Goal: Information Seeking & Learning: Learn about a topic

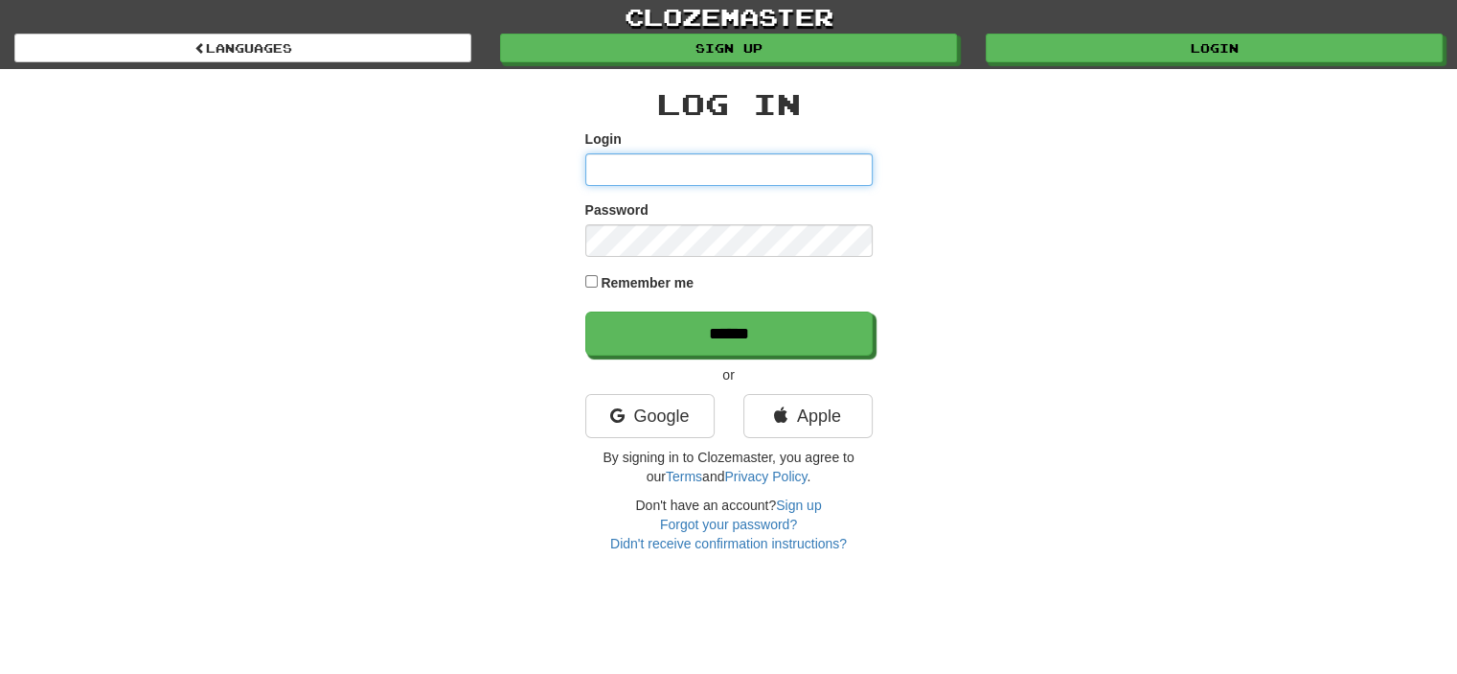
click at [676, 164] on input "Login" at bounding box center [728, 169] width 287 height 33
type input "**********"
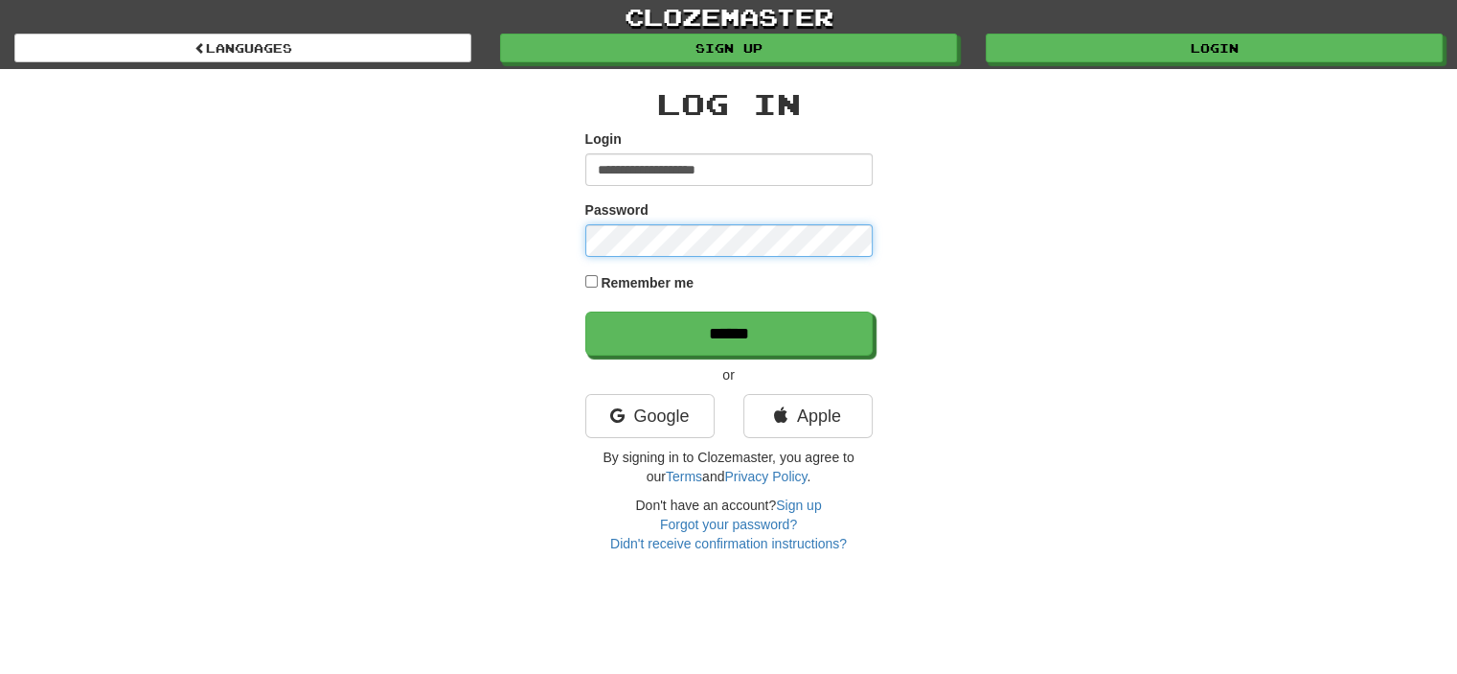
click at [585, 311] on input "******" at bounding box center [728, 333] width 287 height 44
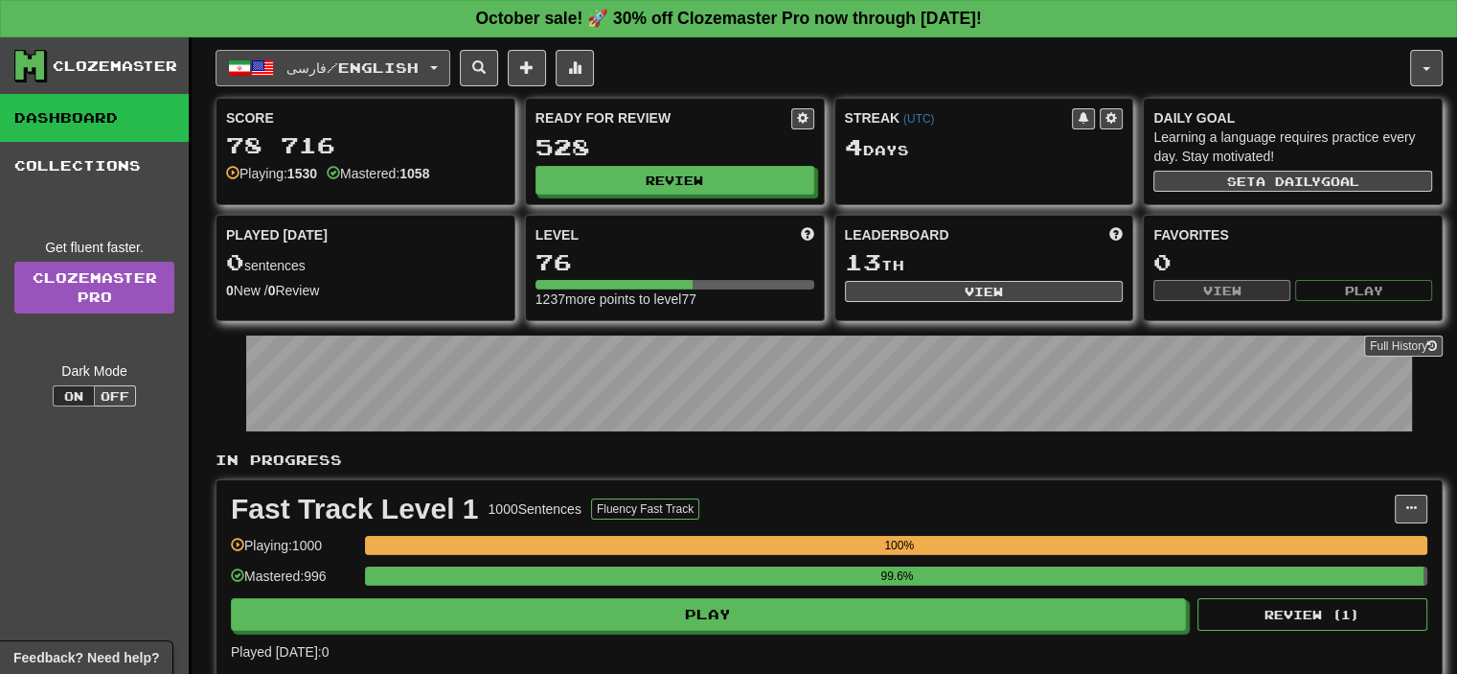
click at [333, 51] on button "فارسی / English" at bounding box center [333, 68] width 235 height 36
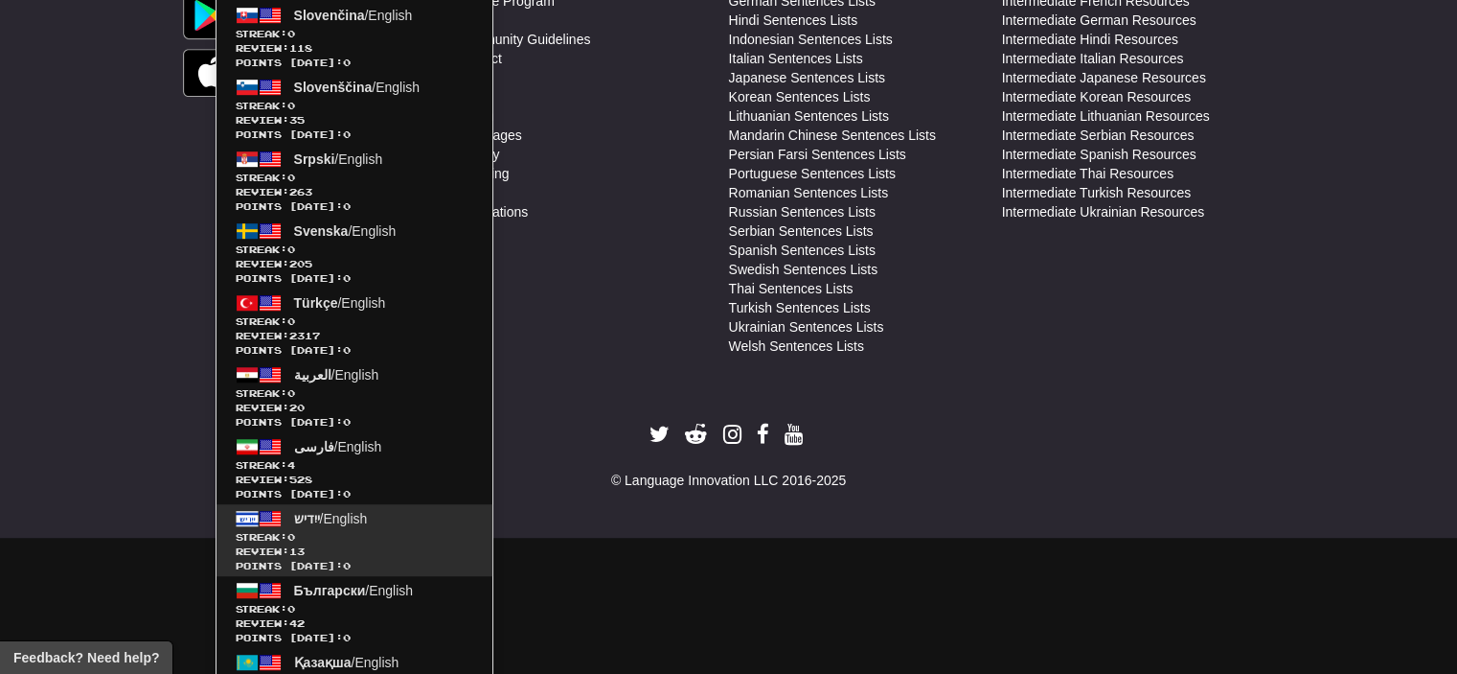
scroll to position [1246, 0]
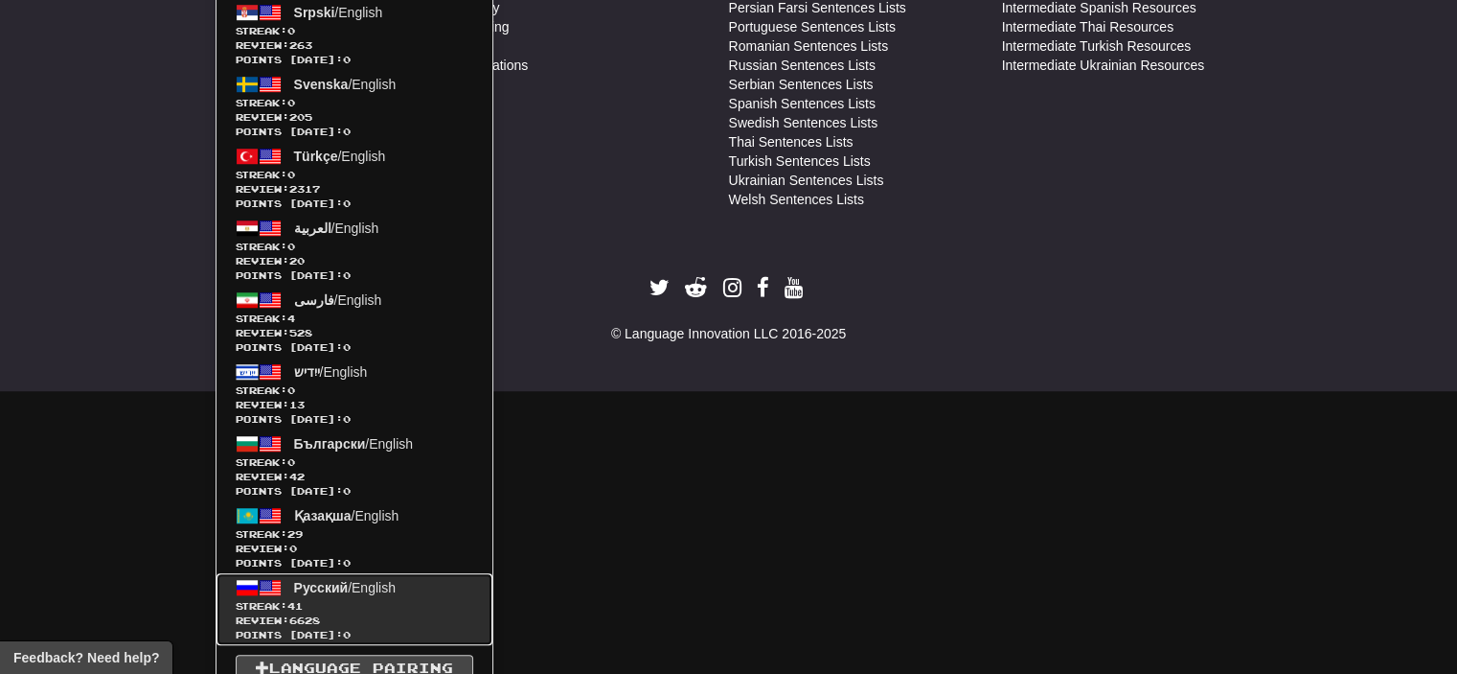
click at [357, 613] on span "Review: 6628" at bounding box center [355, 620] width 238 height 14
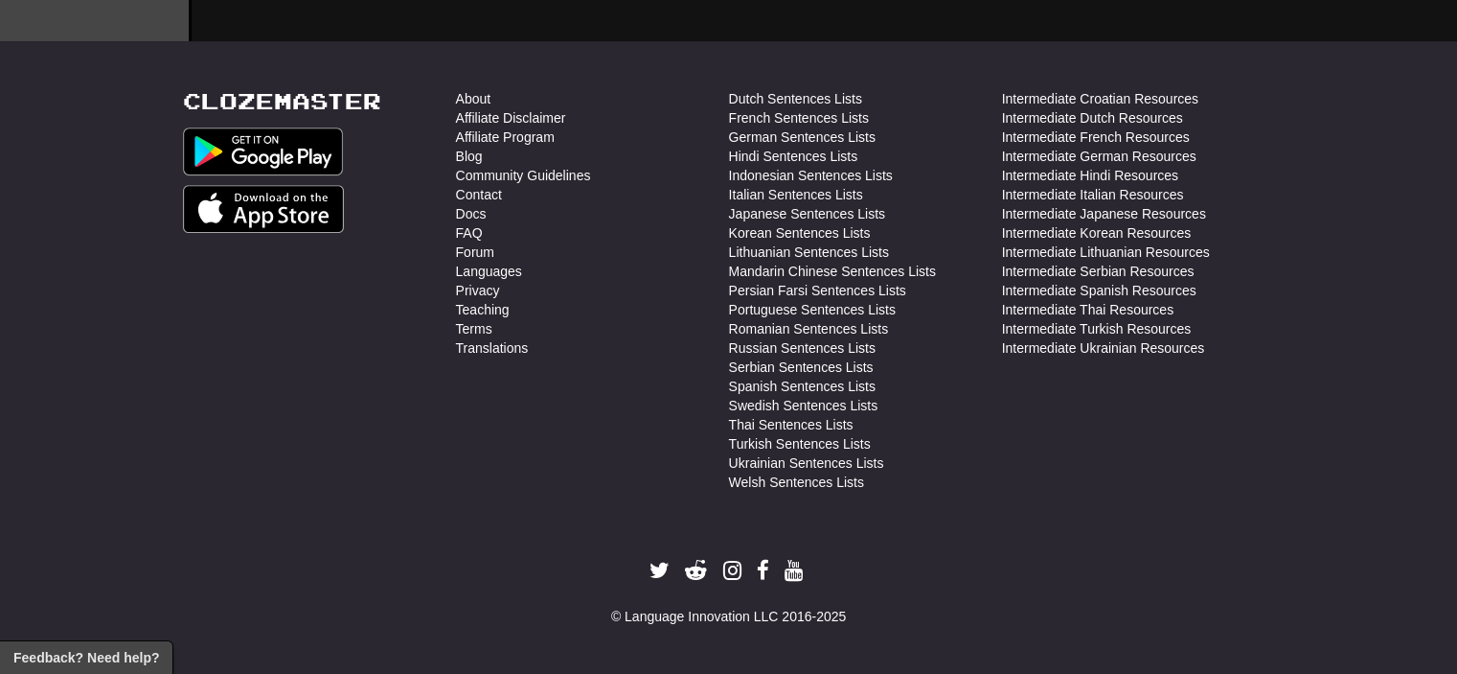
scroll to position [958, 0]
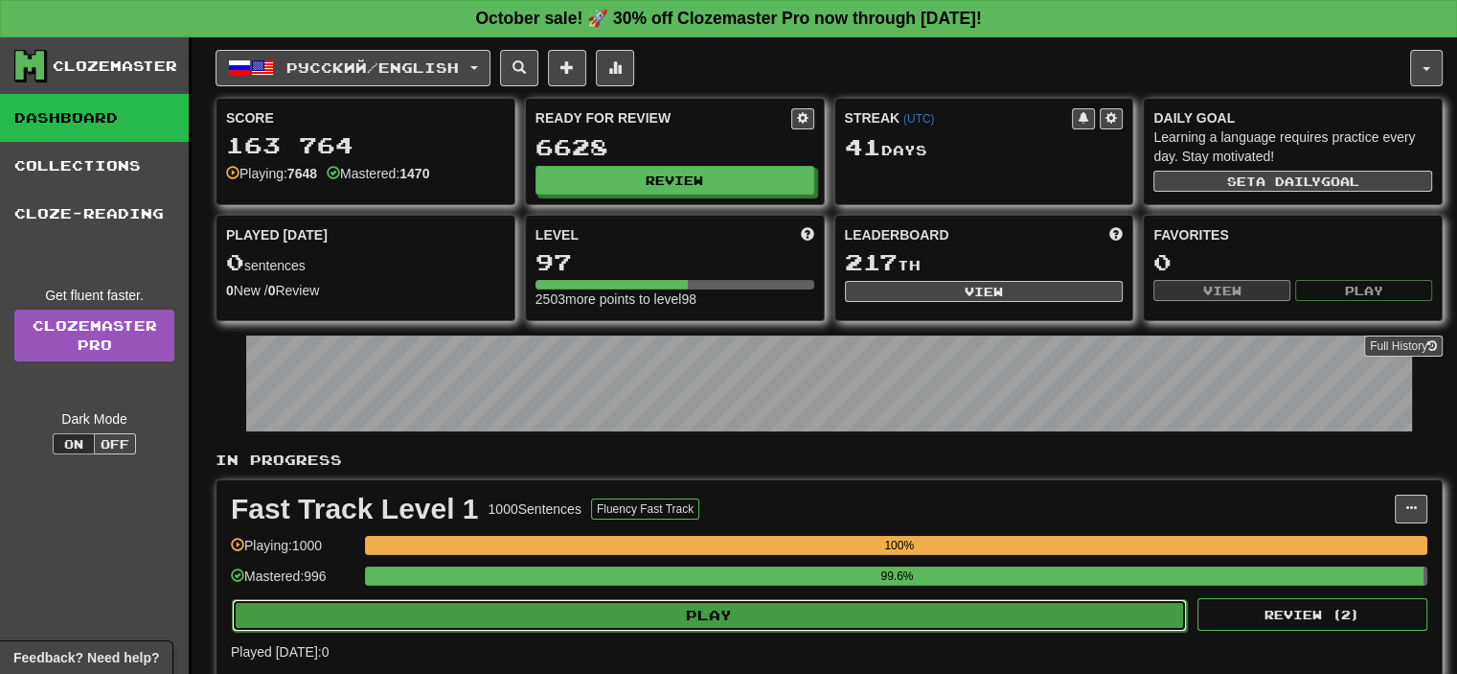
click at [617, 619] on button "Play" at bounding box center [709, 615] width 955 height 33
select select "**"
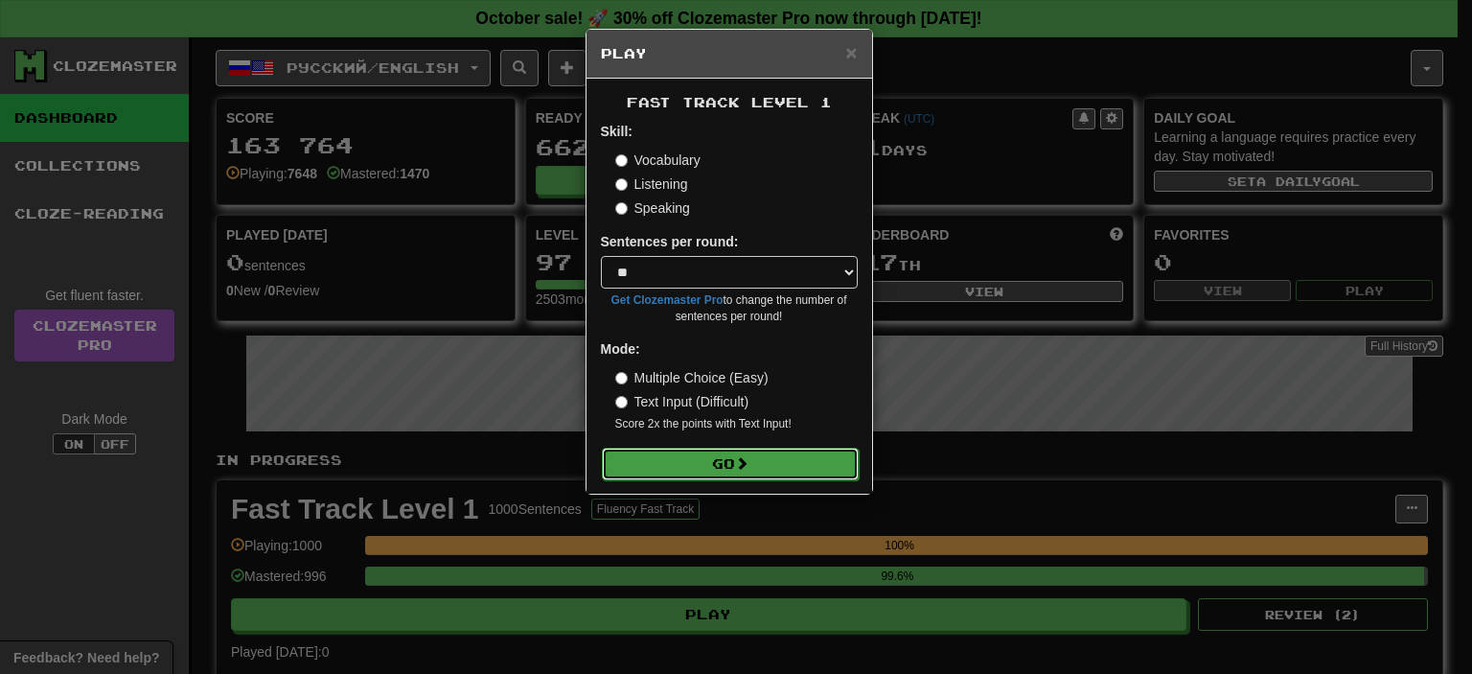
click at [707, 451] on button "Go" at bounding box center [730, 463] width 257 height 33
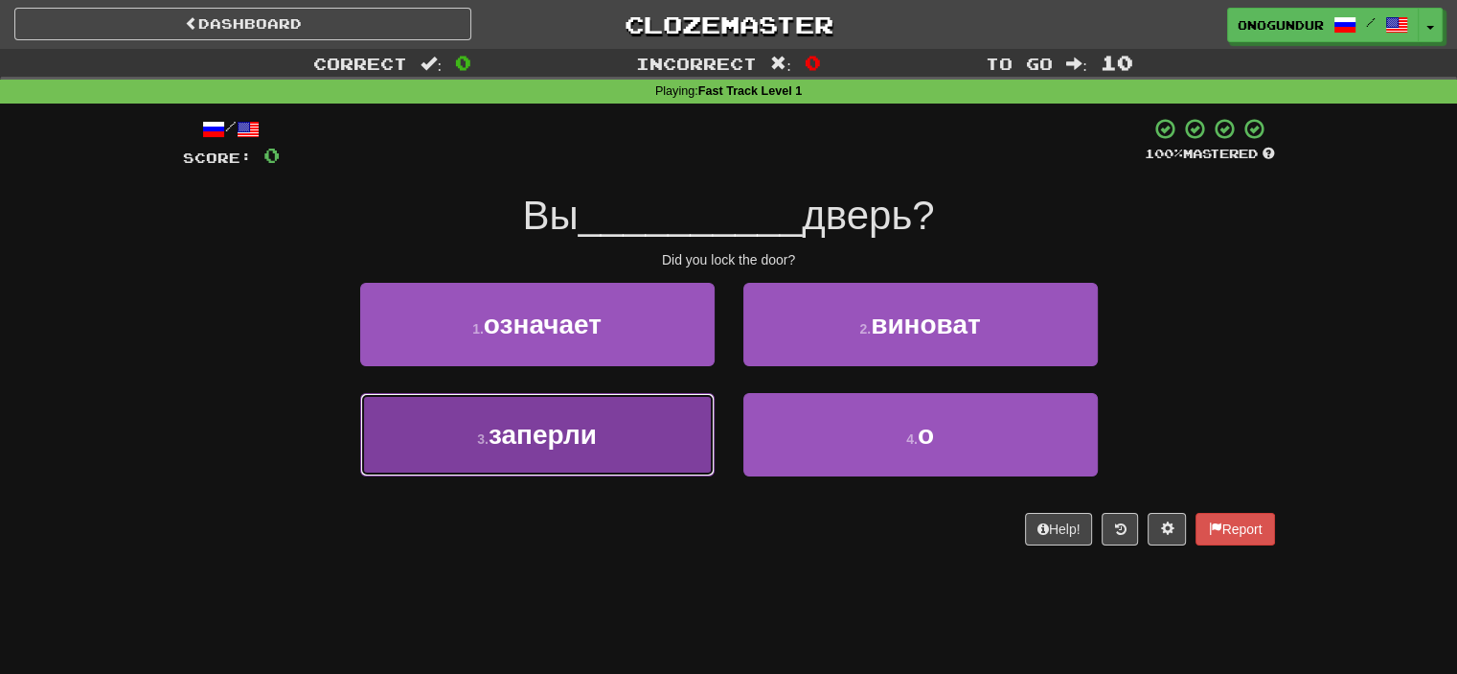
click at [632, 427] on button "3 . заперли" at bounding box center [537, 434] width 355 height 83
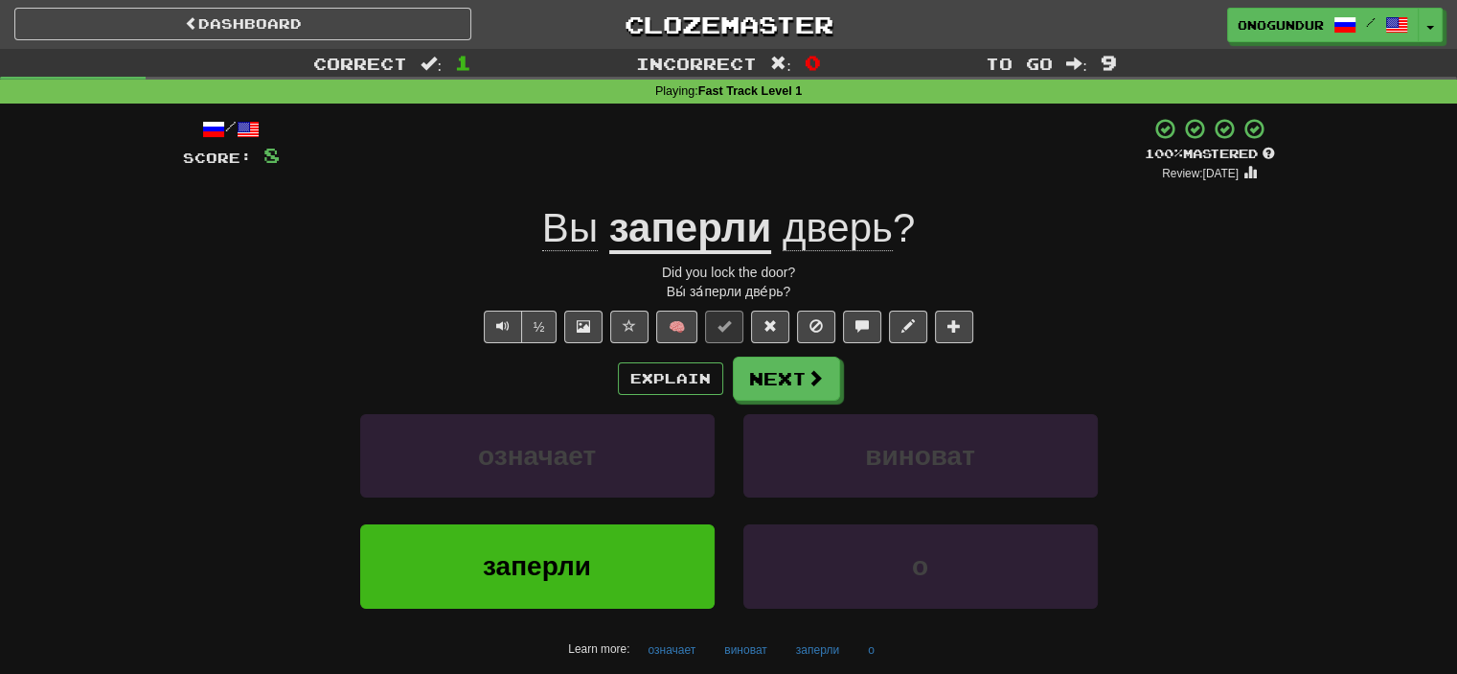
drag, startPoint x: 1219, startPoint y: 397, endPoint x: 1144, endPoint y: 391, distance: 75.0
click at [1219, 396] on div "Explain Next" at bounding box center [729, 378] width 1092 height 44
click at [813, 384] on span at bounding box center [816, 378] width 17 height 17
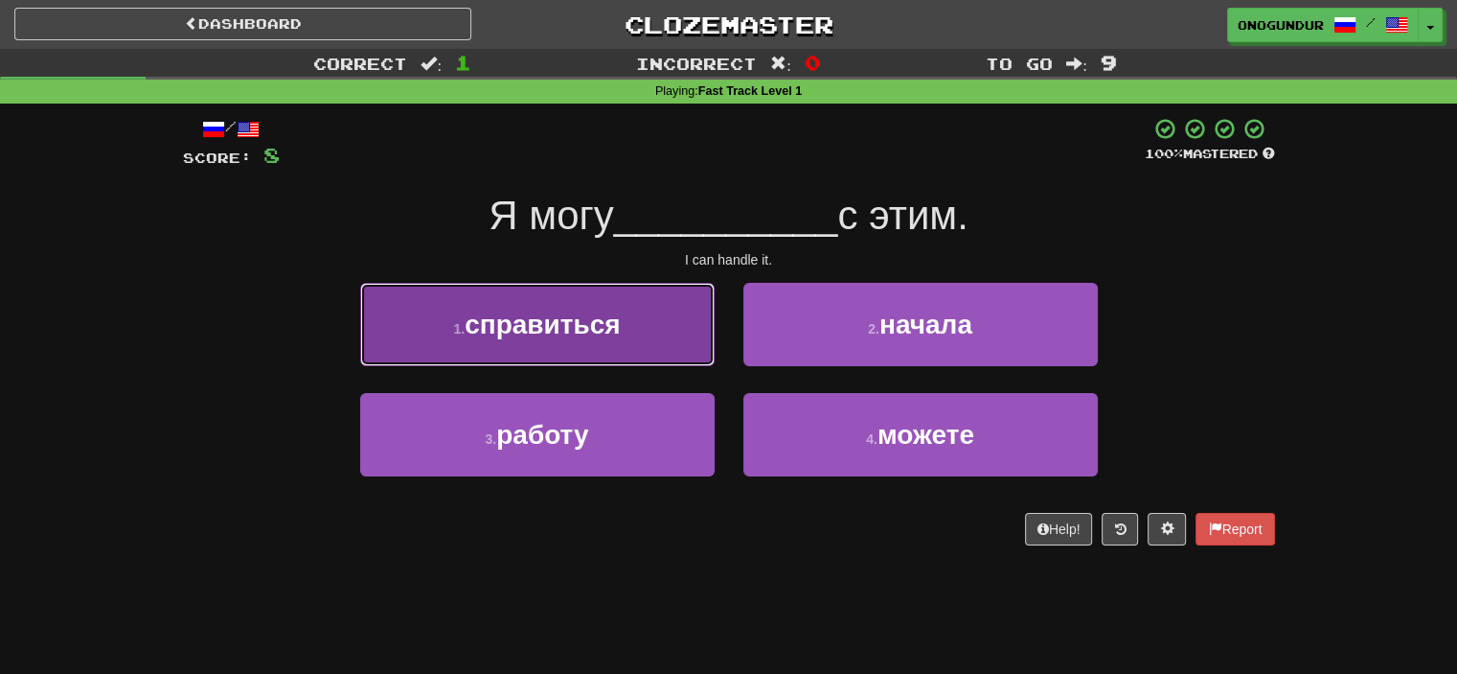
click at [651, 323] on button "1 . справиться" at bounding box center [537, 324] width 355 height 83
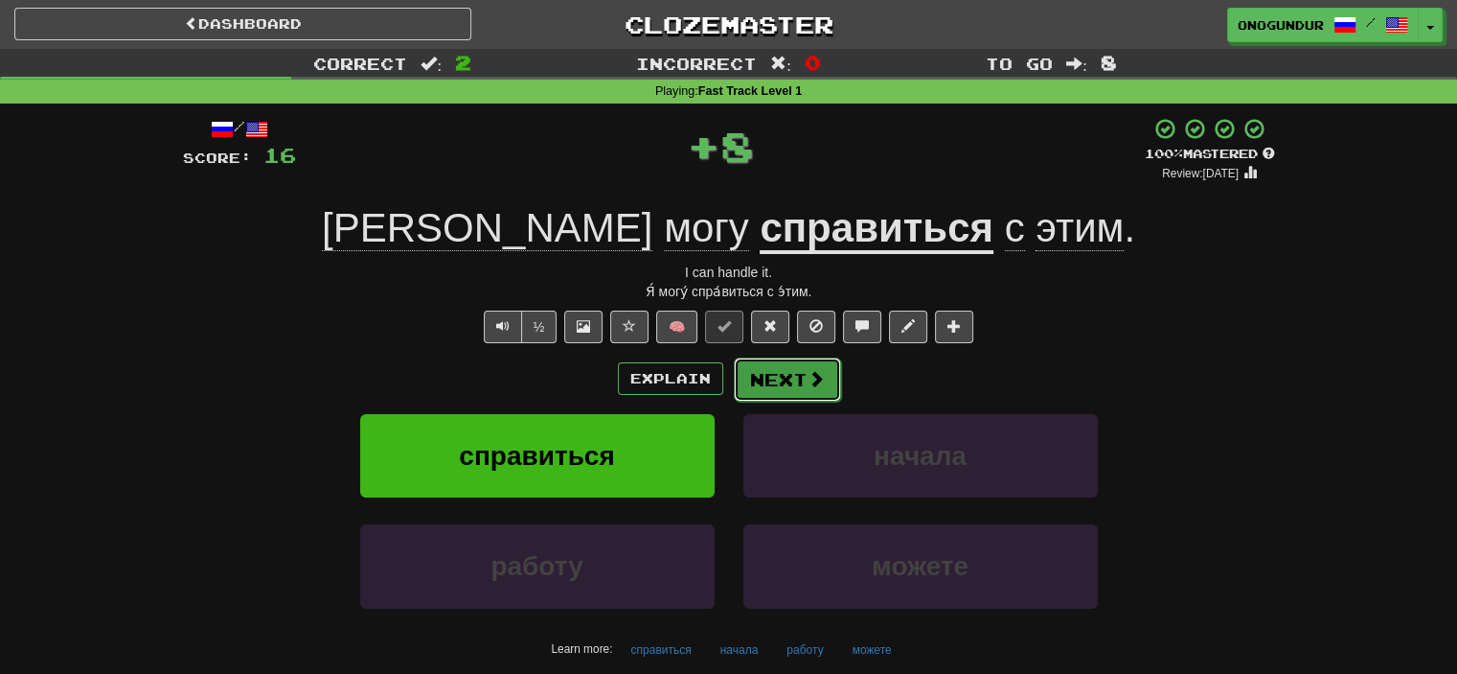
click at [736, 364] on button "Next" at bounding box center [787, 379] width 107 height 44
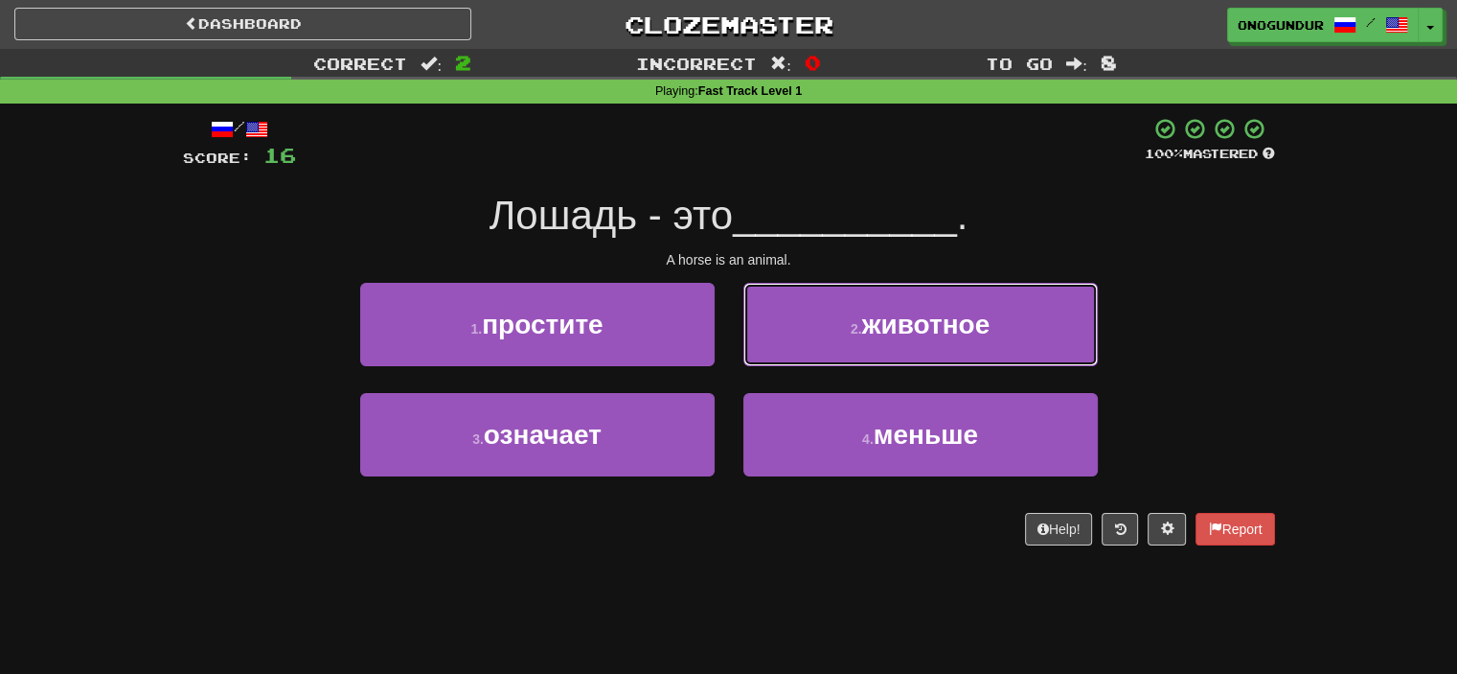
click at [792, 345] on button "2 . животное" at bounding box center [921, 324] width 355 height 83
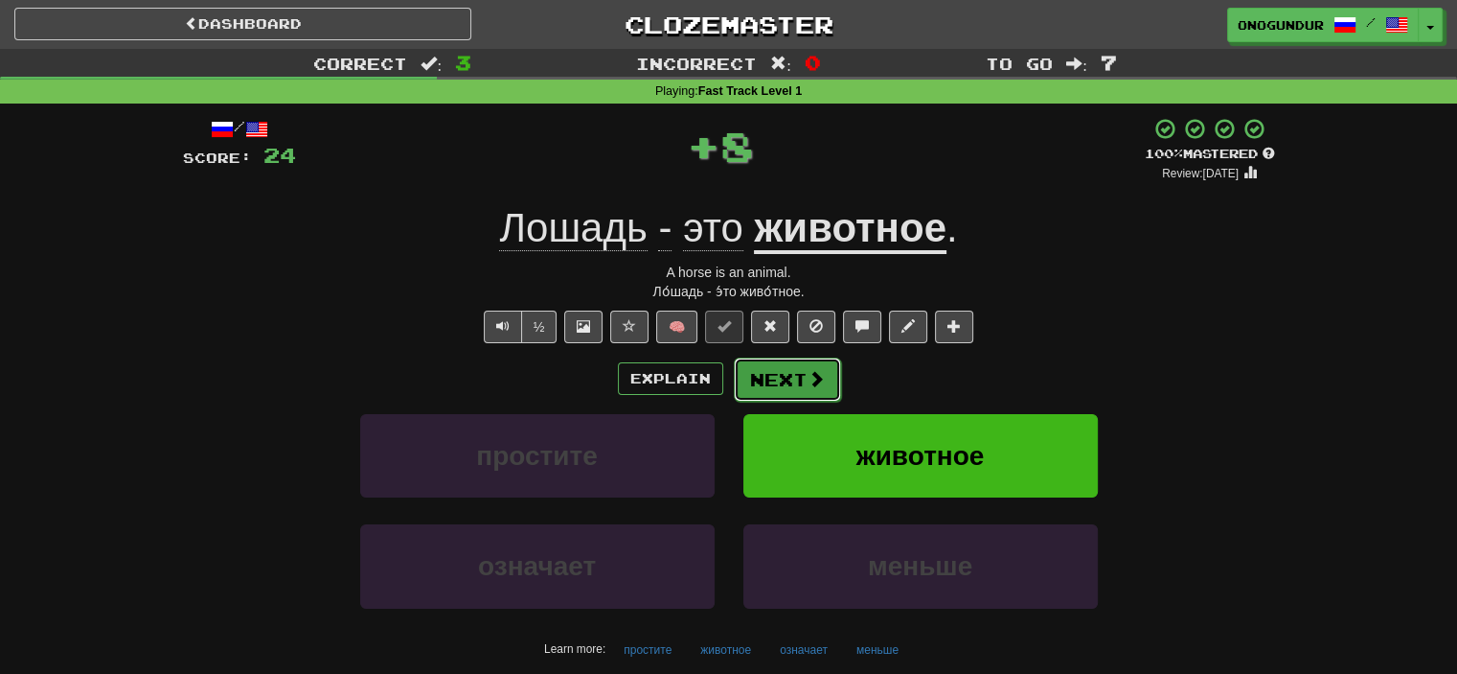
click at [748, 368] on button "Next" at bounding box center [787, 379] width 107 height 44
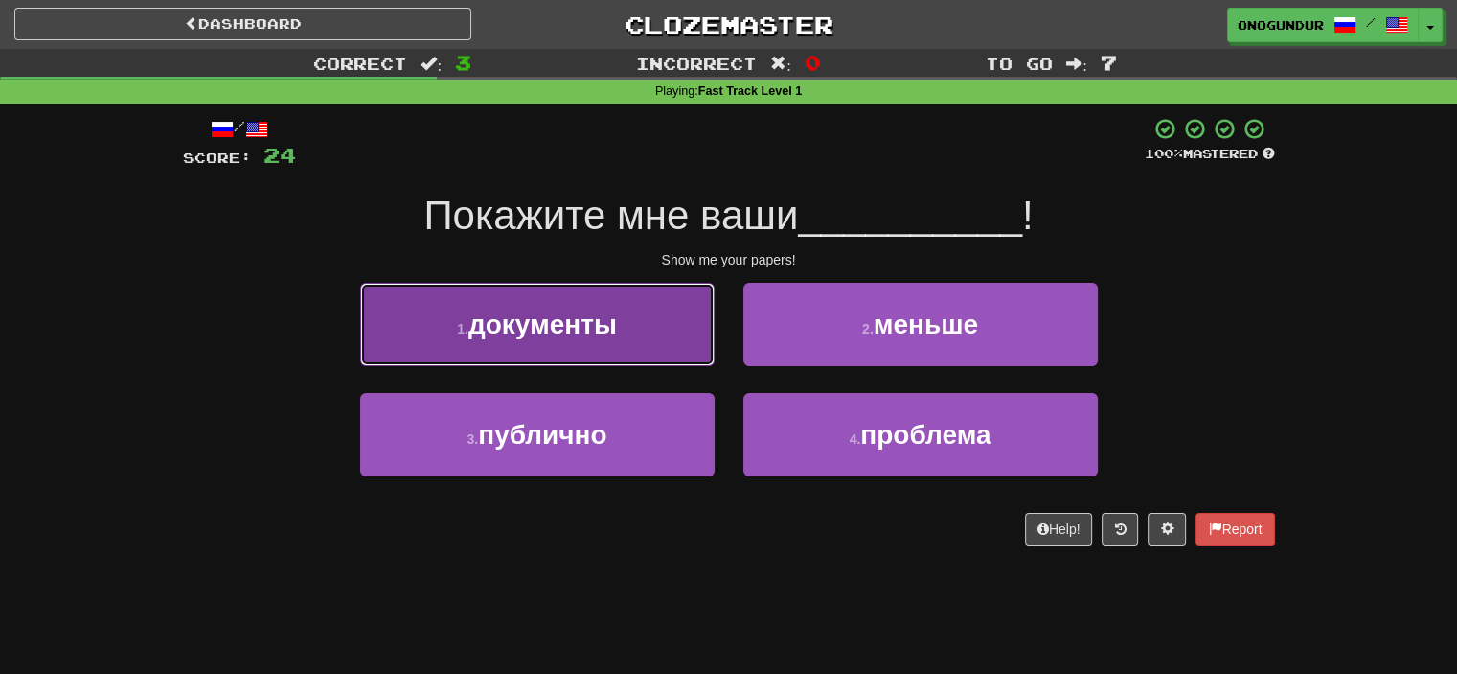
drag, startPoint x: 591, startPoint y: 322, endPoint x: 604, endPoint y: 328, distance: 13.7
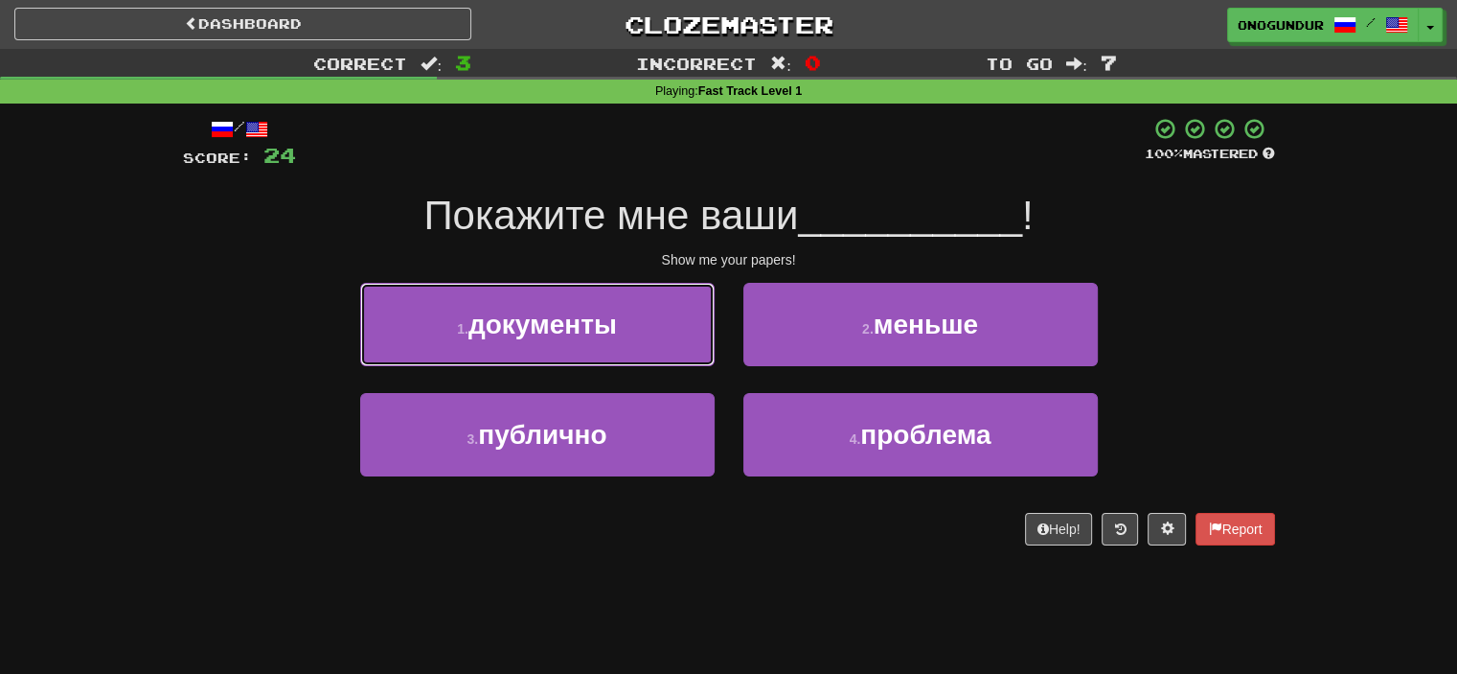
click at [593, 321] on span "документы" at bounding box center [543, 324] width 149 height 30
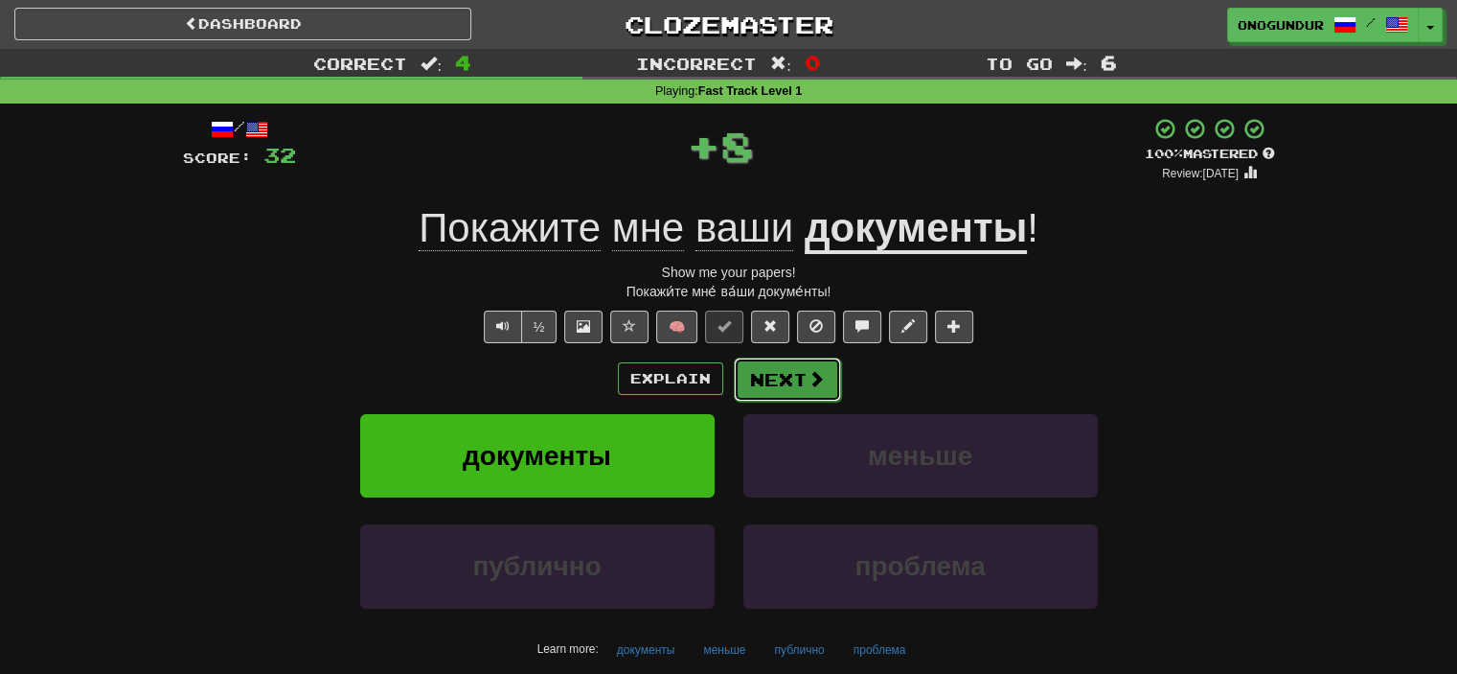
click at [786, 370] on button "Next" at bounding box center [787, 379] width 107 height 44
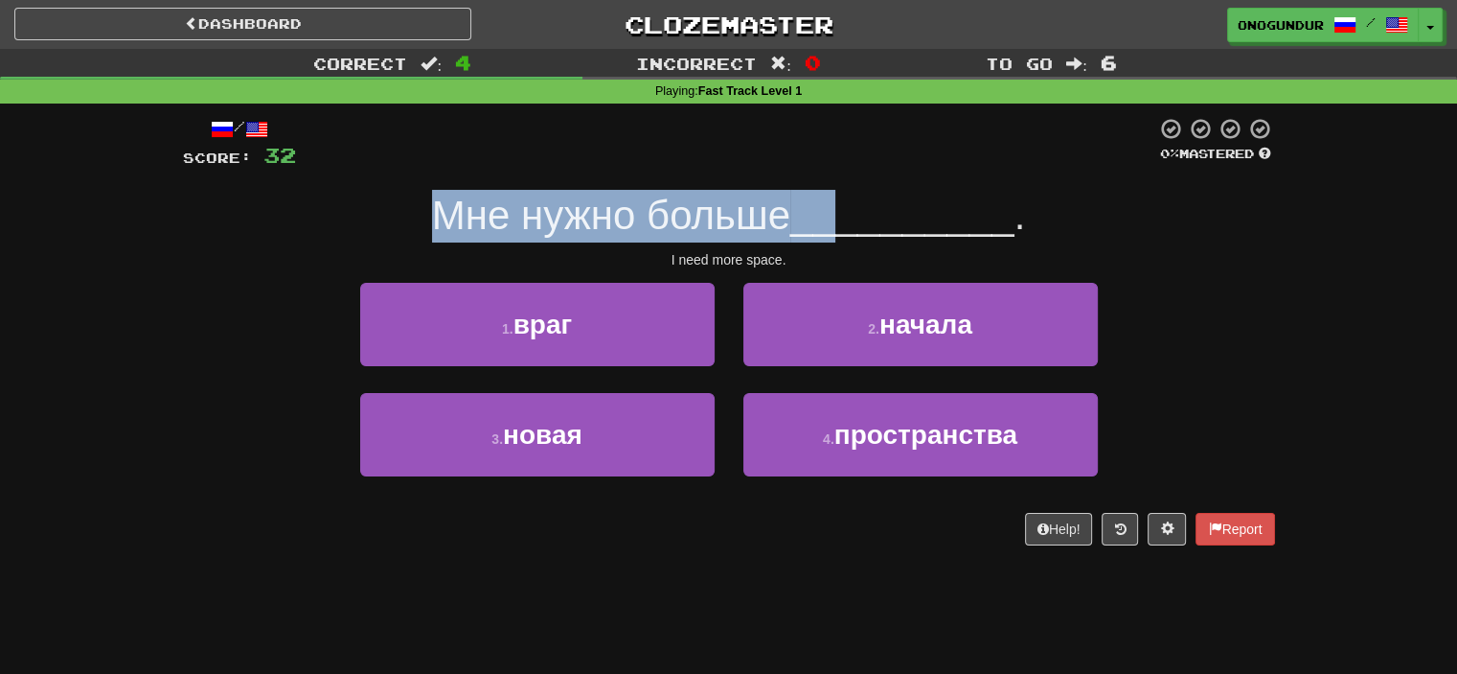
drag, startPoint x: 445, startPoint y: 219, endPoint x: 883, endPoint y: 218, distance: 438.8
click at [878, 218] on div "Мне нужно больше __________ ." at bounding box center [729, 216] width 1092 height 53
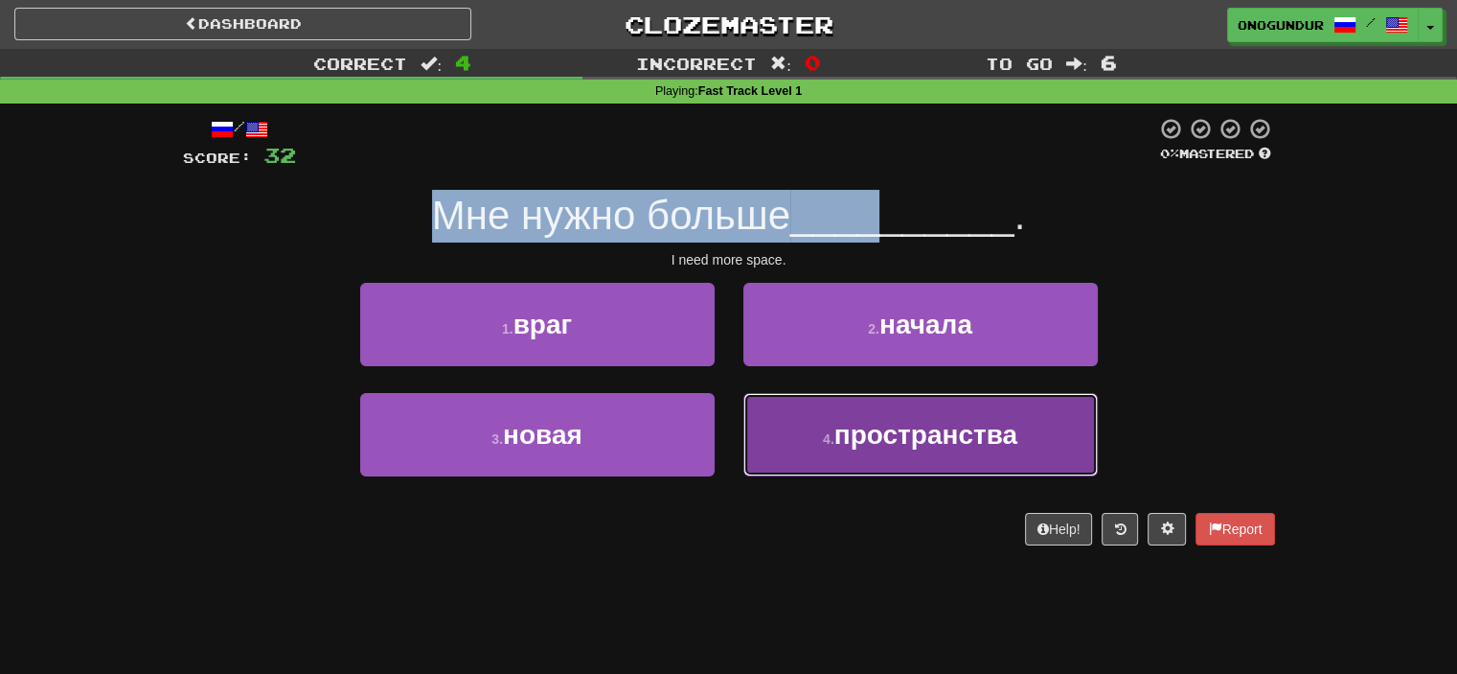
click at [784, 434] on button "4 . пространства" at bounding box center [921, 434] width 355 height 83
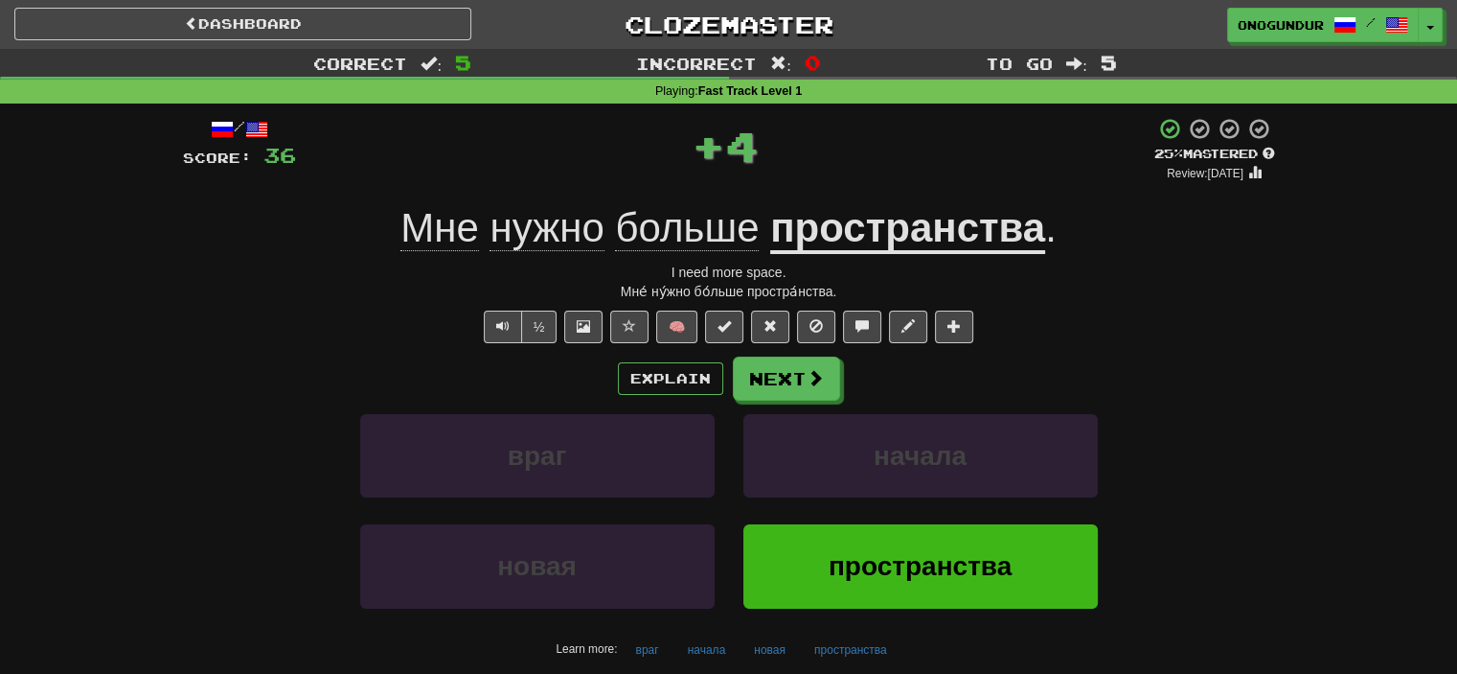
click at [832, 352] on div "/ Score: 36 + 4 25 % Mastered Review: 2025-10-16 Мне нужно больше пространства …" at bounding box center [729, 411] width 1092 height 588
click at [798, 373] on button "Next" at bounding box center [787, 379] width 107 height 44
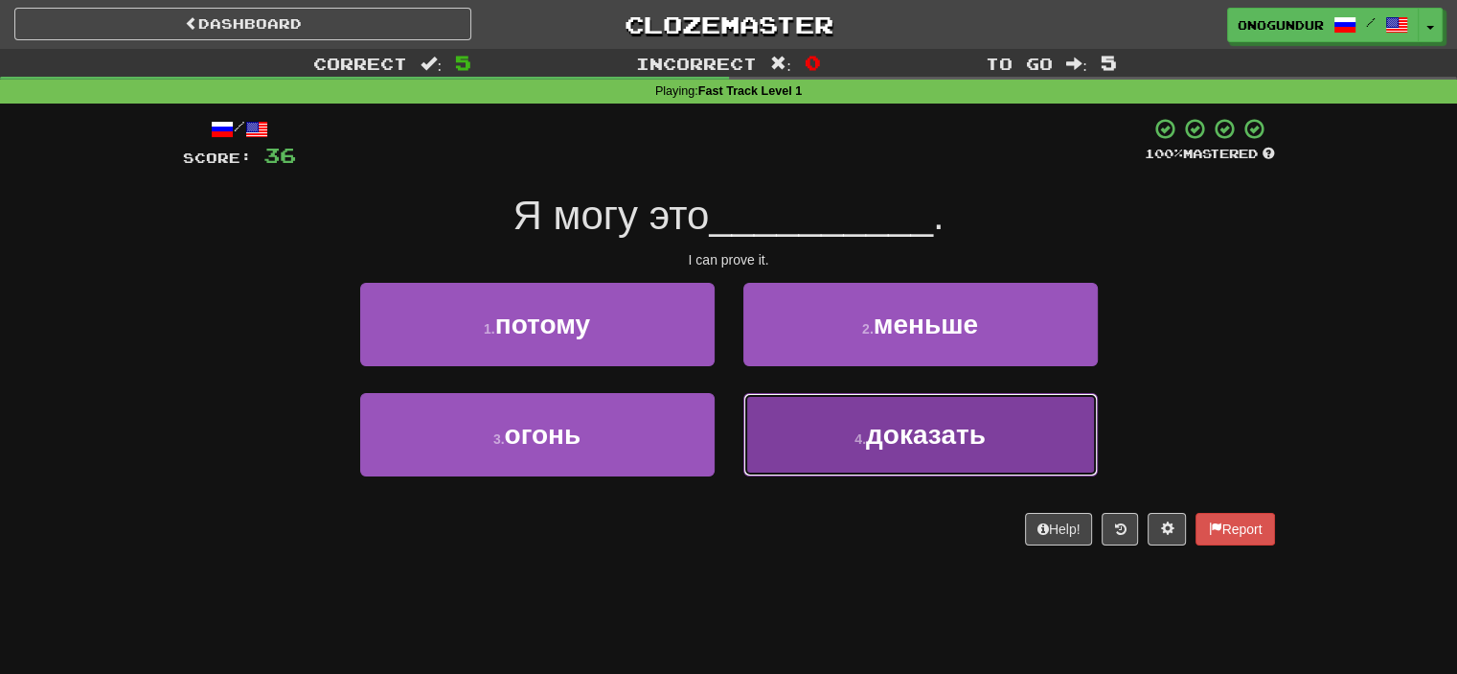
click at [816, 463] on button "4 . доказать" at bounding box center [921, 434] width 355 height 83
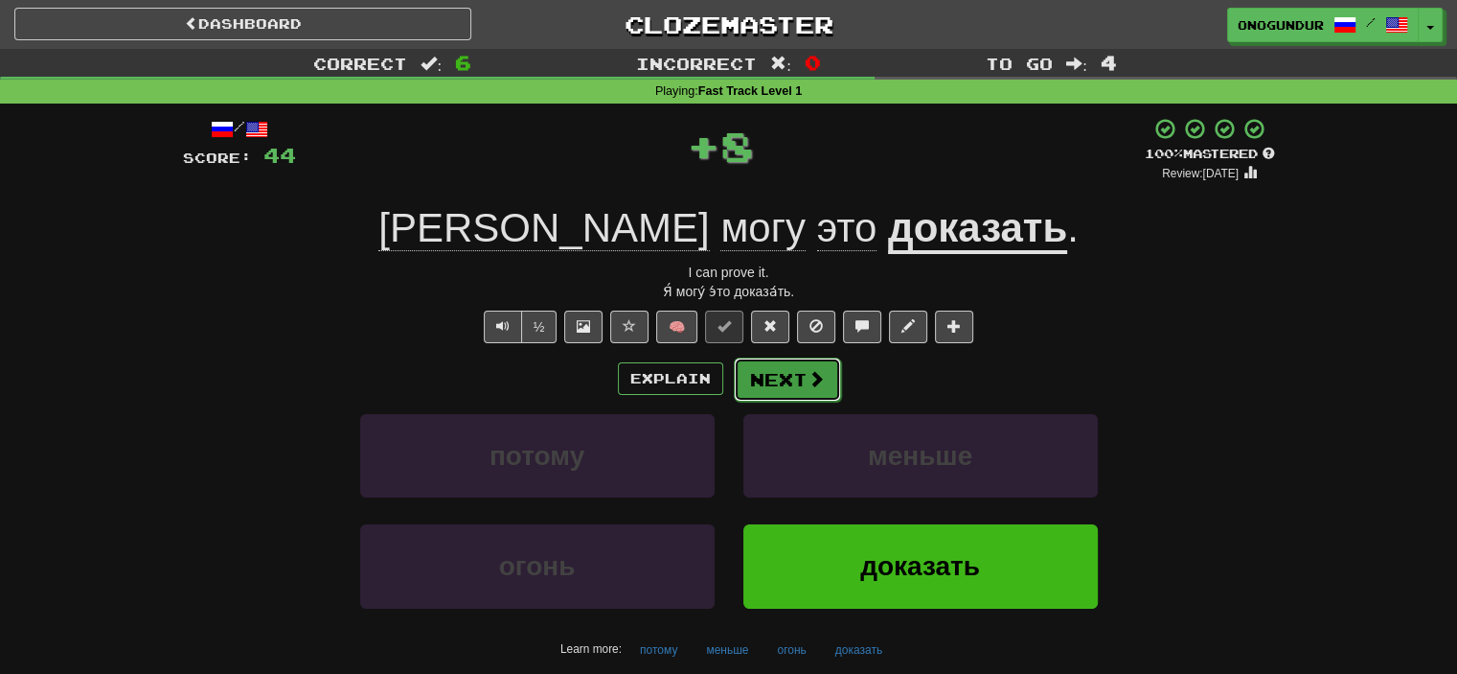
click at [770, 387] on button "Next" at bounding box center [787, 379] width 107 height 44
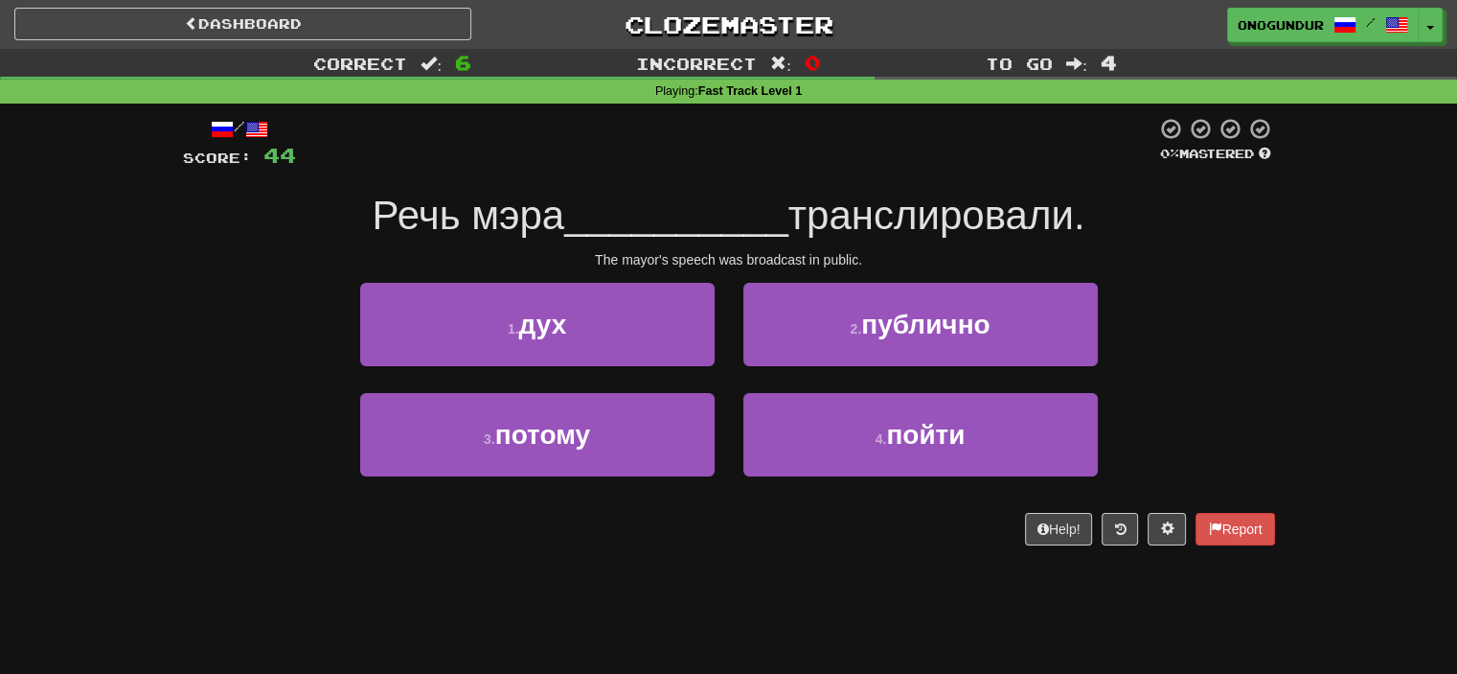
click at [744, 534] on div "Help! Report" at bounding box center [729, 529] width 1092 height 33
drag, startPoint x: 699, startPoint y: 261, endPoint x: 982, endPoint y: 261, distance: 282.7
click at [982, 261] on div "The mayor's speech was broadcast in public." at bounding box center [729, 259] width 1092 height 19
click at [723, 617] on div "Dashboard Clozemaster onogundur / Toggle Dropdown Dashboard Leaderboard Activit…" at bounding box center [728, 337] width 1457 height 674
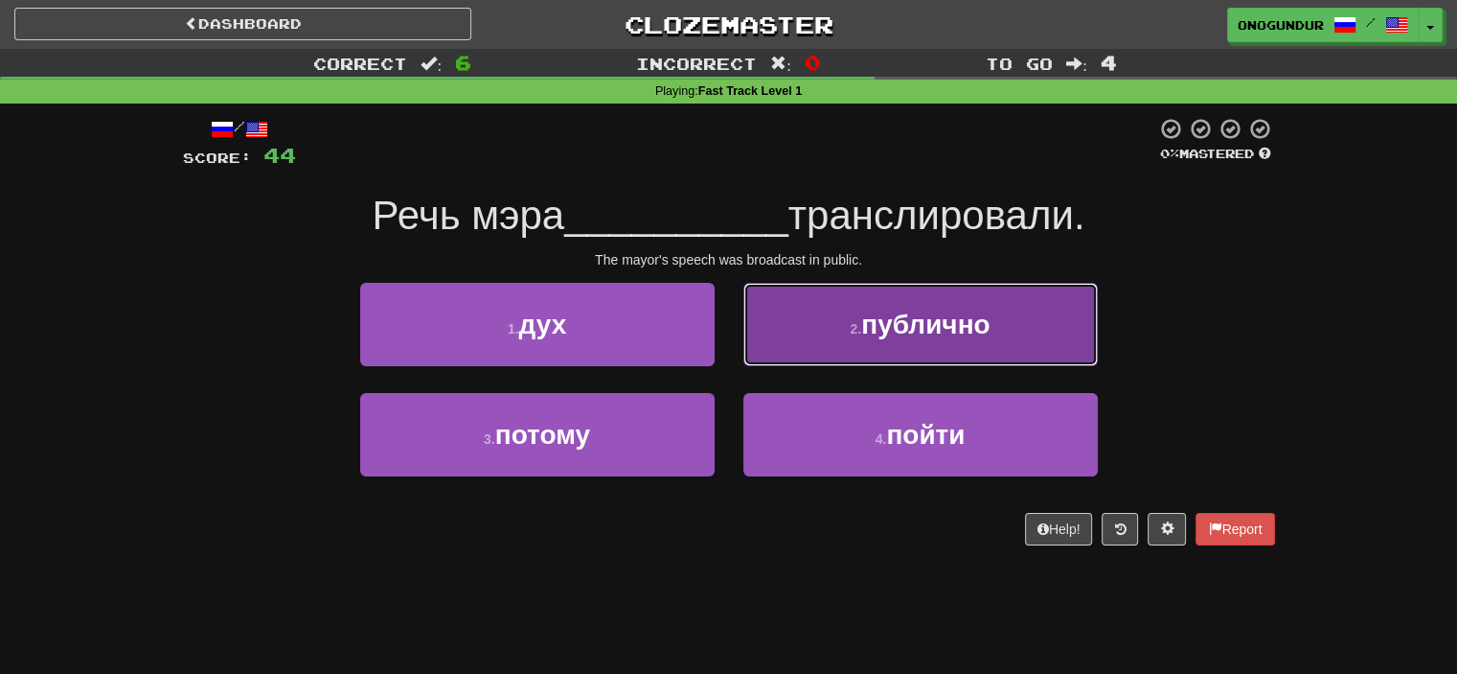
click at [814, 338] on button "2 . публично" at bounding box center [921, 324] width 355 height 83
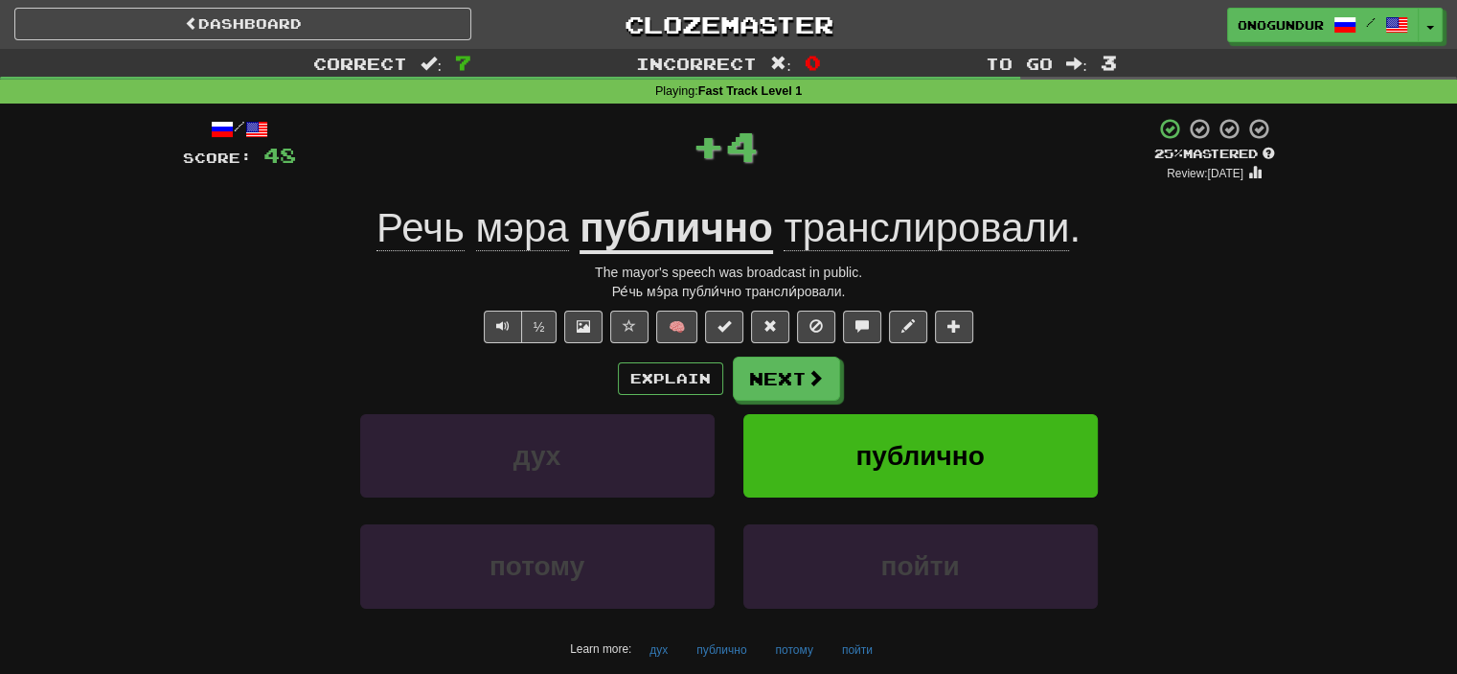
click at [793, 366] on button "Next" at bounding box center [786, 378] width 107 height 44
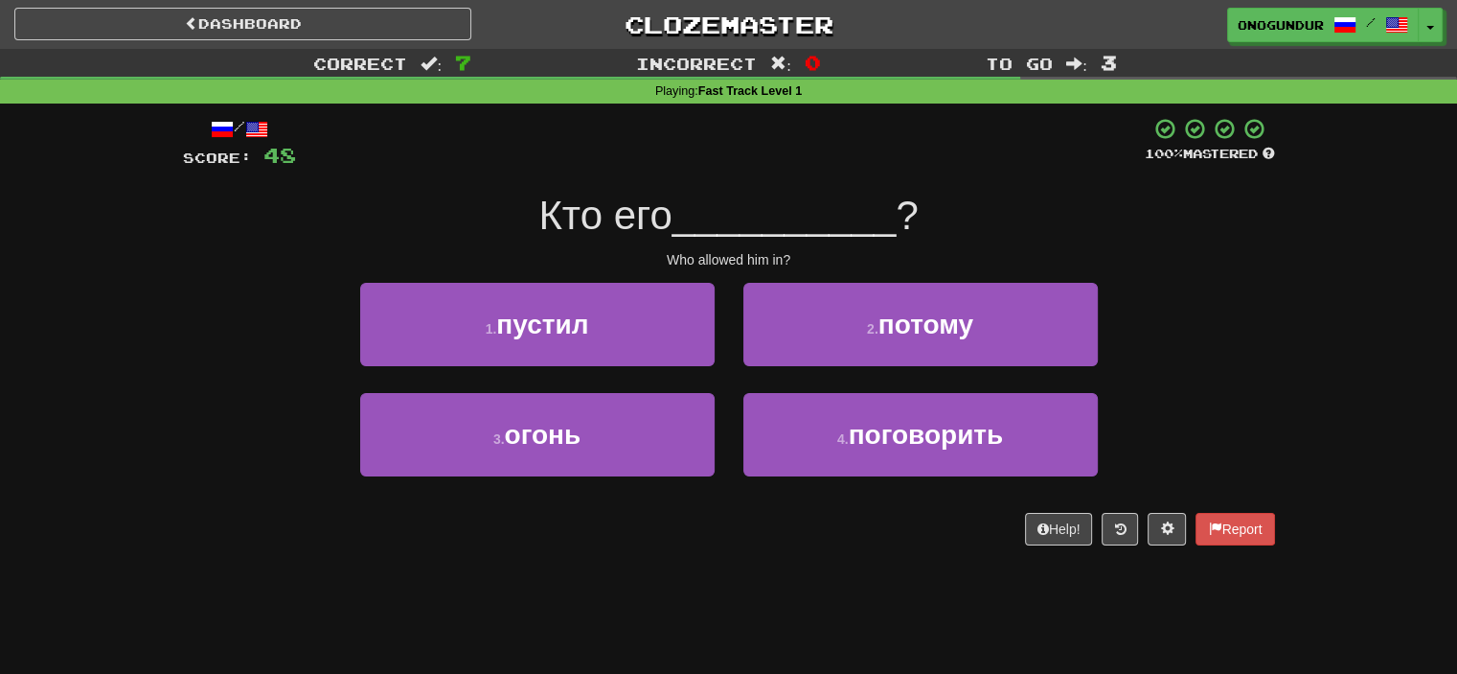
click at [738, 570] on div "/ Score: 48 100 % Mastered Кто его __________ ? Who allowed him in? 1 . пустил …" at bounding box center [729, 337] width 1092 height 469
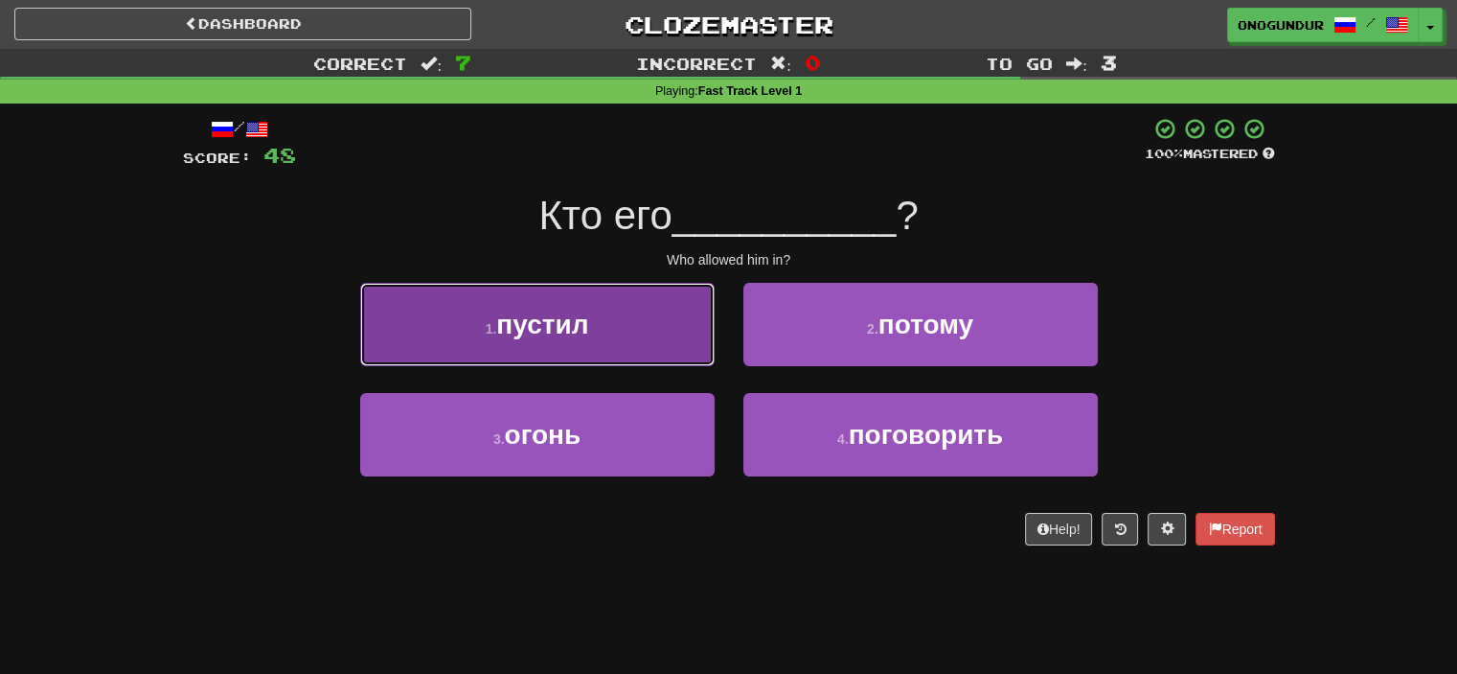
click at [593, 323] on button "1 . пустил" at bounding box center [537, 324] width 355 height 83
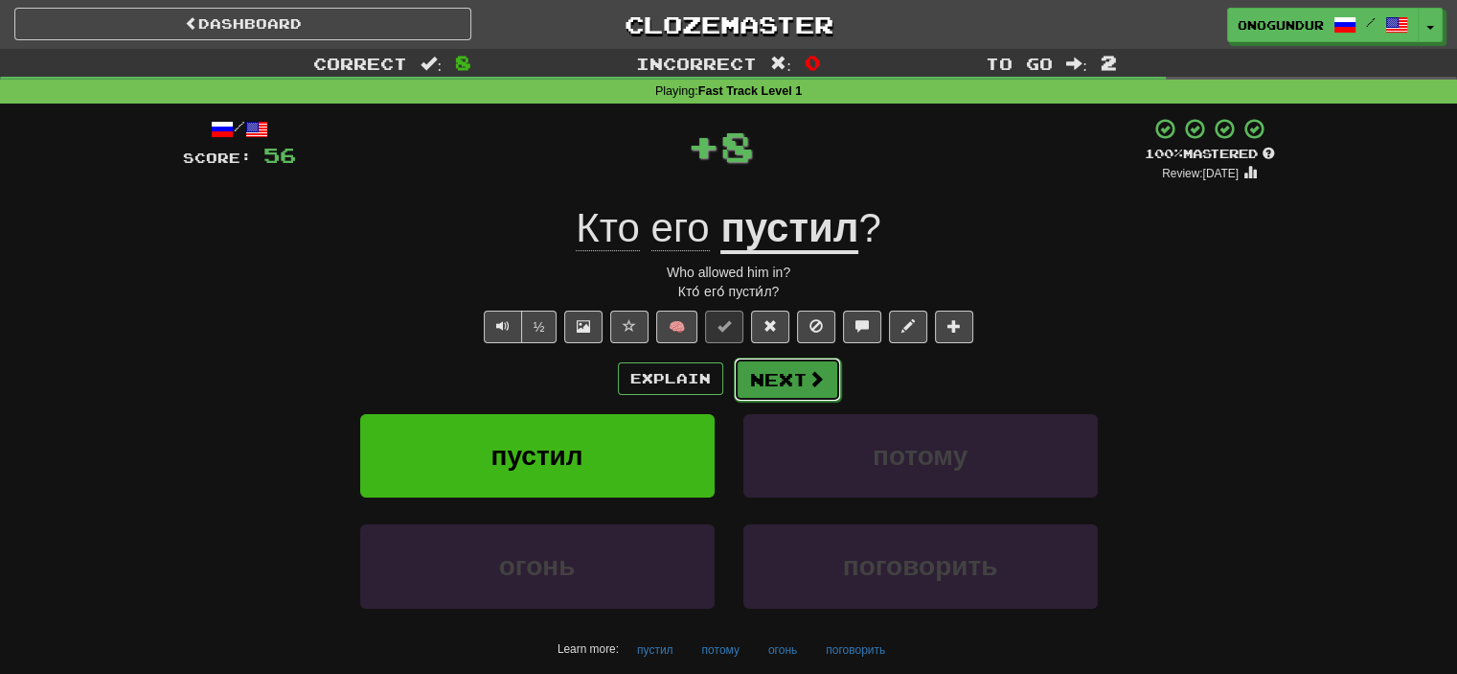
click at [793, 359] on button "Next" at bounding box center [787, 379] width 107 height 44
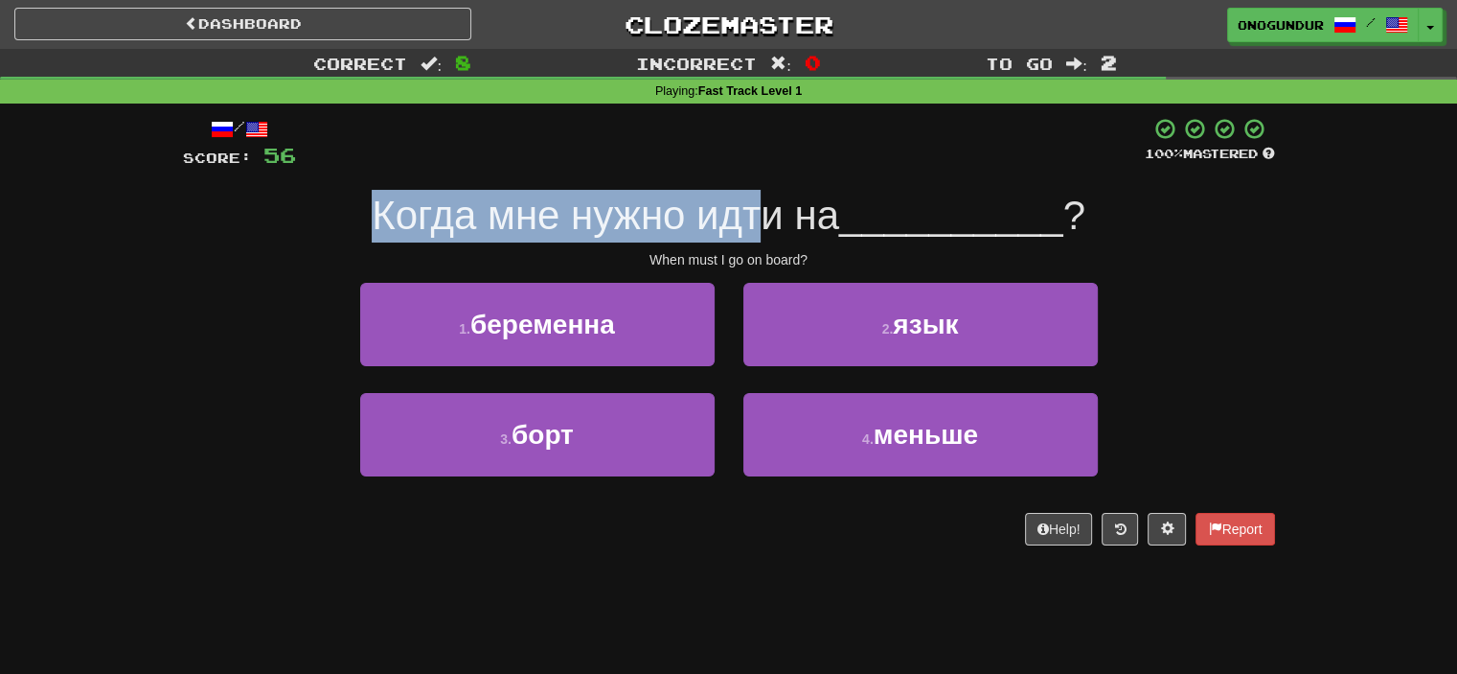
drag, startPoint x: 372, startPoint y: 199, endPoint x: 977, endPoint y: 247, distance: 607.5
click at [918, 207] on div "Когда мне нужно идти на __________ ?" at bounding box center [729, 216] width 1092 height 53
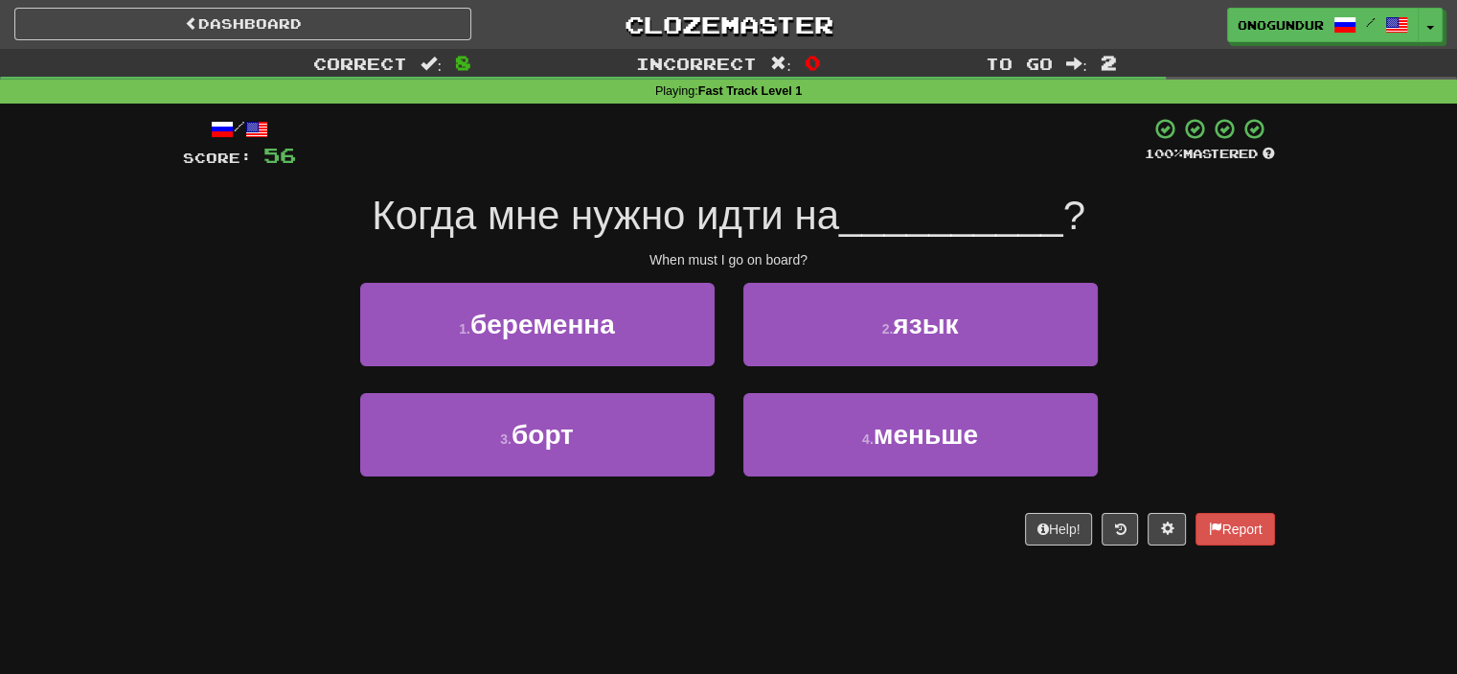
click at [700, 538] on div "Help! Report" at bounding box center [729, 529] width 1092 height 33
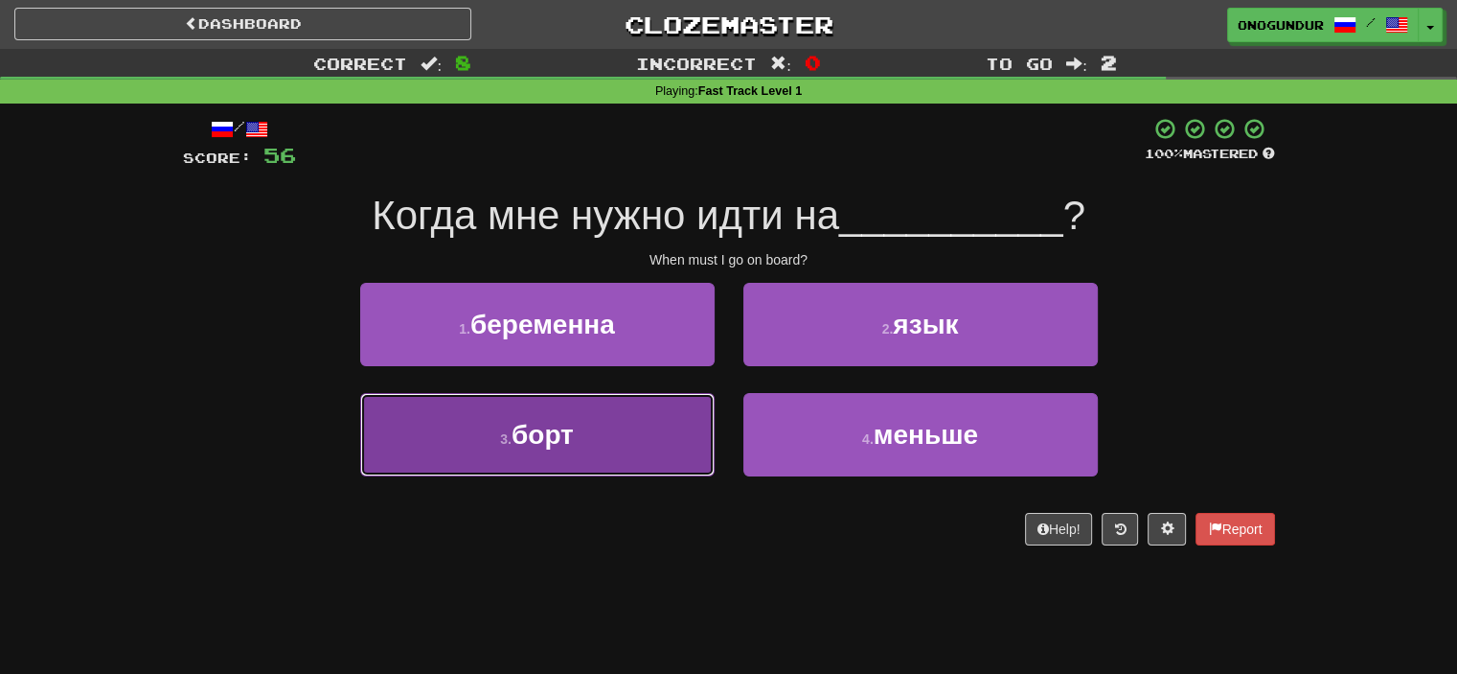
click at [655, 426] on button "3 . борт" at bounding box center [537, 434] width 355 height 83
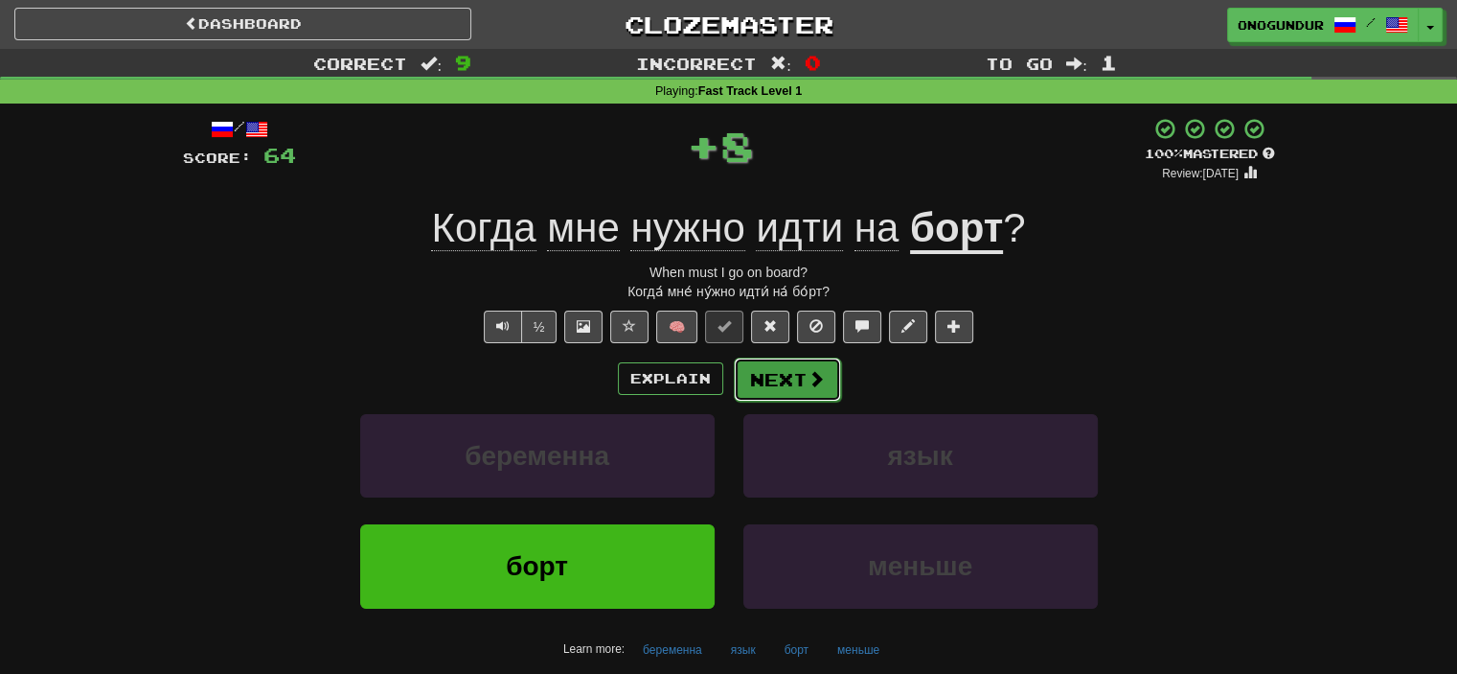
click at [767, 367] on button "Next" at bounding box center [787, 379] width 107 height 44
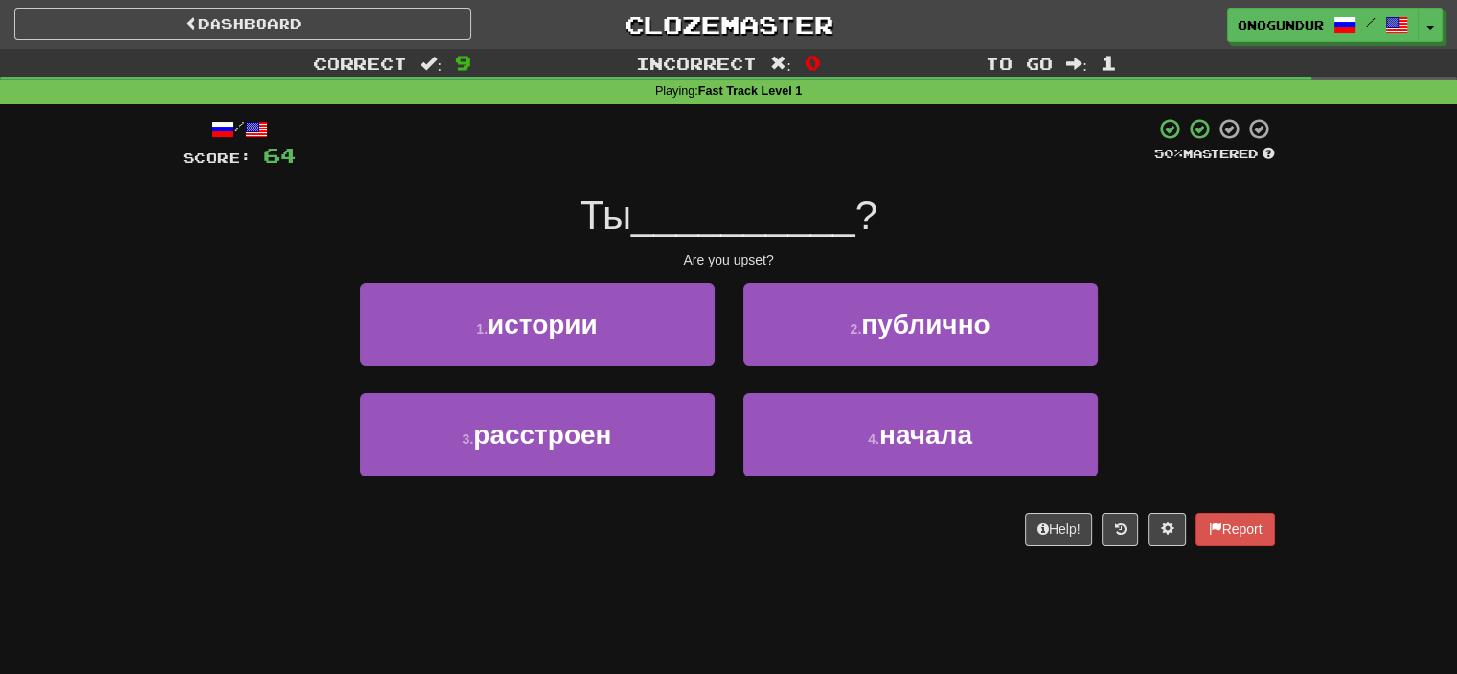
click at [729, 576] on div "Dashboard Clozemaster onogundur / Toggle Dropdown Dashboard Leaderboard Activit…" at bounding box center [728, 337] width 1457 height 674
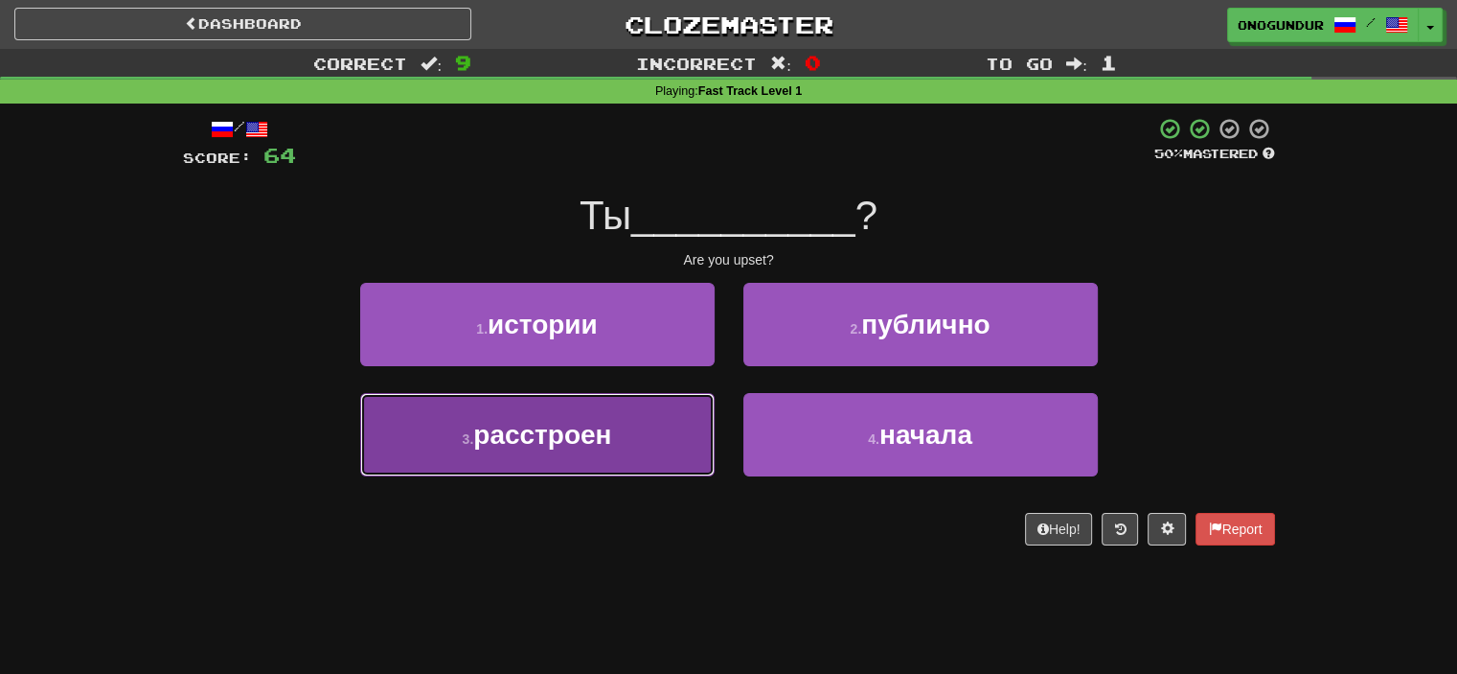
drag, startPoint x: 670, startPoint y: 439, endPoint x: 713, endPoint y: 404, distance: 55.2
click at [669, 439] on button "3 . расстроен" at bounding box center [537, 434] width 355 height 83
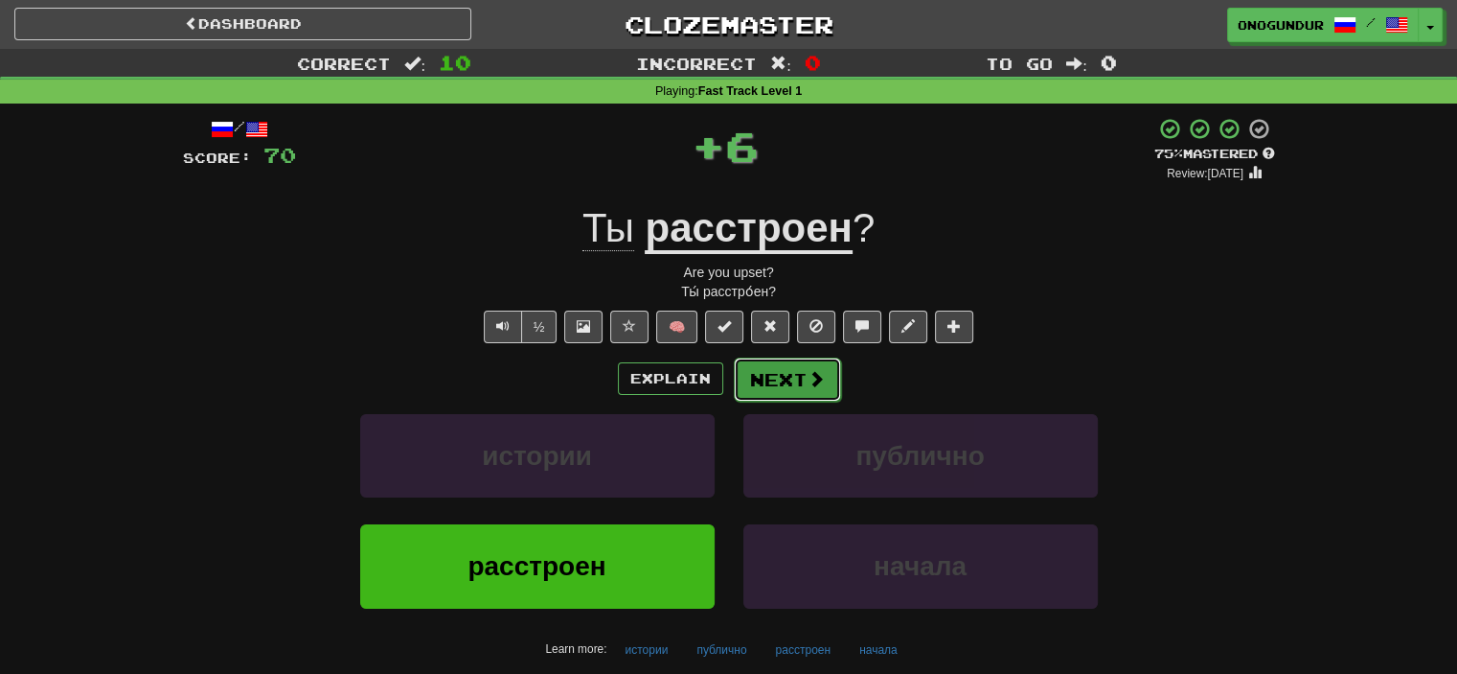
click at [791, 369] on button "Next" at bounding box center [787, 379] width 107 height 44
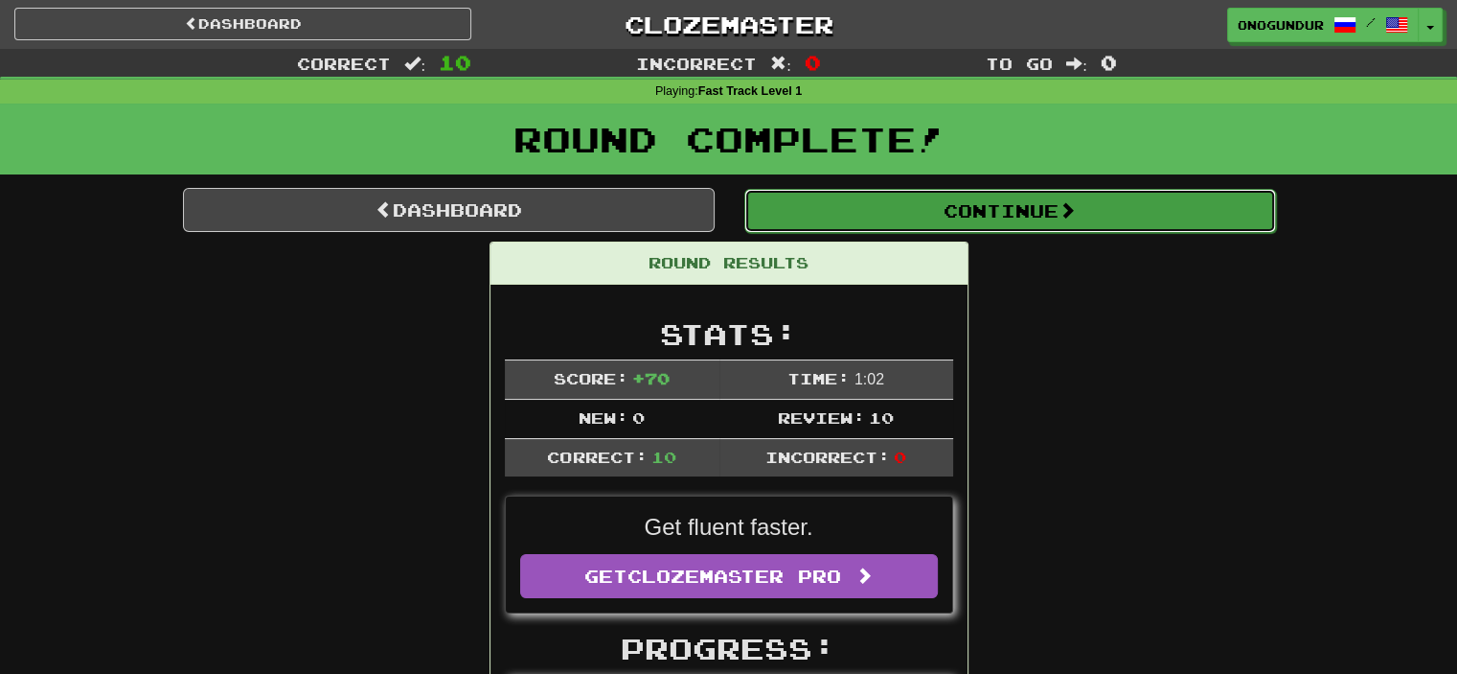
click at [1042, 226] on button "Continue" at bounding box center [1011, 211] width 532 height 44
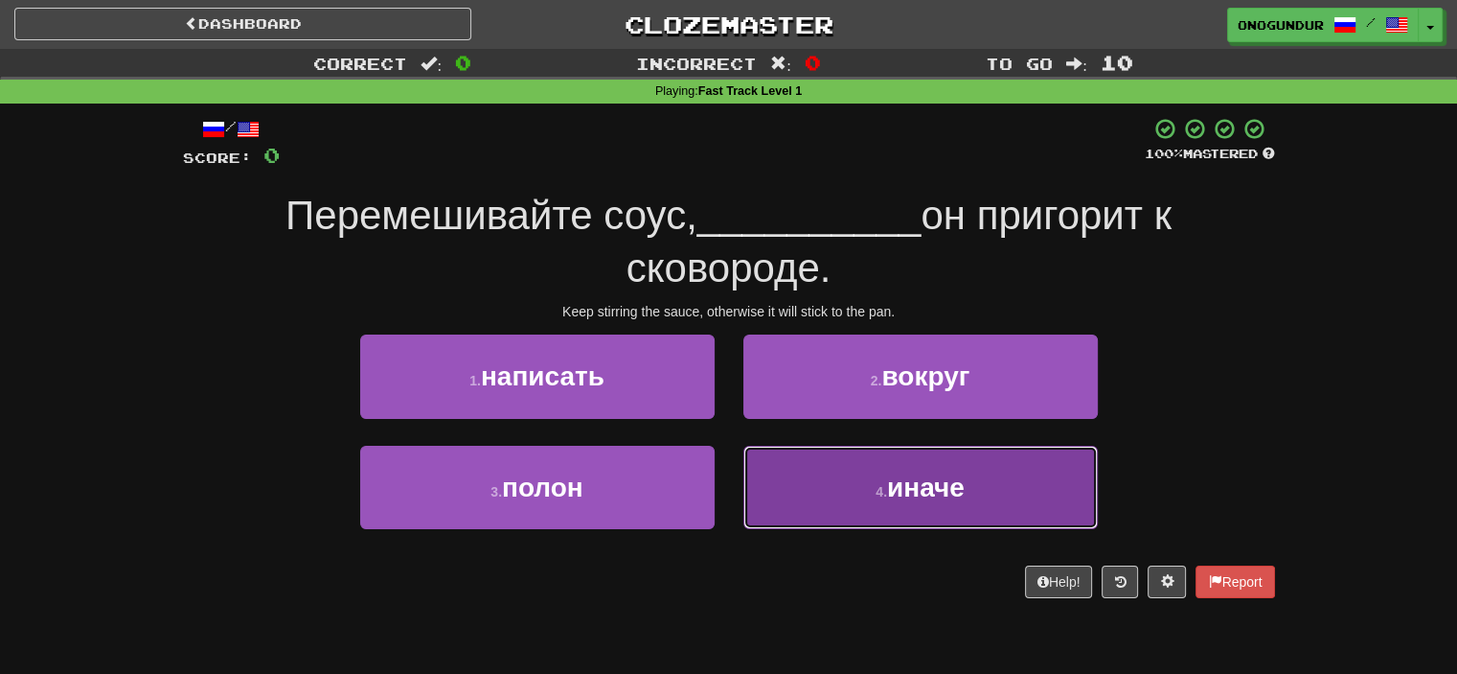
click at [765, 477] on button "4 . иначе" at bounding box center [921, 487] width 355 height 83
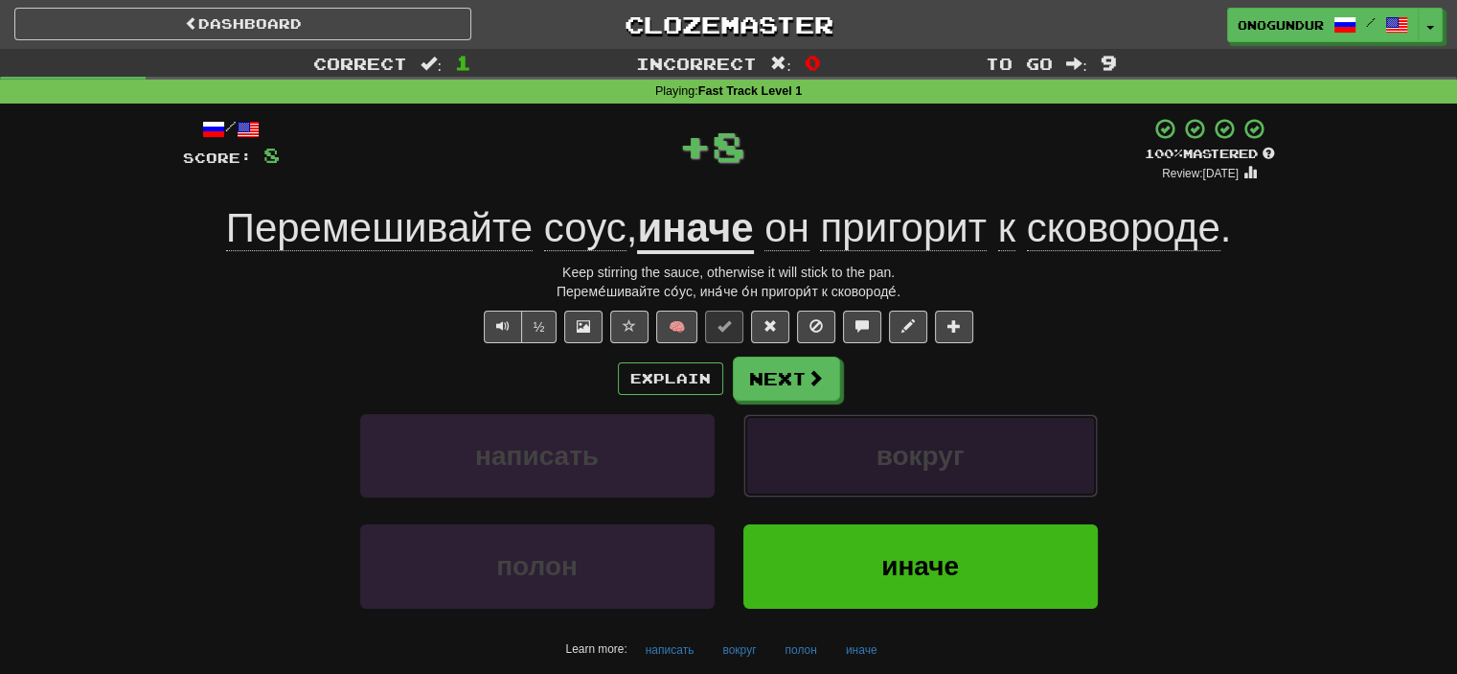
click at [751, 418] on button "вокруг" at bounding box center [921, 455] width 355 height 83
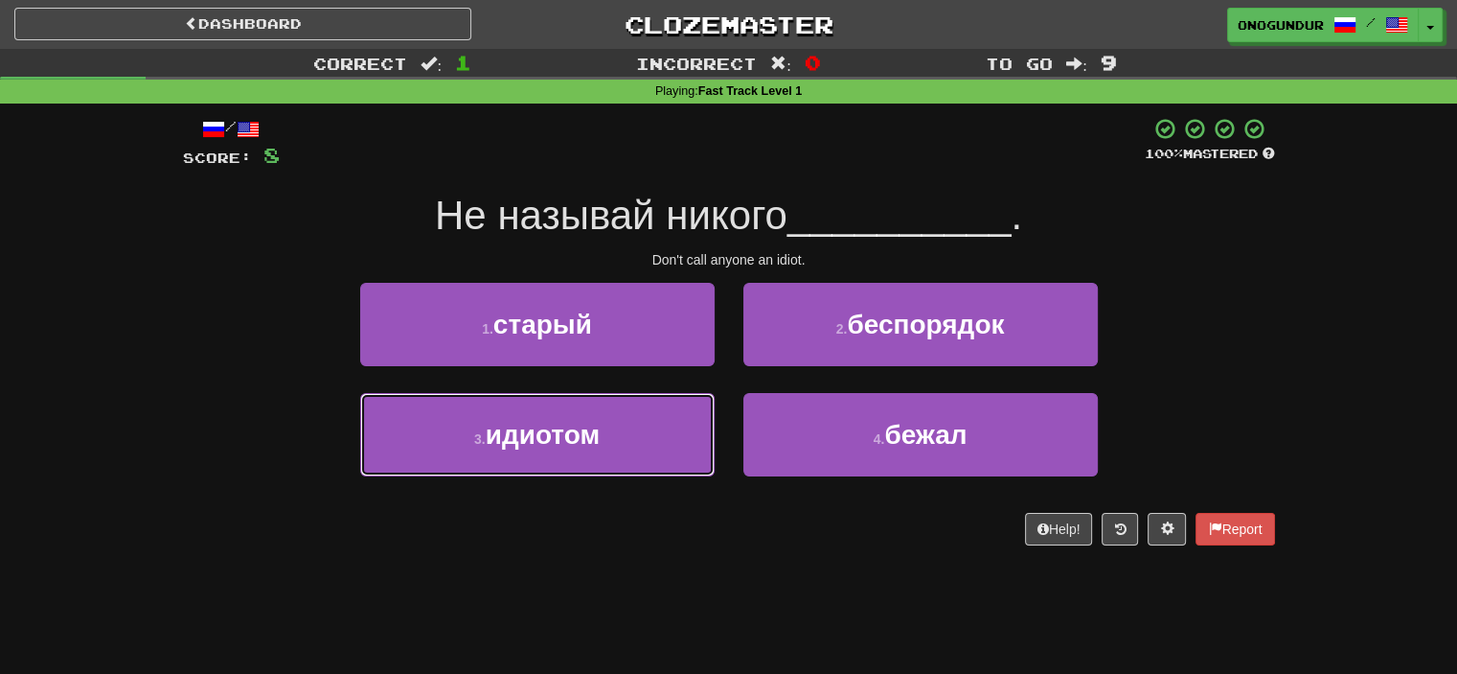
drag, startPoint x: 642, startPoint y: 408, endPoint x: 657, endPoint y: 402, distance: 16.4
click at [642, 409] on button "3 . идиотом" at bounding box center [537, 434] width 355 height 83
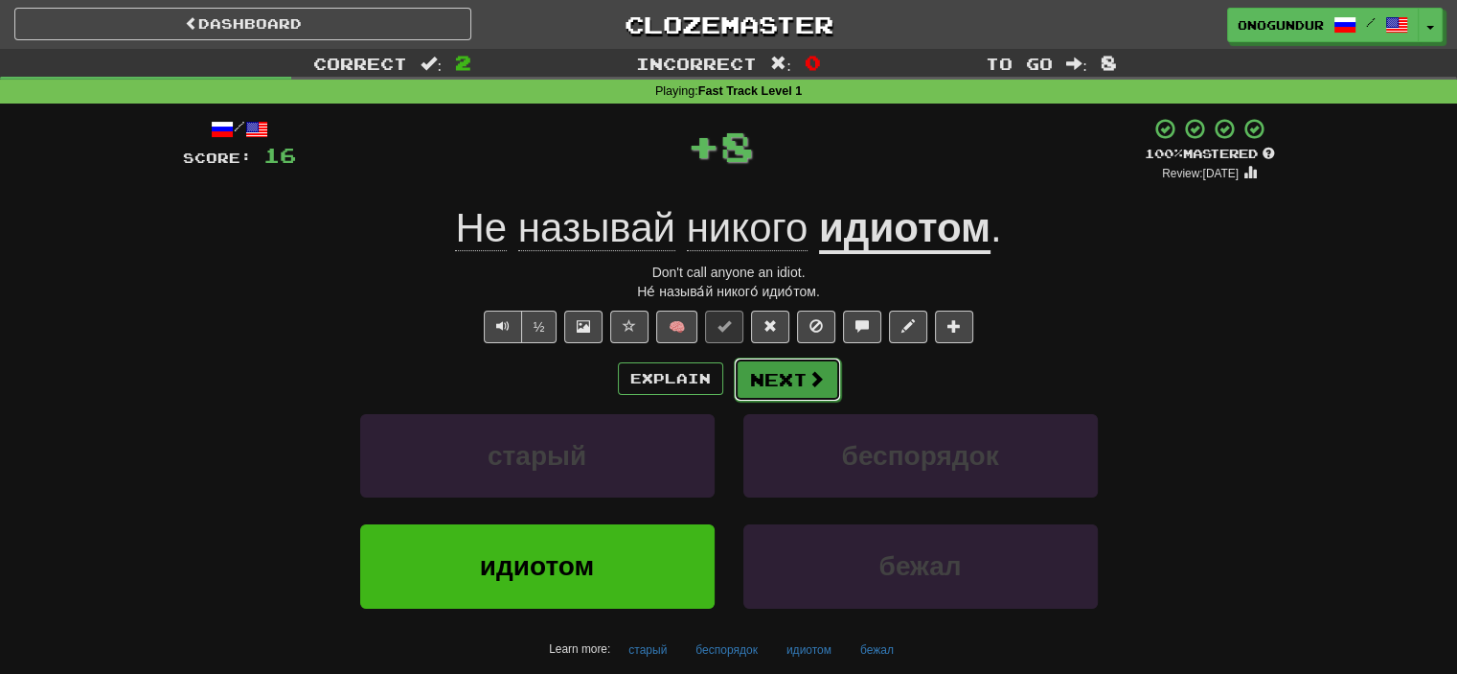
click at [755, 361] on button "Next" at bounding box center [787, 379] width 107 height 44
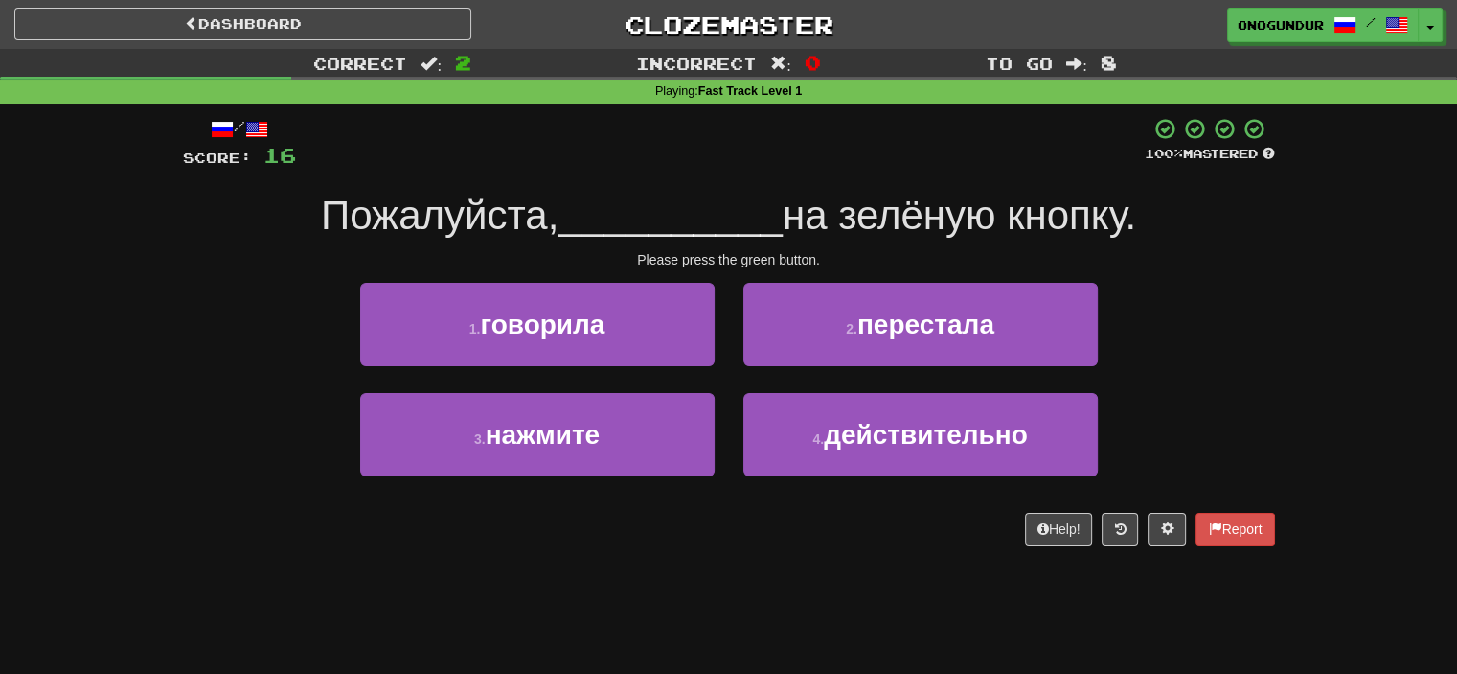
click at [727, 416] on div "3 . нажмите" at bounding box center [537, 448] width 383 height 110
drag, startPoint x: 666, startPoint y: 444, endPoint x: 705, endPoint y: 408, distance: 52.9
click at [674, 438] on button "3 . нажмите" at bounding box center [537, 434] width 355 height 83
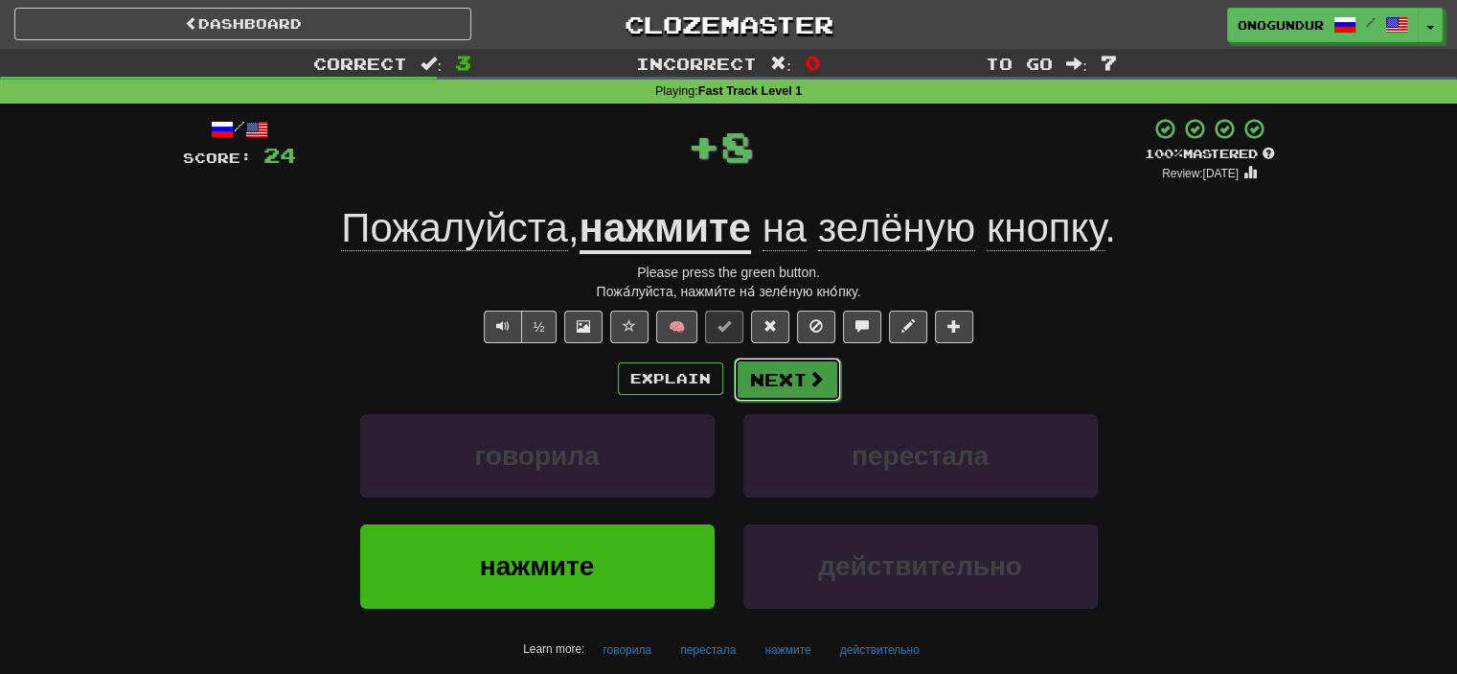
drag, startPoint x: 705, startPoint y: 408, endPoint x: 755, endPoint y: 365, distance: 65.9
click at [755, 365] on button "Next" at bounding box center [787, 379] width 107 height 44
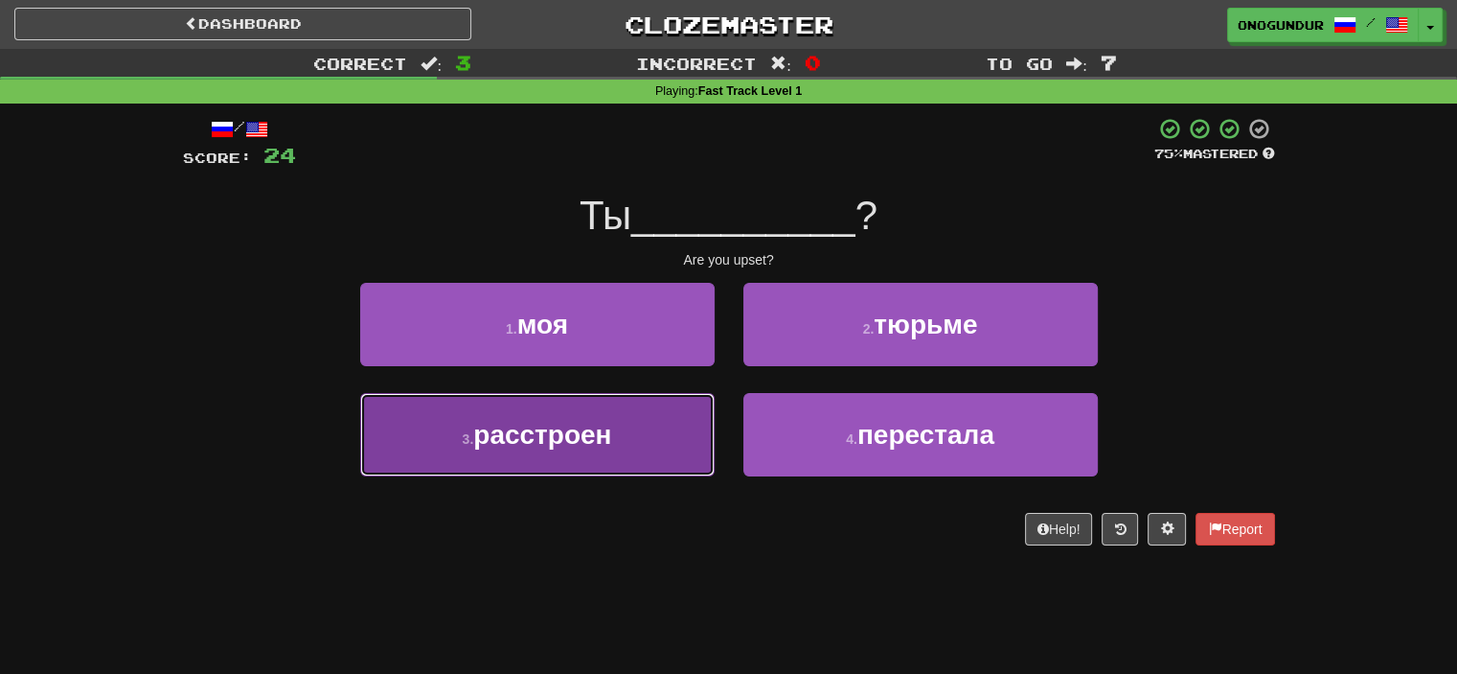
drag, startPoint x: 639, startPoint y: 438, endPoint x: 717, endPoint y: 402, distance: 85.3
click at [648, 438] on button "3 . расстроен" at bounding box center [537, 434] width 355 height 83
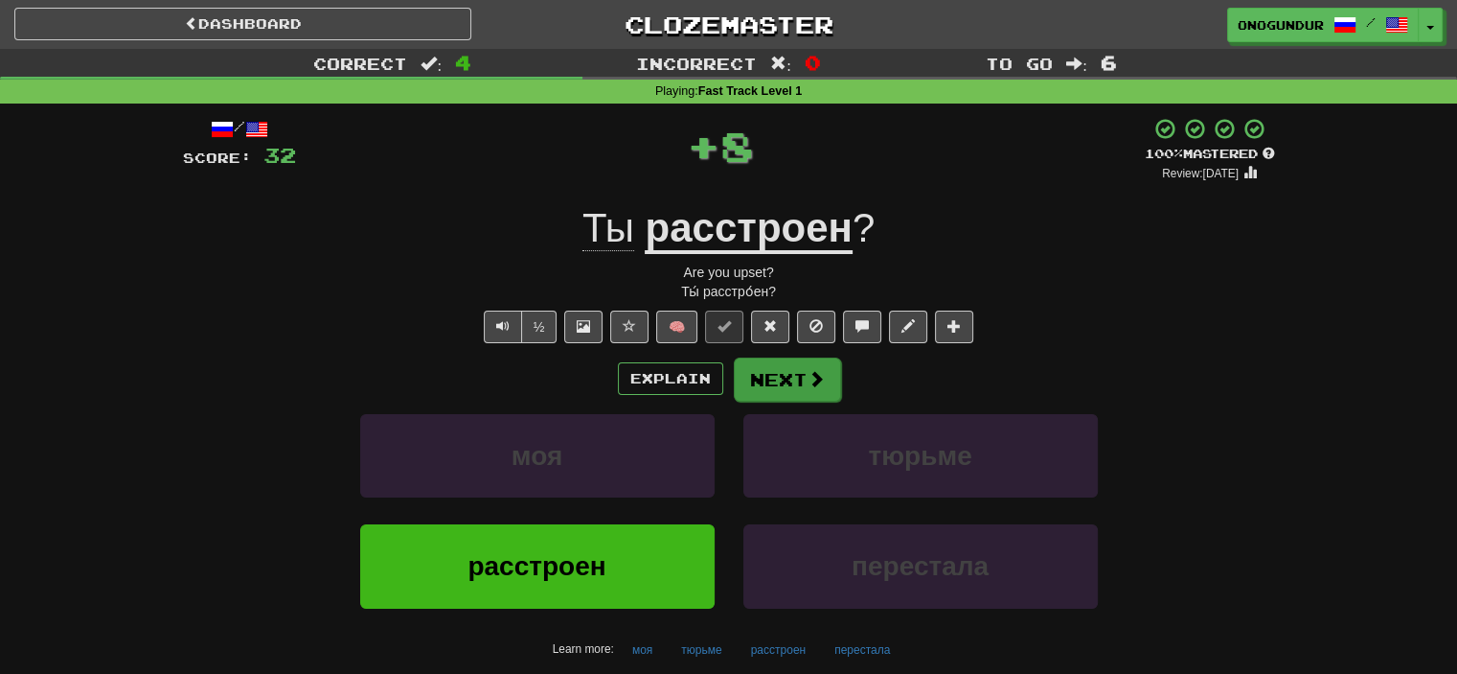
click at [782, 369] on button "Next" at bounding box center [787, 379] width 107 height 44
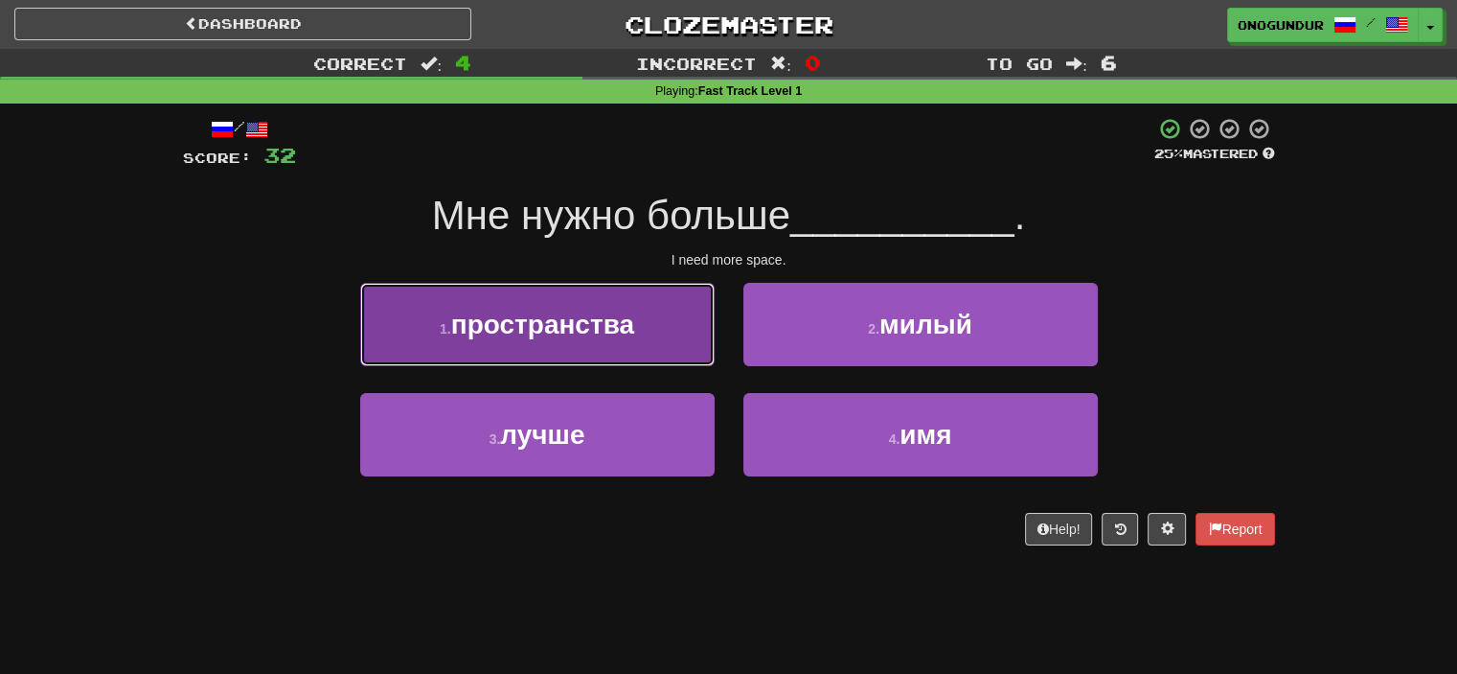
click at [664, 359] on button "1 . пространства" at bounding box center [537, 324] width 355 height 83
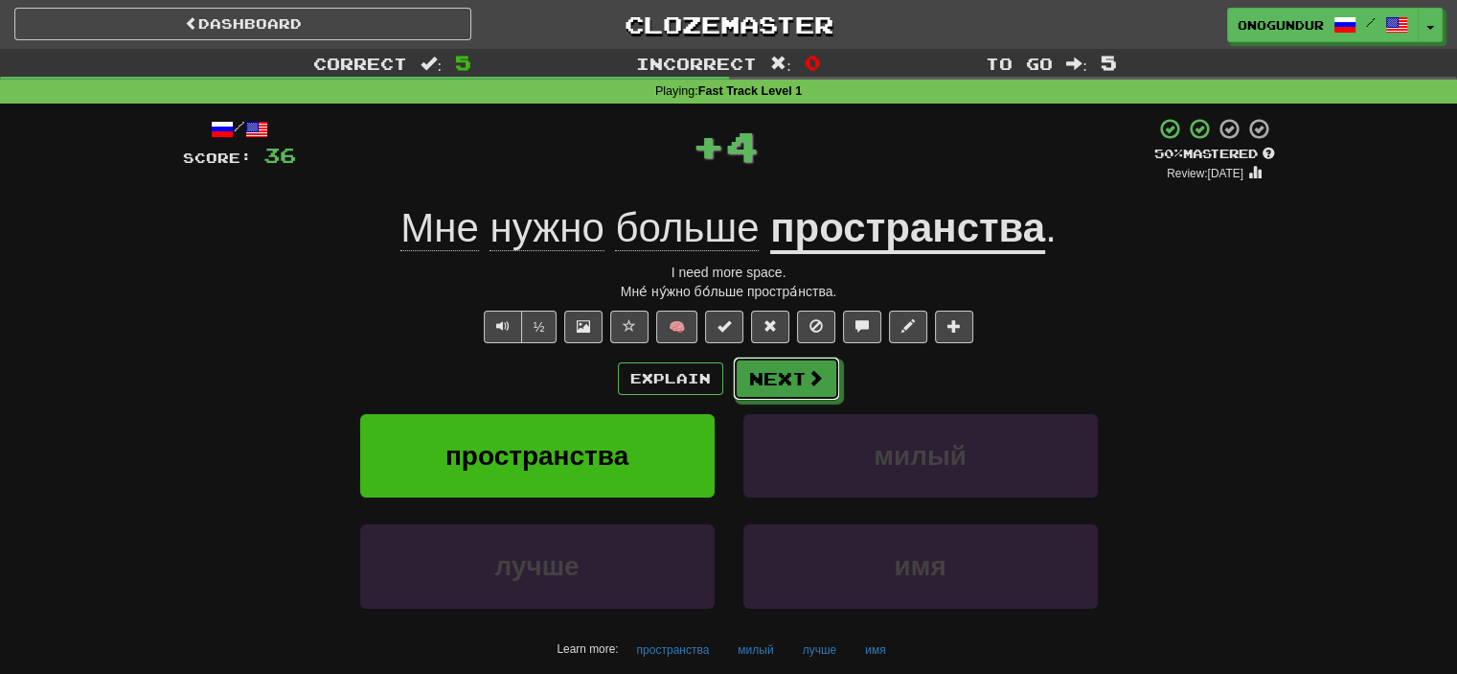
click at [794, 376] on button "Next" at bounding box center [786, 378] width 107 height 44
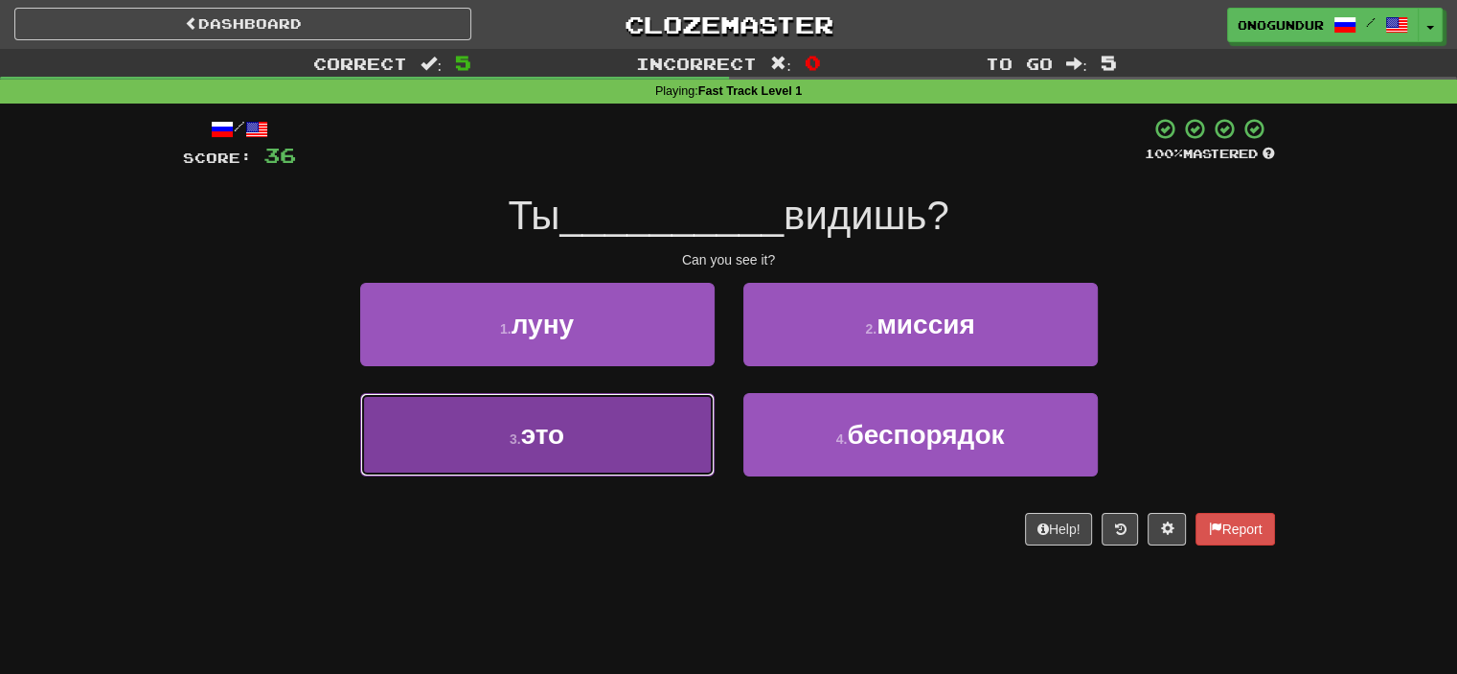
click at [643, 442] on button "3 . это" at bounding box center [537, 434] width 355 height 83
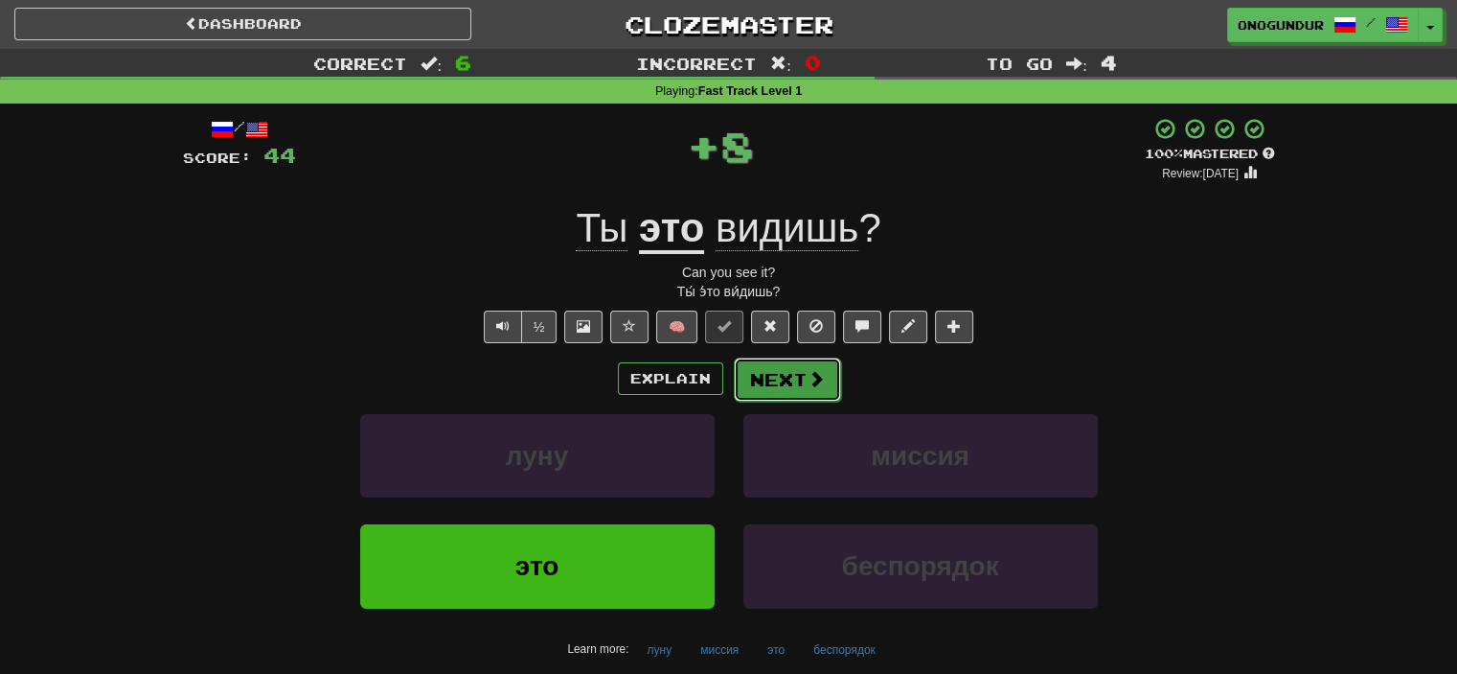
click at [747, 372] on button "Next" at bounding box center [787, 379] width 107 height 44
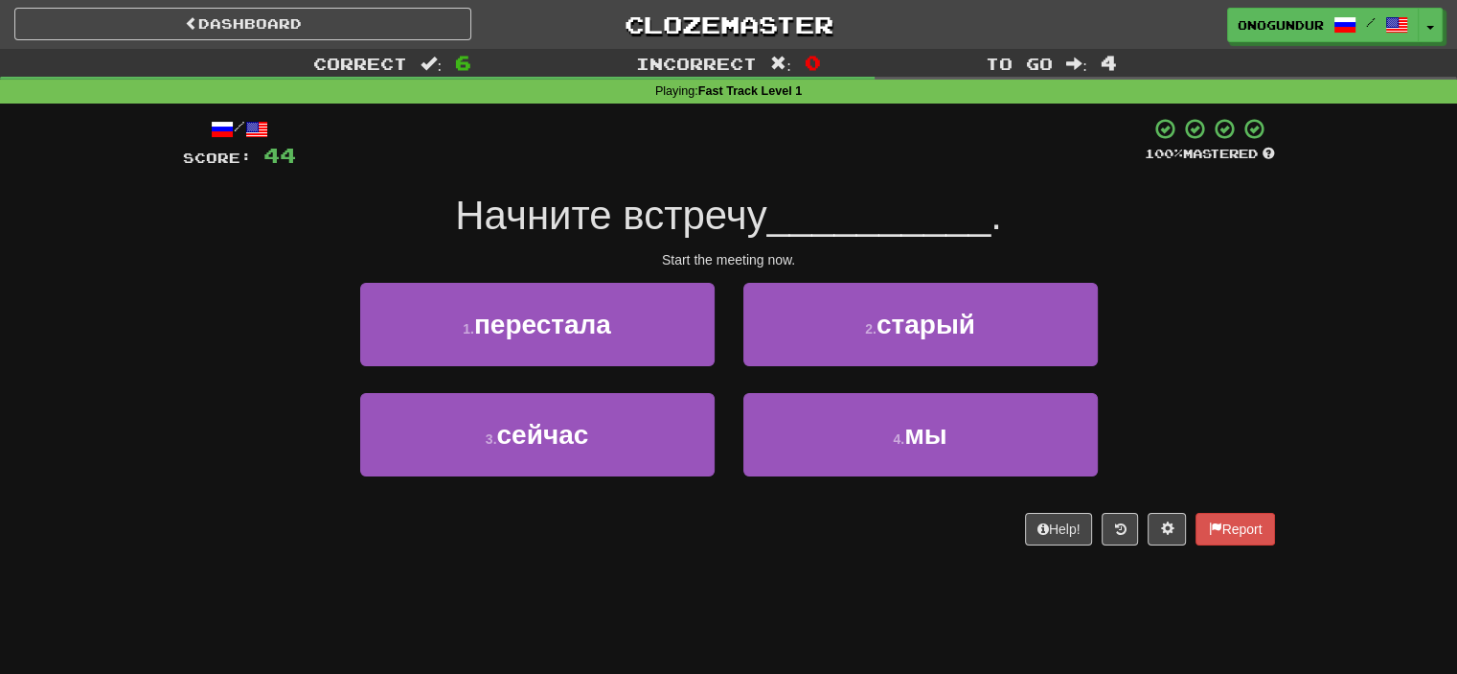
click at [655, 366] on div "1 . перестала" at bounding box center [537, 338] width 383 height 110
click at [677, 354] on button "1 . перестала" at bounding box center [537, 324] width 355 height 83
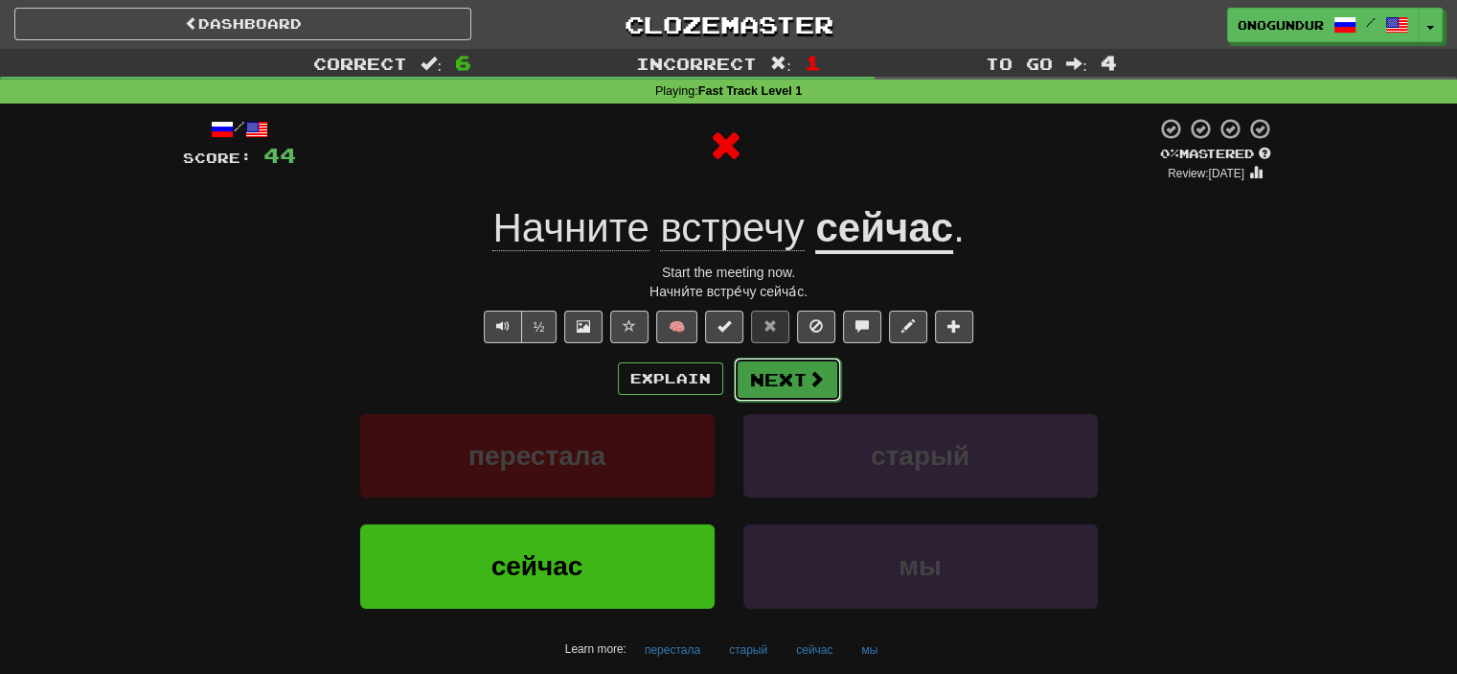
click at [772, 363] on button "Next" at bounding box center [787, 379] width 107 height 44
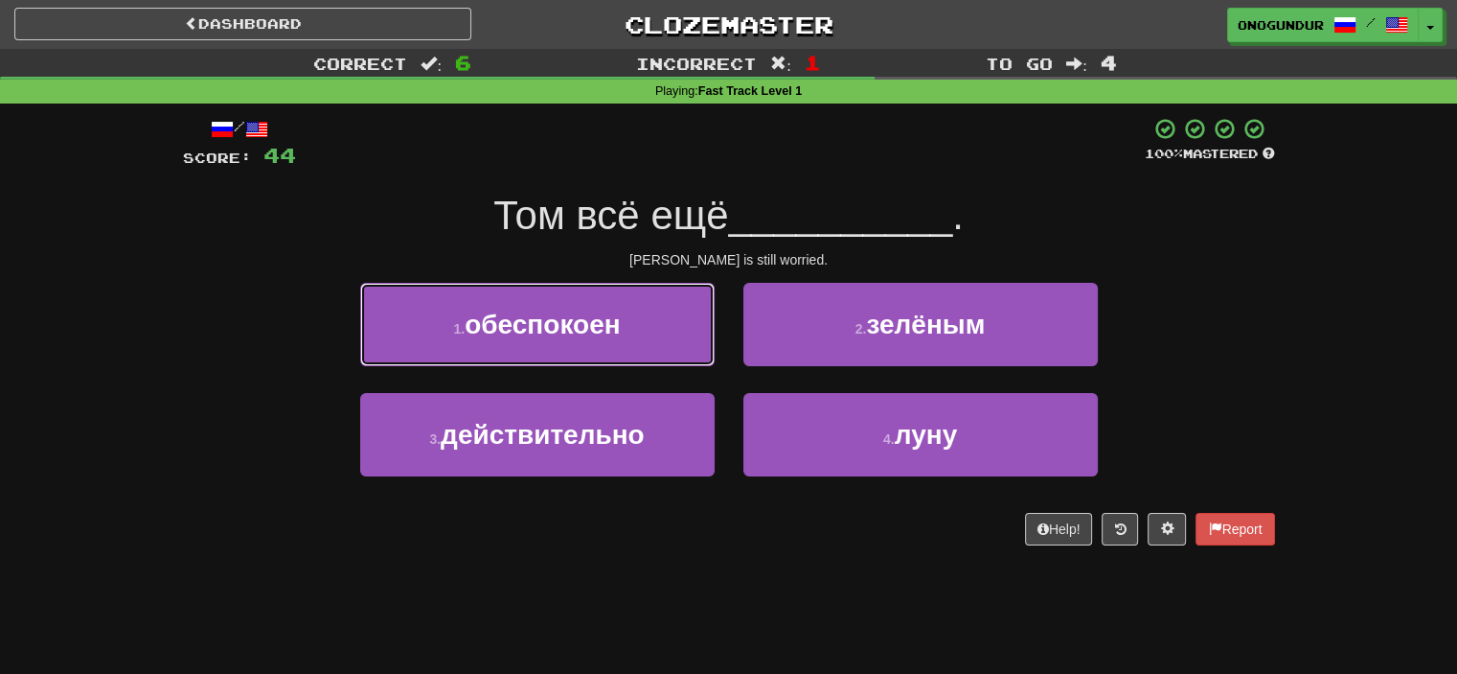
drag, startPoint x: 644, startPoint y: 343, endPoint x: 702, endPoint y: 351, distance: 58.9
click at [643, 344] on button "1 . обеспокоен" at bounding box center [537, 324] width 355 height 83
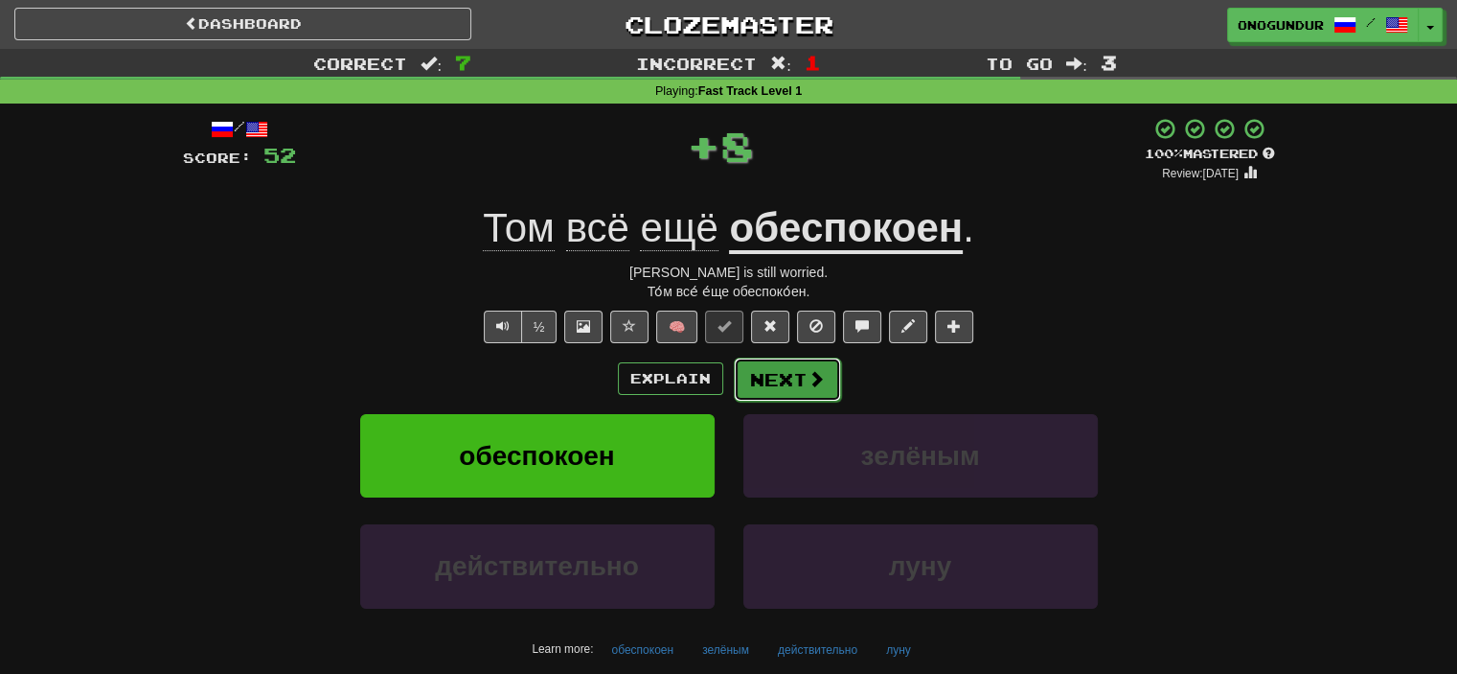
click at [751, 357] on button "Next" at bounding box center [787, 379] width 107 height 44
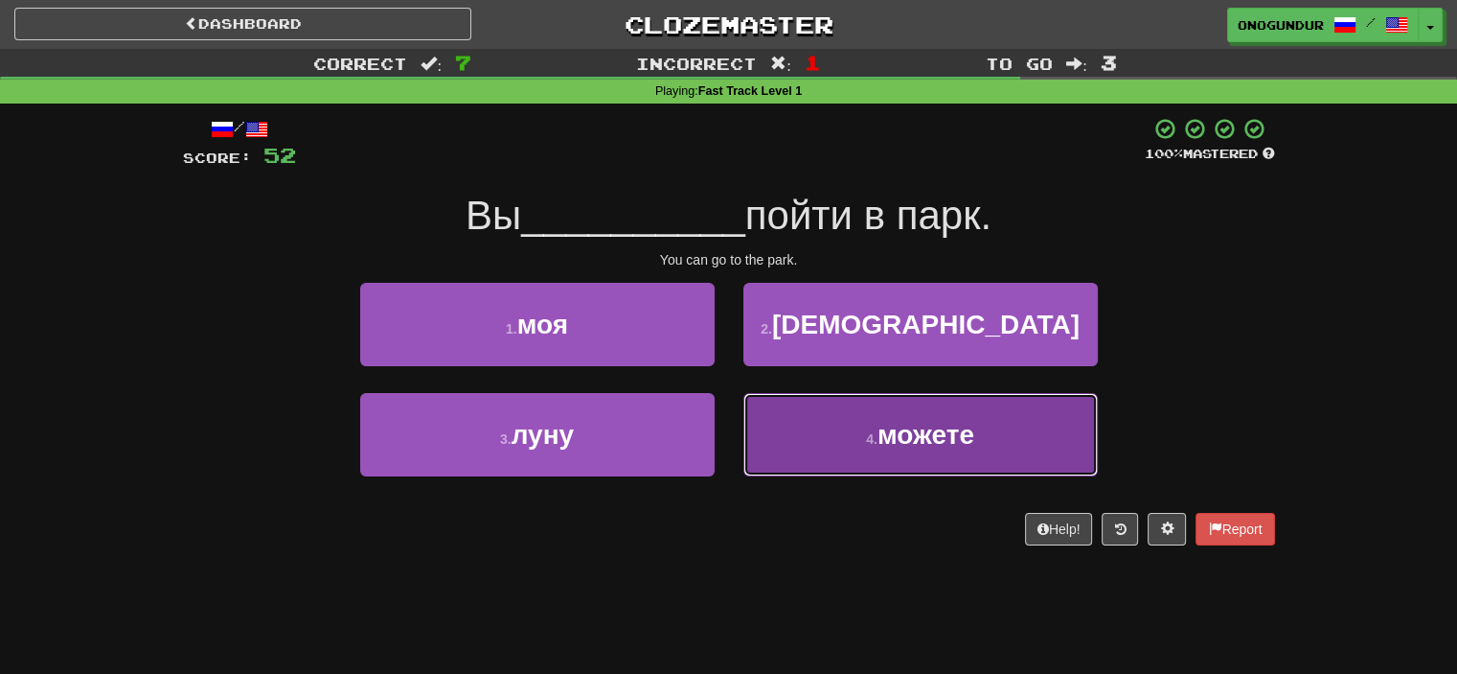
click at [813, 428] on button "4 . можете" at bounding box center [921, 434] width 355 height 83
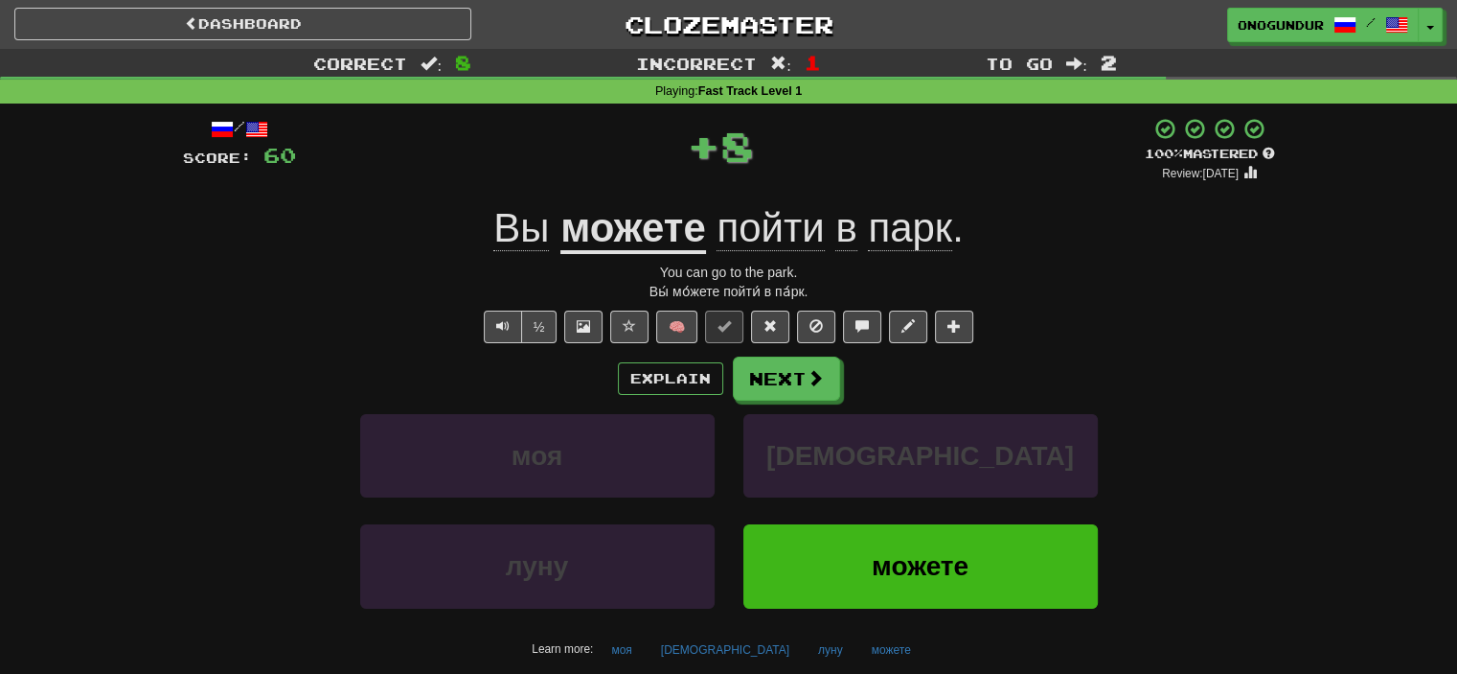
click at [767, 349] on div "/ Score: 60 + 8 100 % Mastered Review: 2026-04-13 Вы можете пойти в парк . You …" at bounding box center [729, 411] width 1092 height 588
click at [767, 363] on button "Next" at bounding box center [787, 379] width 107 height 44
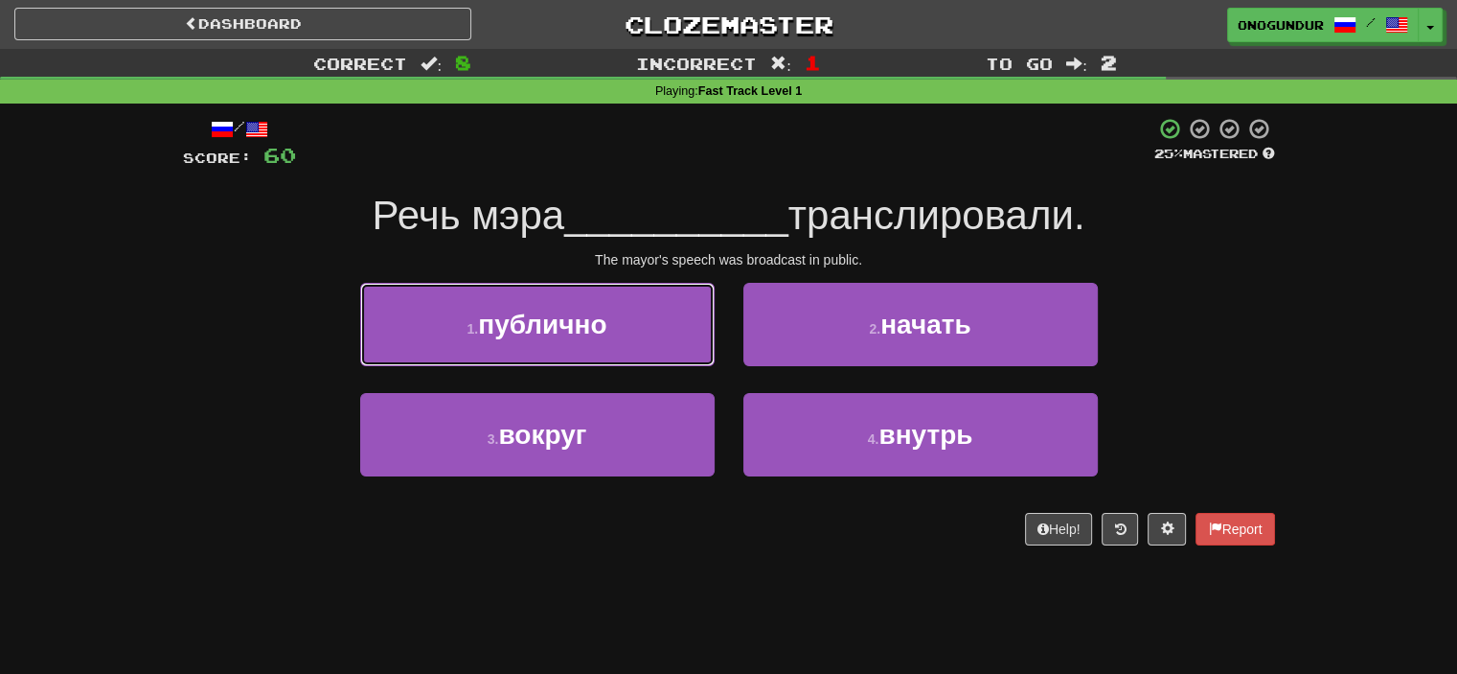
drag, startPoint x: 662, startPoint y: 344, endPoint x: 678, endPoint y: 350, distance: 17.3
click at [663, 344] on button "1 . публично" at bounding box center [537, 324] width 355 height 83
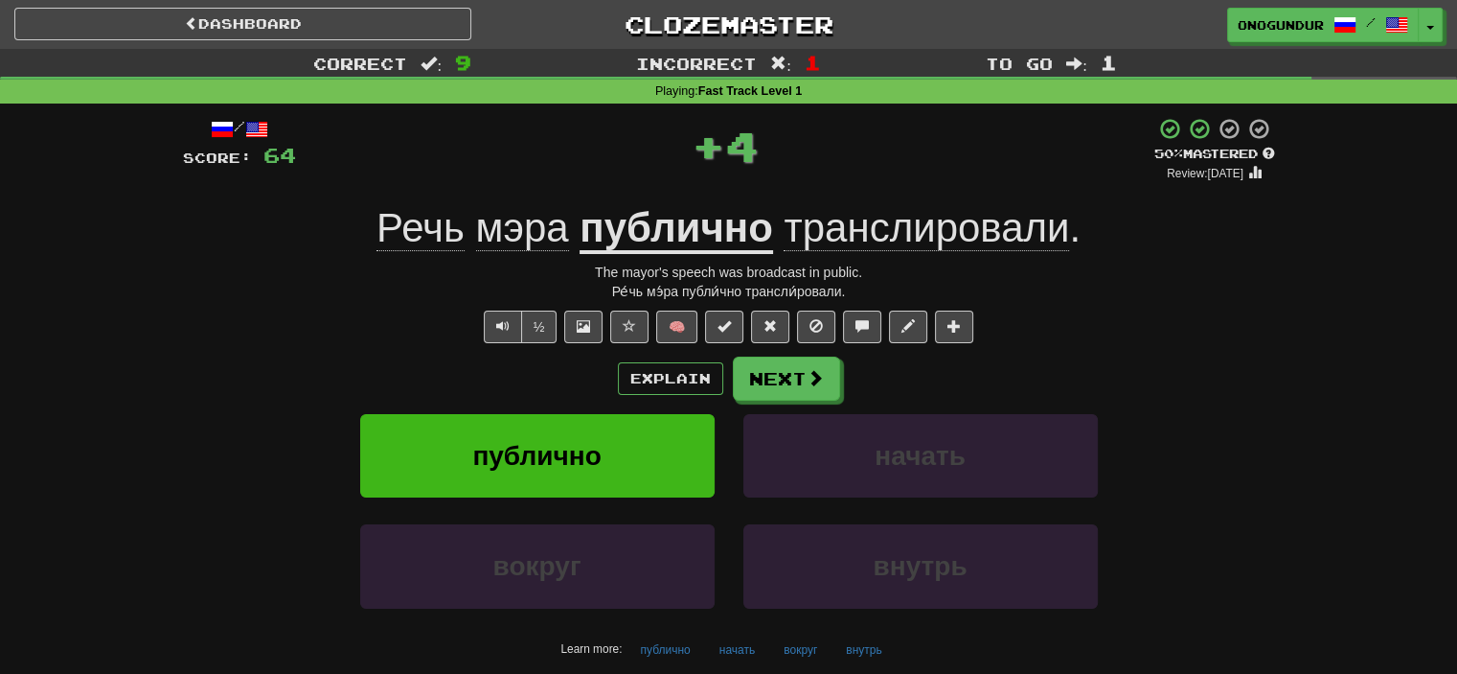
click at [763, 368] on button "Next" at bounding box center [786, 378] width 107 height 44
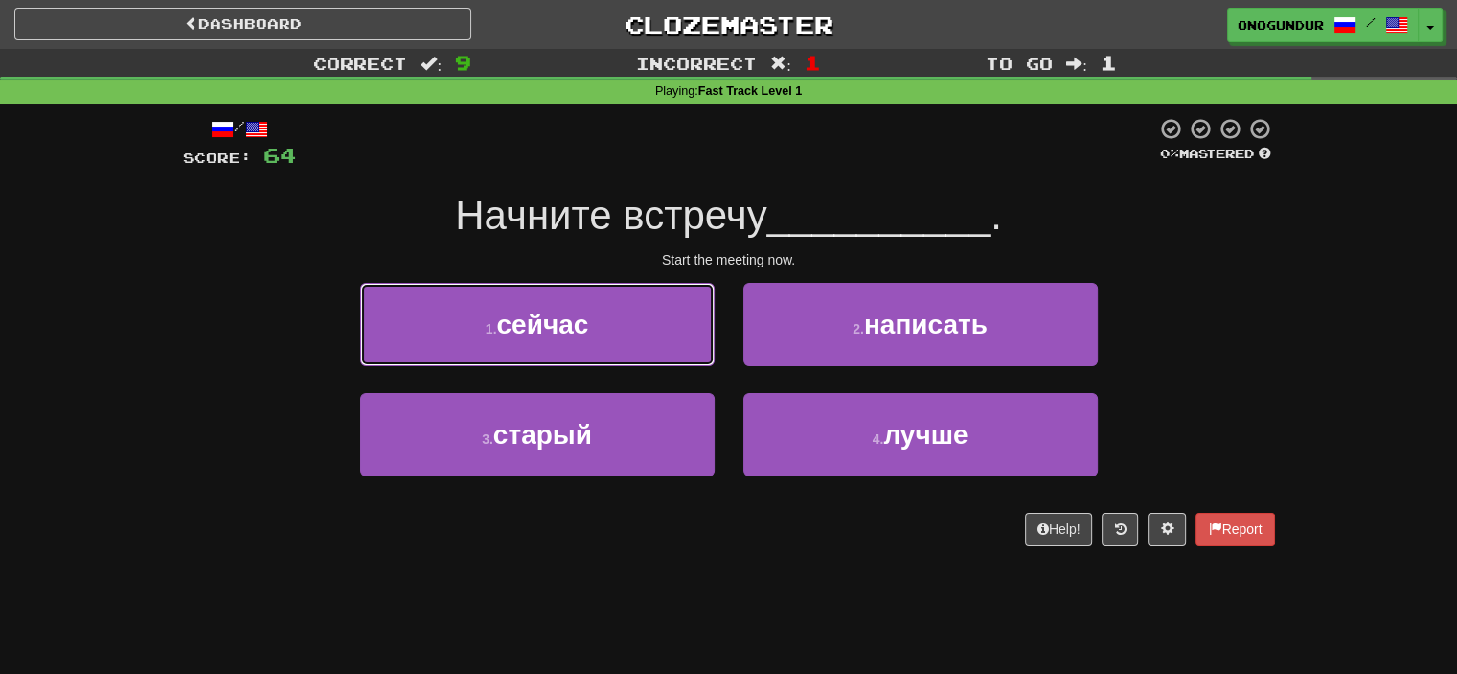
drag, startPoint x: 656, startPoint y: 332, endPoint x: 767, endPoint y: 352, distance: 113.0
click at [656, 333] on button "1 . сейчас" at bounding box center [537, 324] width 355 height 83
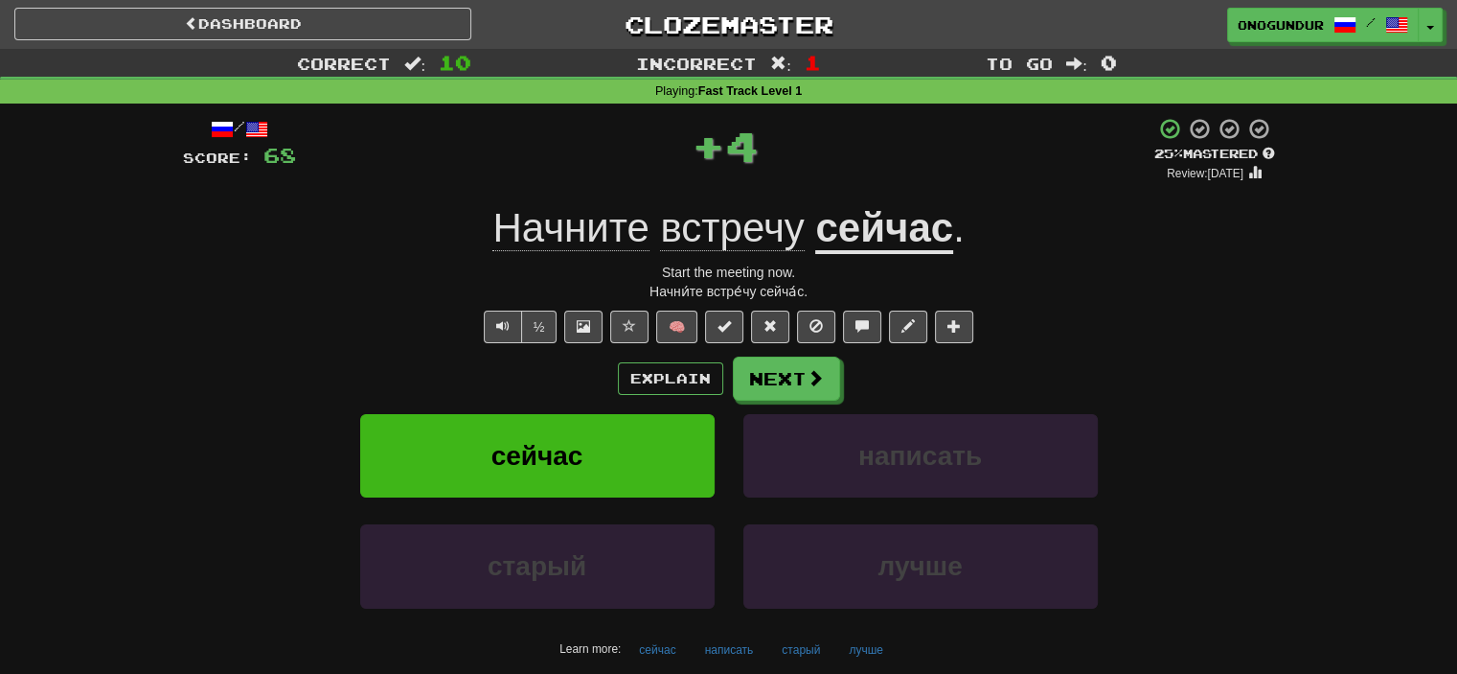
click at [786, 359] on button "Next" at bounding box center [786, 378] width 107 height 44
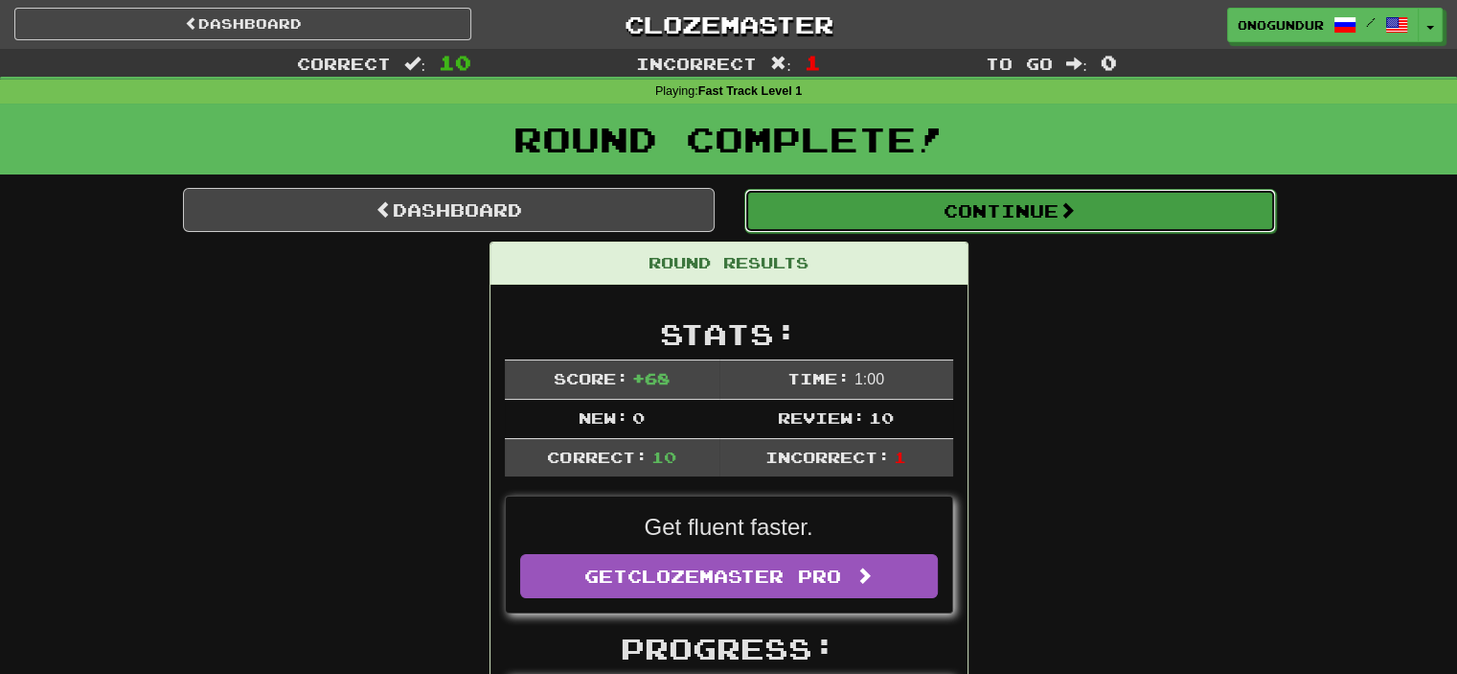
click at [1076, 213] on span at bounding box center [1067, 209] width 17 height 17
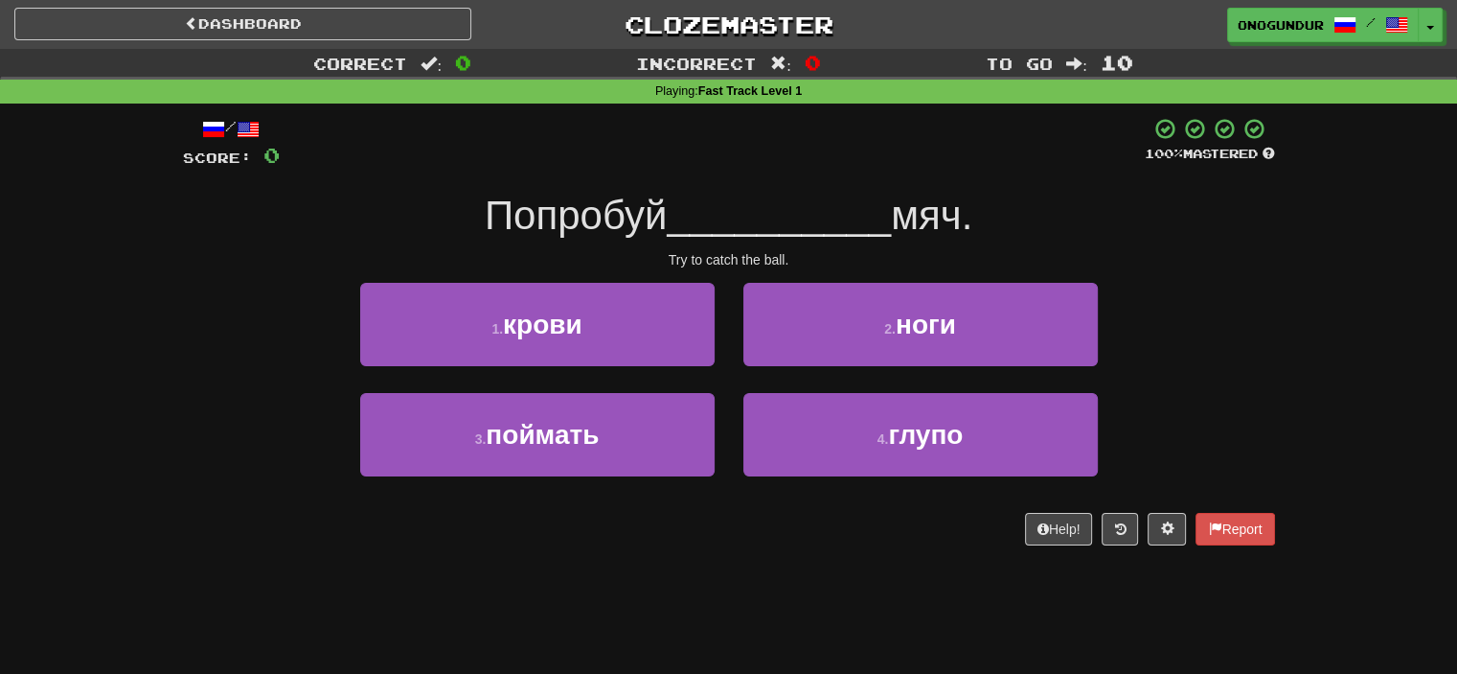
click at [1264, 251] on div "/ Score: 0 100 % Mastered Попробуй __________ мяч. Try to catch the ball. 1 . к…" at bounding box center [729, 331] width 1092 height 428
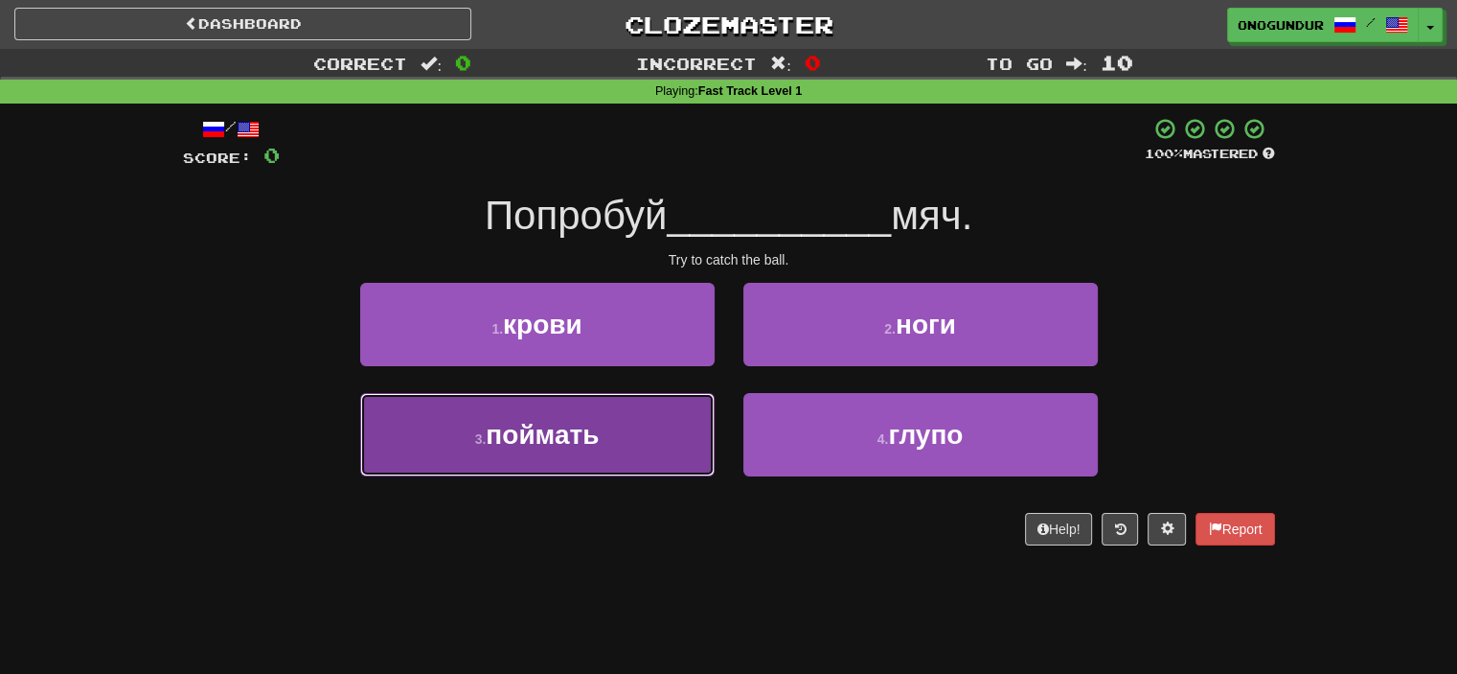
click at [657, 407] on button "3 . поймать" at bounding box center [537, 434] width 355 height 83
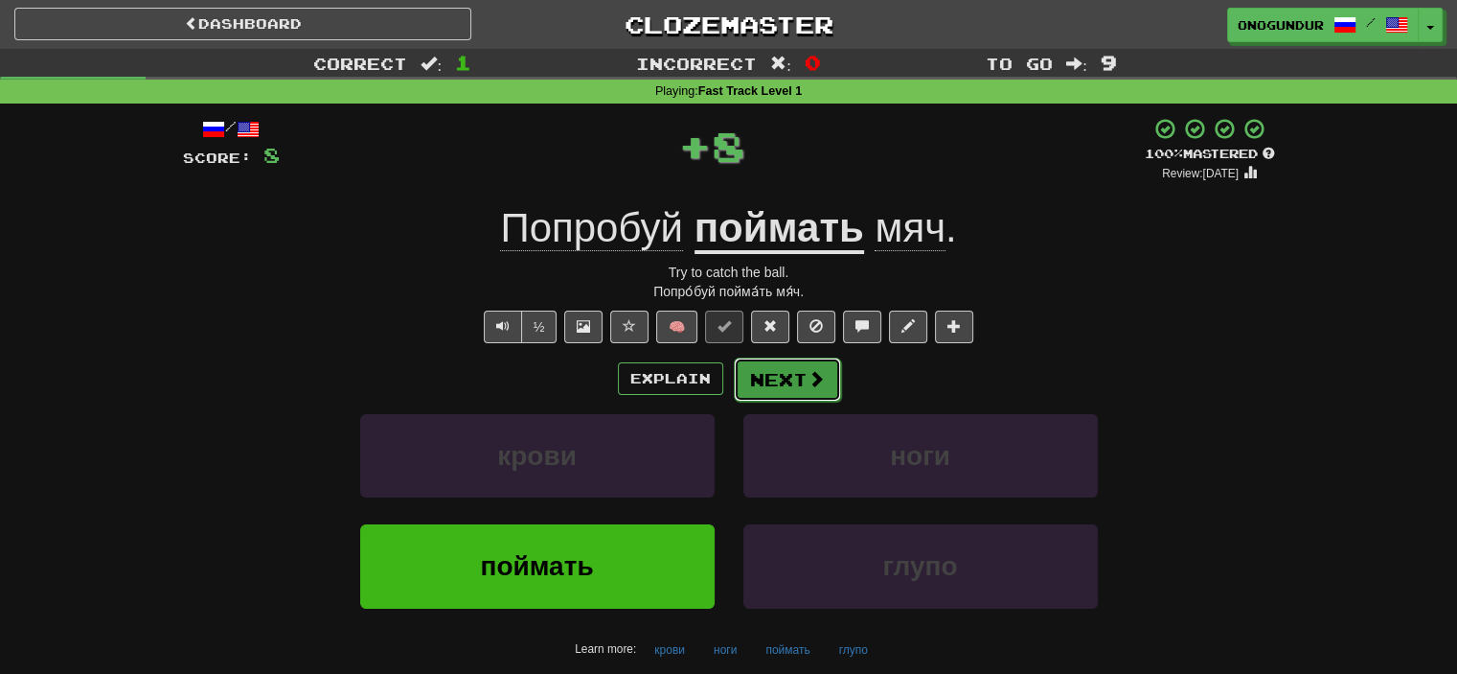
click at [767, 372] on button "Next" at bounding box center [787, 379] width 107 height 44
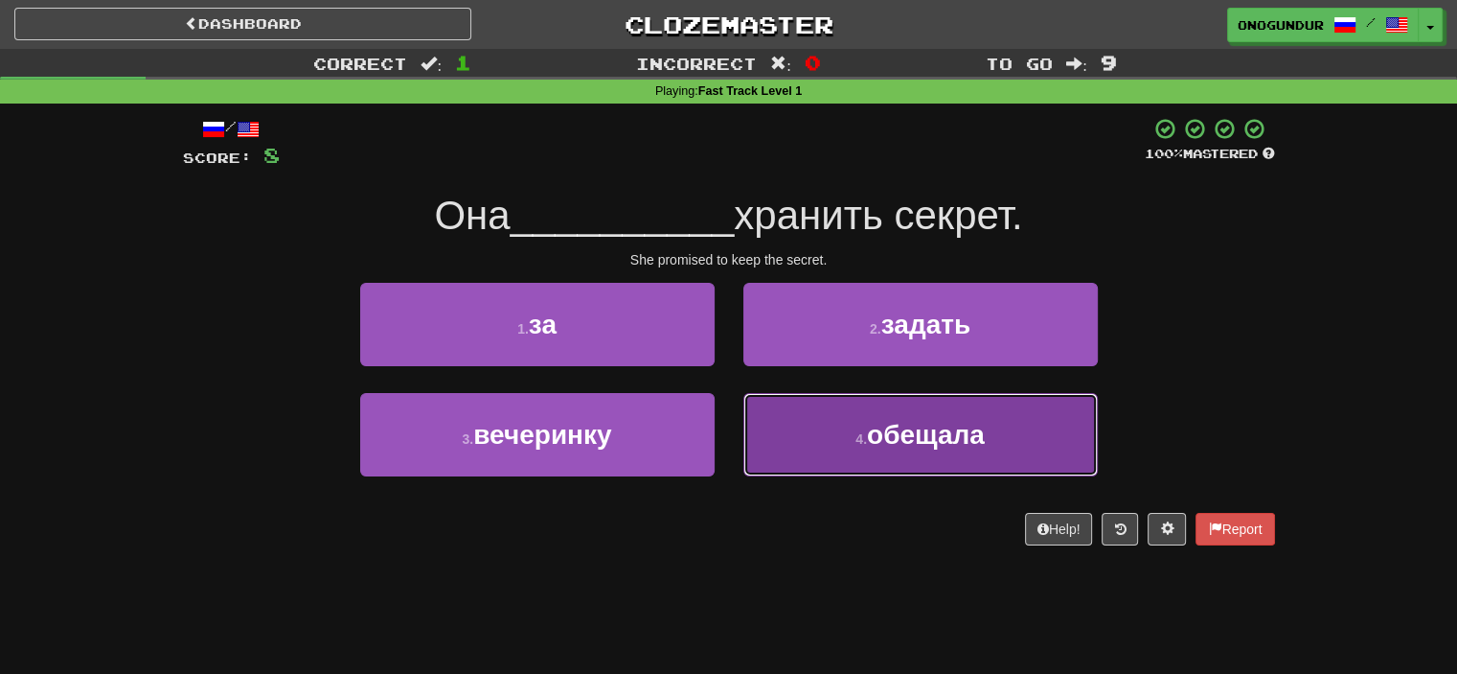
click at [828, 420] on button "4 . обещала" at bounding box center [921, 434] width 355 height 83
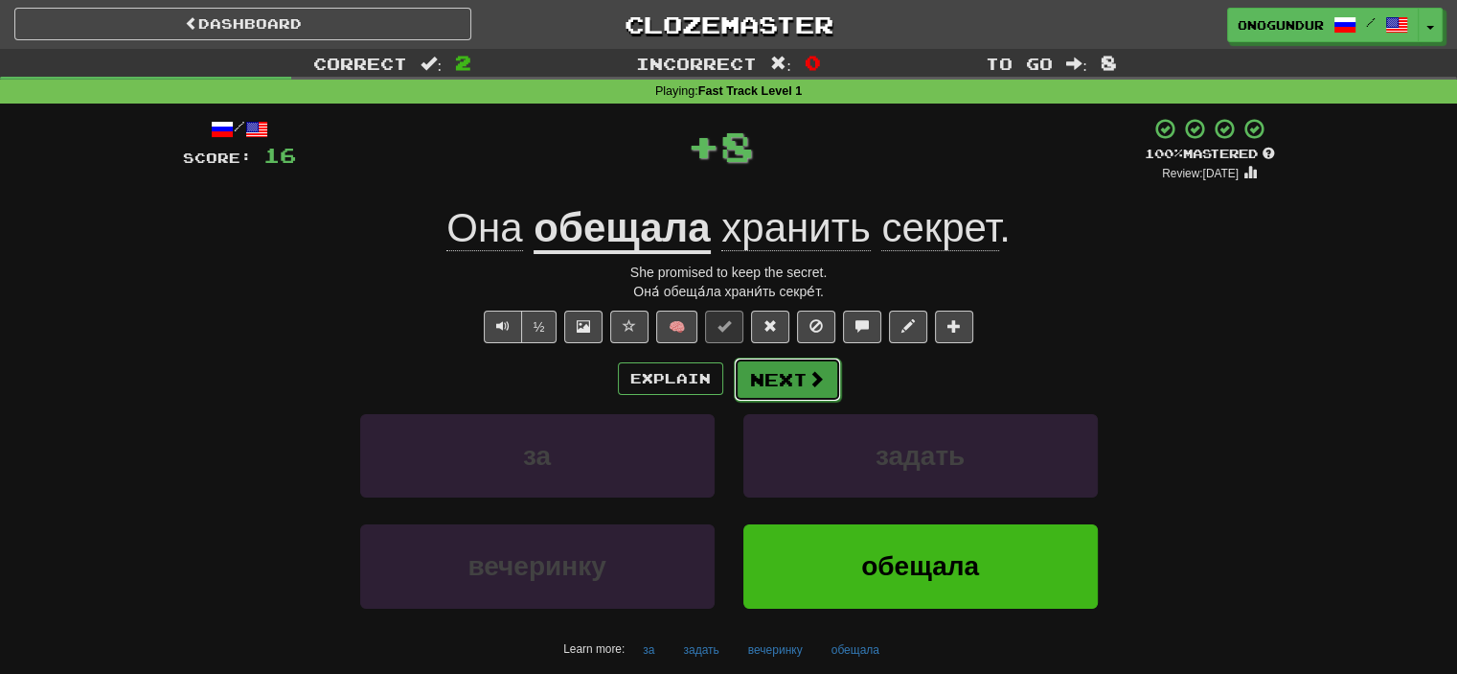
click at [793, 378] on button "Next" at bounding box center [787, 379] width 107 height 44
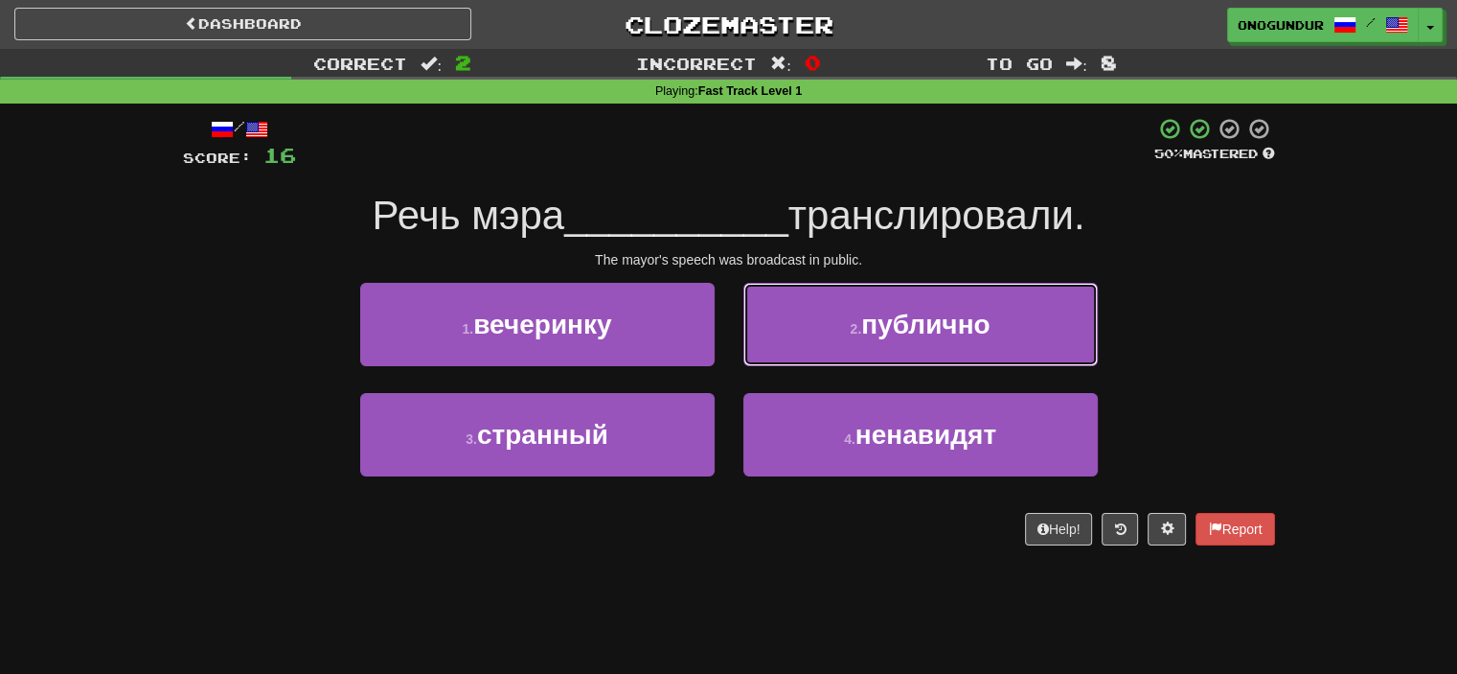
drag, startPoint x: 813, startPoint y: 335, endPoint x: 805, endPoint y: 348, distance: 14.6
click at [813, 336] on button "2 . публично" at bounding box center [921, 324] width 355 height 83
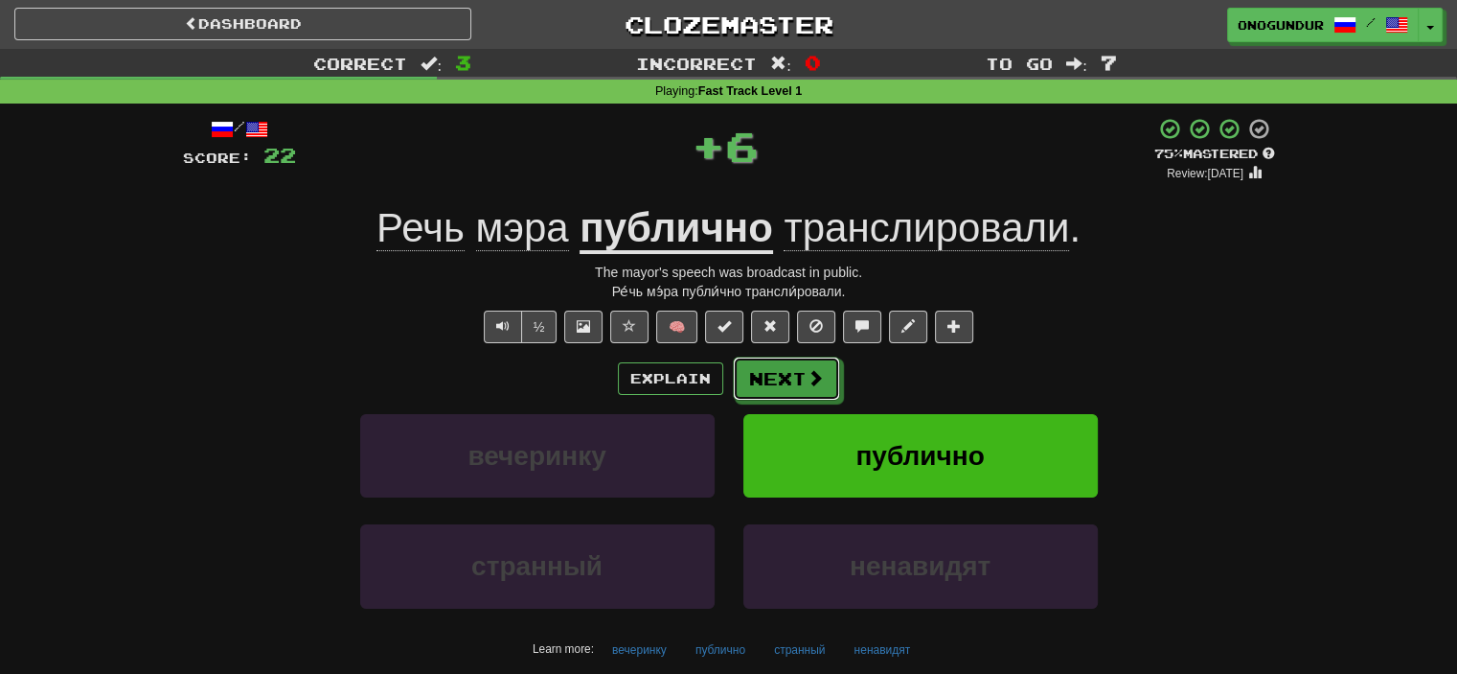
click at [774, 375] on button "Next" at bounding box center [786, 378] width 107 height 44
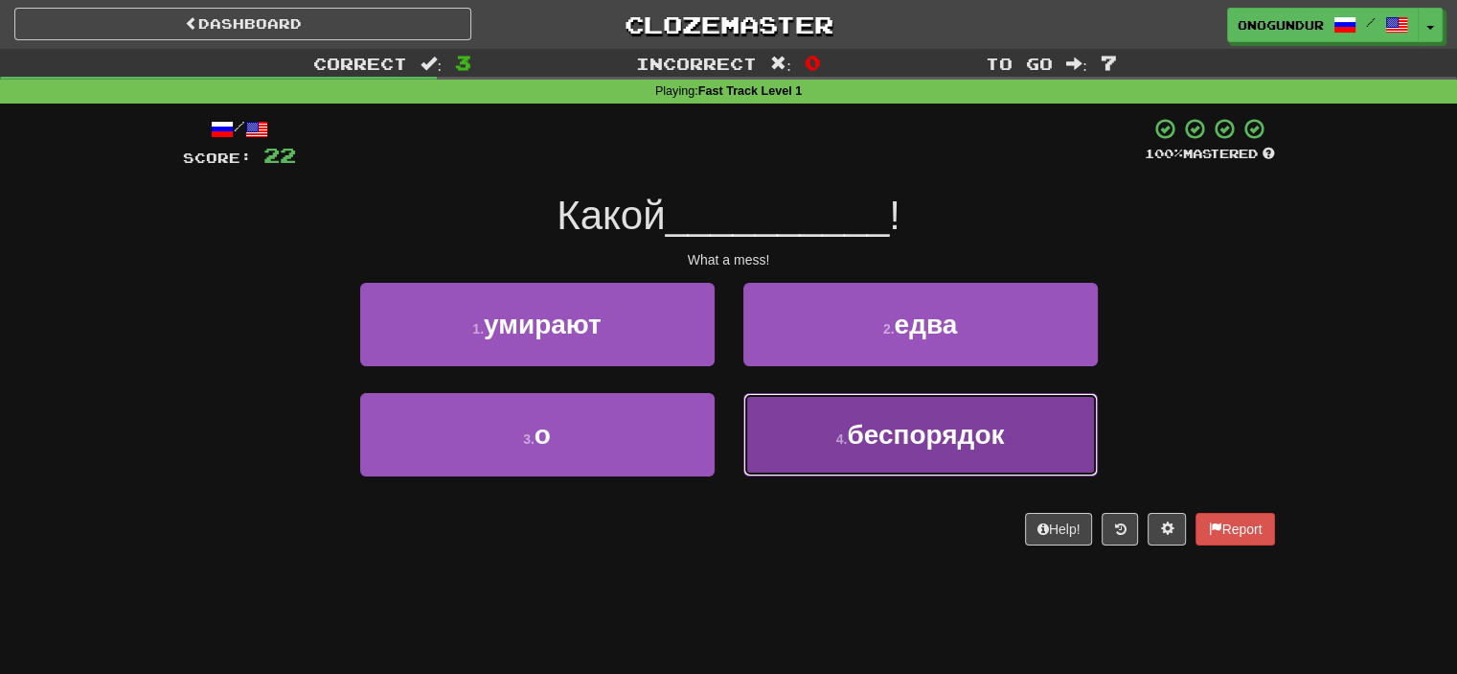
click at [795, 445] on button "4 . беспорядок" at bounding box center [921, 434] width 355 height 83
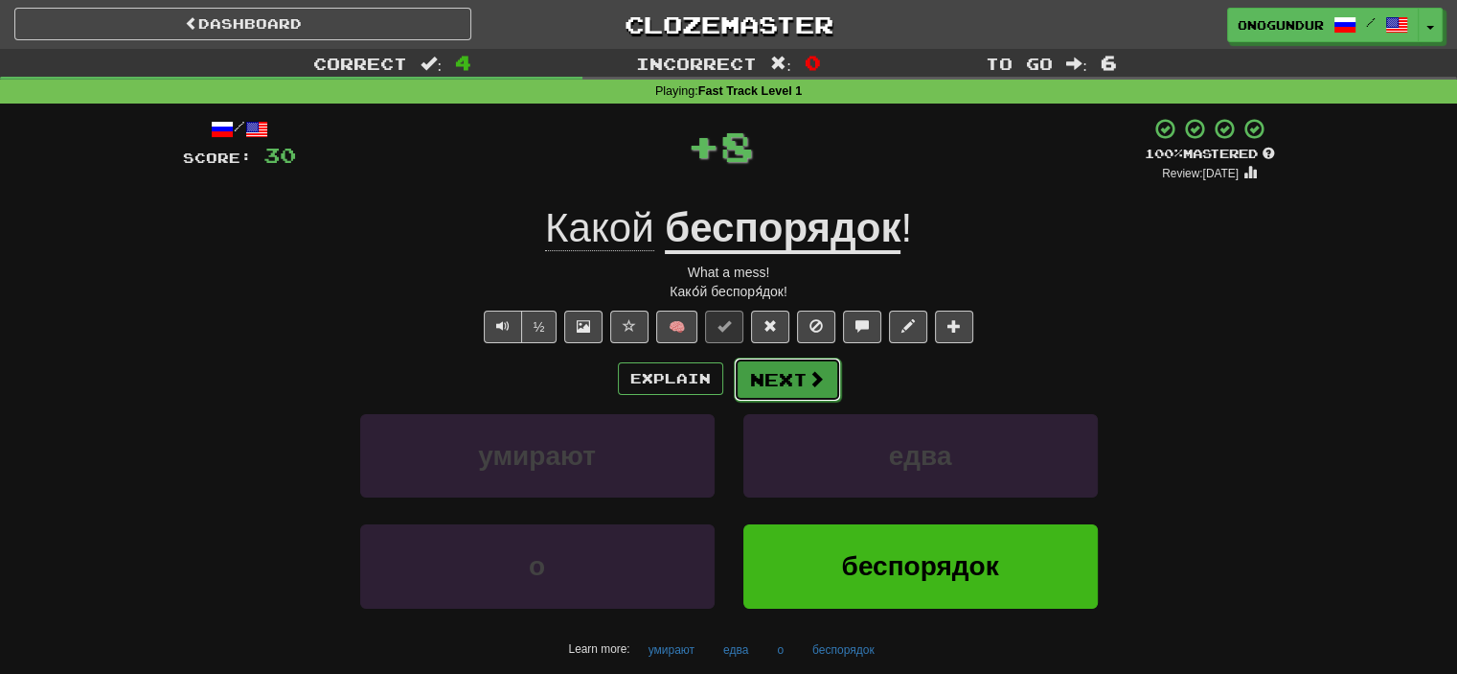
click at [782, 383] on button "Next" at bounding box center [787, 379] width 107 height 44
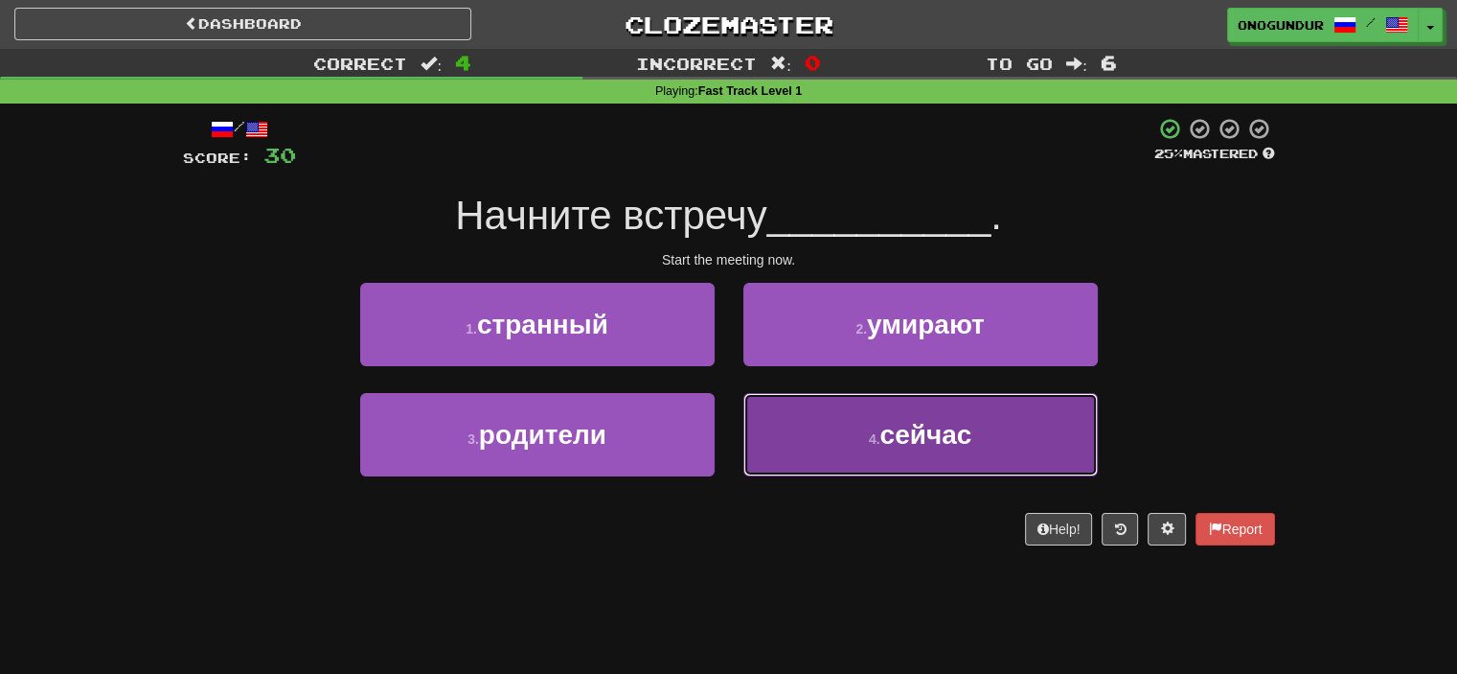
drag, startPoint x: 935, startPoint y: 472, endPoint x: 903, endPoint y: 447, distance: 41.0
click at [934, 472] on button "4 . сейчас" at bounding box center [921, 434] width 355 height 83
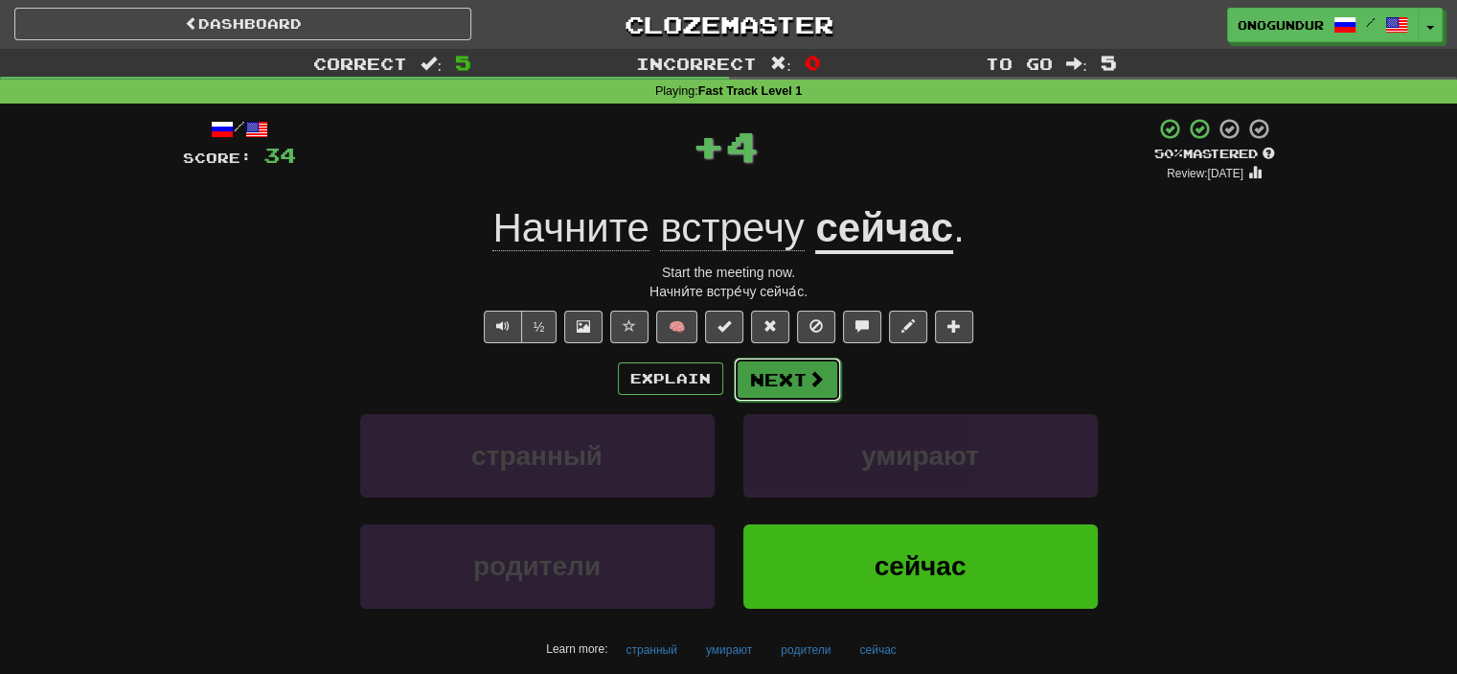
click at [810, 361] on button "Next" at bounding box center [787, 379] width 107 height 44
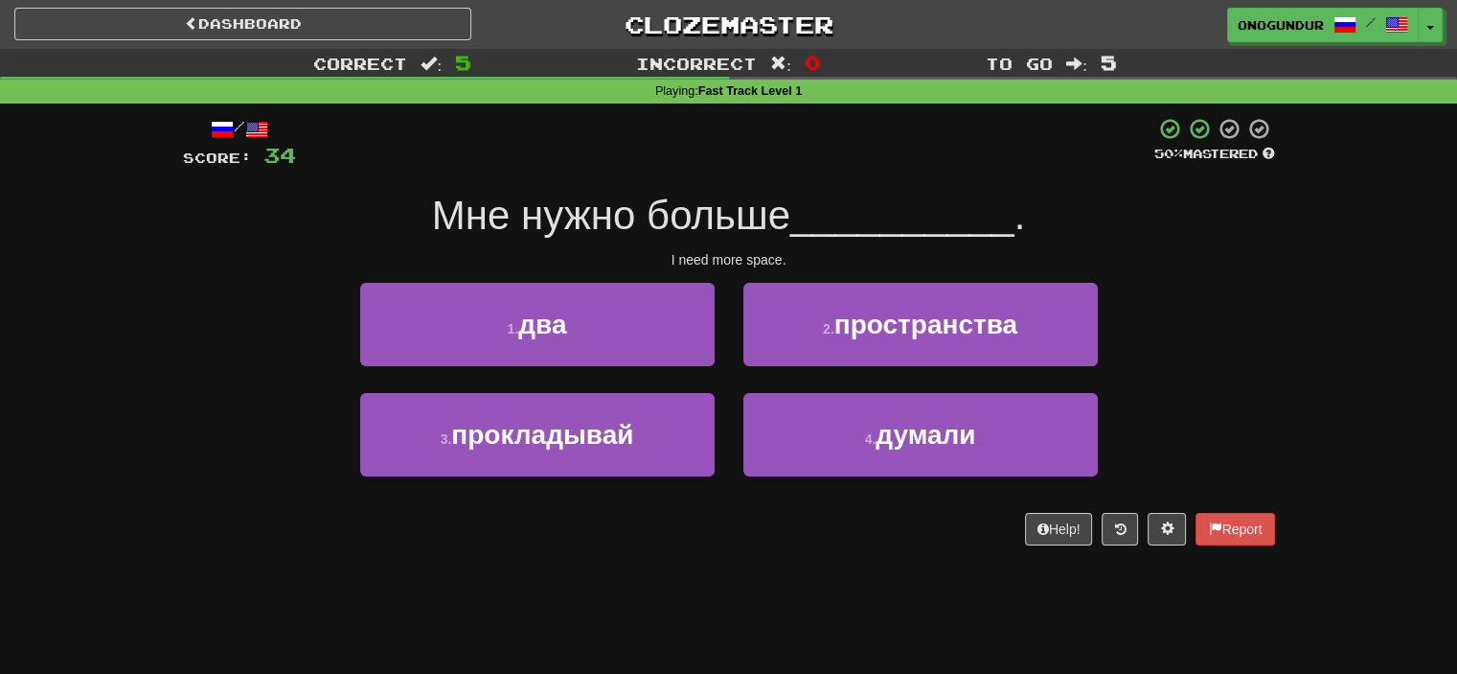
click at [775, 531] on div "Help! Report" at bounding box center [729, 529] width 1092 height 33
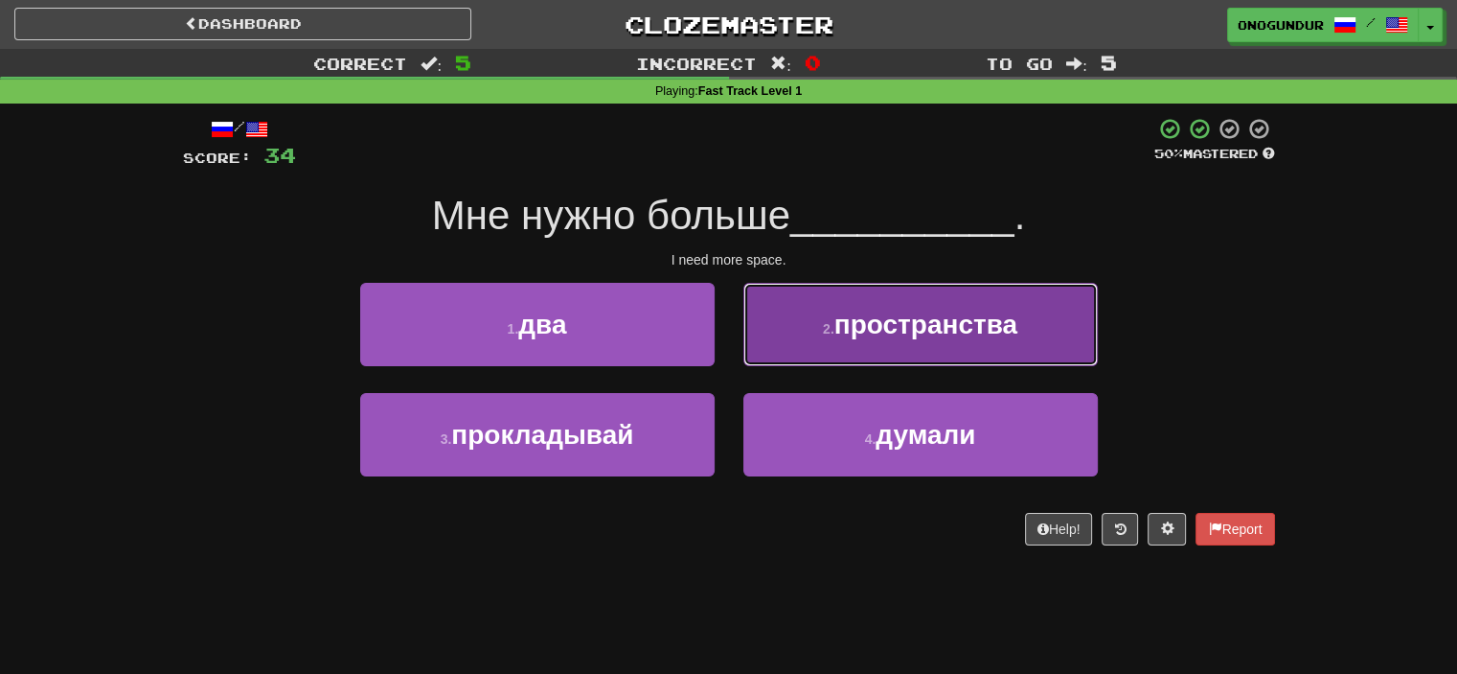
click at [772, 350] on button "2 . пространства" at bounding box center [921, 324] width 355 height 83
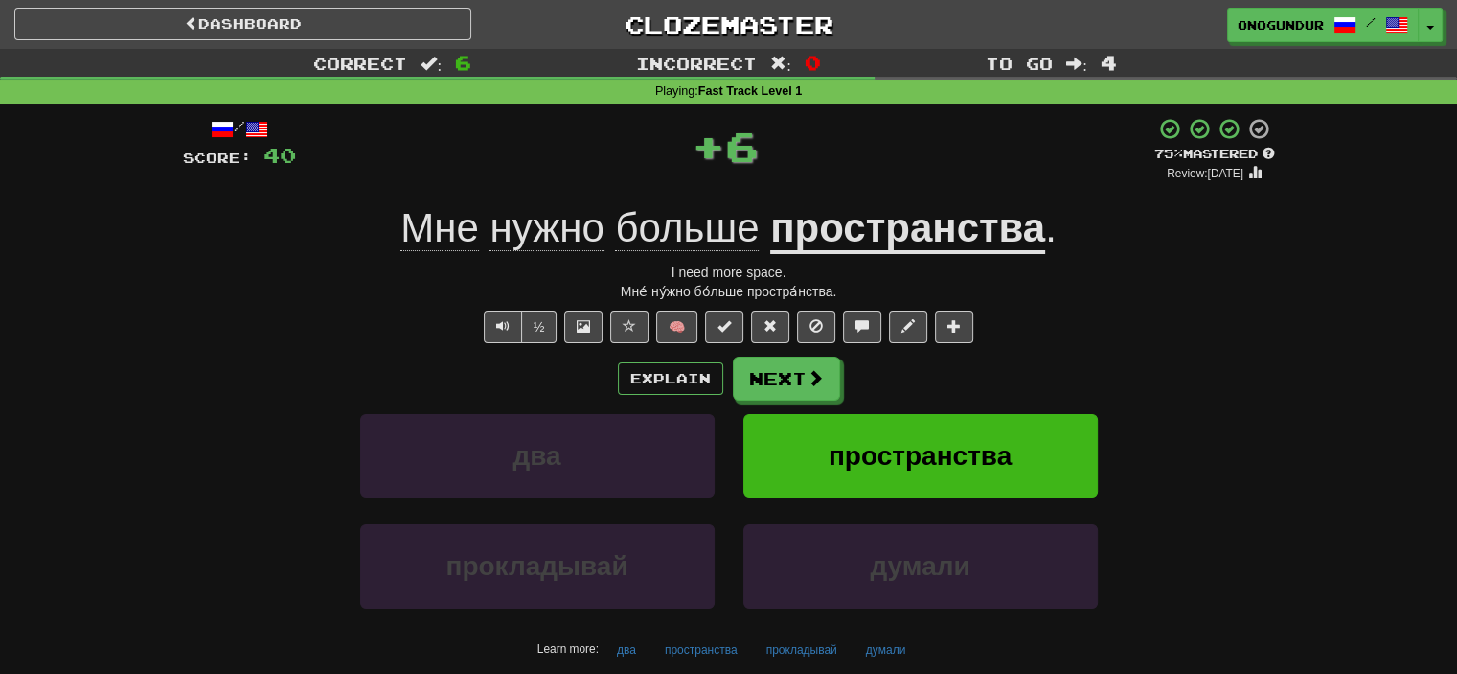
click at [757, 371] on button "Next" at bounding box center [786, 378] width 107 height 44
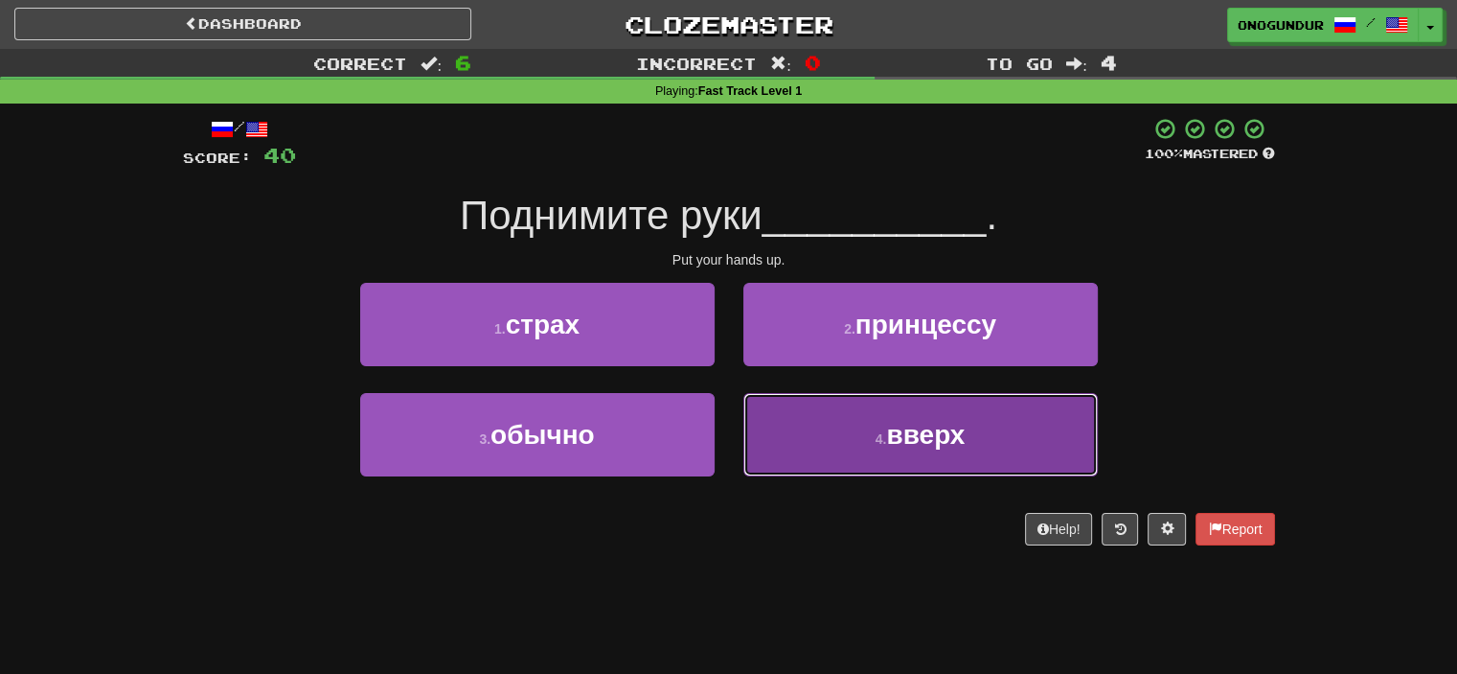
click at [857, 464] on button "4 . вверх" at bounding box center [921, 434] width 355 height 83
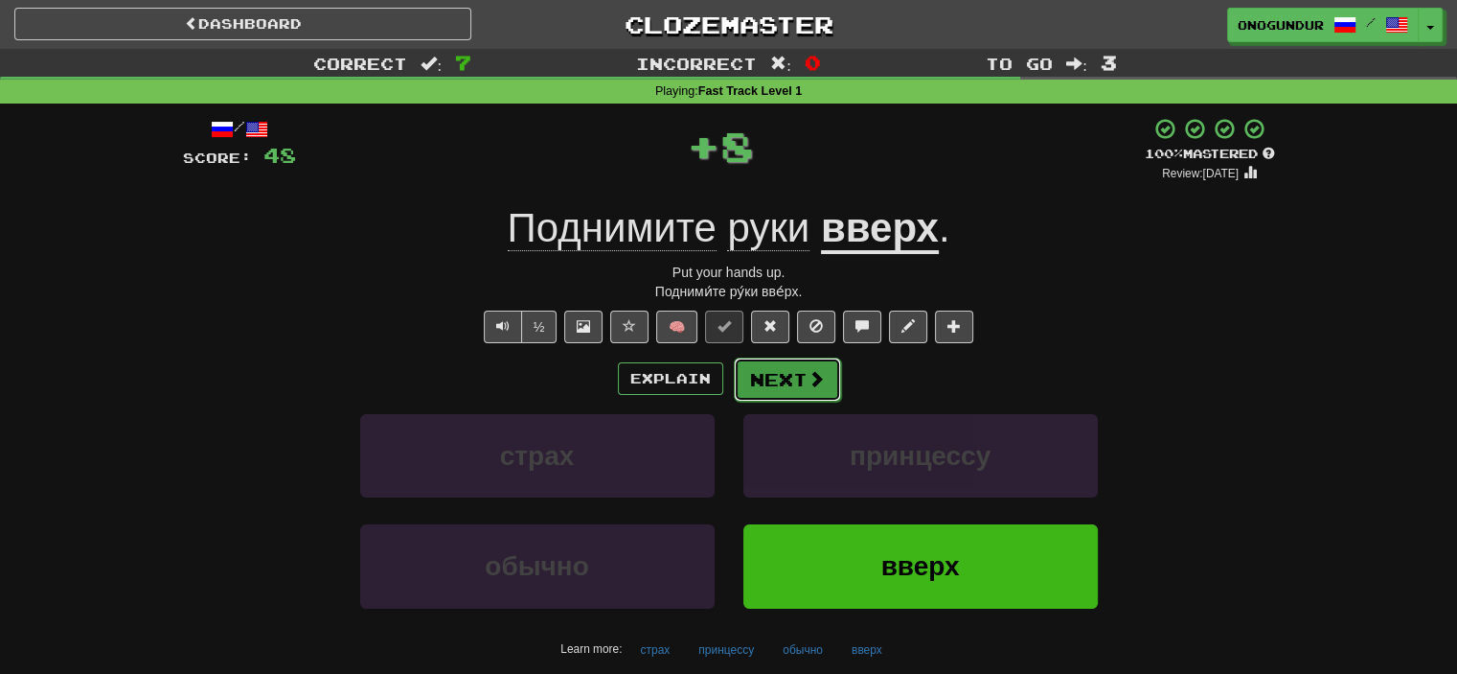
click at [794, 379] on button "Next" at bounding box center [787, 379] width 107 height 44
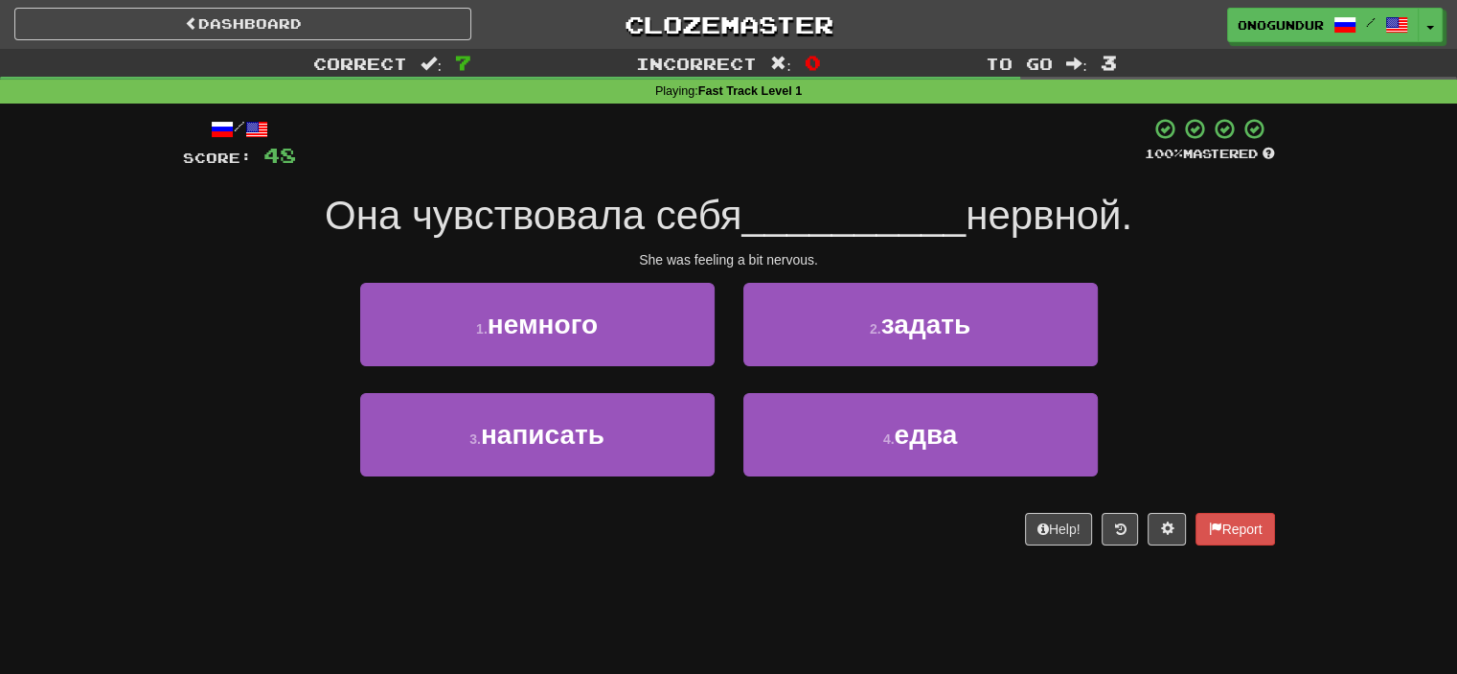
drag, startPoint x: 320, startPoint y: 209, endPoint x: 793, endPoint y: 207, distance: 473.3
click at [763, 207] on div "Она чувствовала себя __________ нервной." at bounding box center [729, 216] width 1092 height 53
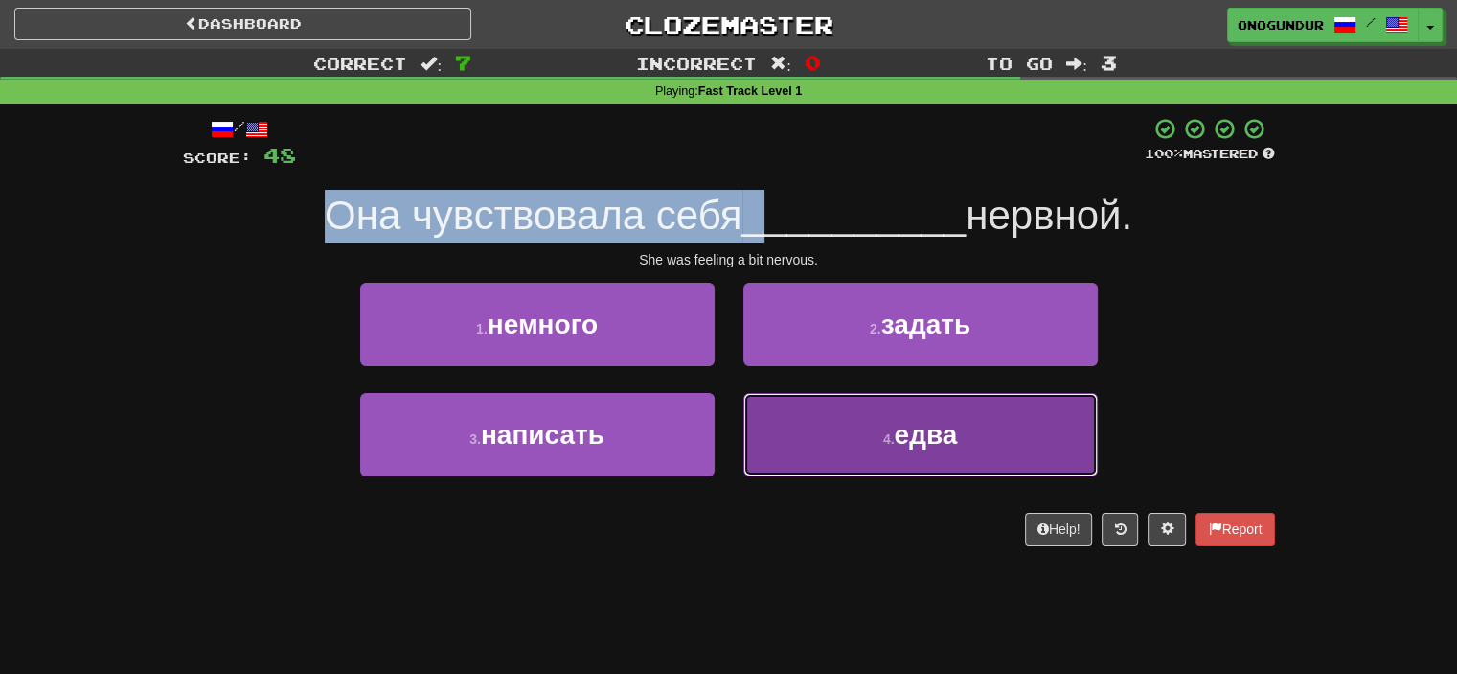
click at [763, 461] on button "4 . едва" at bounding box center [921, 434] width 355 height 83
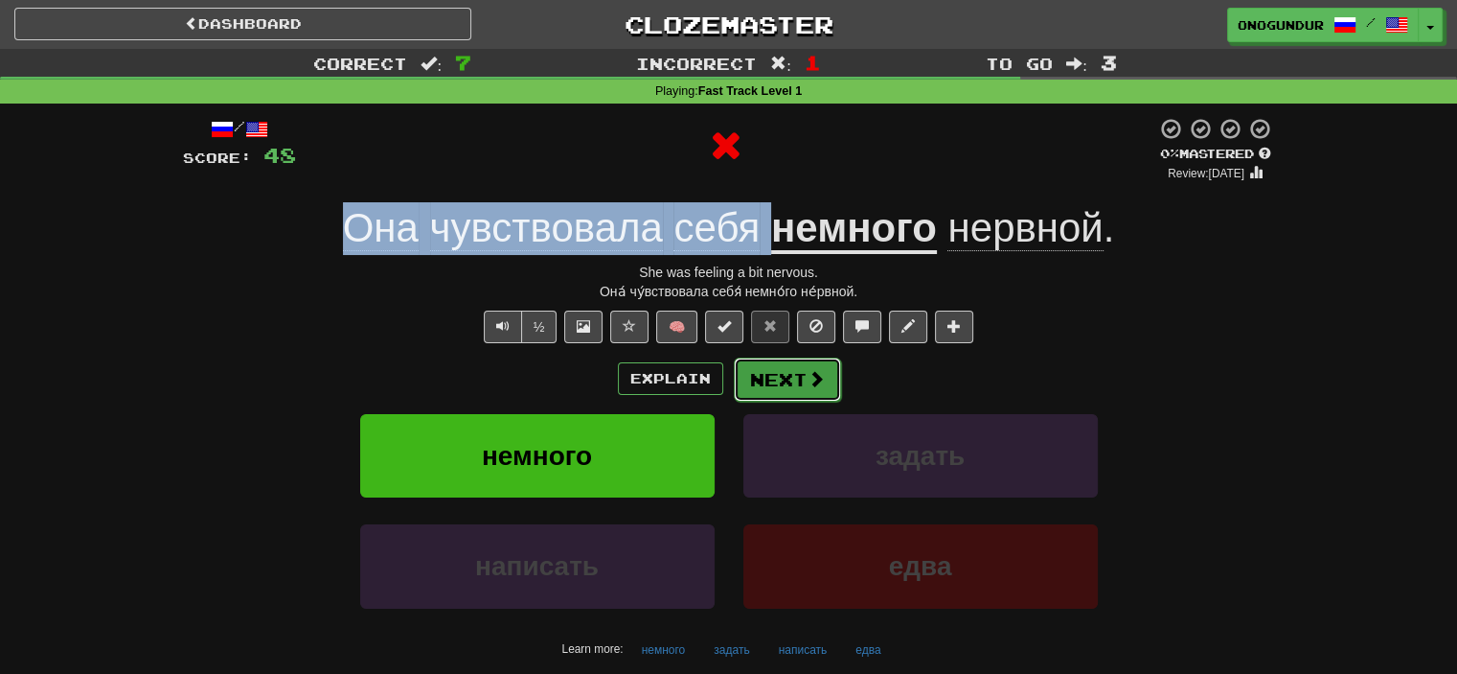
click at [756, 396] on button "Next" at bounding box center [787, 379] width 107 height 44
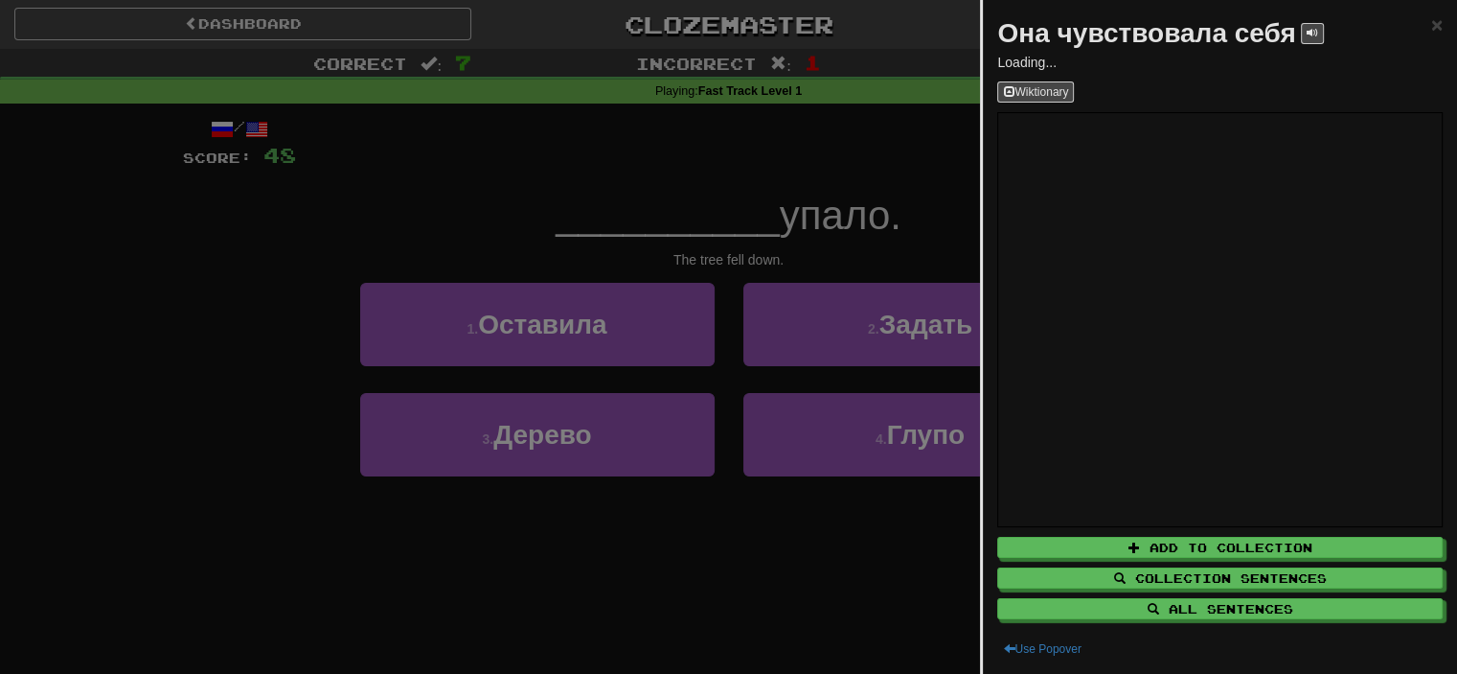
click at [721, 536] on div at bounding box center [728, 337] width 1457 height 674
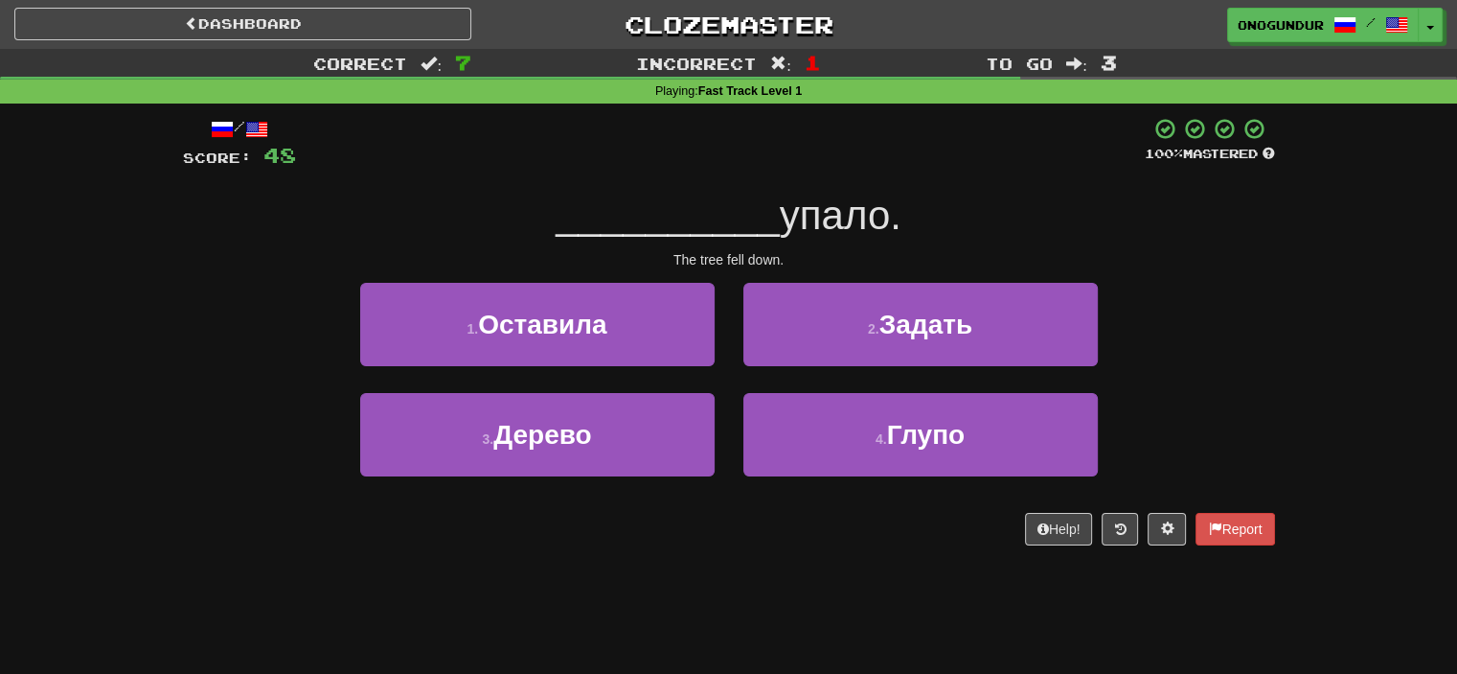
click at [1000, 244] on div "/ Score: 48 100 % Mastered __________ упало. The tree fell down. 1 . Оставила 2…" at bounding box center [729, 331] width 1092 height 428
drag, startPoint x: 801, startPoint y: 565, endPoint x: 711, endPoint y: 478, distance: 125.4
click at [801, 562] on div "/ Score: 48 100 % Mastered __________ упало. The tree fell down. 1 . Оставила 2…" at bounding box center [729, 337] width 1092 height 469
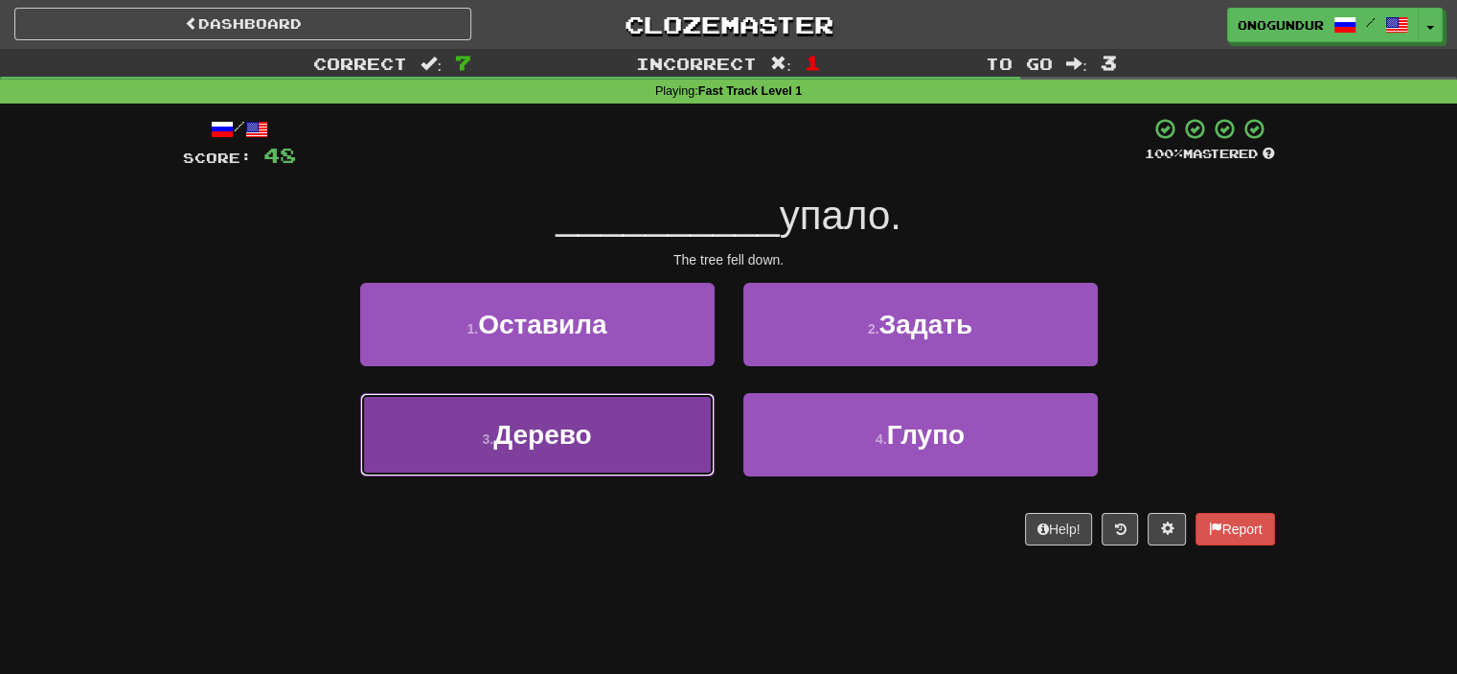
click at [657, 439] on button "3 . Дерево" at bounding box center [537, 434] width 355 height 83
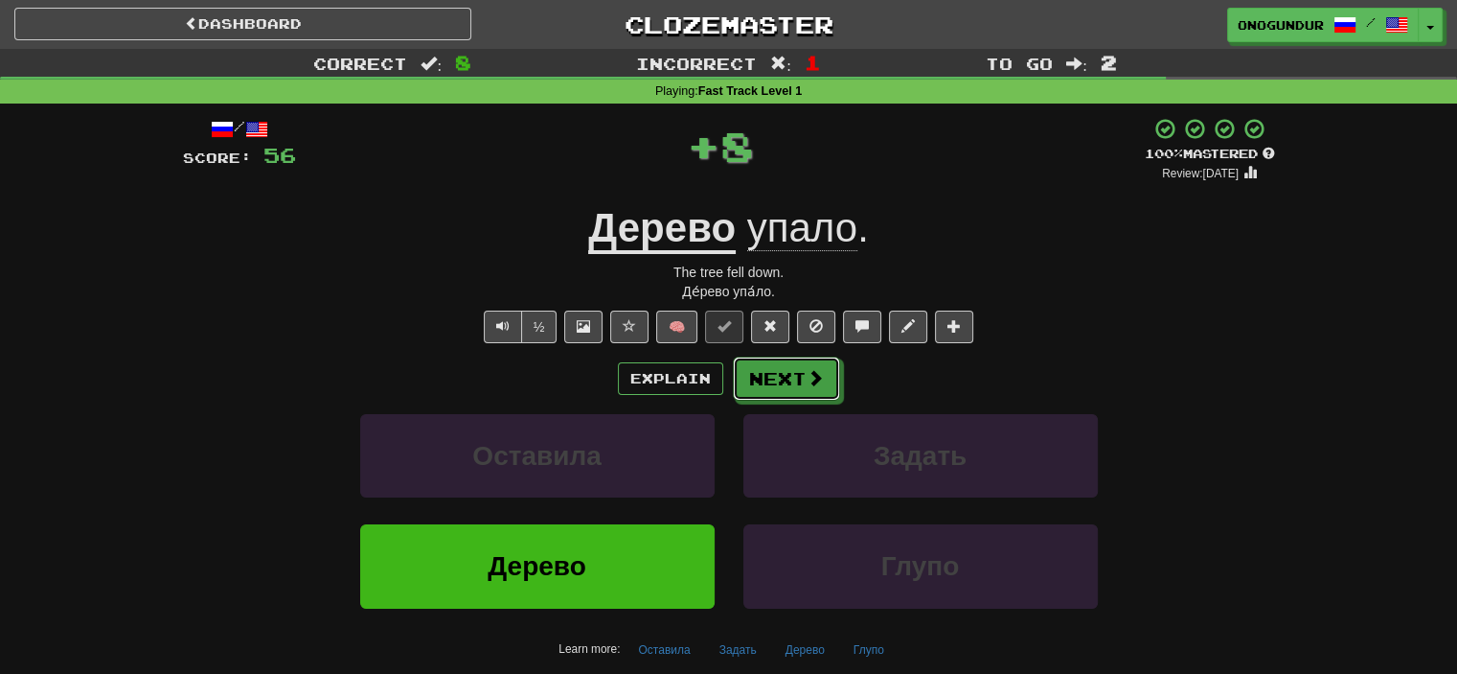
click at [748, 371] on button "Next" at bounding box center [786, 378] width 107 height 44
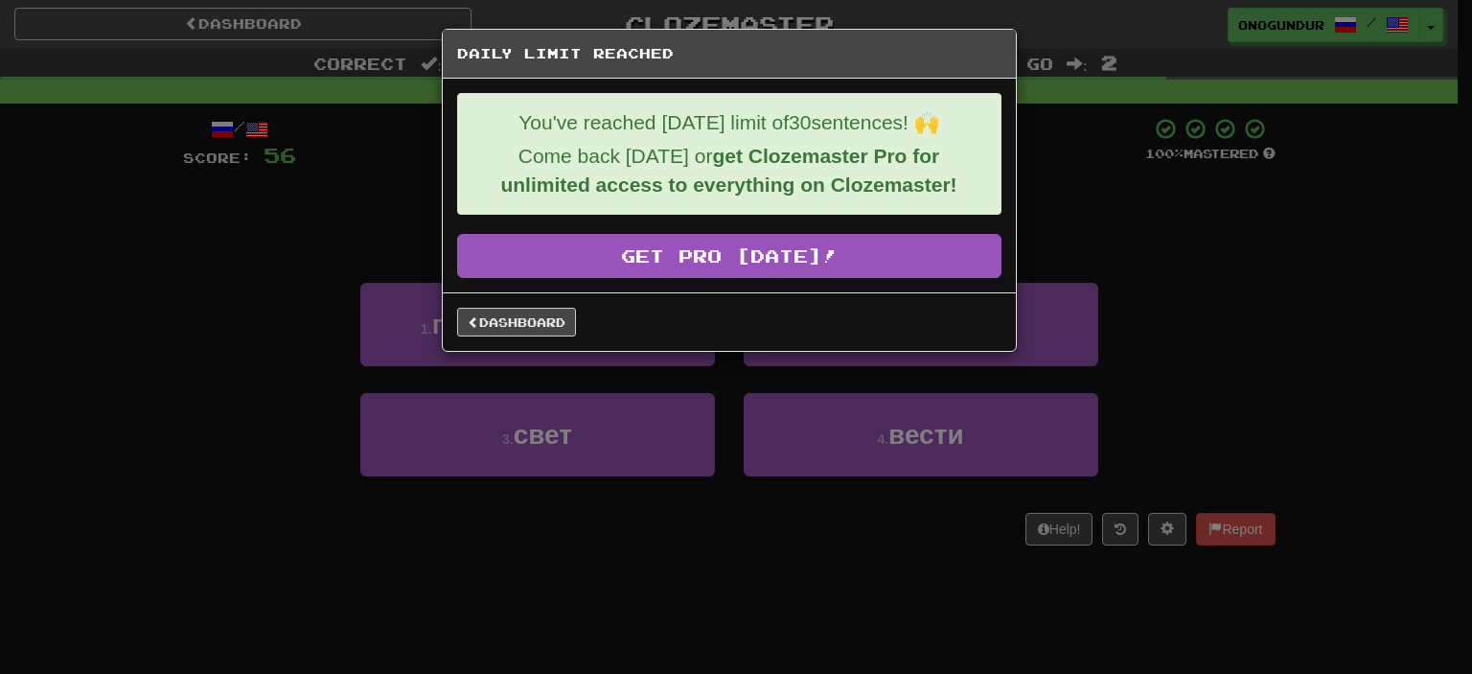
drag, startPoint x: 728, startPoint y: 605, endPoint x: 691, endPoint y: 518, distance: 94.0
click at [728, 605] on div "Daily Limit Reached You've reached today's limit of 30 sentences! 🙌 Come back t…" at bounding box center [736, 337] width 1472 height 674
click at [546, 337] on div "Dashboard" at bounding box center [729, 321] width 573 height 58
click at [550, 325] on link "Dashboard" at bounding box center [516, 322] width 119 height 29
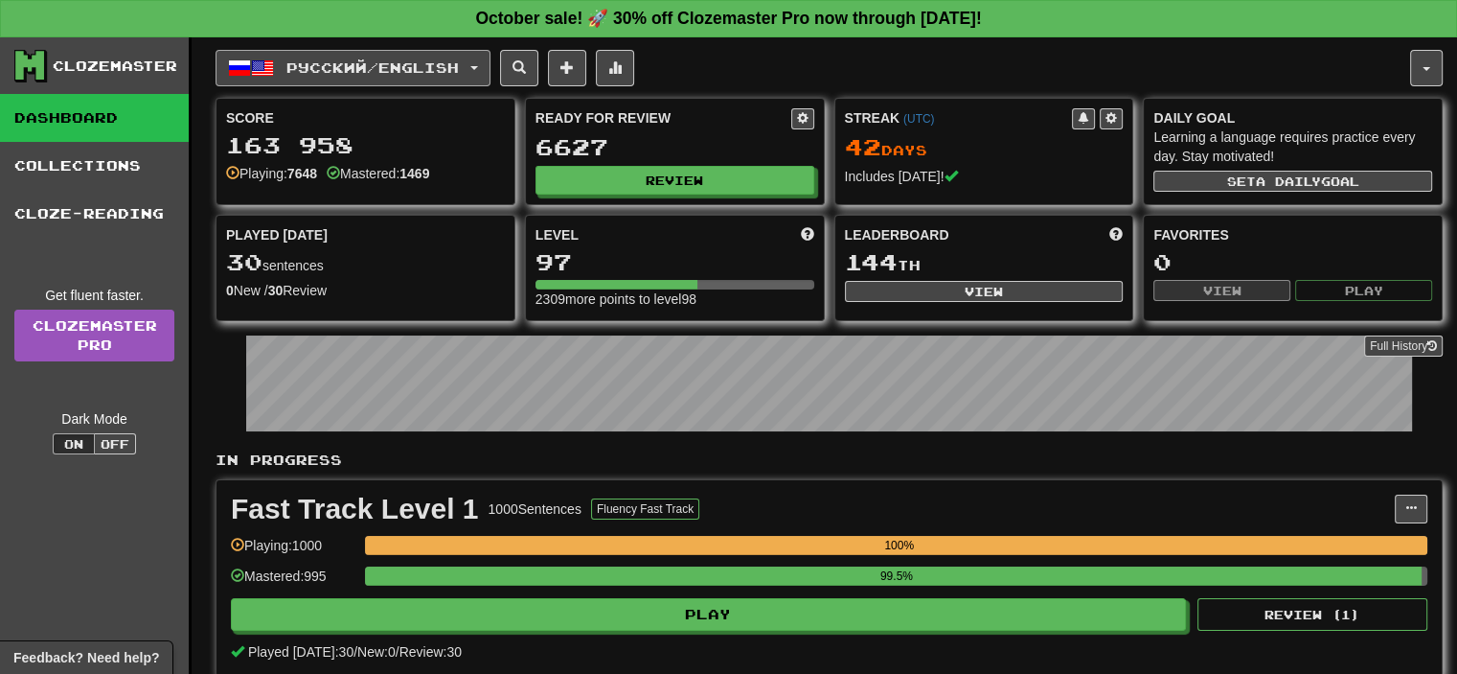
click at [410, 73] on span "Русский / English" at bounding box center [372, 67] width 172 height 16
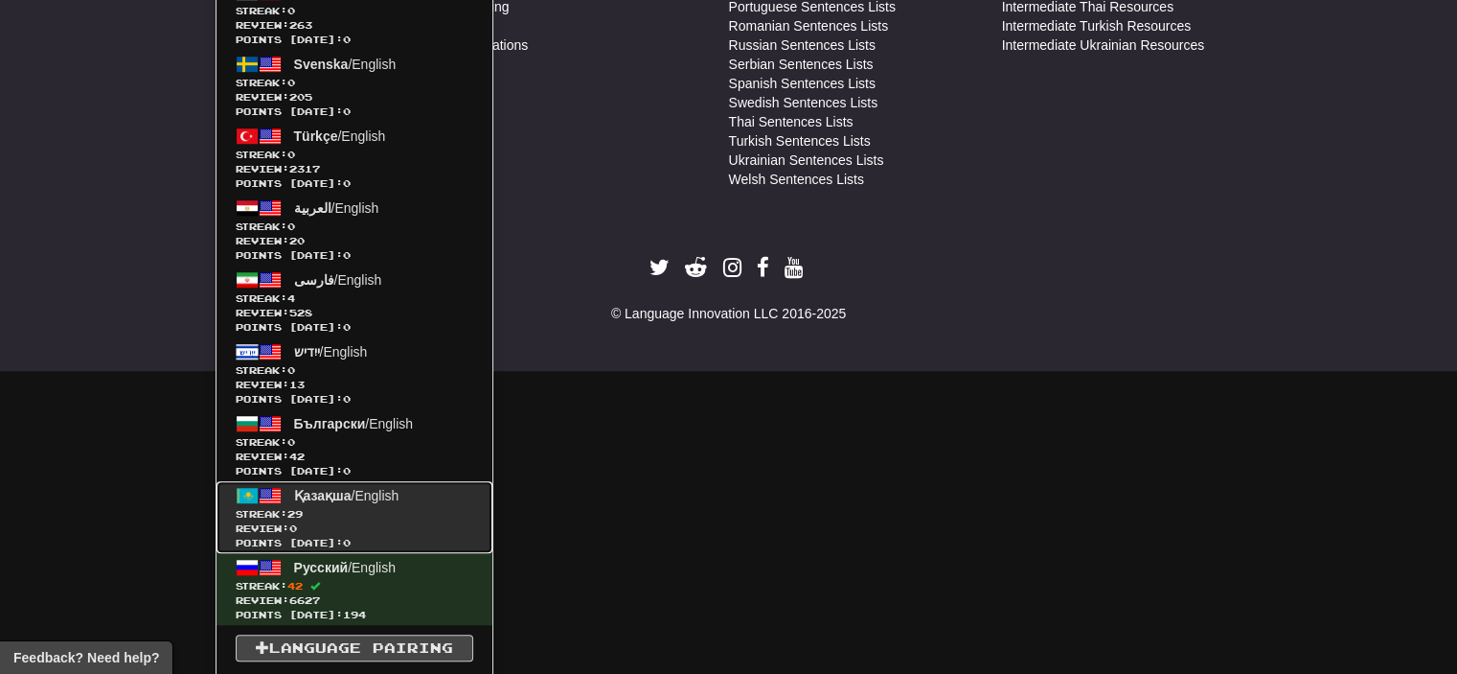
click at [398, 509] on span "Streak: 29" at bounding box center [355, 514] width 238 height 14
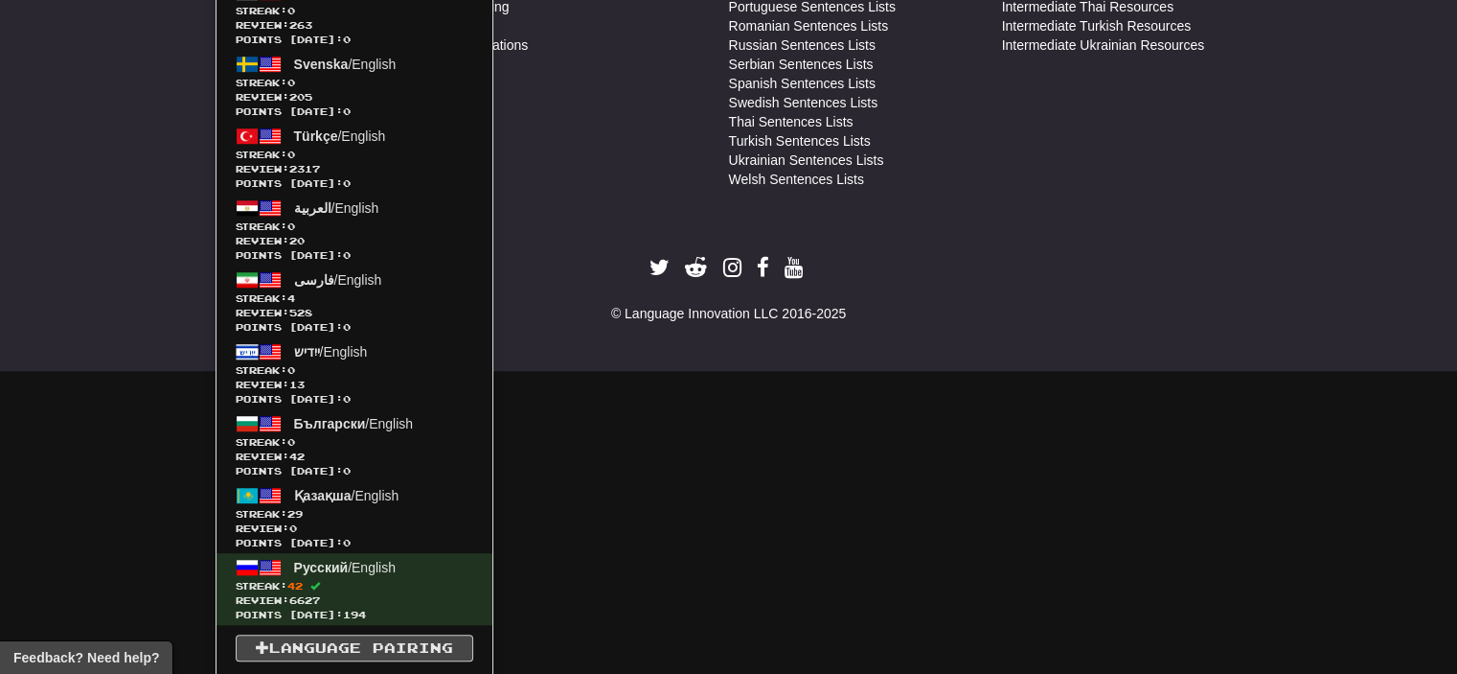
scroll to position [958, 0]
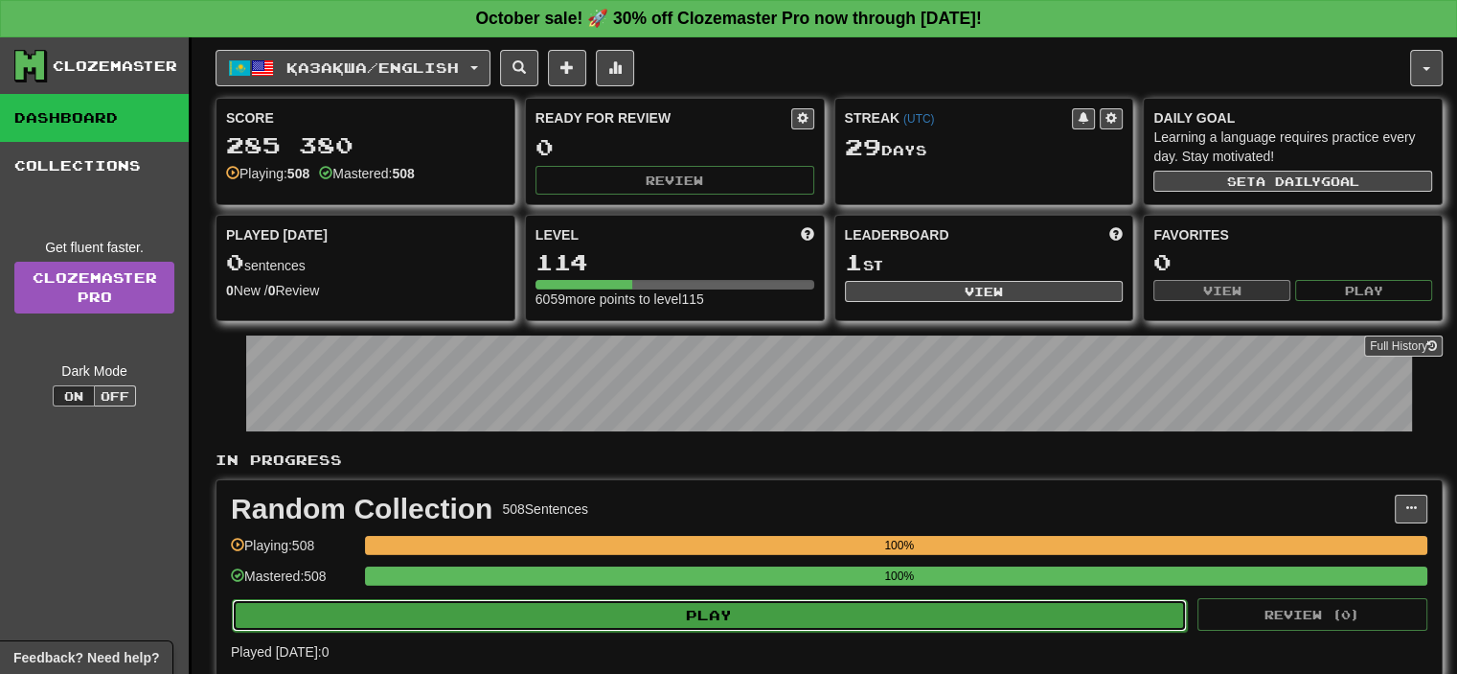
click at [664, 604] on button "Play" at bounding box center [709, 615] width 955 height 33
select select "**"
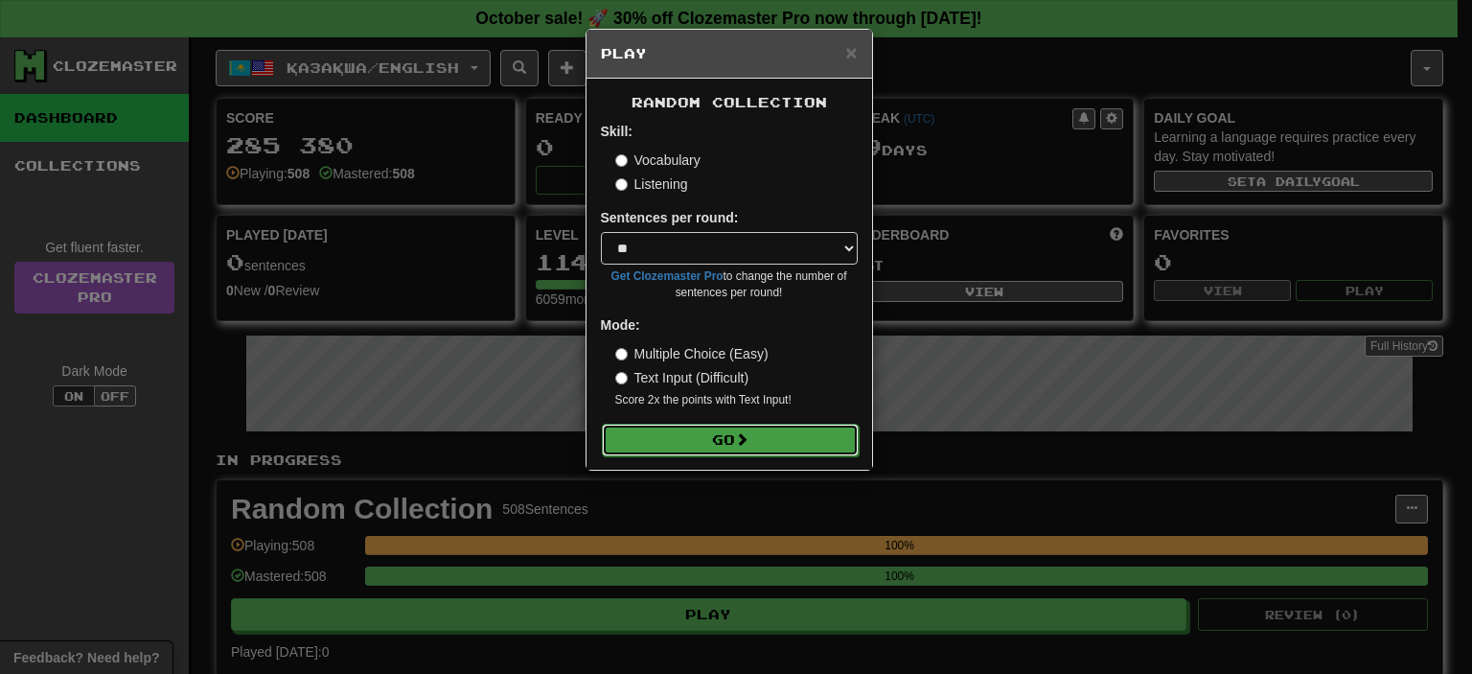
click at [722, 447] on button "Go" at bounding box center [730, 440] width 257 height 33
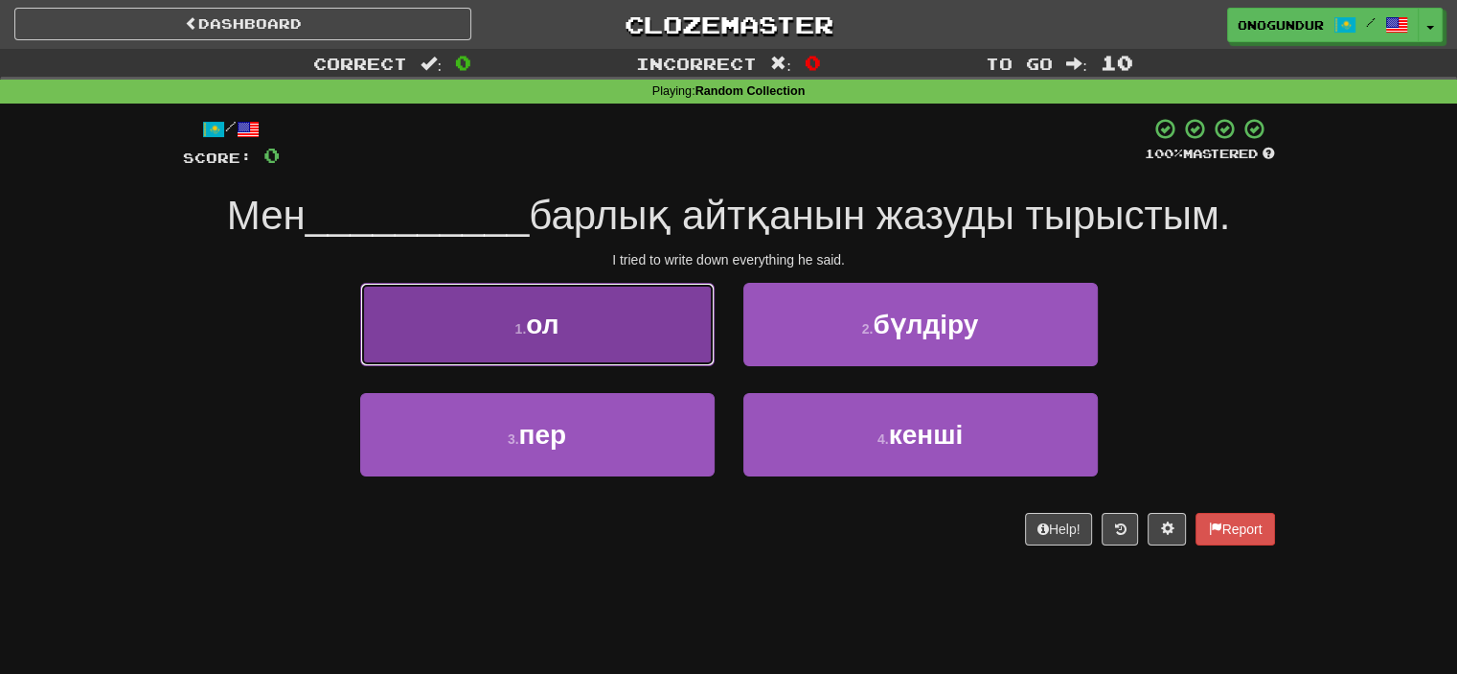
click at [687, 343] on button "1 . ол" at bounding box center [537, 324] width 355 height 83
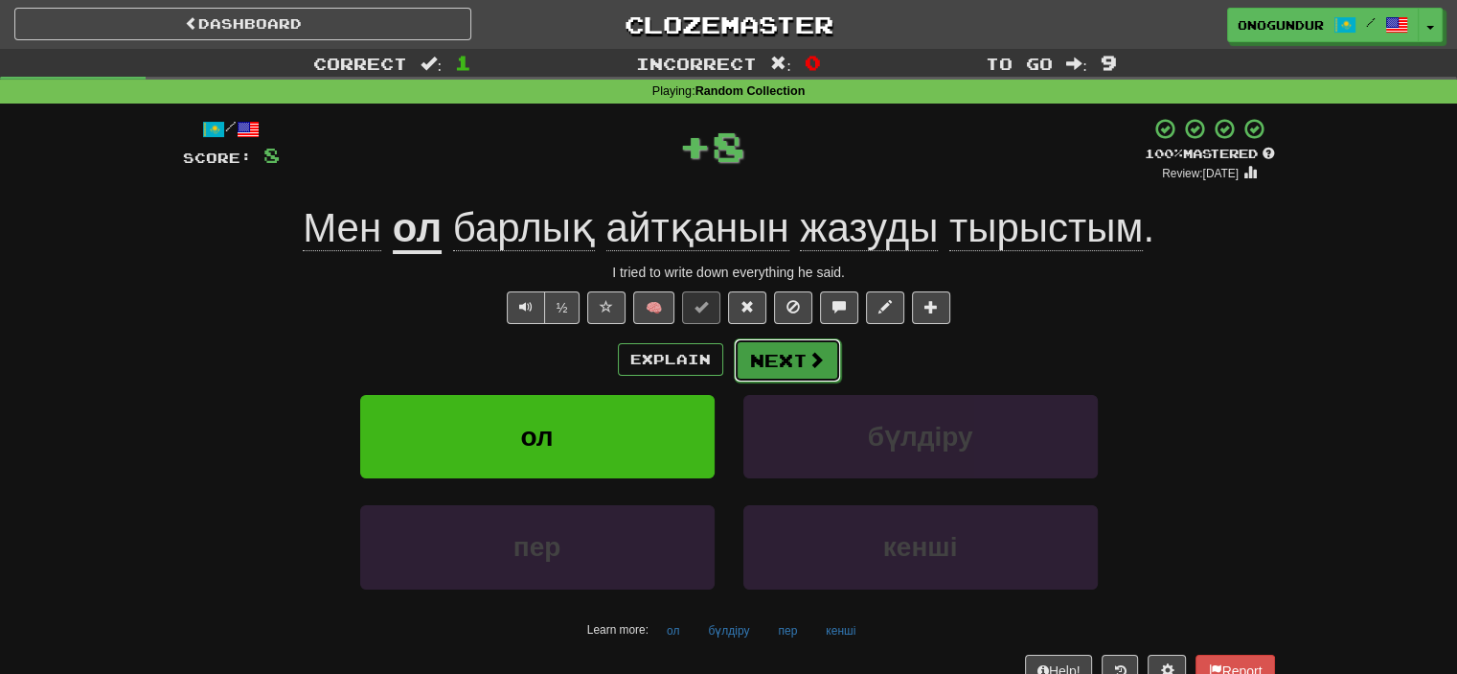
click at [757, 368] on button "Next" at bounding box center [787, 360] width 107 height 44
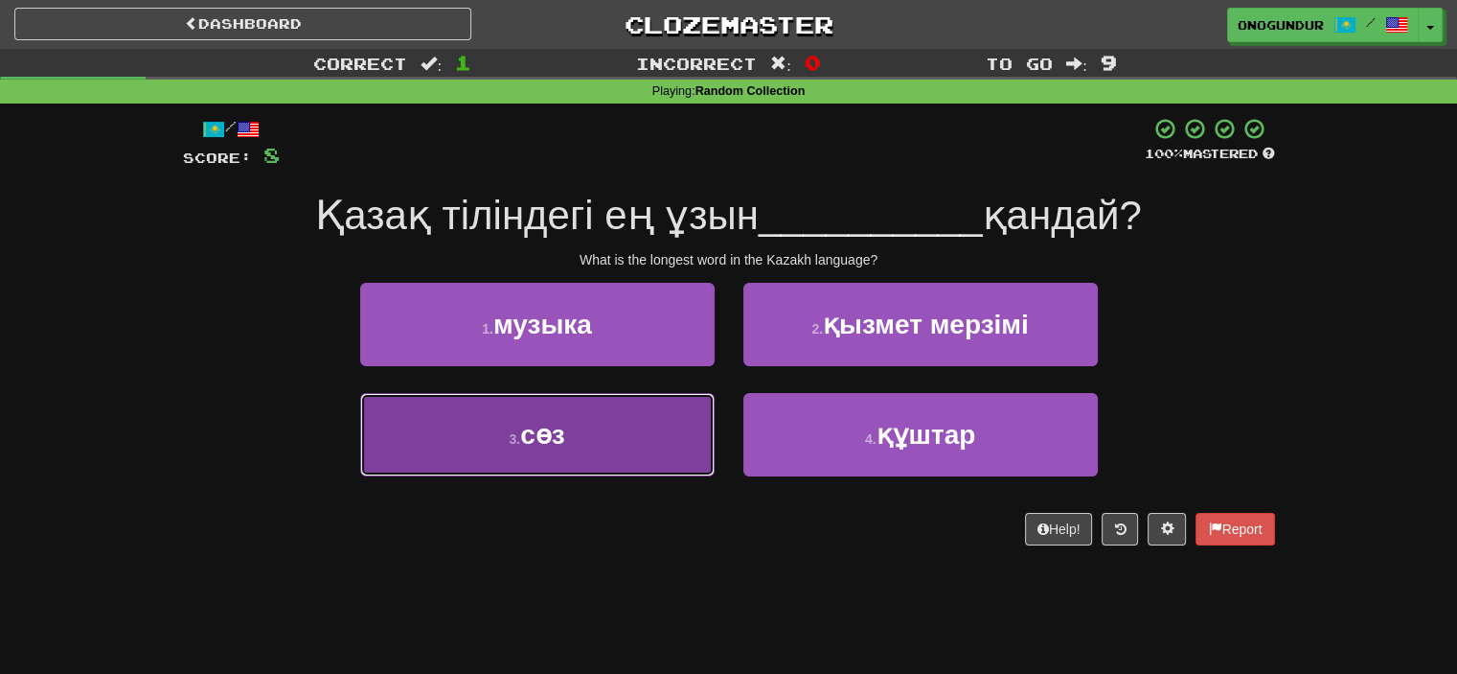
click at [695, 425] on button "3 . сөз" at bounding box center [537, 434] width 355 height 83
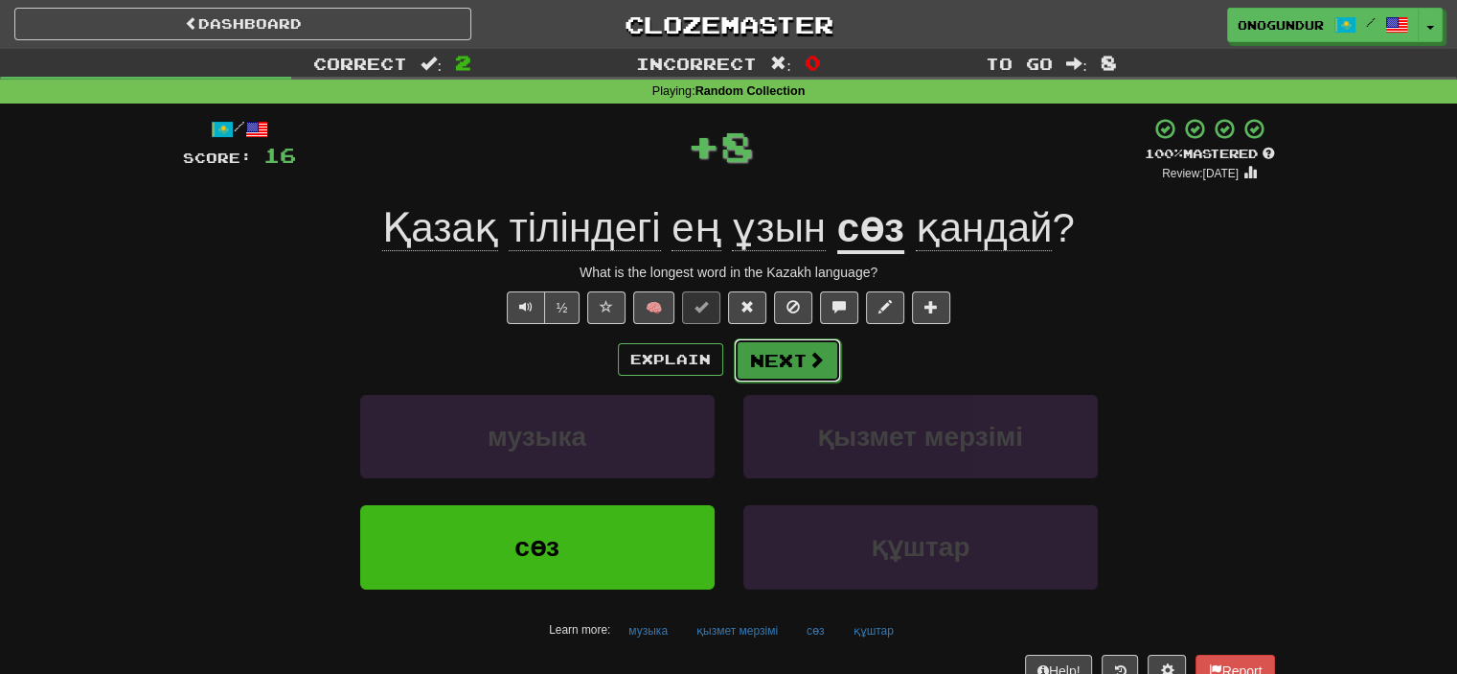
click at [742, 366] on button "Next" at bounding box center [787, 360] width 107 height 44
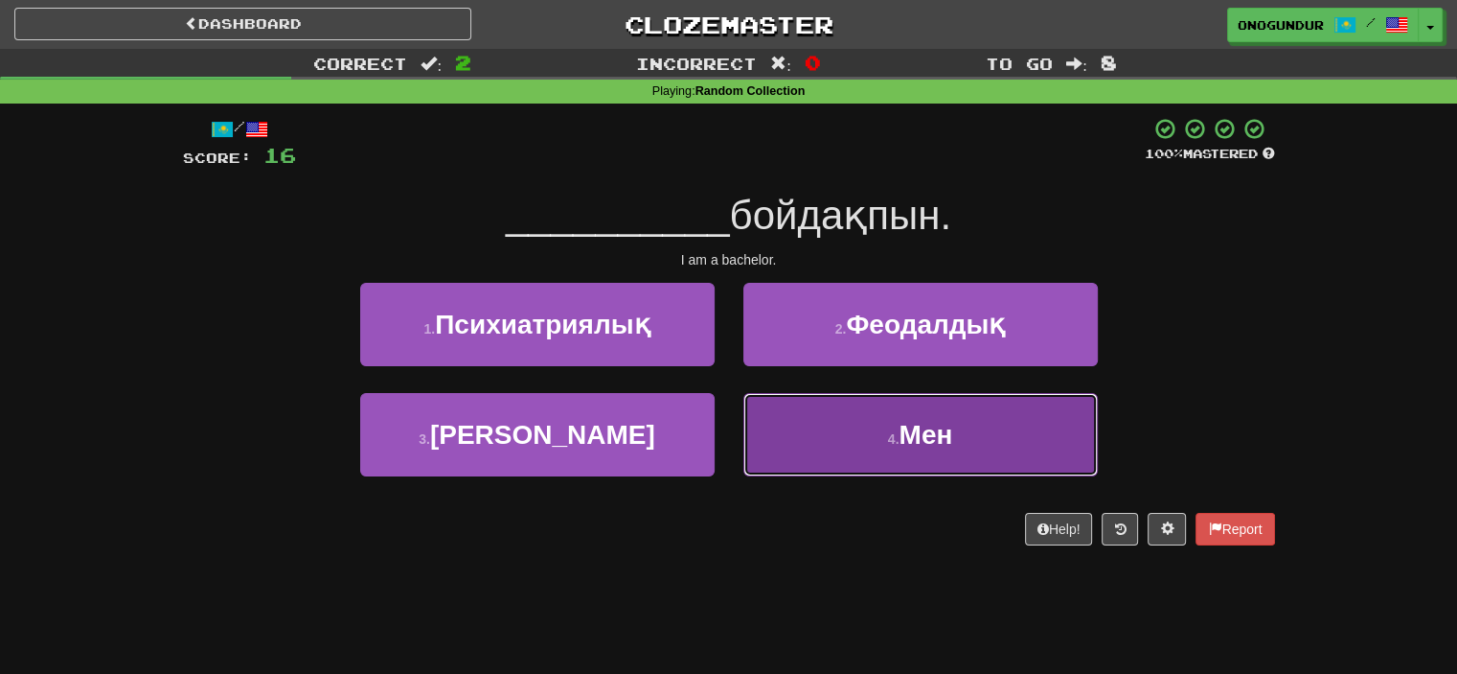
click at [758, 411] on button "4 . Мен" at bounding box center [921, 434] width 355 height 83
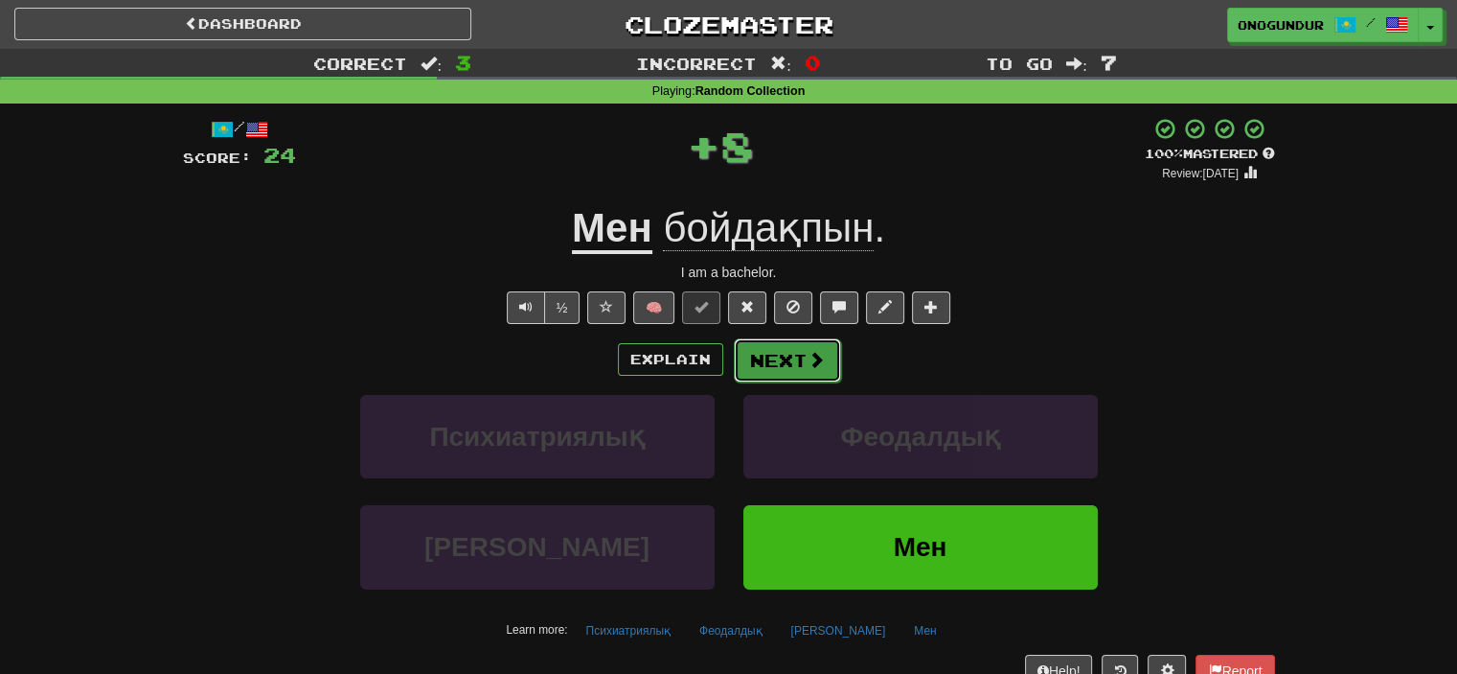
click at [748, 368] on button "Next" at bounding box center [787, 360] width 107 height 44
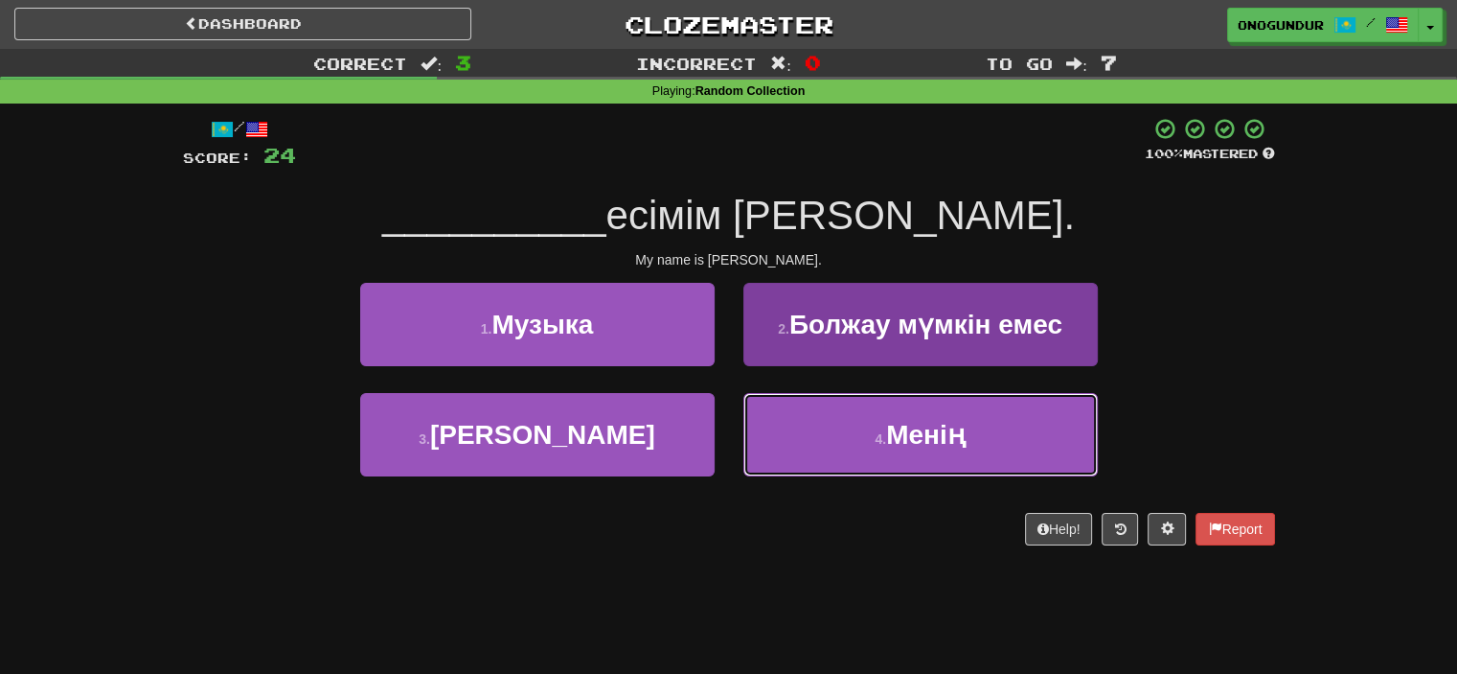
drag, startPoint x: 795, startPoint y: 467, endPoint x: 797, endPoint y: 434, distance: 32.6
click at [796, 462] on button "4 . Менің" at bounding box center [921, 434] width 355 height 83
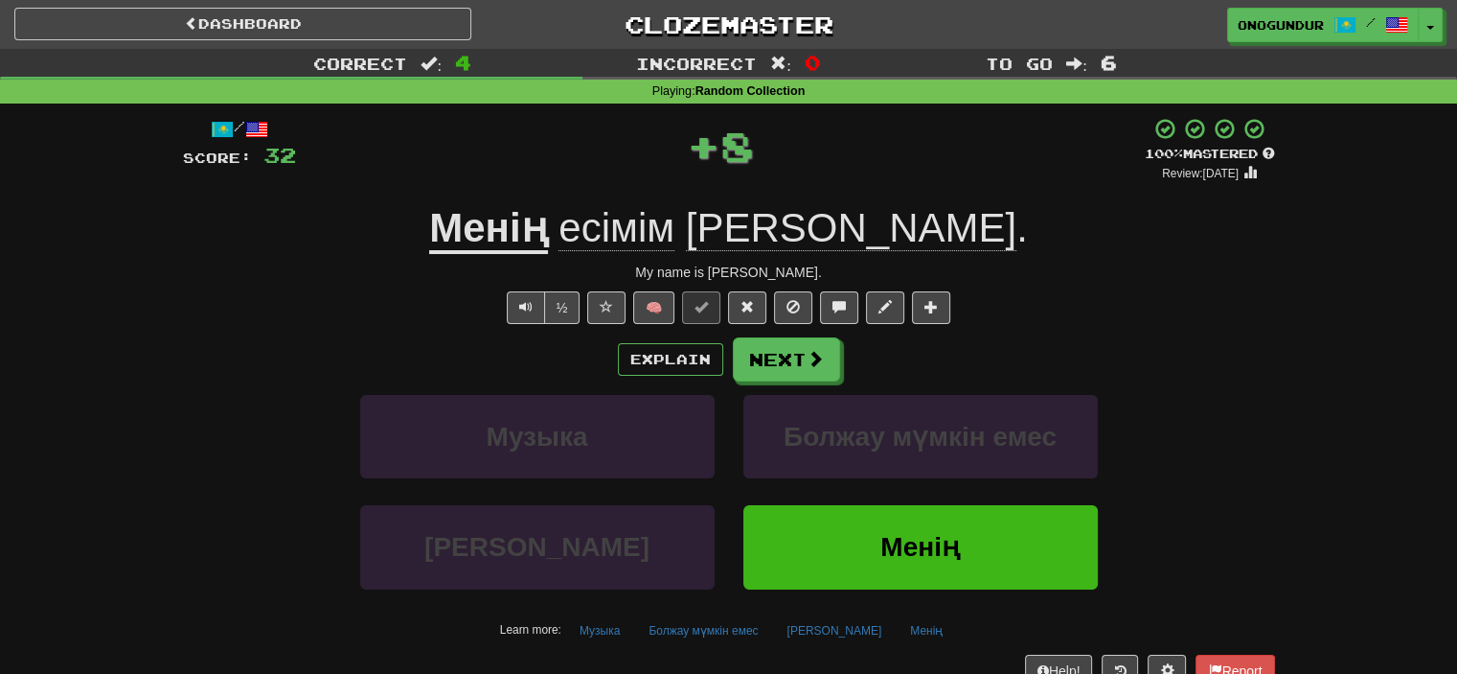
click at [782, 380] on div "Explain Next Музыка Болжау мүмкін емес Жану Менің Learn more: Музыка Болжау мүм…" at bounding box center [729, 491] width 1092 height 308
click at [782, 376] on button "Next" at bounding box center [787, 360] width 107 height 44
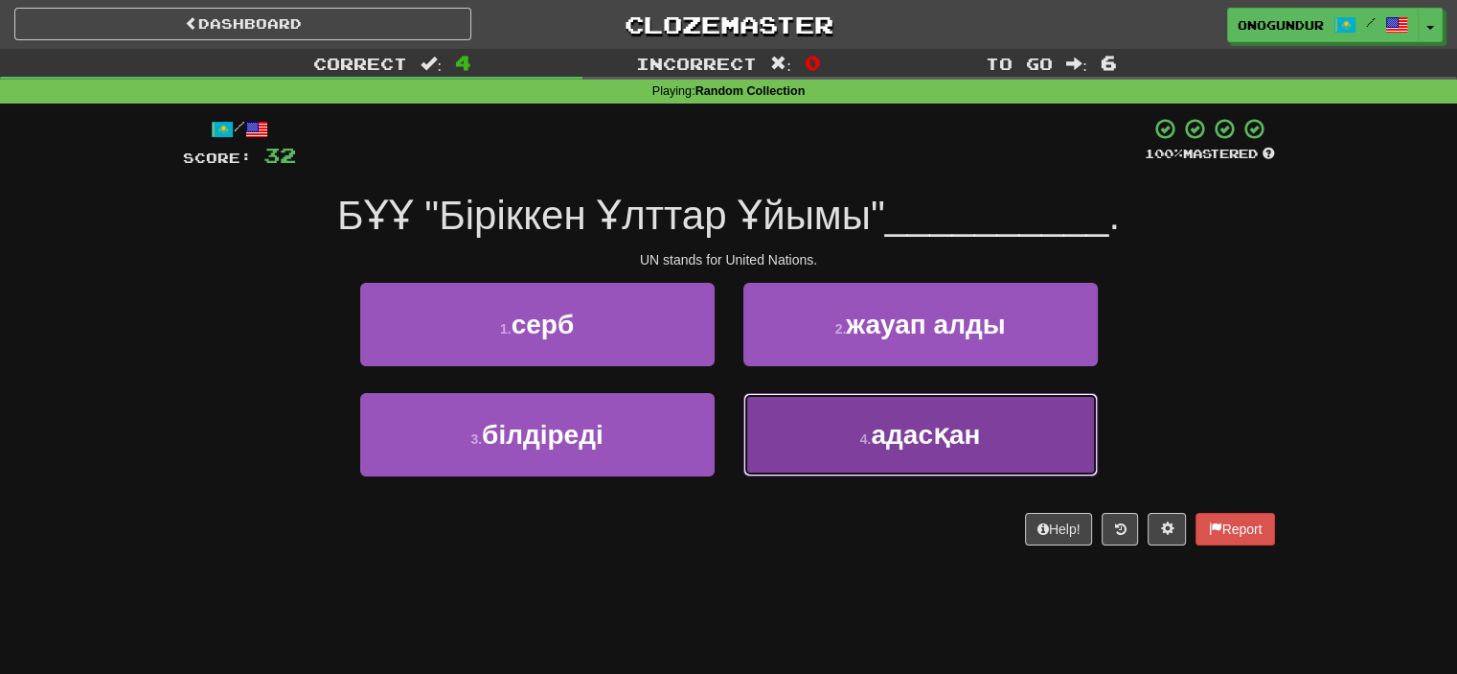
click at [789, 437] on button "4 . адасқан" at bounding box center [921, 434] width 355 height 83
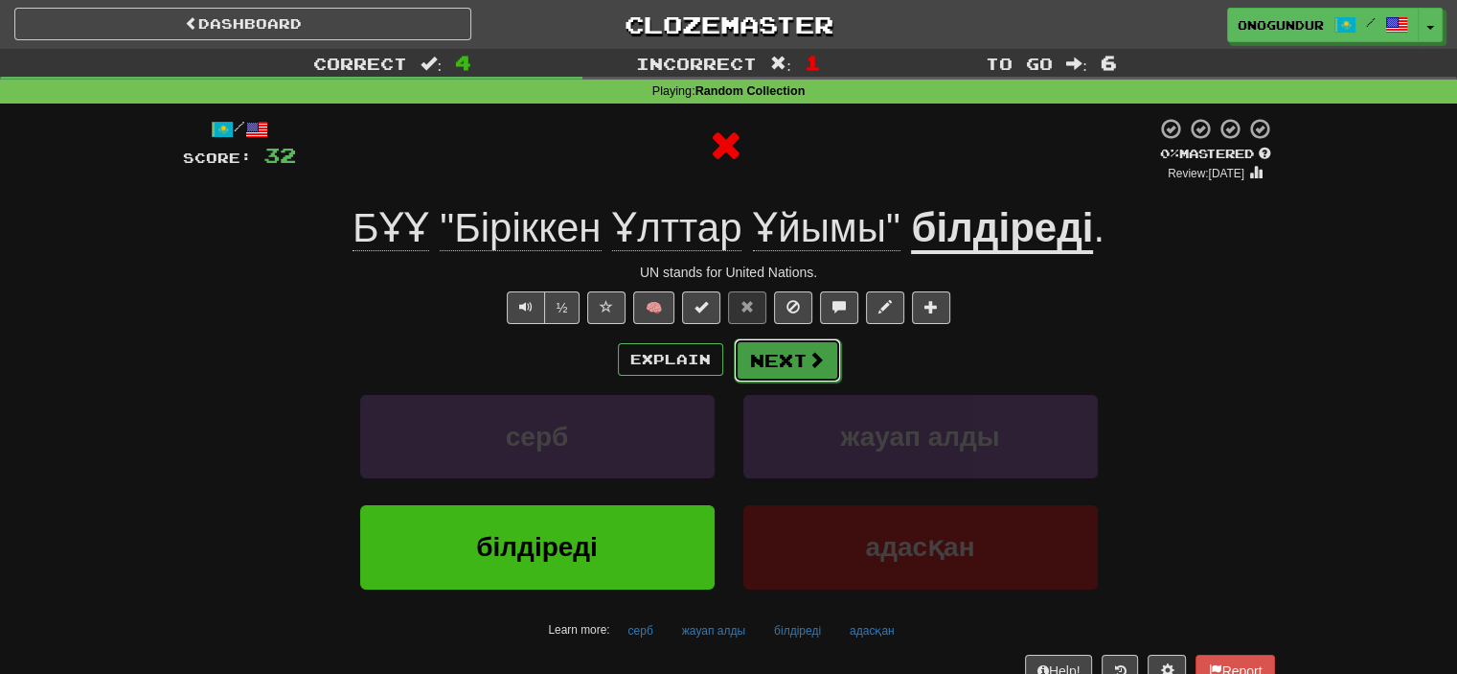
click at [775, 363] on button "Next" at bounding box center [787, 360] width 107 height 44
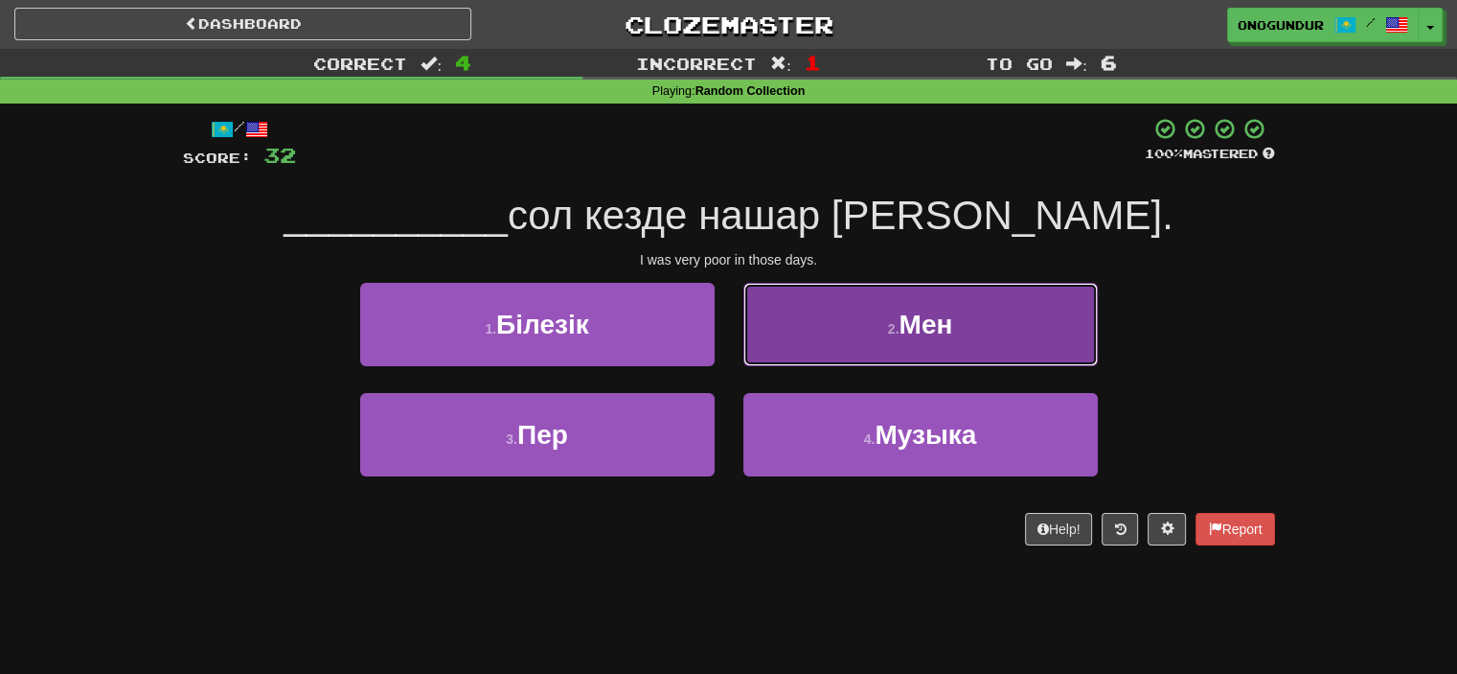
click at [794, 341] on button "2 . Мен" at bounding box center [921, 324] width 355 height 83
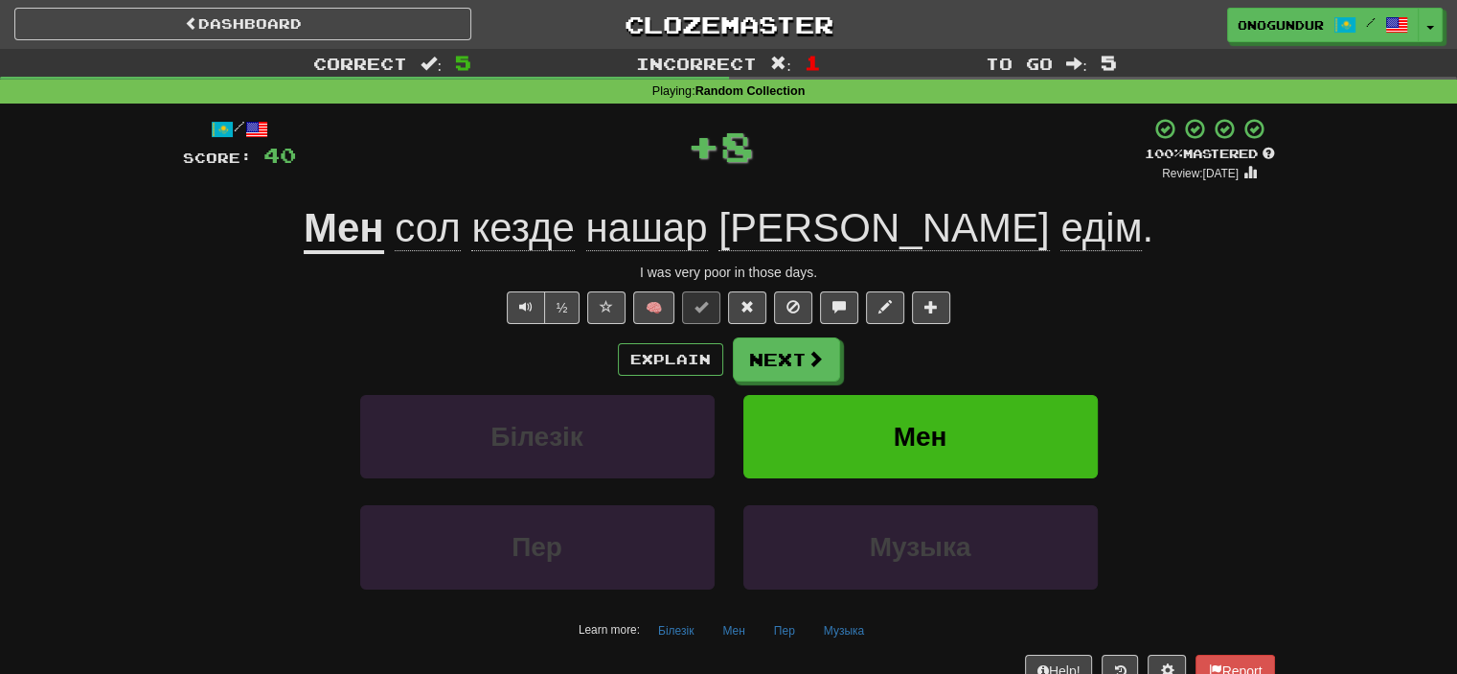
click at [766, 366] on button "Next" at bounding box center [786, 359] width 107 height 44
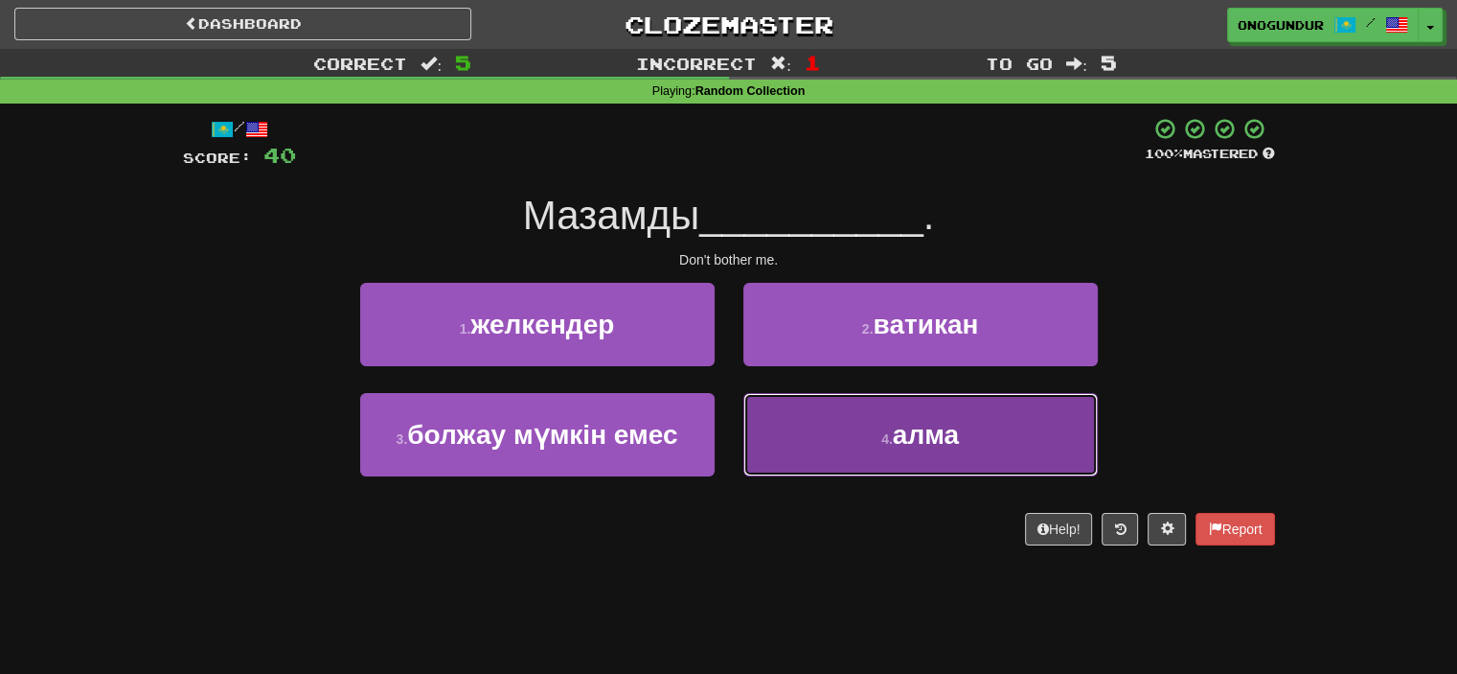
click at [851, 451] on button "4 . алма" at bounding box center [921, 434] width 355 height 83
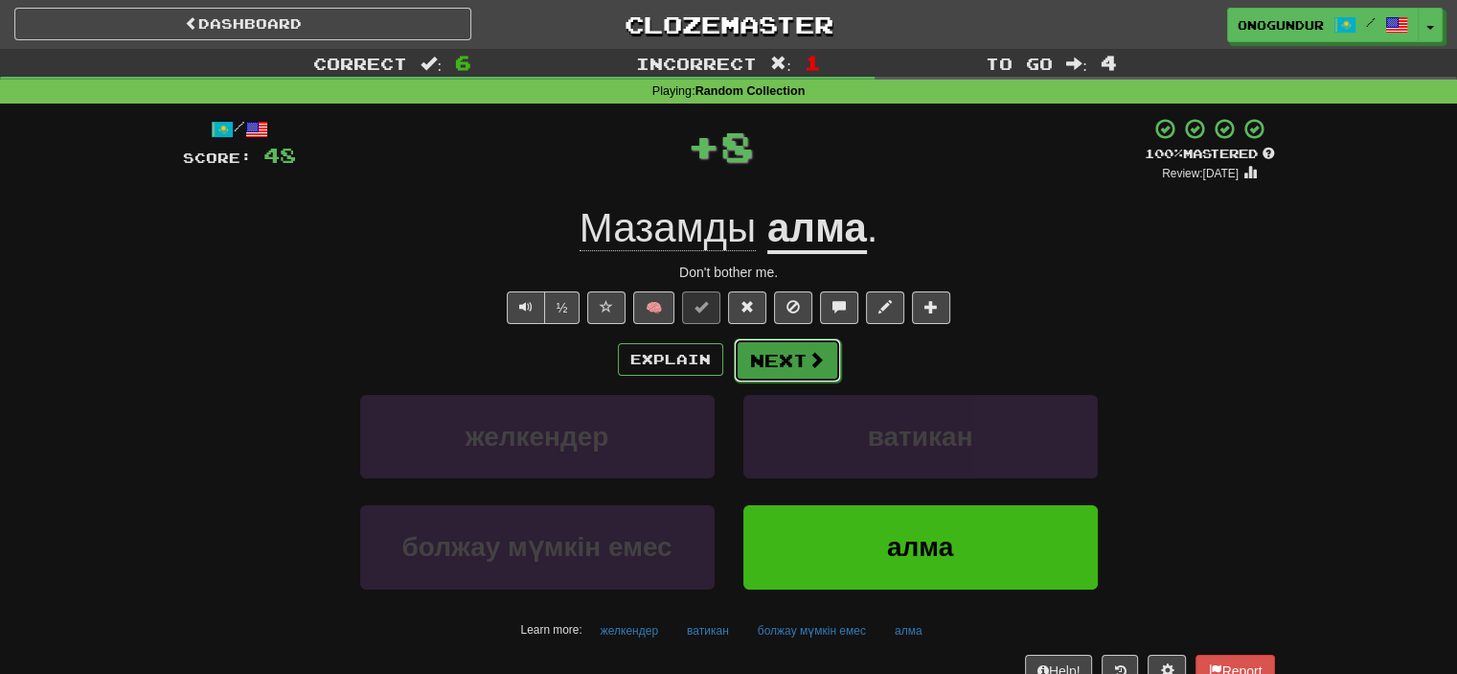
click at [797, 373] on button "Next" at bounding box center [787, 360] width 107 height 44
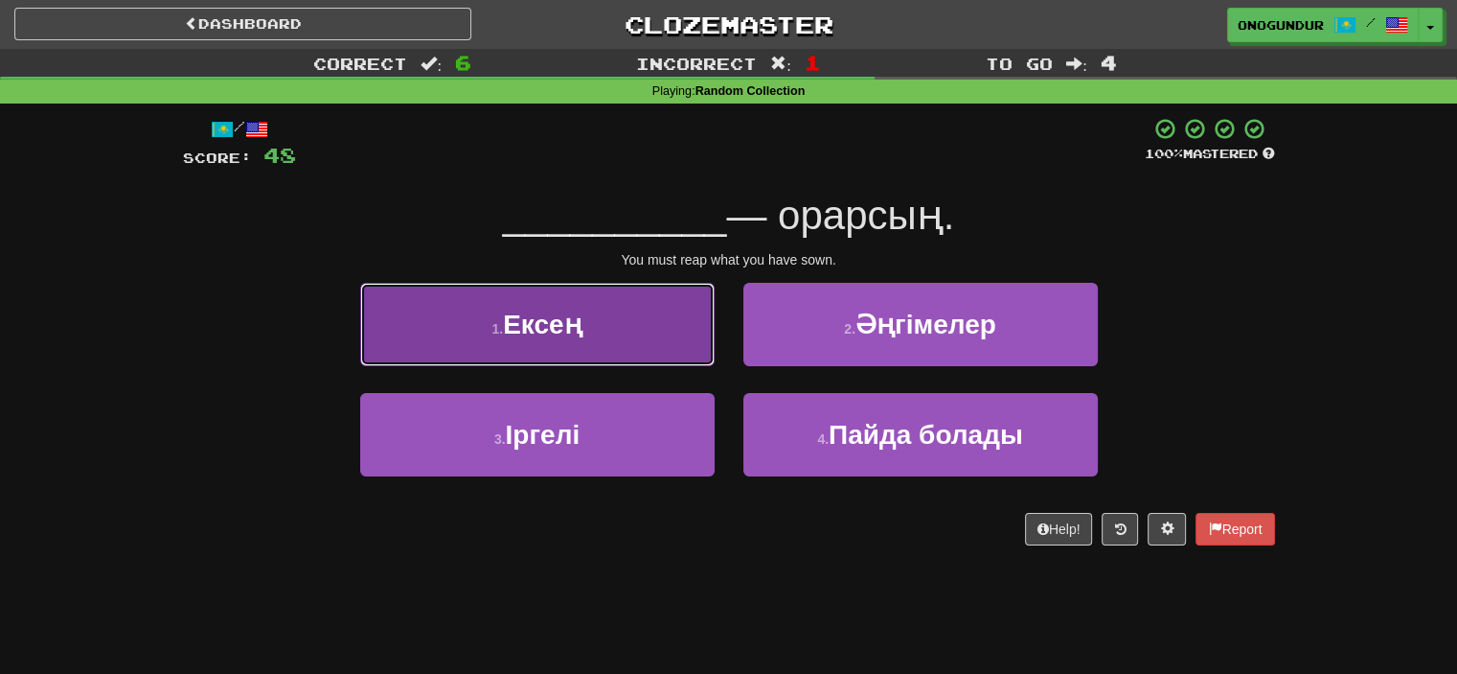
click at [698, 358] on button "1 . Ексең" at bounding box center [537, 324] width 355 height 83
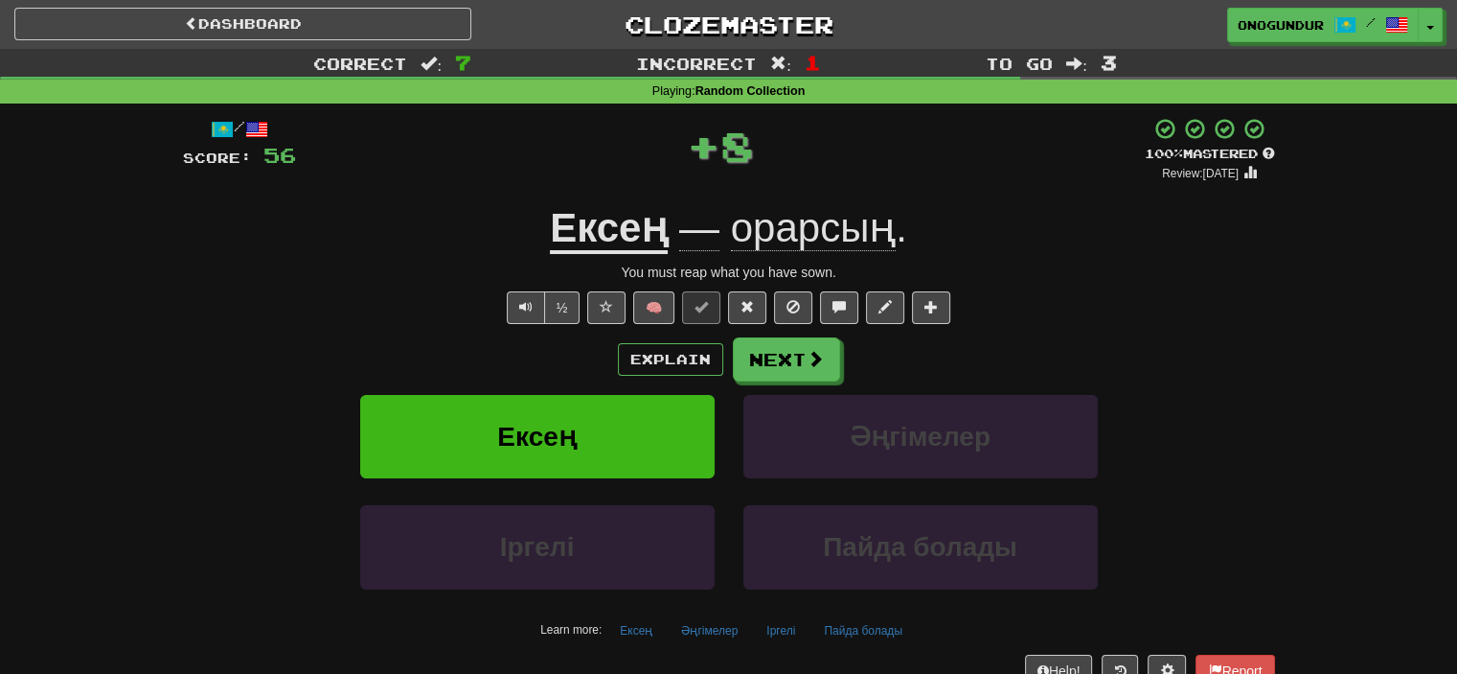
click at [759, 358] on button "Next" at bounding box center [786, 359] width 107 height 44
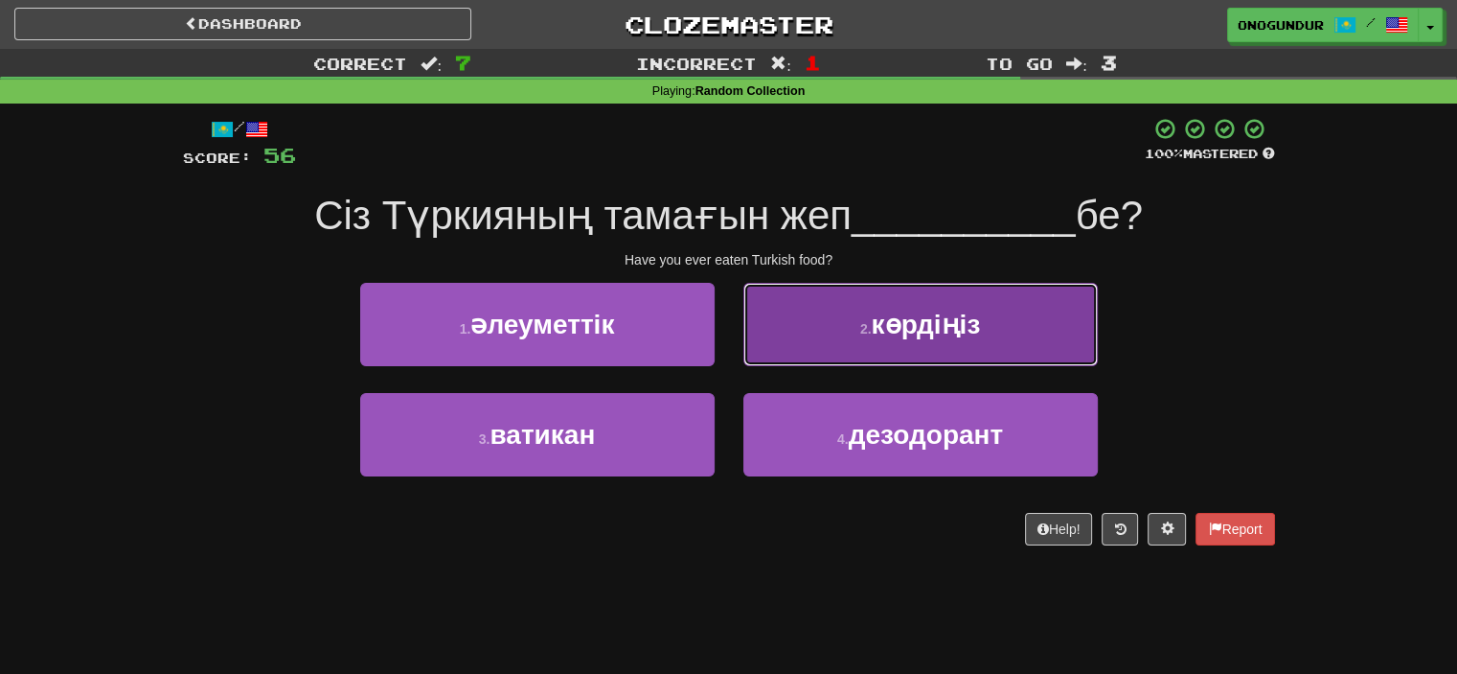
click at [808, 344] on button "2 . көрдіңіз" at bounding box center [921, 324] width 355 height 83
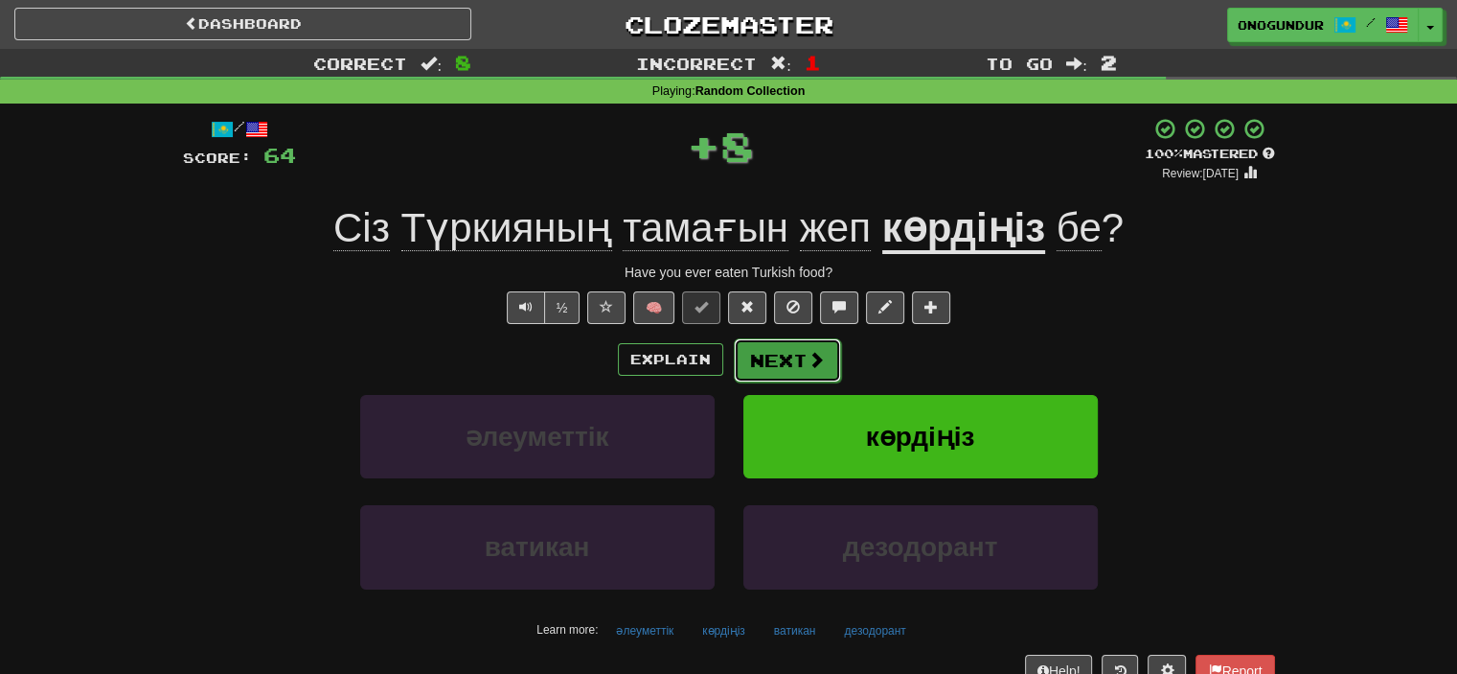
click at [795, 355] on button "Next" at bounding box center [787, 360] width 107 height 44
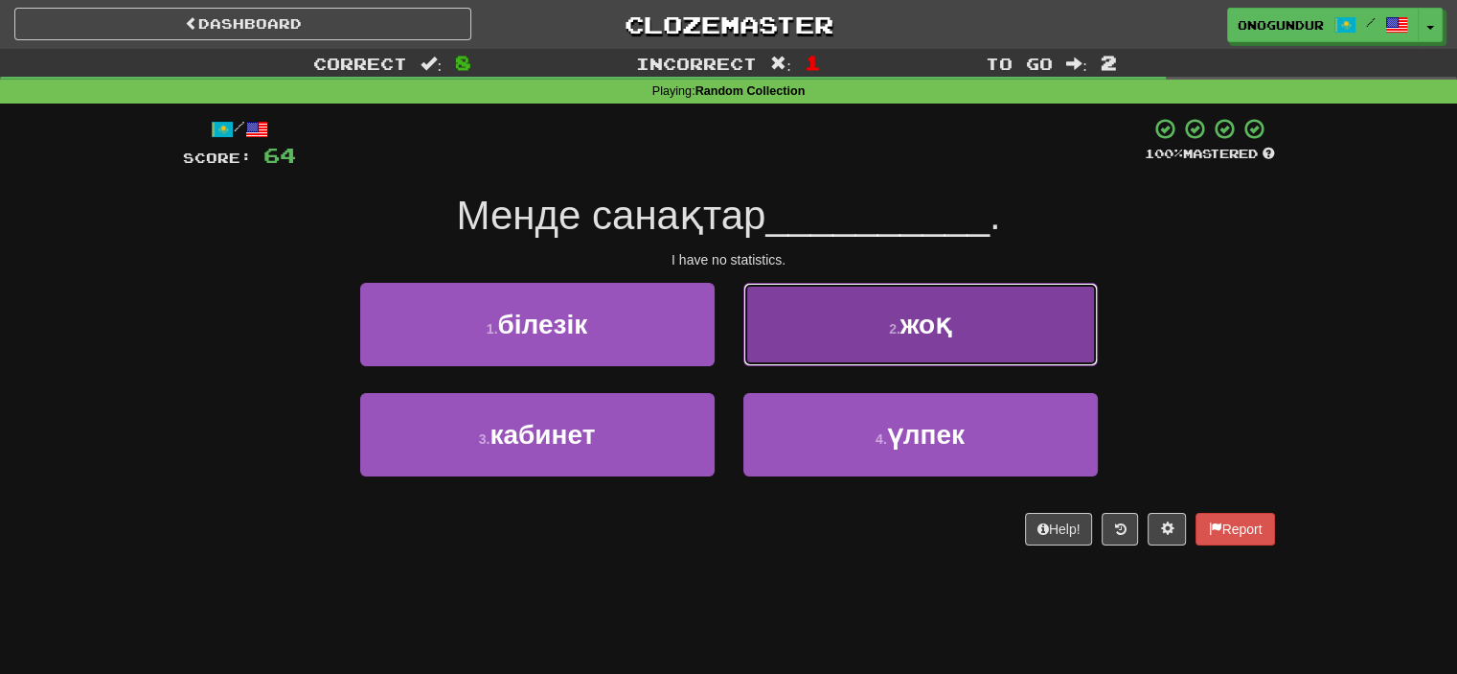
click at [810, 342] on button "2 . жоқ" at bounding box center [921, 324] width 355 height 83
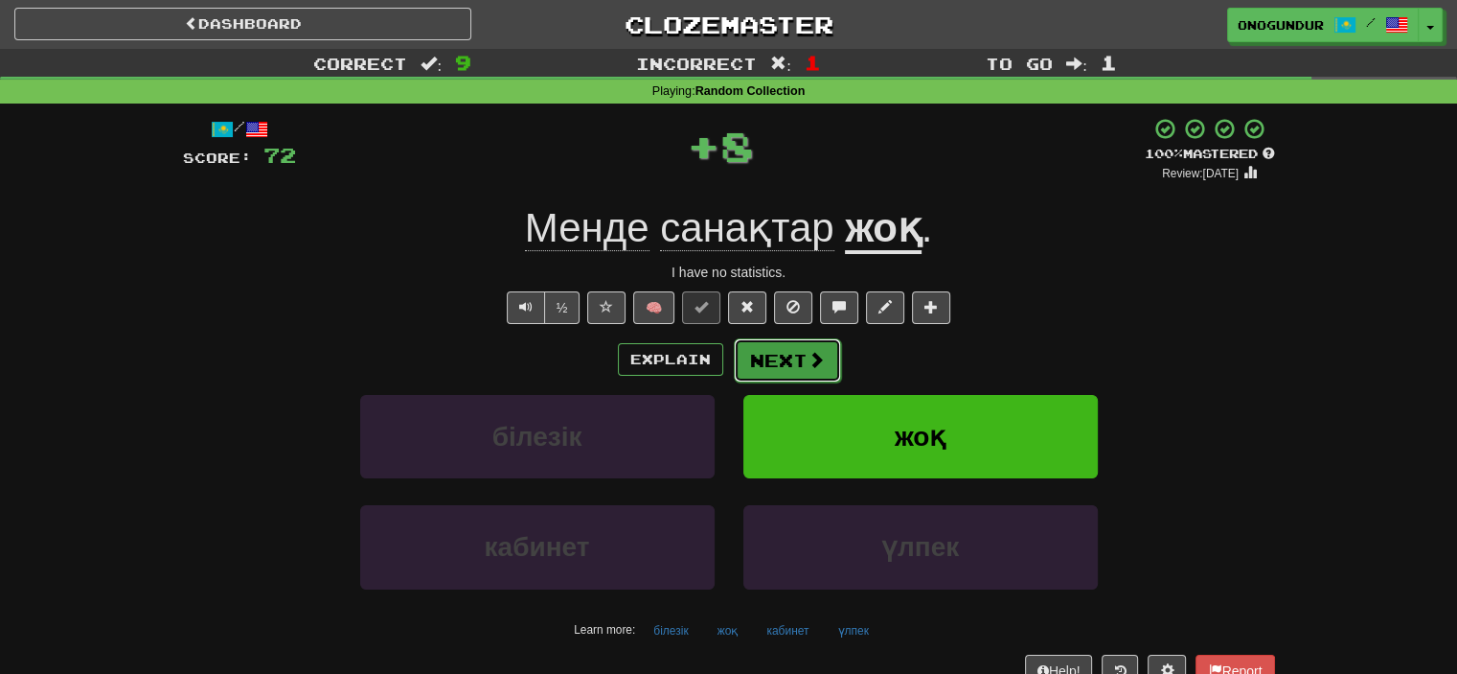
click at [786, 361] on button "Next" at bounding box center [787, 360] width 107 height 44
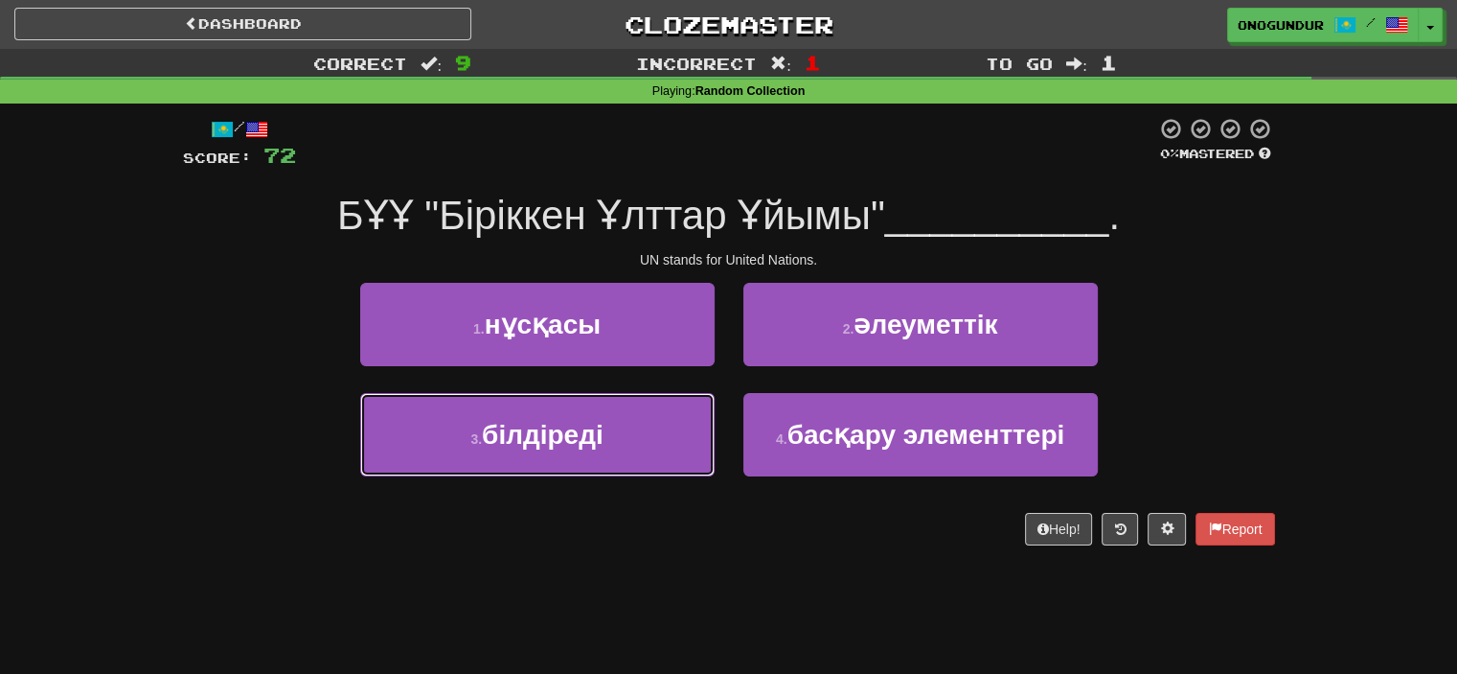
drag, startPoint x: 637, startPoint y: 440, endPoint x: 701, endPoint y: 389, distance: 81.9
click at [643, 437] on button "3 . білдіреді" at bounding box center [537, 434] width 355 height 83
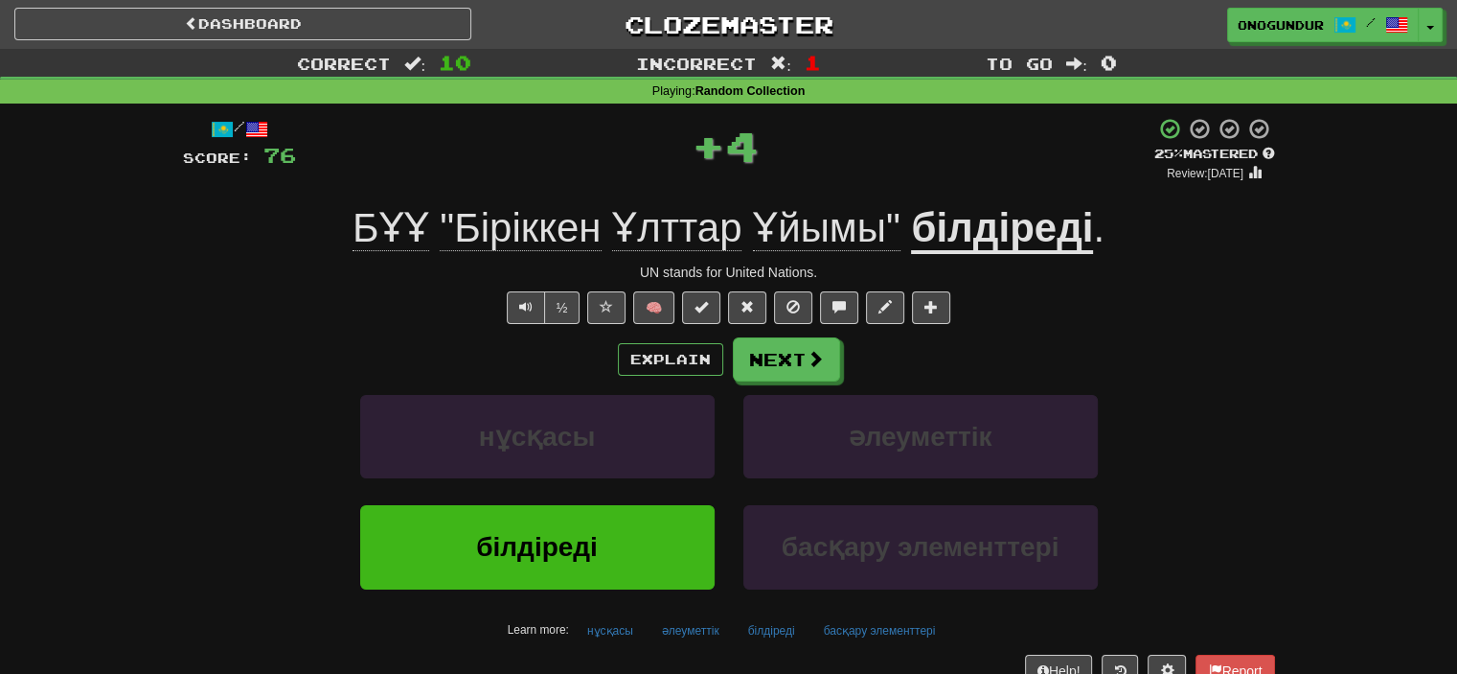
click at [773, 355] on button "Next" at bounding box center [786, 359] width 107 height 44
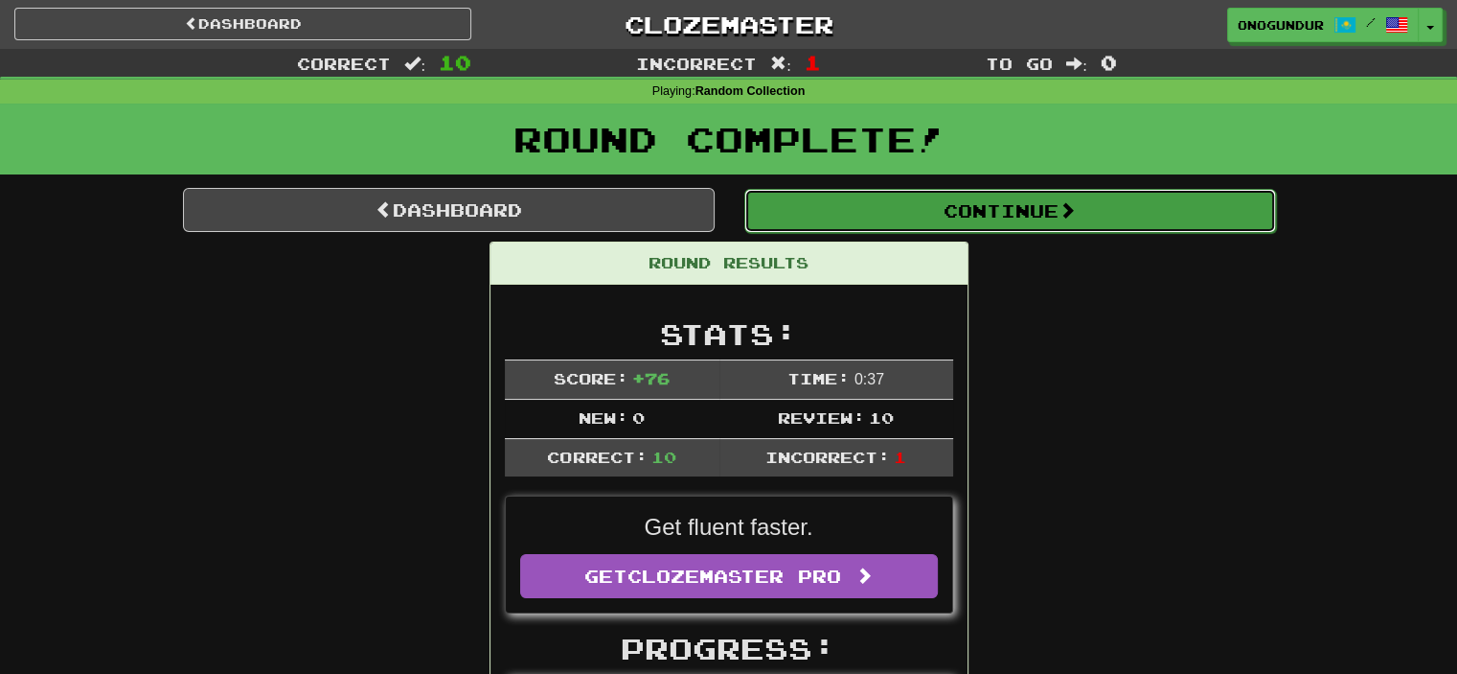
click at [1065, 204] on span at bounding box center [1067, 209] width 17 height 17
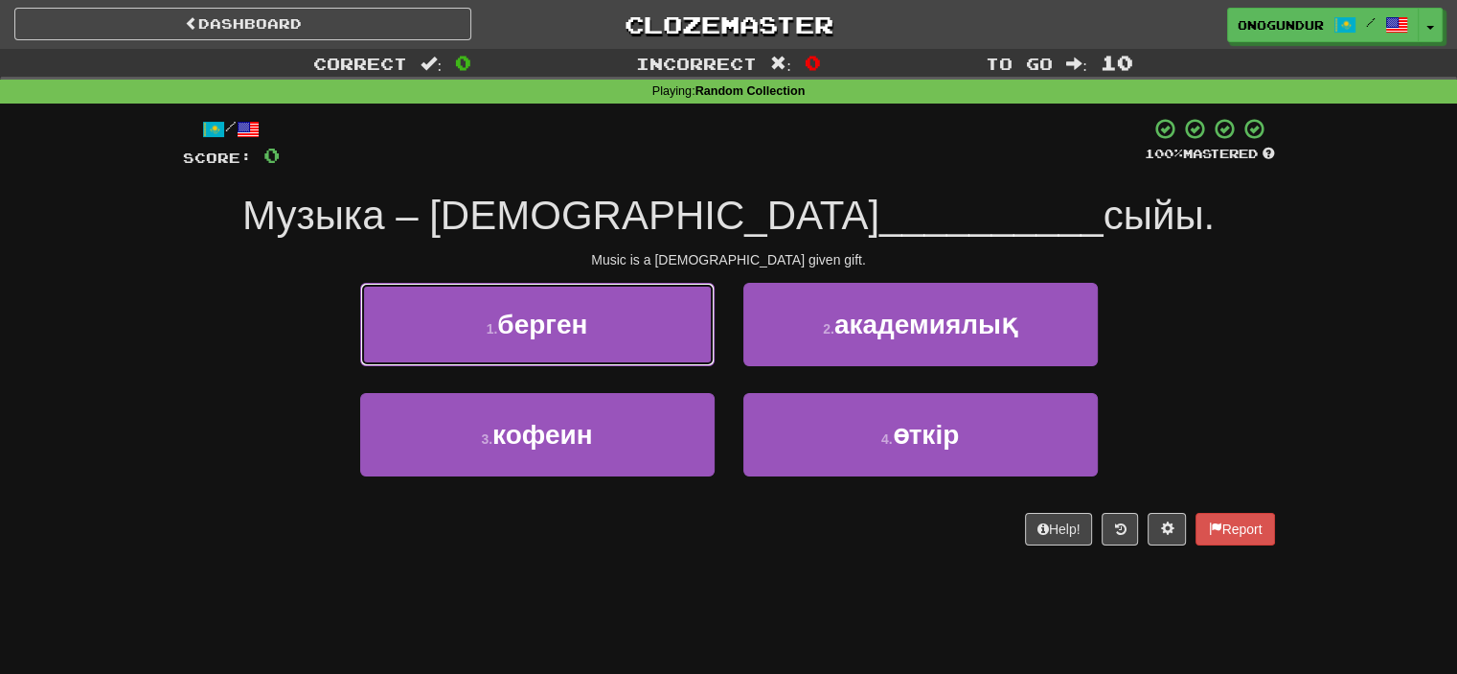
drag, startPoint x: 670, startPoint y: 325, endPoint x: 693, endPoint y: 332, distance: 24.2
click at [687, 332] on button "1 . берген" at bounding box center [537, 324] width 355 height 83
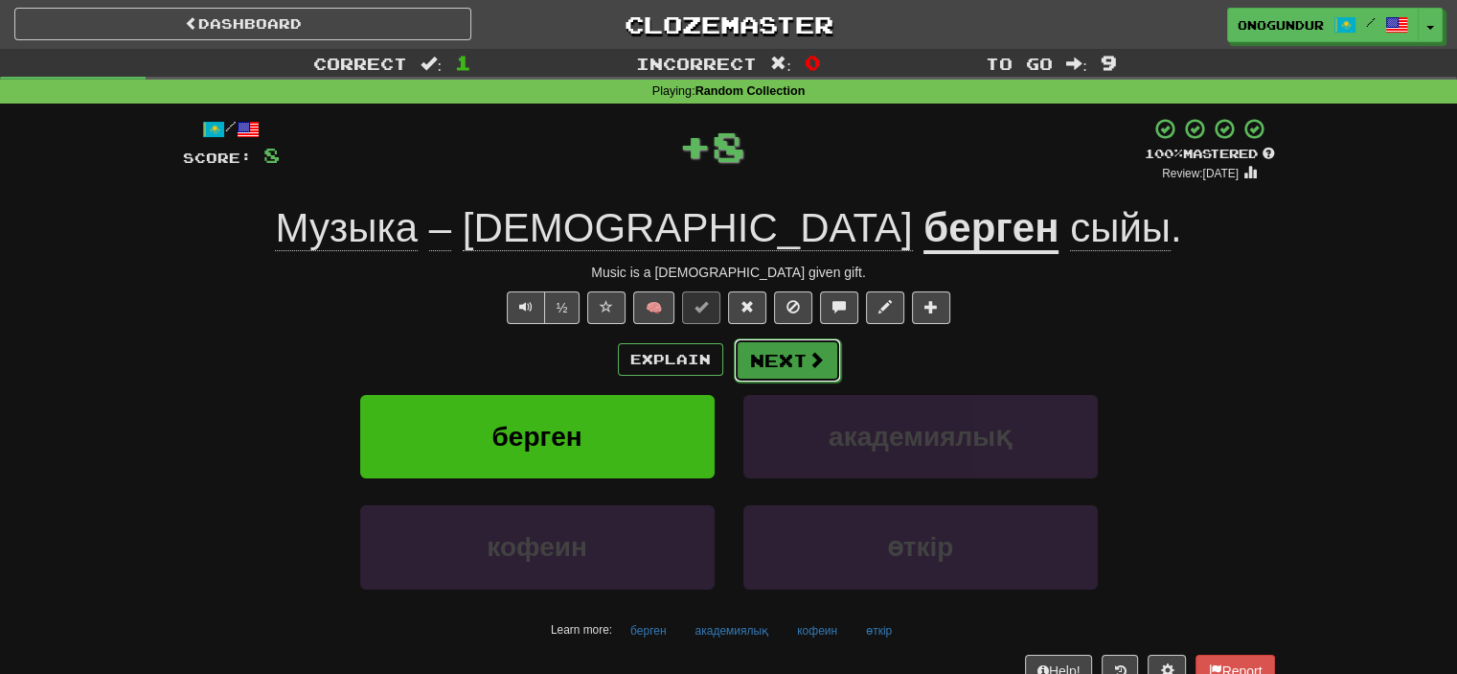
click at [790, 355] on button "Next" at bounding box center [787, 360] width 107 height 44
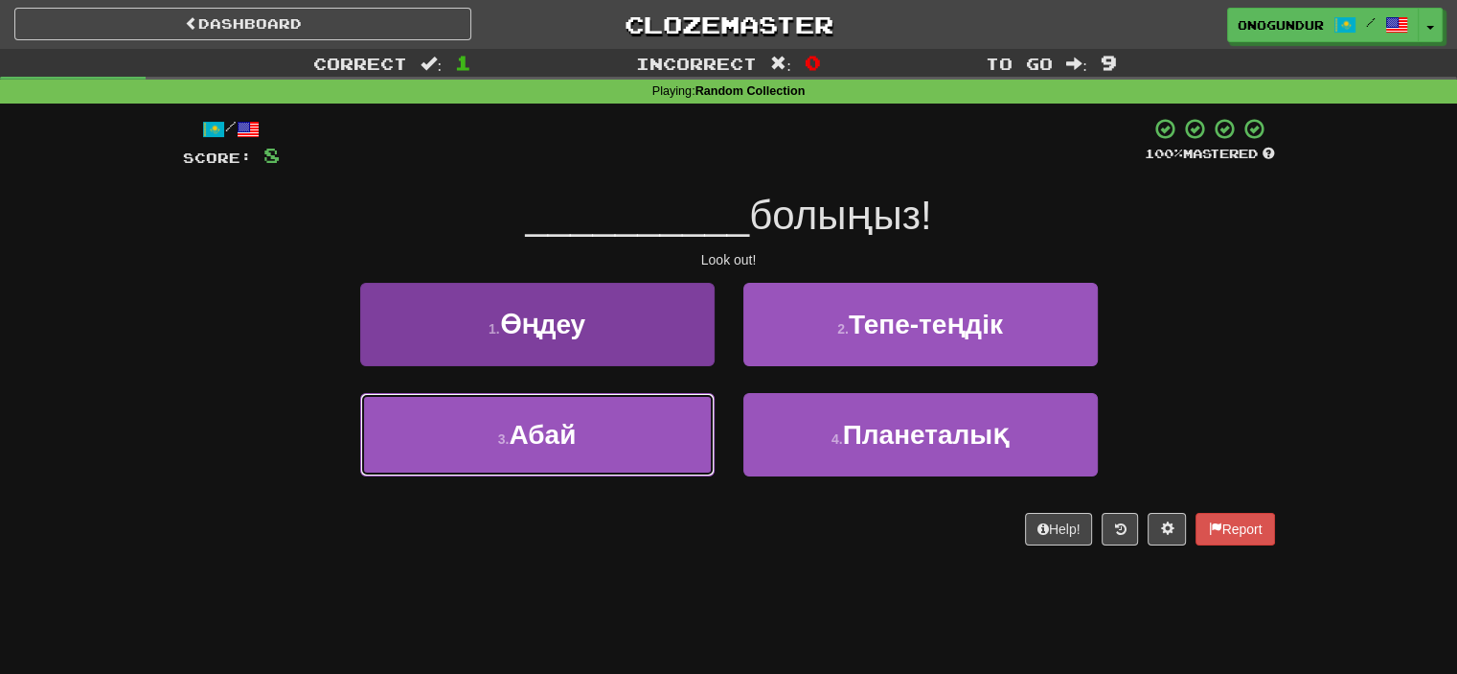
drag, startPoint x: 602, startPoint y: 447, endPoint x: 630, endPoint y: 443, distance: 29.1
click at [621, 447] on button "3 . Абай" at bounding box center [537, 434] width 355 height 83
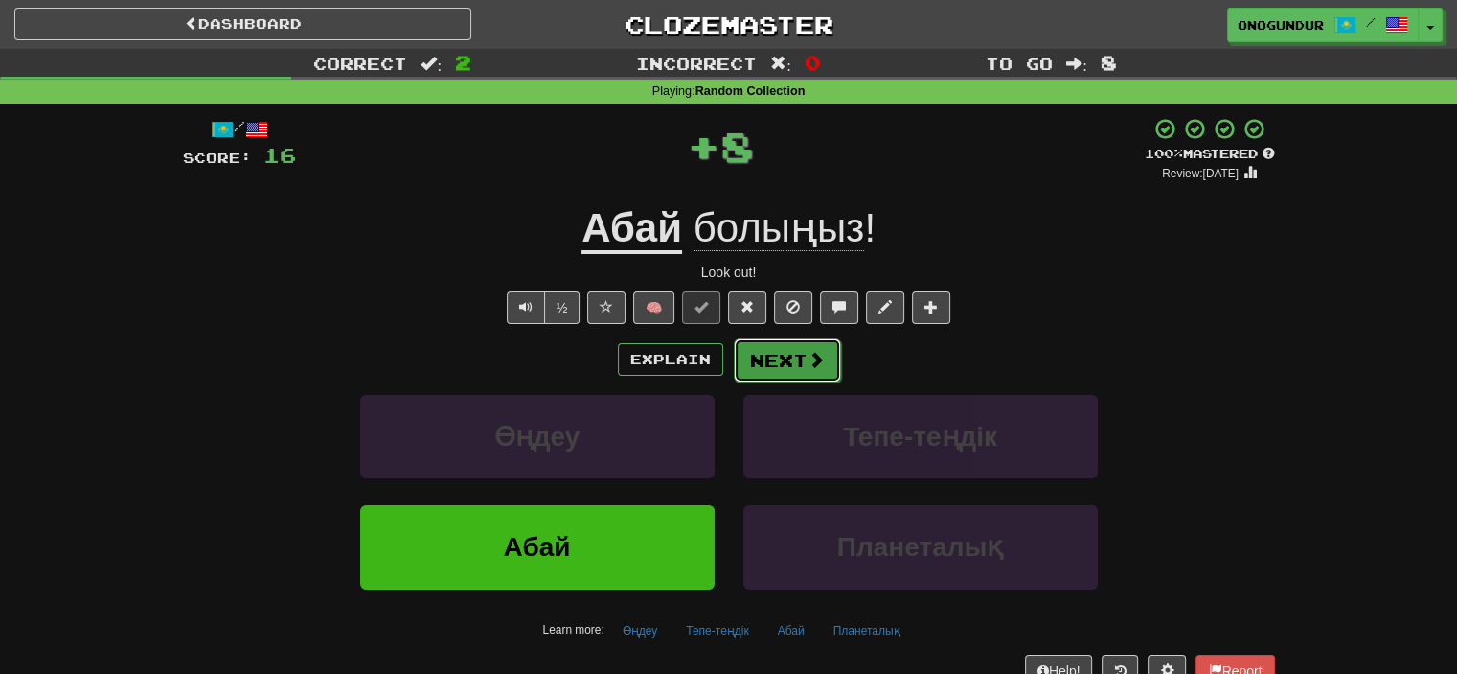
click at [777, 351] on button "Next" at bounding box center [787, 360] width 107 height 44
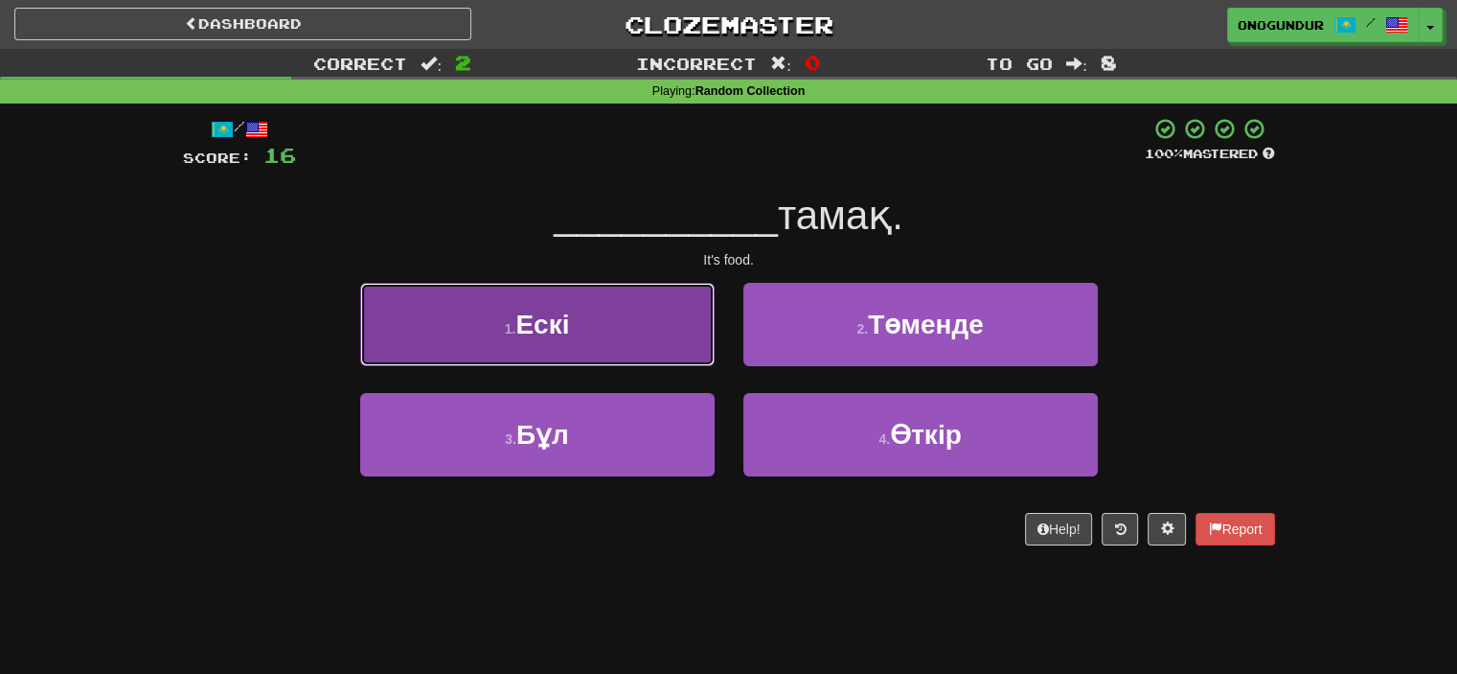
click at [676, 350] on button "1 . Ескі" at bounding box center [537, 324] width 355 height 83
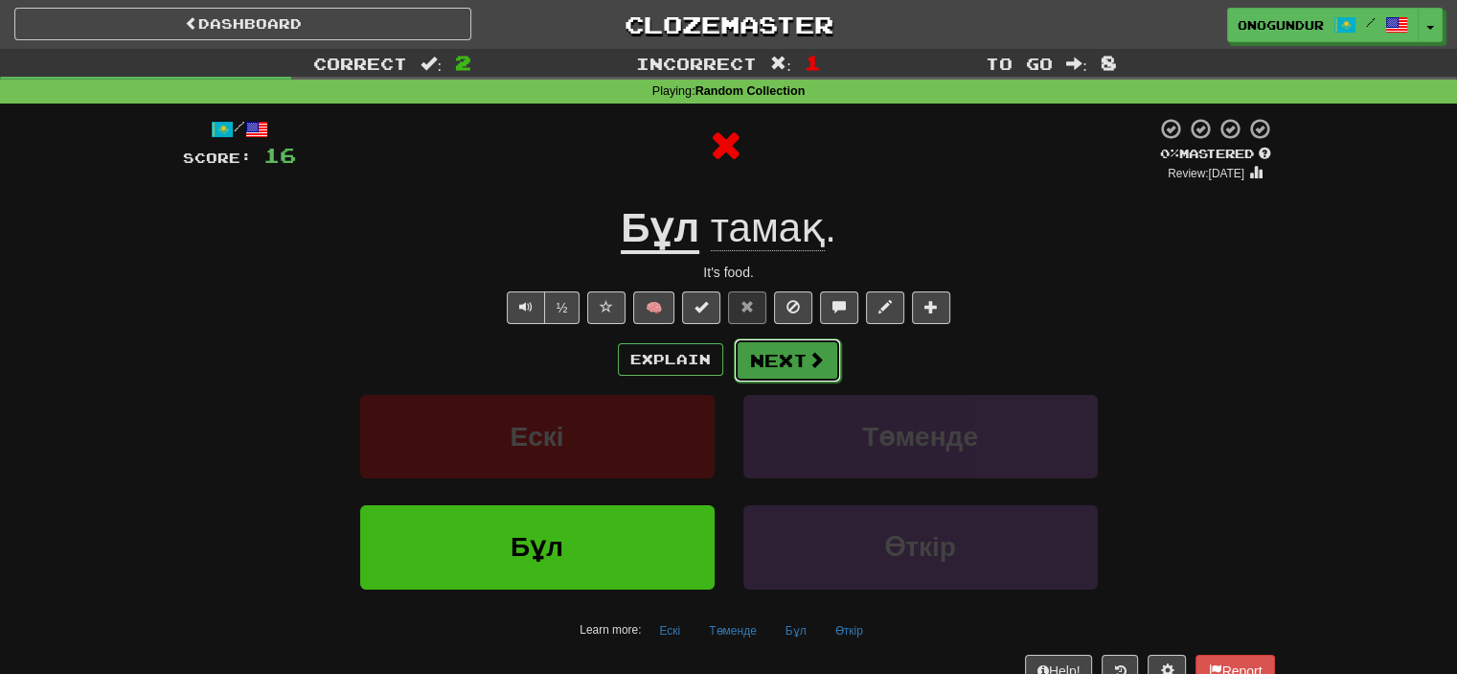
click at [781, 366] on button "Next" at bounding box center [787, 360] width 107 height 44
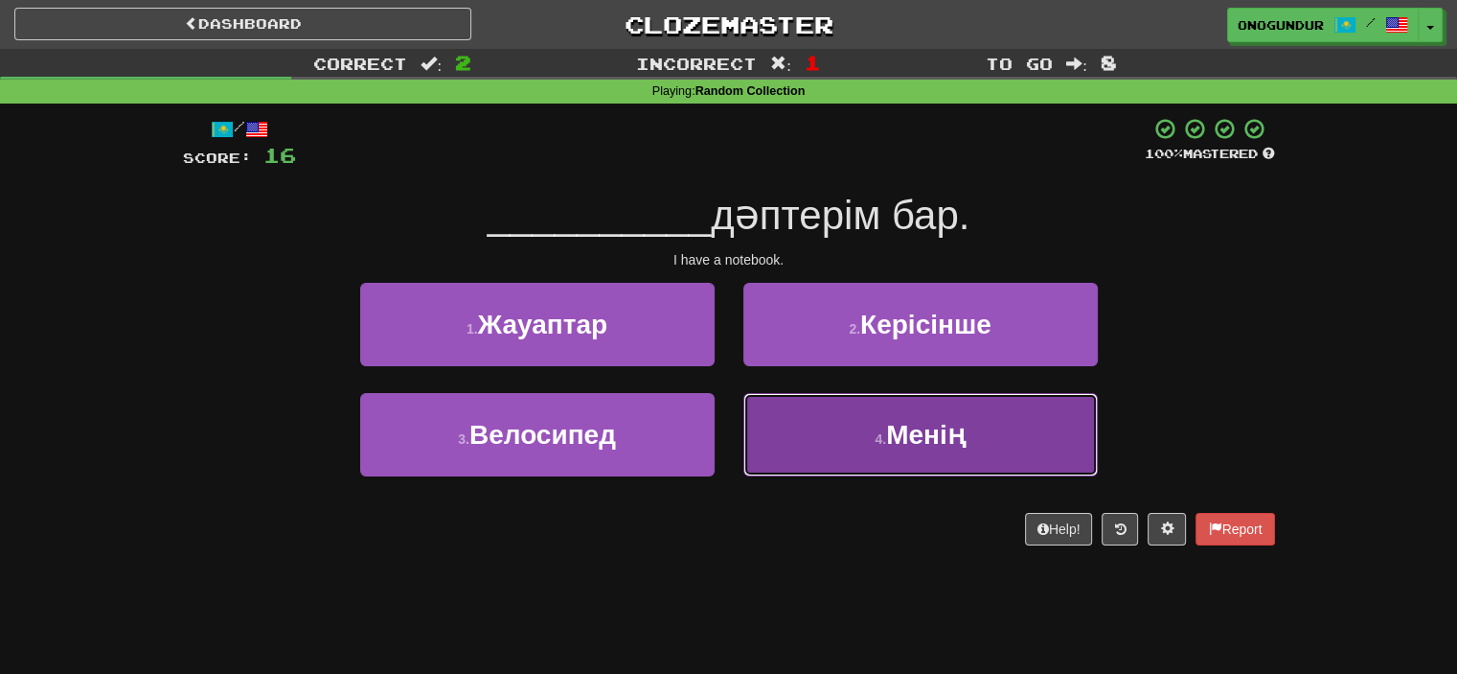
click at [817, 443] on button "4 . Менің" at bounding box center [921, 434] width 355 height 83
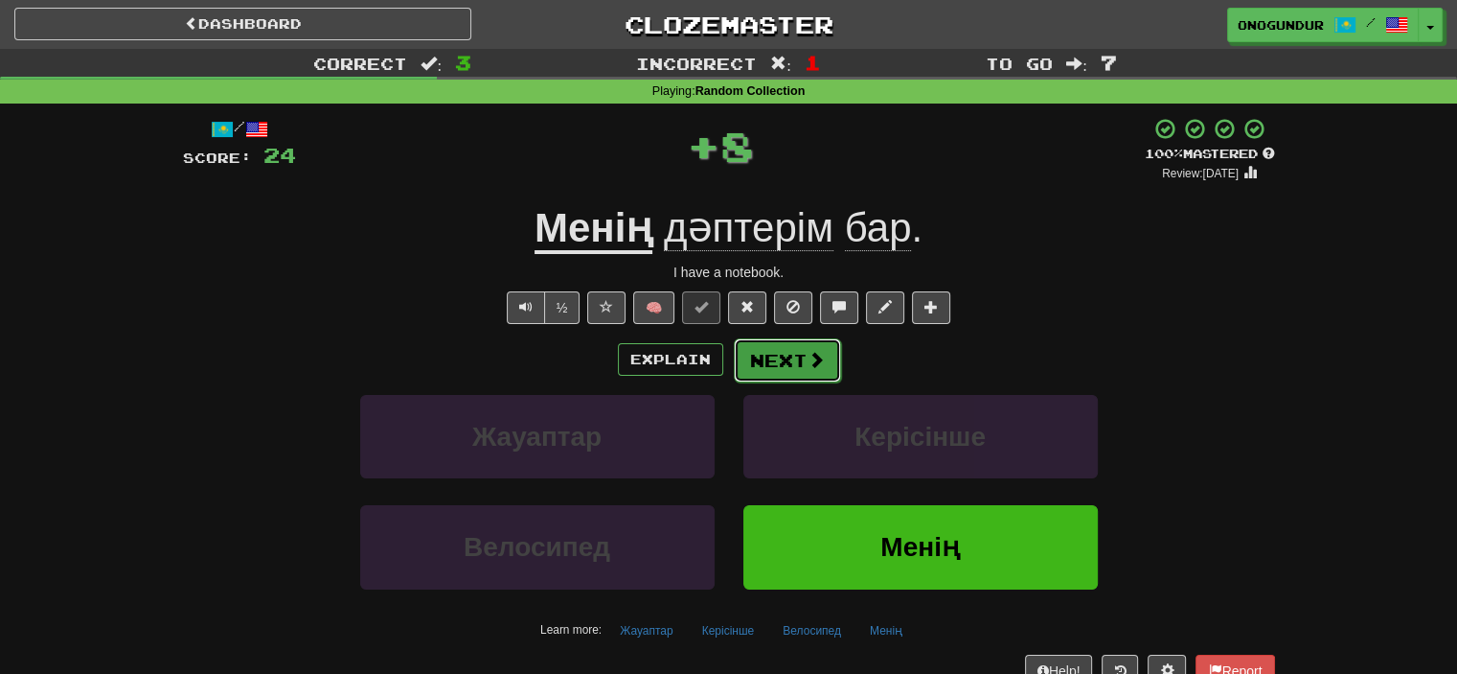
click at [767, 358] on button "Next" at bounding box center [787, 360] width 107 height 44
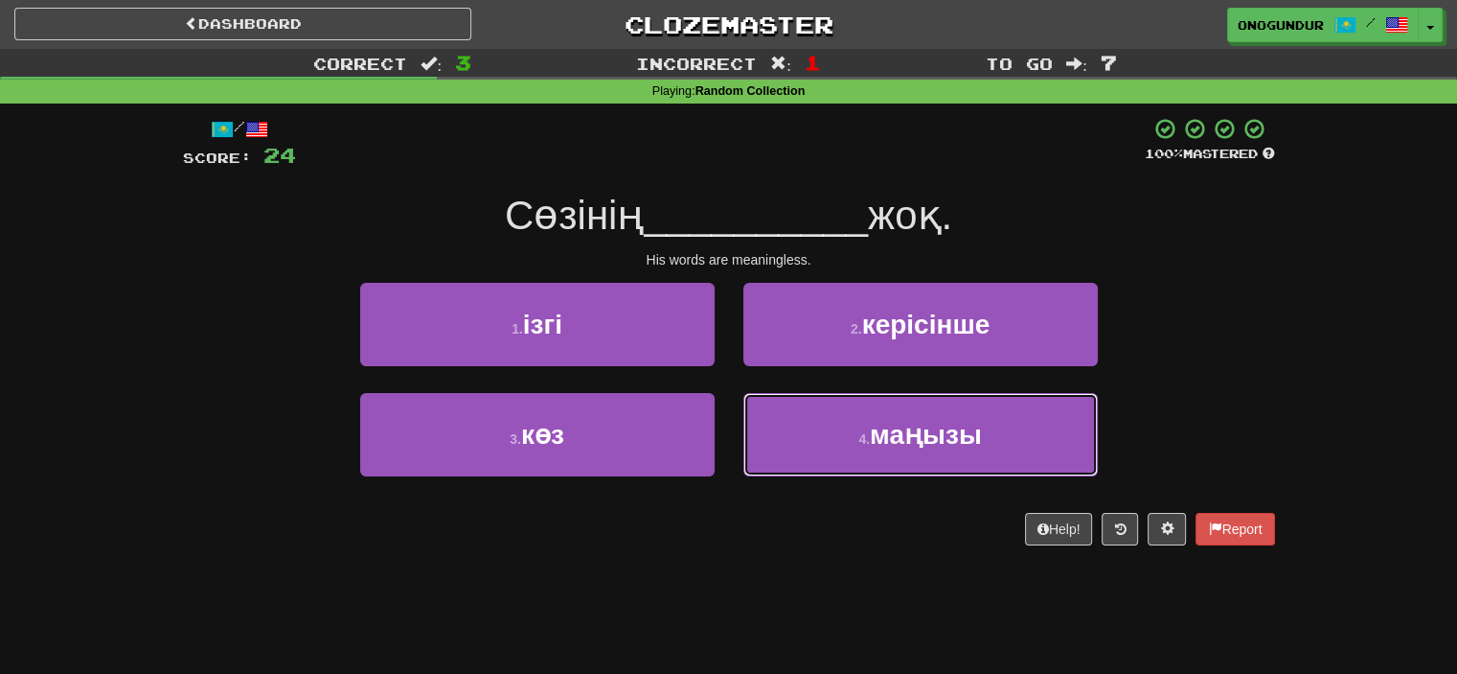
drag, startPoint x: 880, startPoint y: 443, endPoint x: 832, endPoint y: 389, distance: 71.9
click at [872, 432] on span "маңызы" at bounding box center [926, 435] width 112 height 30
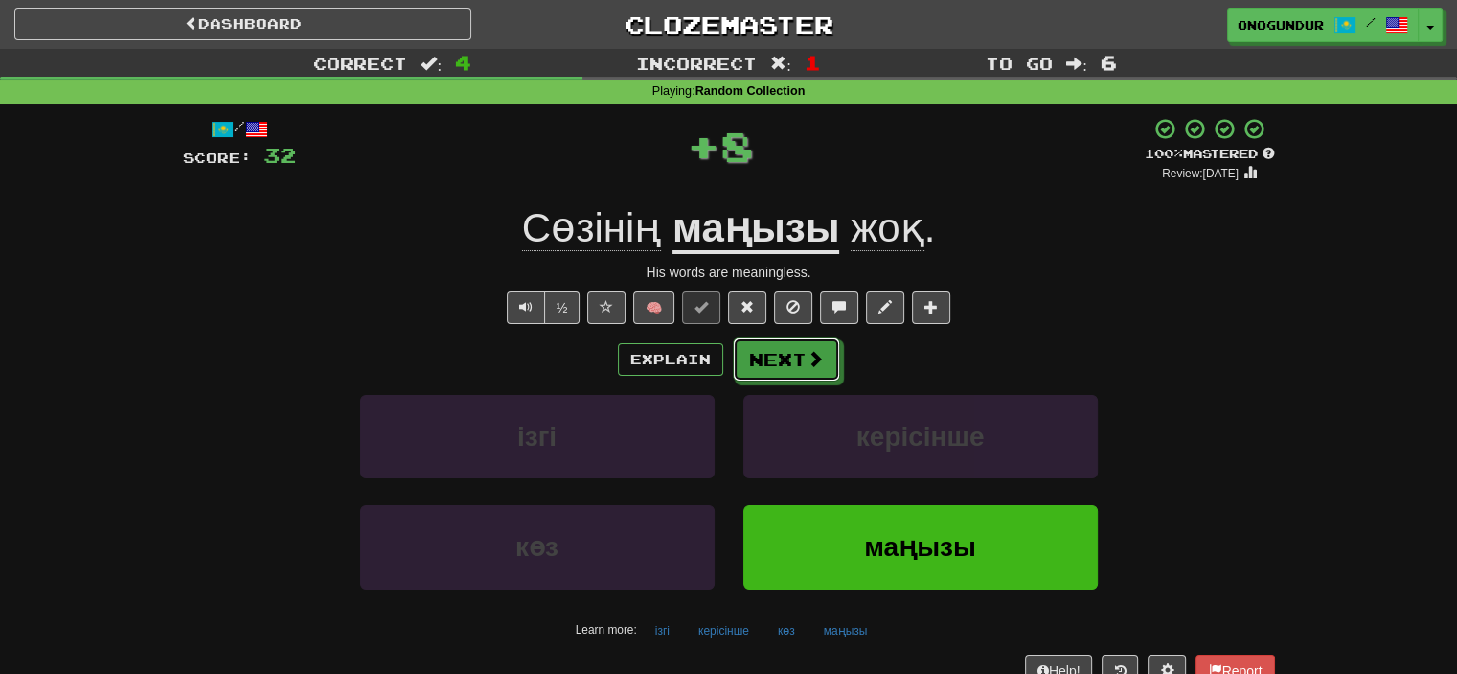
drag, startPoint x: 832, startPoint y: 389, endPoint x: 812, endPoint y: 353, distance: 41.6
click at [812, 353] on span at bounding box center [816, 359] width 17 height 17
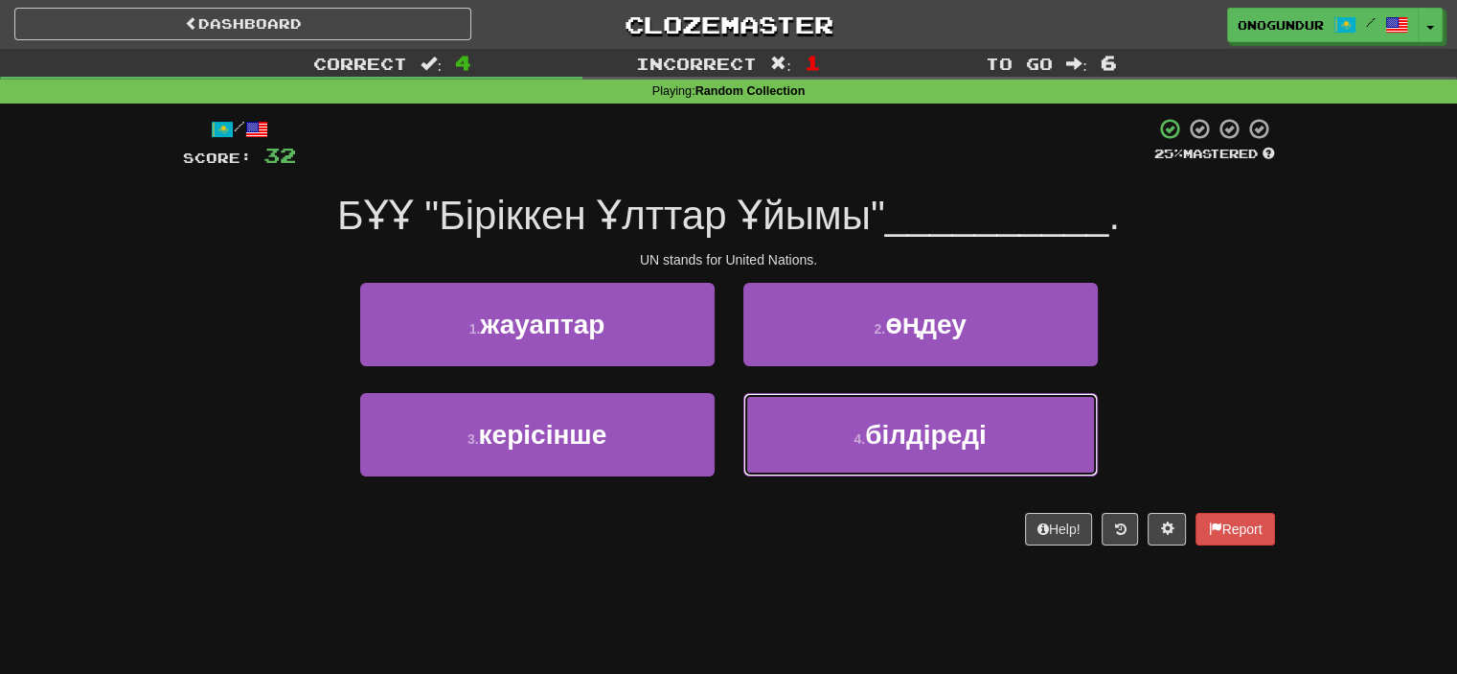
drag, startPoint x: 817, startPoint y: 425, endPoint x: 782, endPoint y: 383, distance: 55.1
click at [792, 404] on button "4 . білдіреді" at bounding box center [921, 434] width 355 height 83
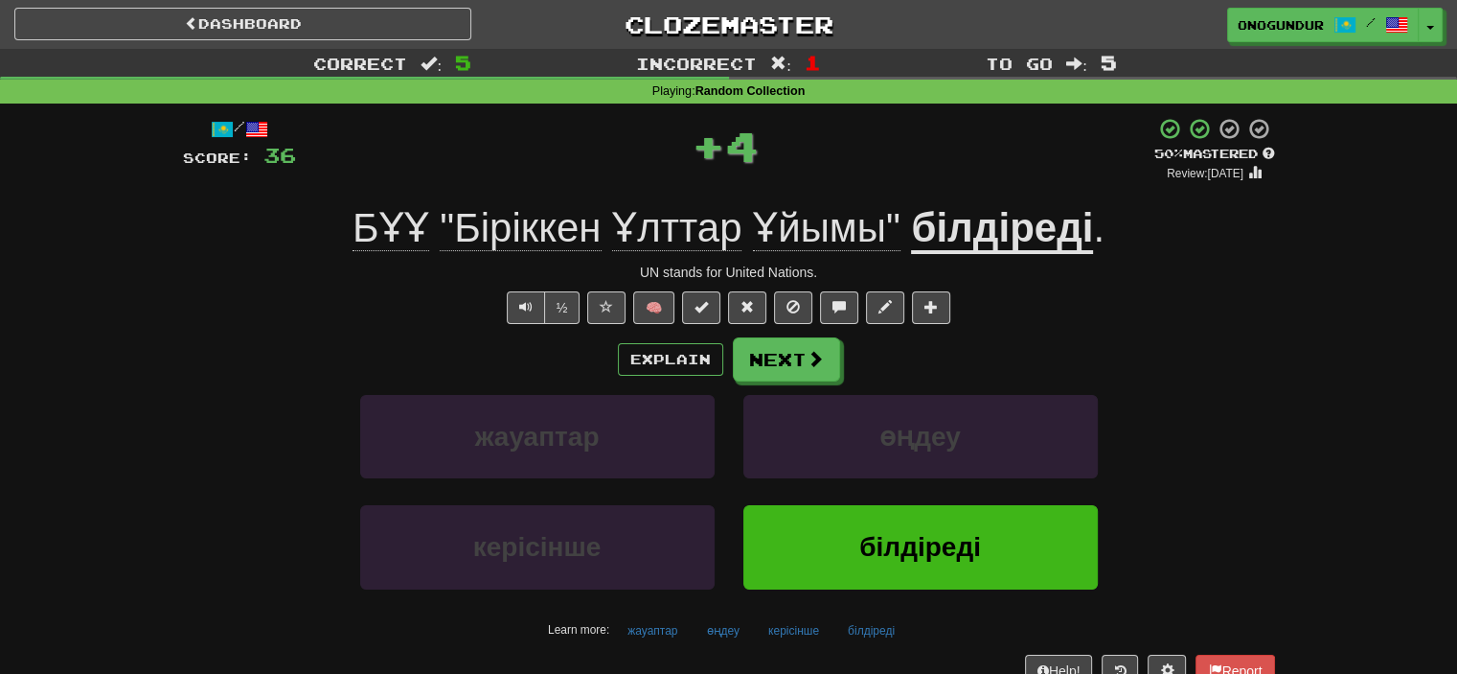
click at [768, 349] on button "Next" at bounding box center [786, 359] width 107 height 44
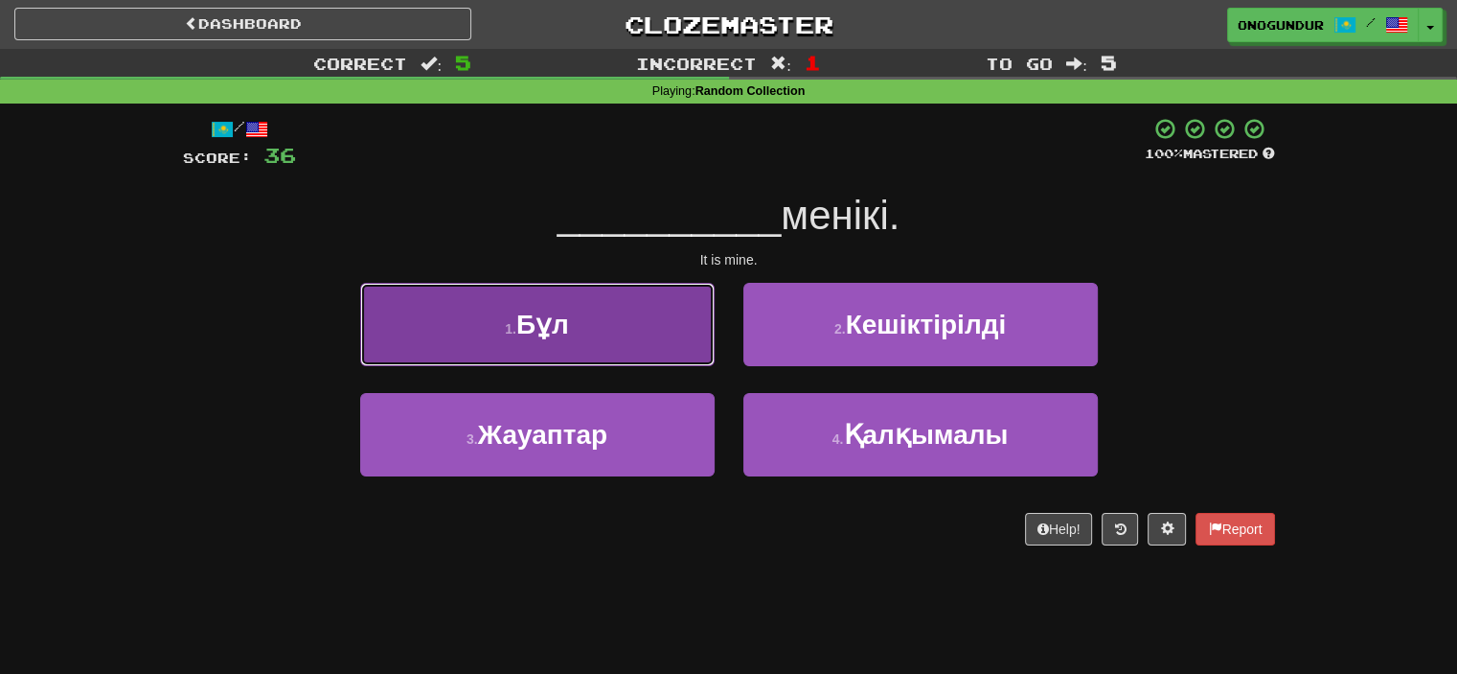
drag, startPoint x: 637, startPoint y: 337, endPoint x: 690, endPoint y: 348, distance: 53.7
click at [690, 348] on button "1 . Бұл" at bounding box center [537, 324] width 355 height 83
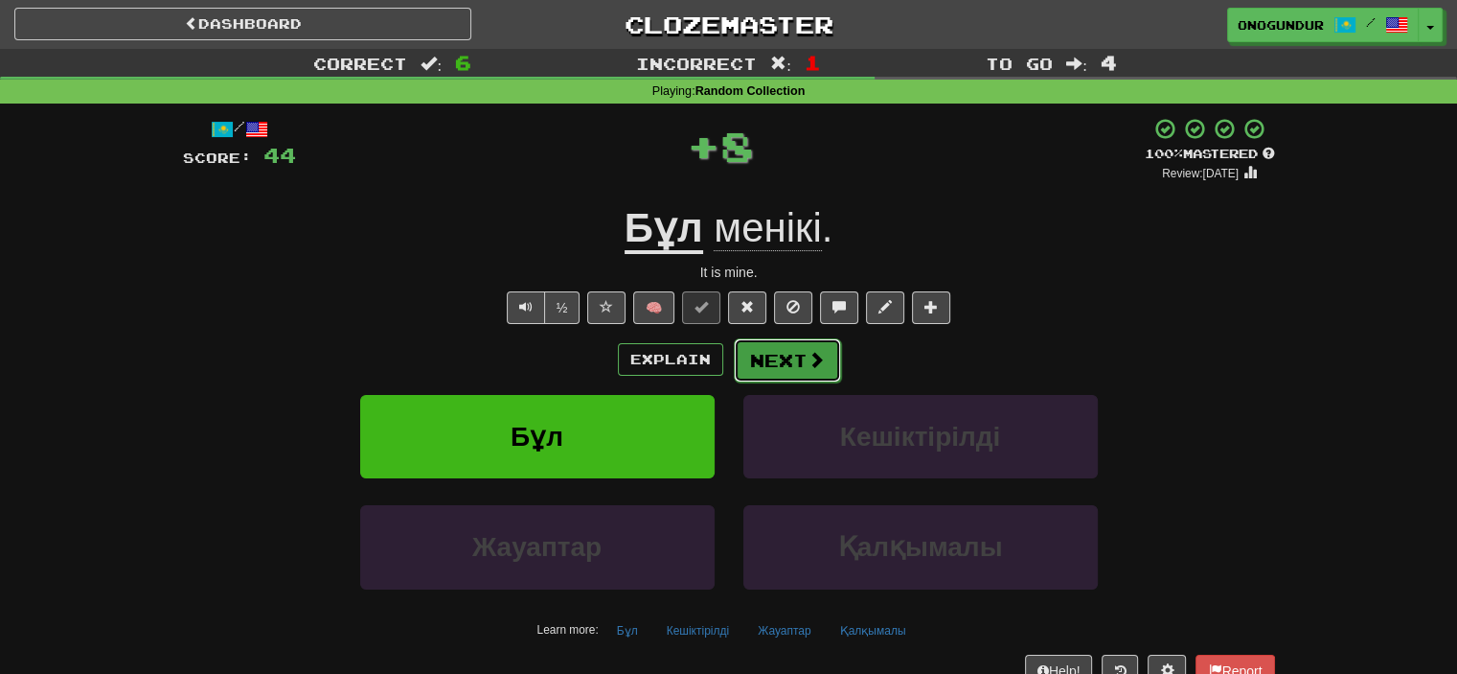
drag, startPoint x: 690, startPoint y: 348, endPoint x: 790, endPoint y: 351, distance: 100.6
click at [790, 351] on button "Next" at bounding box center [787, 360] width 107 height 44
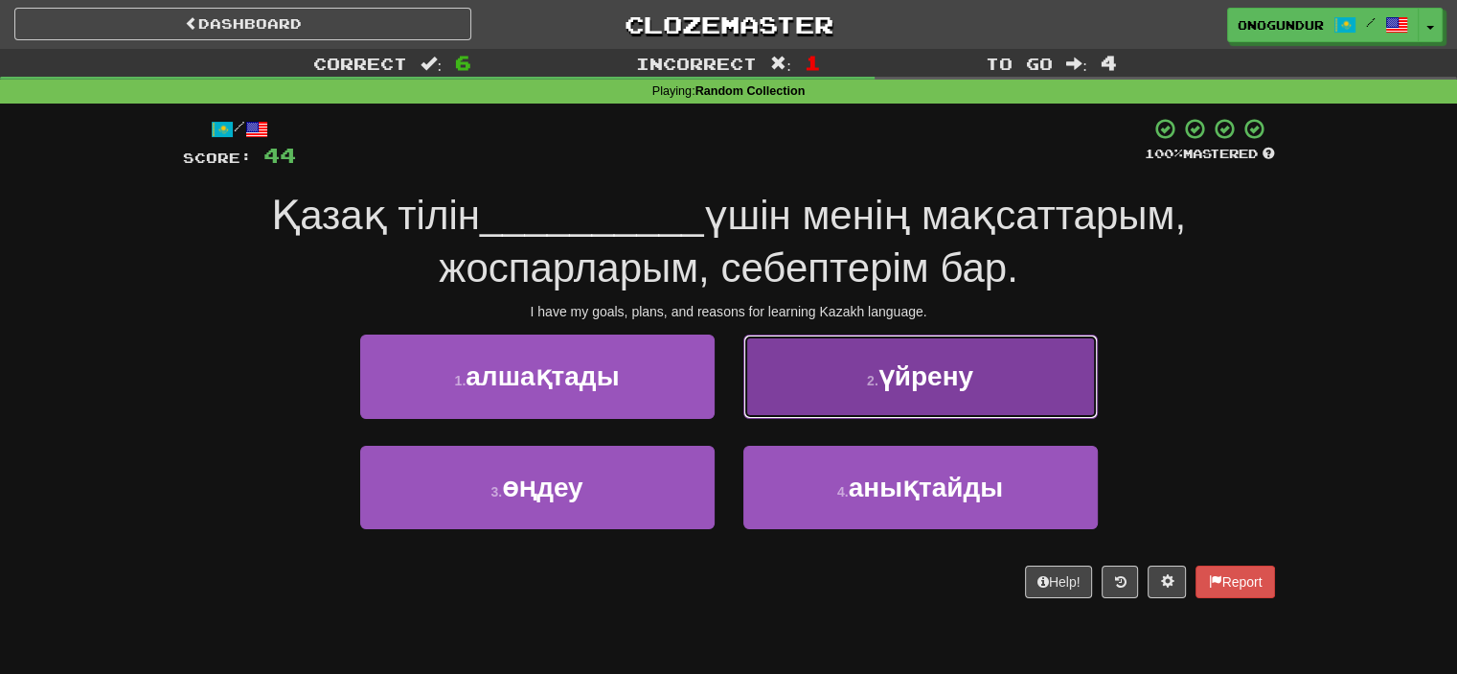
click at [816, 394] on button "2 . үйрену" at bounding box center [921, 375] width 355 height 83
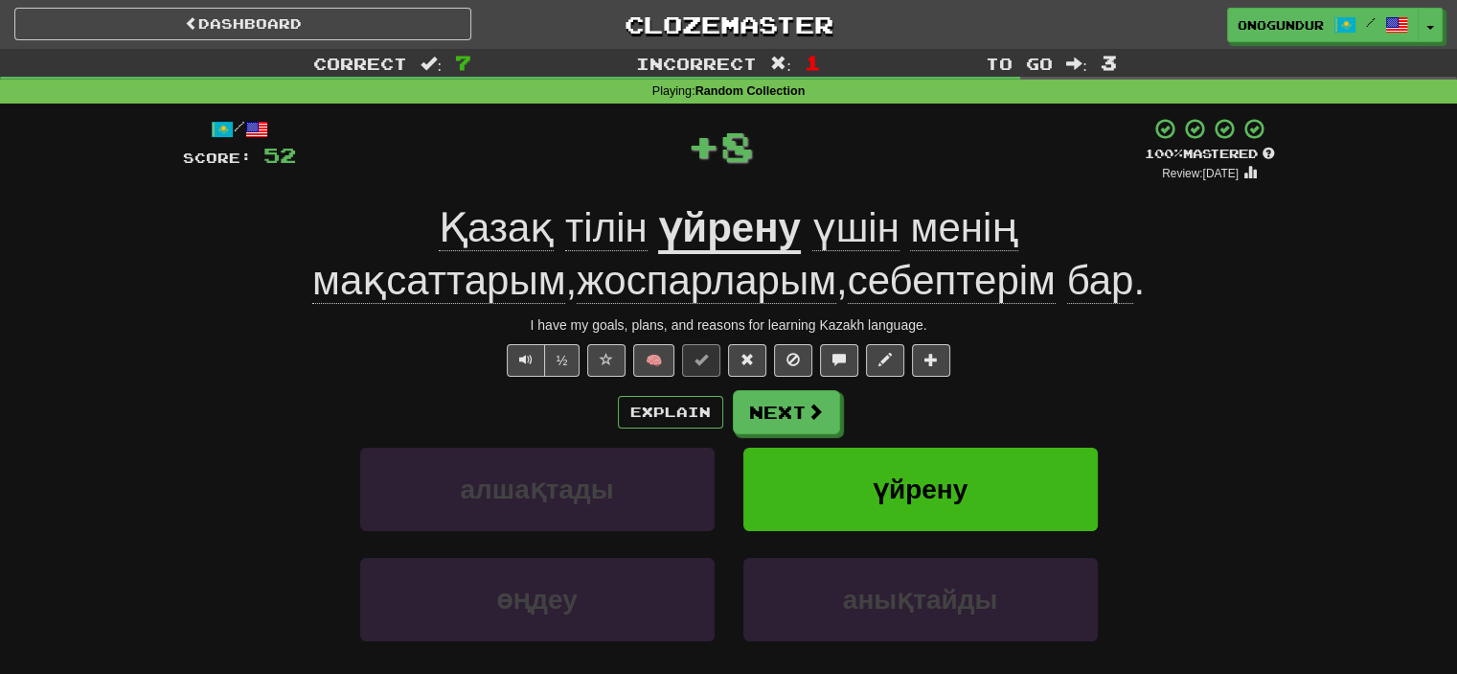
click at [783, 398] on button "Next" at bounding box center [786, 412] width 107 height 44
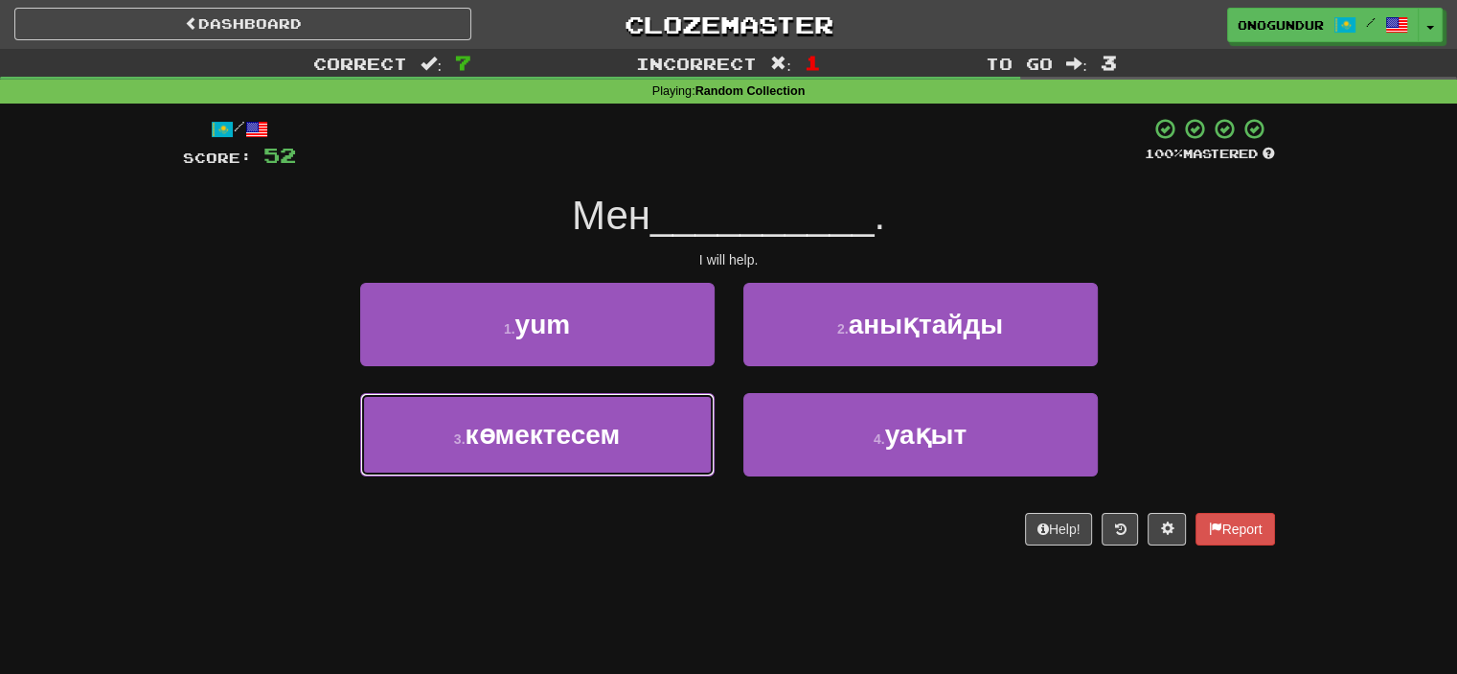
drag, startPoint x: 622, startPoint y: 445, endPoint x: 744, endPoint y: 383, distance: 136.3
click at [627, 446] on button "3 . көмектесем" at bounding box center [537, 434] width 355 height 83
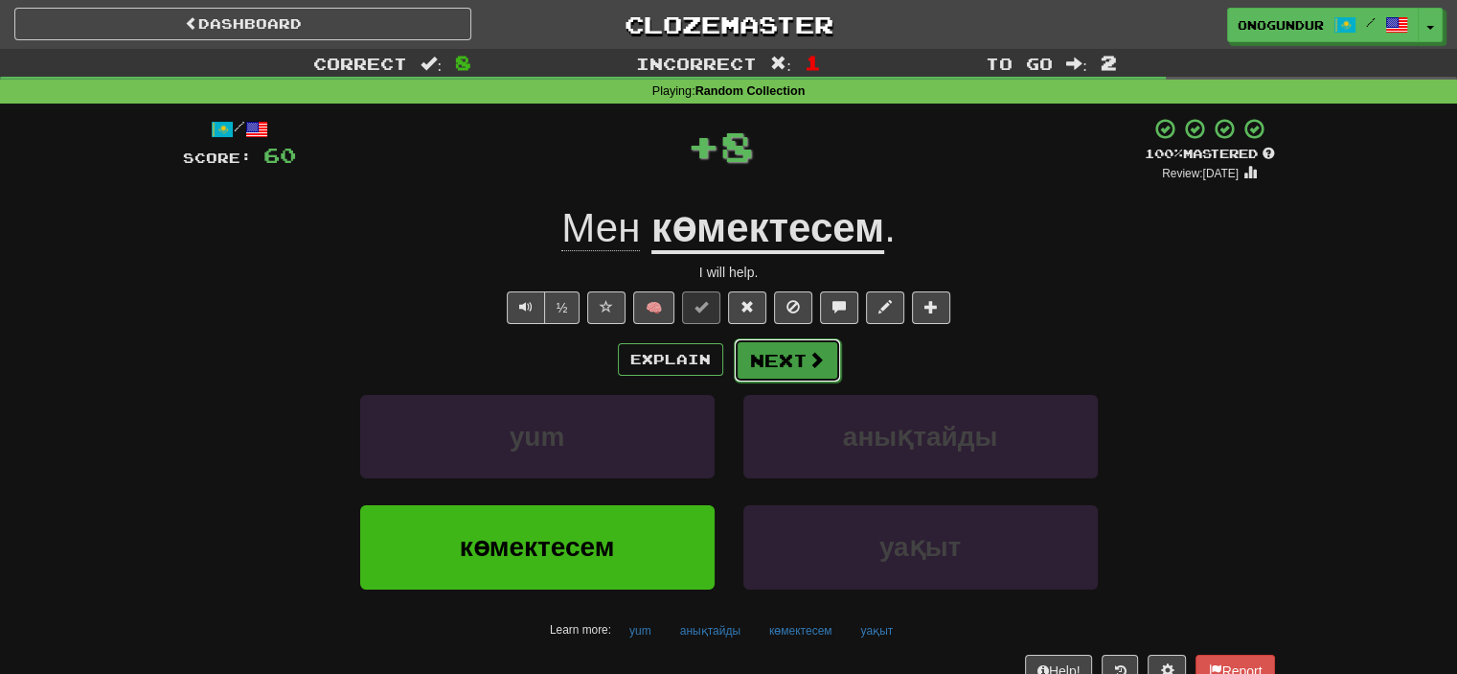
click at [778, 368] on button "Next" at bounding box center [787, 360] width 107 height 44
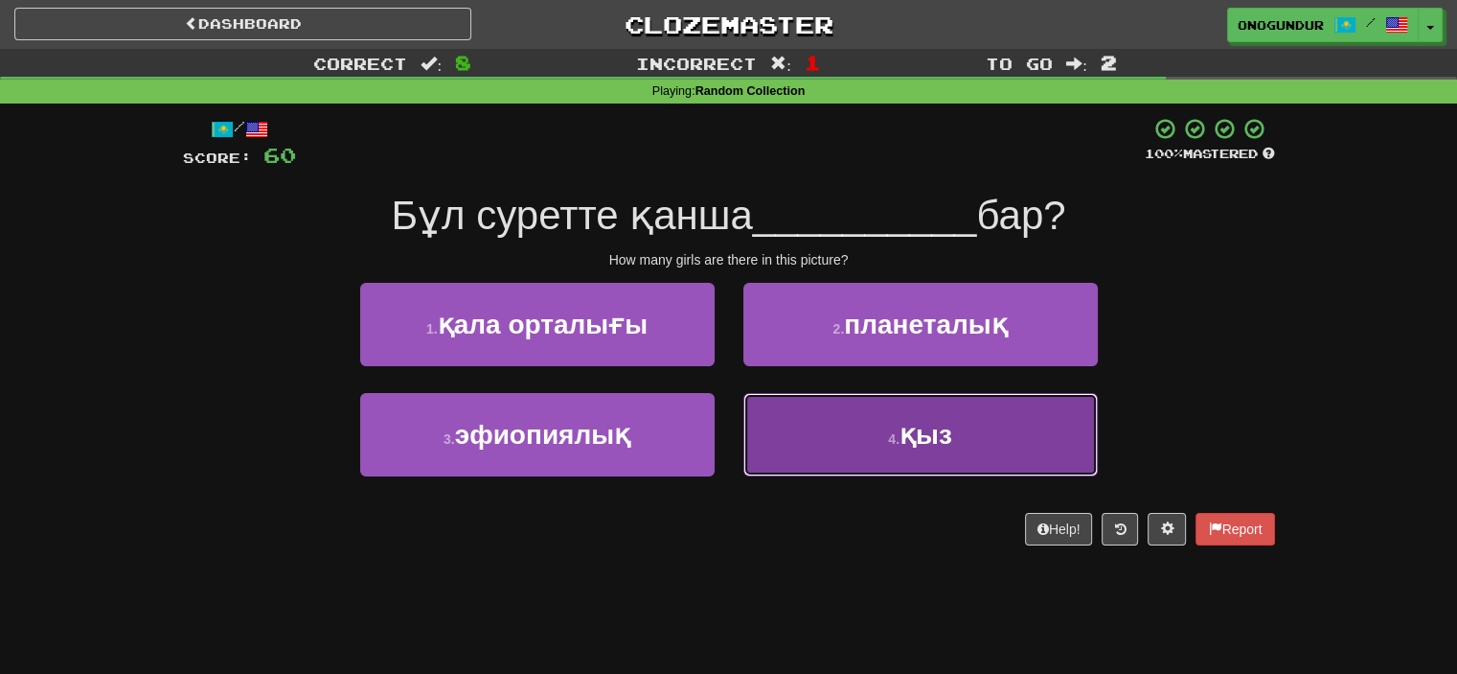
click at [846, 432] on button "4 . қыз" at bounding box center [921, 434] width 355 height 83
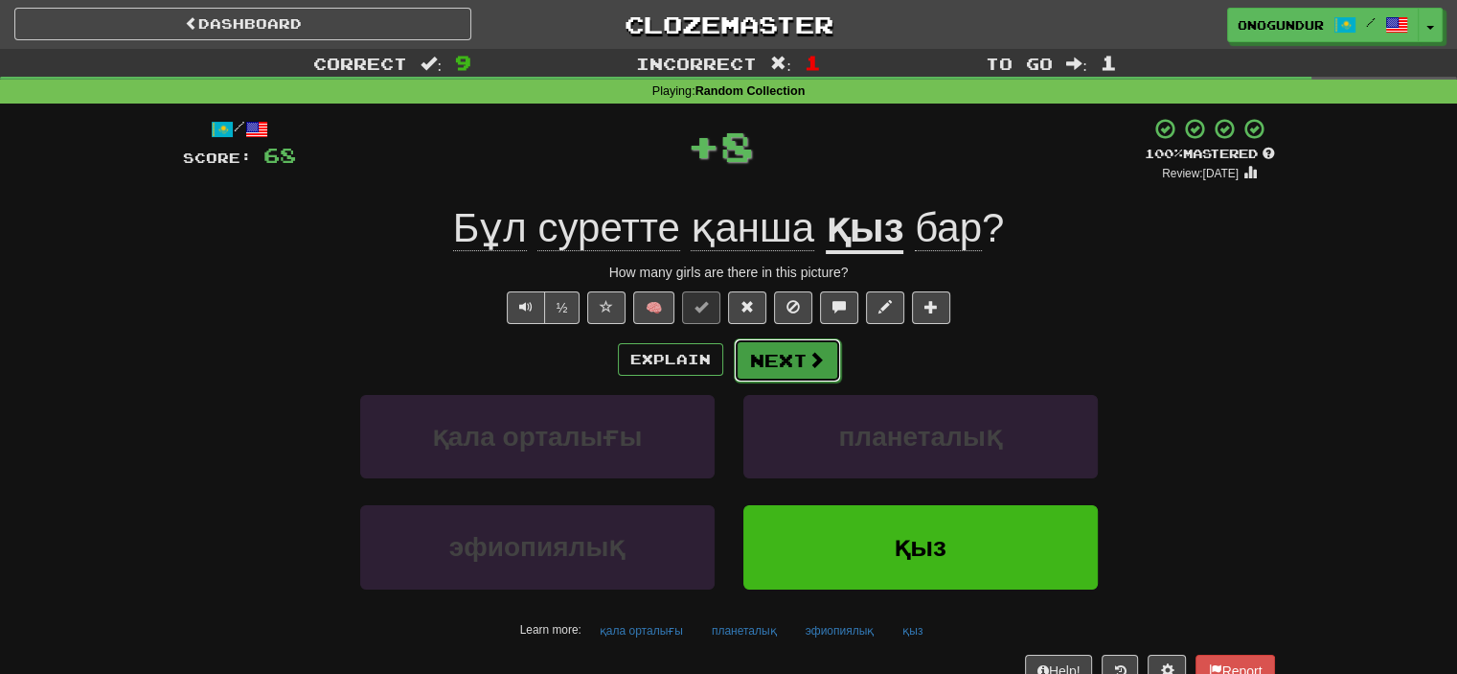
click at [803, 347] on button "Next" at bounding box center [787, 360] width 107 height 44
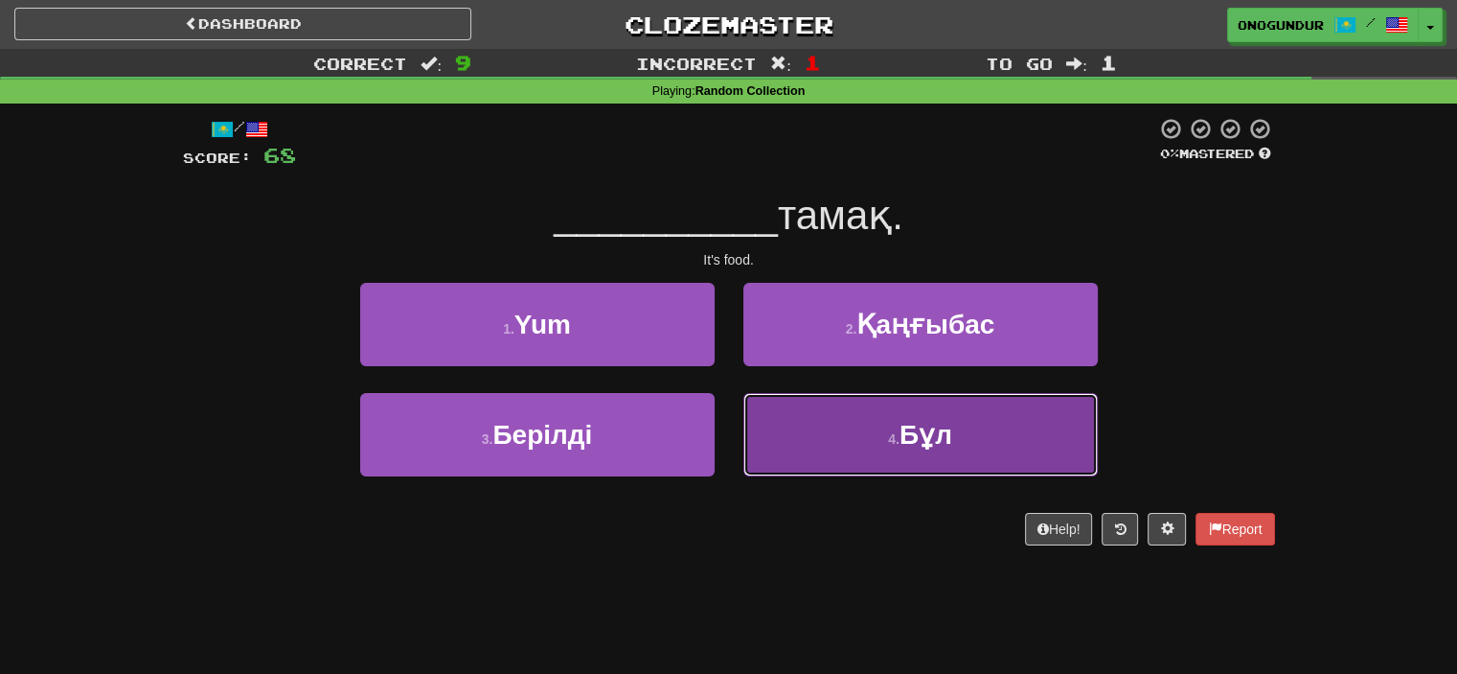
click at [853, 424] on button "4 . Бұл" at bounding box center [921, 434] width 355 height 83
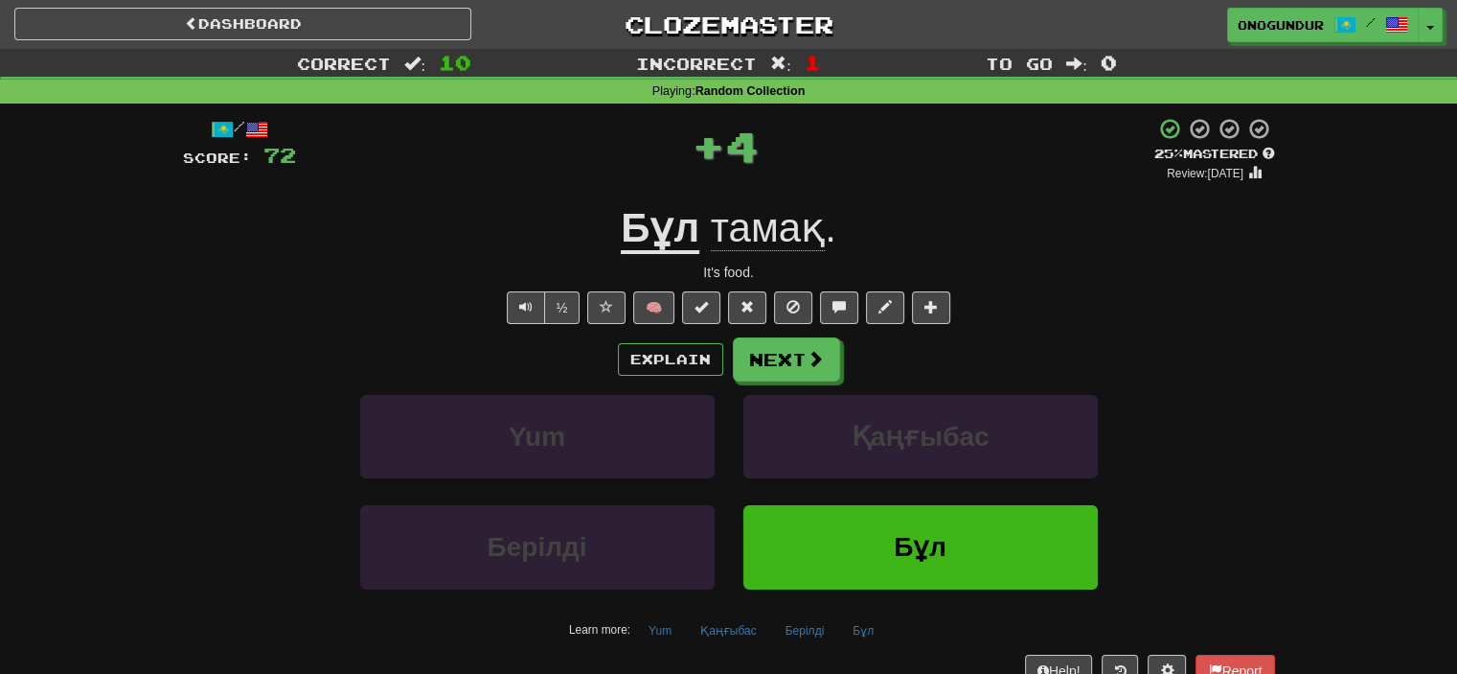
click at [809, 355] on span at bounding box center [815, 358] width 17 height 17
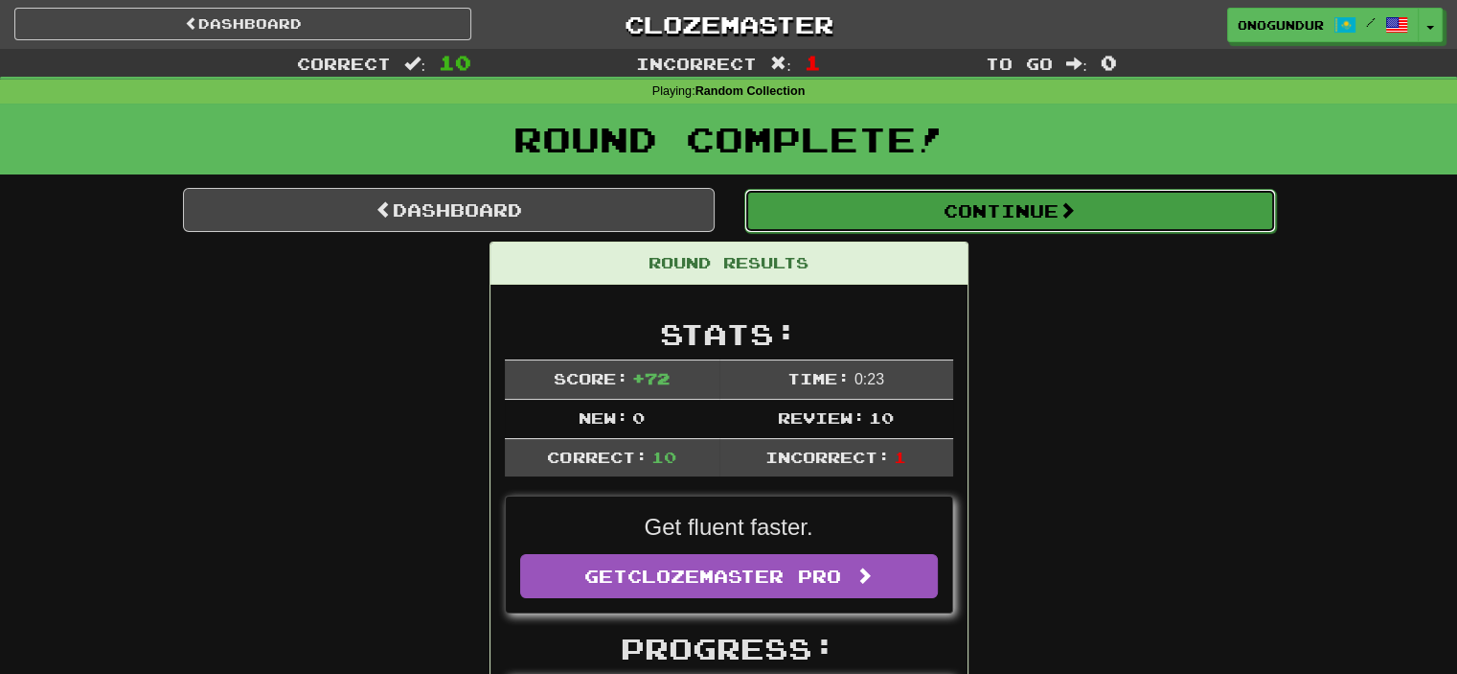
click at [976, 215] on button "Continue" at bounding box center [1011, 211] width 532 height 44
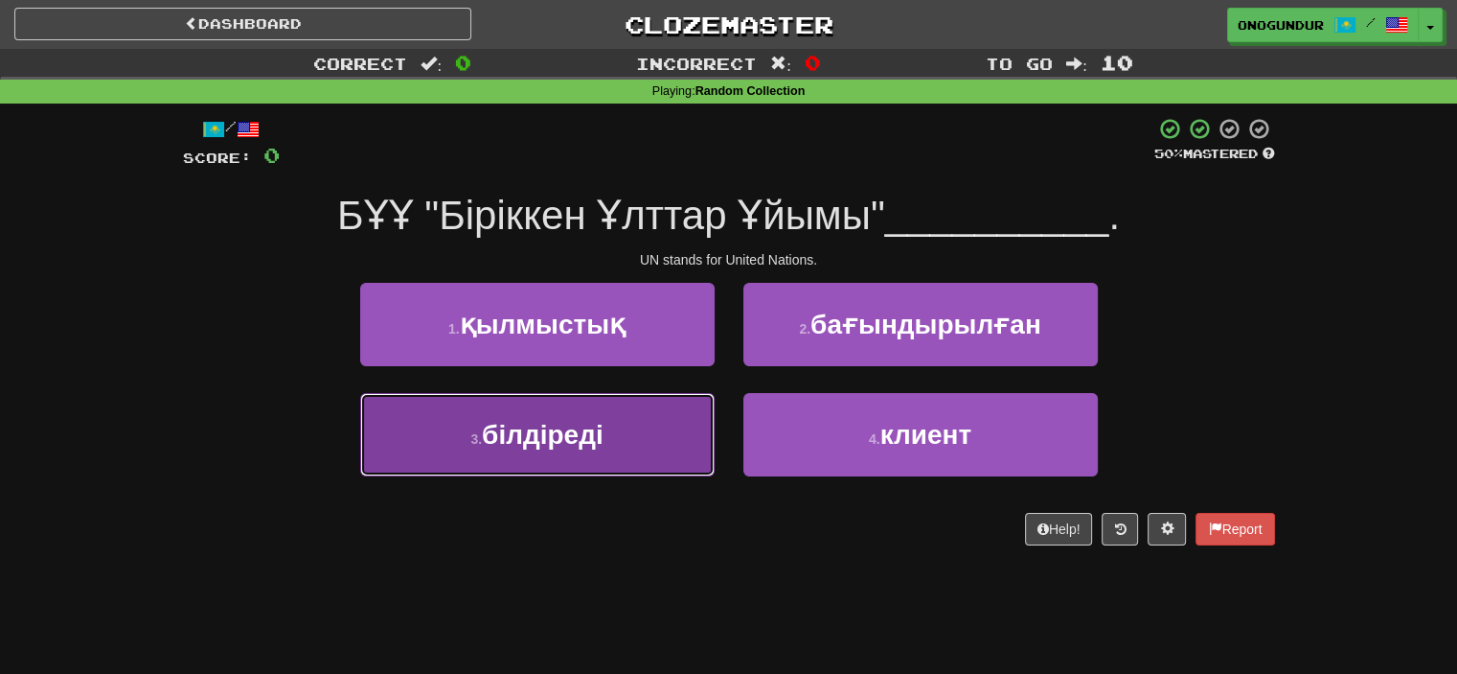
click at [579, 429] on span "білдіреді" at bounding box center [543, 435] width 122 height 30
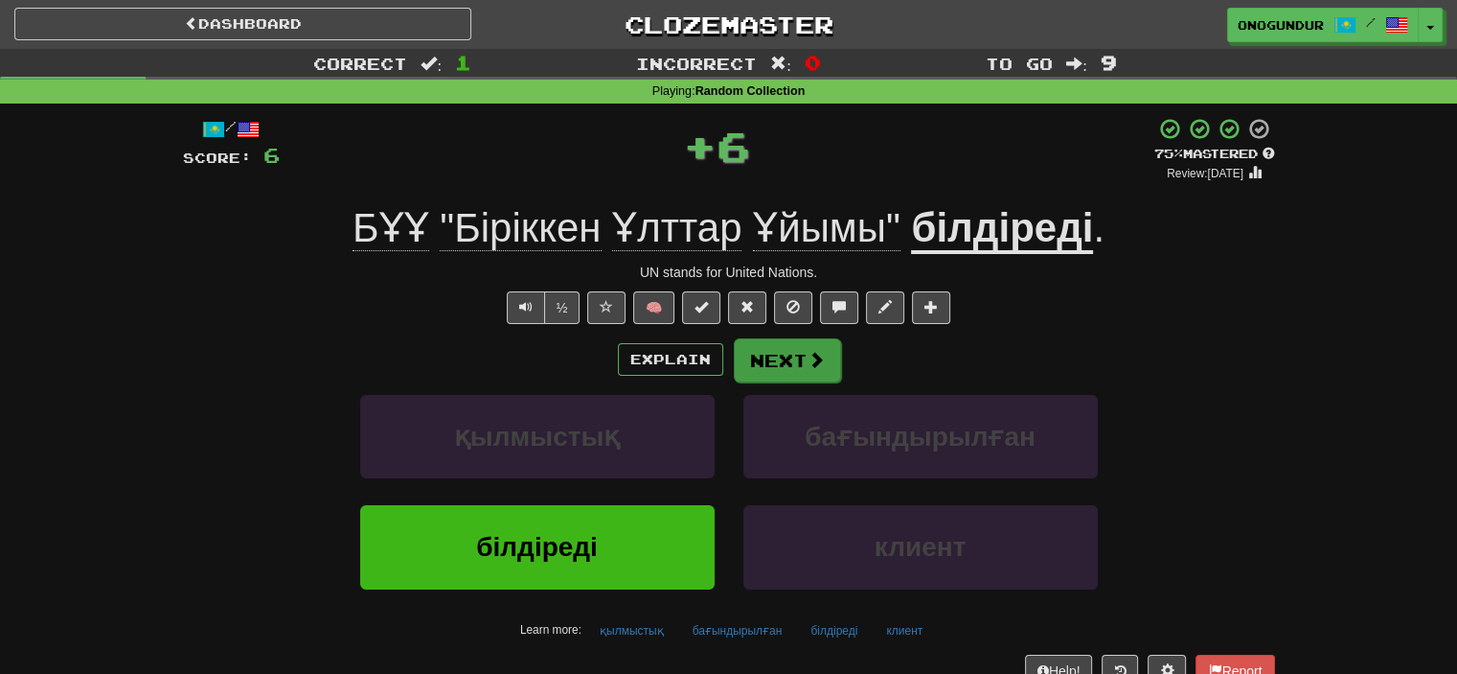
drag, startPoint x: 784, startPoint y: 335, endPoint x: 782, endPoint y: 347, distance: 11.7
click at [784, 338] on div "/ Score: 6 + 6 75 % Mastered Review: 2025-11-14 БҰҰ "Біріккен Ұлттар Ұйымы" біл…" at bounding box center [729, 417] width 1092 height 601
click at [774, 362] on button "Next" at bounding box center [787, 360] width 107 height 44
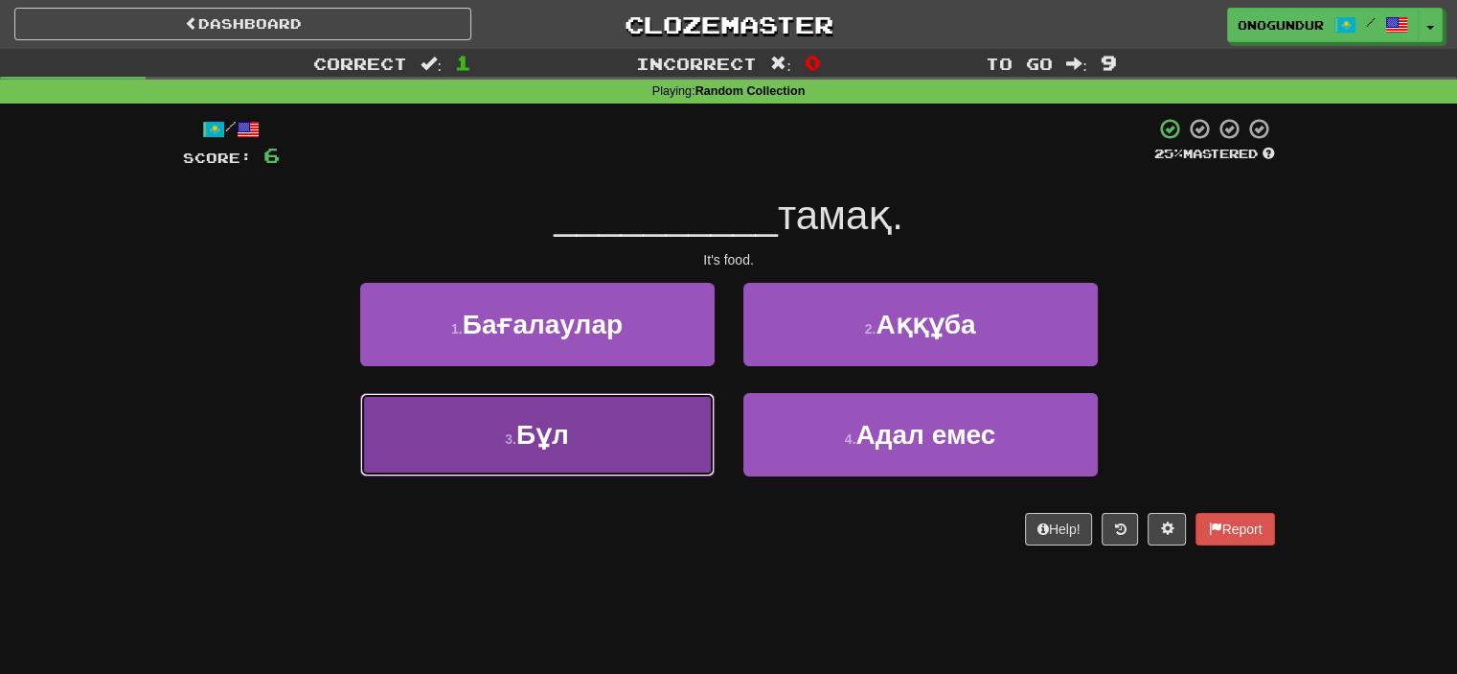
click at [642, 412] on button "3 . Бұл" at bounding box center [537, 434] width 355 height 83
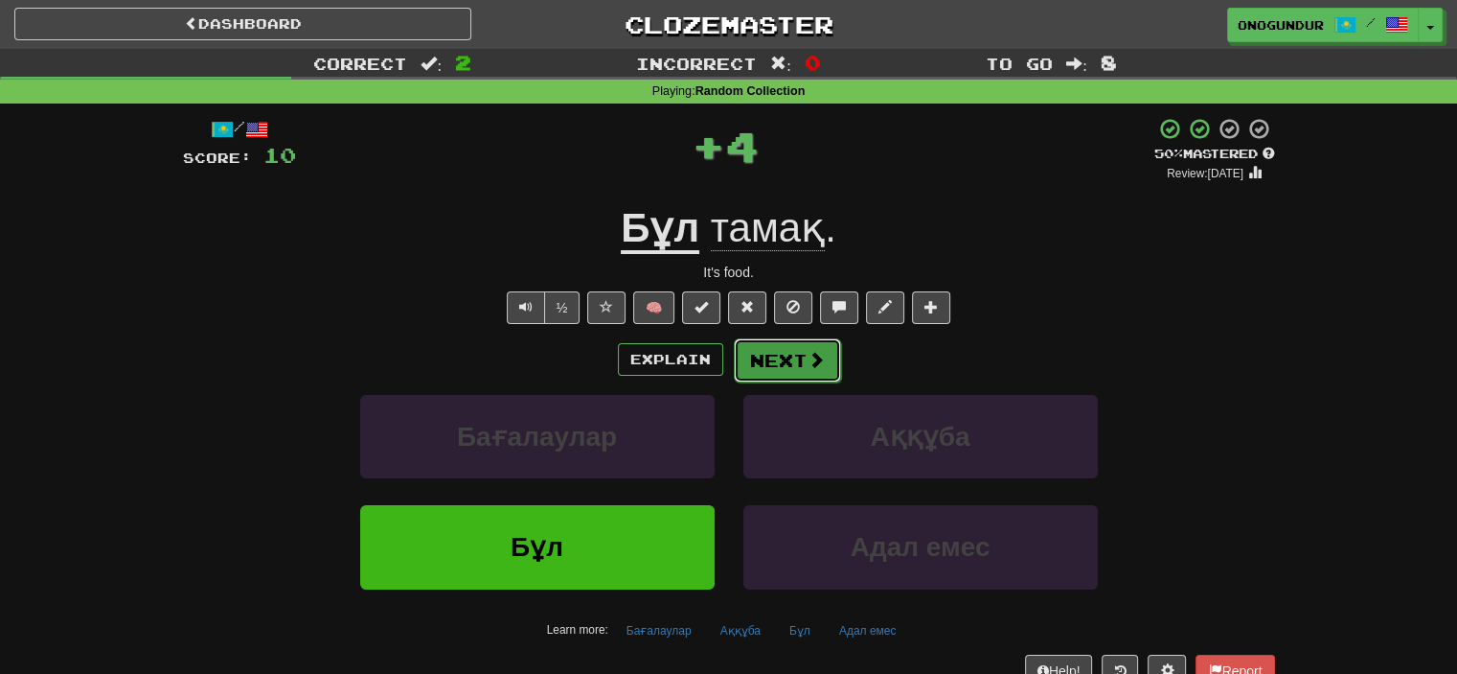
click at [767, 345] on button "Next" at bounding box center [787, 360] width 107 height 44
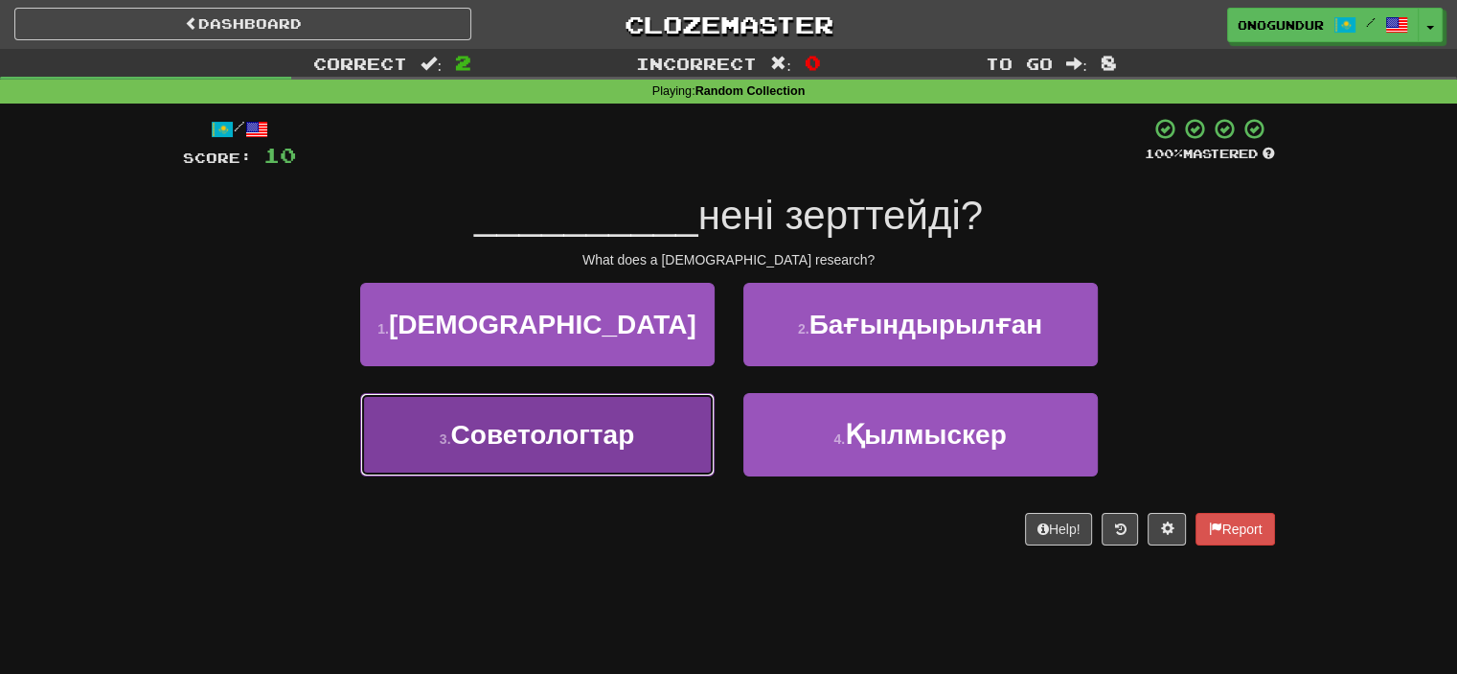
drag, startPoint x: 657, startPoint y: 424, endPoint x: 729, endPoint y: 385, distance: 81.9
click at [659, 424] on button "3 . Советологтар" at bounding box center [537, 434] width 355 height 83
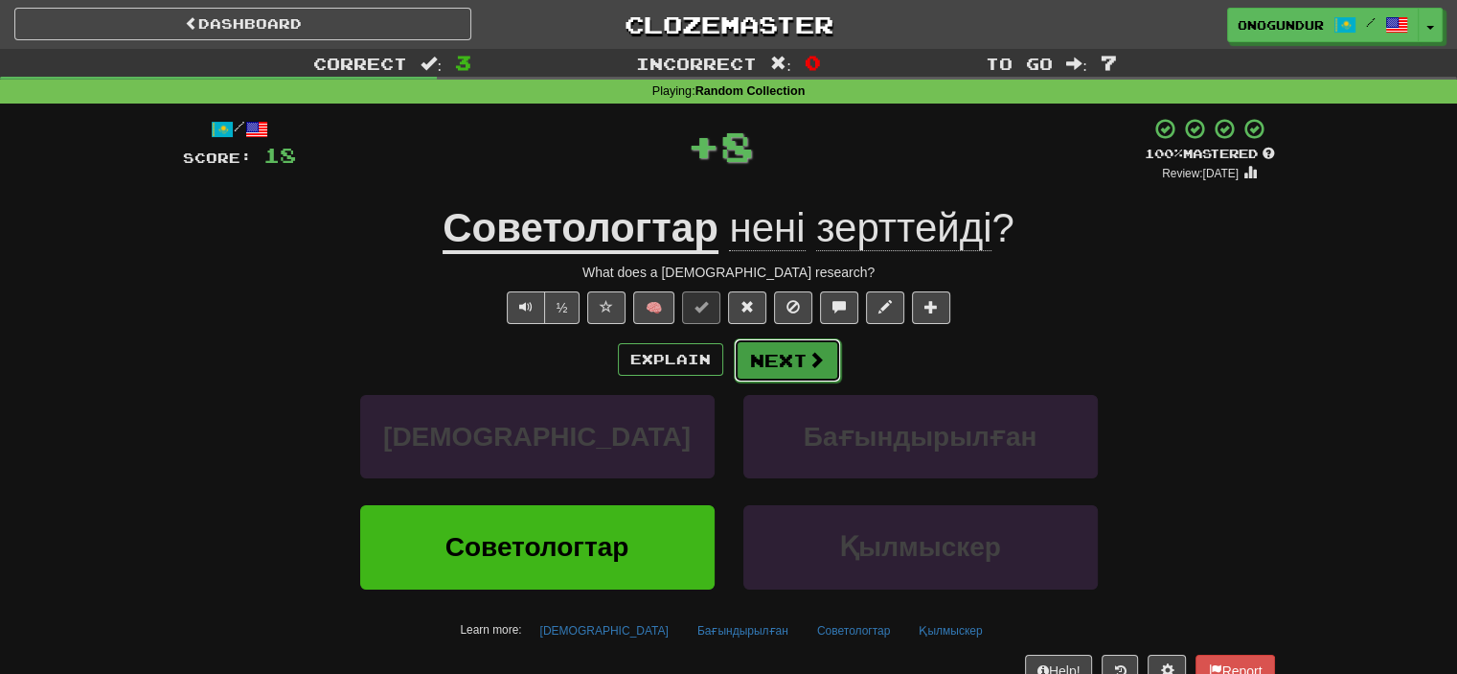
click at [786, 355] on button "Next" at bounding box center [787, 360] width 107 height 44
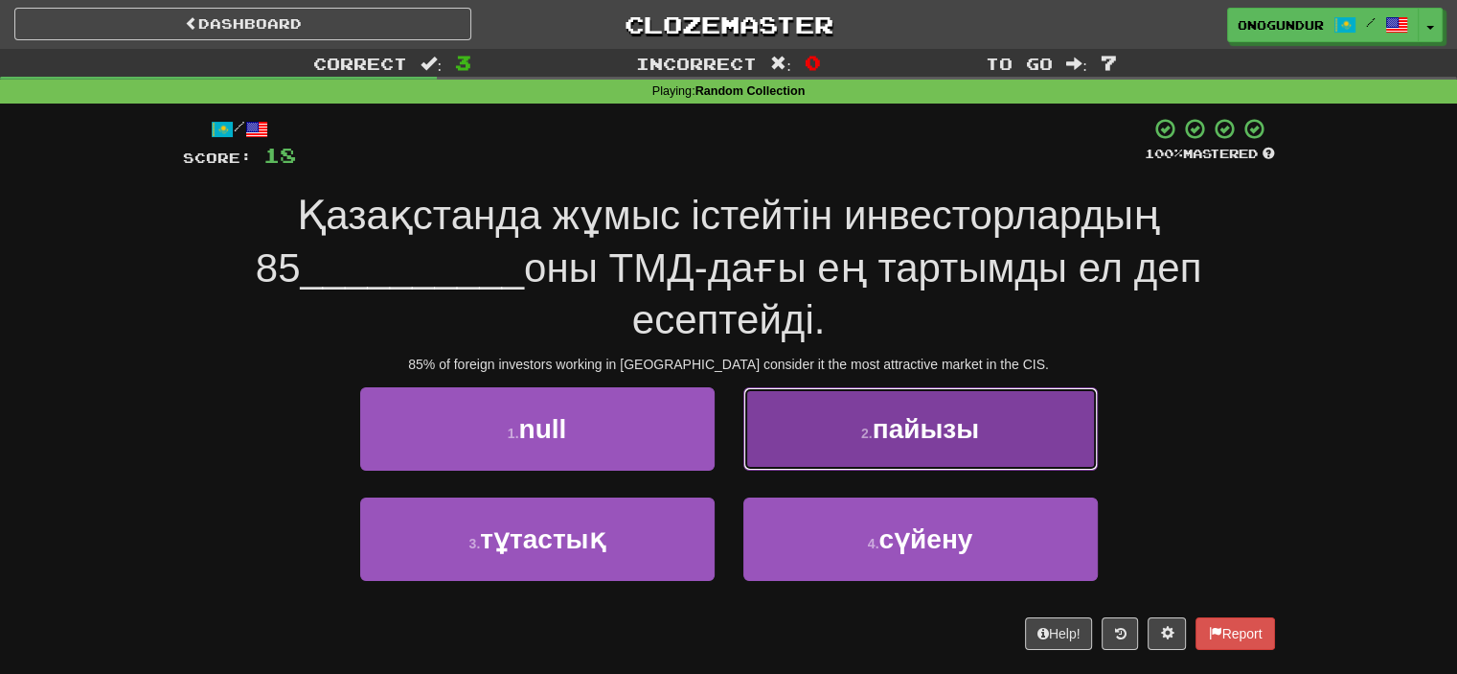
click at [832, 437] on button "2 . пайызы" at bounding box center [921, 428] width 355 height 83
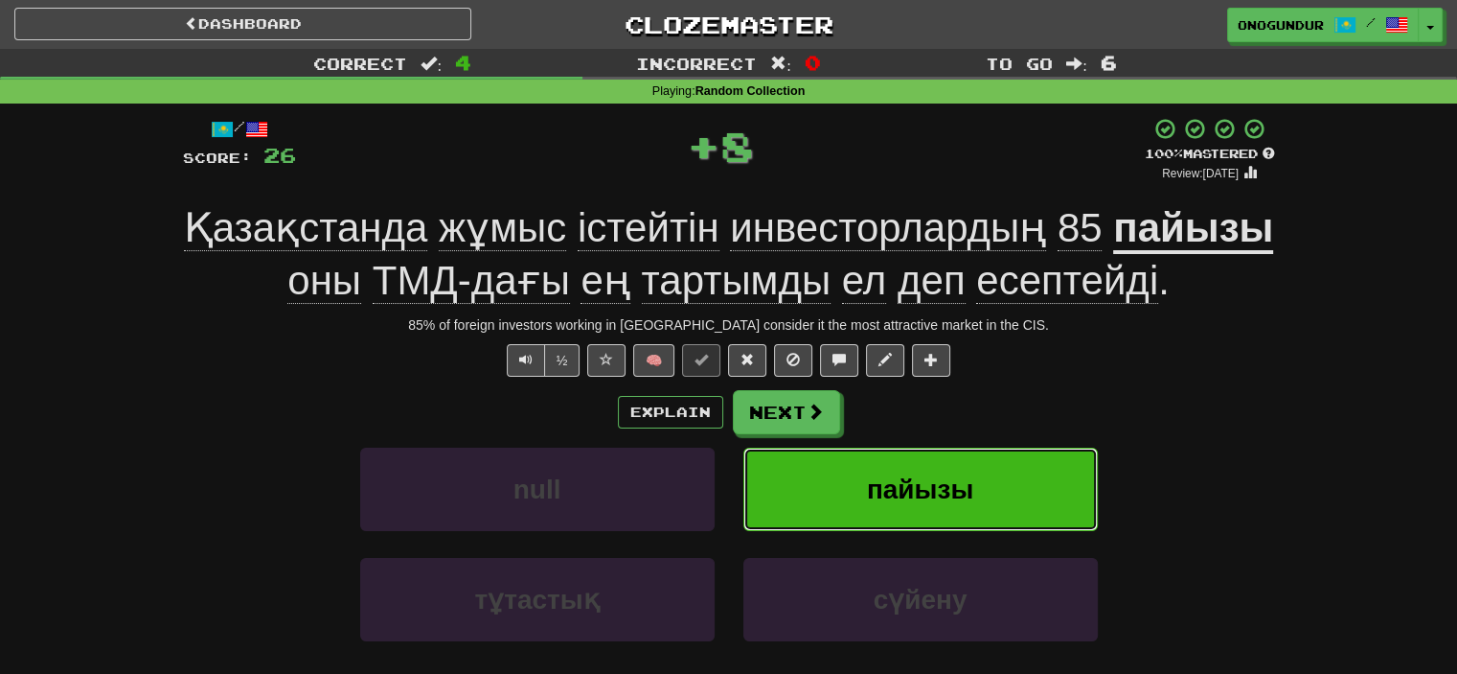
click at [772, 455] on button "пайызы" at bounding box center [921, 488] width 355 height 83
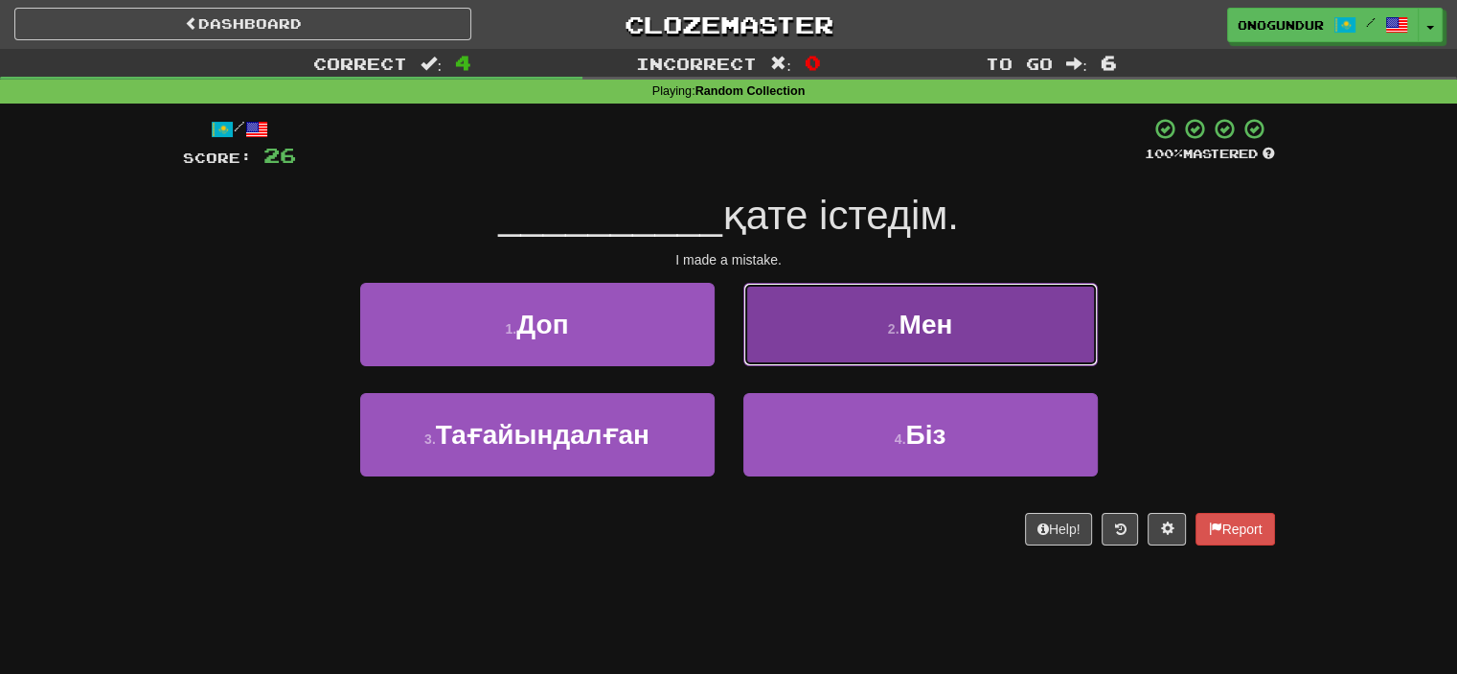
drag, startPoint x: 787, startPoint y: 330, endPoint x: 776, endPoint y: 340, distance: 14.9
click at [776, 340] on button "2 . Мен" at bounding box center [921, 324] width 355 height 83
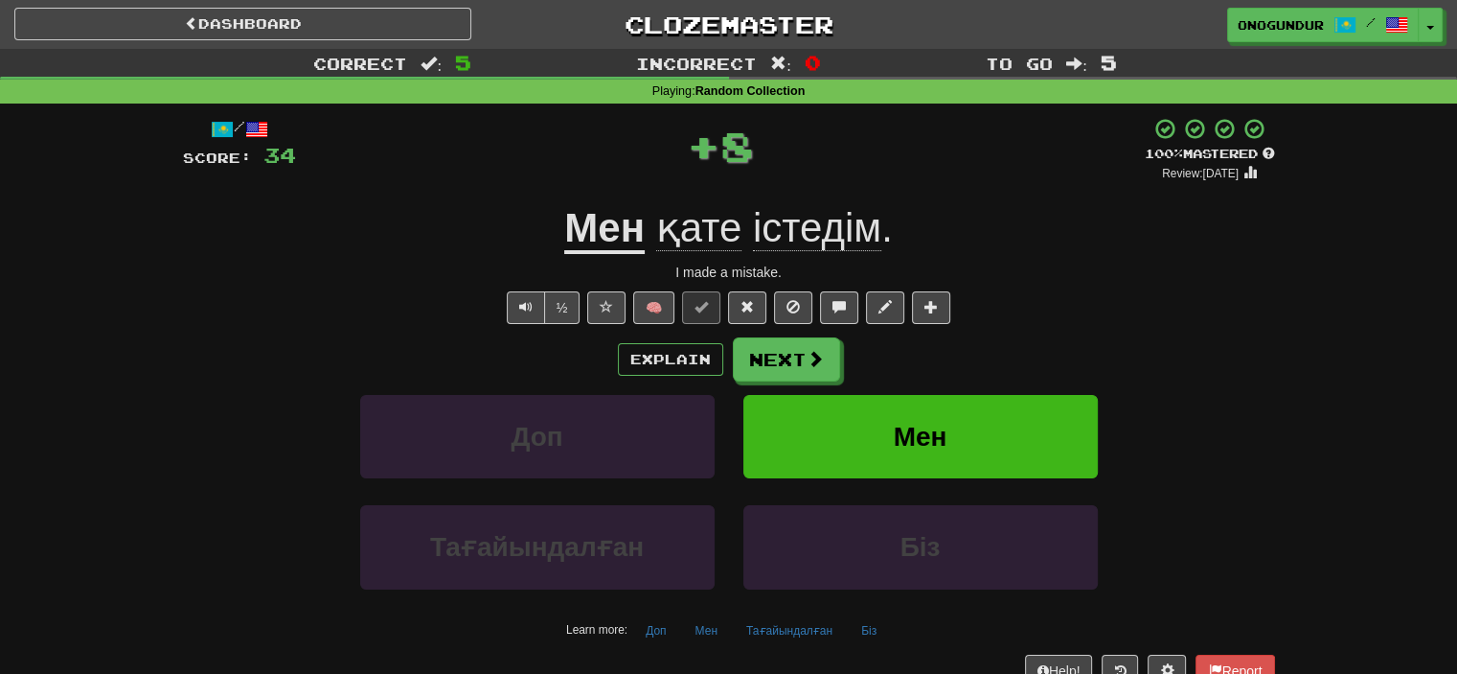
click at [752, 357] on button "Next" at bounding box center [786, 359] width 107 height 44
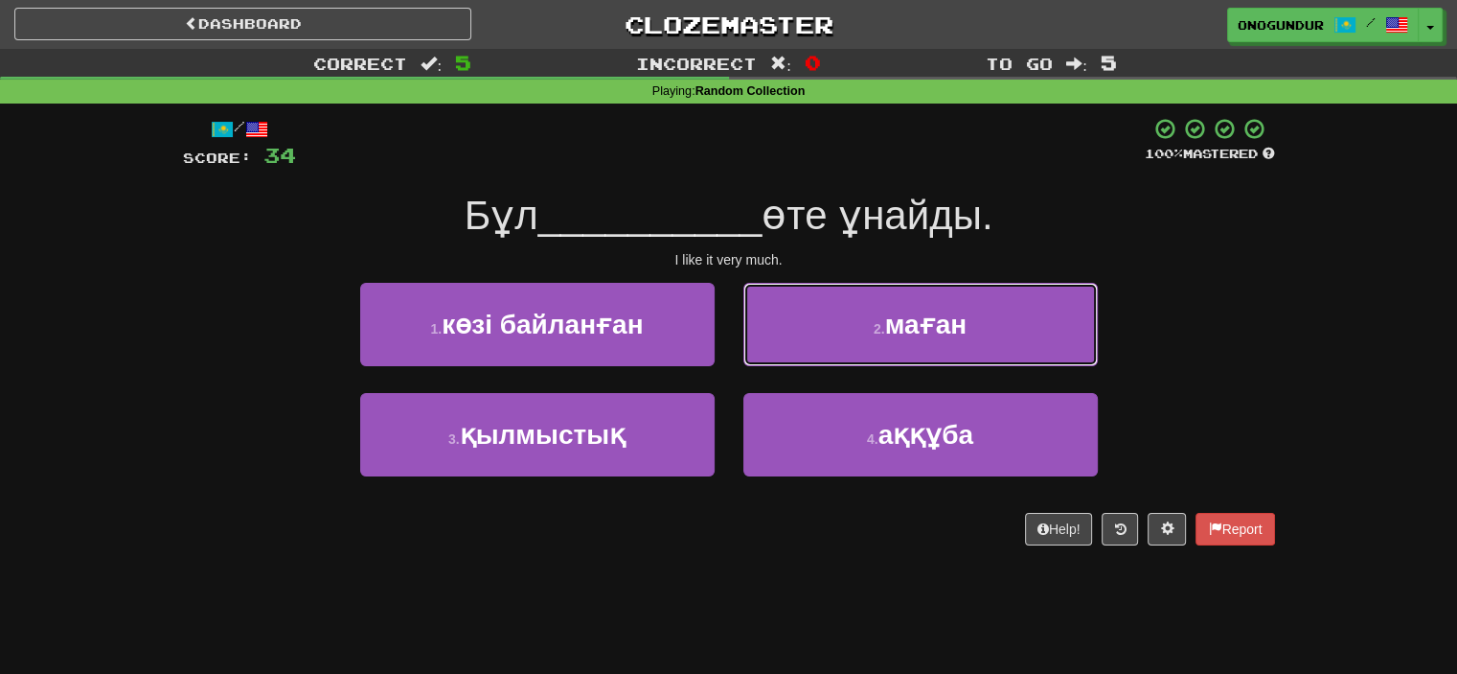
drag, startPoint x: 853, startPoint y: 324, endPoint x: 841, endPoint y: 335, distance: 16.3
click at [841, 335] on button "2 . маған" at bounding box center [921, 324] width 355 height 83
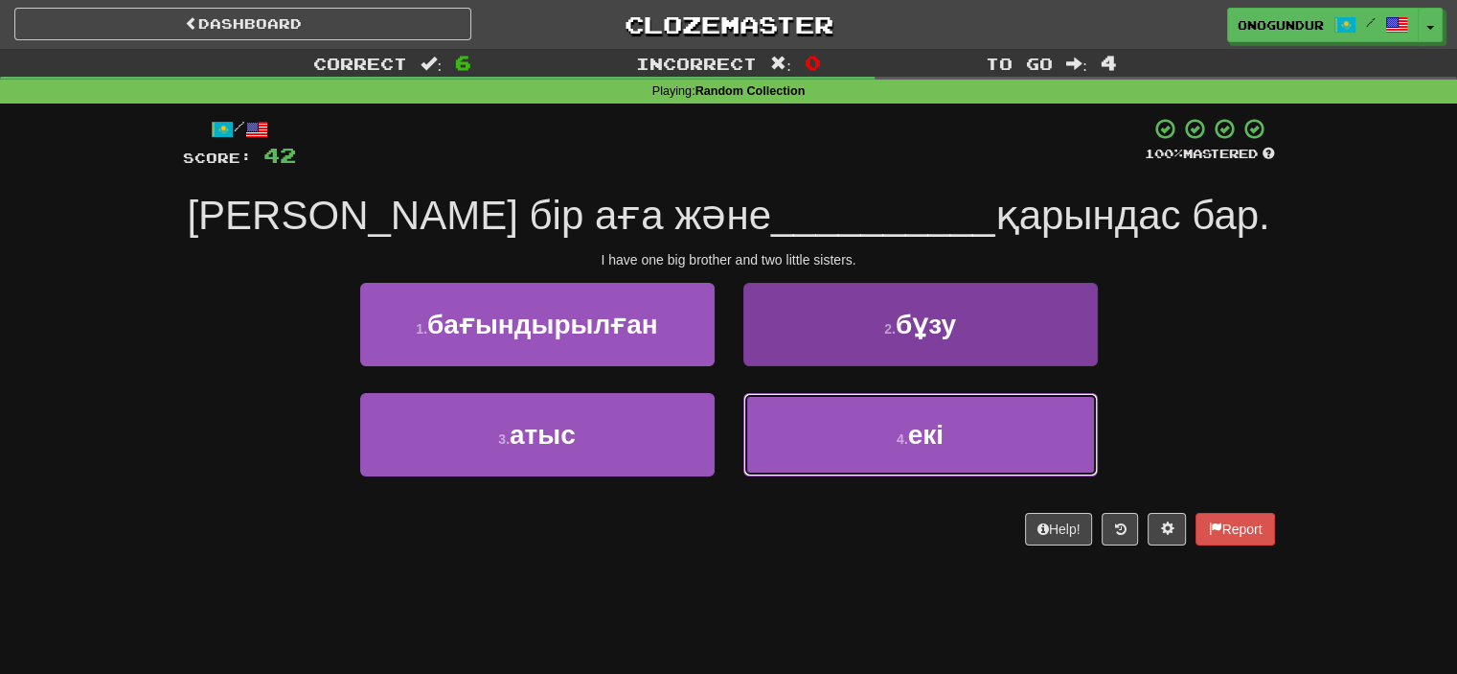
click at [823, 436] on button "4 . екі" at bounding box center [921, 434] width 355 height 83
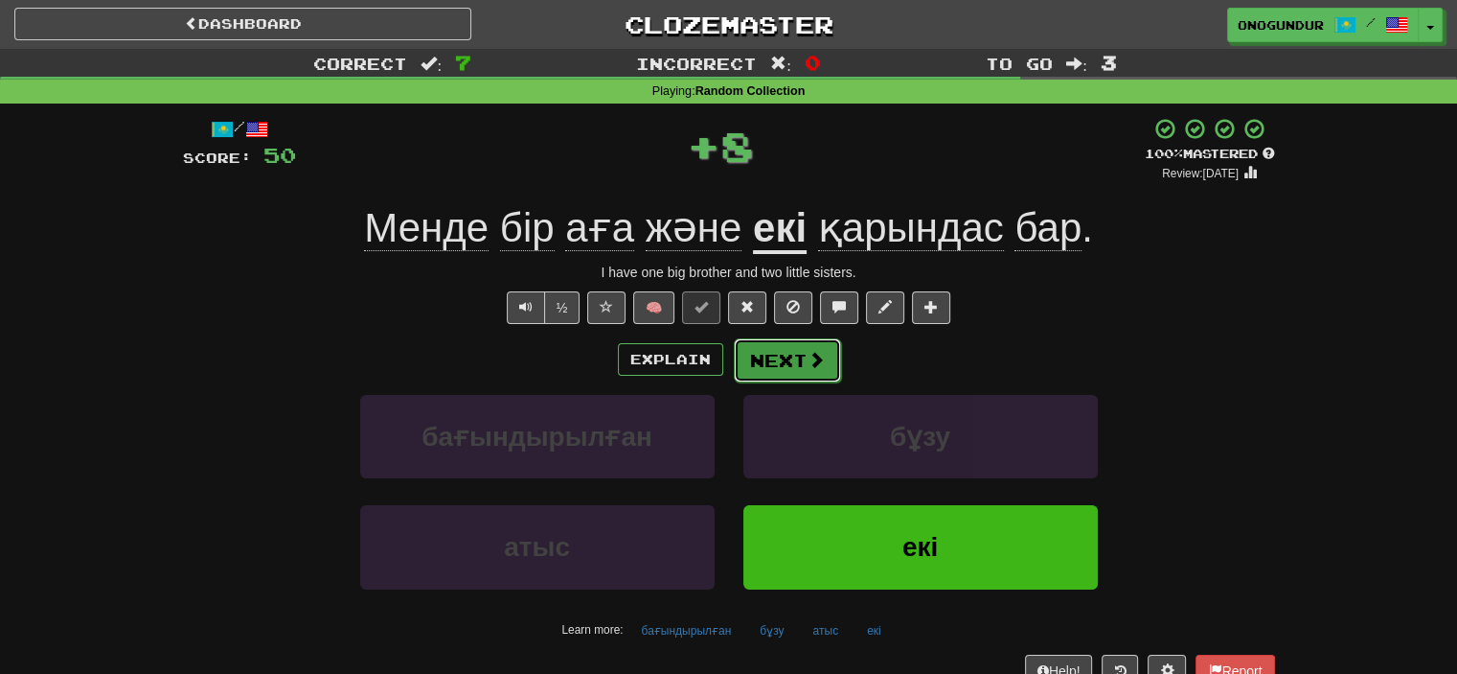
click at [789, 352] on button "Next" at bounding box center [787, 360] width 107 height 44
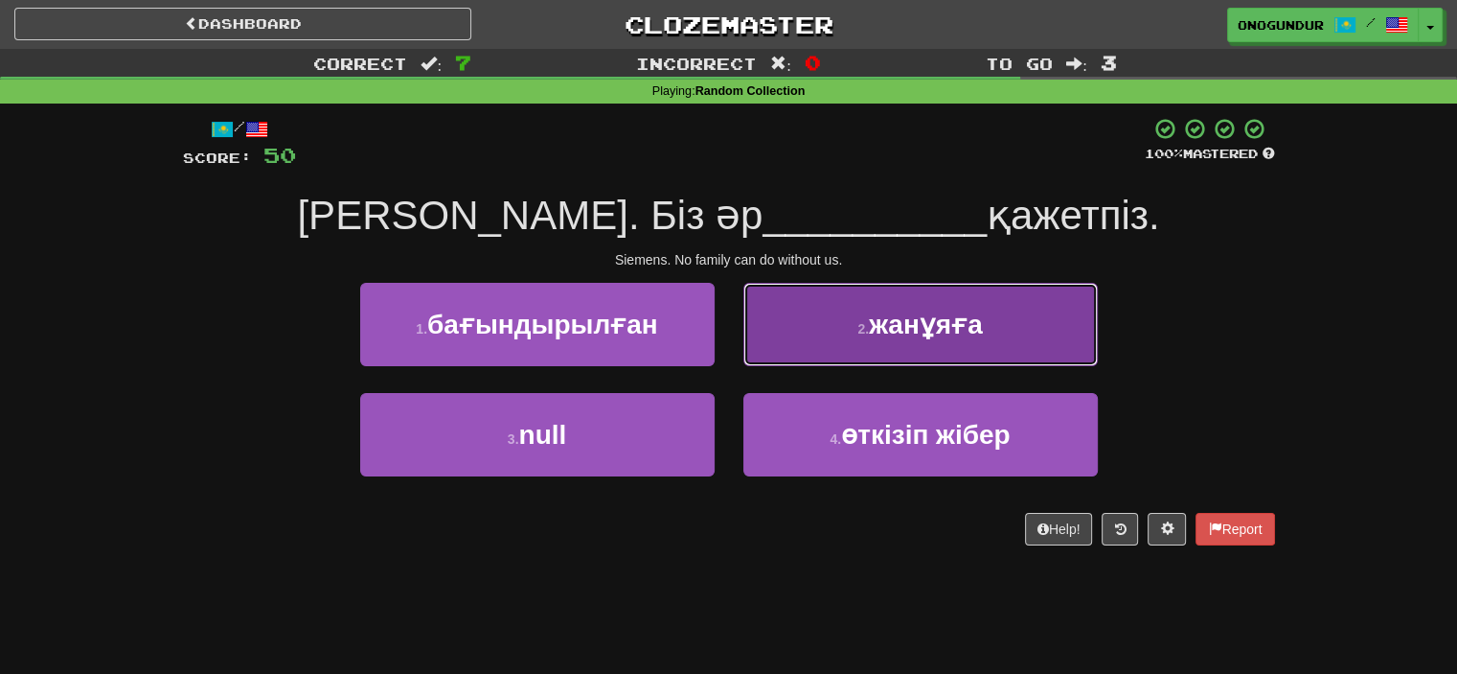
click at [805, 348] on button "2 . жанұяға" at bounding box center [921, 324] width 355 height 83
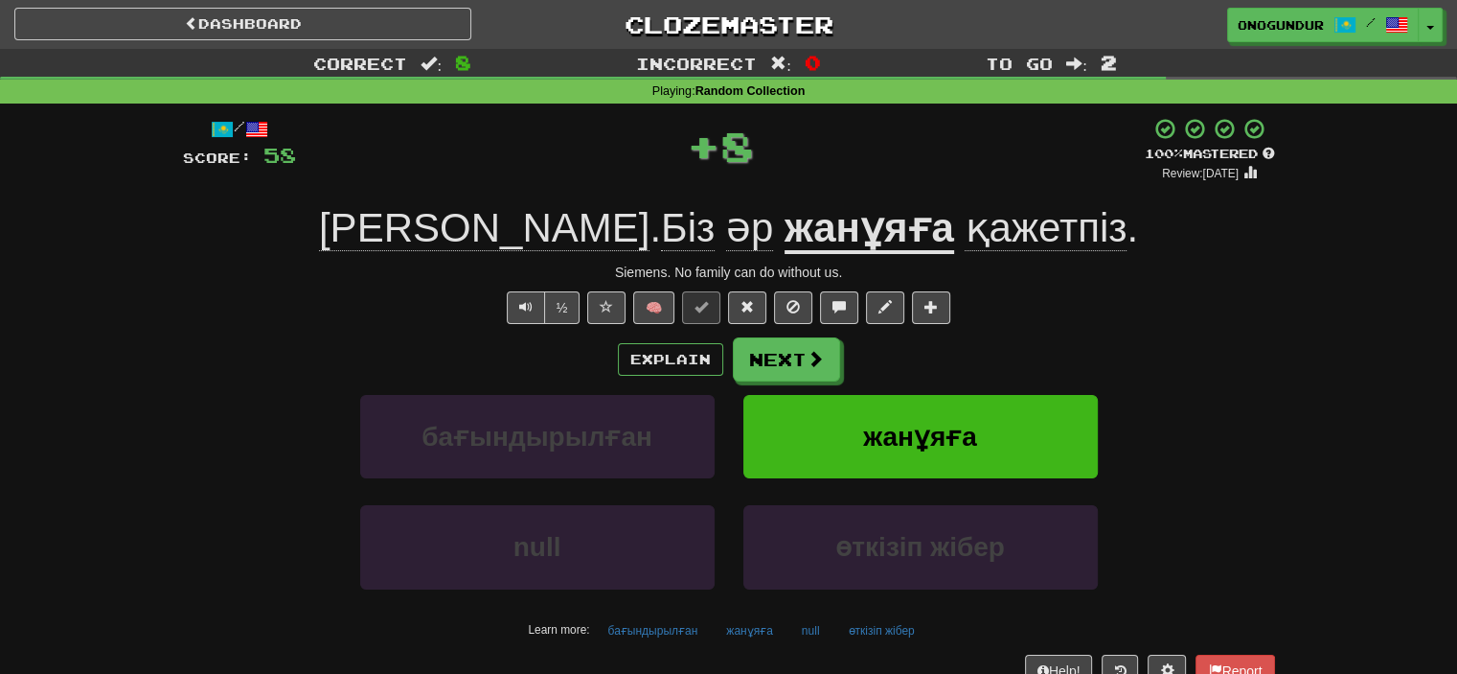
click at [788, 360] on button "Next" at bounding box center [786, 359] width 107 height 44
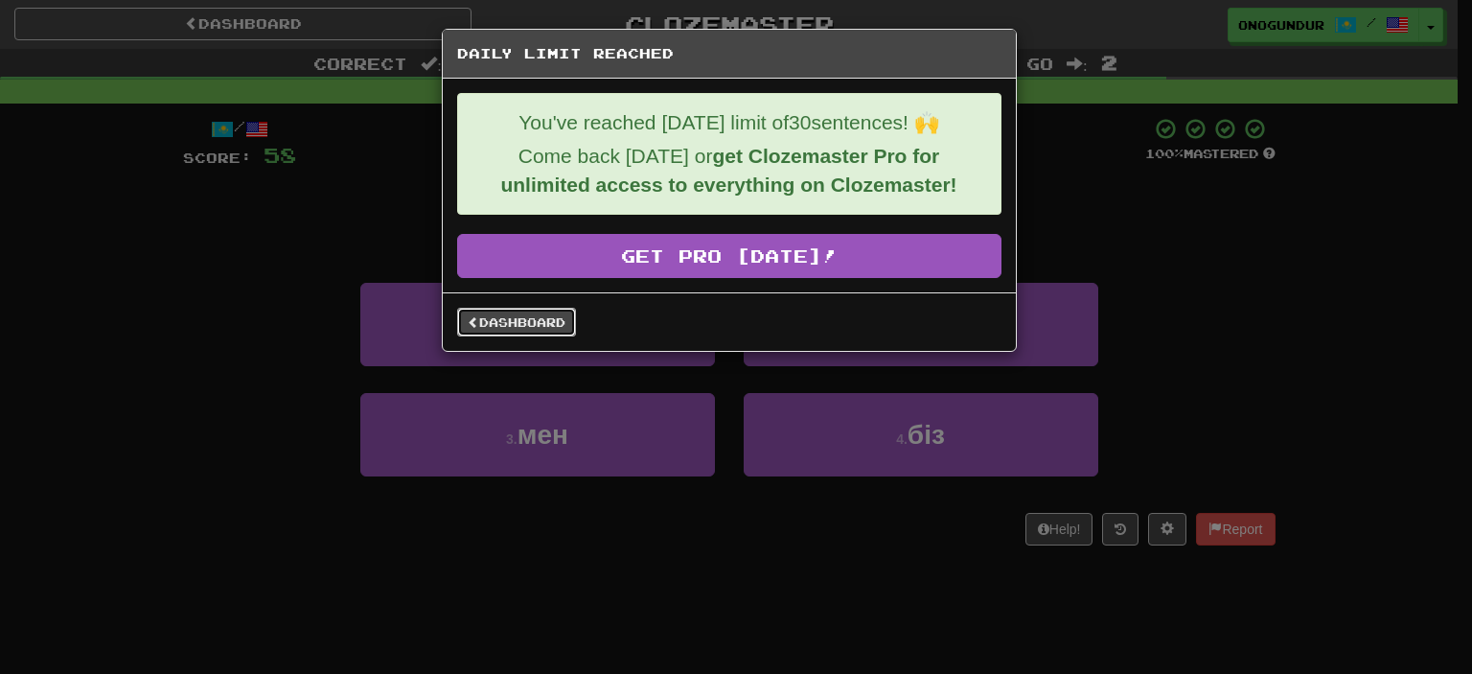
click at [537, 316] on link "Dashboard" at bounding box center [516, 322] width 119 height 29
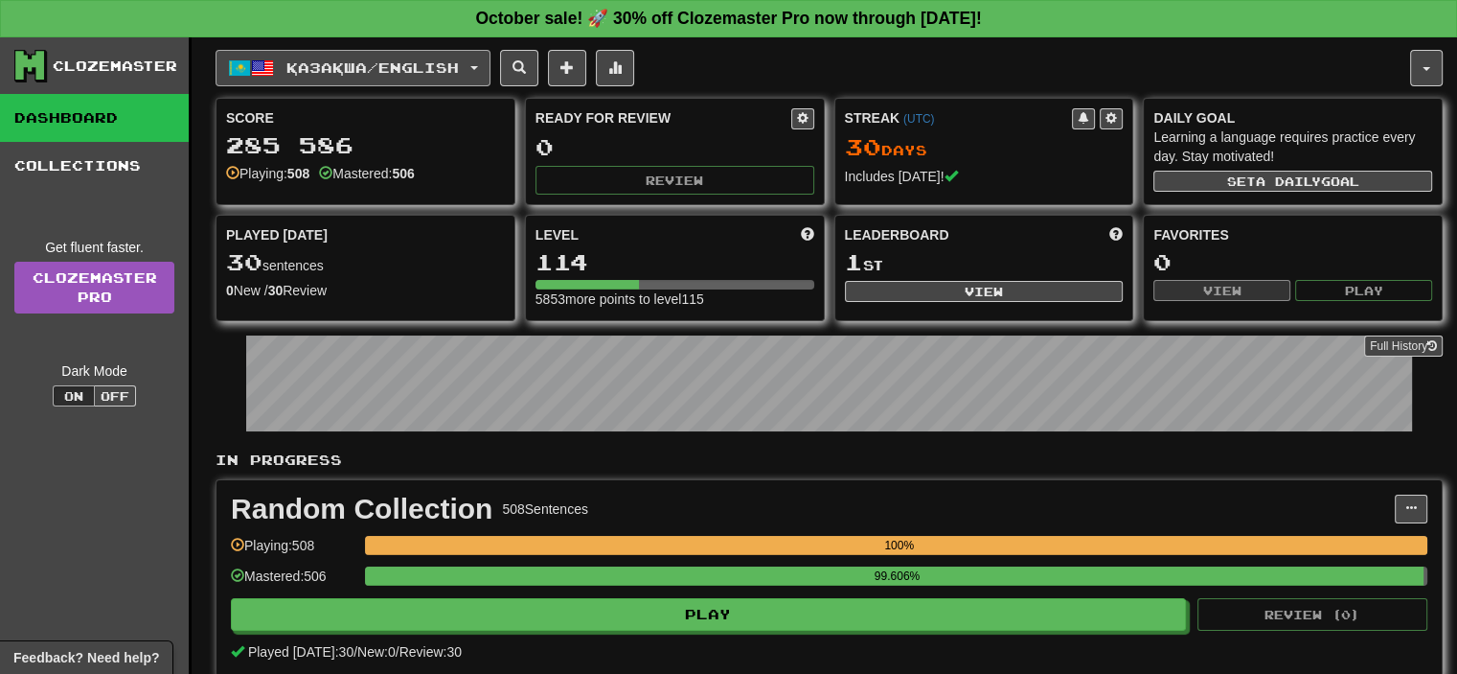
click at [460, 82] on button "Қазақша / English" at bounding box center [353, 68] width 275 height 36
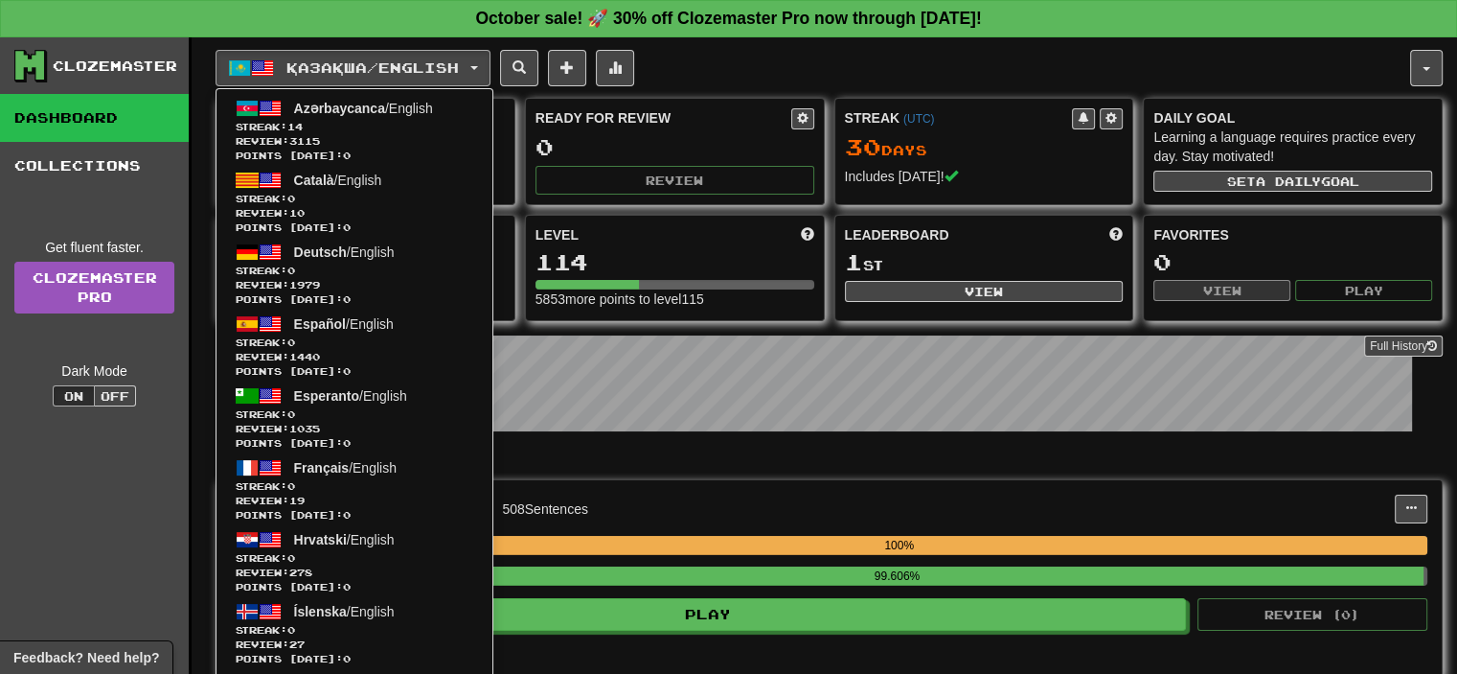
click at [848, 91] on div "Қазақша / English Azərbaycanca / English Streak: 14 Review: 3115 Points today: …" at bounding box center [829, 412] width 1227 height 750
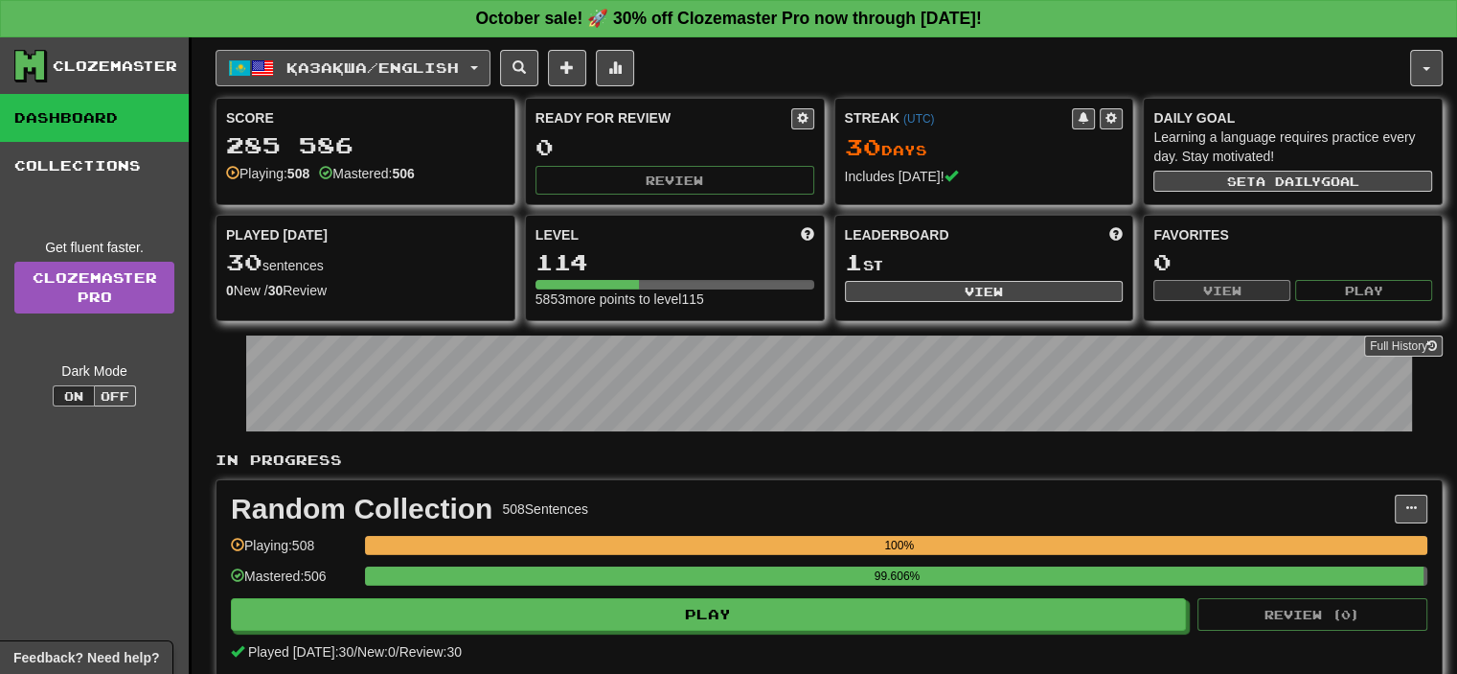
click at [448, 84] on div "Қазақша / English Azərbaycanca / English Streak: 14 Review: 3115 Points today: …" at bounding box center [829, 412] width 1227 height 750
click at [459, 67] on span "Қазақша / English" at bounding box center [372, 67] width 172 height 16
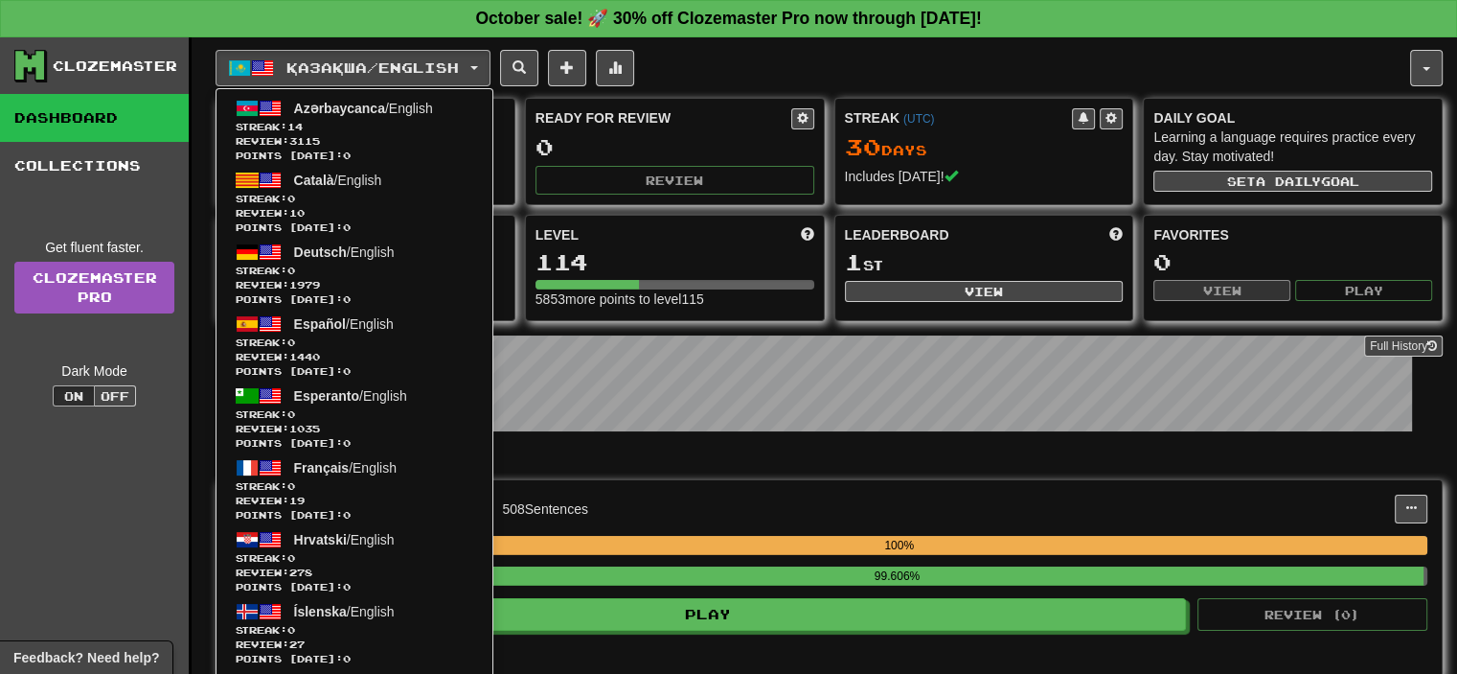
click at [962, 68] on div "Қазақша / English Azərbaycanca / English Streak: 14 Review: 3115 Points today: …" at bounding box center [813, 68] width 1195 height 36
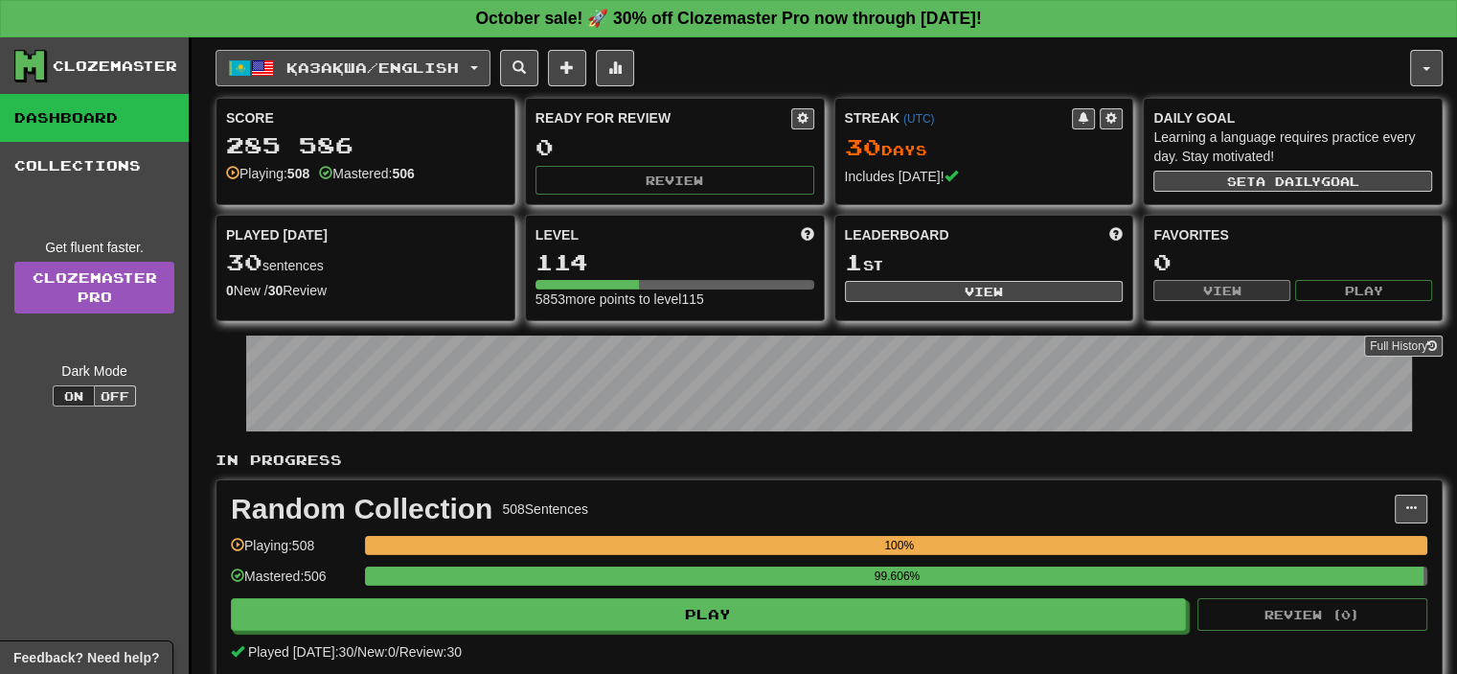
click at [489, 60] on button "Қазақша / English" at bounding box center [353, 68] width 275 height 36
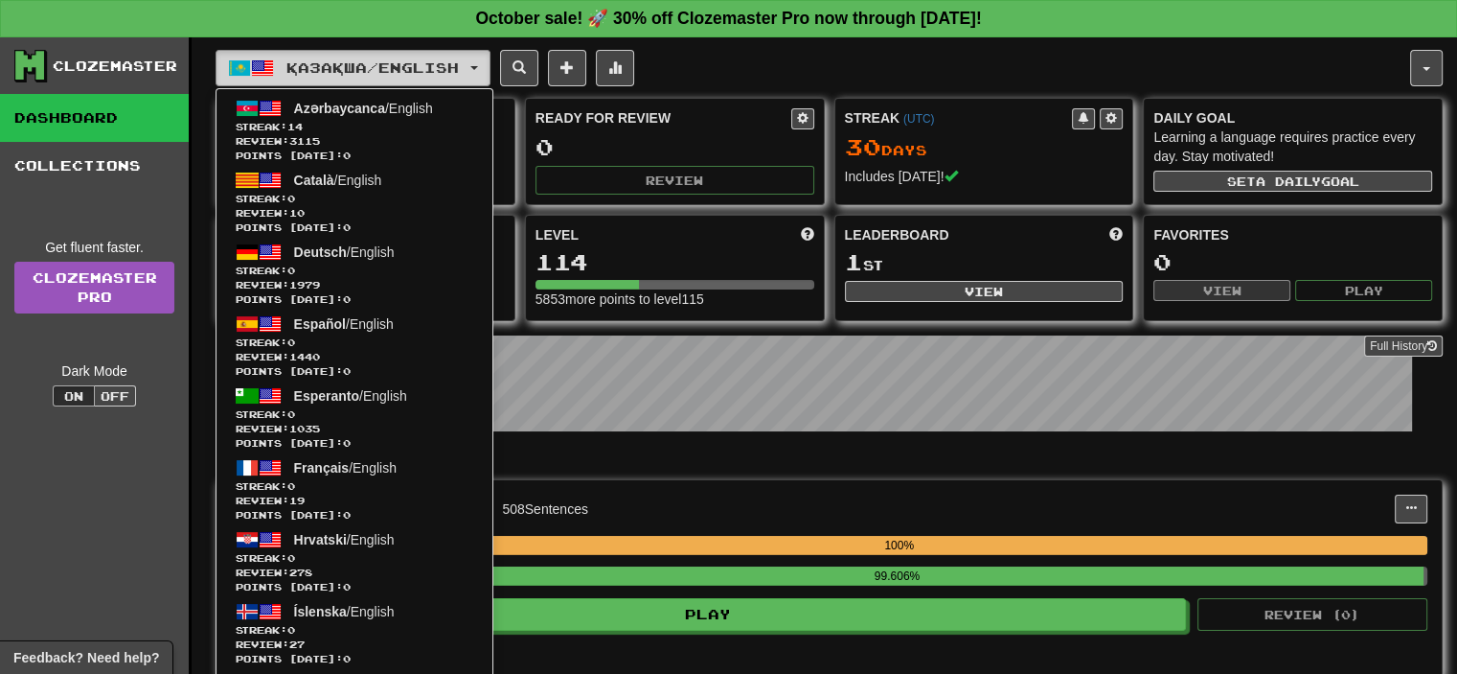
click at [491, 83] on button "Қазақша / English" at bounding box center [353, 68] width 275 height 36
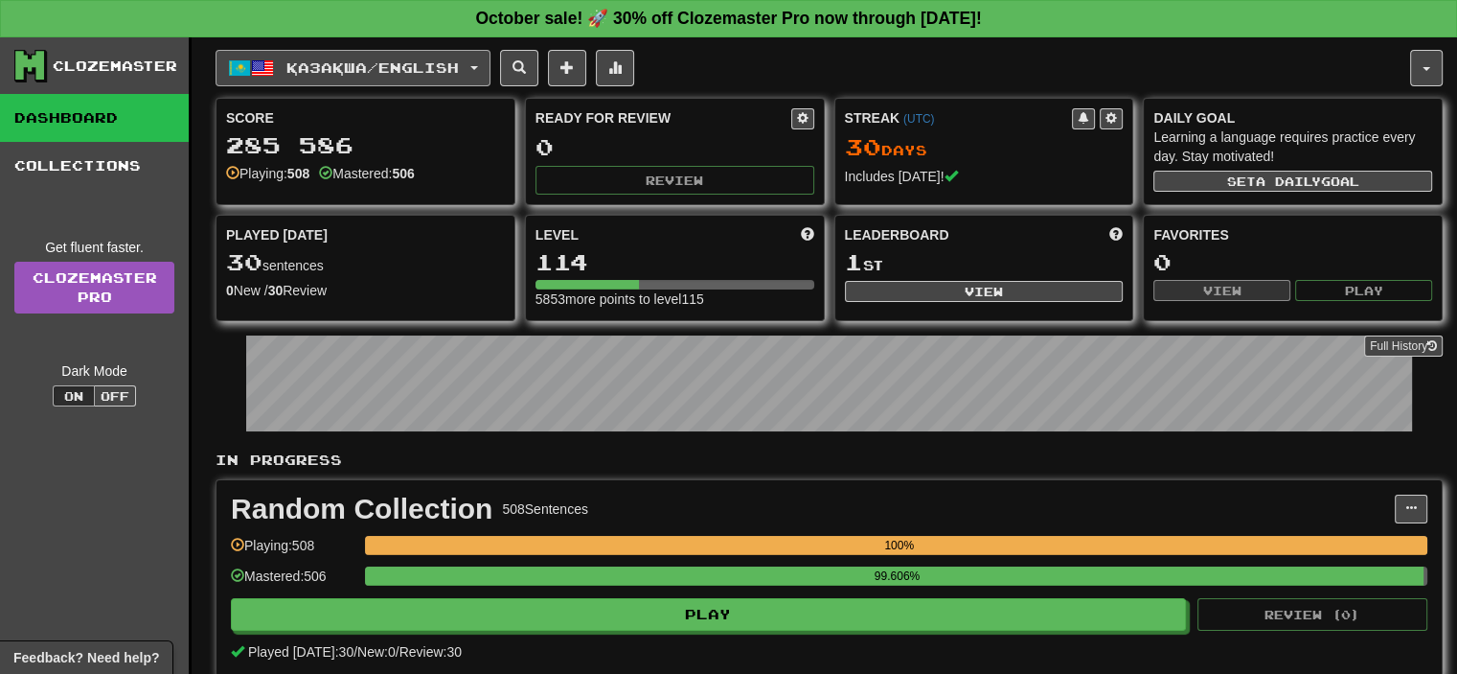
click at [475, 72] on button "Қазақша / English" at bounding box center [353, 68] width 275 height 36
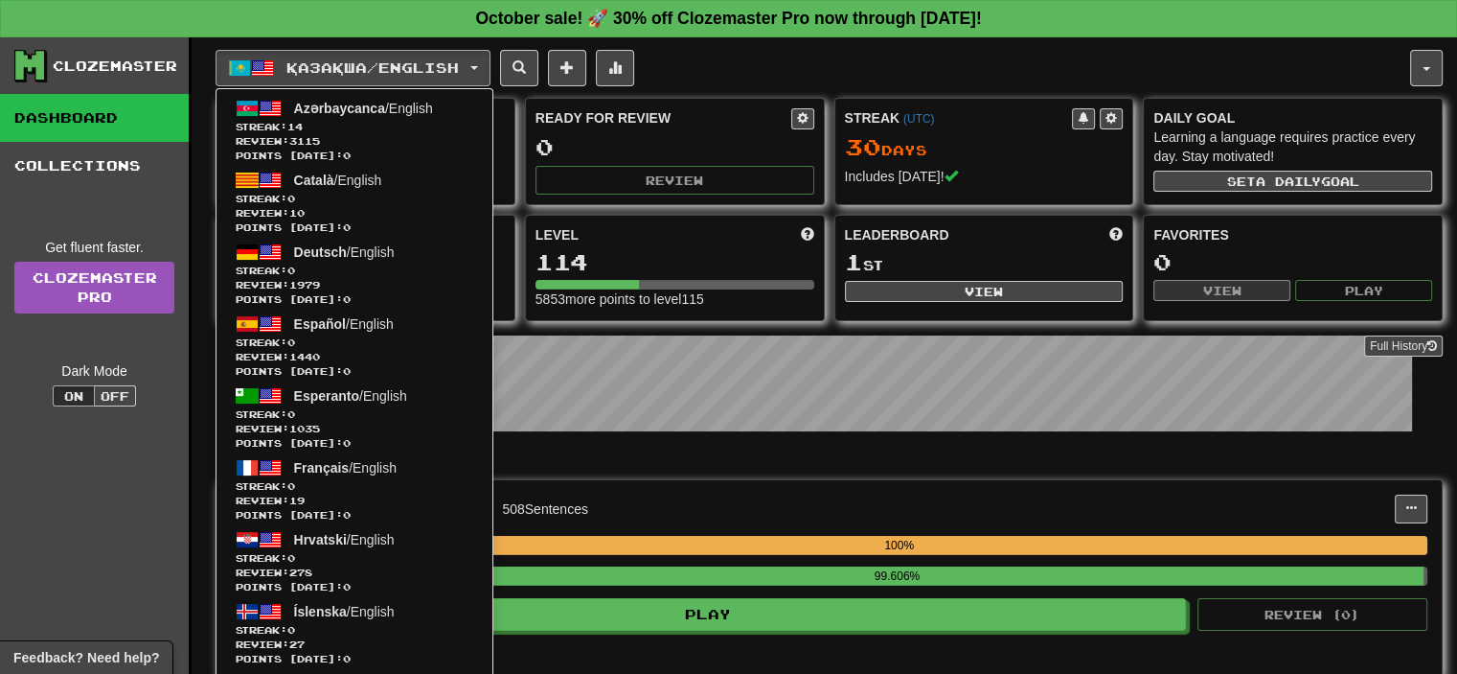
click at [821, 53] on div "Қазақша / English Azərbaycanca / English Streak: 14 Review: 3115 Points today: …" at bounding box center [813, 68] width 1195 height 36
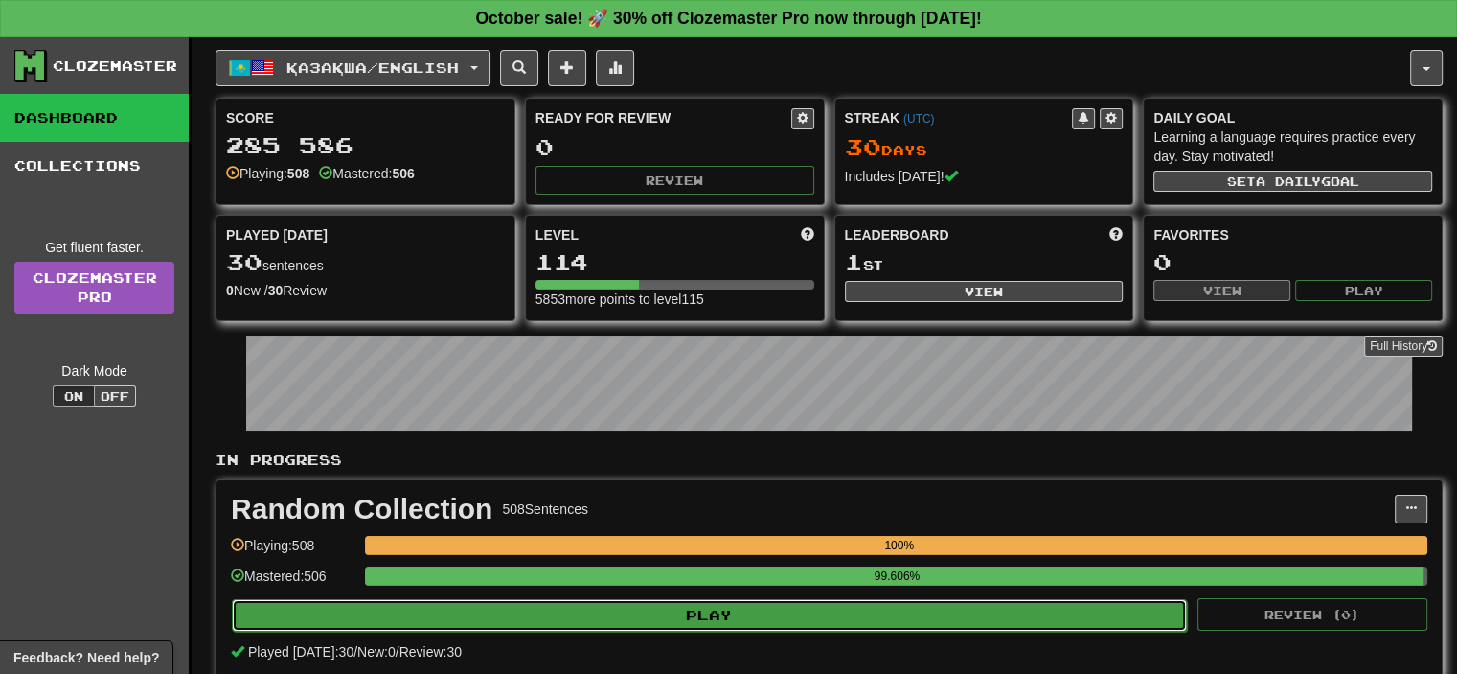
click at [700, 601] on button "Play" at bounding box center [709, 615] width 955 height 33
select select "**"
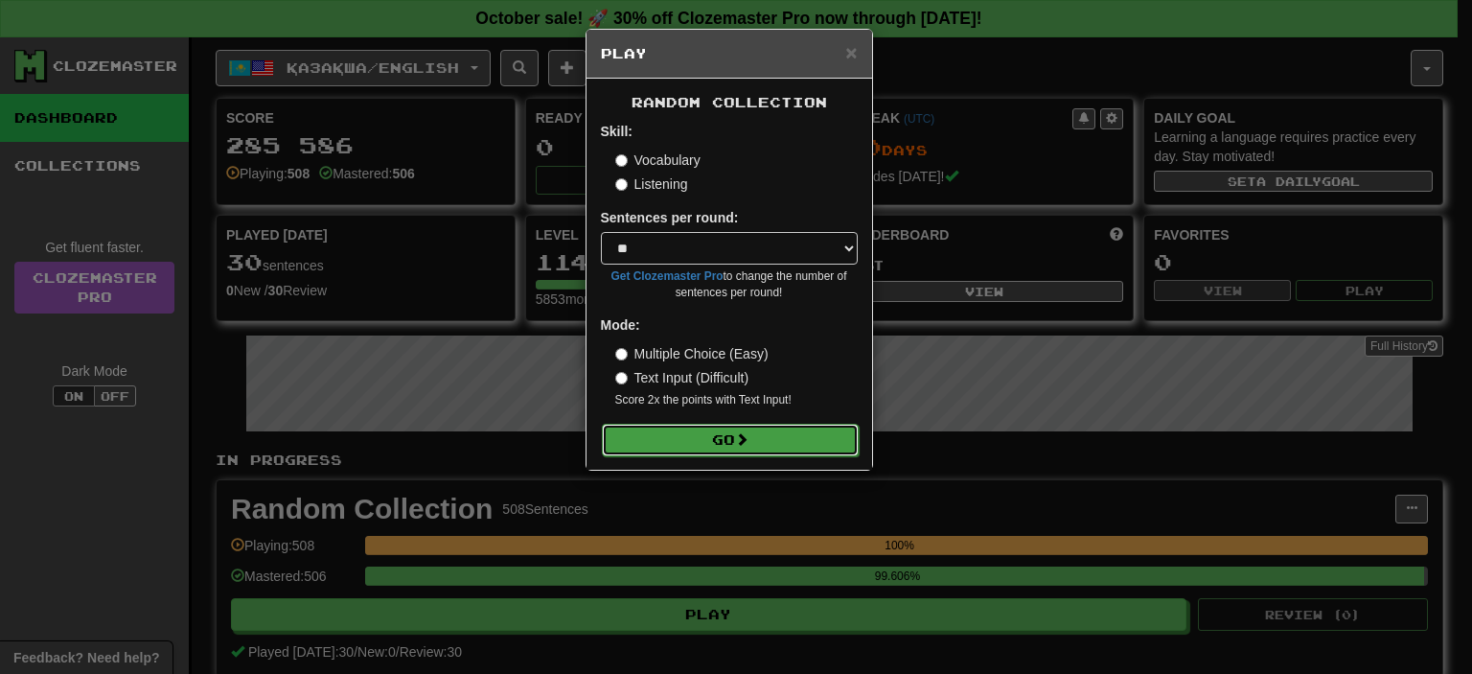
click at [718, 450] on button "Go" at bounding box center [730, 440] width 257 height 33
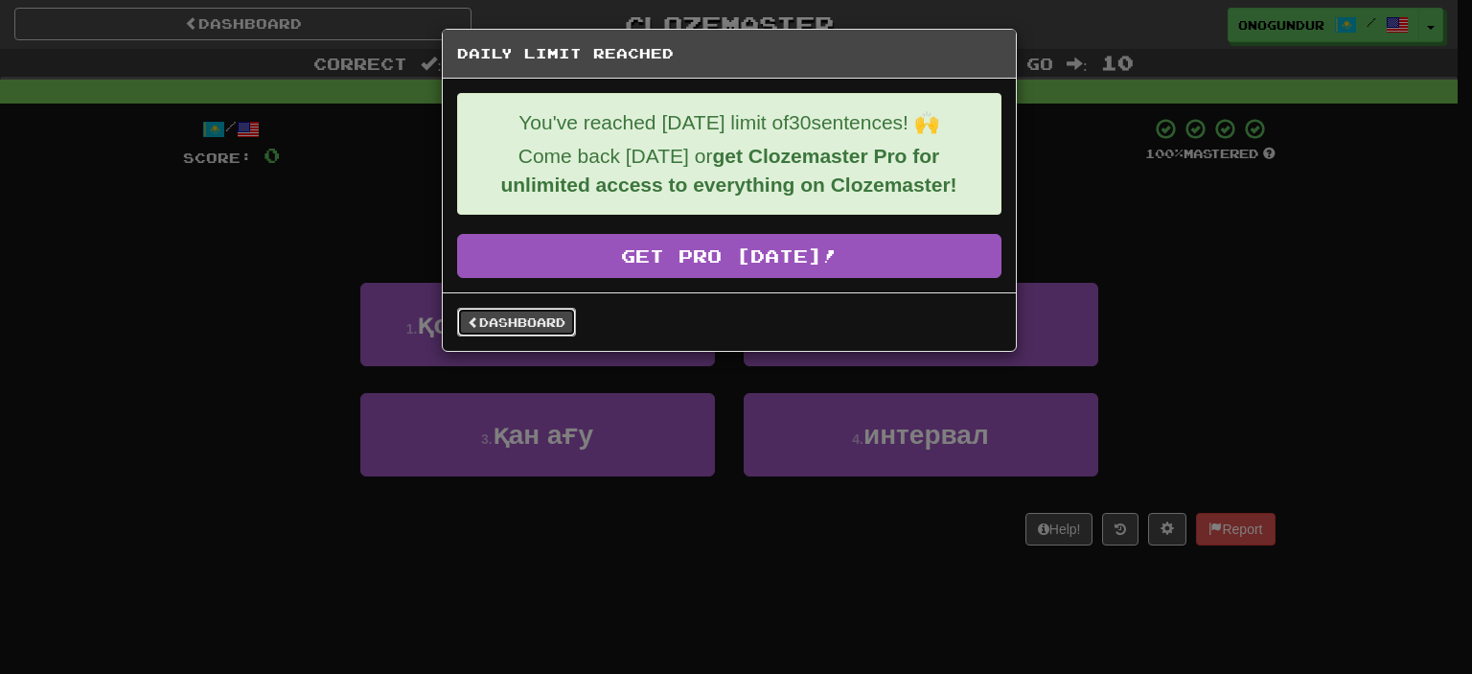
click at [497, 323] on link "Dashboard" at bounding box center [516, 322] width 119 height 29
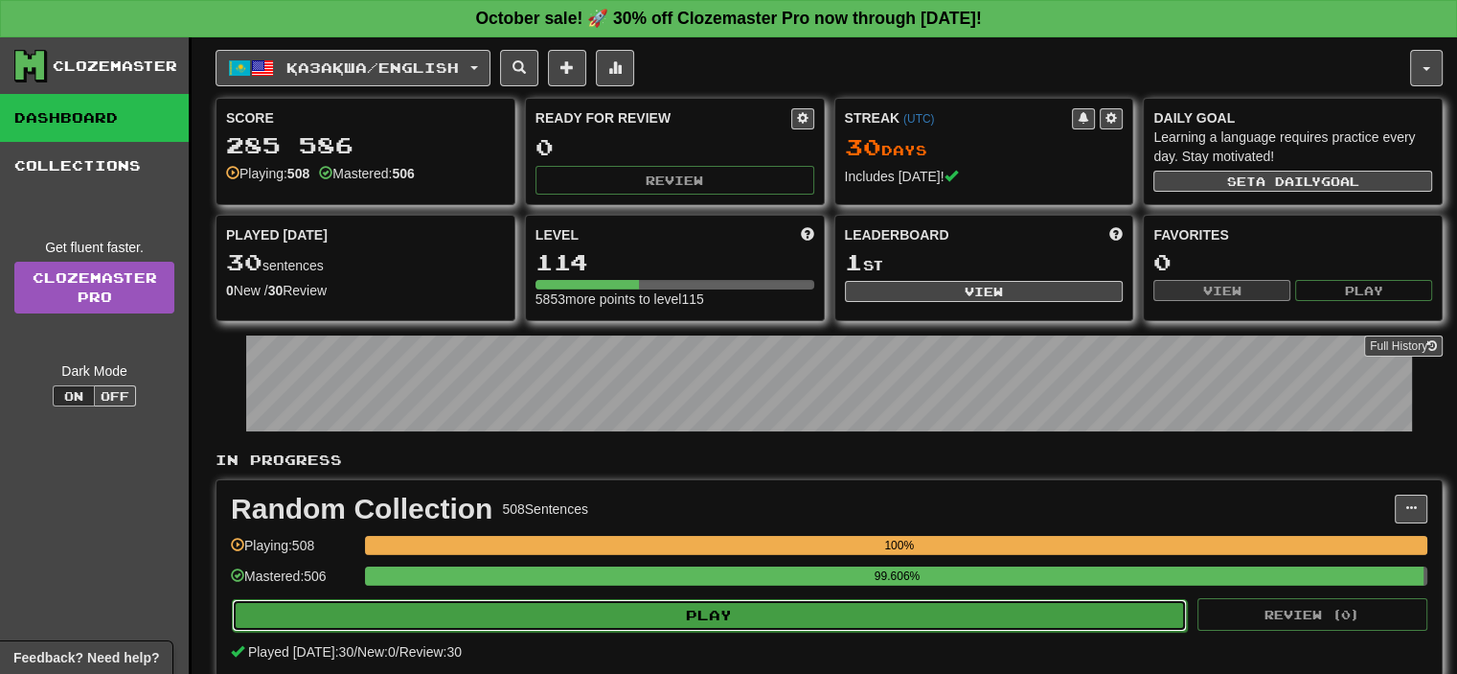
click at [686, 620] on button "Play" at bounding box center [709, 615] width 955 height 33
select select "**"
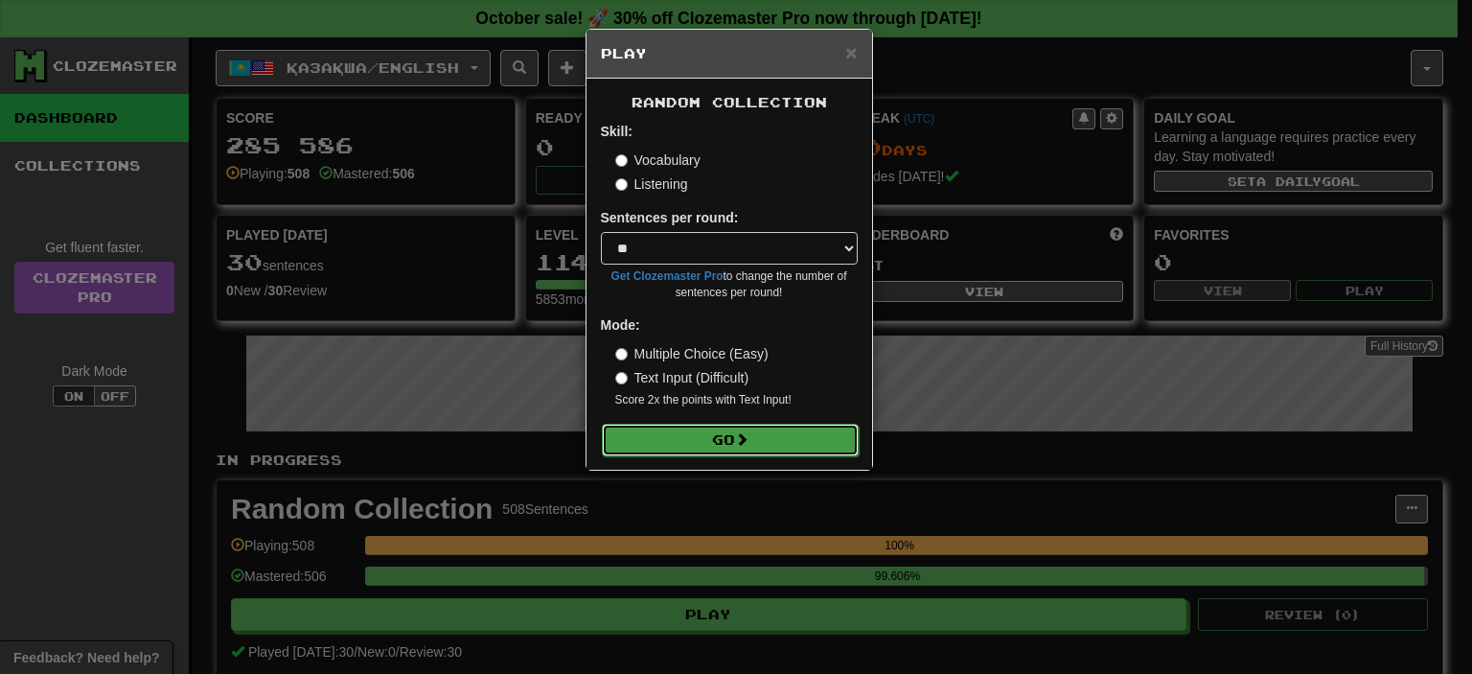
click at [675, 429] on button "Go" at bounding box center [730, 440] width 257 height 33
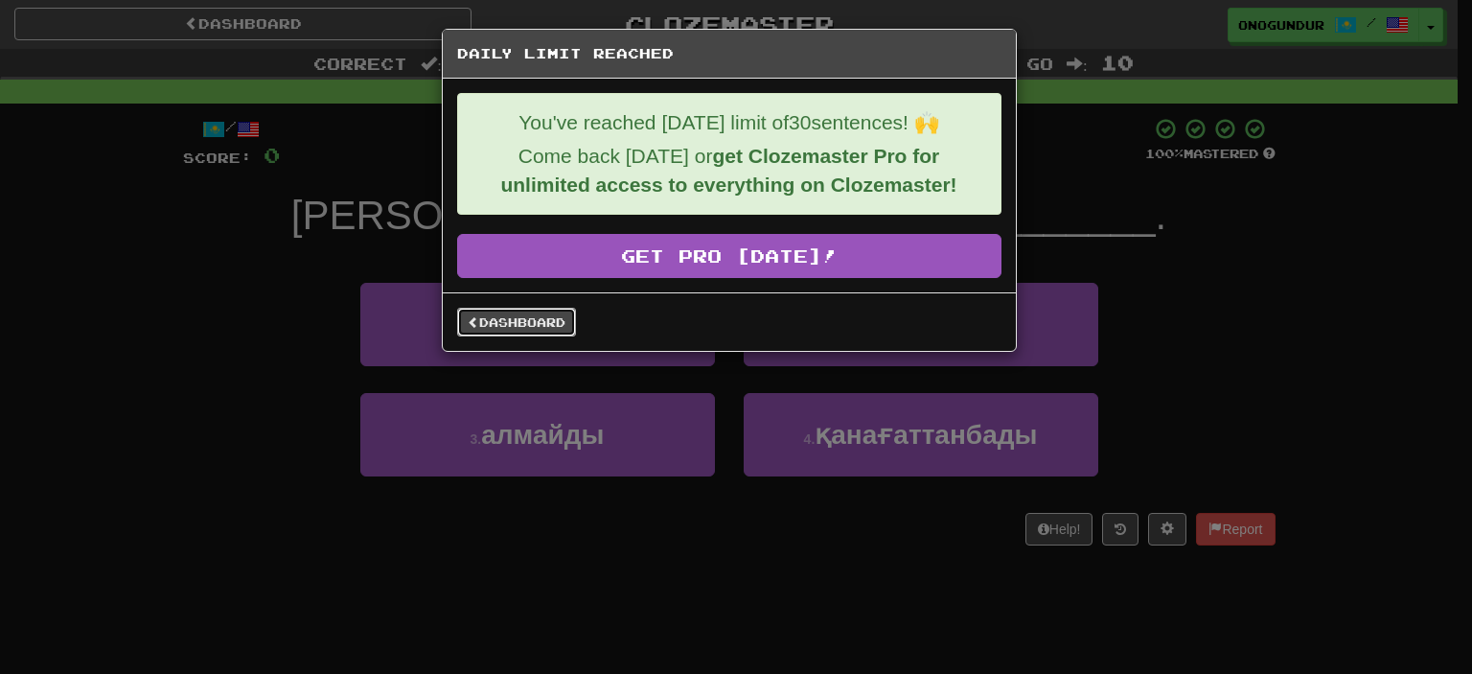
click at [518, 317] on link "Dashboard" at bounding box center [516, 322] width 119 height 29
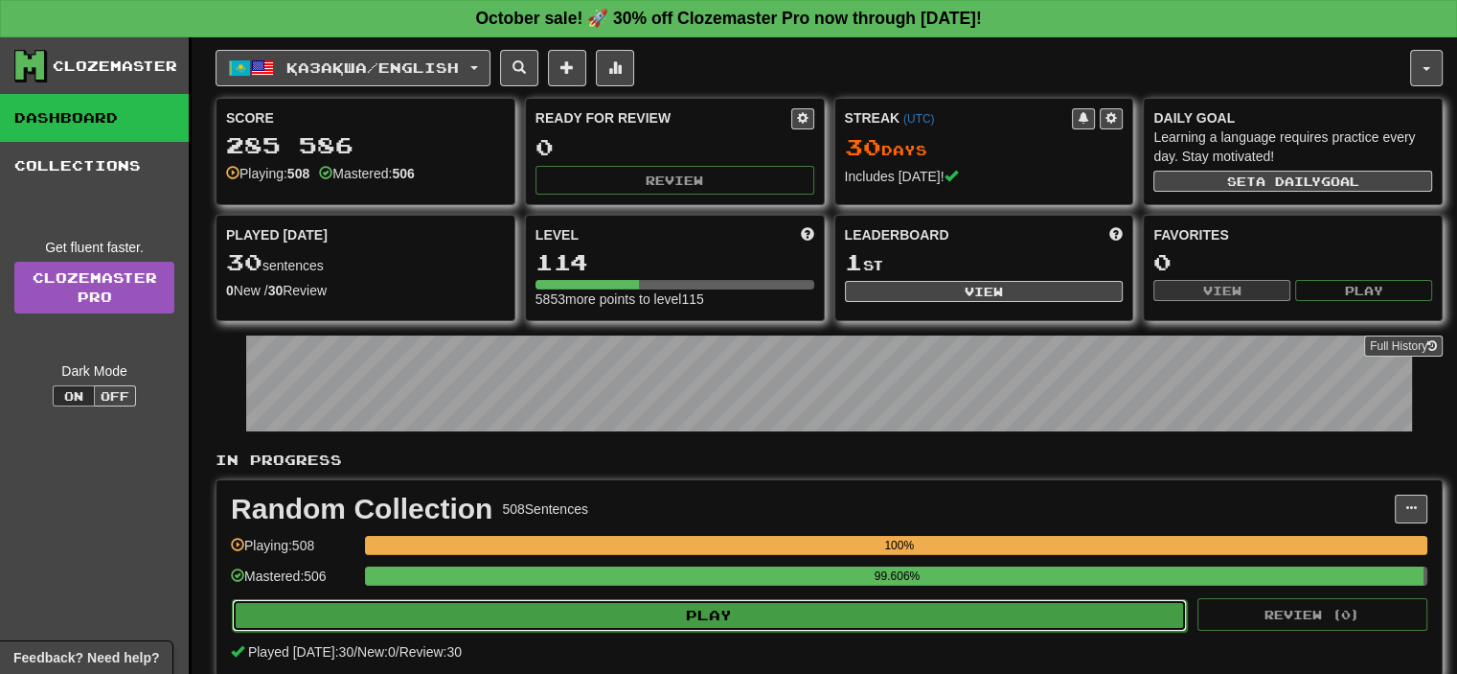
click at [665, 610] on button "Play" at bounding box center [709, 615] width 955 height 33
select select "**"
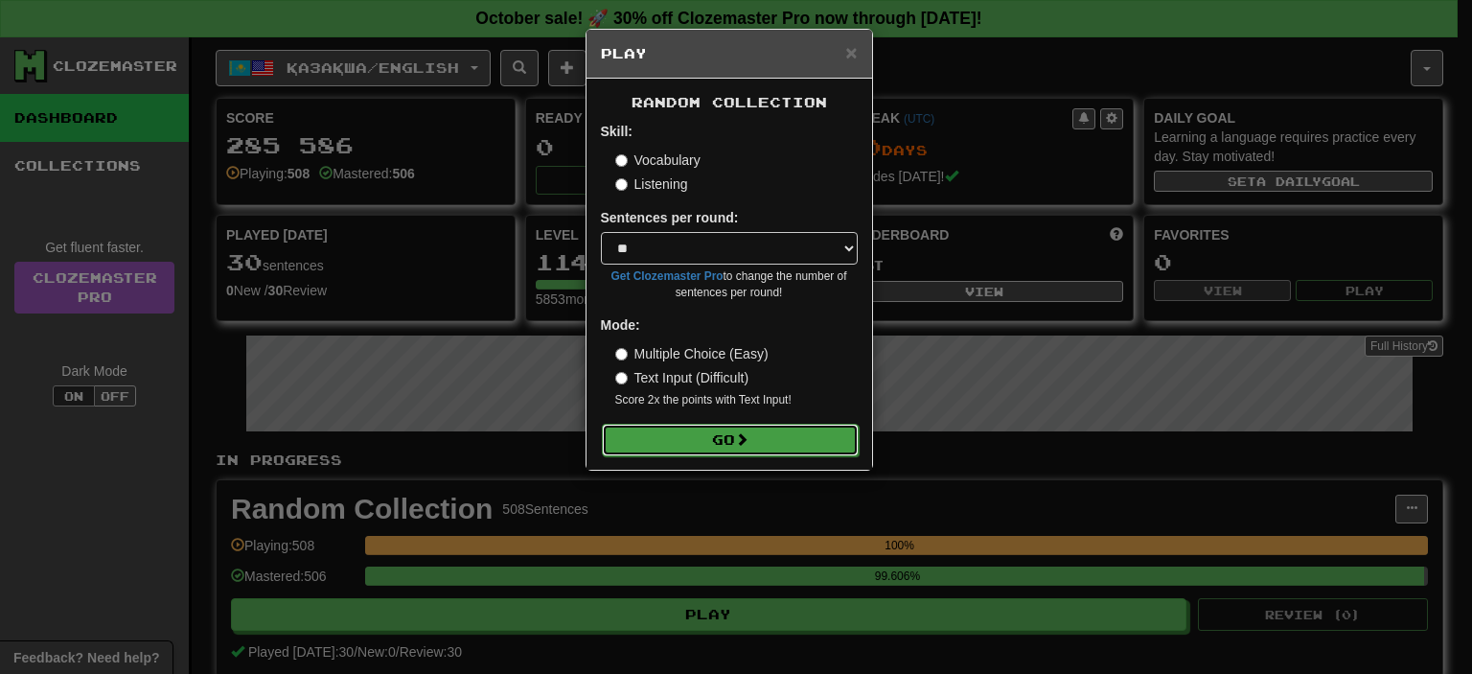
click at [726, 431] on button "Go" at bounding box center [730, 440] width 257 height 33
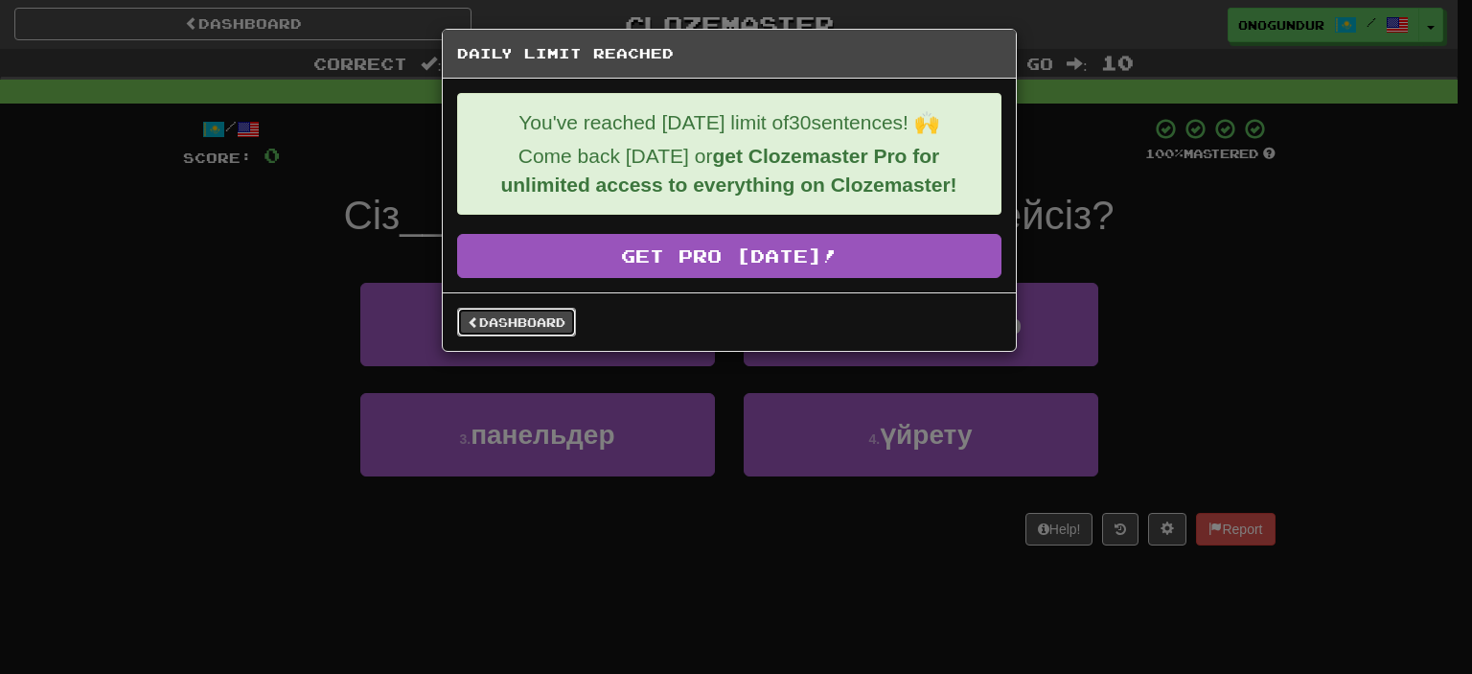
click at [520, 332] on link "Dashboard" at bounding box center [516, 322] width 119 height 29
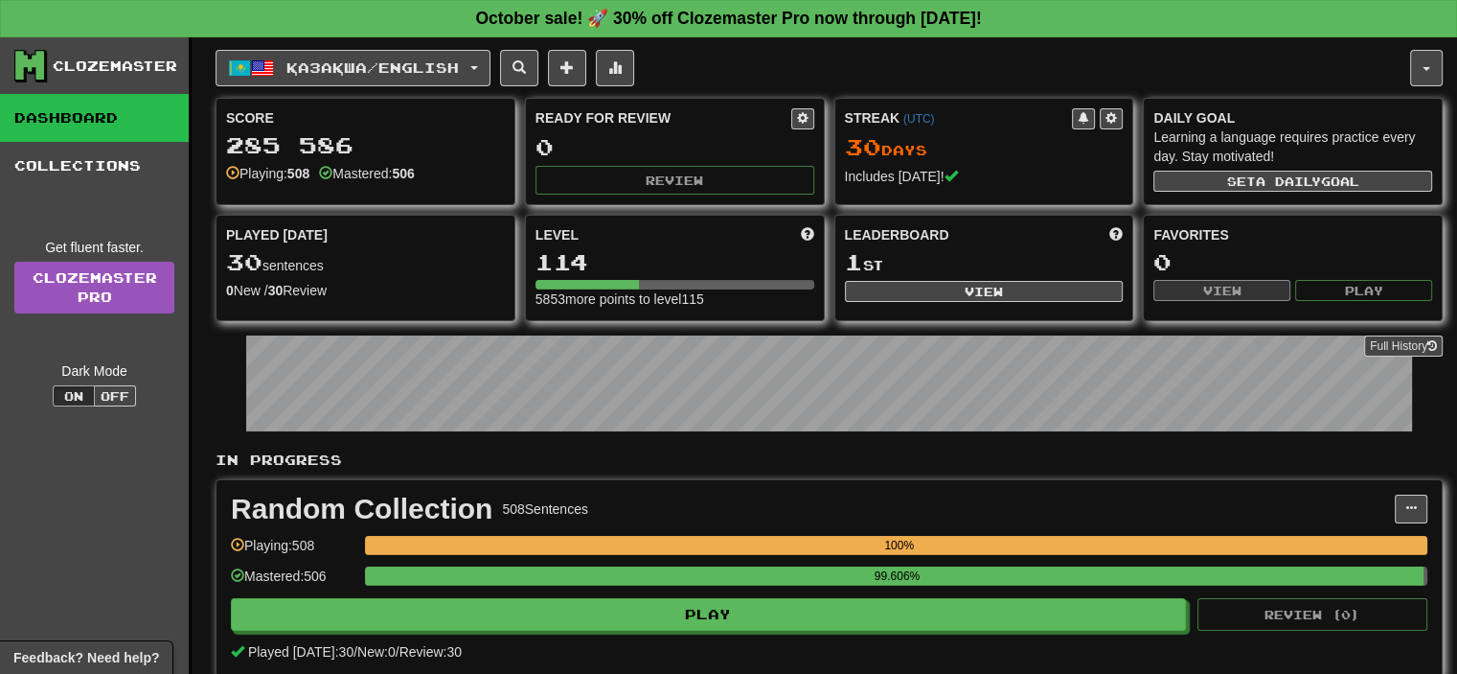
click at [438, 85] on div "Қазақша / English Azərbaycanca / English Streak: 14 Review: 3115 Points [DATE]:…" at bounding box center [829, 412] width 1227 height 750
click at [452, 78] on button "Қазақша / English" at bounding box center [353, 68] width 275 height 36
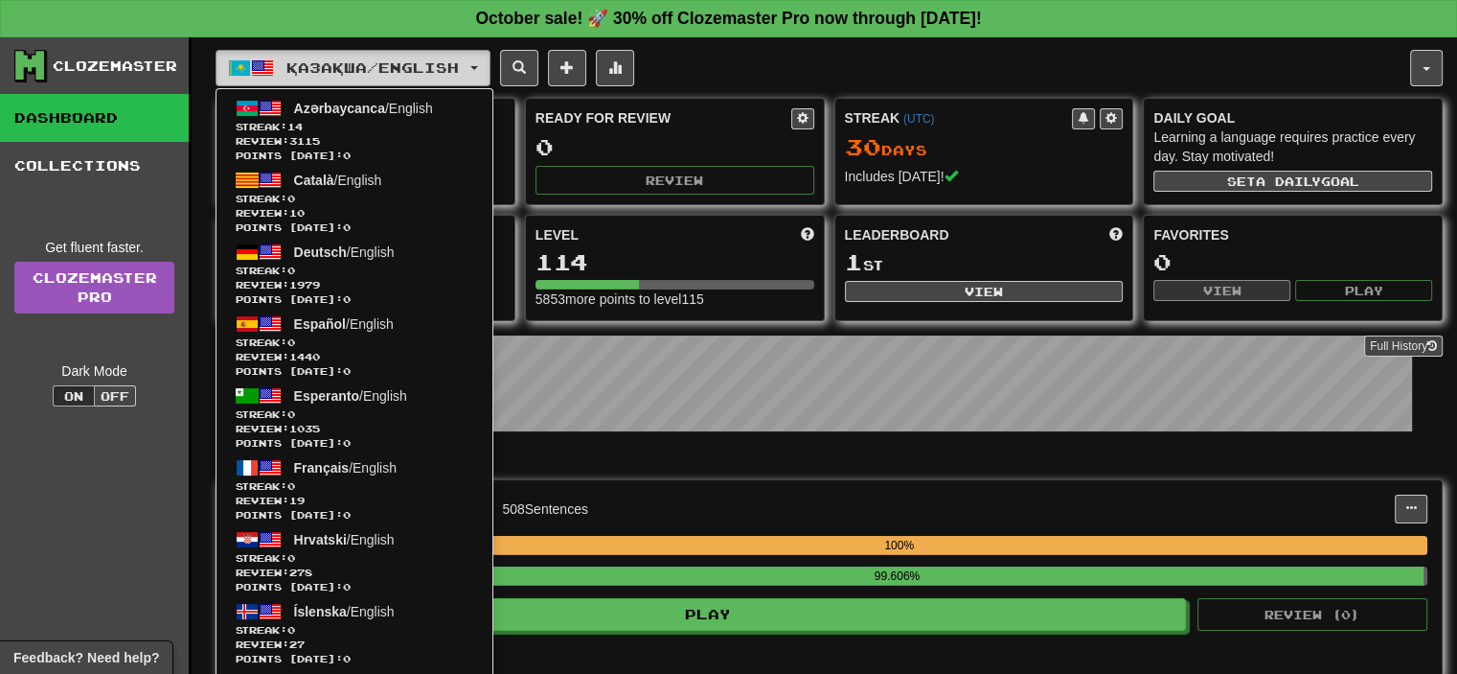
click at [478, 66] on span "button" at bounding box center [474, 68] width 8 height 4
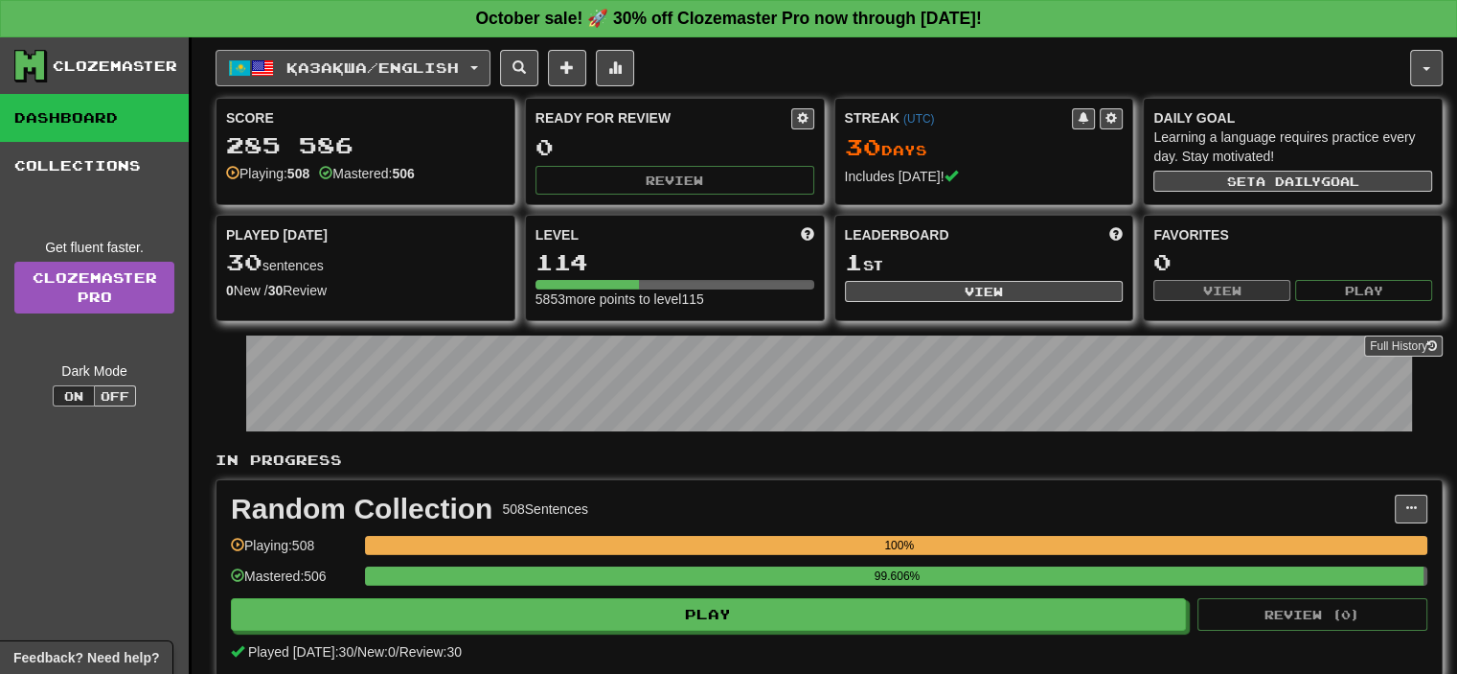
click at [478, 66] on span "button" at bounding box center [474, 68] width 8 height 4
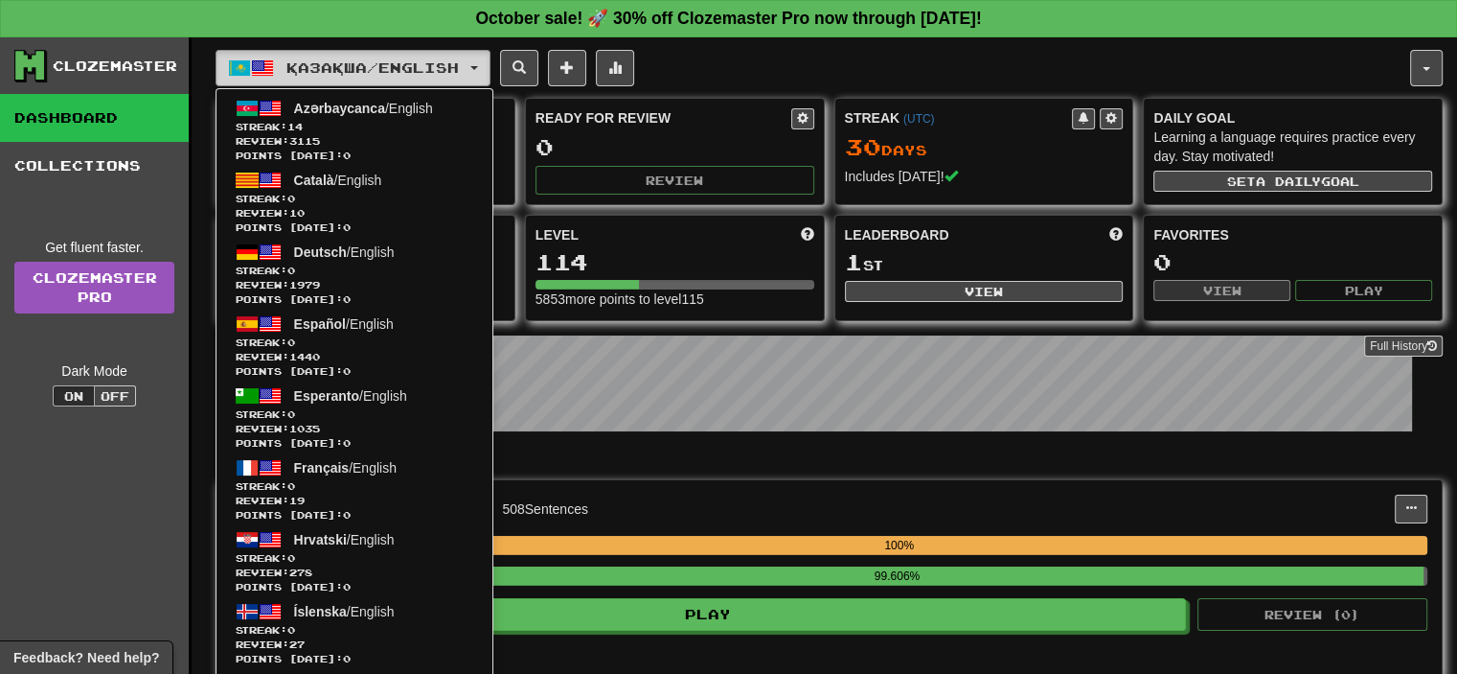
click at [478, 66] on span "button" at bounding box center [474, 68] width 8 height 4
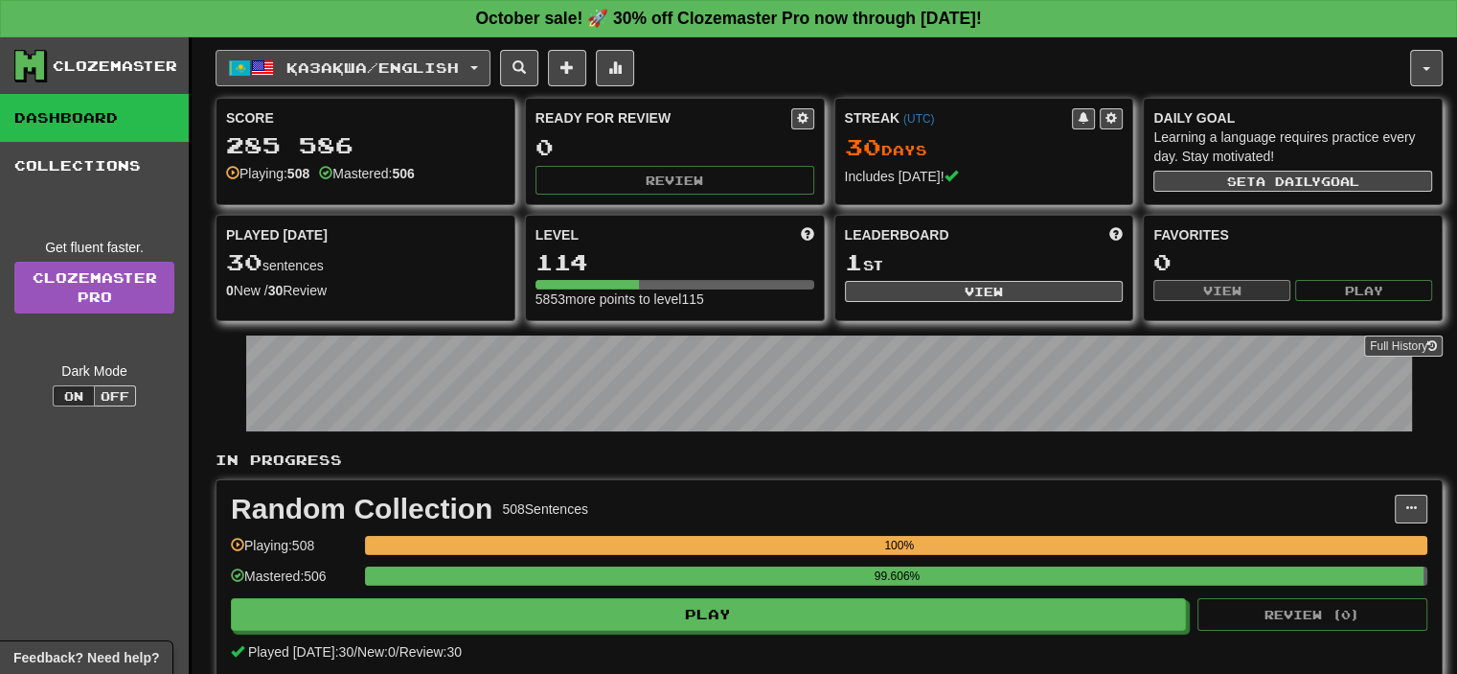
click at [478, 66] on span "button" at bounding box center [474, 68] width 8 height 4
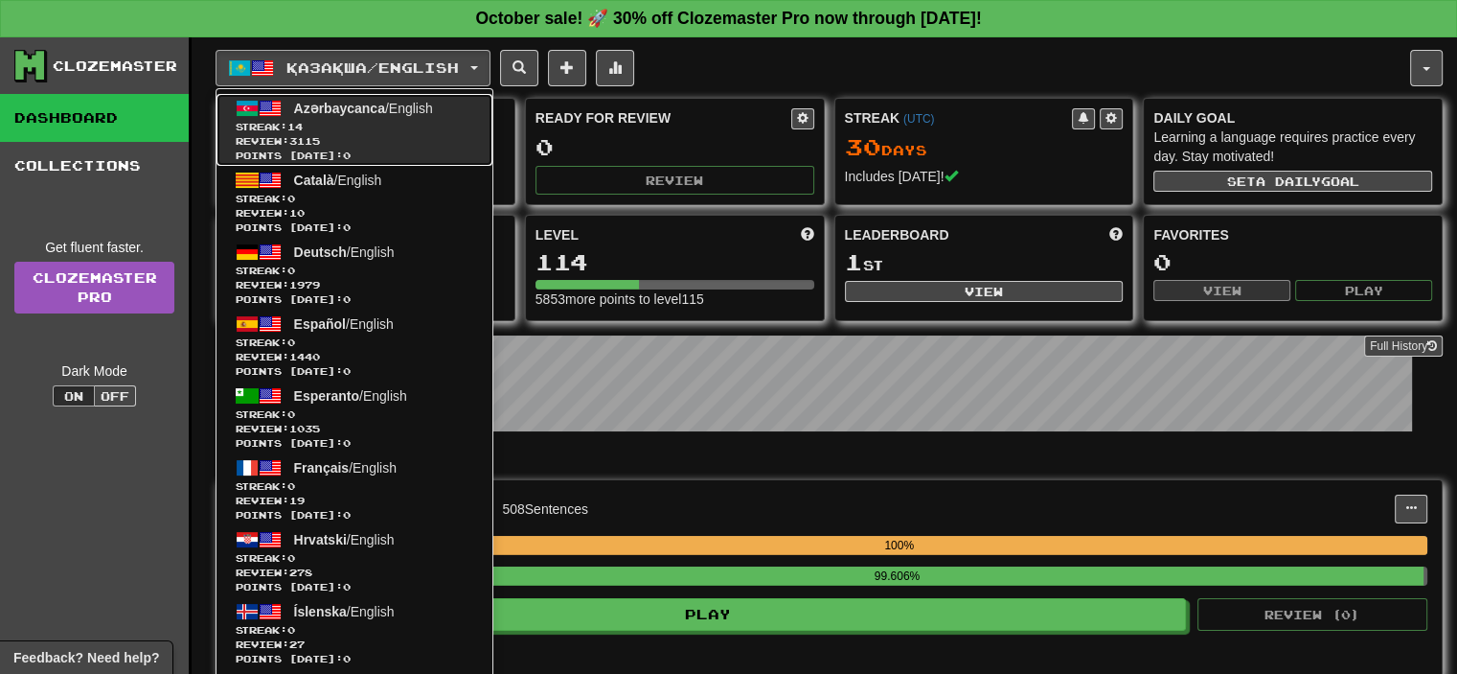
click at [349, 112] on span "Azərbaycanca" at bounding box center [339, 108] width 91 height 15
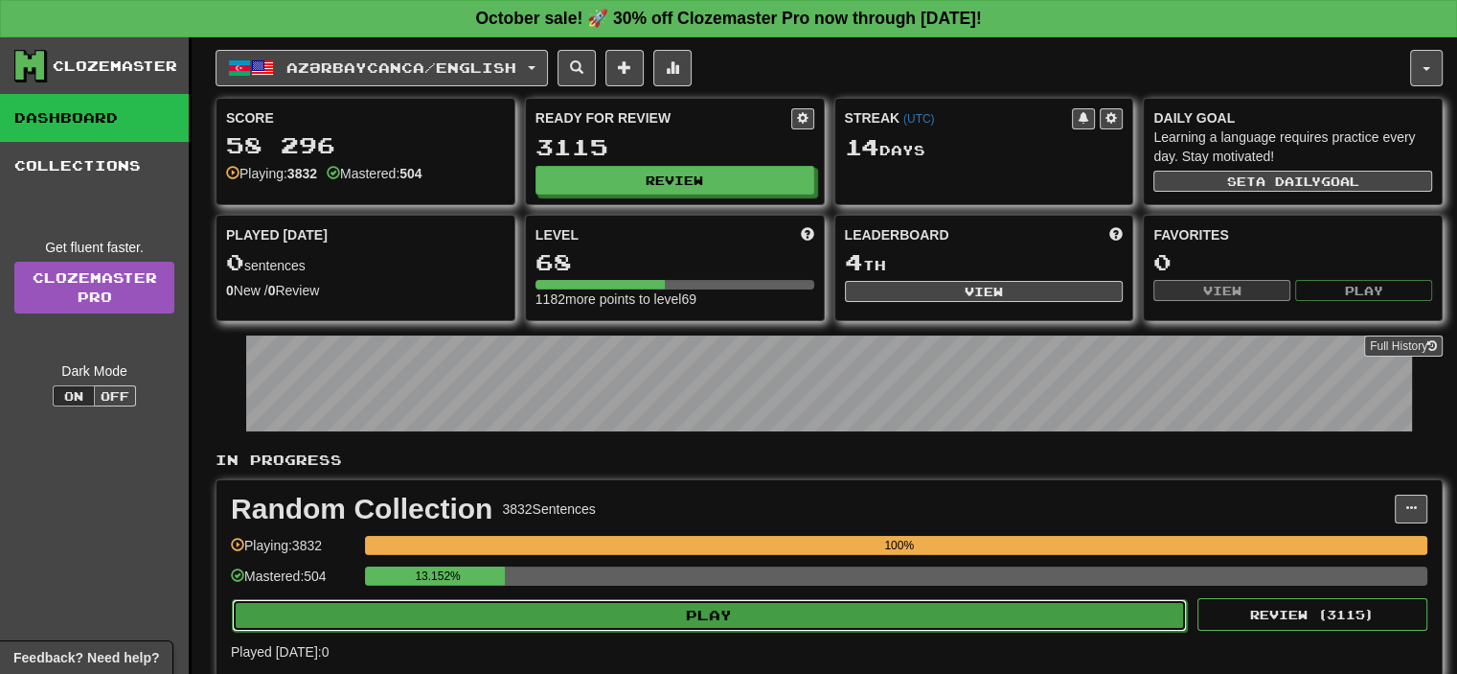
click at [746, 610] on button "Play" at bounding box center [709, 615] width 955 height 33
select select "**"
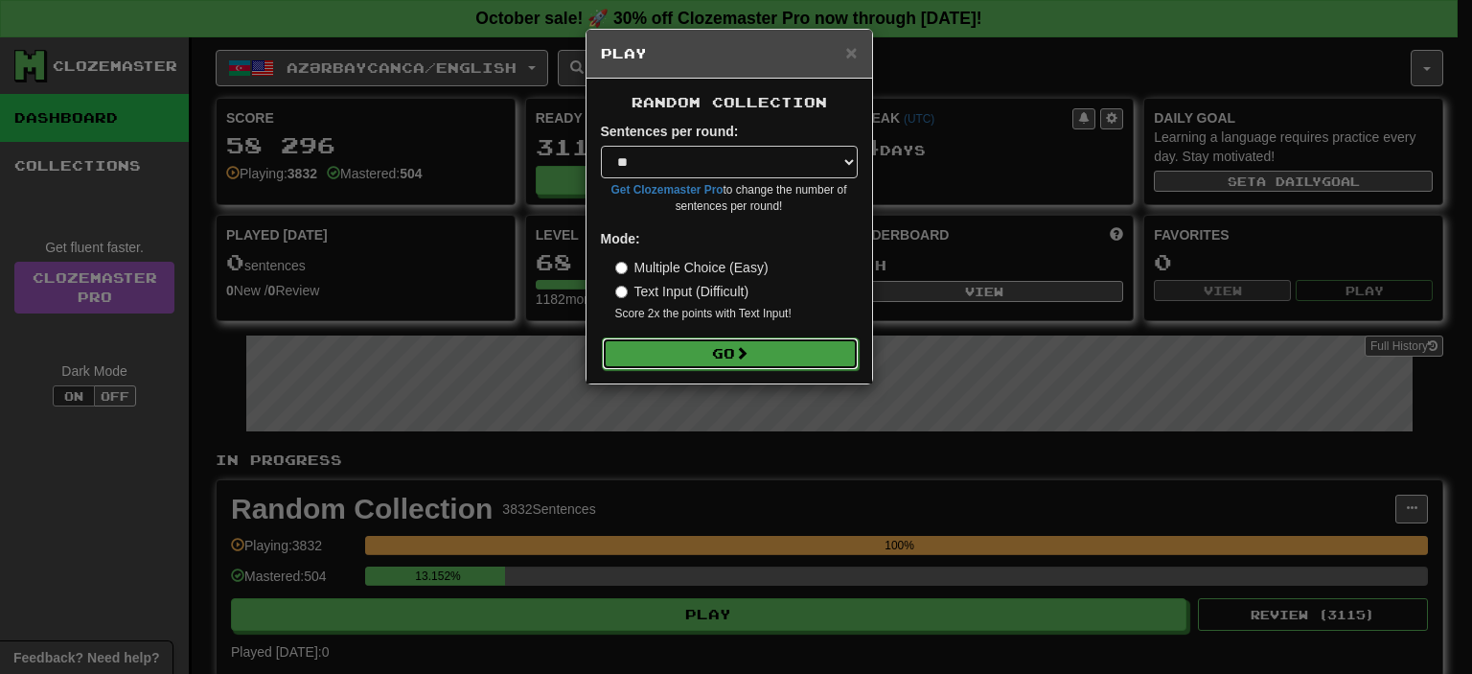
click at [717, 355] on button "Go" at bounding box center [730, 353] width 257 height 33
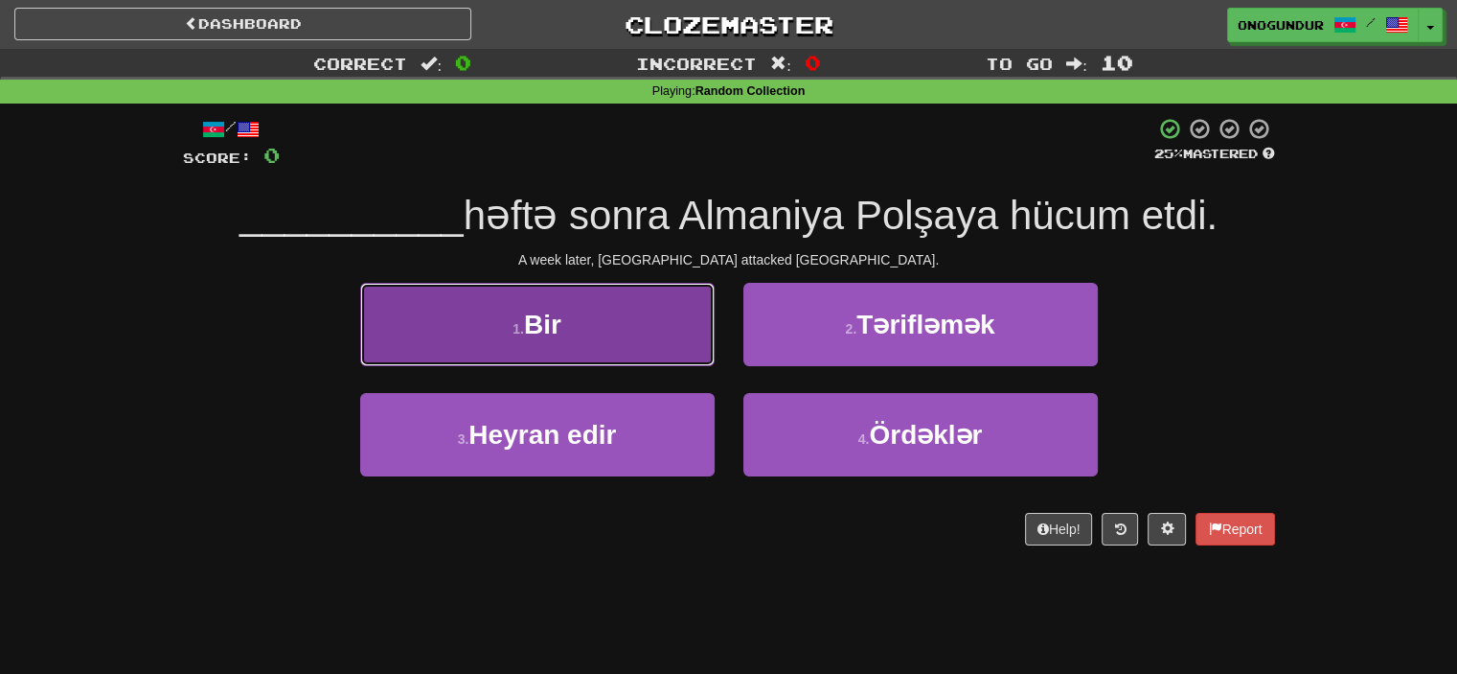
click at [524, 341] on button "1 . Bir" at bounding box center [537, 324] width 355 height 83
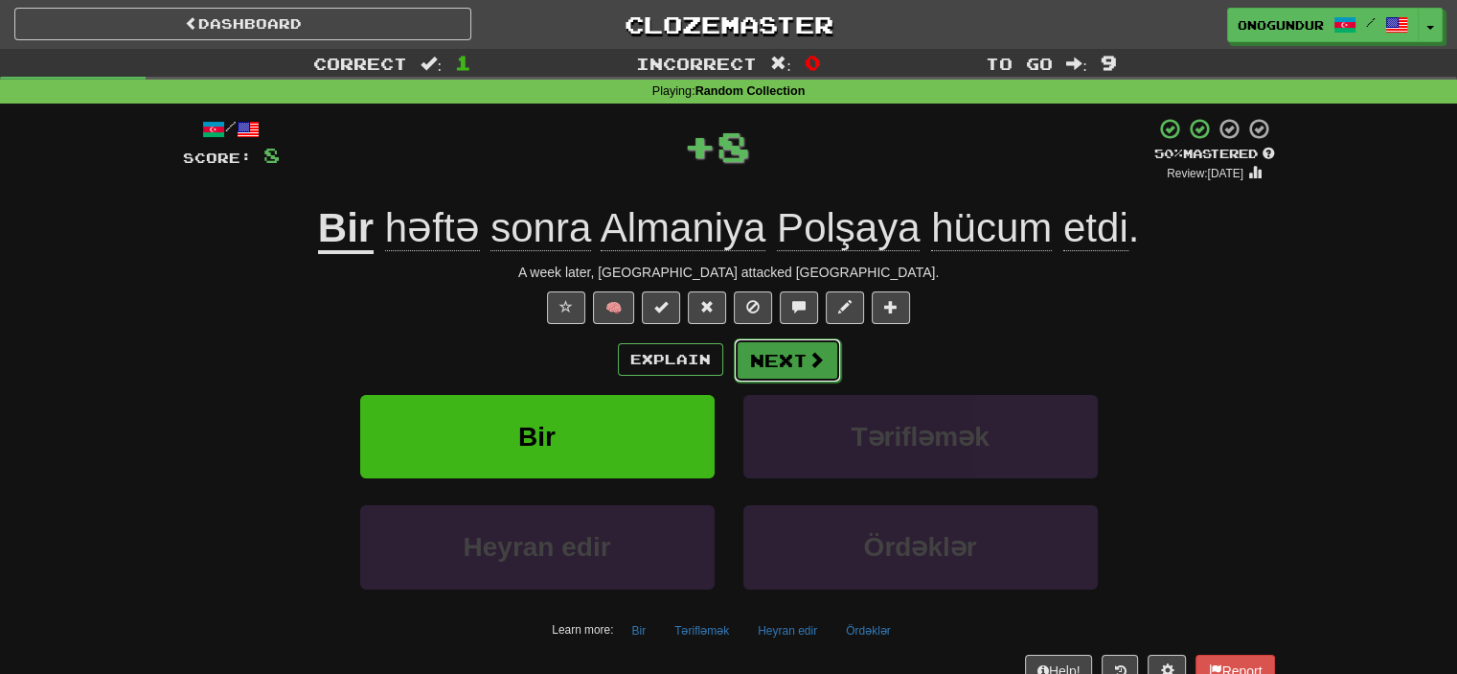
click at [782, 358] on button "Next" at bounding box center [787, 360] width 107 height 44
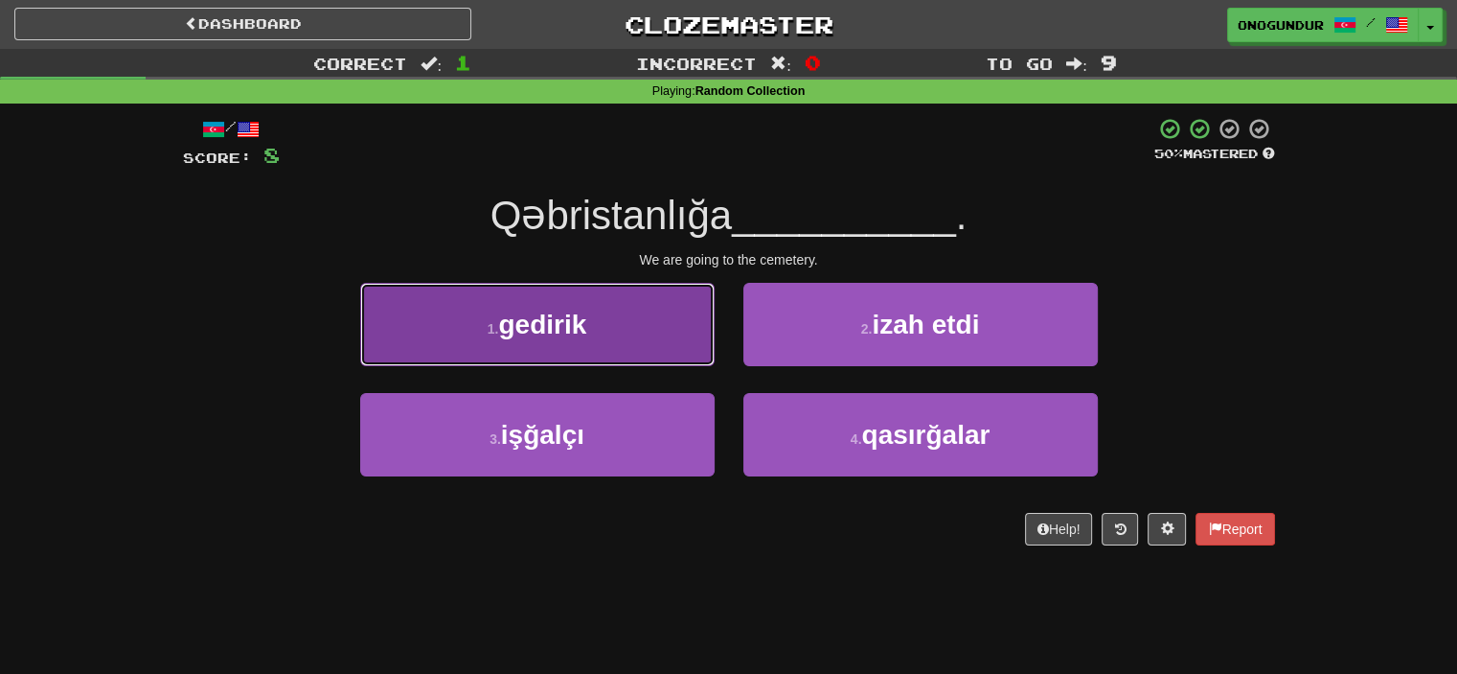
click at [598, 352] on button "1 . gedirik" at bounding box center [537, 324] width 355 height 83
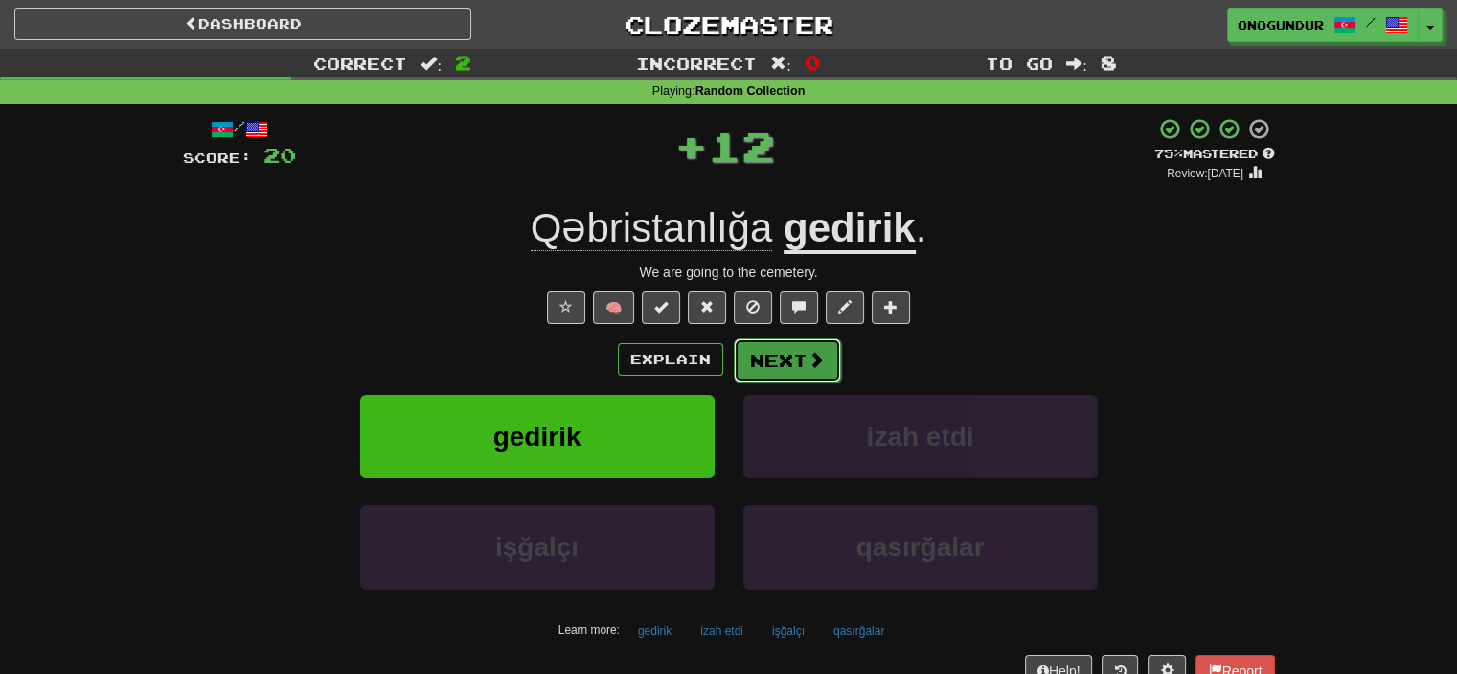
click at [794, 362] on button "Next" at bounding box center [787, 360] width 107 height 44
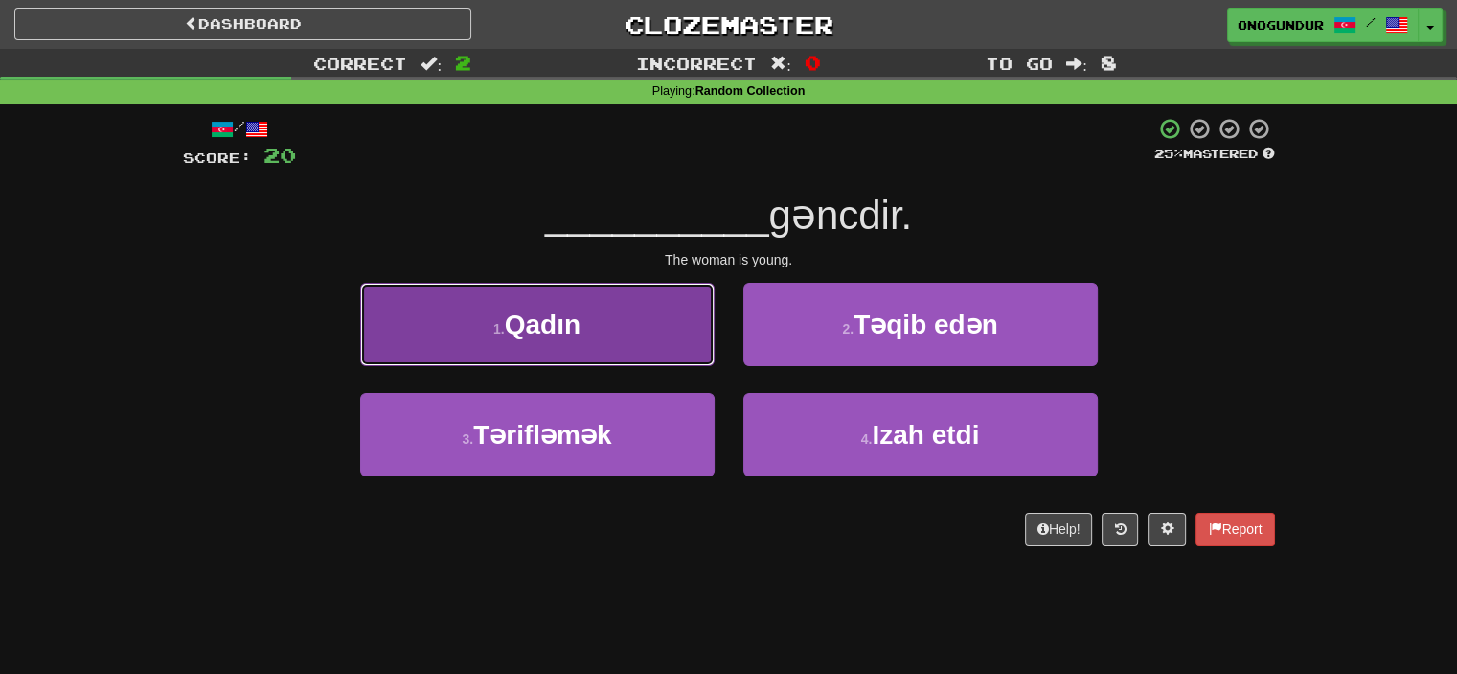
click at [609, 332] on button "1 . Qadın" at bounding box center [537, 324] width 355 height 83
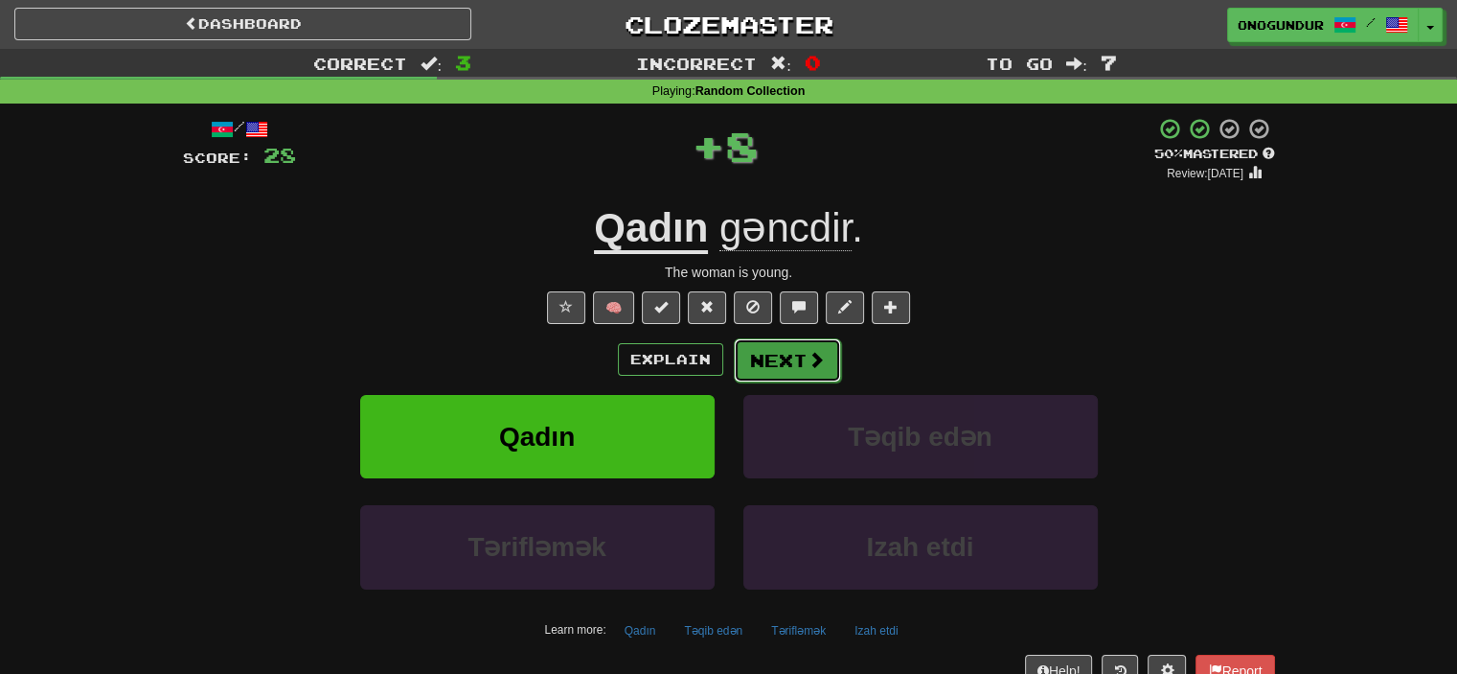
click at [751, 370] on button "Next" at bounding box center [787, 360] width 107 height 44
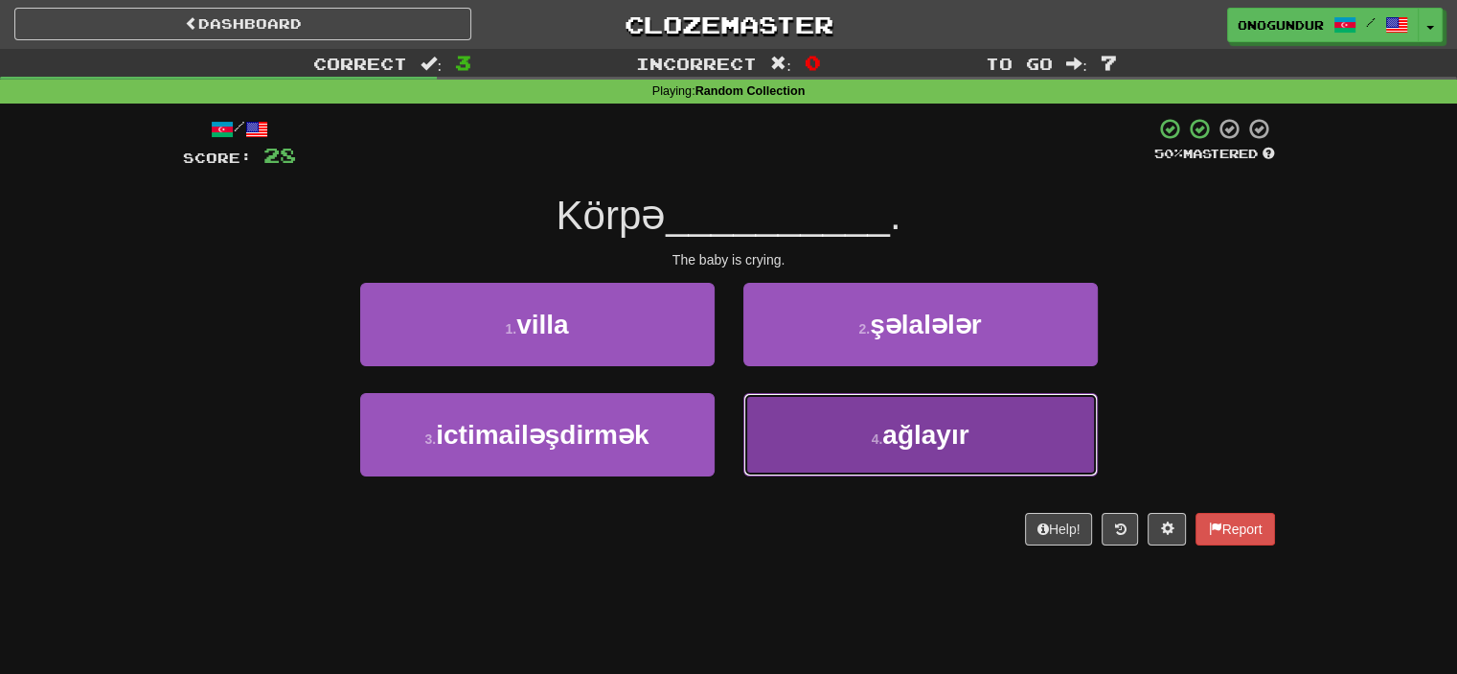
click at [816, 421] on button "4 . ağlayır" at bounding box center [921, 434] width 355 height 83
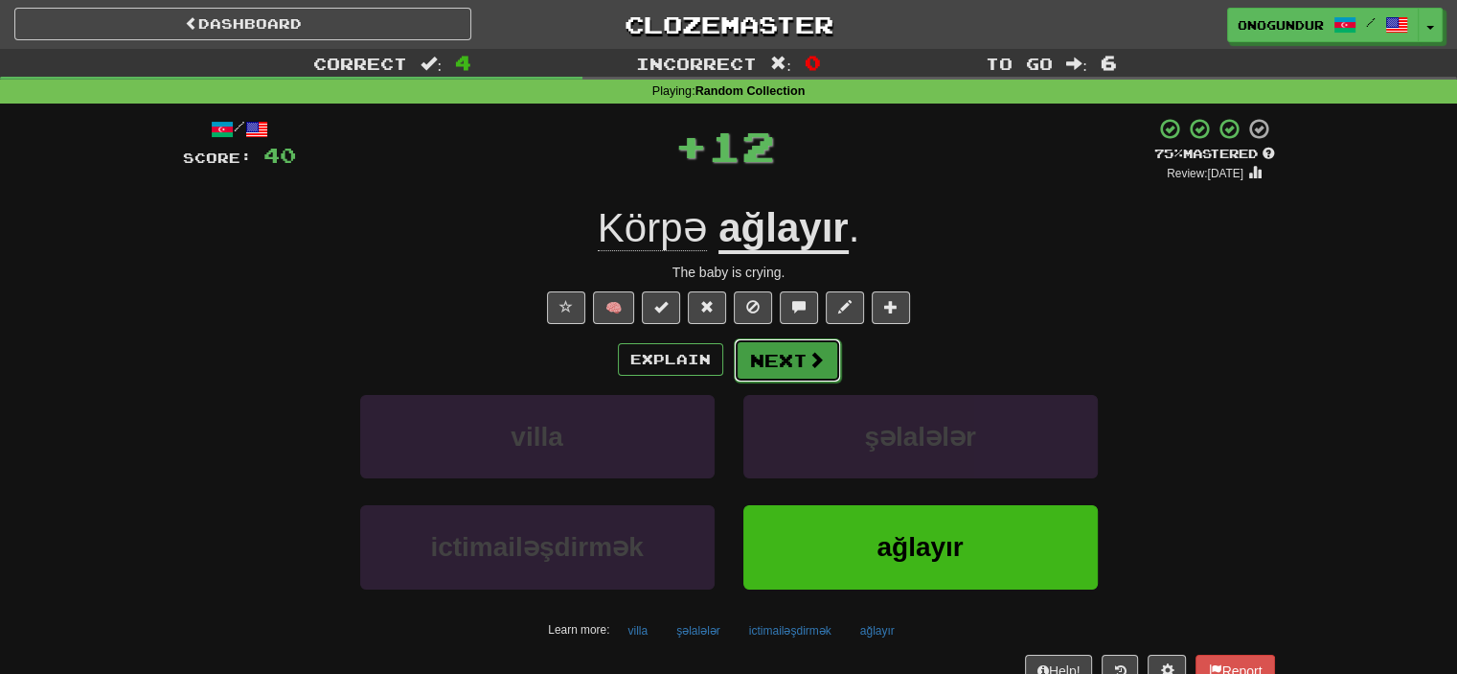
click at [777, 359] on button "Next" at bounding box center [787, 360] width 107 height 44
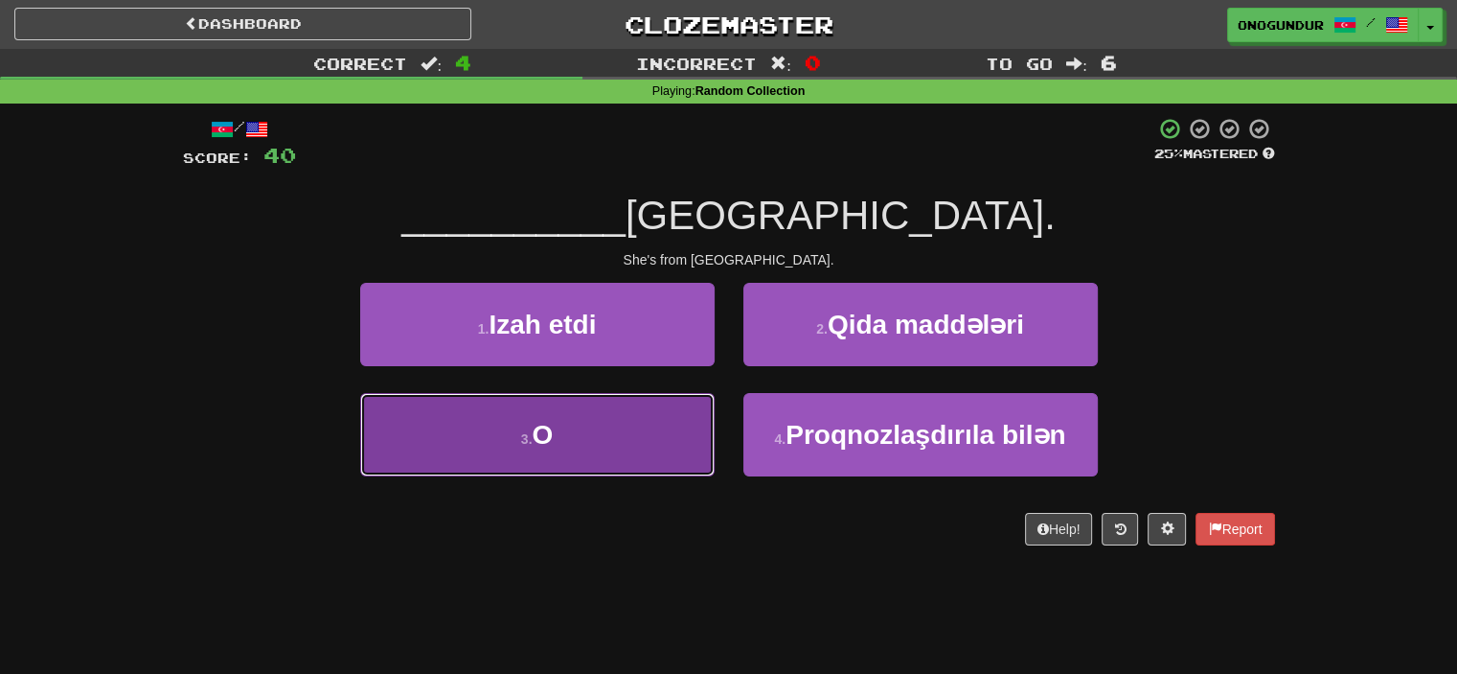
click at [682, 416] on button "3 . O" at bounding box center [537, 434] width 355 height 83
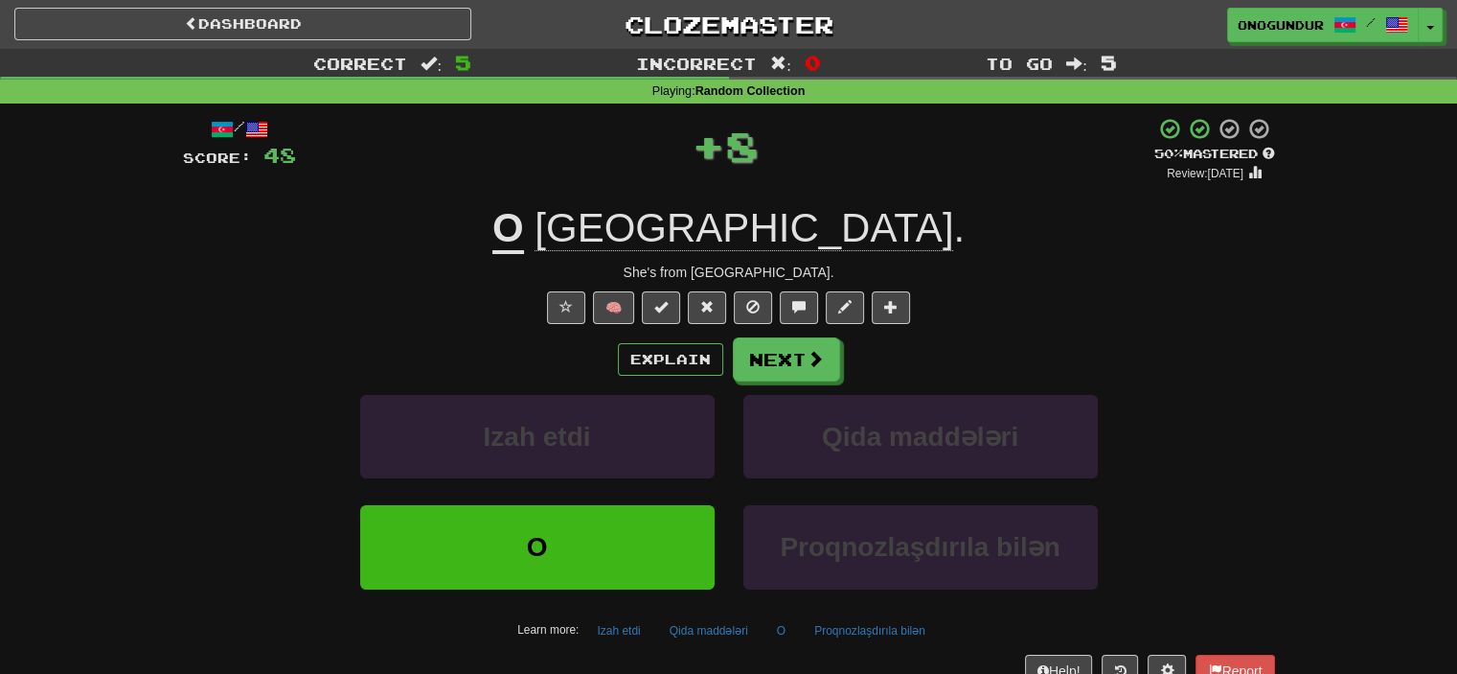
click at [809, 340] on button "Next" at bounding box center [786, 359] width 107 height 44
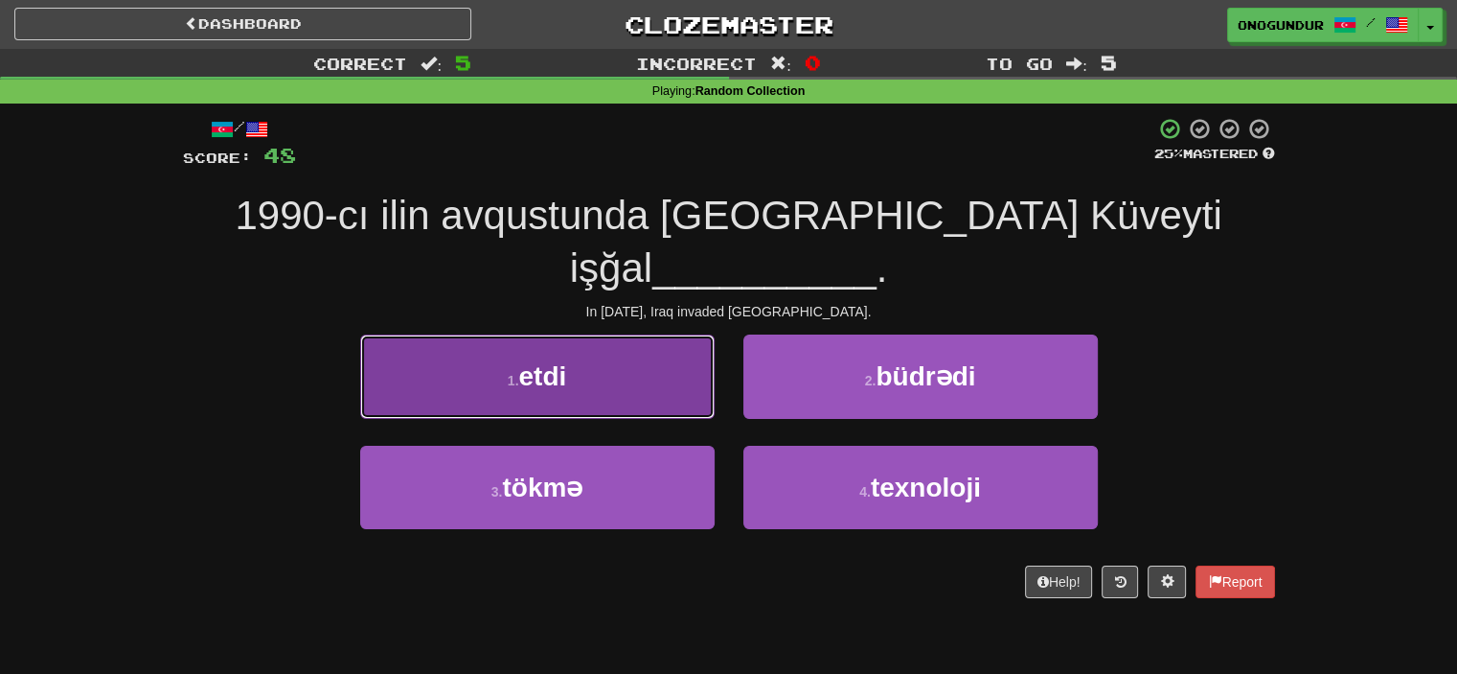
click at [650, 349] on button "1 . etdi" at bounding box center [537, 375] width 355 height 83
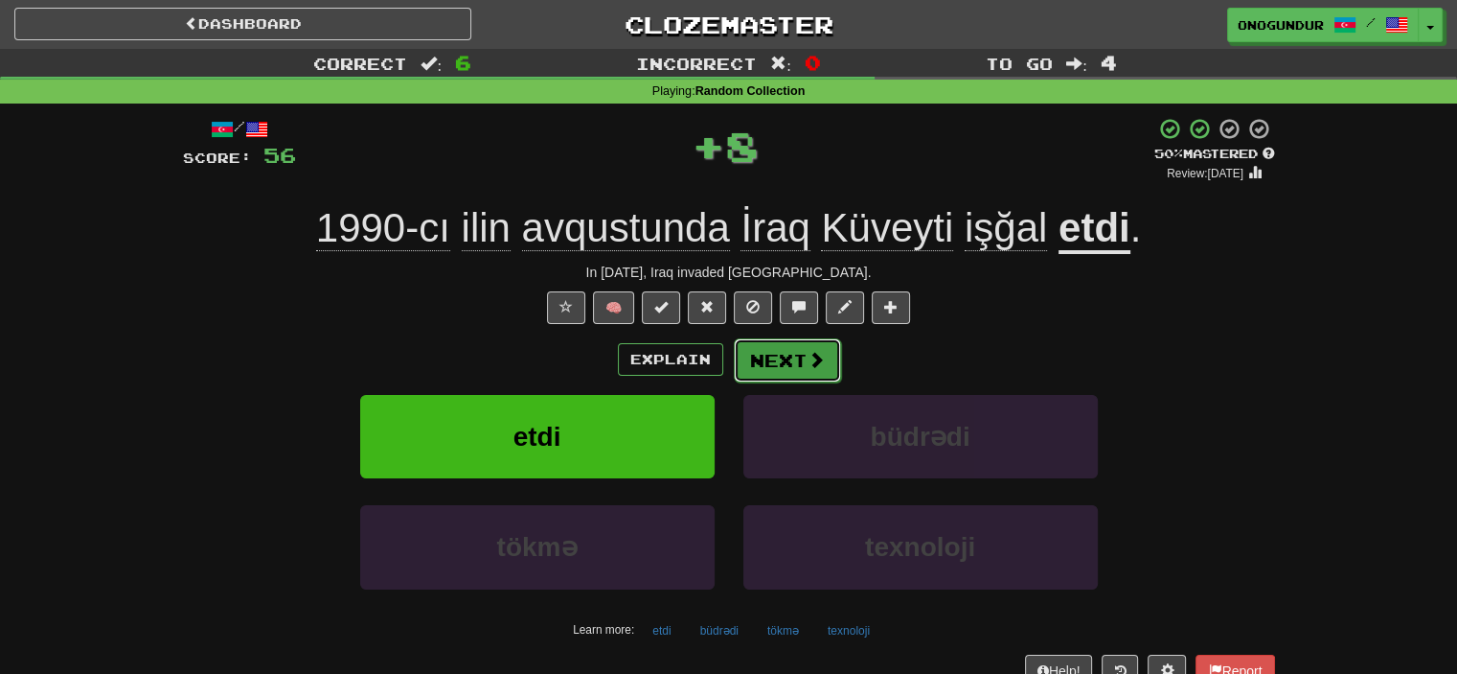
click at [784, 355] on button "Next" at bounding box center [787, 360] width 107 height 44
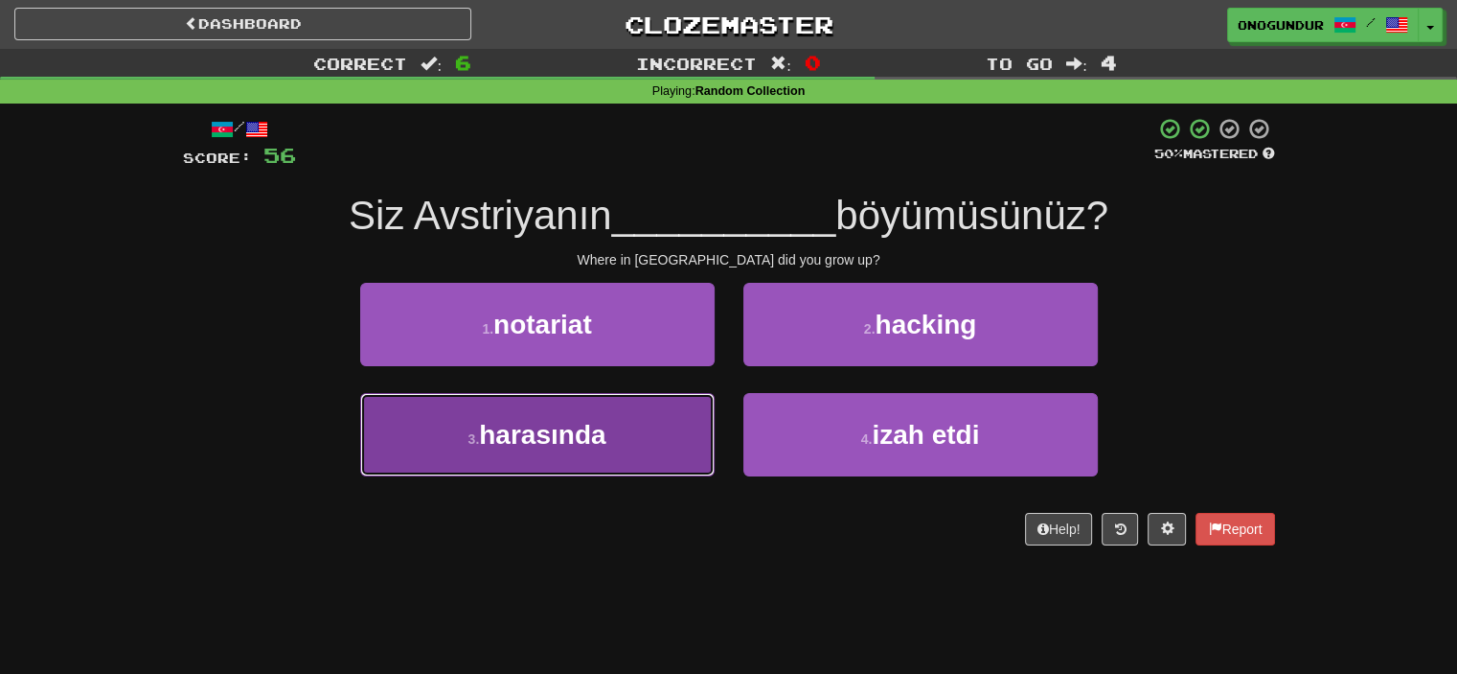
click at [655, 455] on button "3 . harasında" at bounding box center [537, 434] width 355 height 83
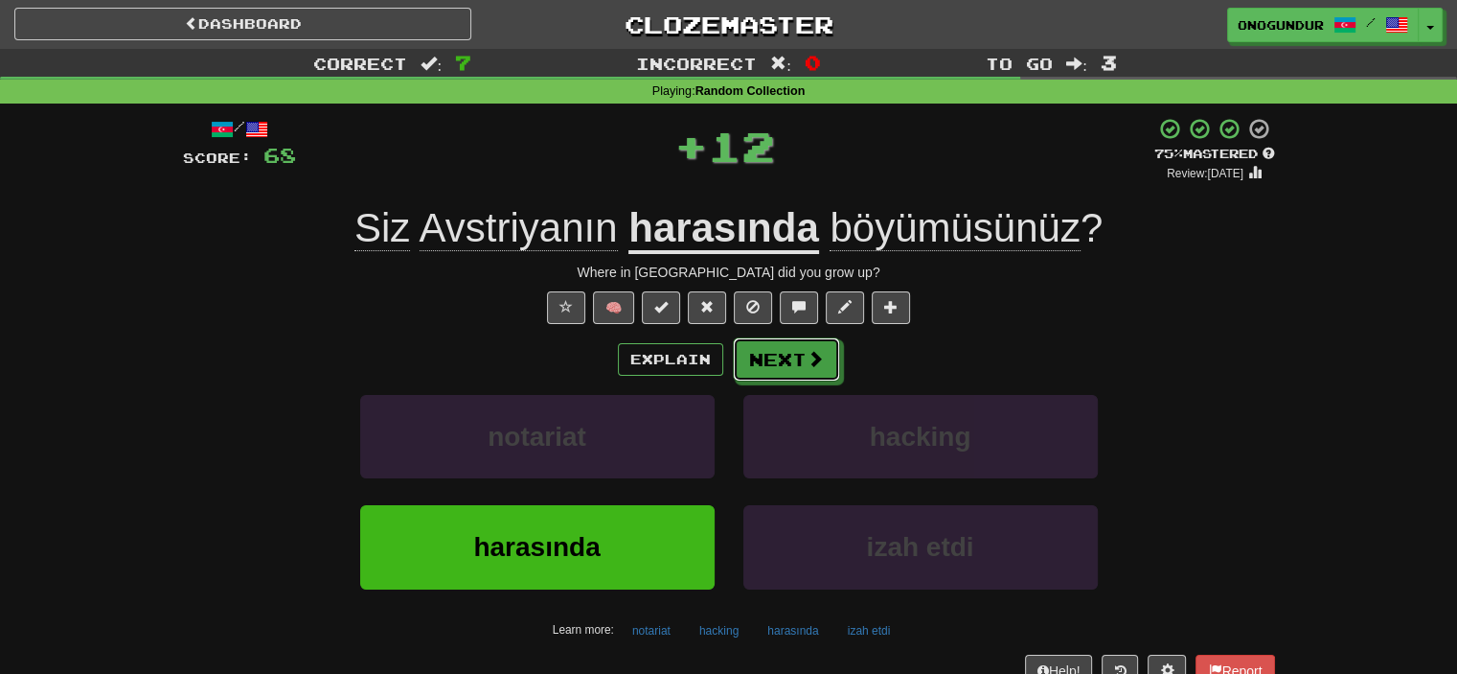
click at [738, 375] on button "Next" at bounding box center [786, 359] width 107 height 44
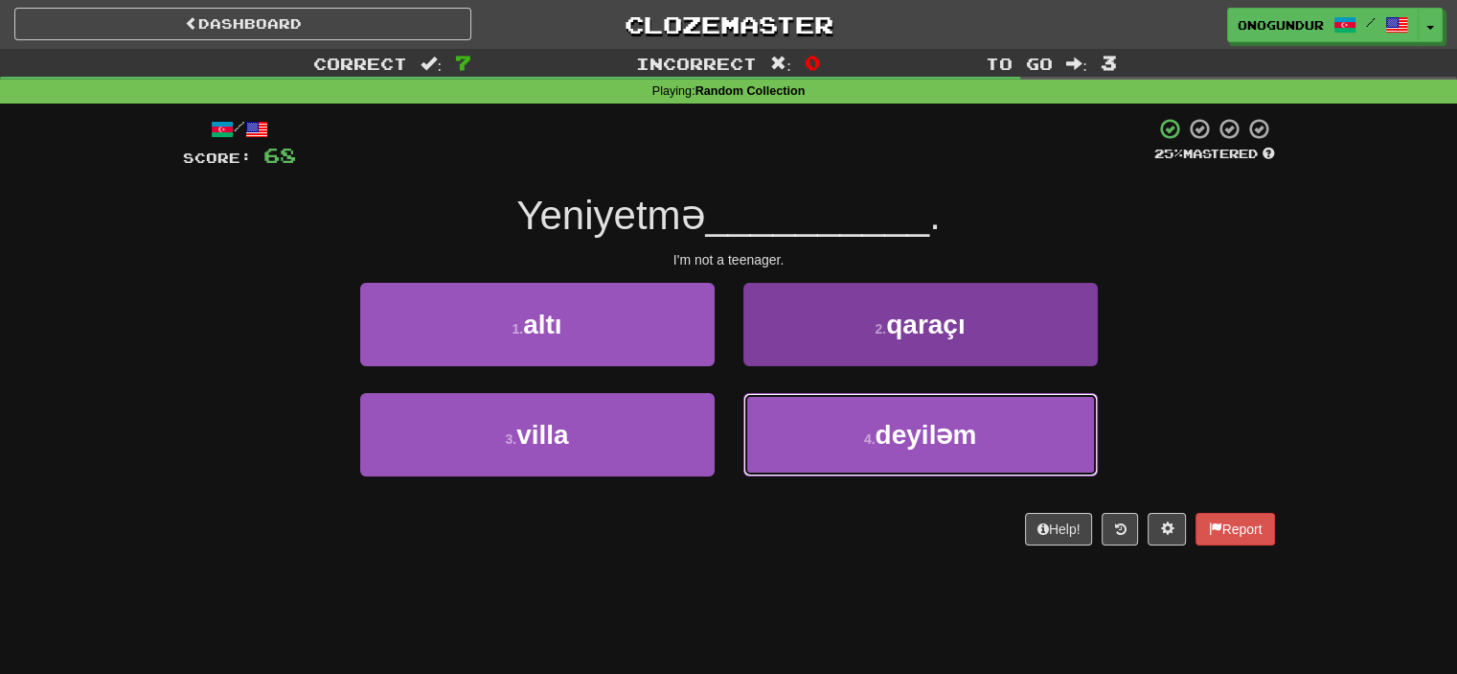
drag, startPoint x: 836, startPoint y: 420, endPoint x: 816, endPoint y: 394, distance: 32.2
click at [835, 421] on button "4 . deyiləm" at bounding box center [921, 434] width 355 height 83
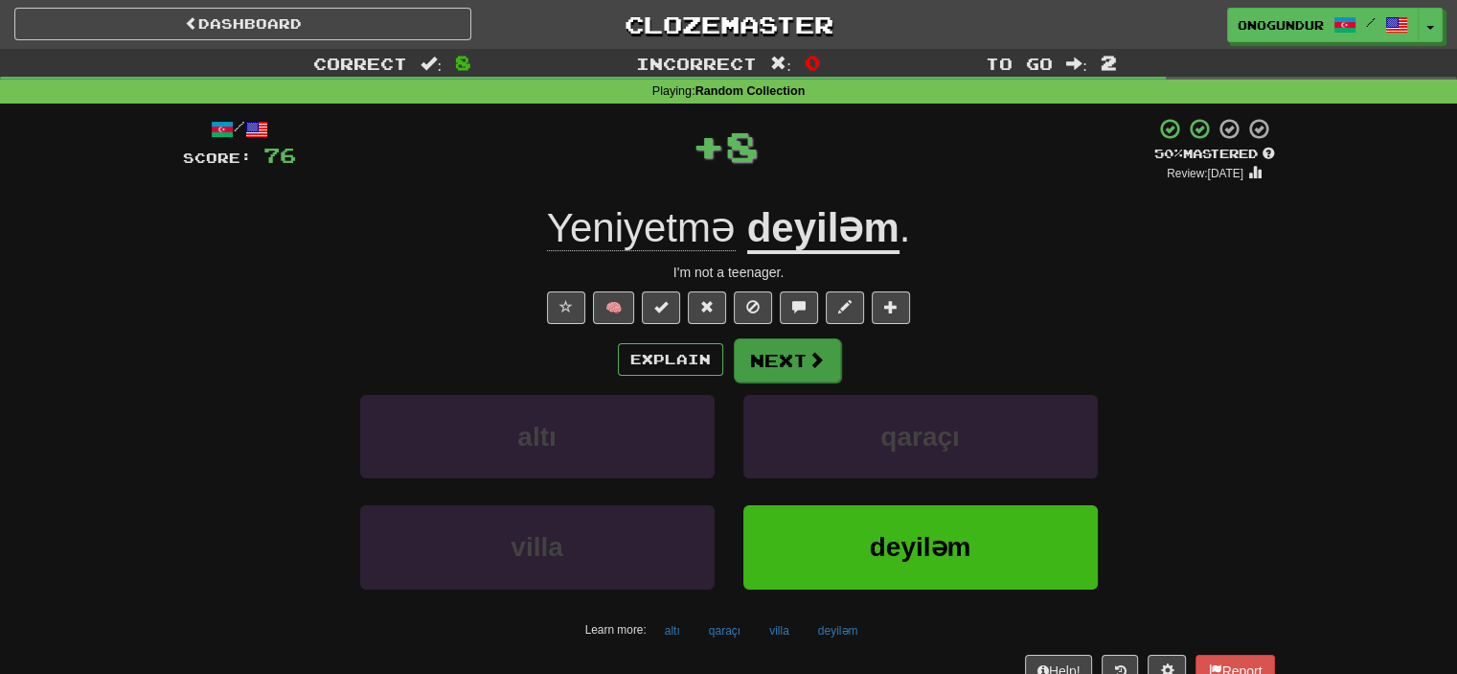
click at [797, 355] on button "Next" at bounding box center [787, 360] width 107 height 44
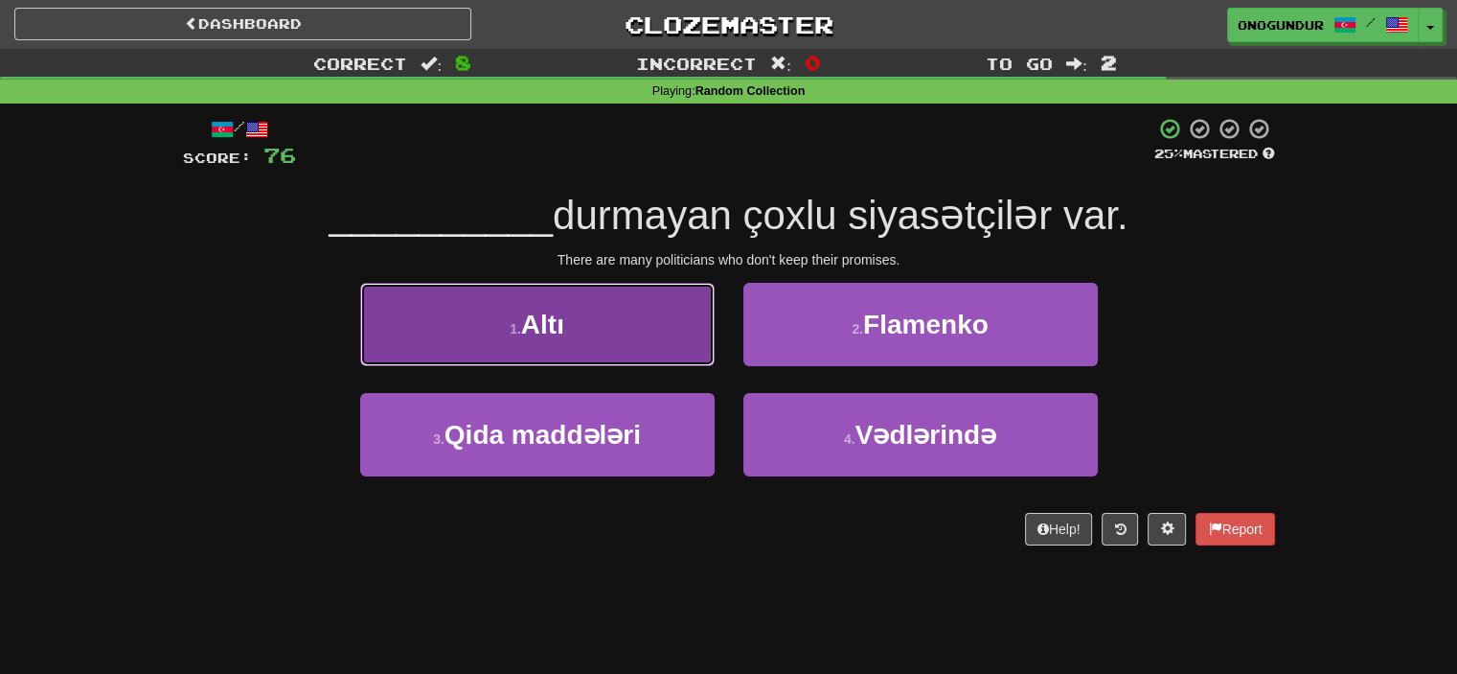
drag, startPoint x: 594, startPoint y: 332, endPoint x: 620, endPoint y: 336, distance: 26.3
click at [620, 336] on button "1 . Altı" at bounding box center [537, 324] width 355 height 83
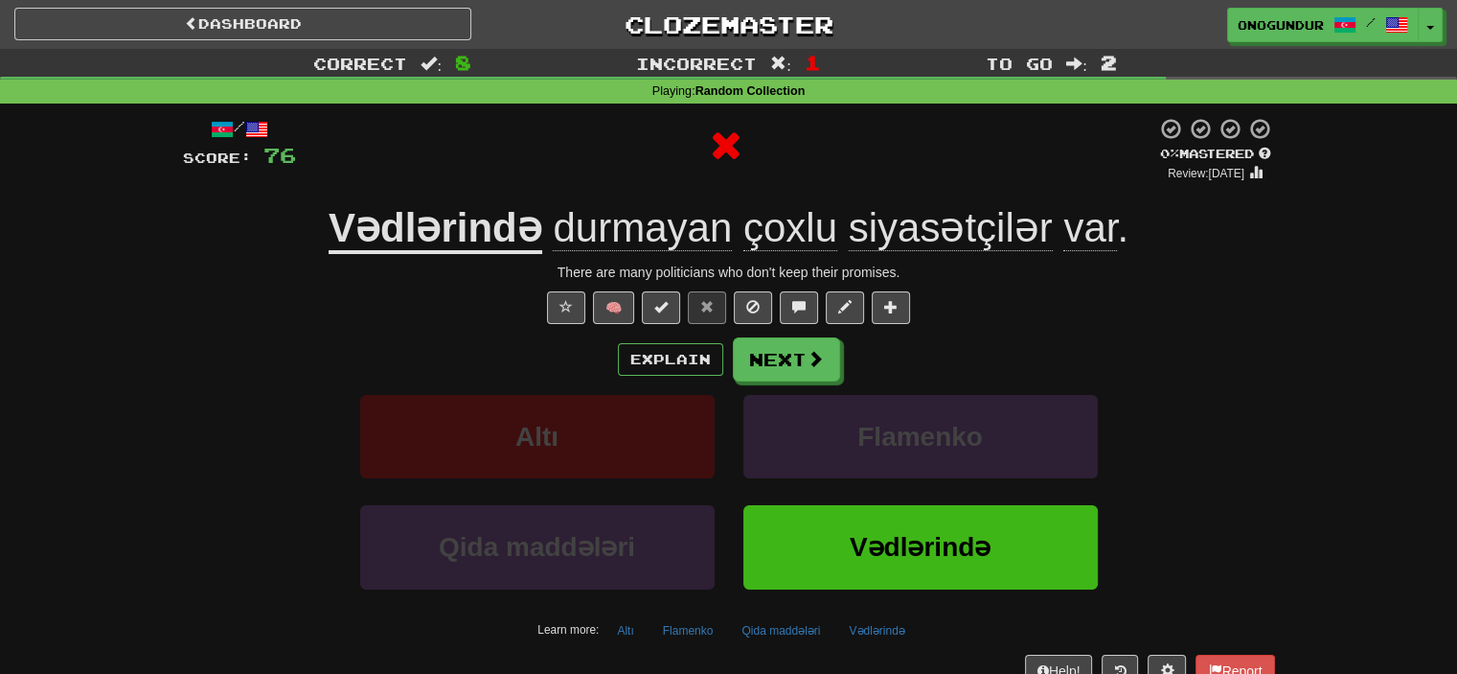
click at [828, 365] on button "Next" at bounding box center [786, 359] width 107 height 44
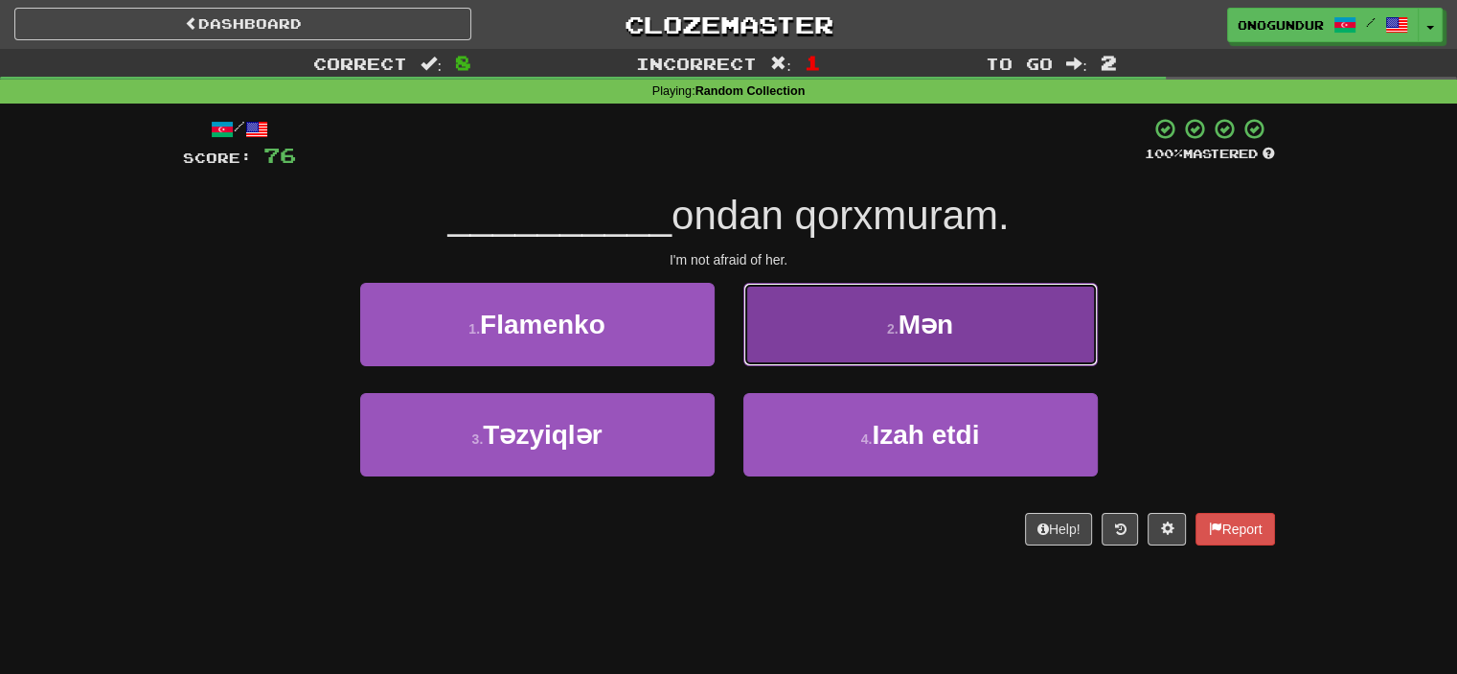
click at [843, 344] on button "2 . Mən" at bounding box center [921, 324] width 355 height 83
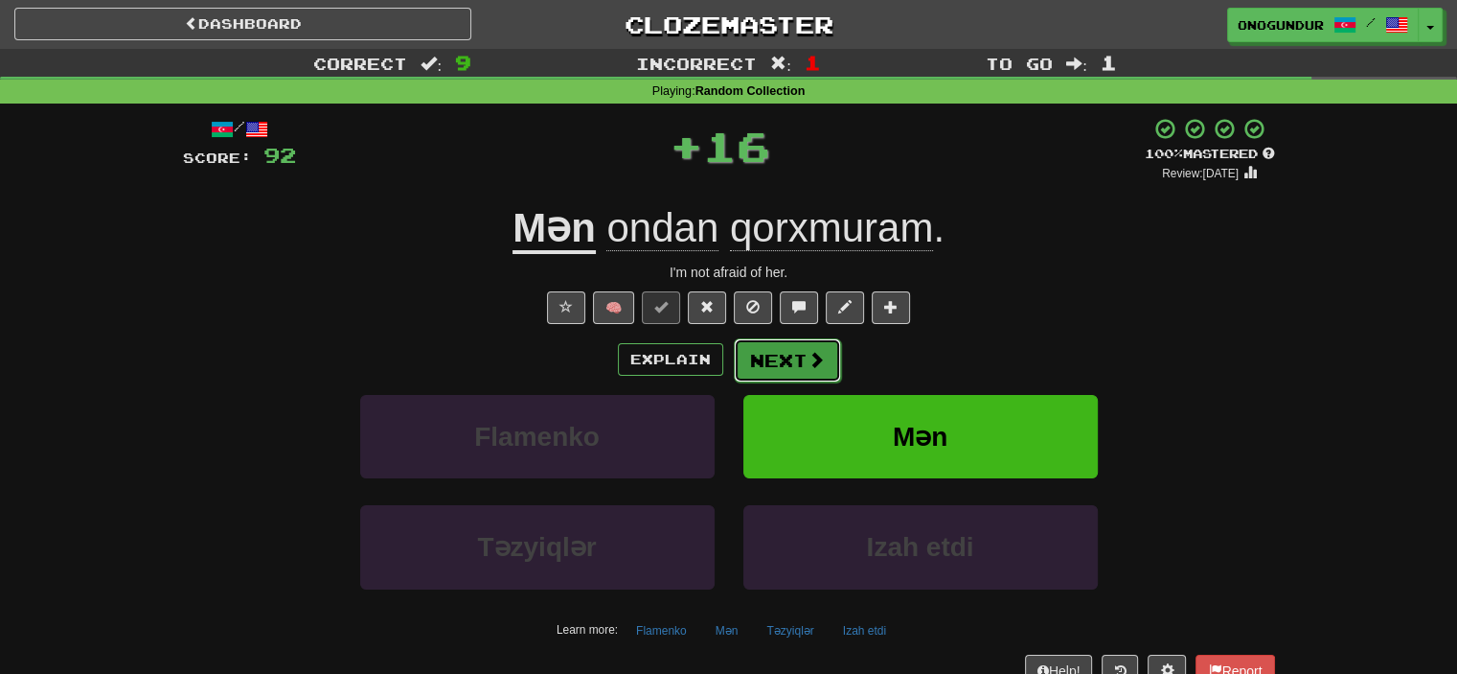
click at [793, 359] on button "Next" at bounding box center [787, 360] width 107 height 44
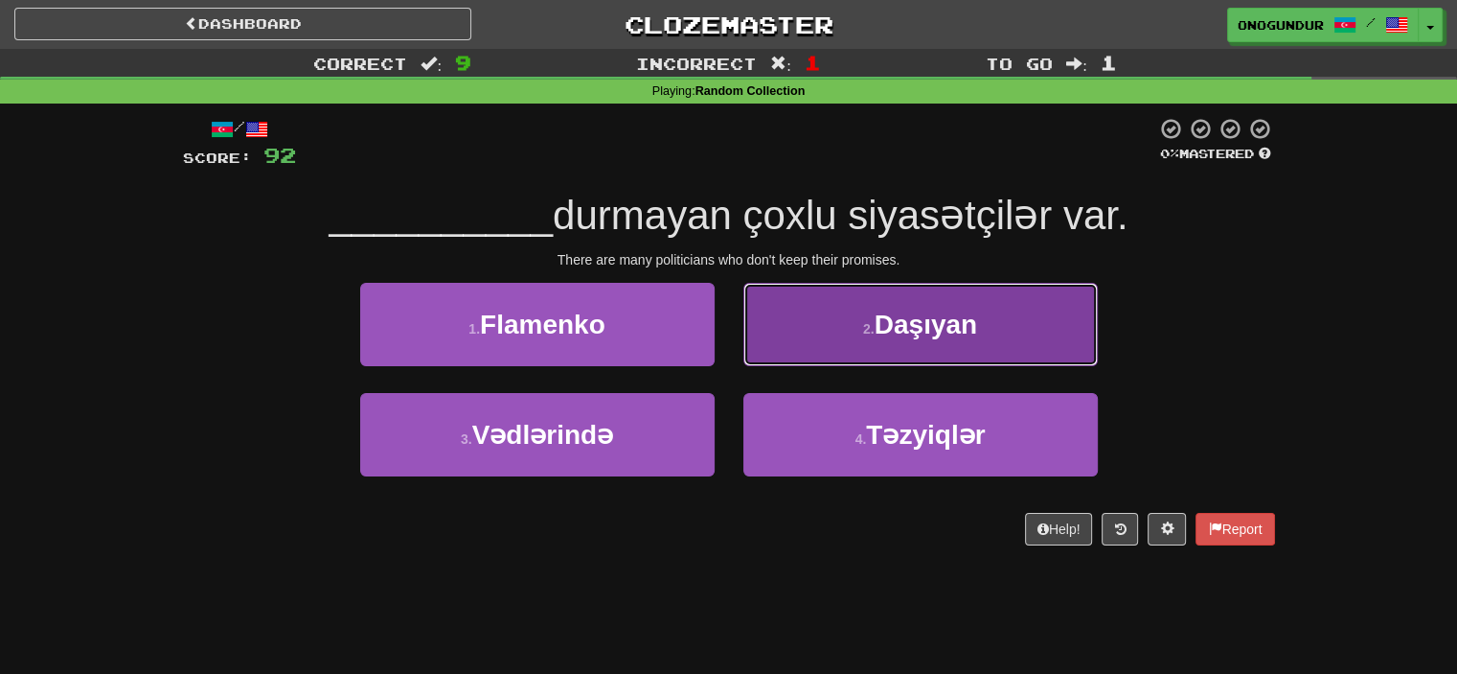
click at [895, 327] on span "Daşıyan" at bounding box center [926, 324] width 103 height 30
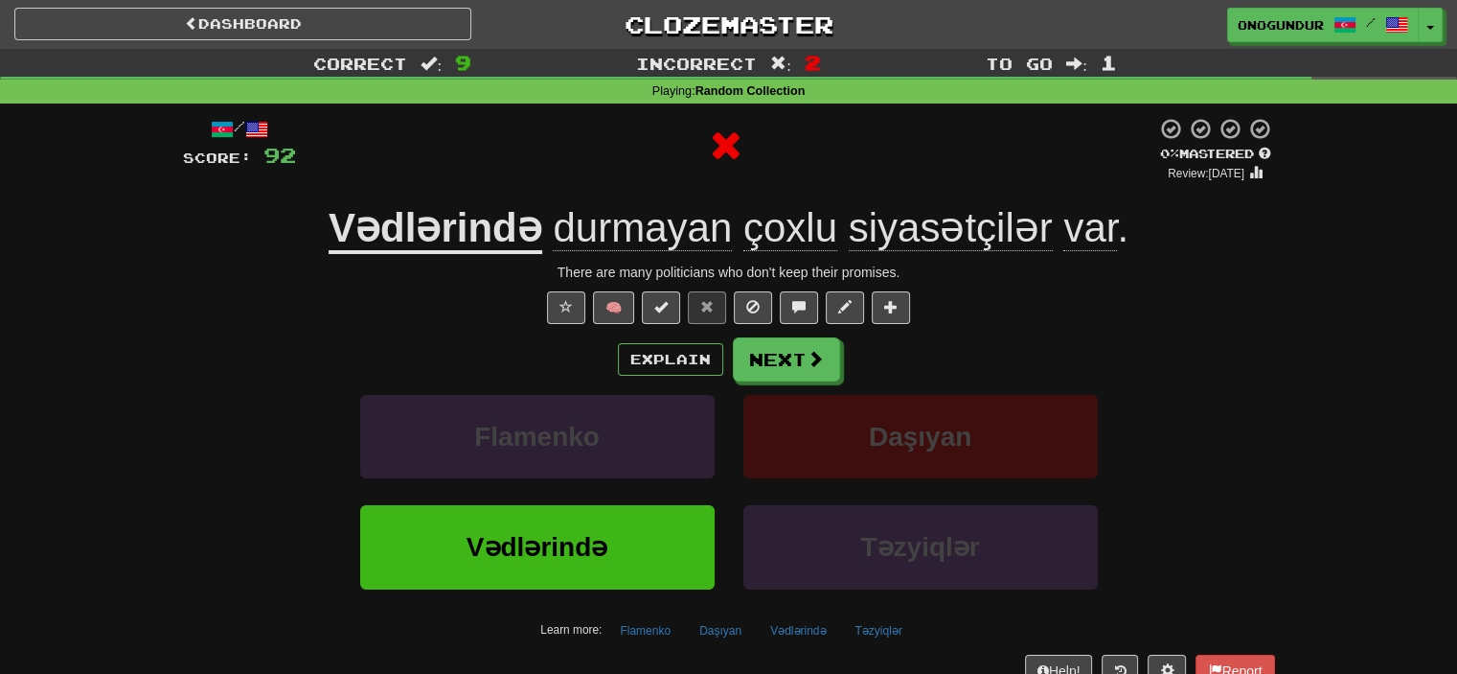
click at [838, 352] on div "Explain Next" at bounding box center [729, 359] width 1092 height 44
click at [791, 367] on button "Next" at bounding box center [787, 360] width 107 height 44
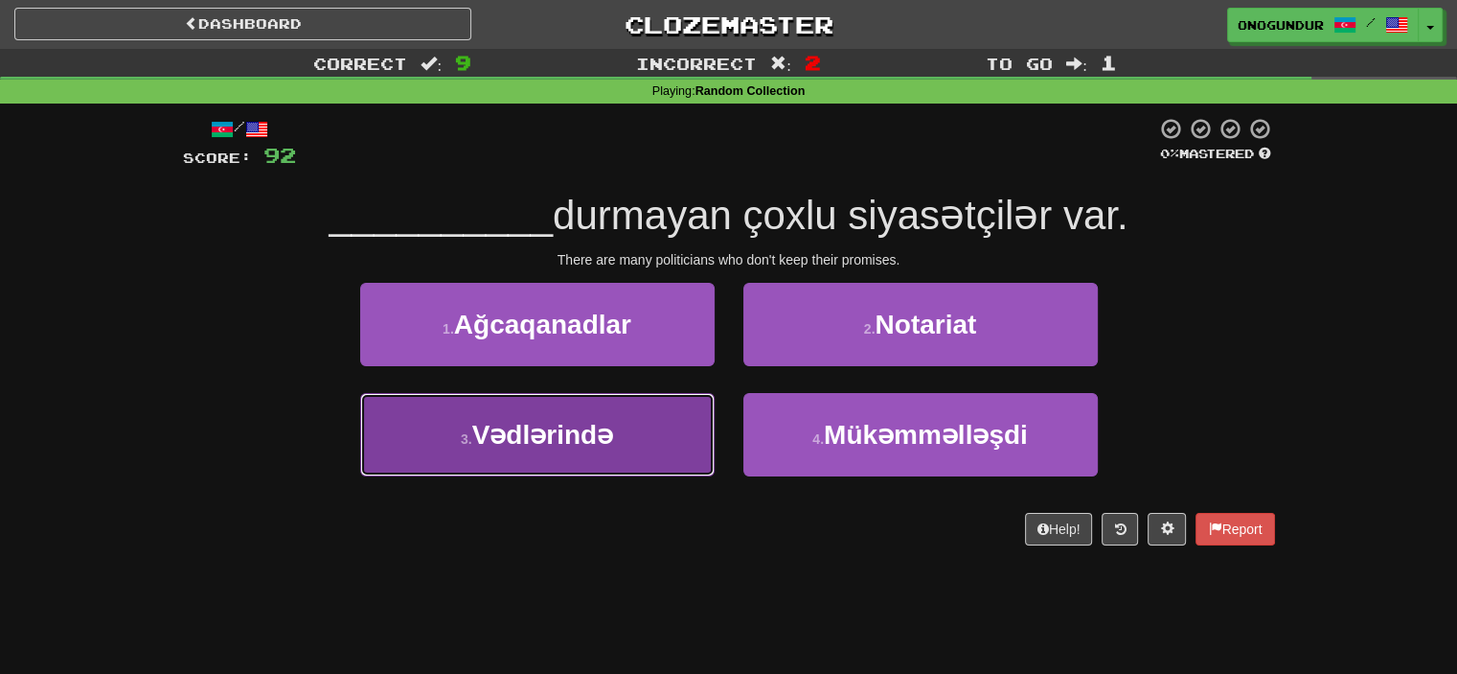
click at [708, 424] on button "3 . Vədlərində" at bounding box center [537, 434] width 355 height 83
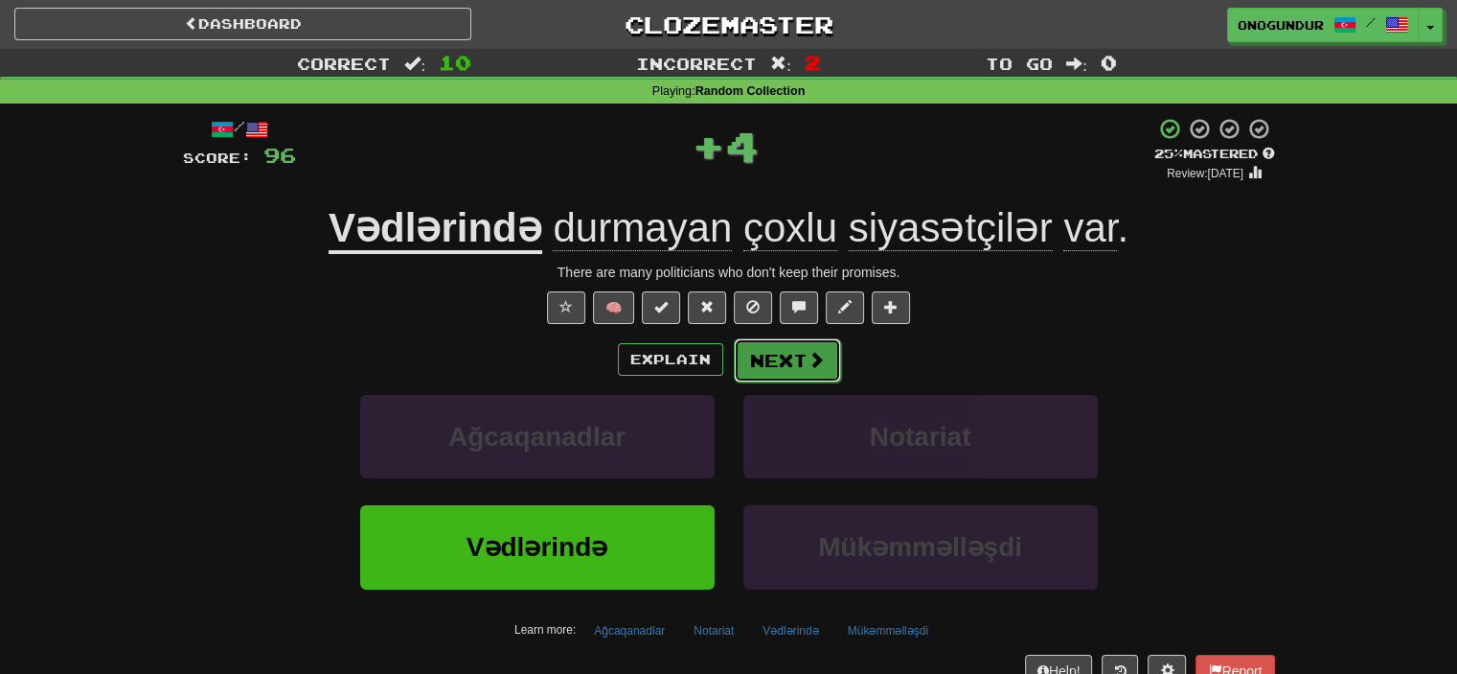
click at [787, 357] on button "Next" at bounding box center [787, 360] width 107 height 44
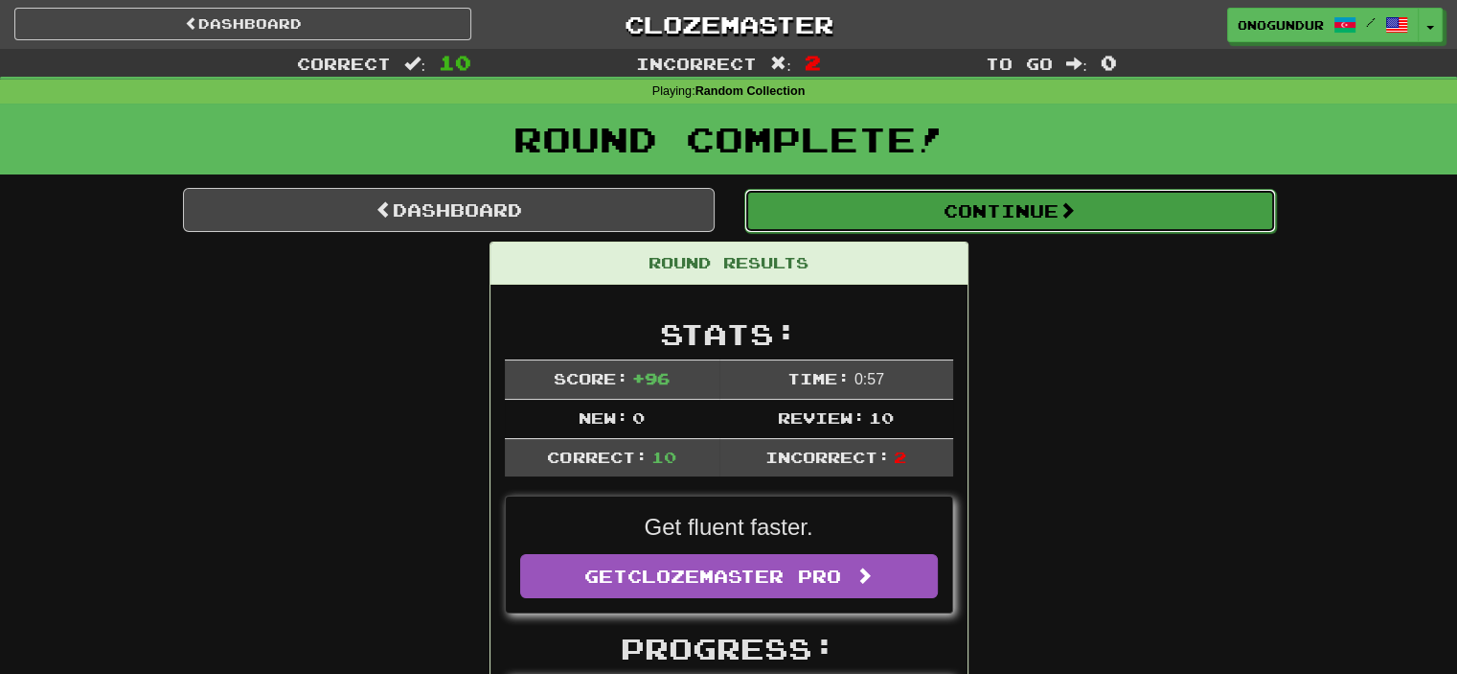
click at [1015, 200] on button "Continue" at bounding box center [1011, 211] width 532 height 44
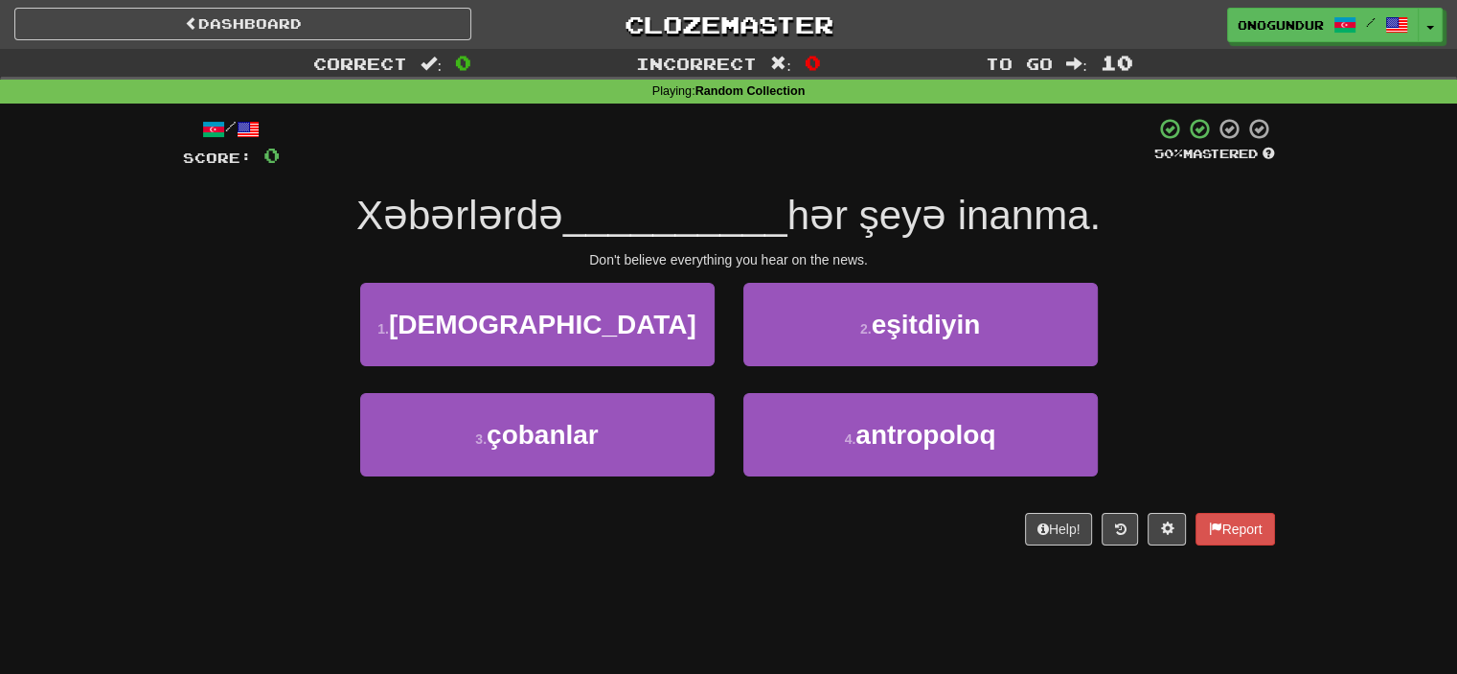
click at [732, 540] on div "Help! Report" at bounding box center [729, 529] width 1092 height 33
drag, startPoint x: 561, startPoint y: 252, endPoint x: 1093, endPoint y: 275, distance: 533.2
click at [1089, 269] on div "/ Score: 0 50 % Mastered Xəbərlərdə __________ hər şeyə inanma. Don't believe e…" at bounding box center [729, 331] width 1092 height 428
click at [1175, 374] on div "1 . imam 2 . eşitdiyin" at bounding box center [729, 338] width 1150 height 110
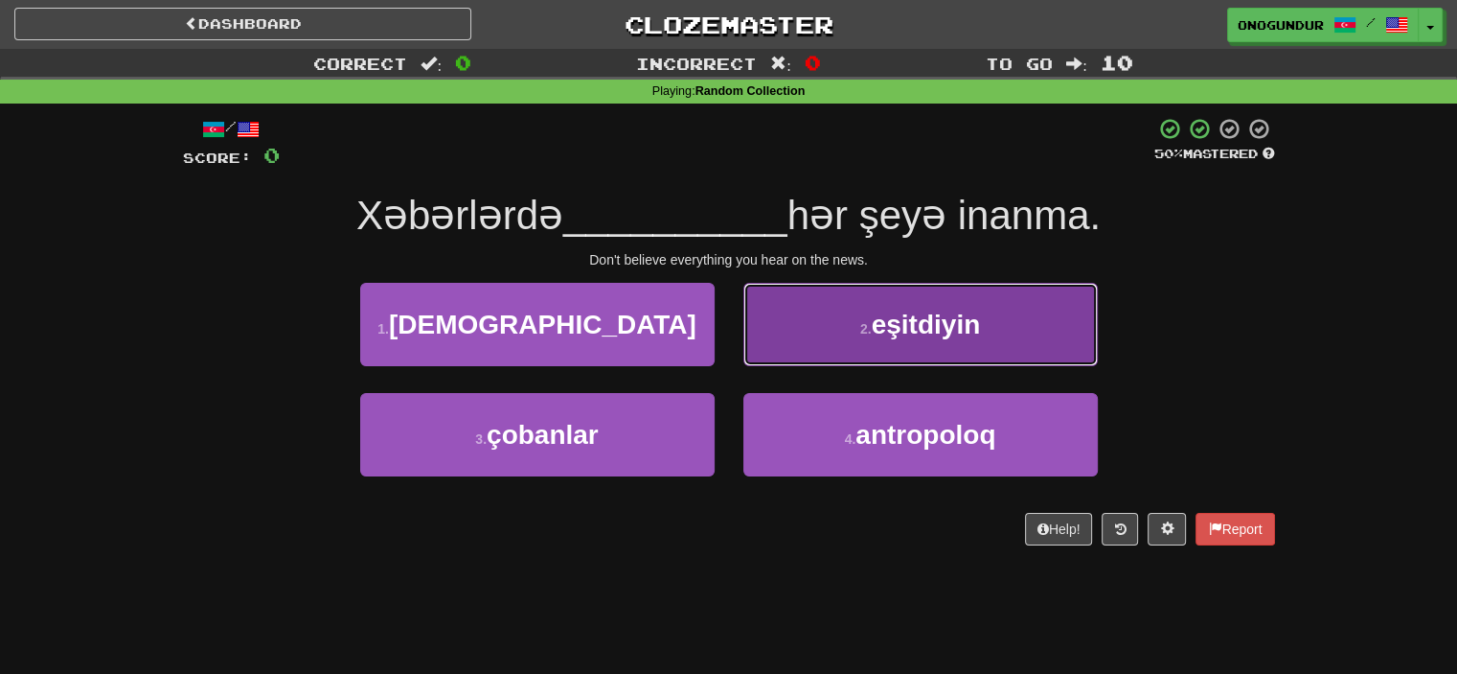
click at [948, 316] on span "eşitdiyin" at bounding box center [926, 324] width 109 height 30
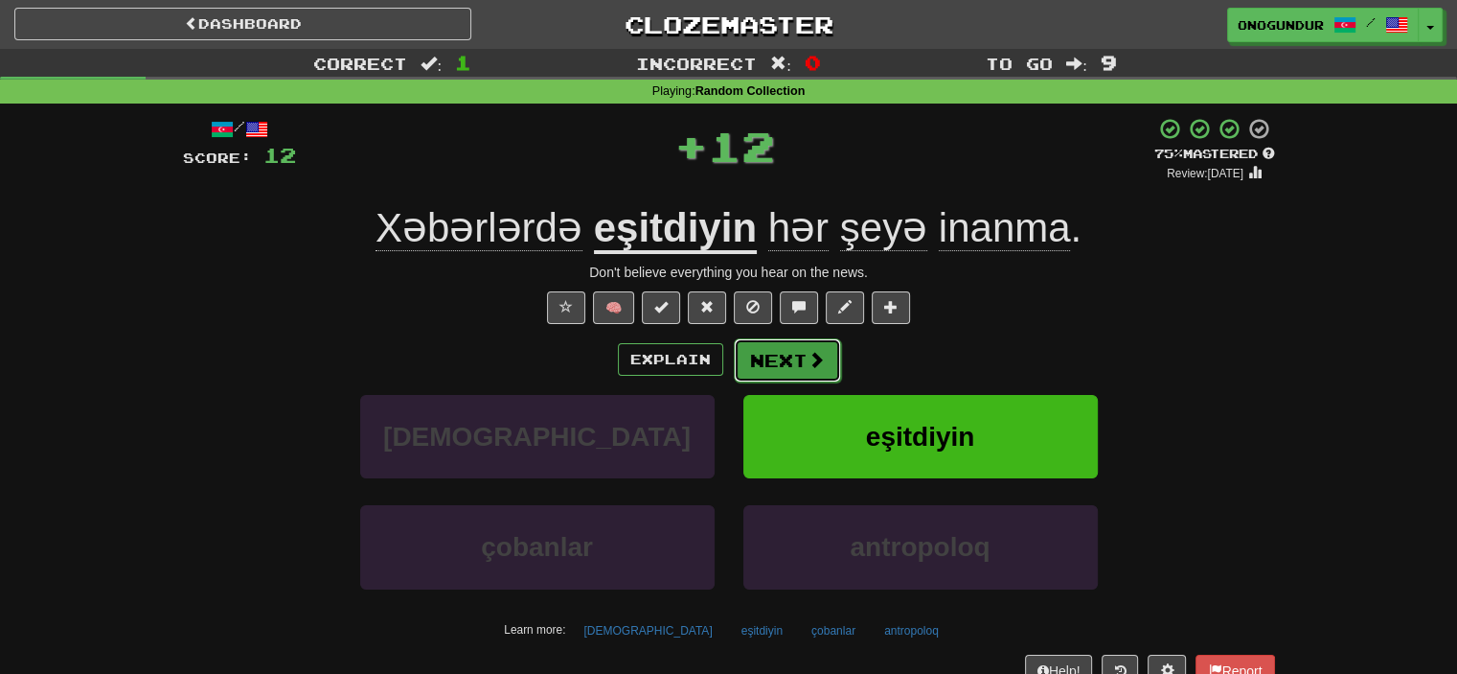
click at [813, 352] on span at bounding box center [816, 359] width 17 height 17
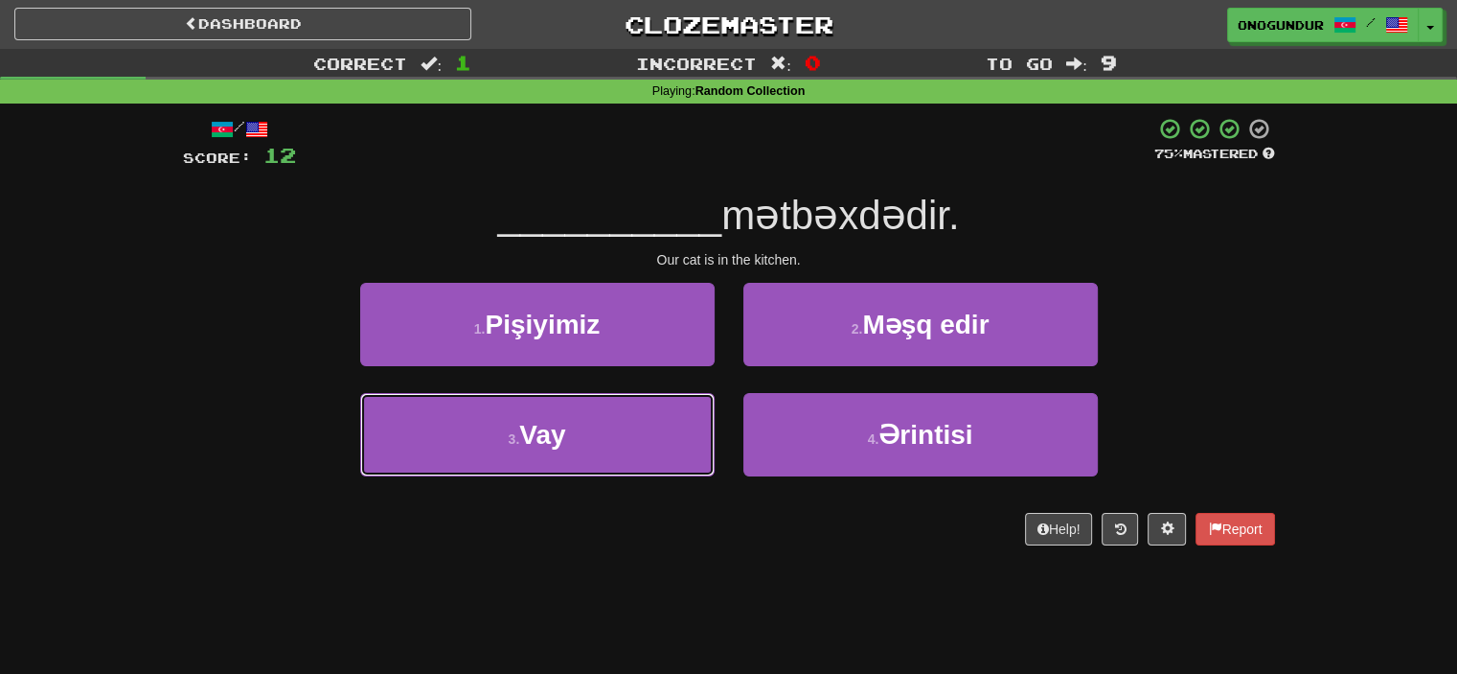
drag, startPoint x: 618, startPoint y: 423, endPoint x: 720, endPoint y: 381, distance: 109.6
click at [618, 423] on button "3 . Vay" at bounding box center [537, 434] width 355 height 83
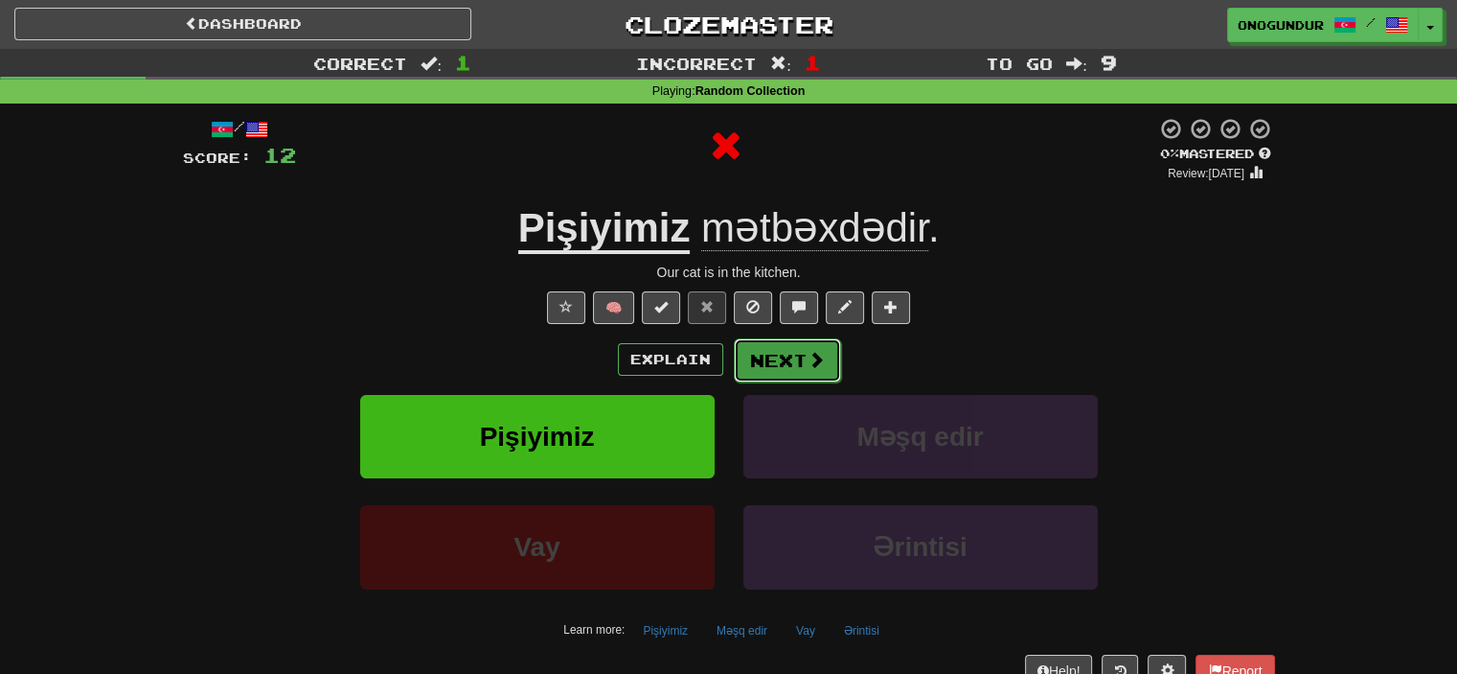
click at [762, 353] on button "Next" at bounding box center [787, 360] width 107 height 44
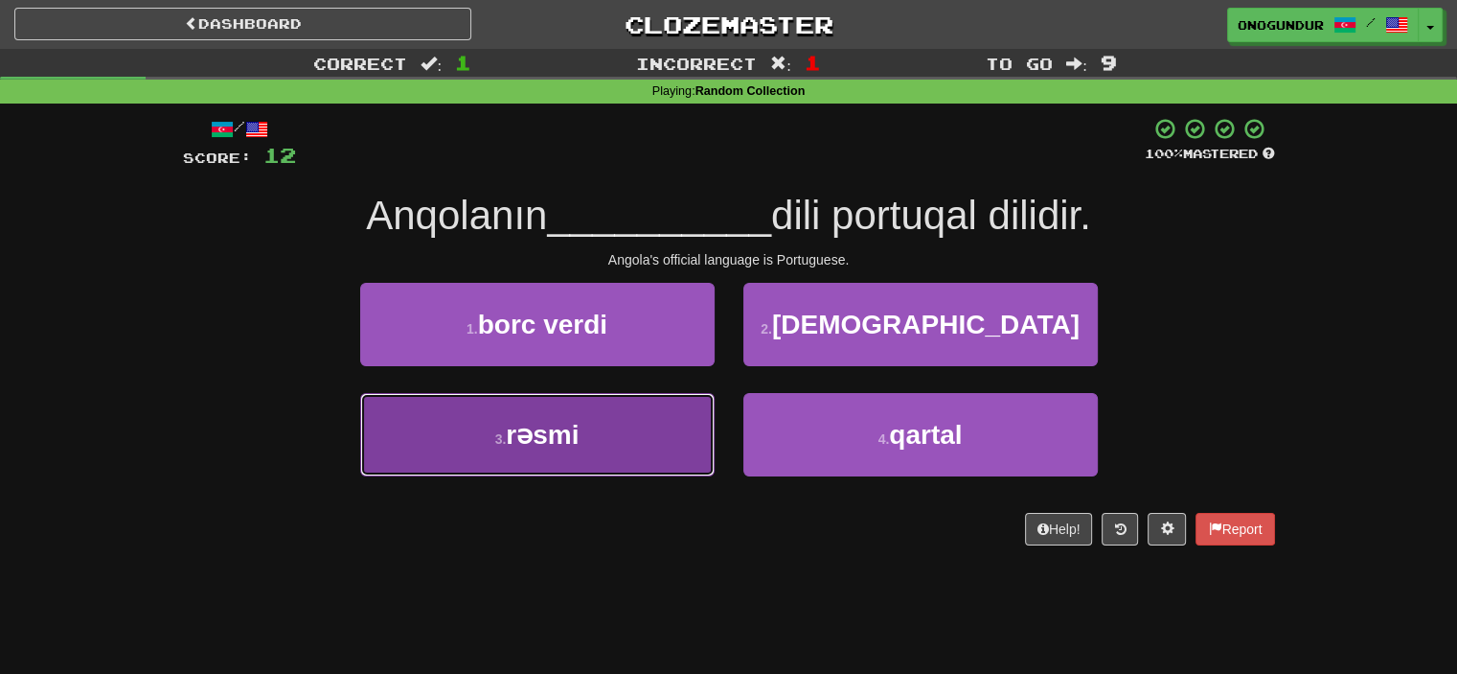
click at [663, 434] on button "3 . rəsmi" at bounding box center [537, 434] width 355 height 83
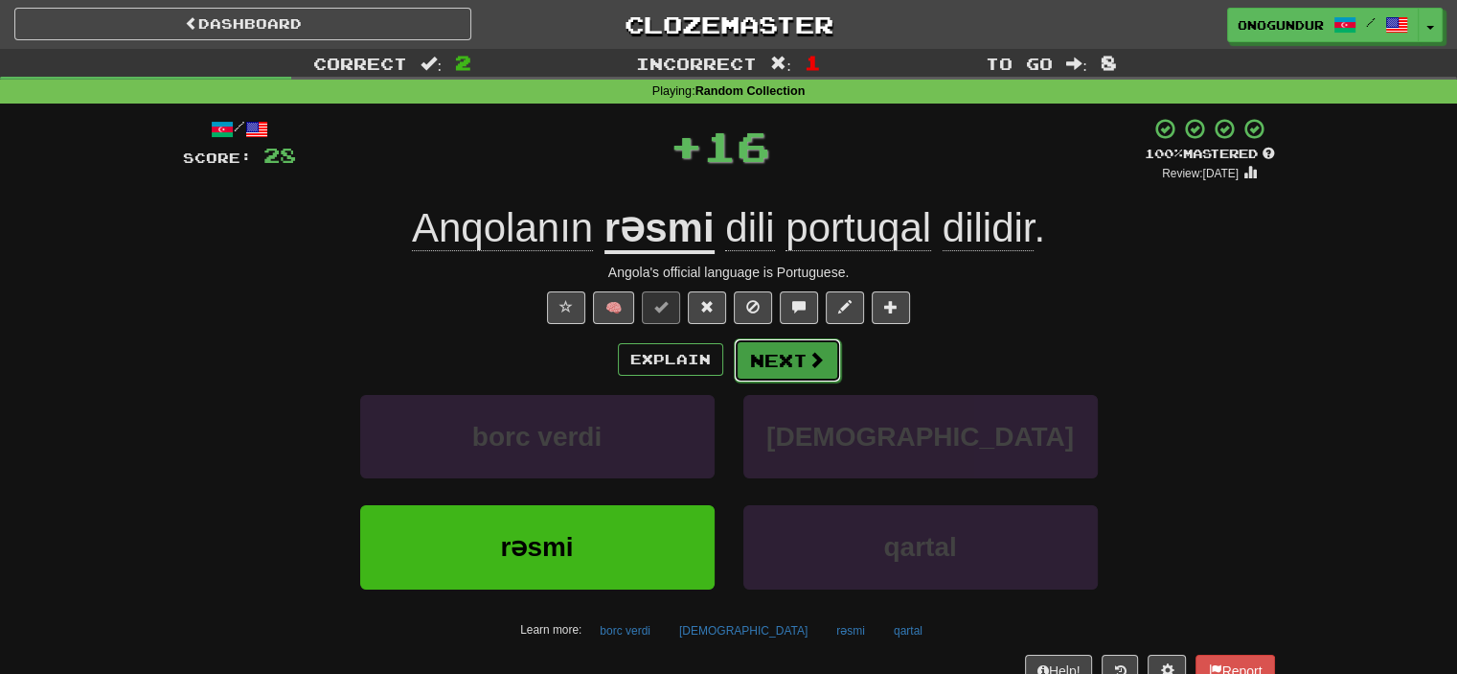
click at [782, 354] on button "Next" at bounding box center [787, 360] width 107 height 44
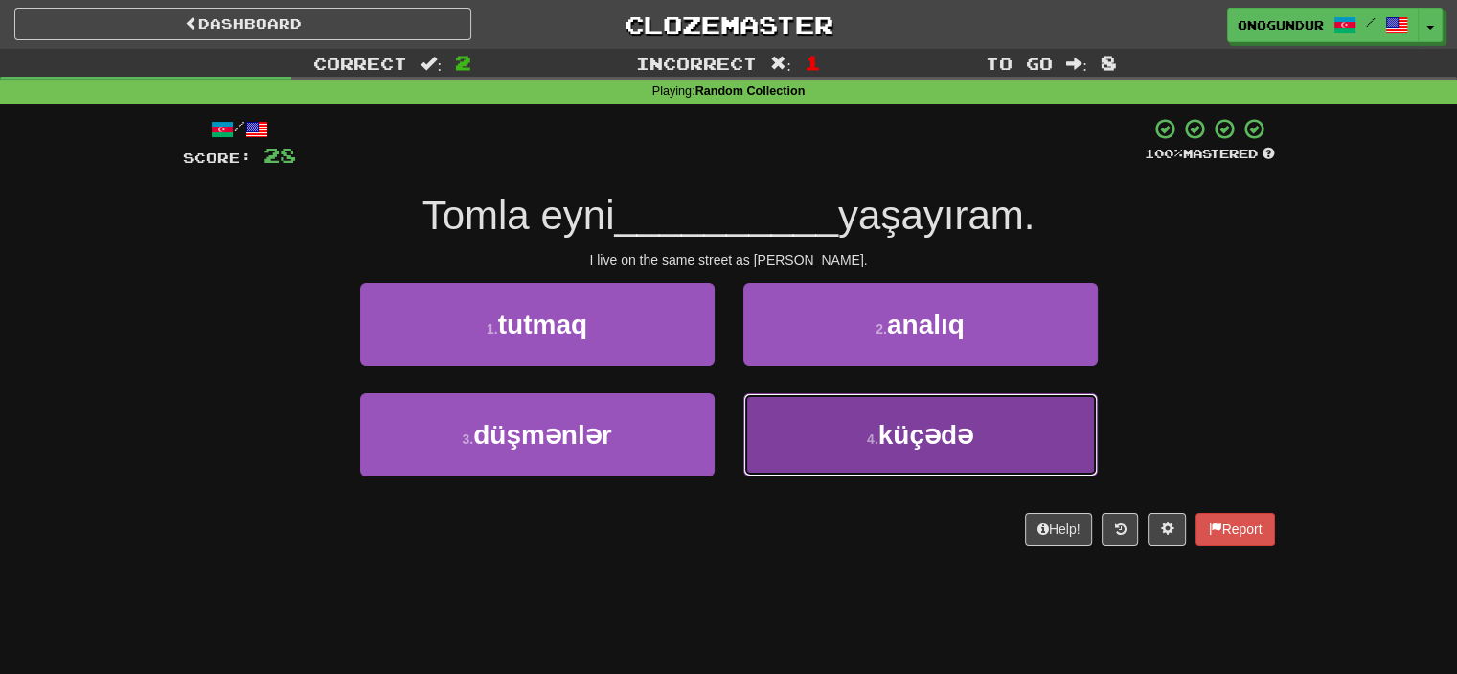
drag, startPoint x: 774, startPoint y: 423, endPoint x: 790, endPoint y: 393, distance: 33.4
click at [775, 423] on button "4 . küçədə" at bounding box center [921, 434] width 355 height 83
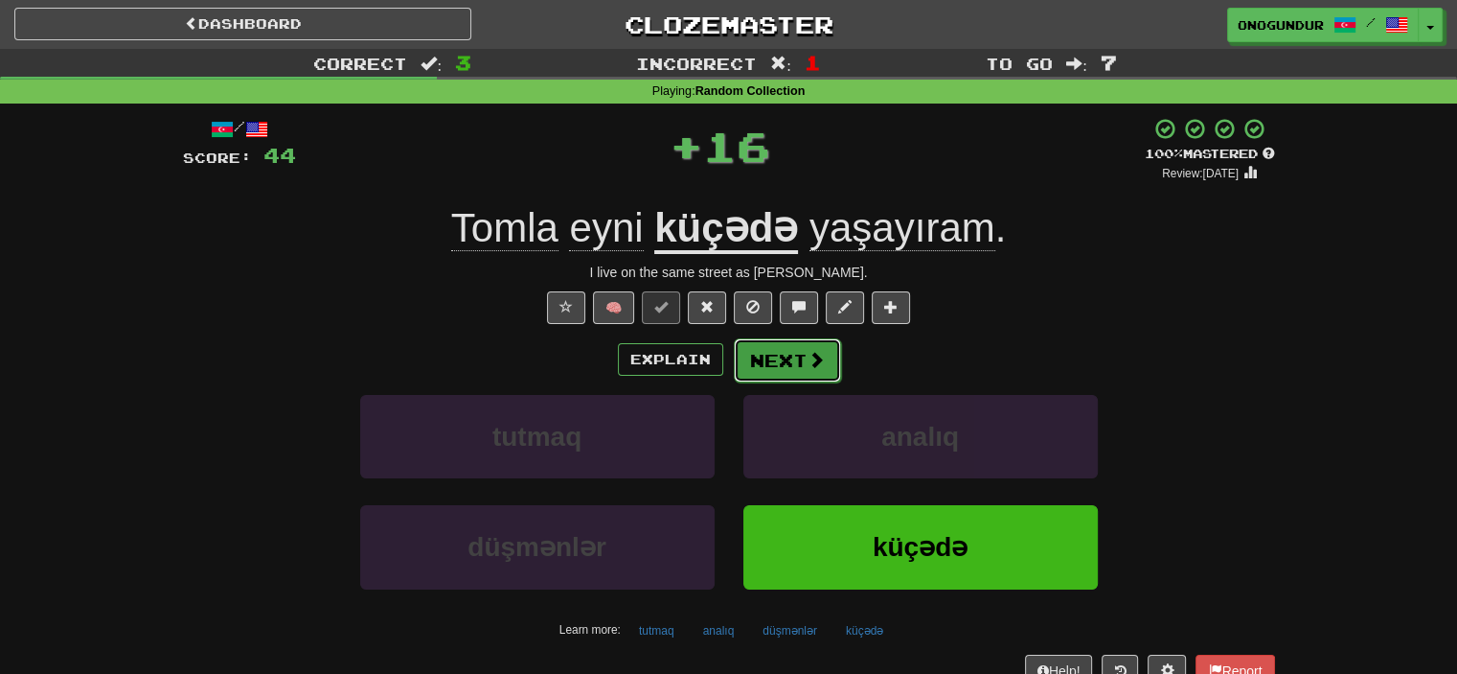
click at [790, 371] on button "Next" at bounding box center [787, 360] width 107 height 44
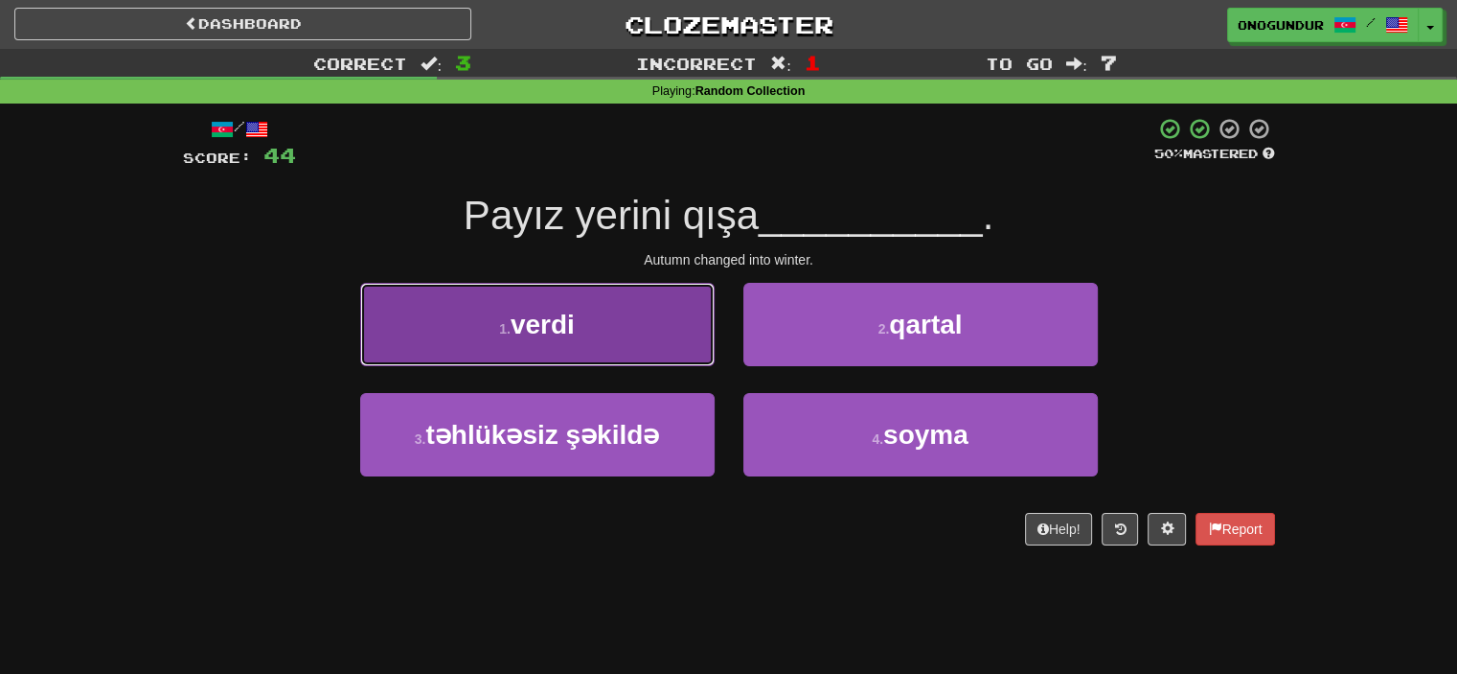
click at [652, 336] on button "1 . verdi" at bounding box center [537, 324] width 355 height 83
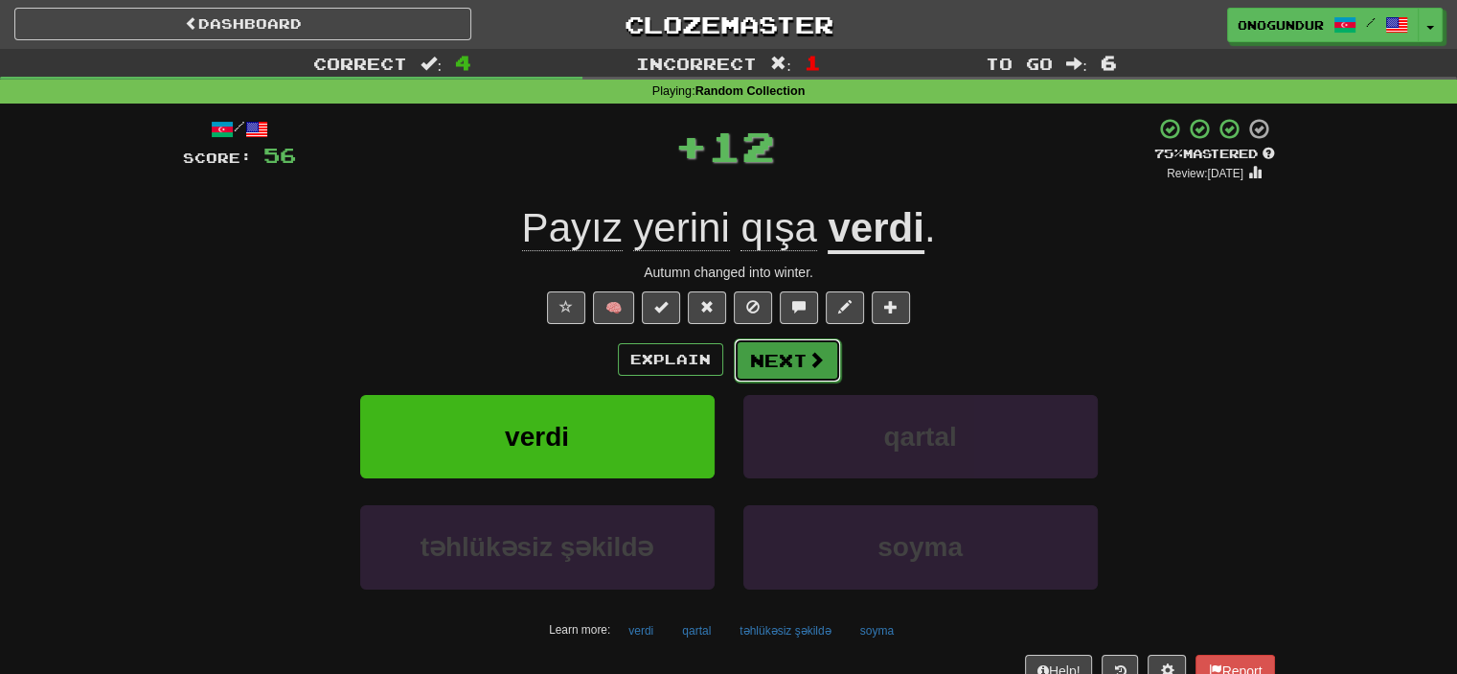
click at [788, 364] on button "Next" at bounding box center [787, 360] width 107 height 44
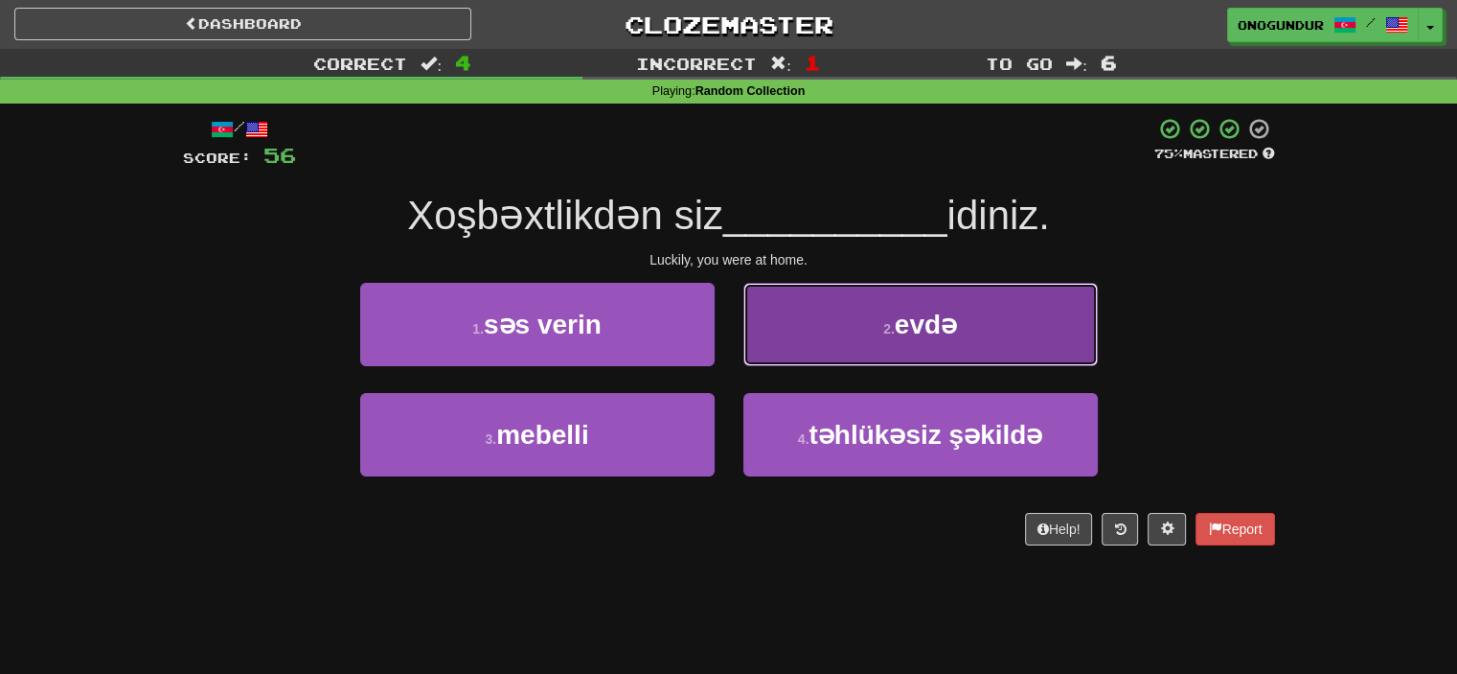
click at [819, 353] on button "2 . evdə" at bounding box center [921, 324] width 355 height 83
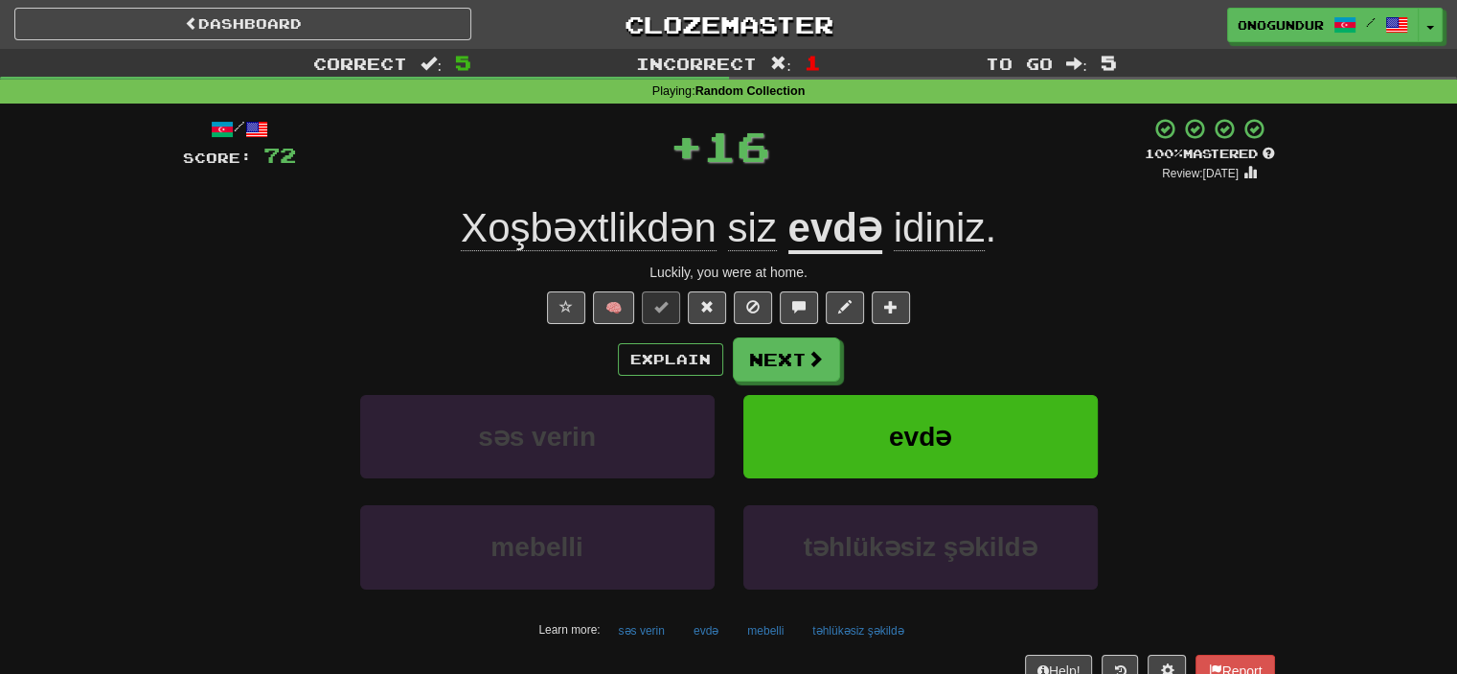
click at [807, 367] on span at bounding box center [815, 358] width 17 height 17
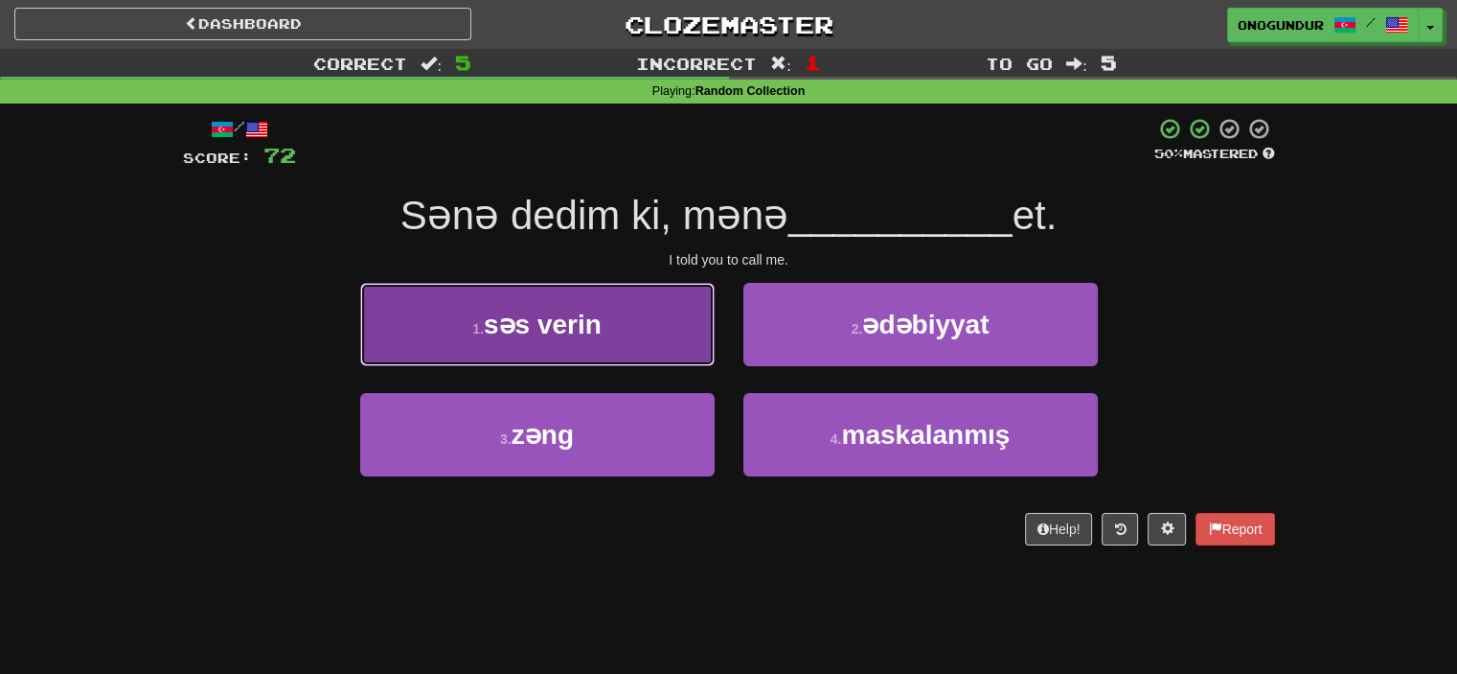
click at [689, 340] on button "1 . səs verin" at bounding box center [537, 324] width 355 height 83
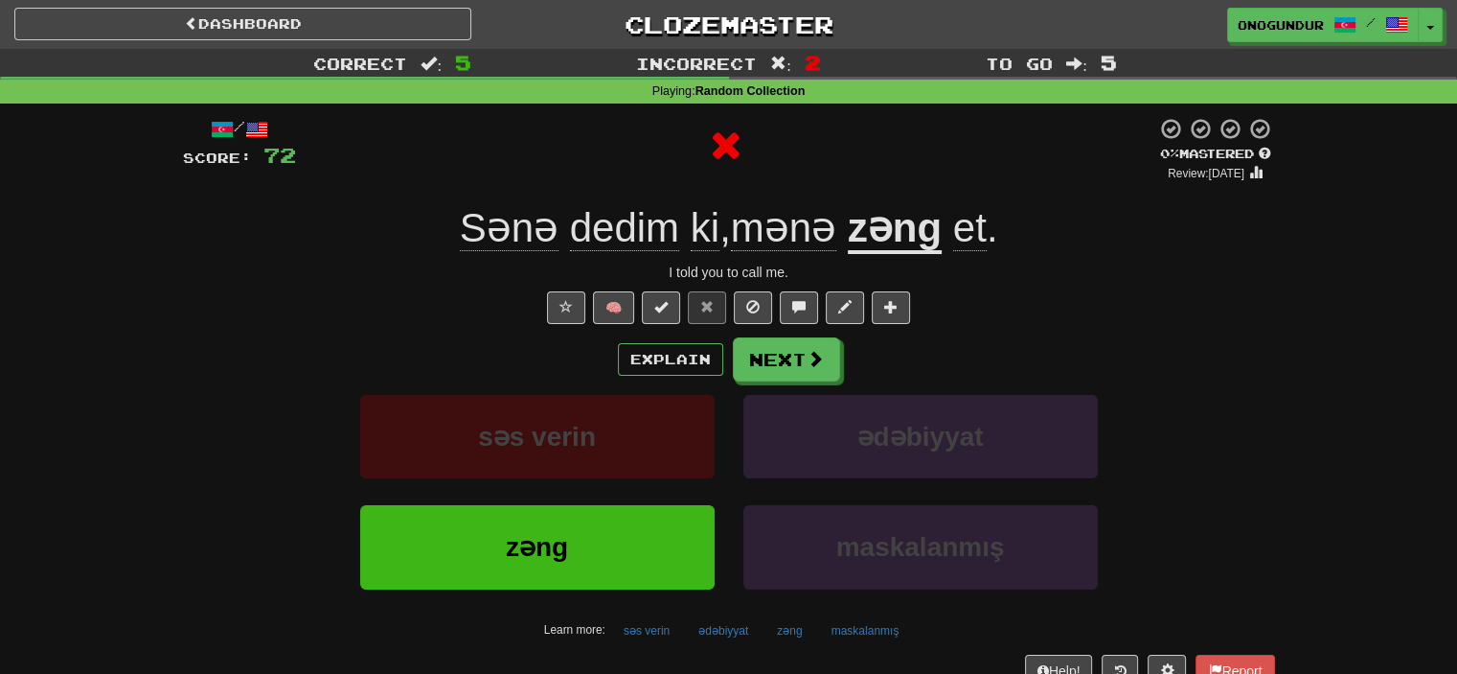
click at [771, 367] on button "Next" at bounding box center [786, 359] width 107 height 44
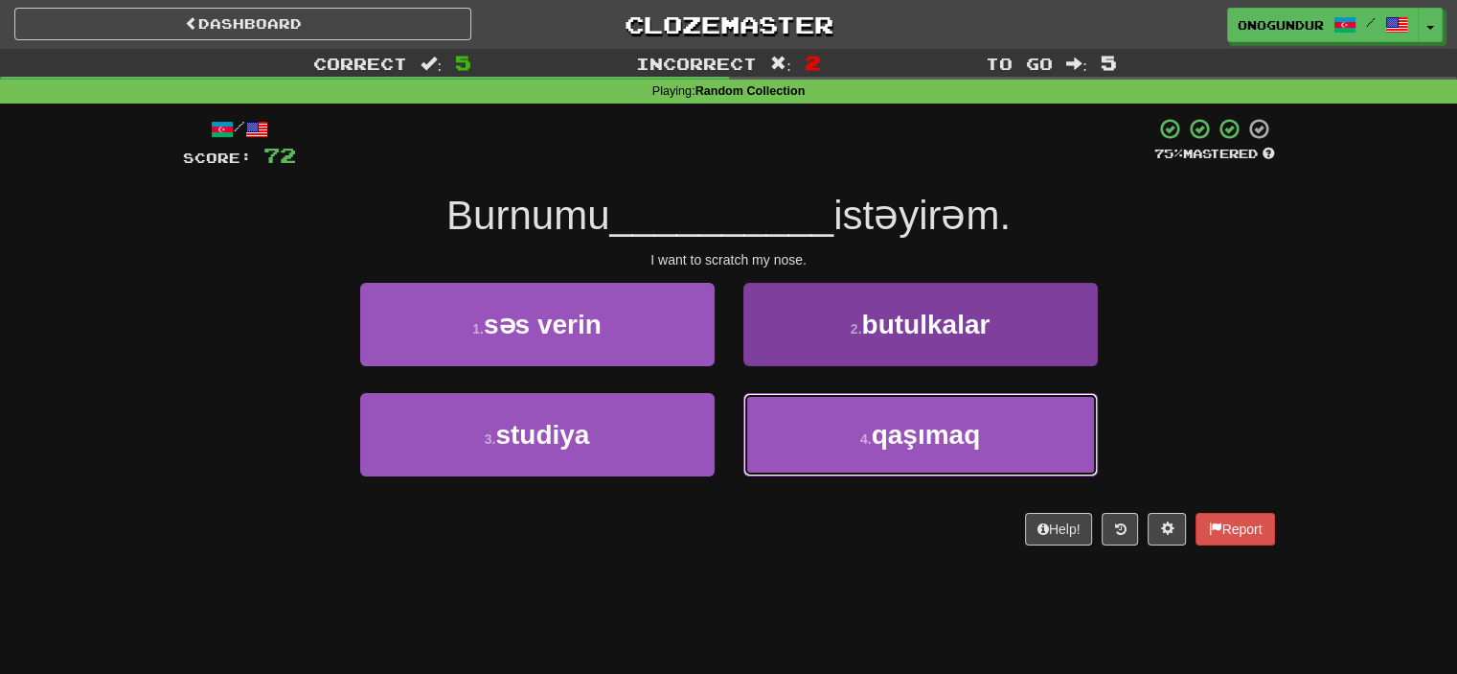
drag, startPoint x: 782, startPoint y: 417, endPoint x: 782, endPoint y: 400, distance: 17.2
click at [782, 417] on button "4 . qaşımaq" at bounding box center [921, 434] width 355 height 83
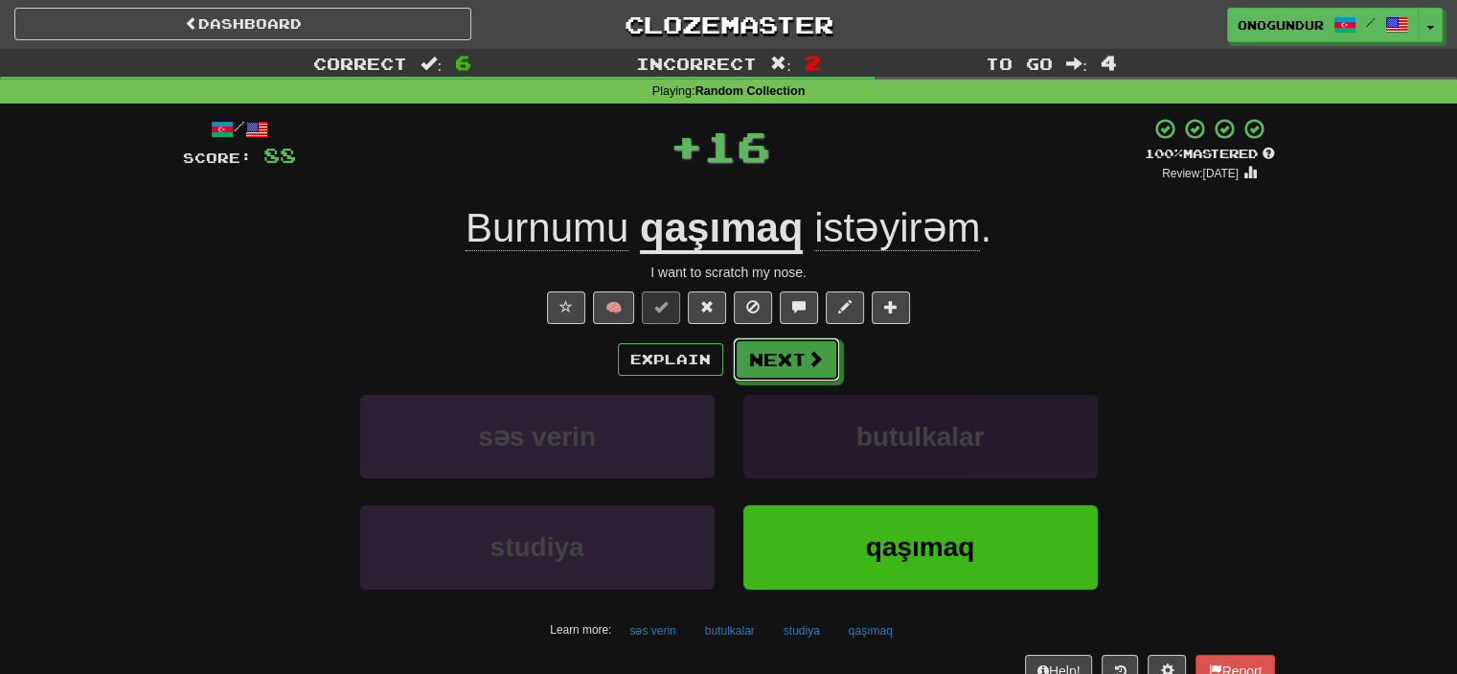
click at [778, 341] on button "Next" at bounding box center [786, 359] width 107 height 44
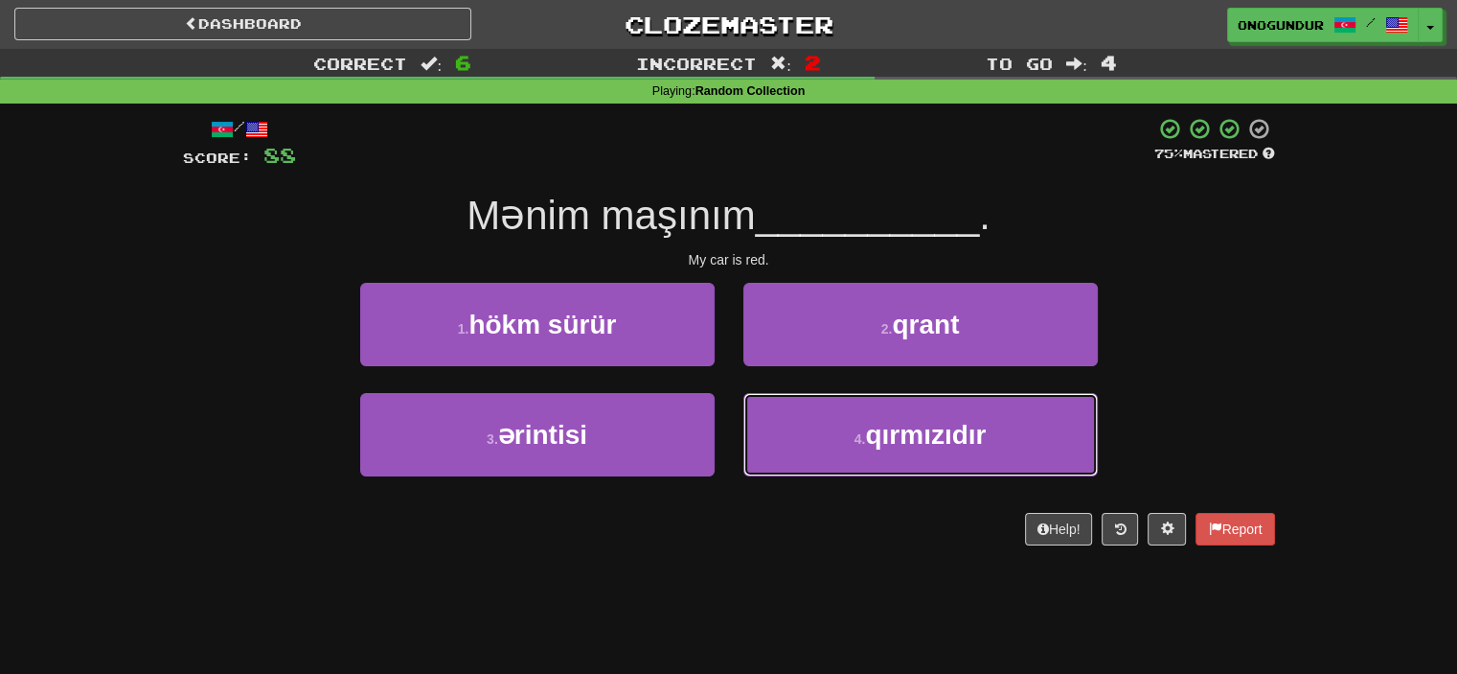
drag, startPoint x: 801, startPoint y: 432, endPoint x: 767, endPoint y: 392, distance: 52.4
click at [803, 432] on button "4 . qırmızıdır" at bounding box center [921, 434] width 355 height 83
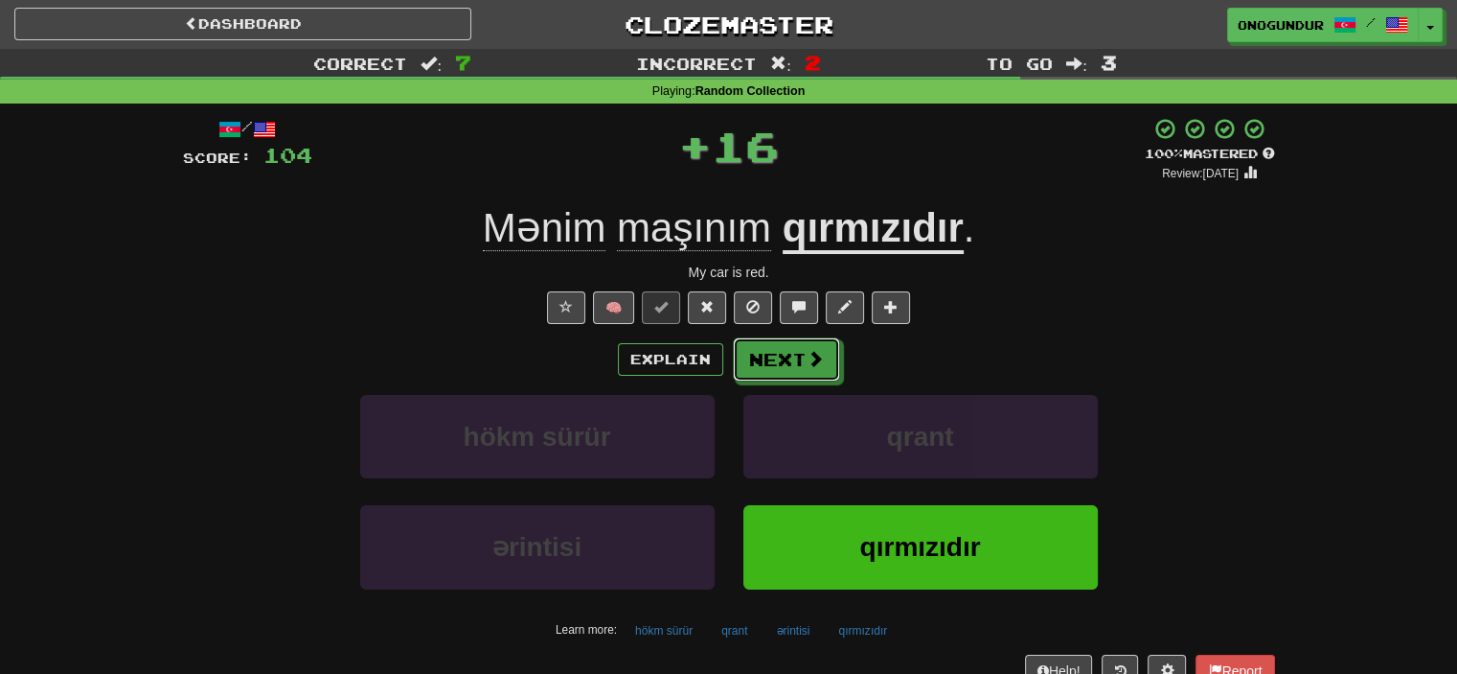
click at [760, 369] on button "Next" at bounding box center [786, 359] width 107 height 44
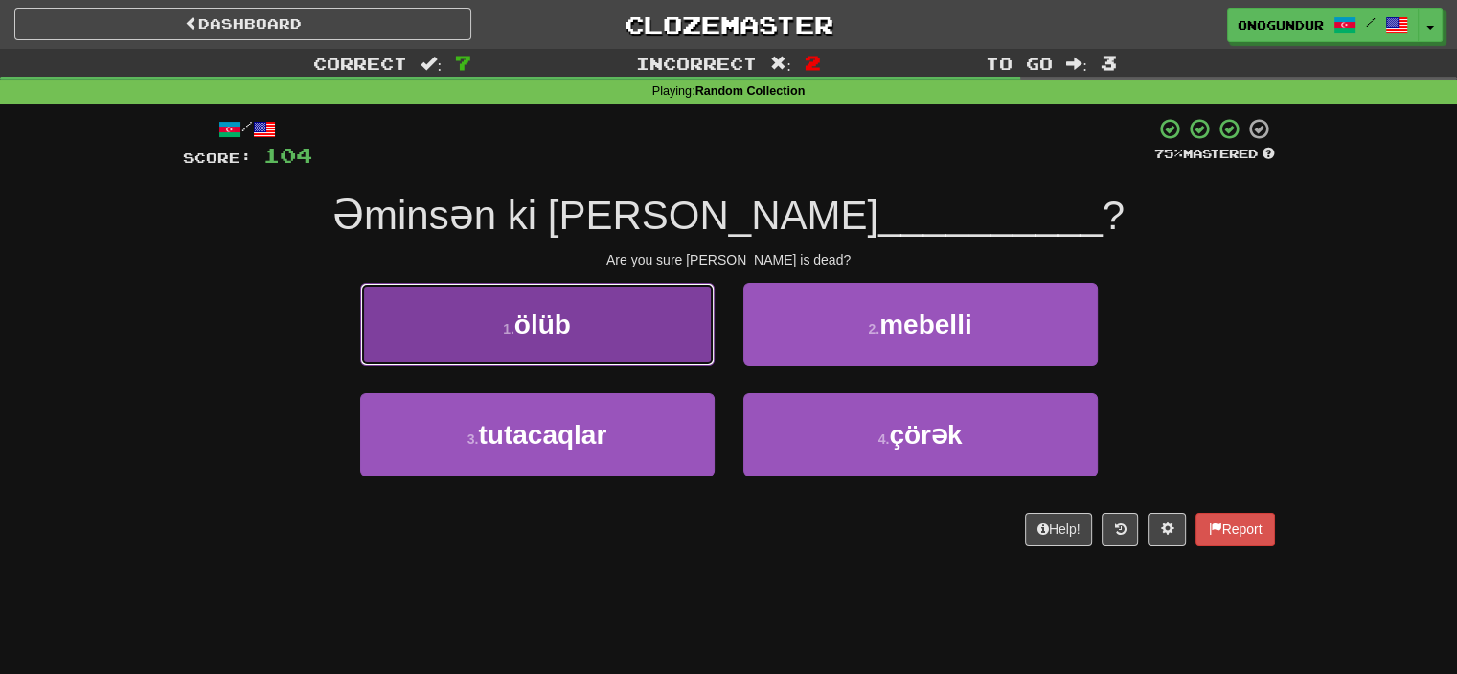
click at [687, 340] on button "1 . ölüb" at bounding box center [537, 324] width 355 height 83
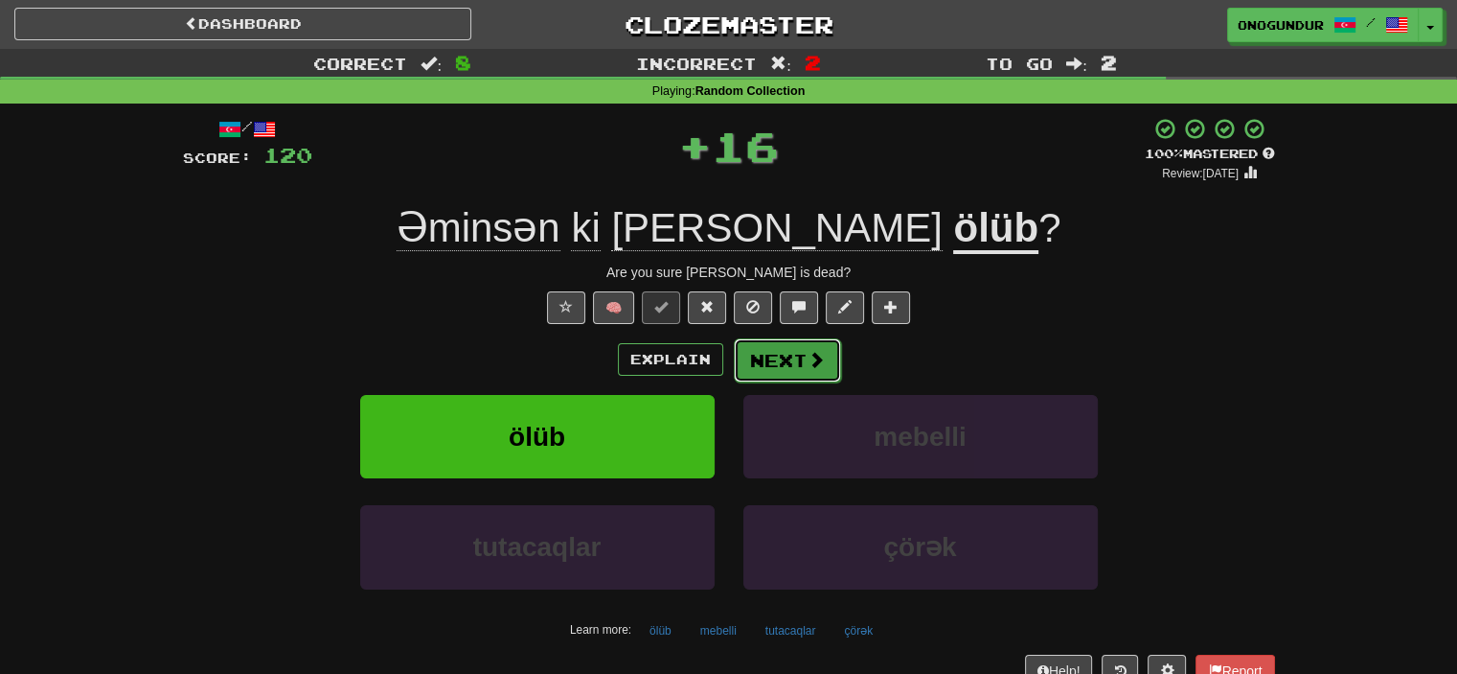
click at [785, 344] on button "Next" at bounding box center [787, 360] width 107 height 44
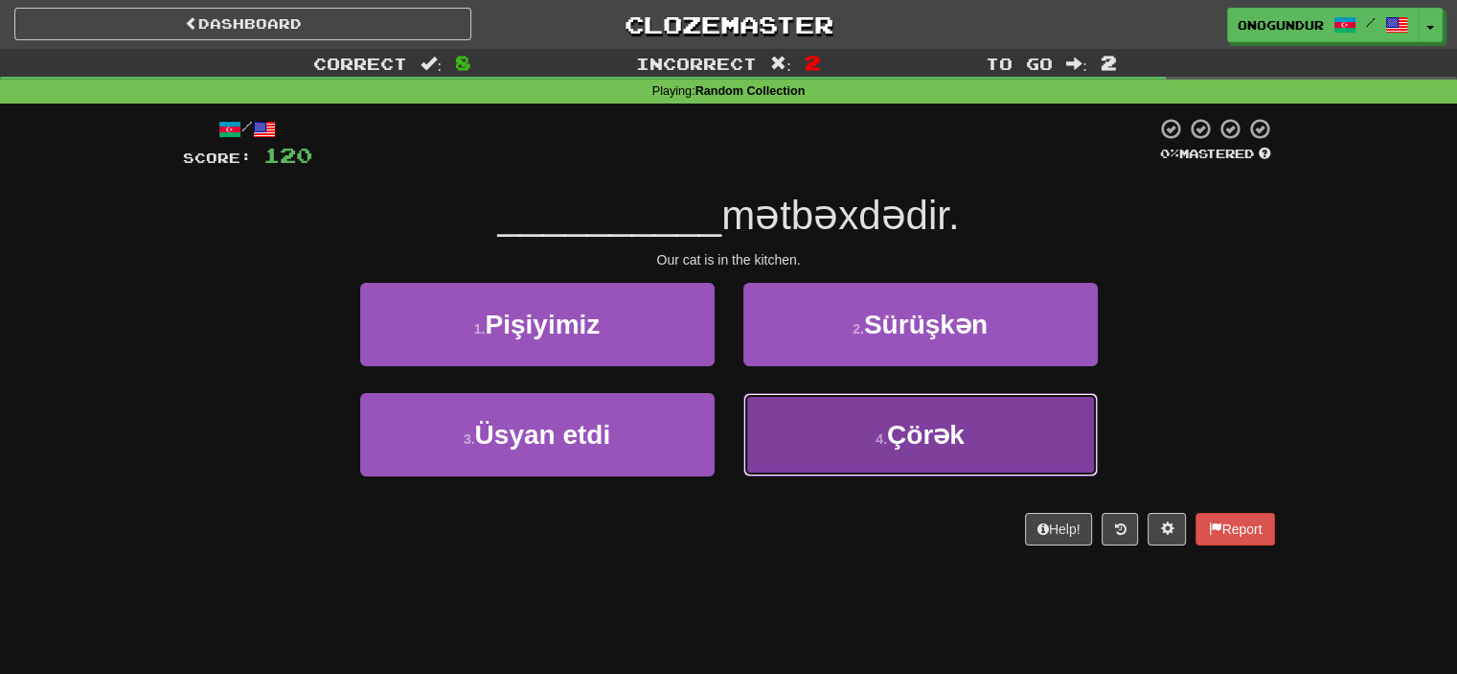
drag, startPoint x: 788, startPoint y: 409, endPoint x: 765, endPoint y: 327, distance: 85.6
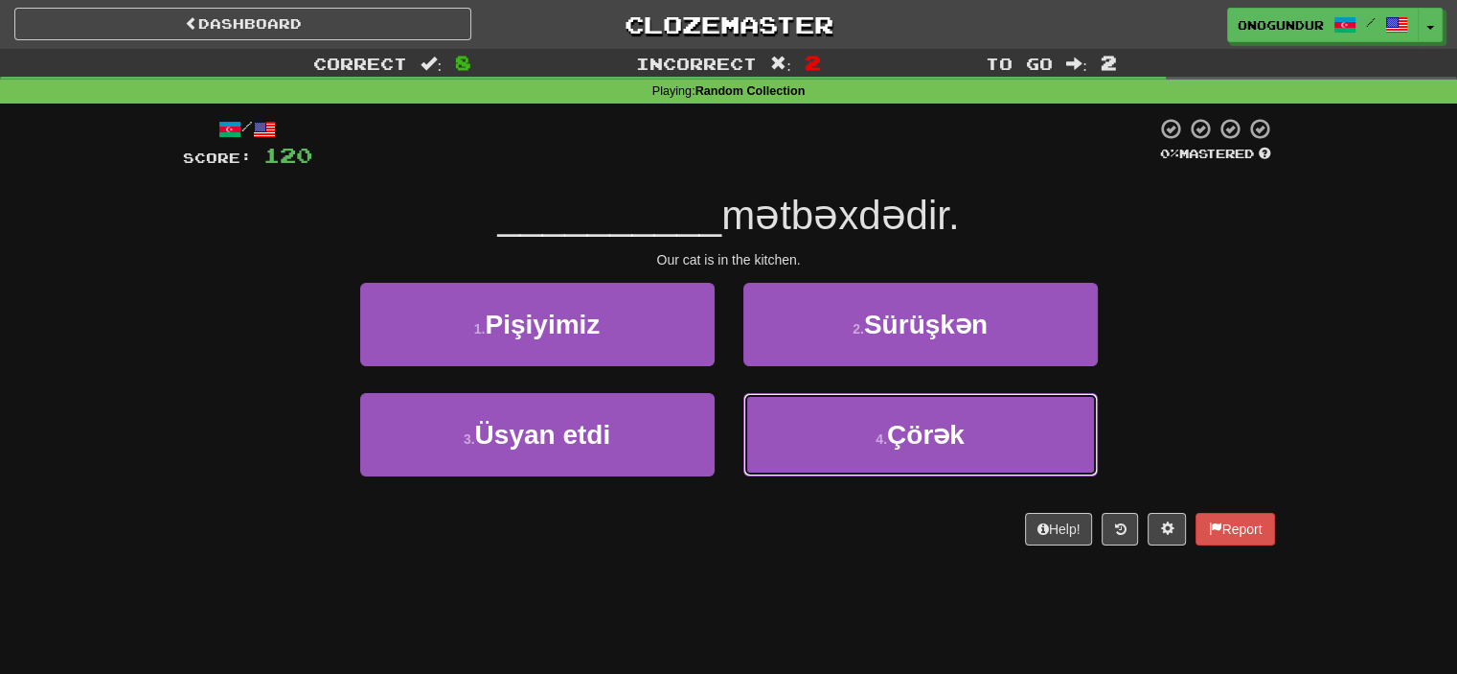
click at [788, 408] on button "4 . Çörək" at bounding box center [921, 434] width 355 height 83
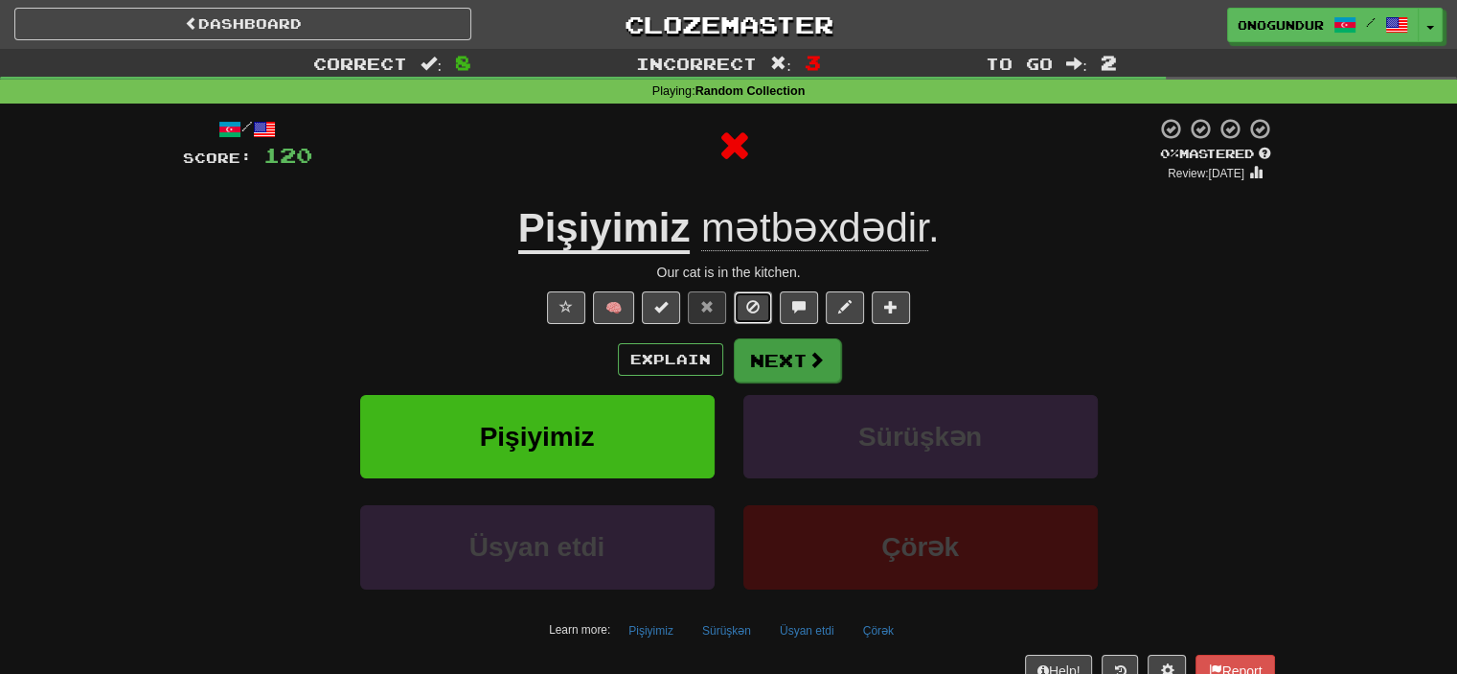
drag, startPoint x: 765, startPoint y: 327, endPoint x: 764, endPoint y: 340, distance: 13.4
click at [764, 332] on div "/ Score: 120 0 % Mastered Review: 2025-10-15 Pişiyimiz mətbəxdədir . Our cat is…" at bounding box center [729, 417] width 1092 height 601
click at [762, 351] on button "Next" at bounding box center [787, 360] width 107 height 44
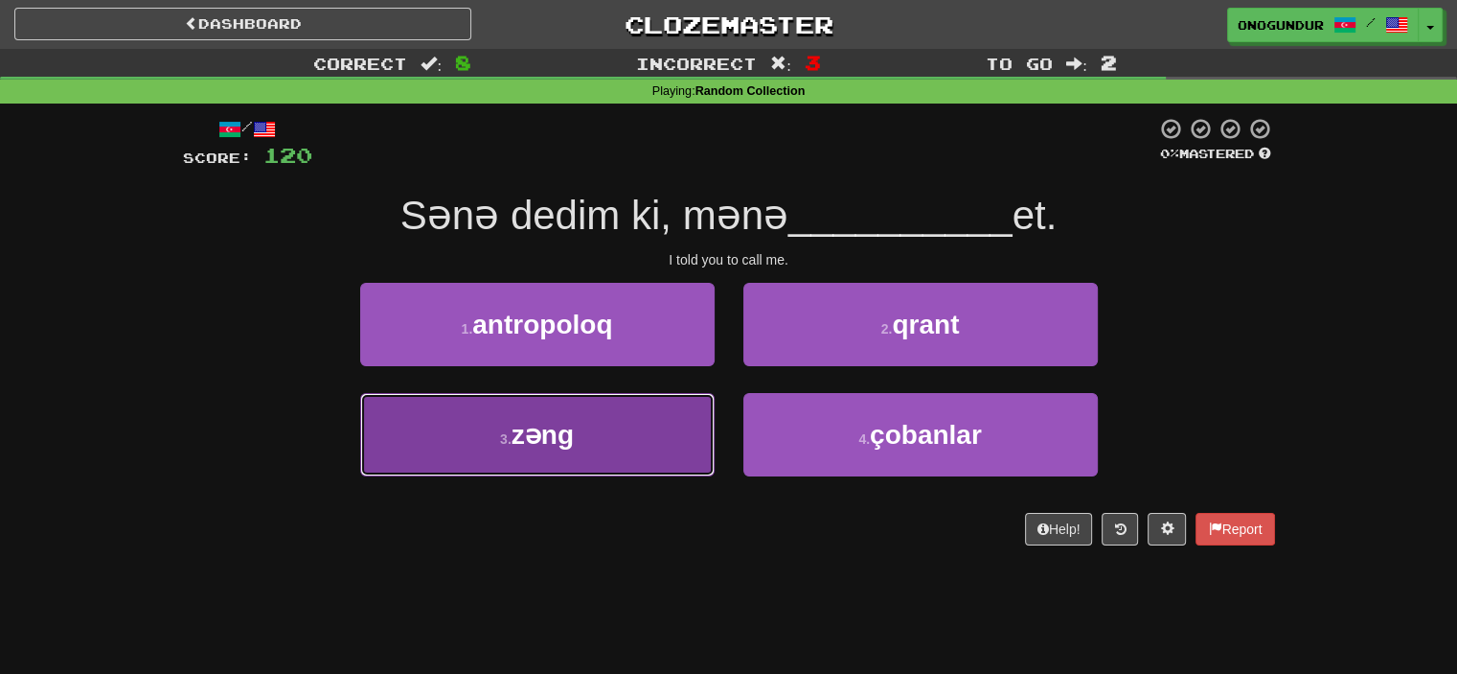
click at [686, 409] on button "3 . zəng" at bounding box center [537, 434] width 355 height 83
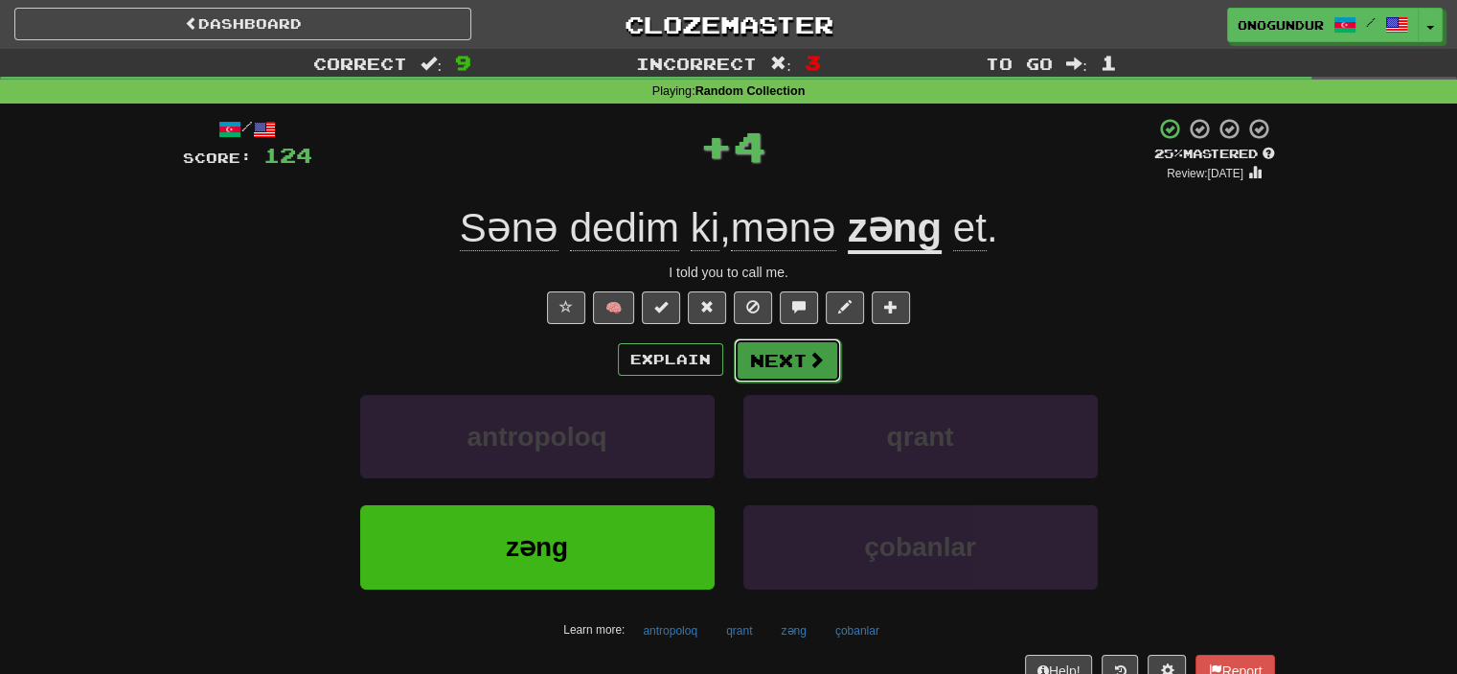
drag, startPoint x: 731, startPoint y: 388, endPoint x: 790, endPoint y: 356, distance: 66.5
click at [790, 356] on button "Next" at bounding box center [787, 360] width 107 height 44
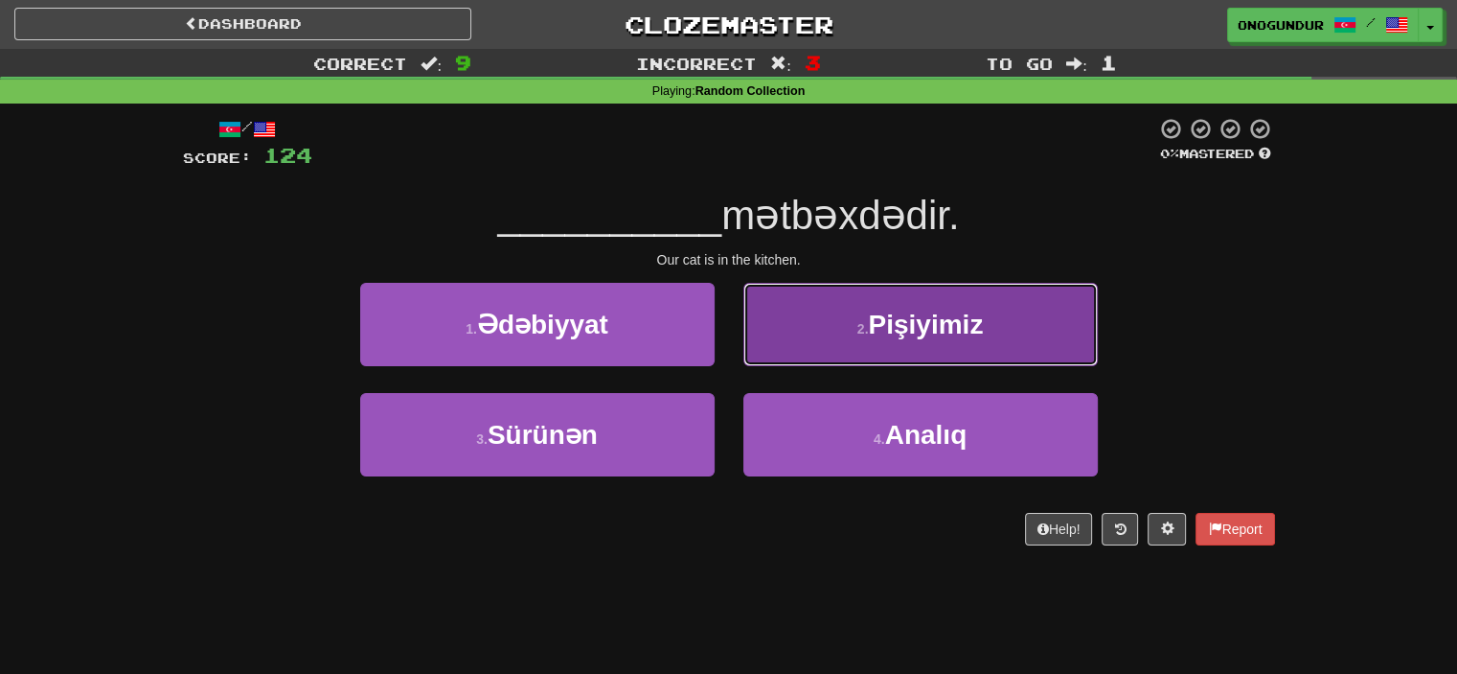
drag, startPoint x: 838, startPoint y: 326, endPoint x: 813, endPoint y: 332, distance: 26.7
click at [832, 326] on button "2 . Pişiyimiz" at bounding box center [921, 324] width 355 height 83
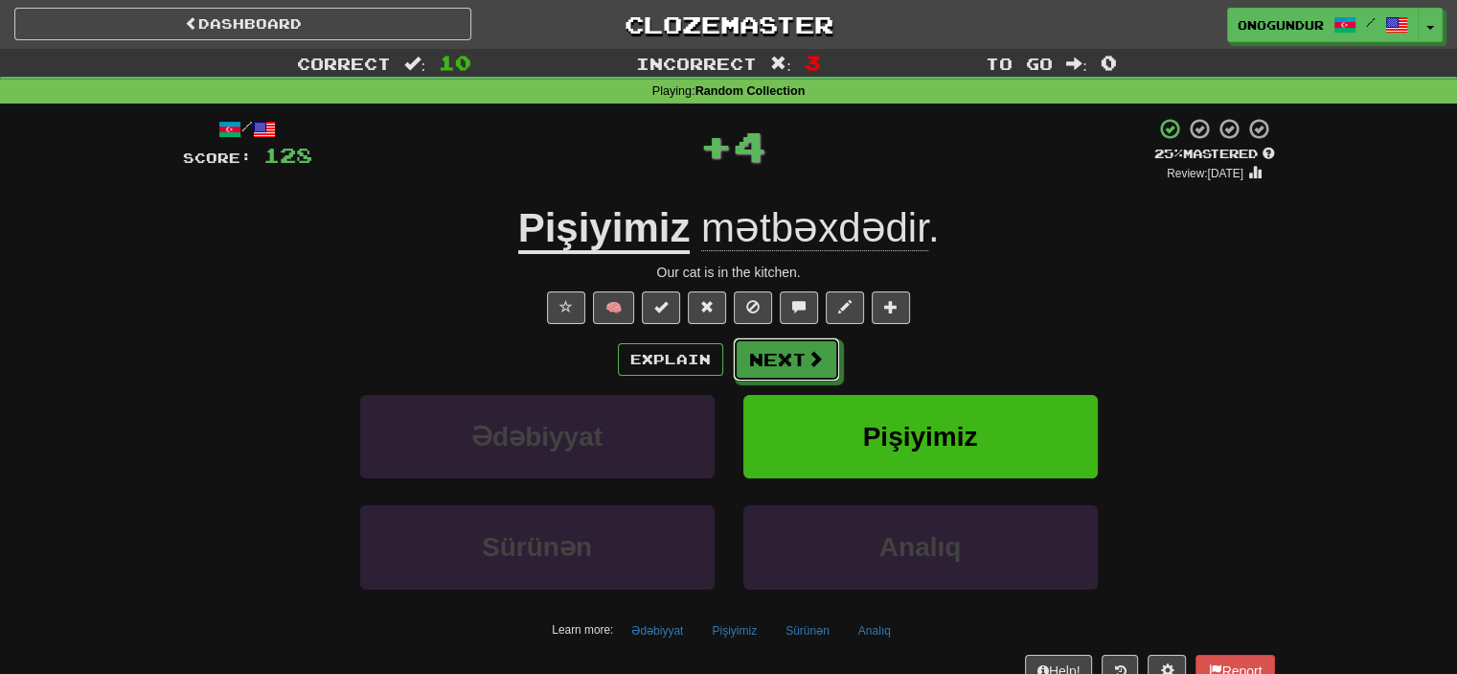
drag, startPoint x: 813, startPoint y: 332, endPoint x: 752, endPoint y: 363, distance: 67.7
click at [752, 363] on button "Next" at bounding box center [786, 359] width 107 height 44
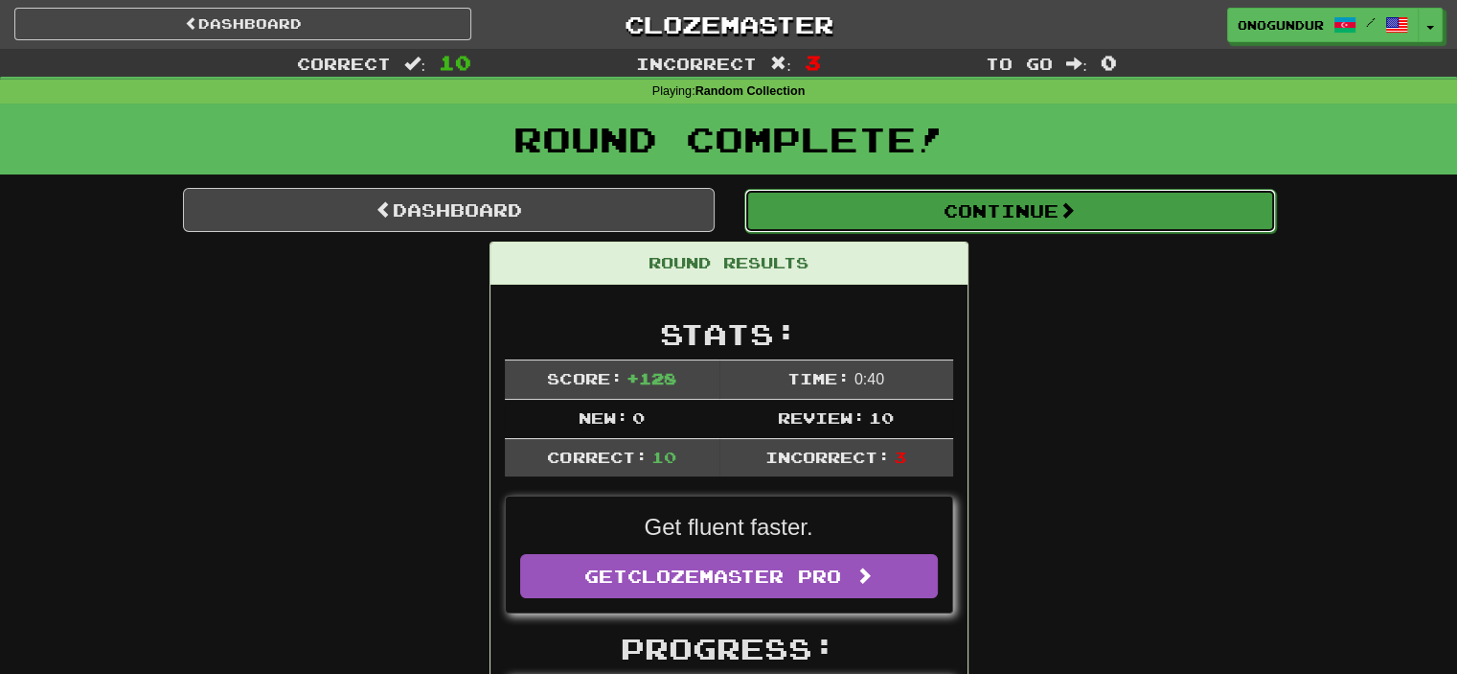
click at [998, 214] on button "Continue" at bounding box center [1011, 211] width 532 height 44
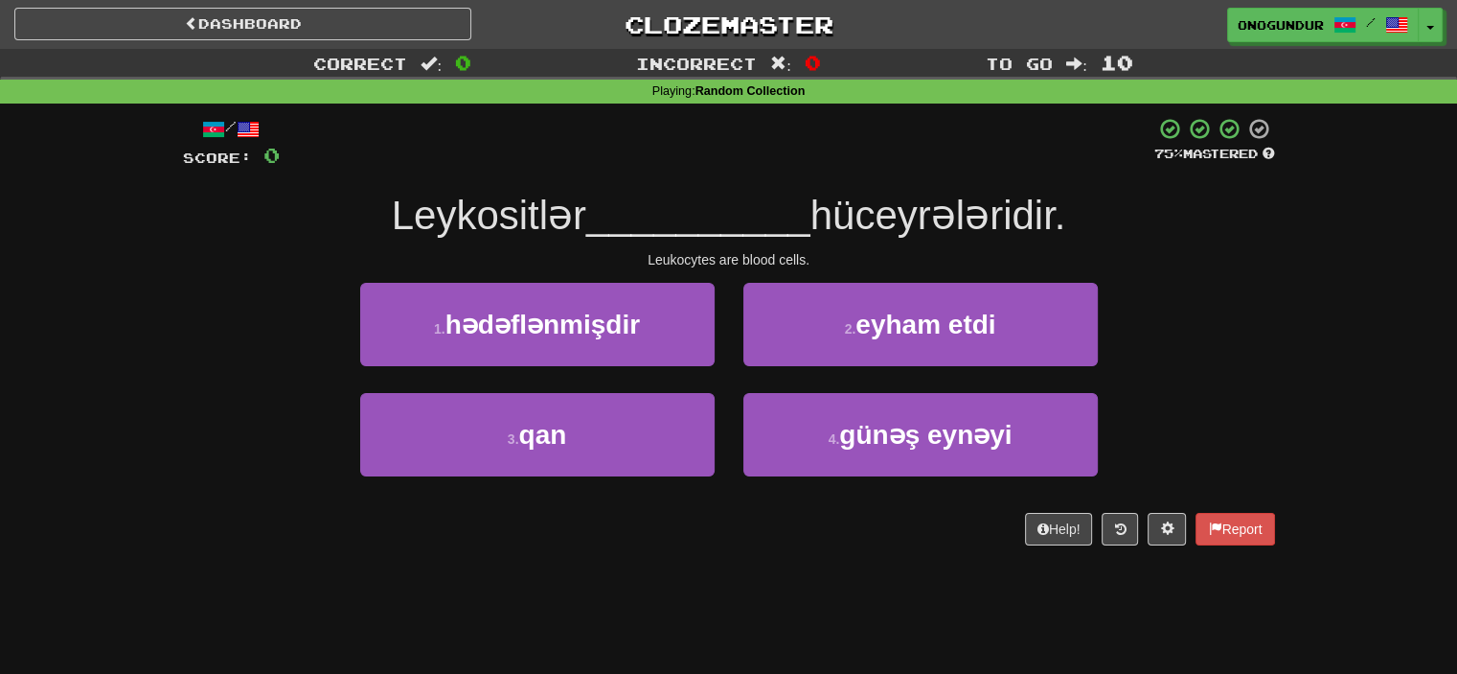
click at [731, 578] on div "Dashboard Clozemaster onogundur / Toggle Dropdown Dashboard Leaderboard Activit…" at bounding box center [728, 337] width 1457 height 674
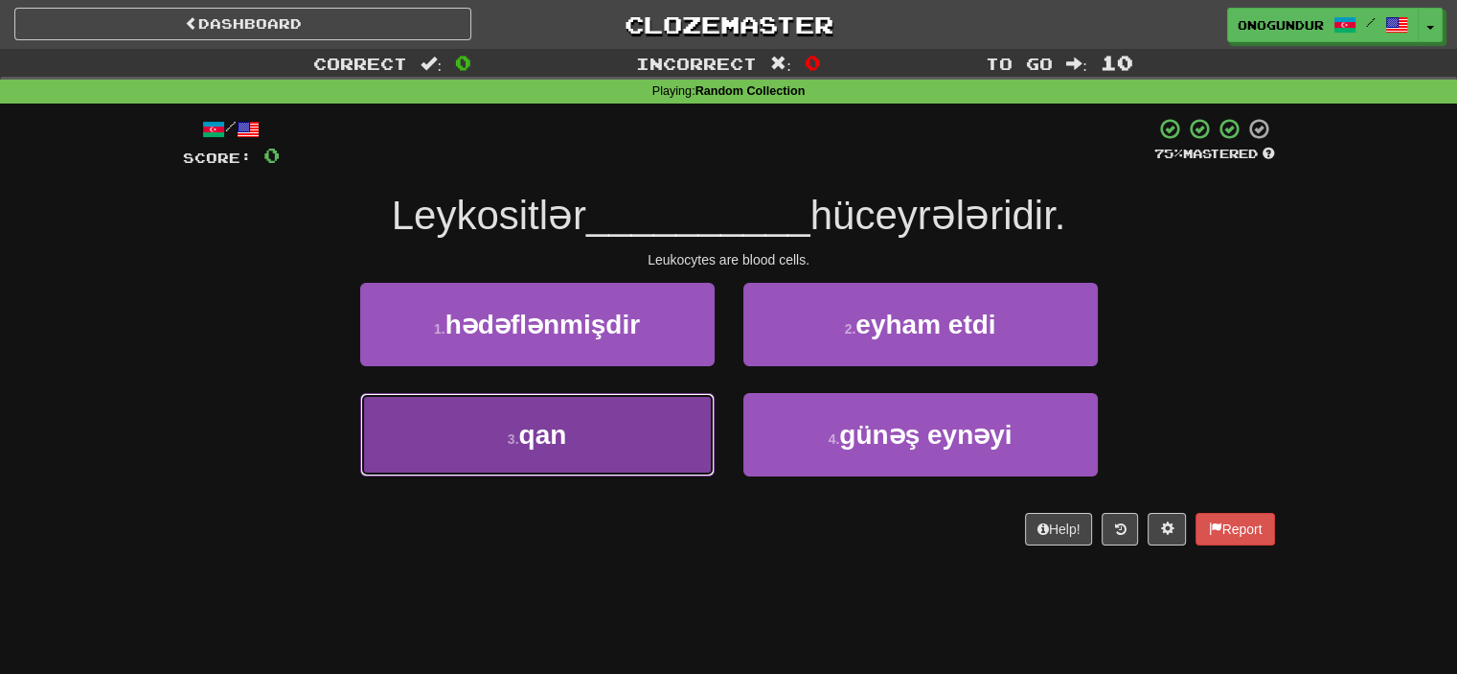
click at [591, 436] on button "3 . qan" at bounding box center [537, 434] width 355 height 83
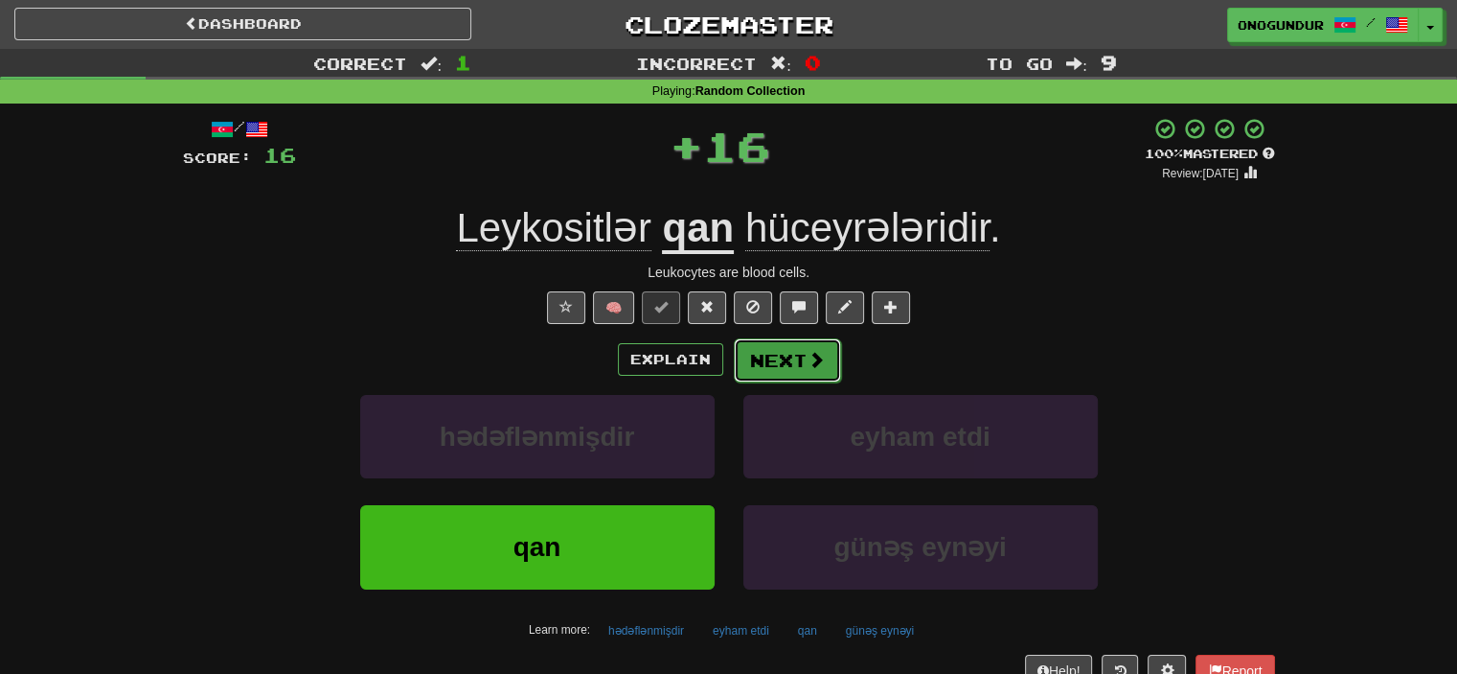
click at [751, 378] on button "Next" at bounding box center [787, 360] width 107 height 44
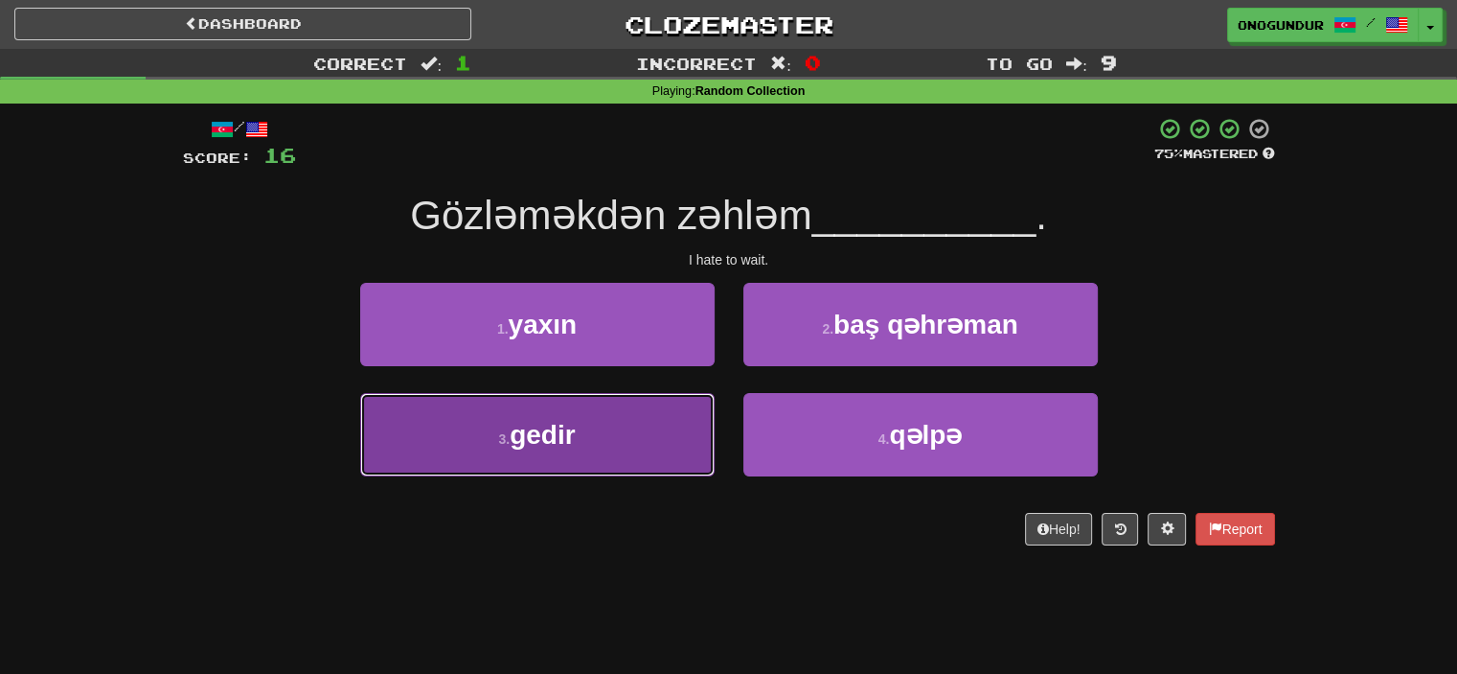
click at [652, 474] on button "3 . gedir" at bounding box center [537, 434] width 355 height 83
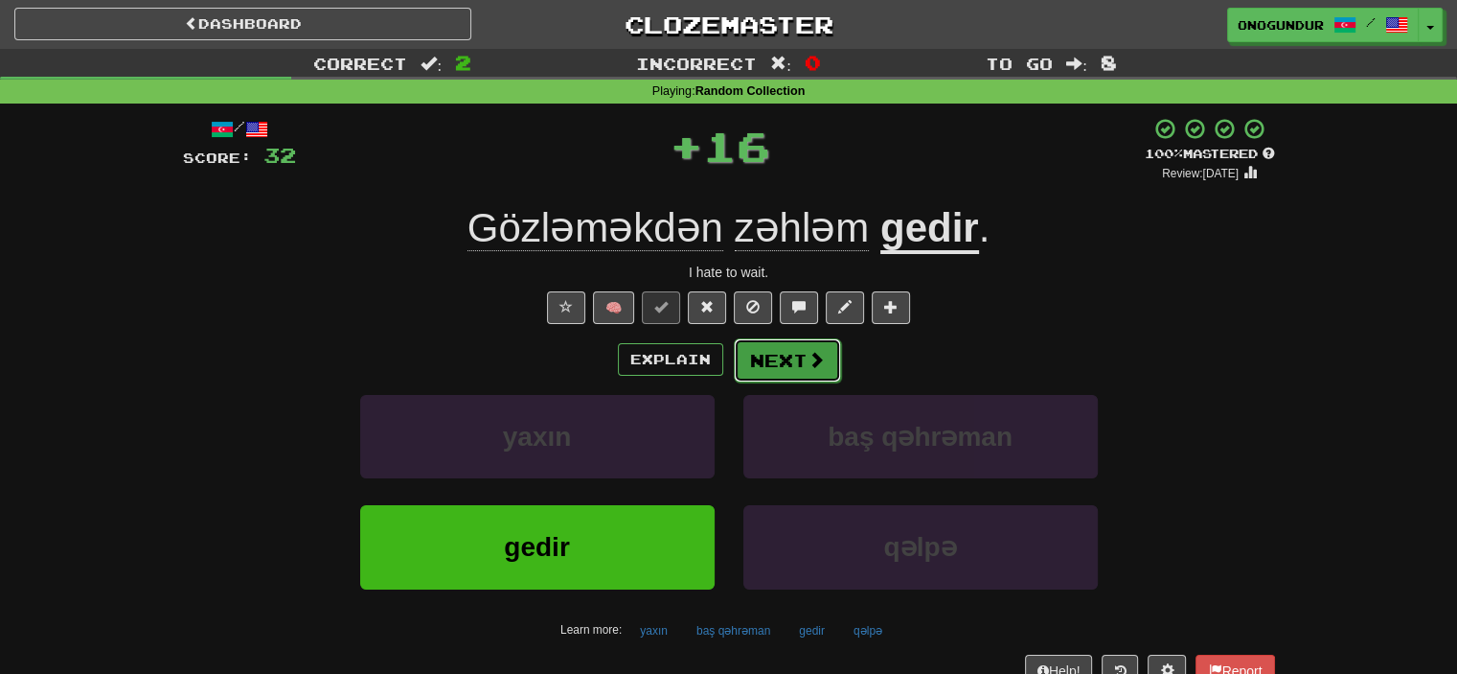
click at [755, 371] on button "Next" at bounding box center [787, 360] width 107 height 44
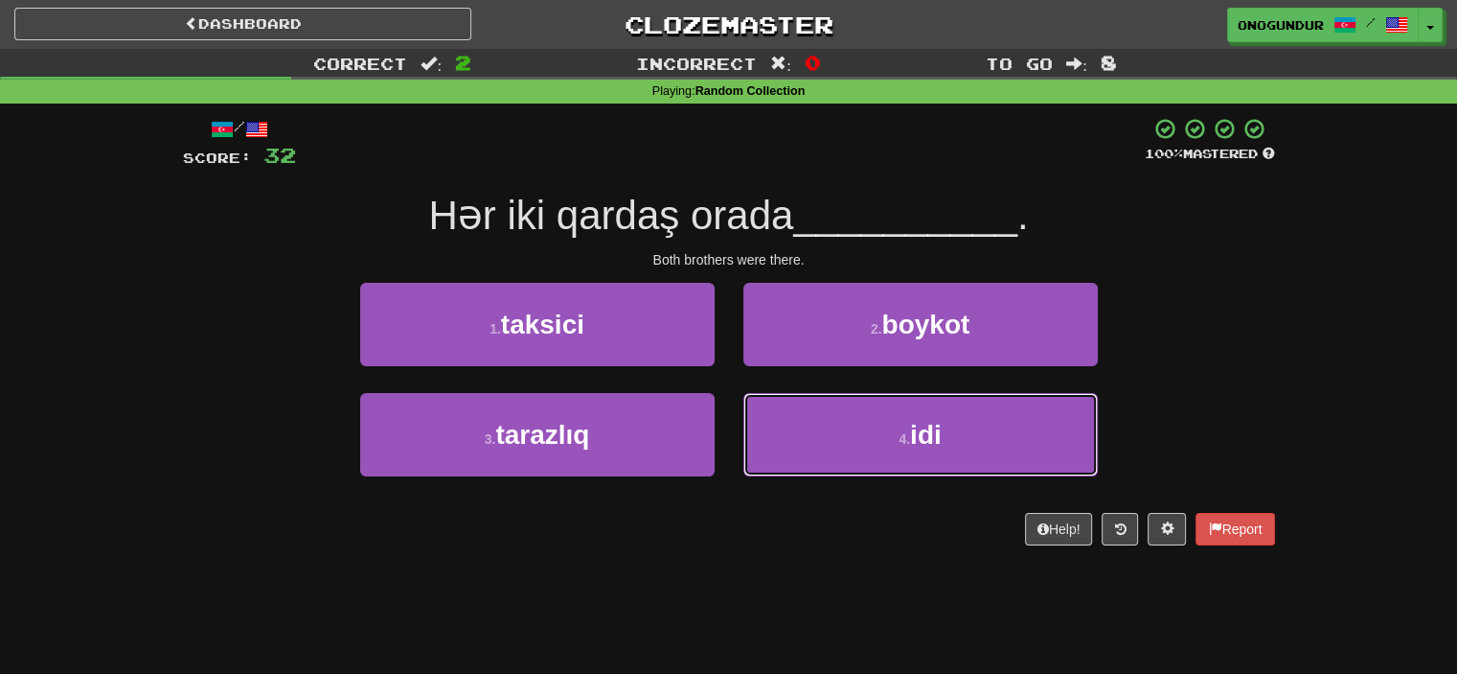
drag, startPoint x: 853, startPoint y: 442, endPoint x: 793, endPoint y: 388, distance: 80.1
click at [847, 447] on button "4 . idi" at bounding box center [921, 434] width 355 height 83
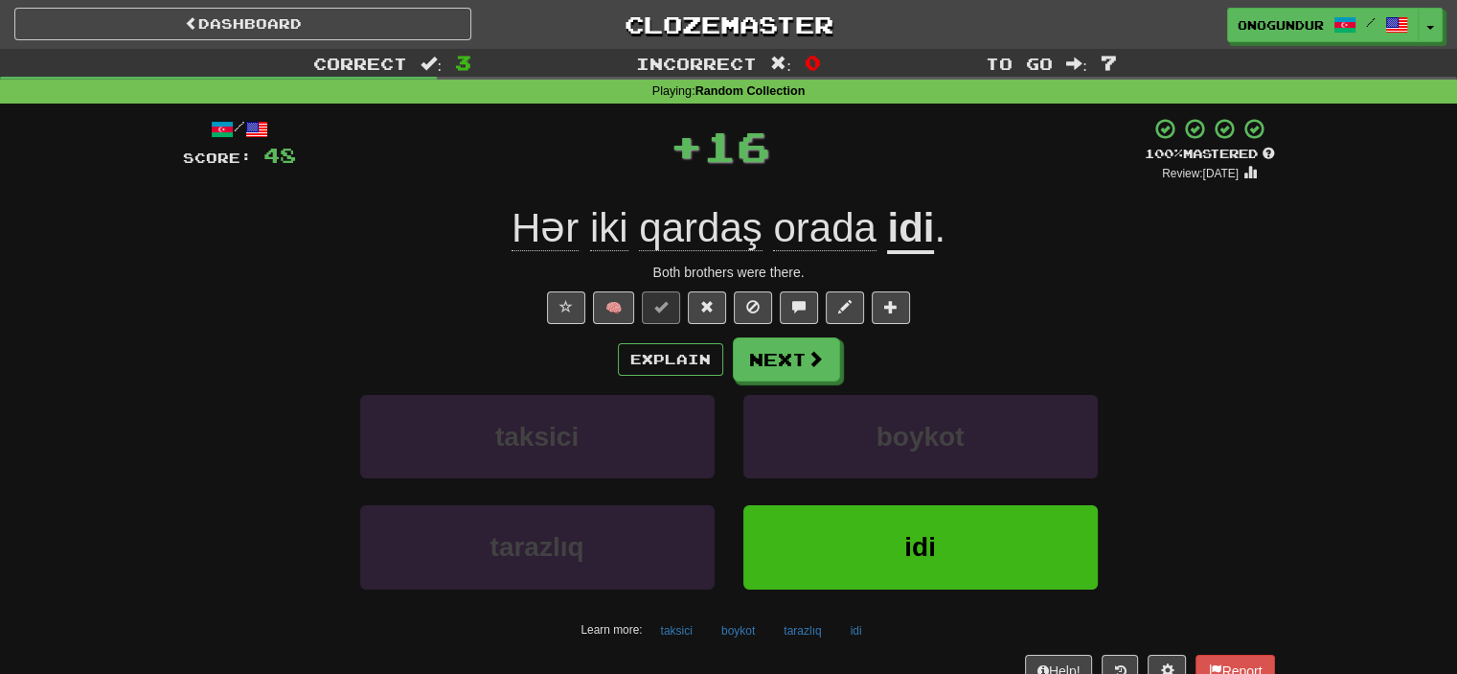
click at [793, 388] on div "Explain Next taksici boykot tarazlıq idi Learn more: taksici boykot tarazlıq idi" at bounding box center [729, 491] width 1092 height 308
click at [793, 368] on button "Next" at bounding box center [786, 359] width 107 height 44
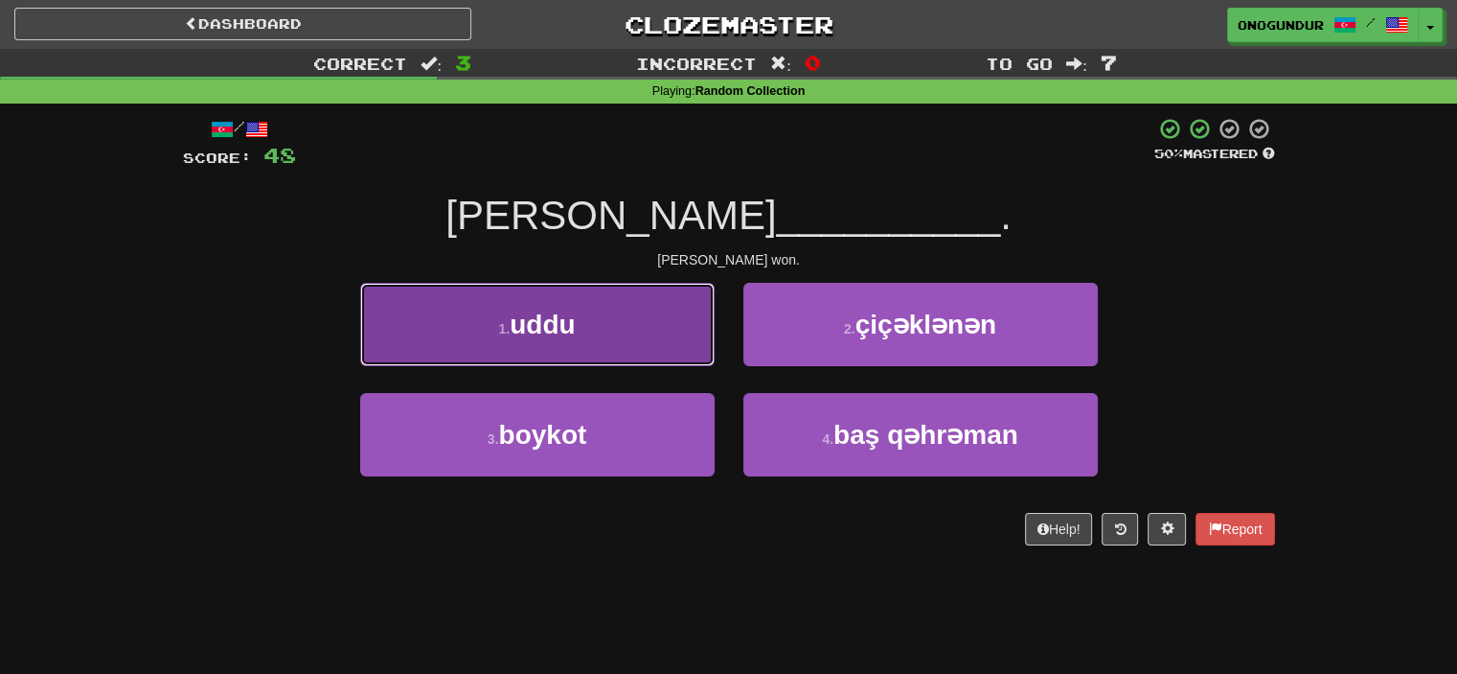
click at [644, 309] on button "1 . uddu" at bounding box center [537, 324] width 355 height 83
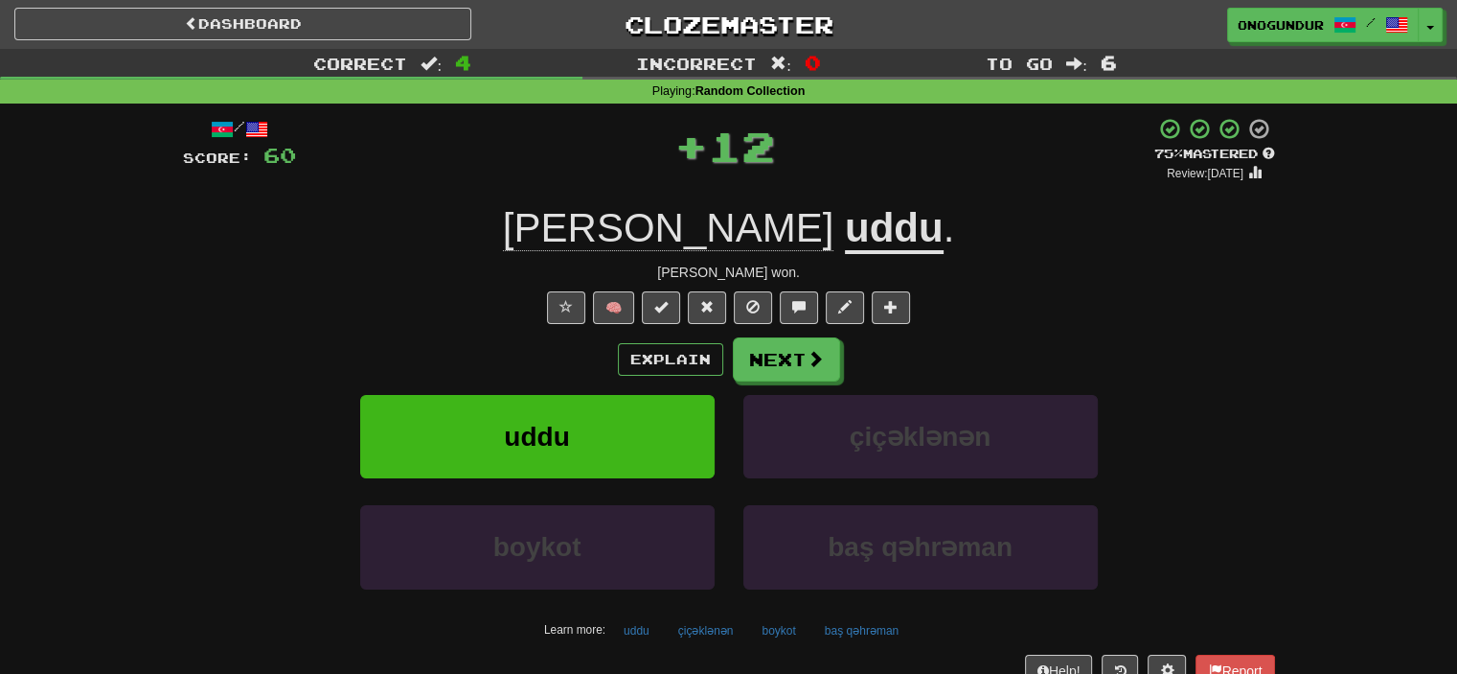
click at [787, 355] on button "Next" at bounding box center [786, 359] width 107 height 44
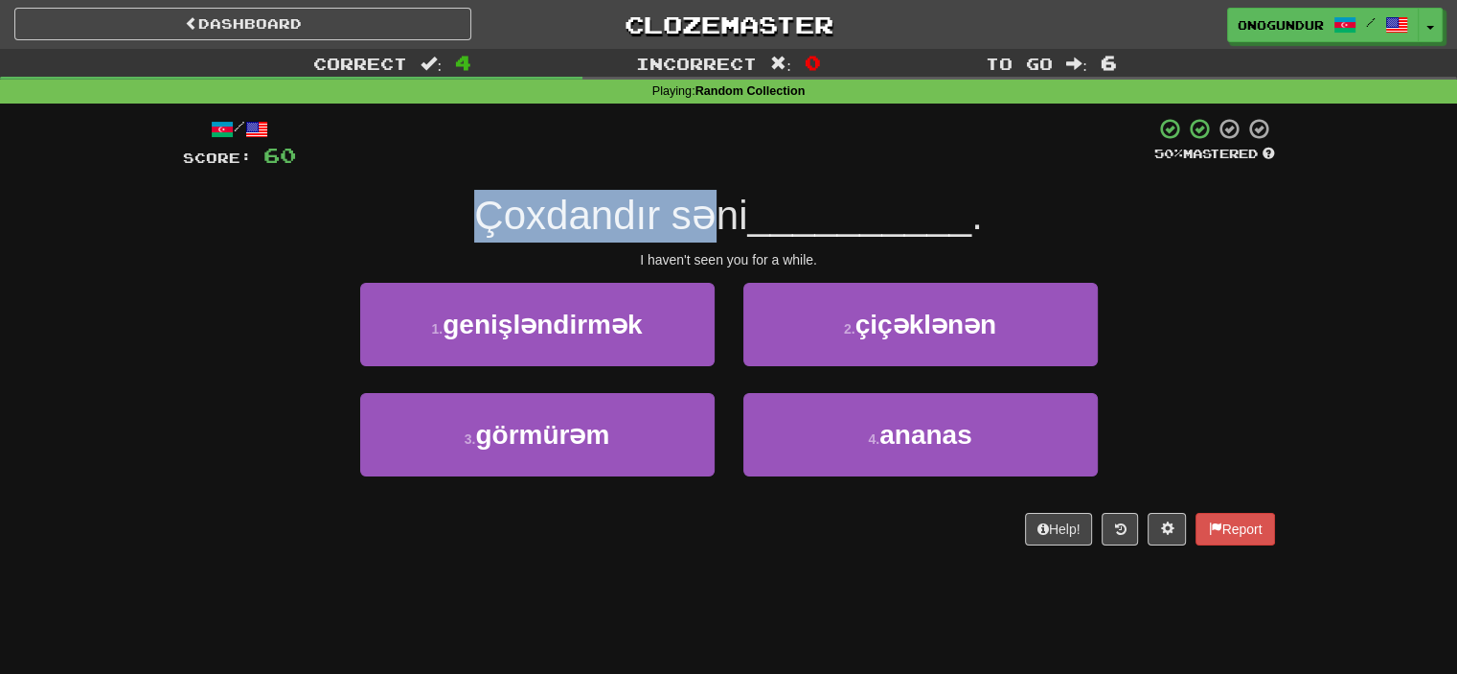
drag, startPoint x: 558, startPoint y: 214, endPoint x: 843, endPoint y: 214, distance: 285.5
click at [843, 214] on div "Çoxdandır səni __________ ." at bounding box center [729, 216] width 1092 height 53
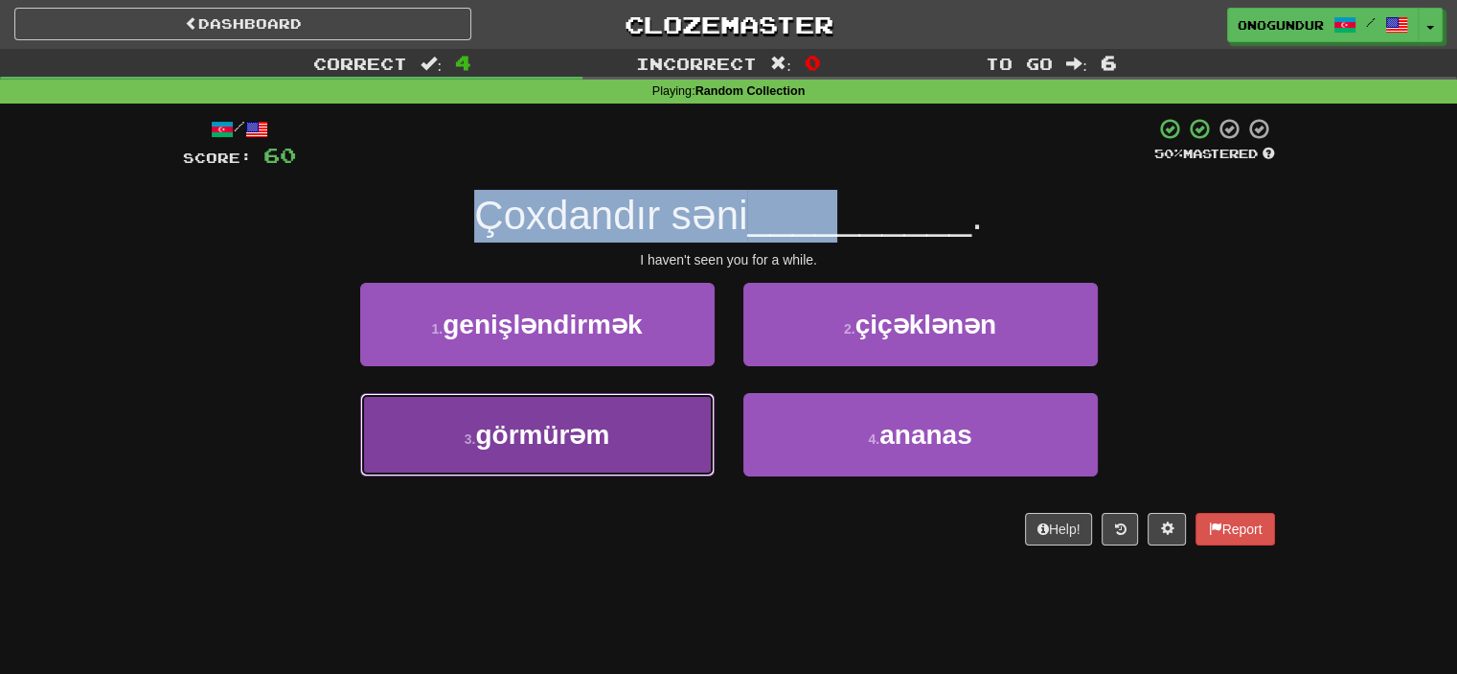
drag, startPoint x: 643, startPoint y: 451, endPoint x: 747, endPoint y: 395, distance: 118.8
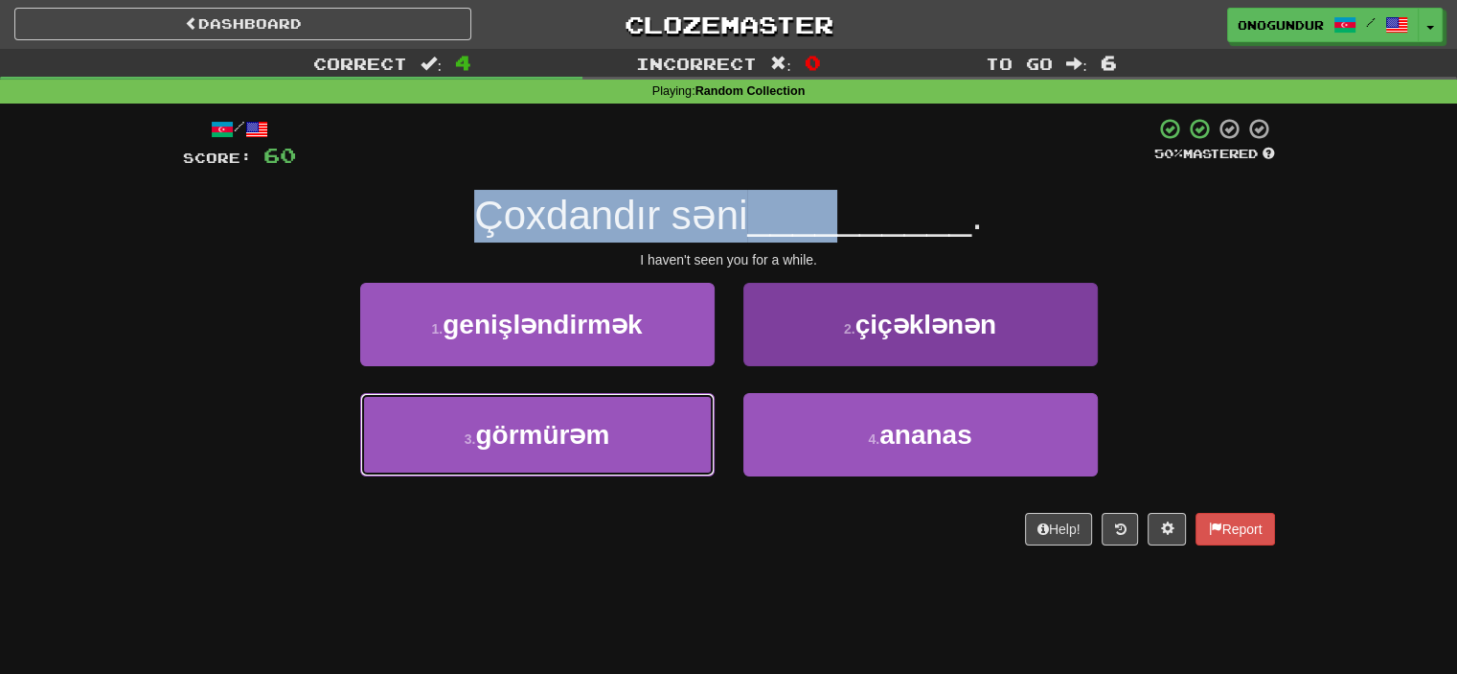
click at [648, 450] on button "3 . görmürəm" at bounding box center [537, 434] width 355 height 83
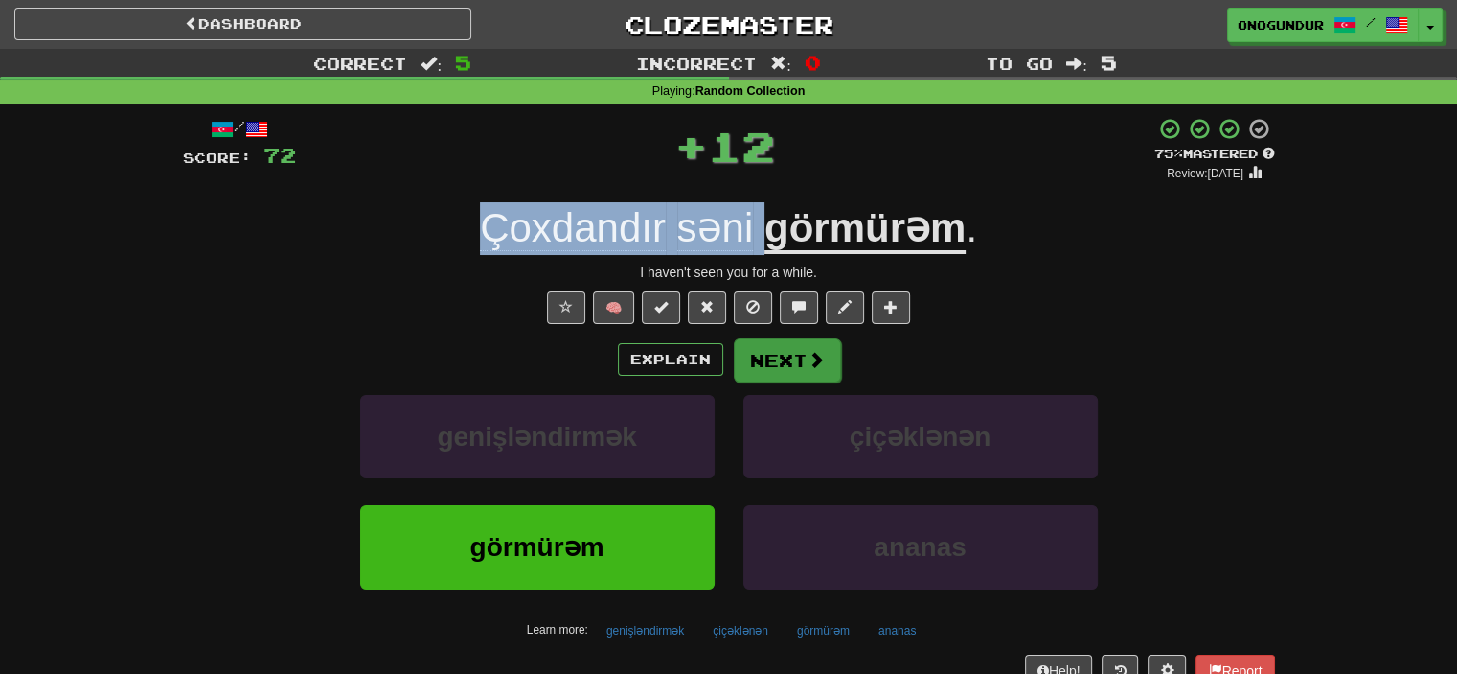
click at [785, 348] on button "Next" at bounding box center [787, 360] width 107 height 44
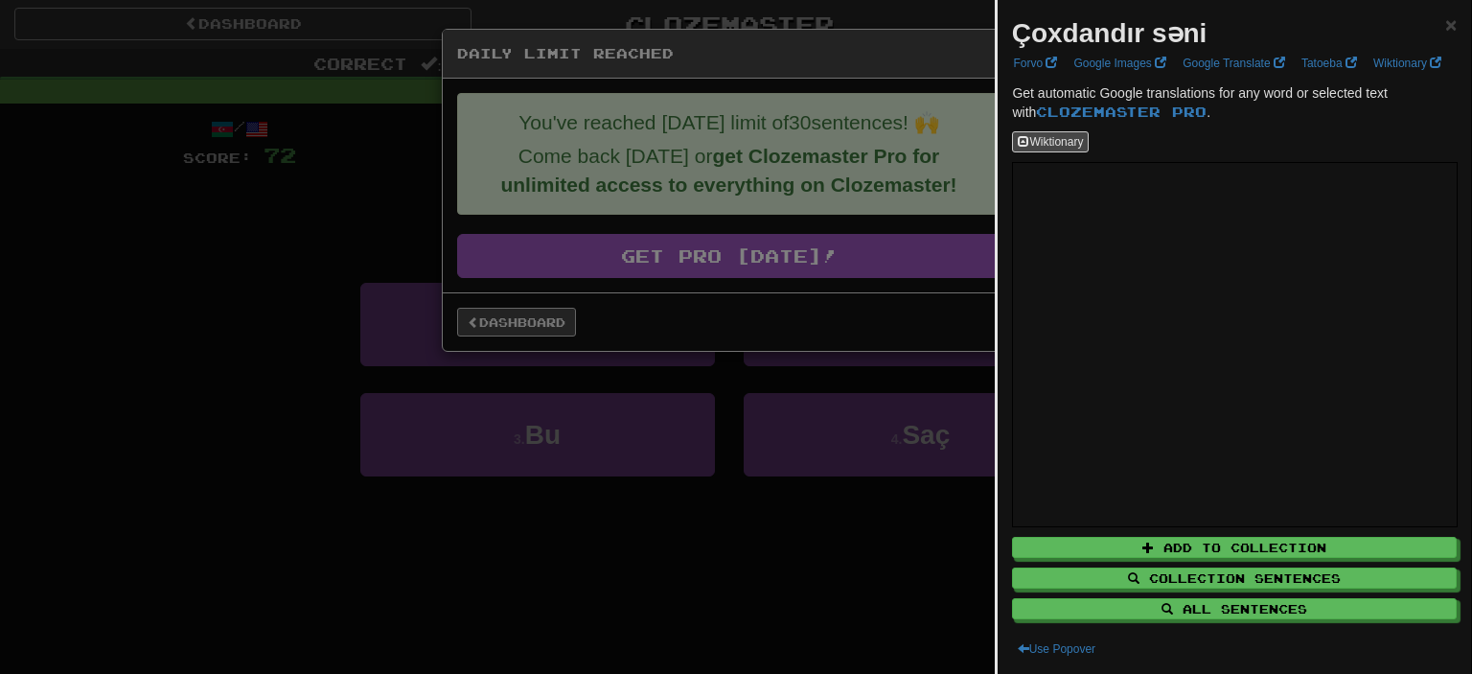
click at [632, 509] on div at bounding box center [736, 337] width 1472 height 674
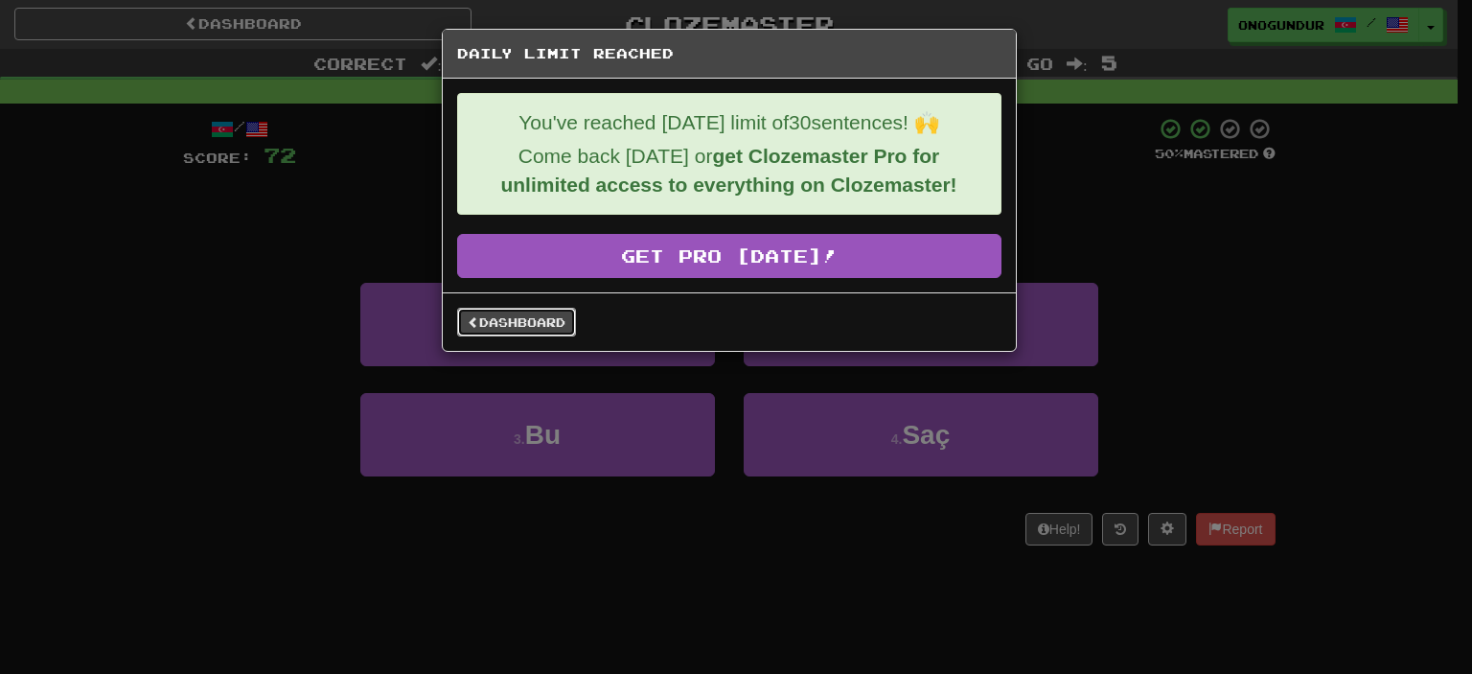
click at [529, 322] on link "Dashboard" at bounding box center [516, 322] width 119 height 29
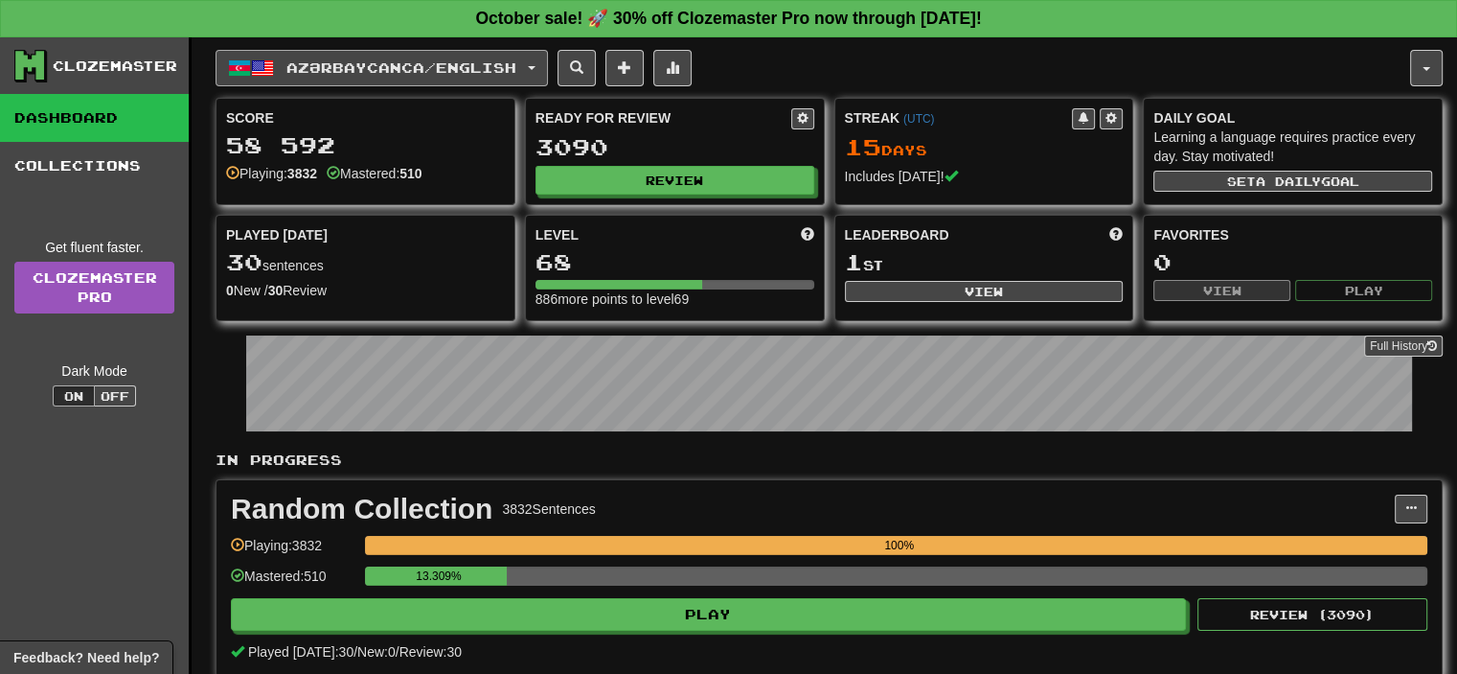
click at [469, 66] on span "Azərbaycanca / English" at bounding box center [401, 67] width 230 height 16
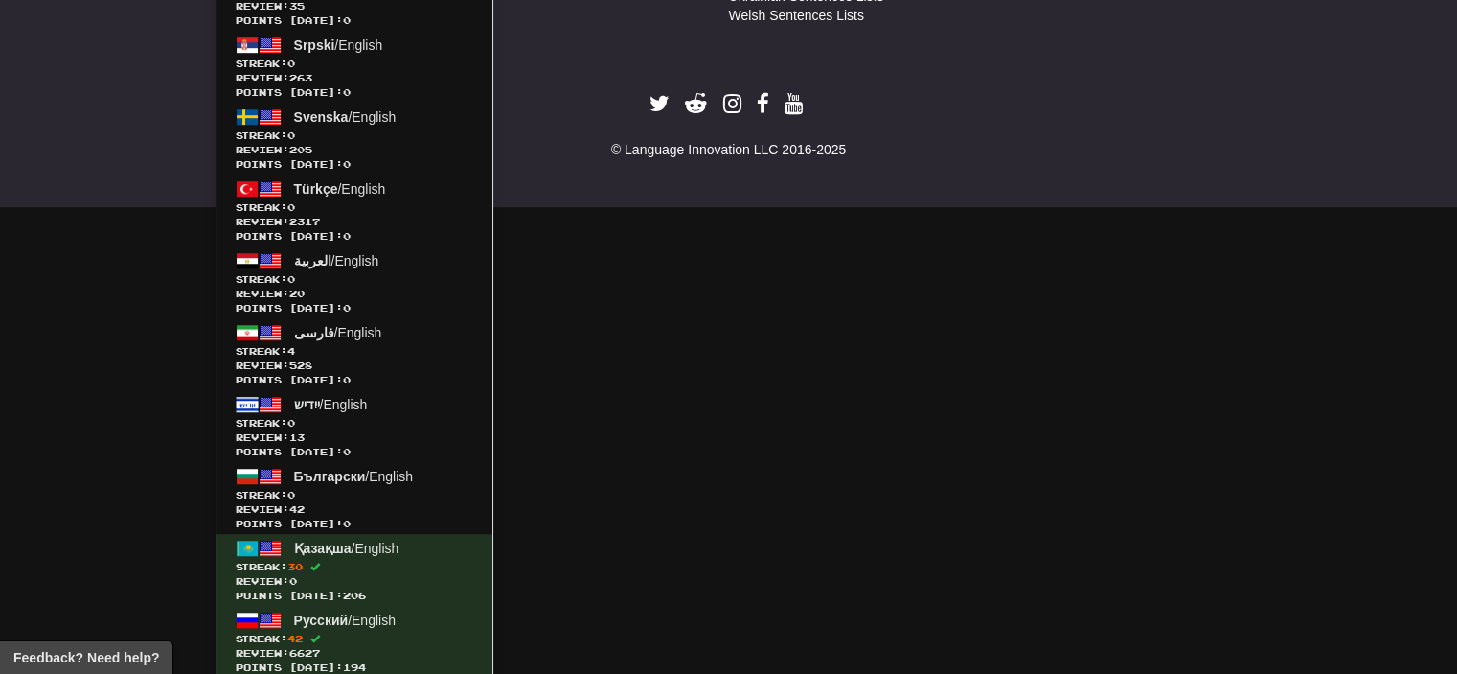
scroll to position [1266, 0]
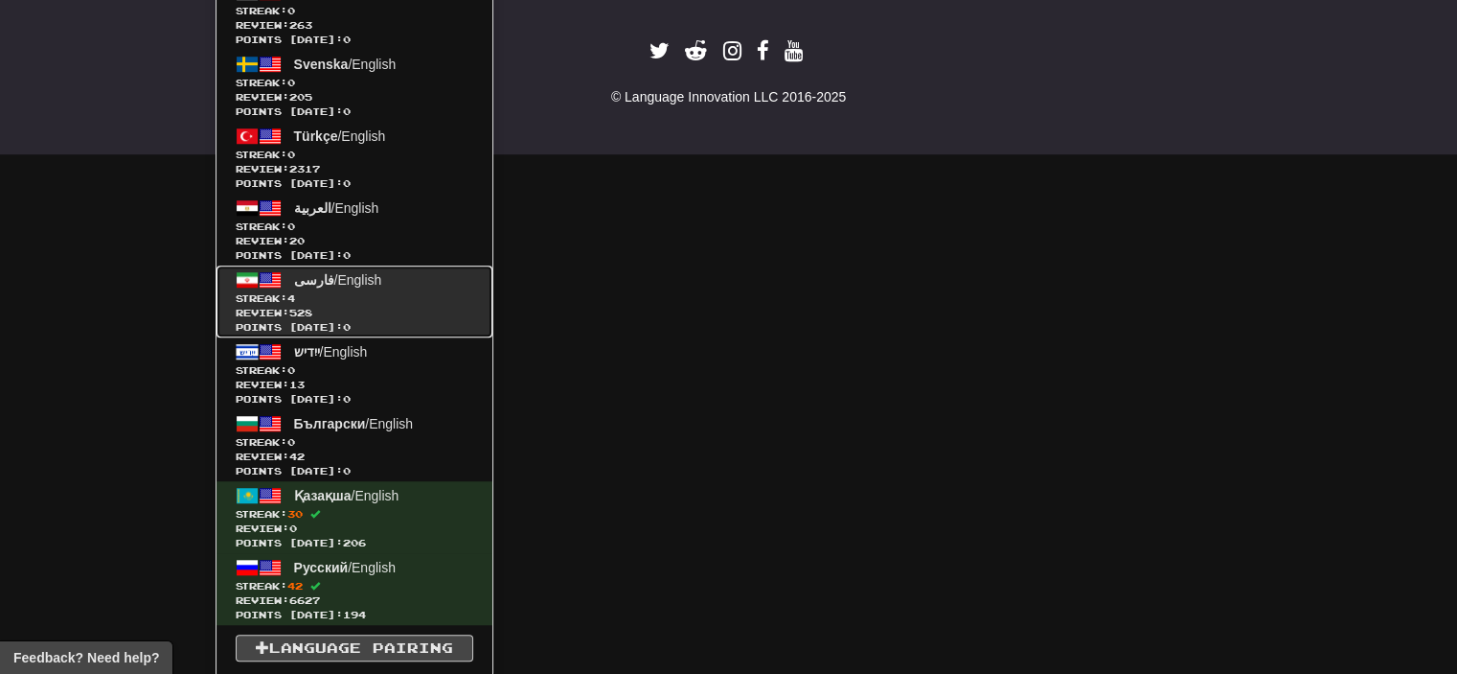
click at [355, 314] on span "Review: 528" at bounding box center [355, 313] width 238 height 14
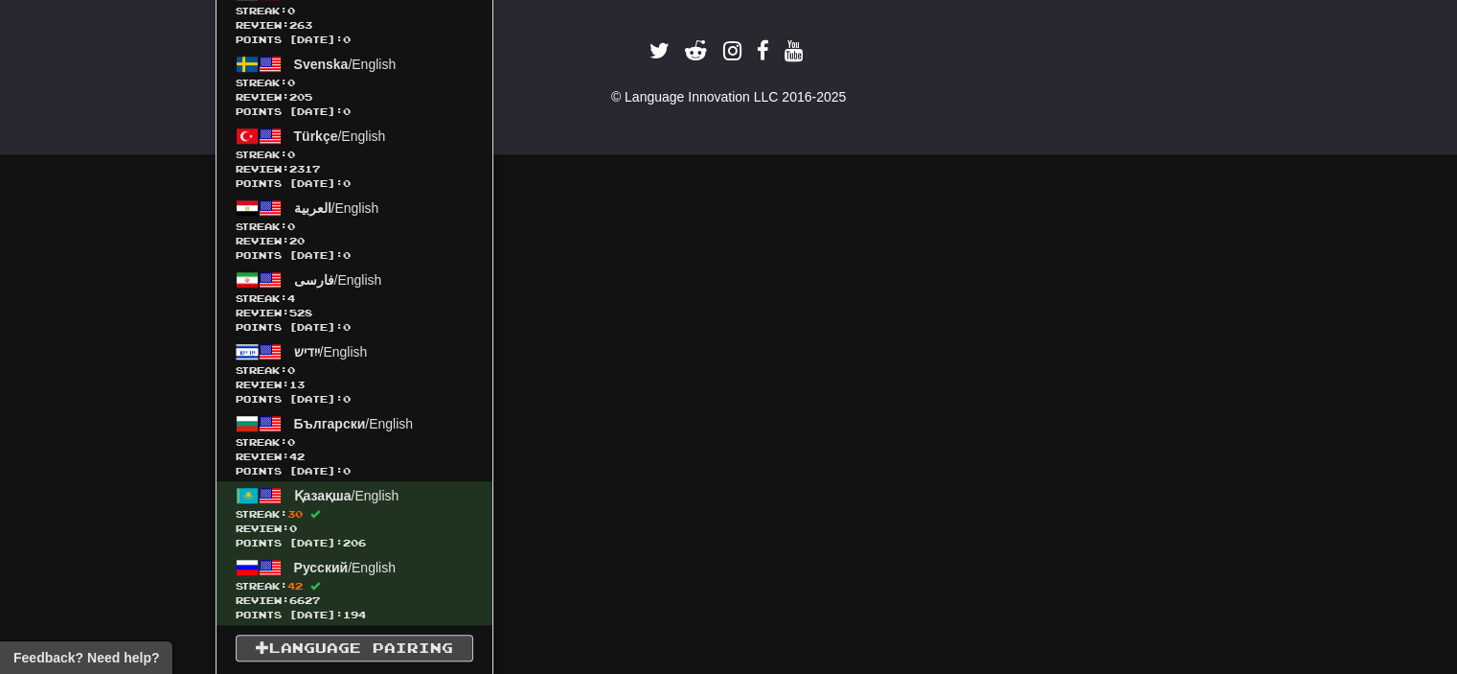
scroll to position [743, 0]
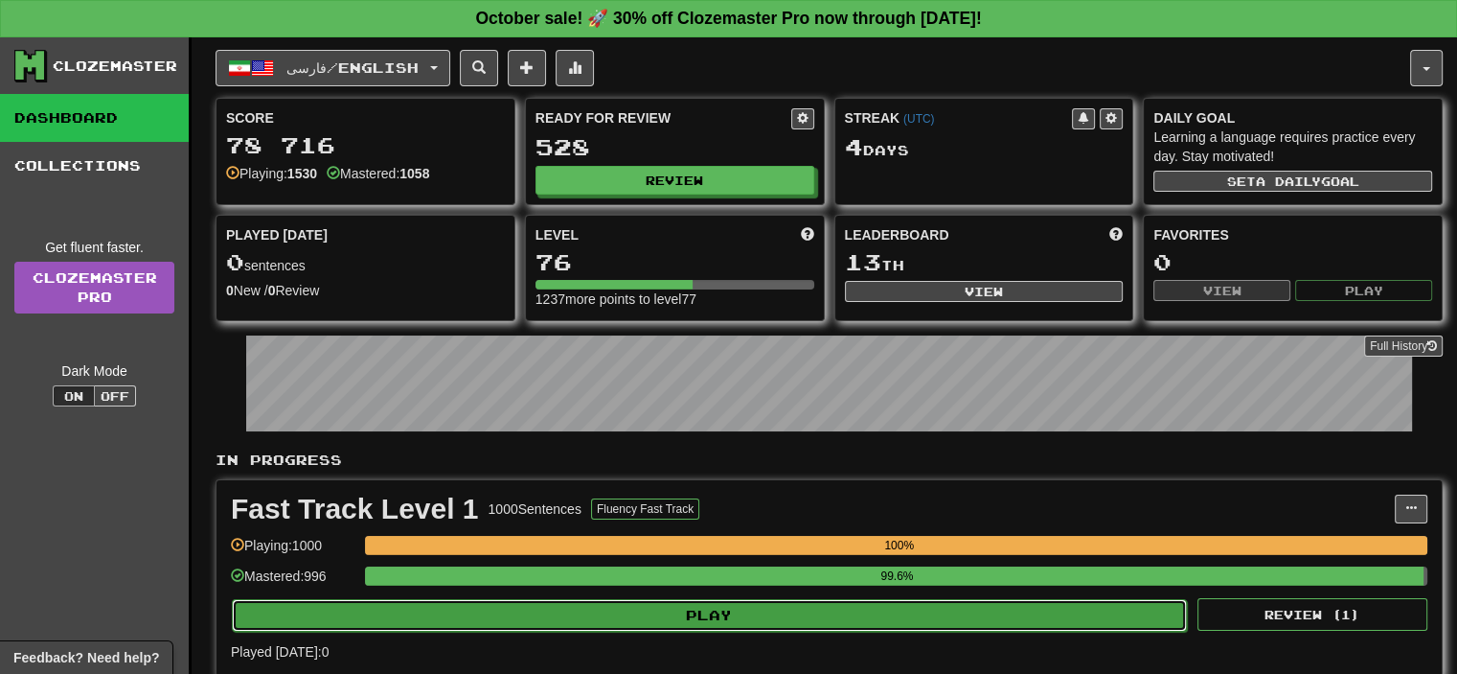
click at [726, 623] on button "Play" at bounding box center [709, 615] width 955 height 33
select select "**"
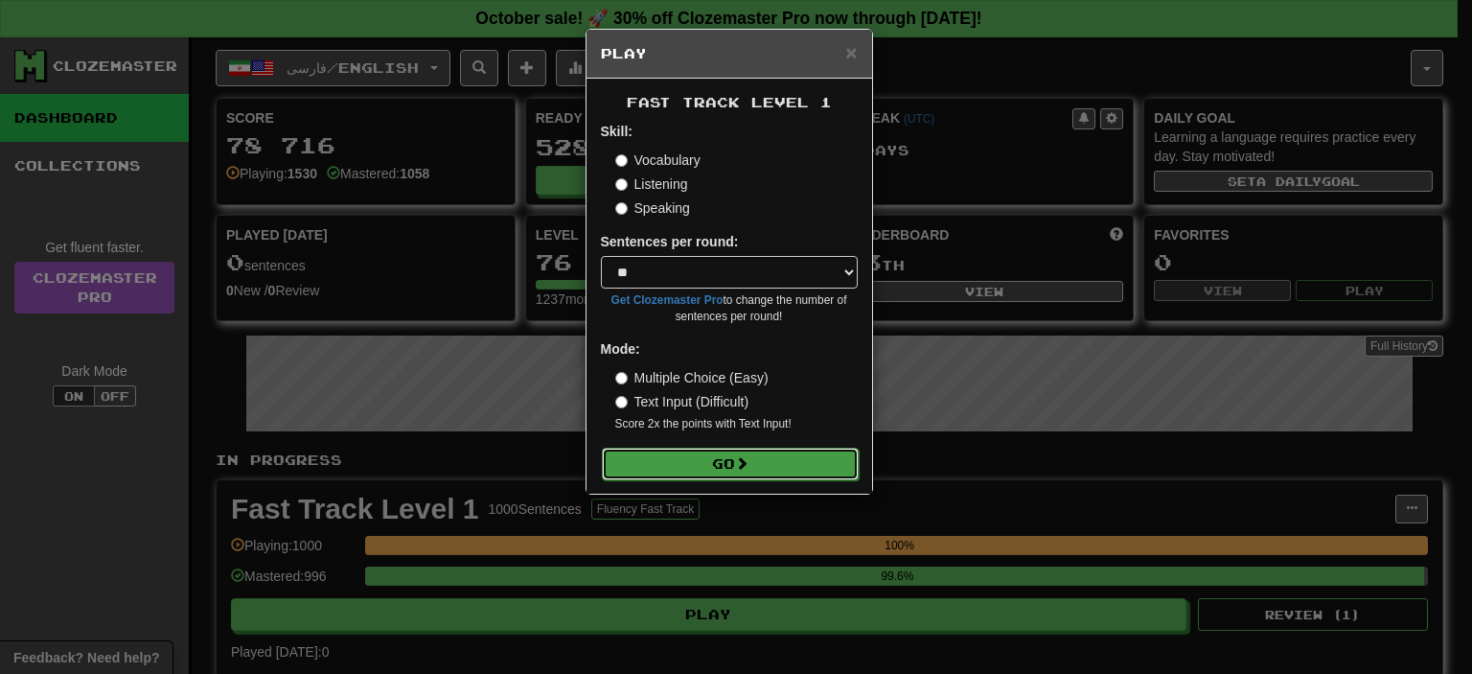
click at [728, 459] on button "Go" at bounding box center [730, 463] width 257 height 33
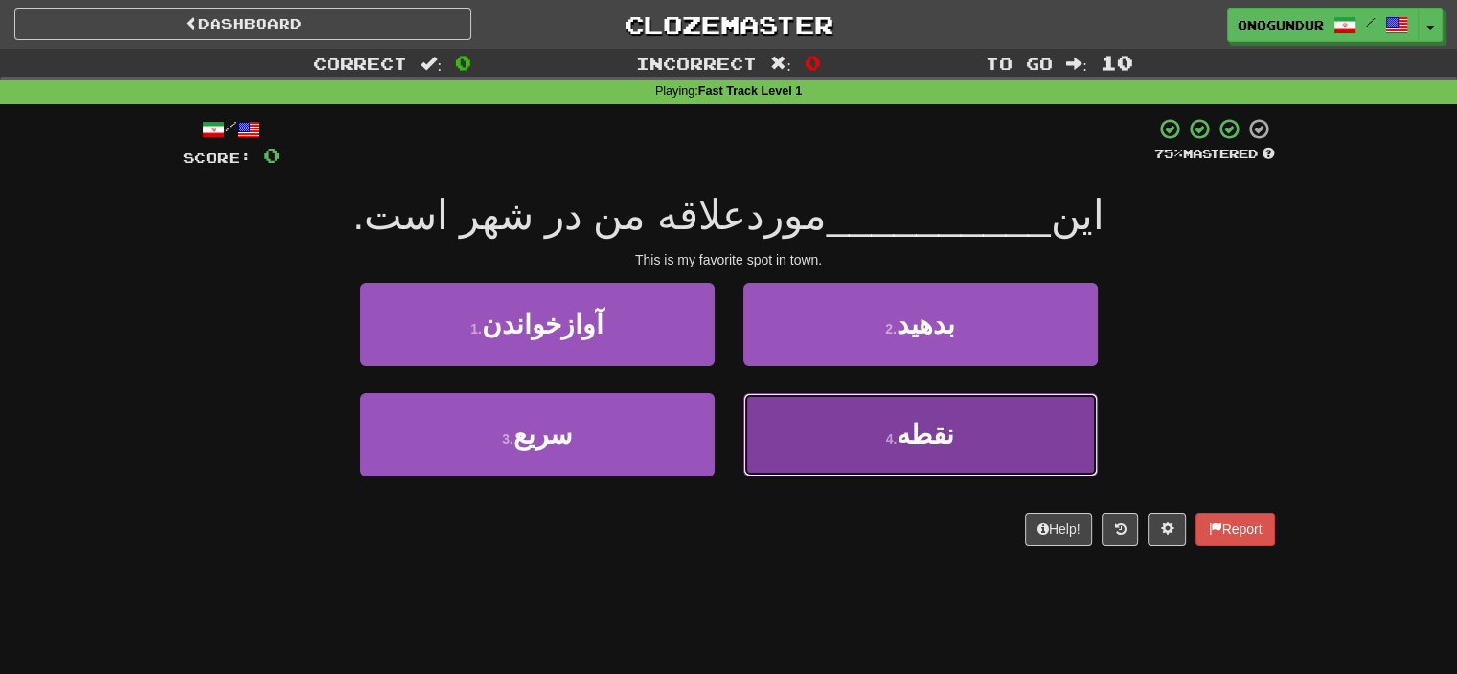
click at [869, 455] on button "4 . نقطه" at bounding box center [921, 434] width 355 height 83
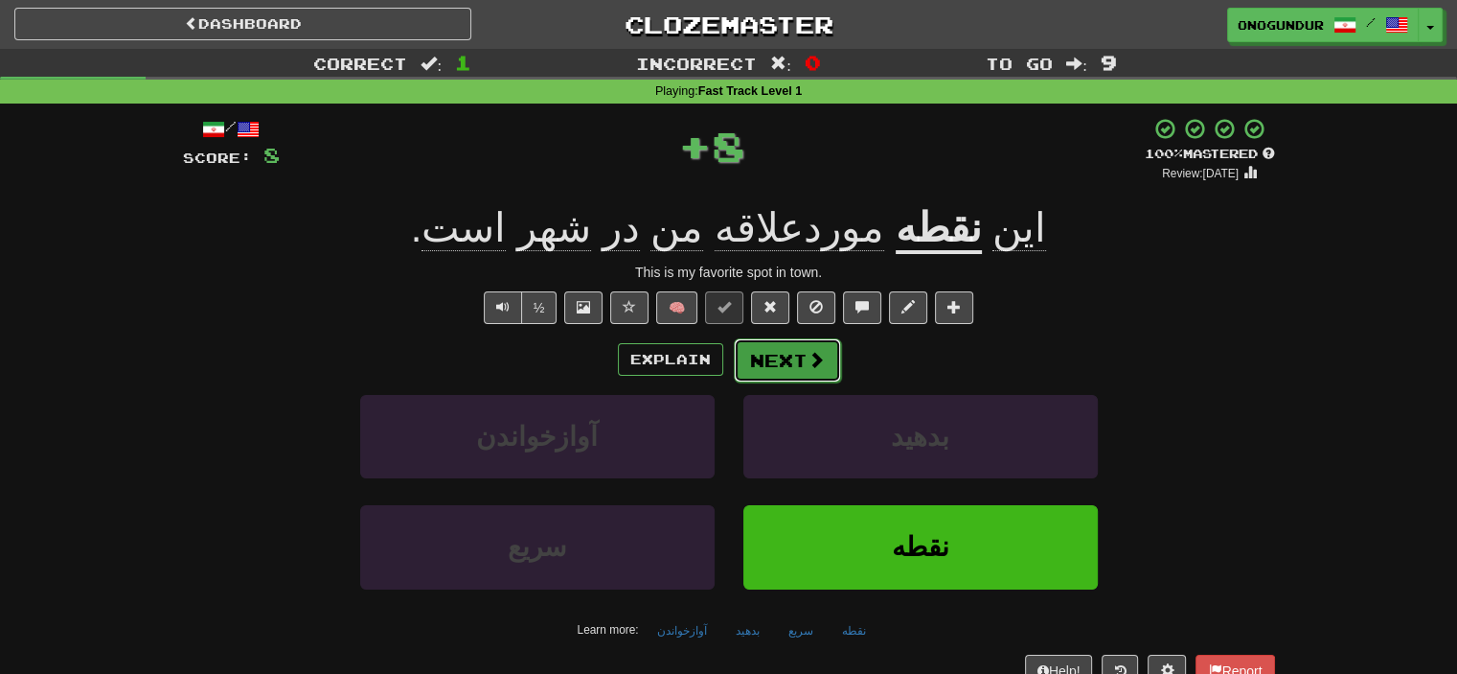
click at [773, 363] on button "Next" at bounding box center [787, 360] width 107 height 44
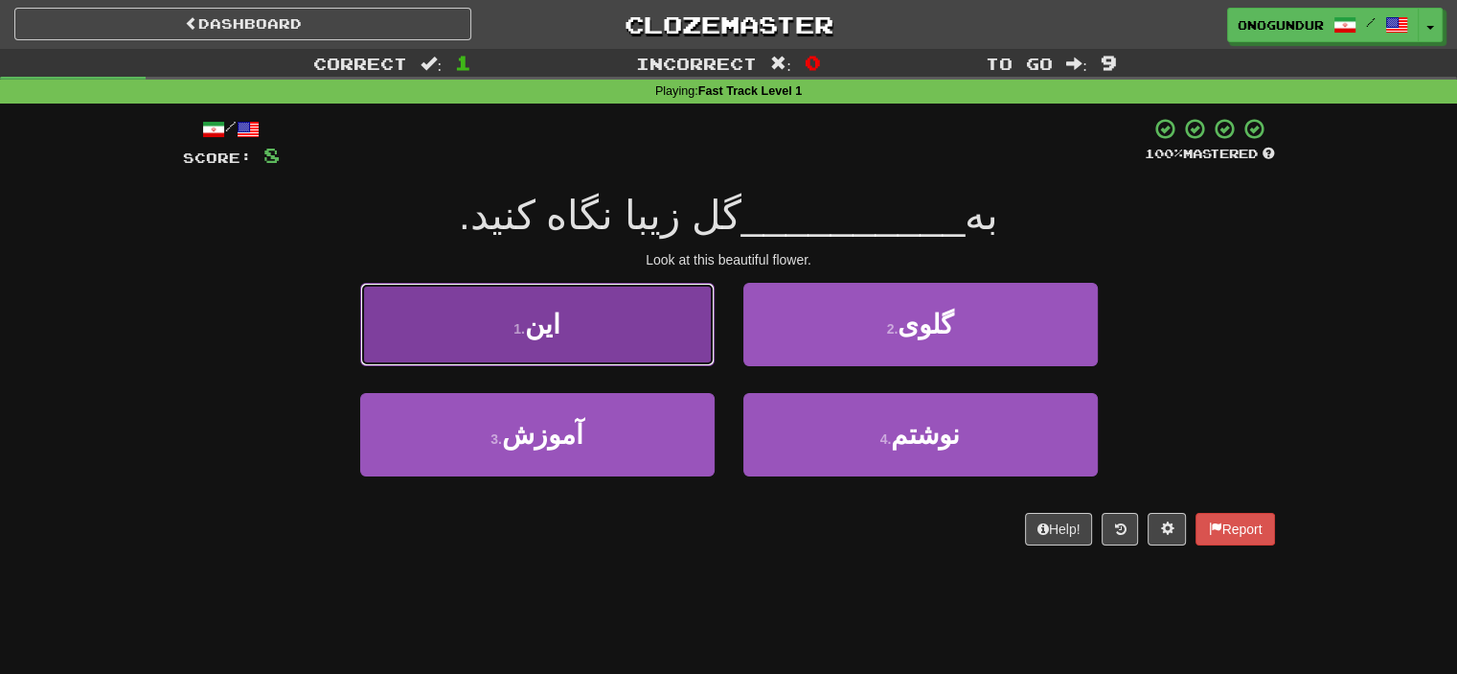
click at [589, 316] on button "1 . این" at bounding box center [537, 324] width 355 height 83
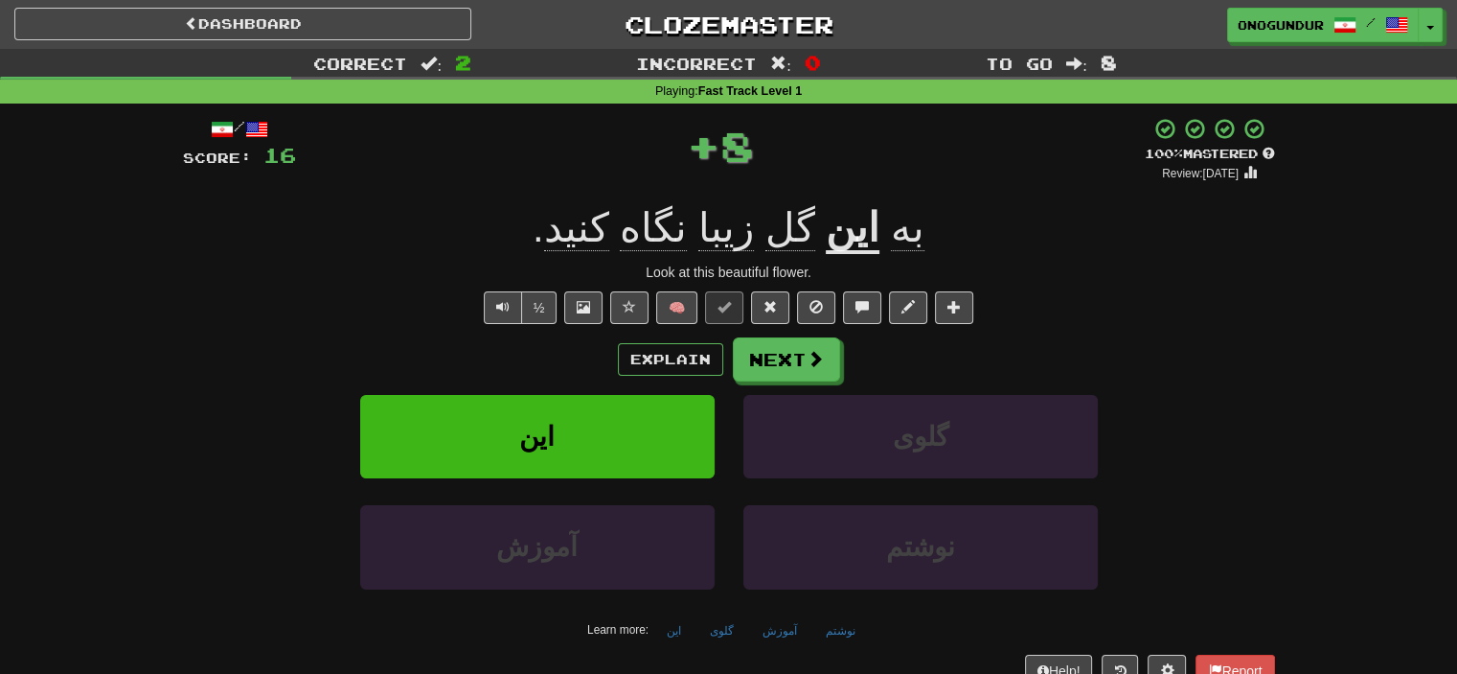
click at [797, 332] on div "/ Score: 16 + 8 100 % Mastered Review: 2026-04-13 به این گل زیبا نگاه کنید . Lo…" at bounding box center [729, 401] width 1092 height 569
click at [765, 358] on button "Next" at bounding box center [787, 360] width 107 height 44
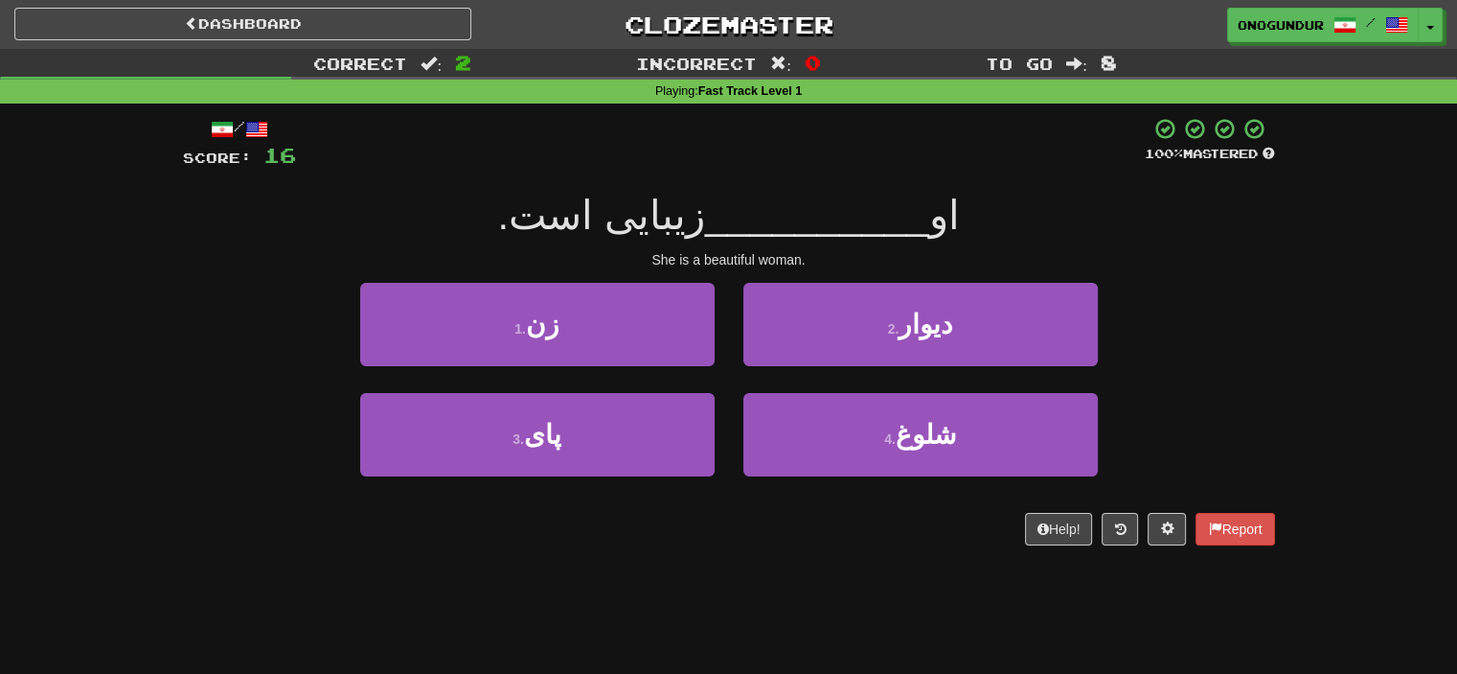
click at [805, 555] on div "/ Score: 16 100 % Mastered او __________ زیبایی است. She is a beautiful woman. …" at bounding box center [729, 337] width 1092 height 469
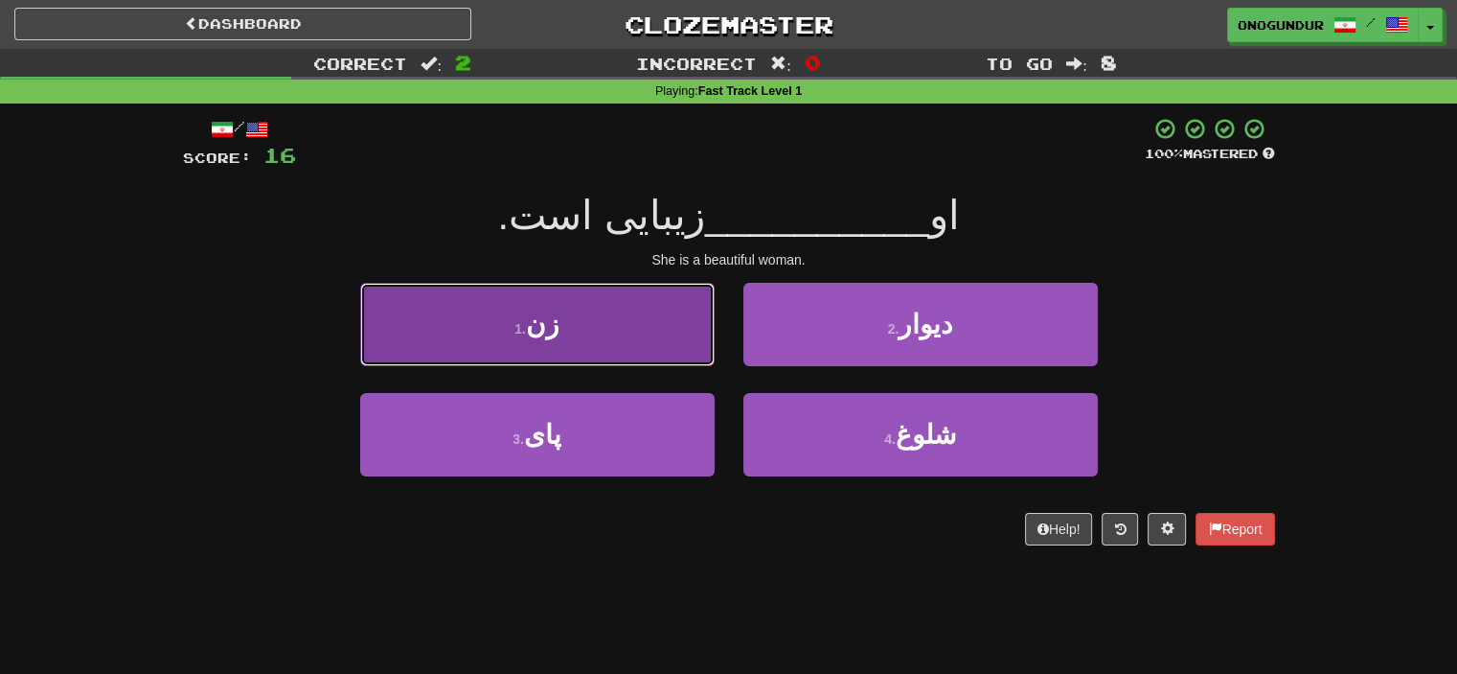
click at [639, 298] on button "1 . زن" at bounding box center [537, 324] width 355 height 83
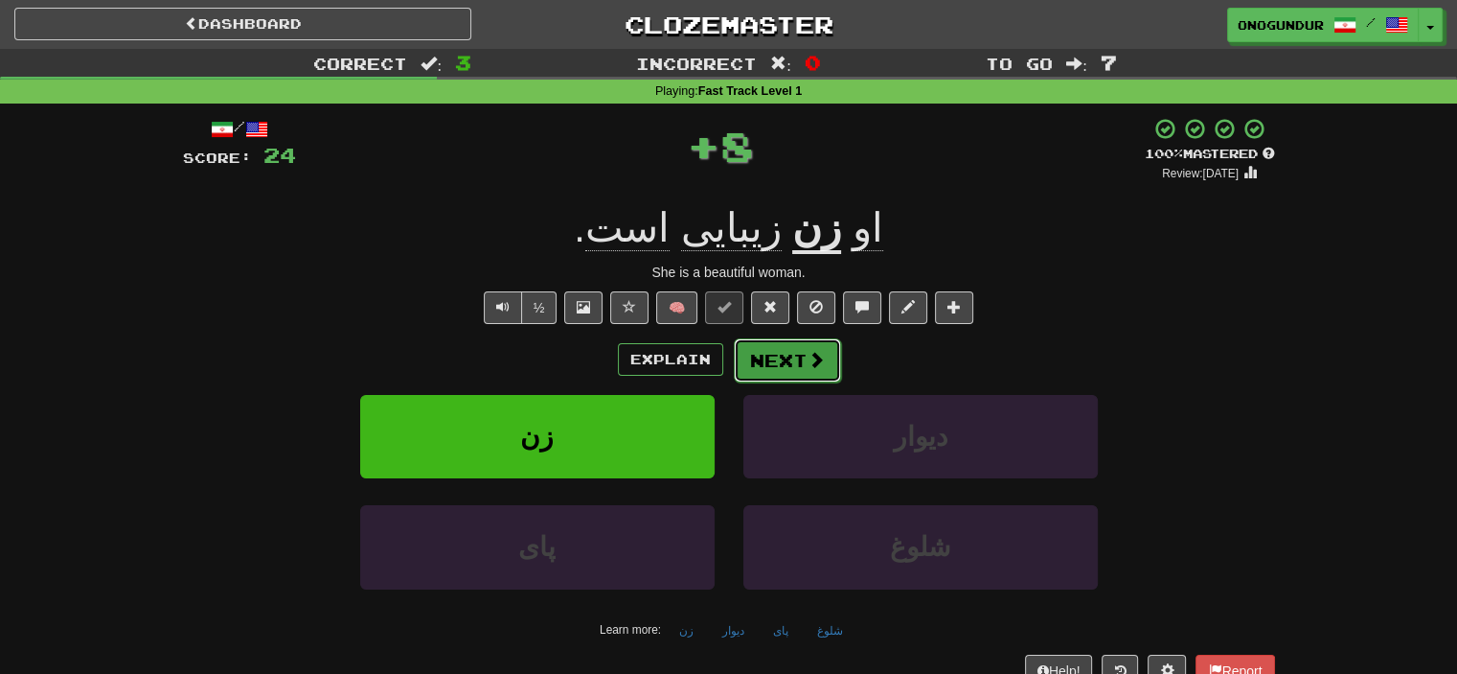
click at [803, 343] on button "Next" at bounding box center [787, 360] width 107 height 44
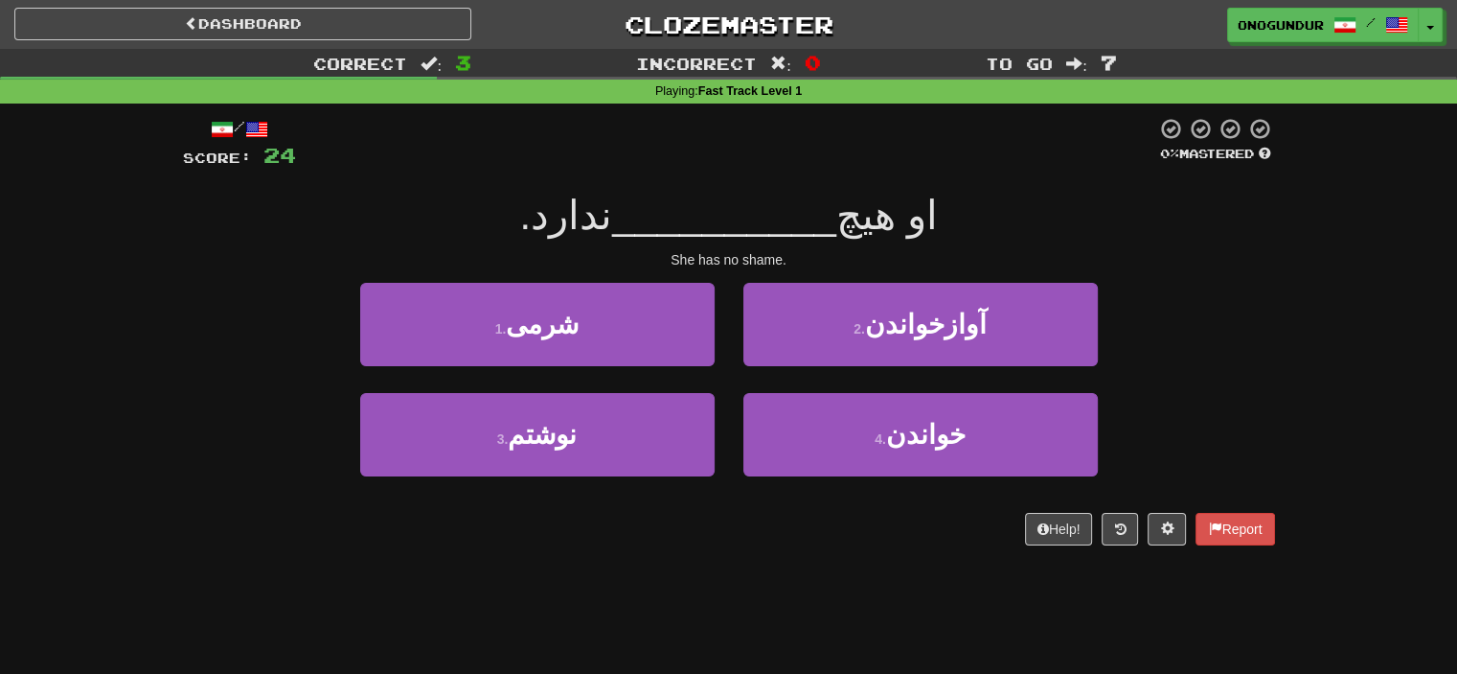
click at [800, 513] on div "Help! Report" at bounding box center [729, 529] width 1092 height 33
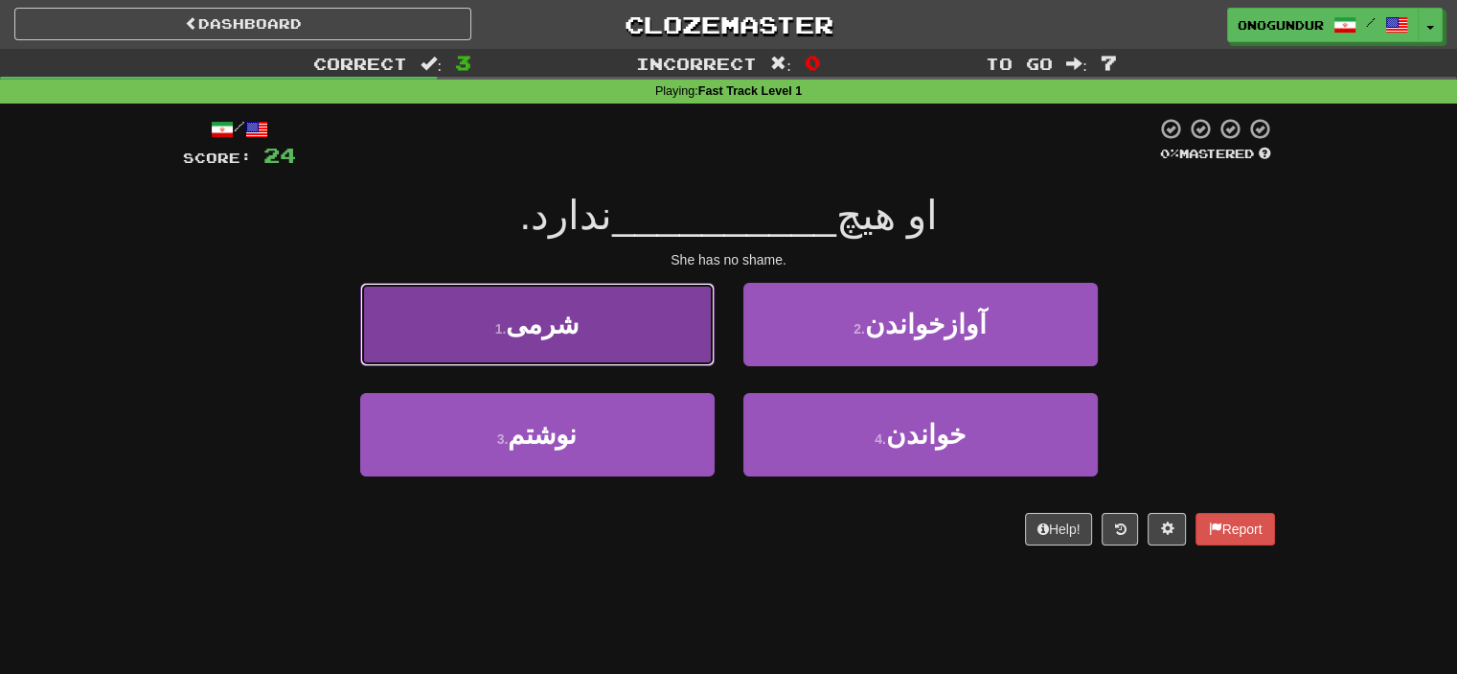
click at [629, 328] on button "1 . شرمی" at bounding box center [537, 324] width 355 height 83
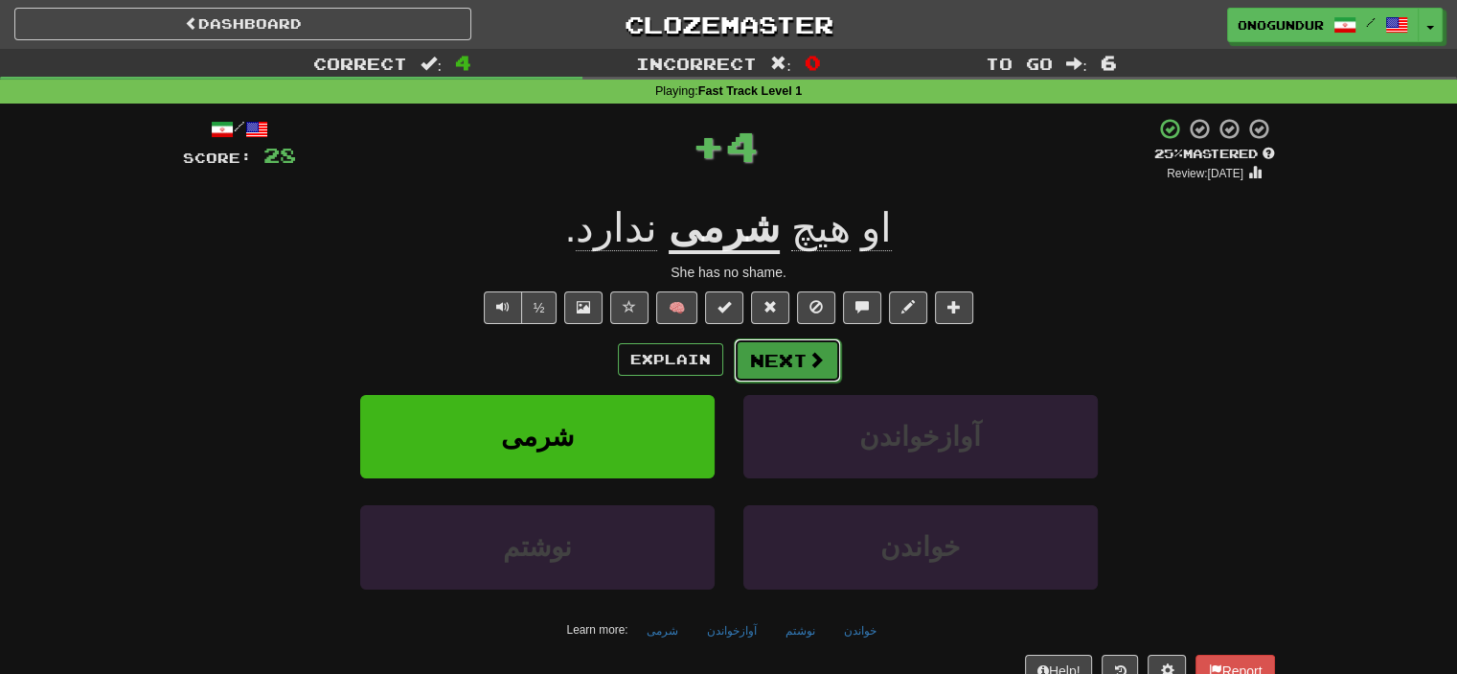
click at [777, 354] on button "Next" at bounding box center [787, 360] width 107 height 44
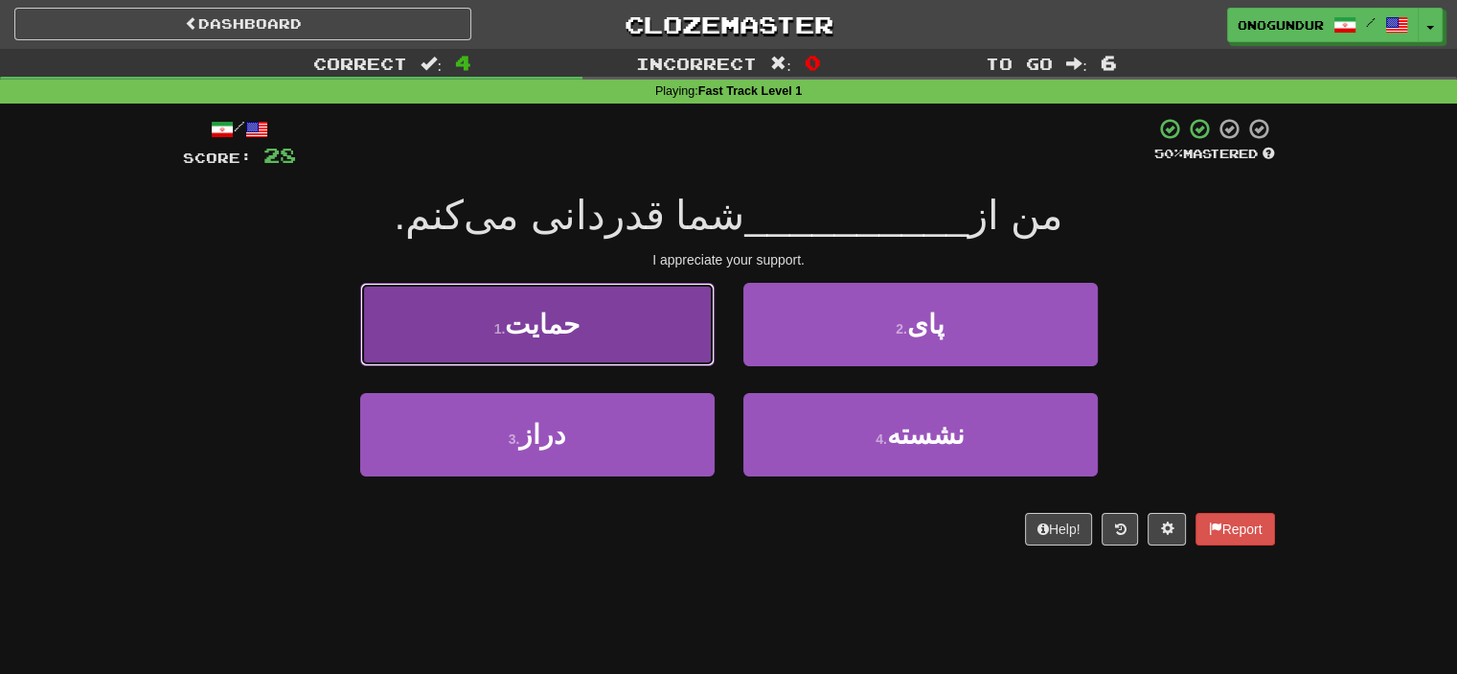
click at [586, 320] on button "1 . حمایت" at bounding box center [537, 324] width 355 height 83
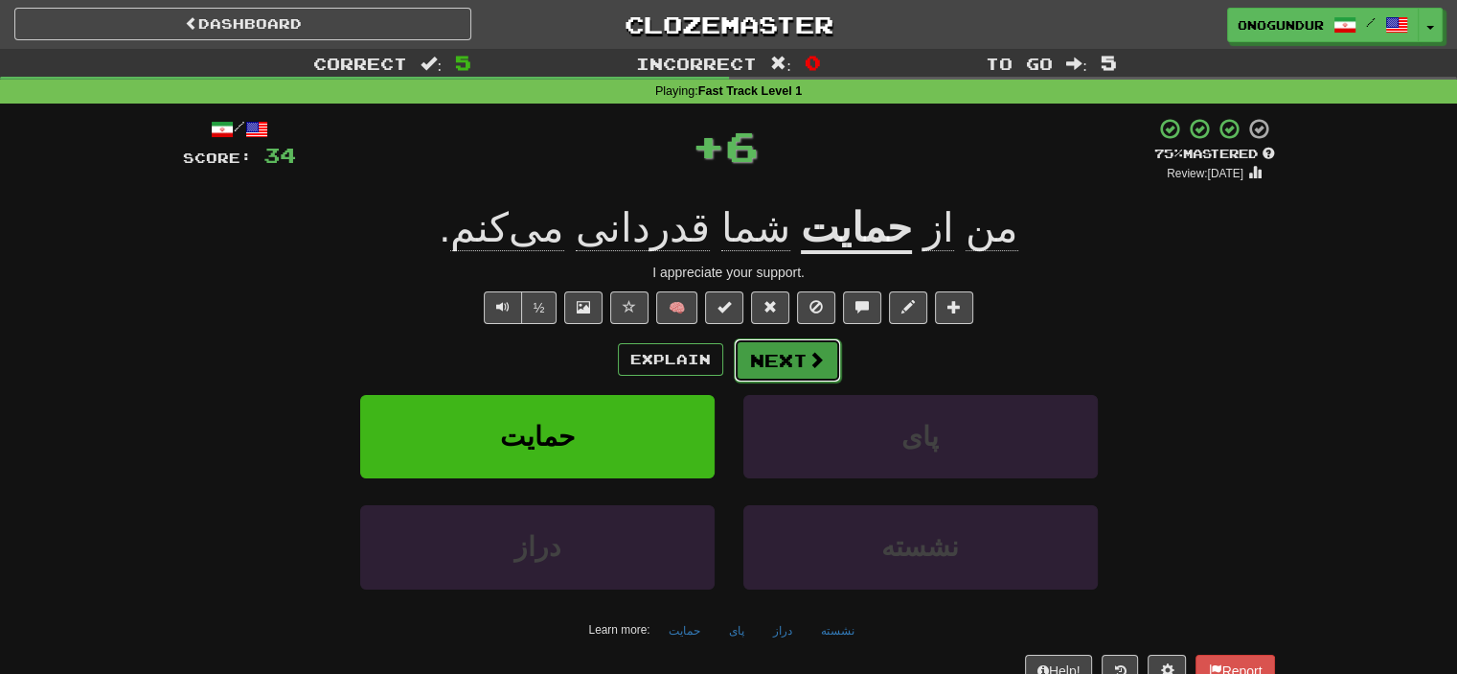
click at [770, 363] on button "Next" at bounding box center [787, 360] width 107 height 44
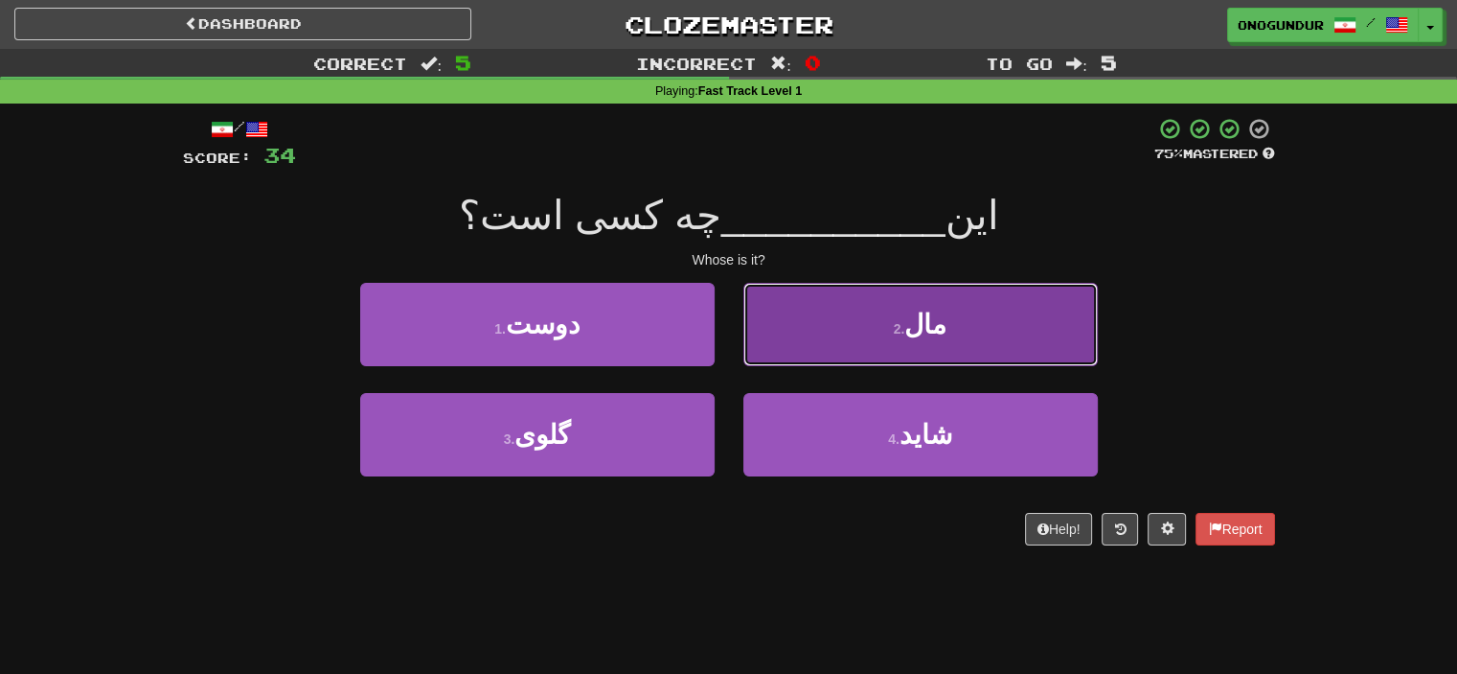
click at [873, 351] on button "2 . مال" at bounding box center [921, 324] width 355 height 83
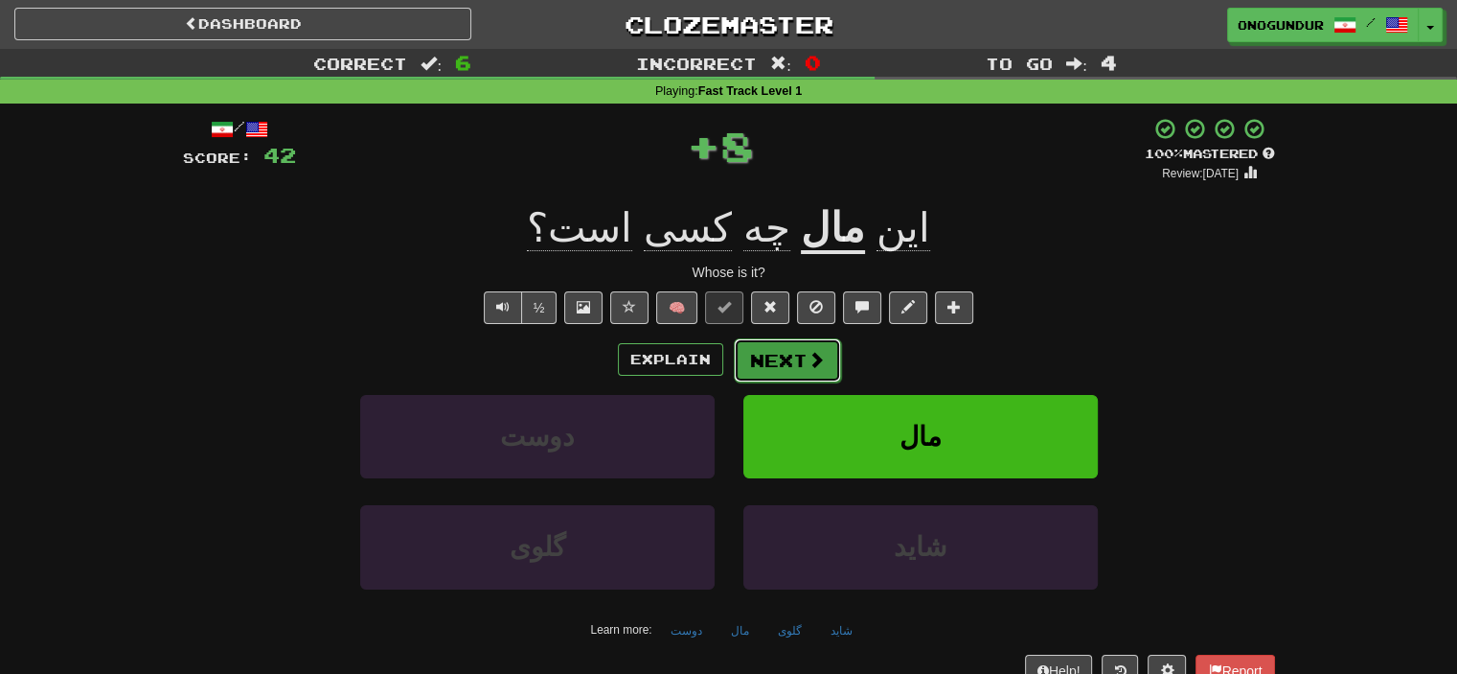
click at [798, 367] on button "Next" at bounding box center [787, 360] width 107 height 44
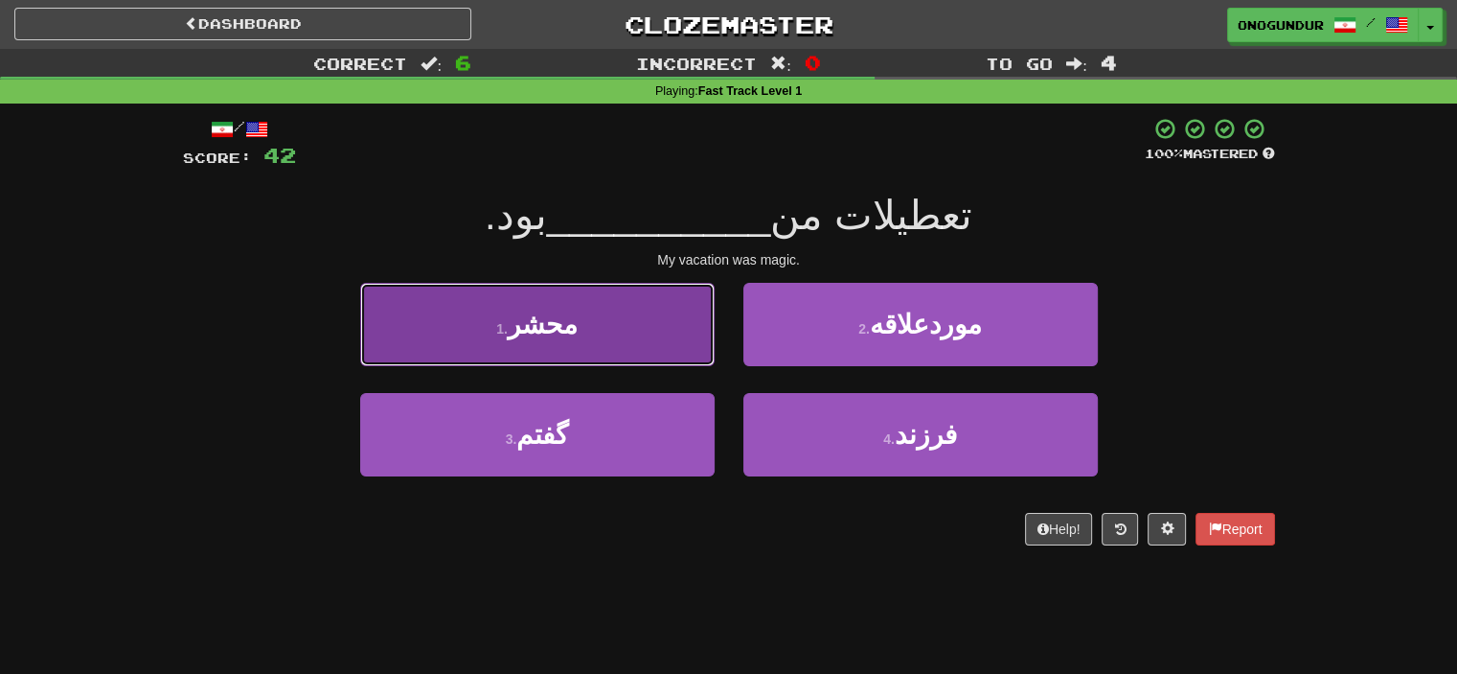
click at [653, 330] on button "1 . محشر" at bounding box center [537, 324] width 355 height 83
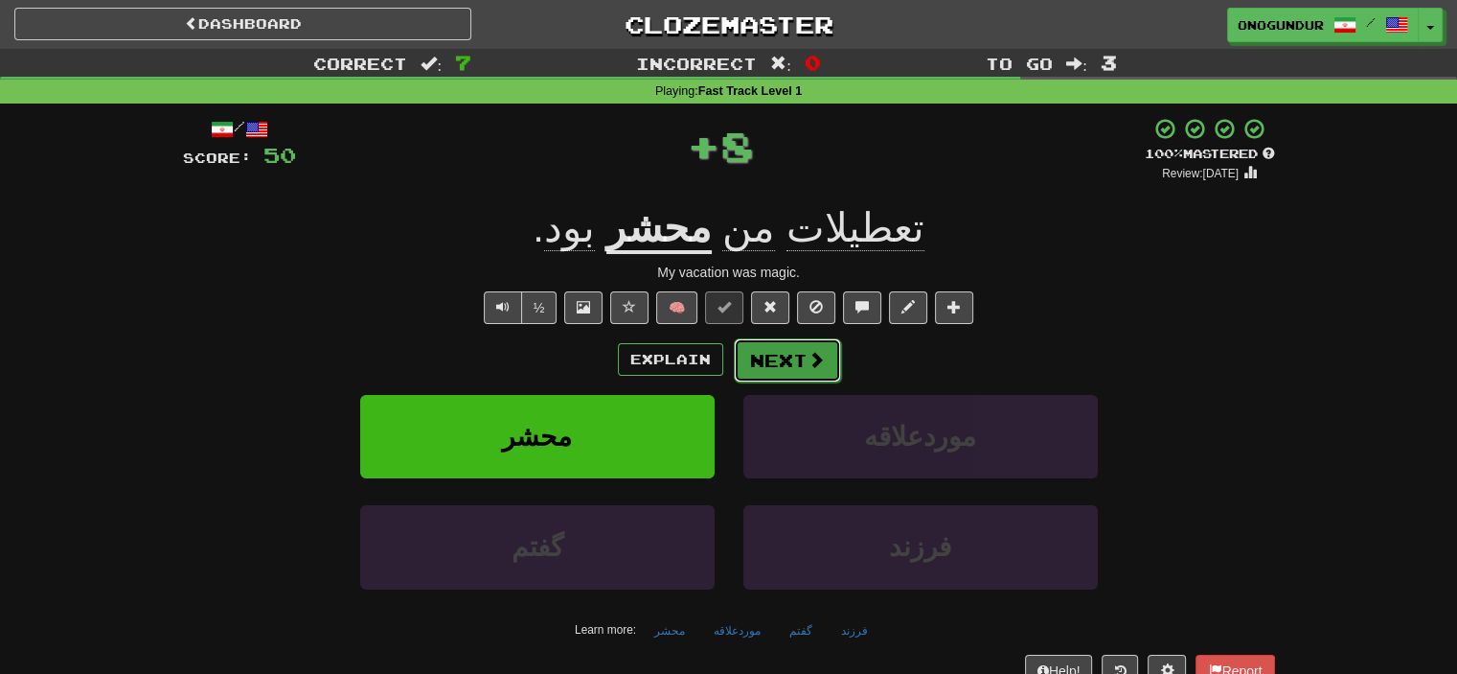
click at [787, 359] on button "Next" at bounding box center [787, 360] width 107 height 44
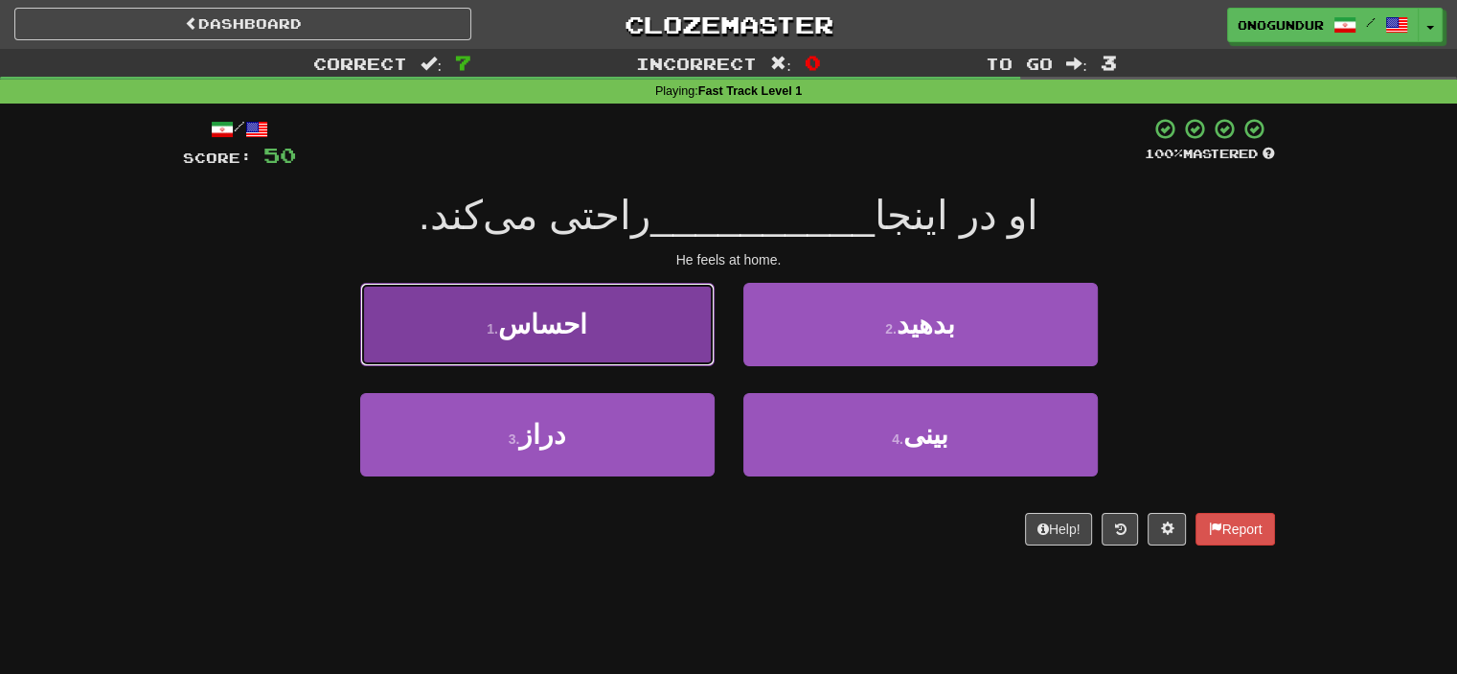
click at [580, 317] on button "1 . احساس" at bounding box center [537, 324] width 355 height 83
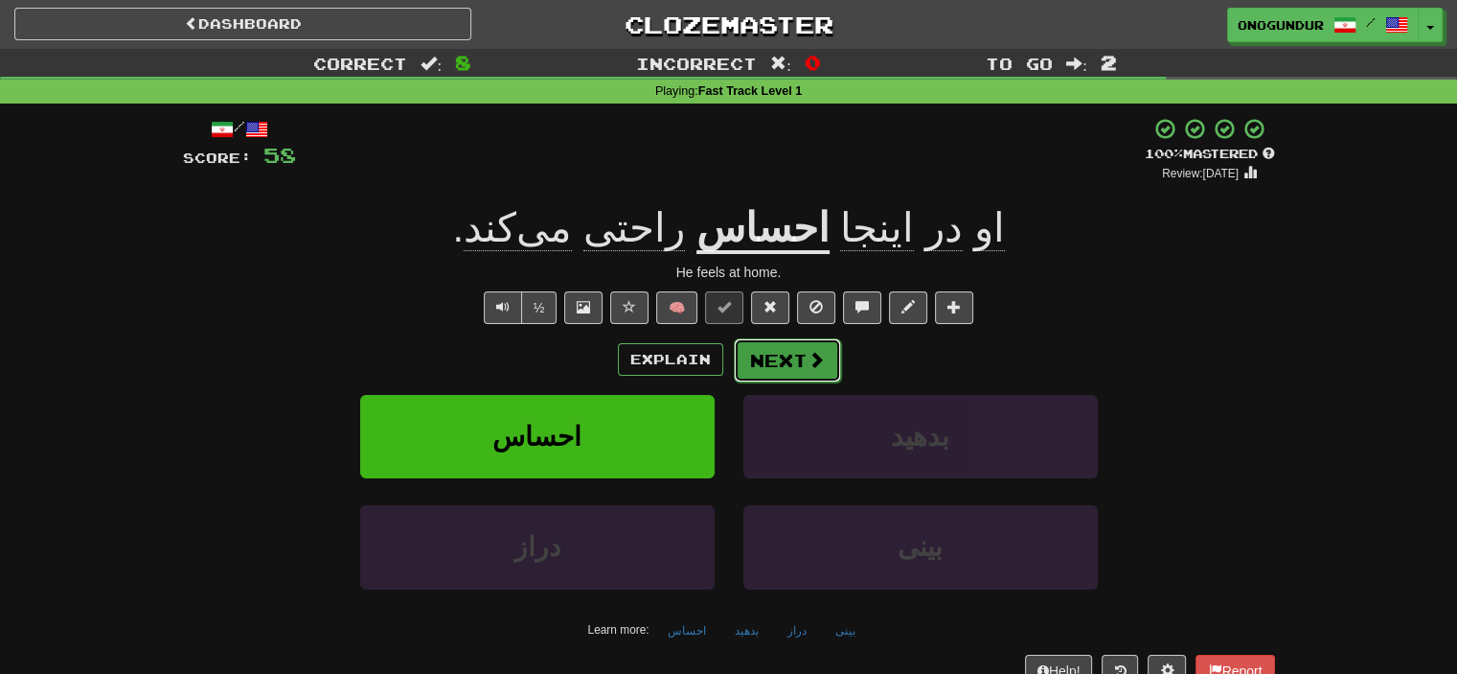
click at [767, 348] on button "Next" at bounding box center [787, 360] width 107 height 44
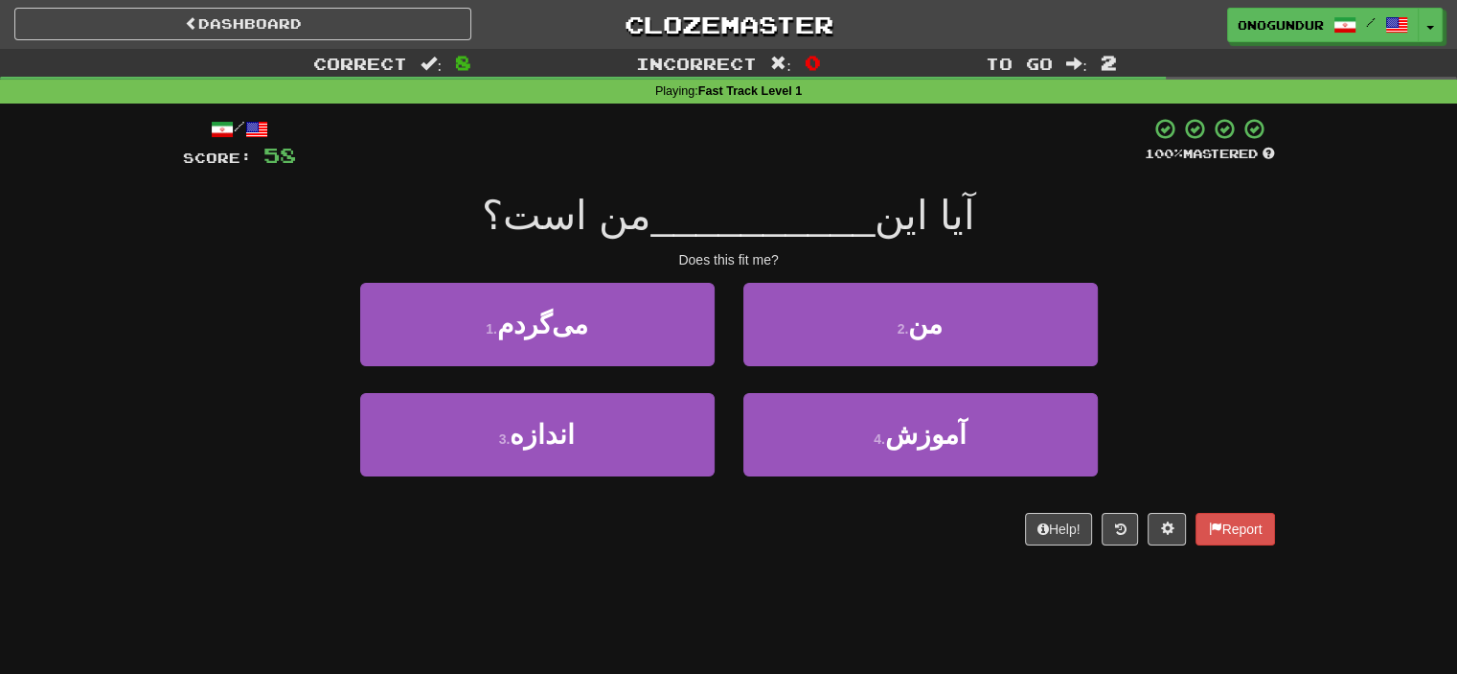
click at [1310, 308] on div "Correct : 8 Incorrect : 0 To go : 2 Playing : Fast Track Level 1 / Score: 58 10…" at bounding box center [728, 310] width 1457 height 523
drag, startPoint x: 747, startPoint y: 559, endPoint x: 740, endPoint y: 544, distance: 16.3
click at [746, 559] on div "/ Score: 58 100 % Mastered آیا این __________ من است؟ Does this fit me? 1 . می‌…" at bounding box center [729, 337] width 1092 height 469
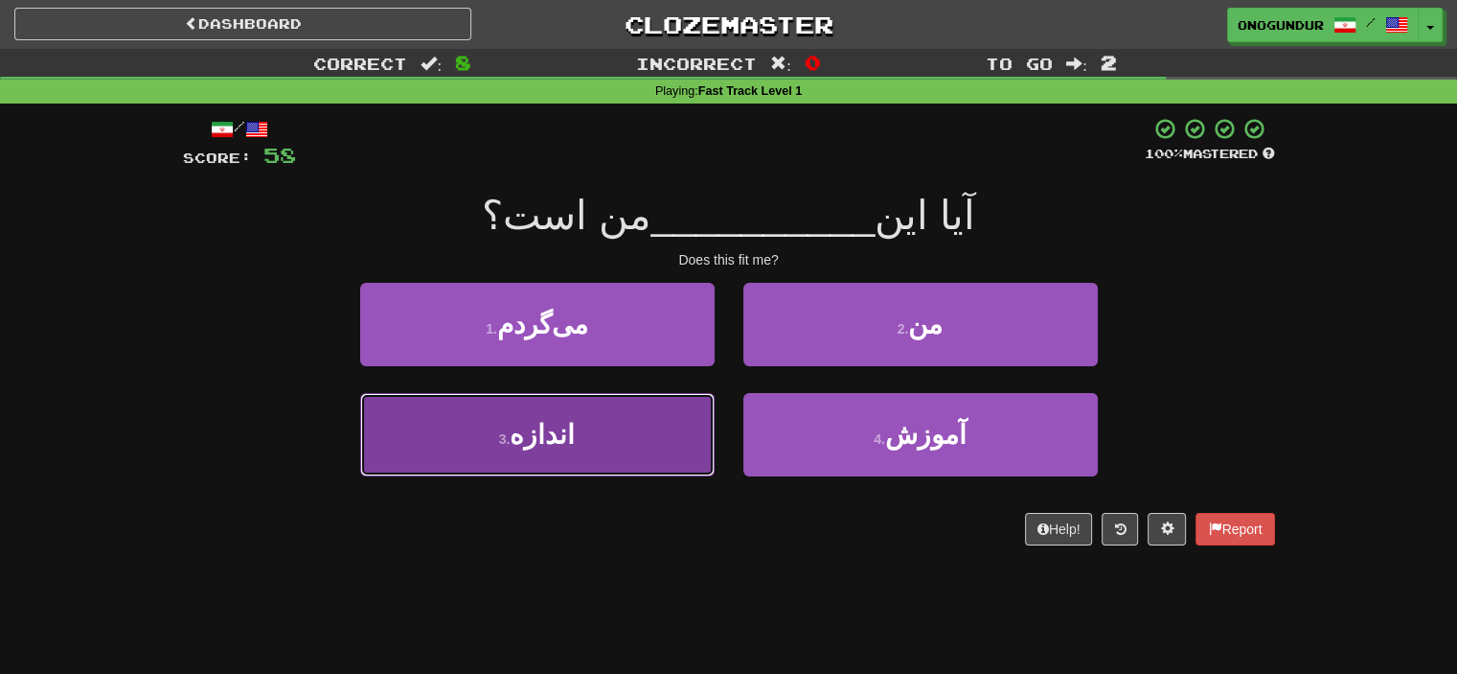
click at [594, 436] on button "3 . اندازه" at bounding box center [537, 434] width 355 height 83
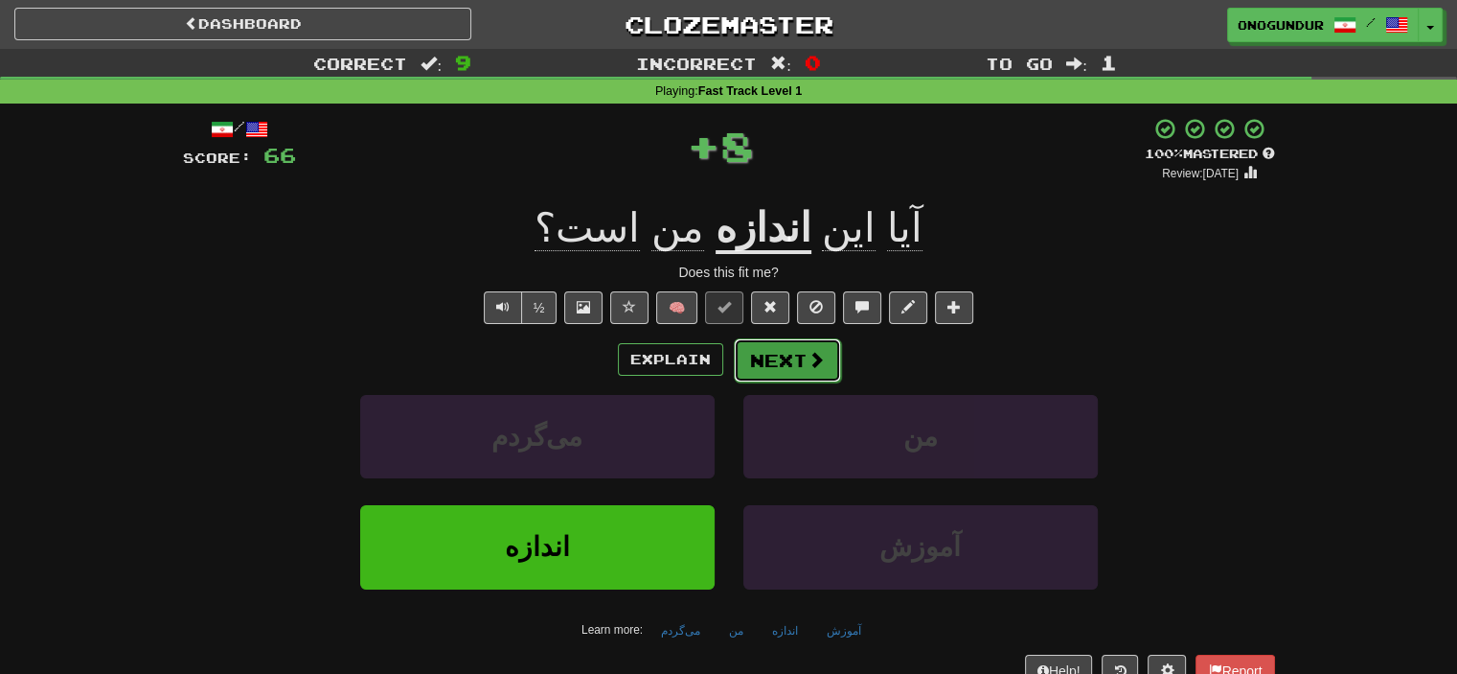
click at [808, 367] on span at bounding box center [816, 359] width 17 height 17
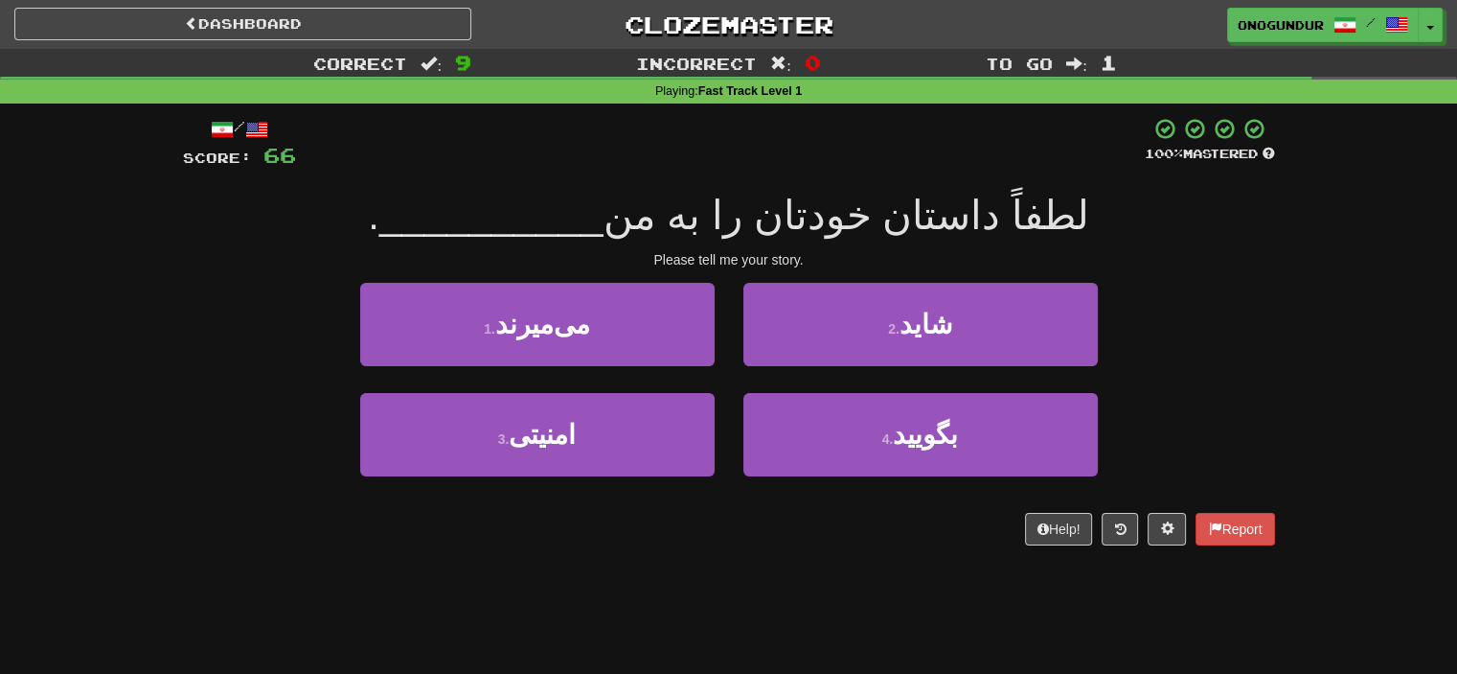
drag, startPoint x: 763, startPoint y: 575, endPoint x: 945, endPoint y: 376, distance: 269.9
click at [784, 564] on div "Dashboard Clozemaster onogundur / Toggle Dropdown Dashboard Leaderboard Activit…" at bounding box center [728, 337] width 1457 height 674
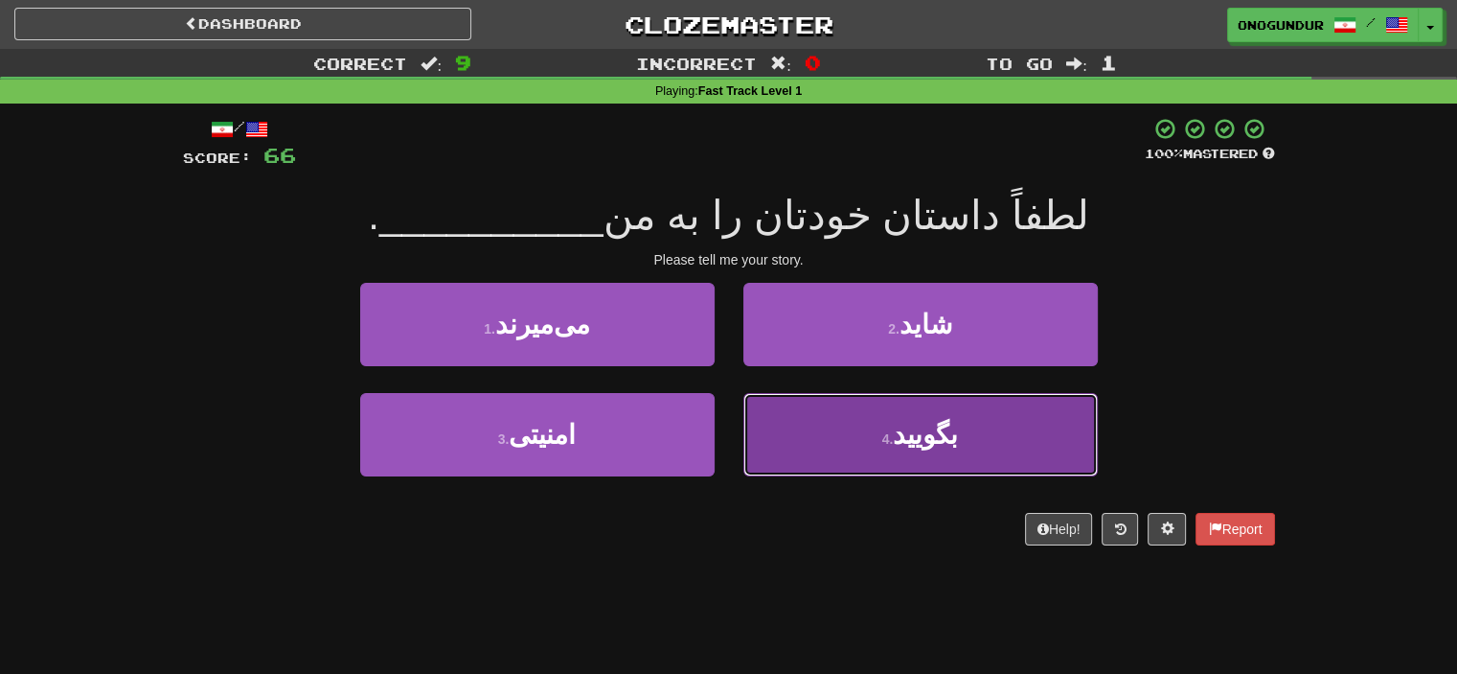
click at [928, 439] on span "بگویید" at bounding box center [925, 435] width 65 height 30
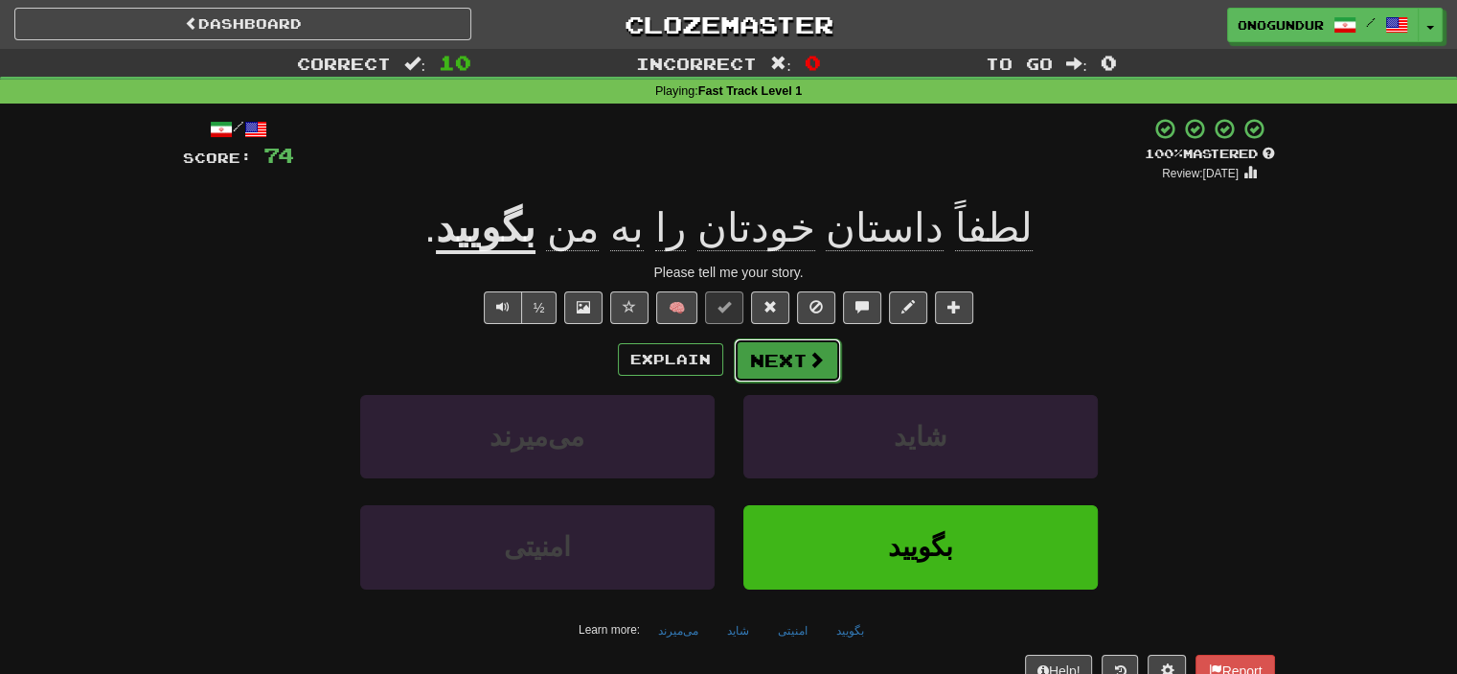
click at [793, 357] on button "Next" at bounding box center [787, 360] width 107 height 44
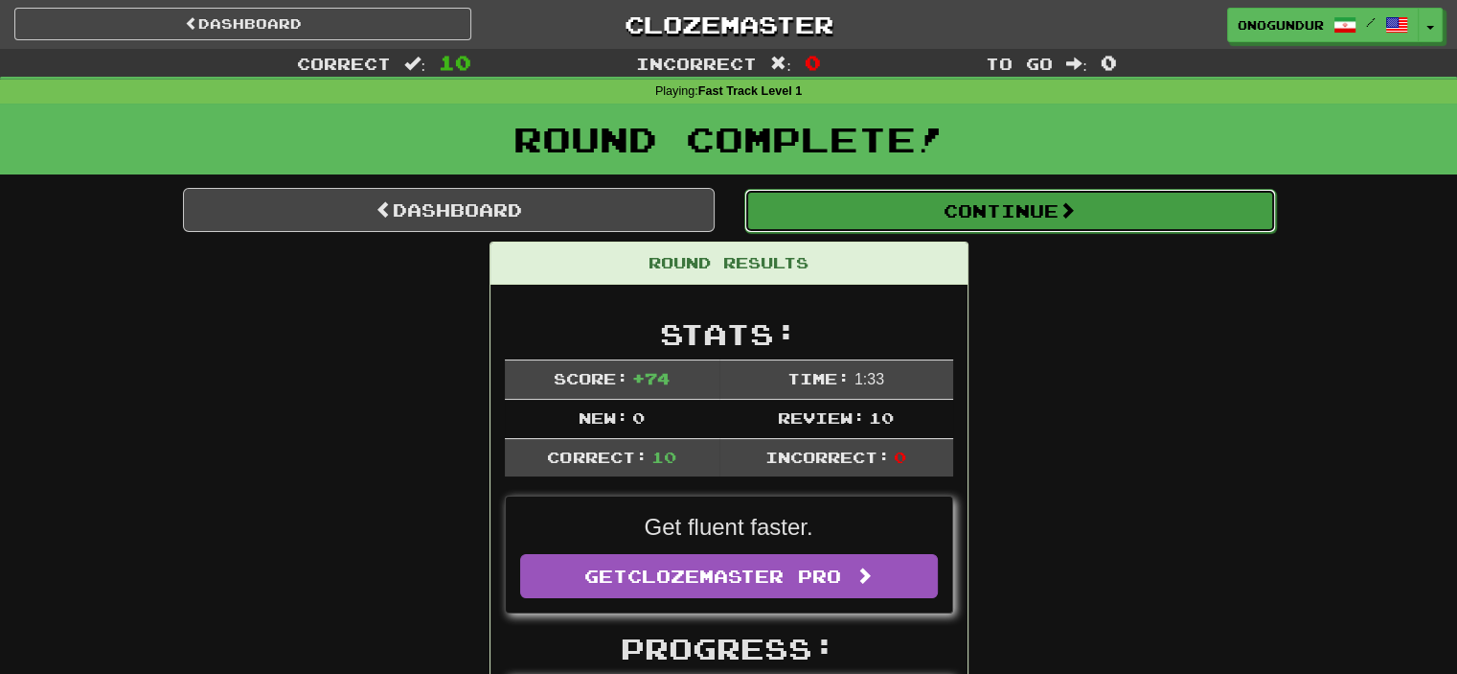
click at [989, 223] on button "Continue" at bounding box center [1011, 211] width 532 height 44
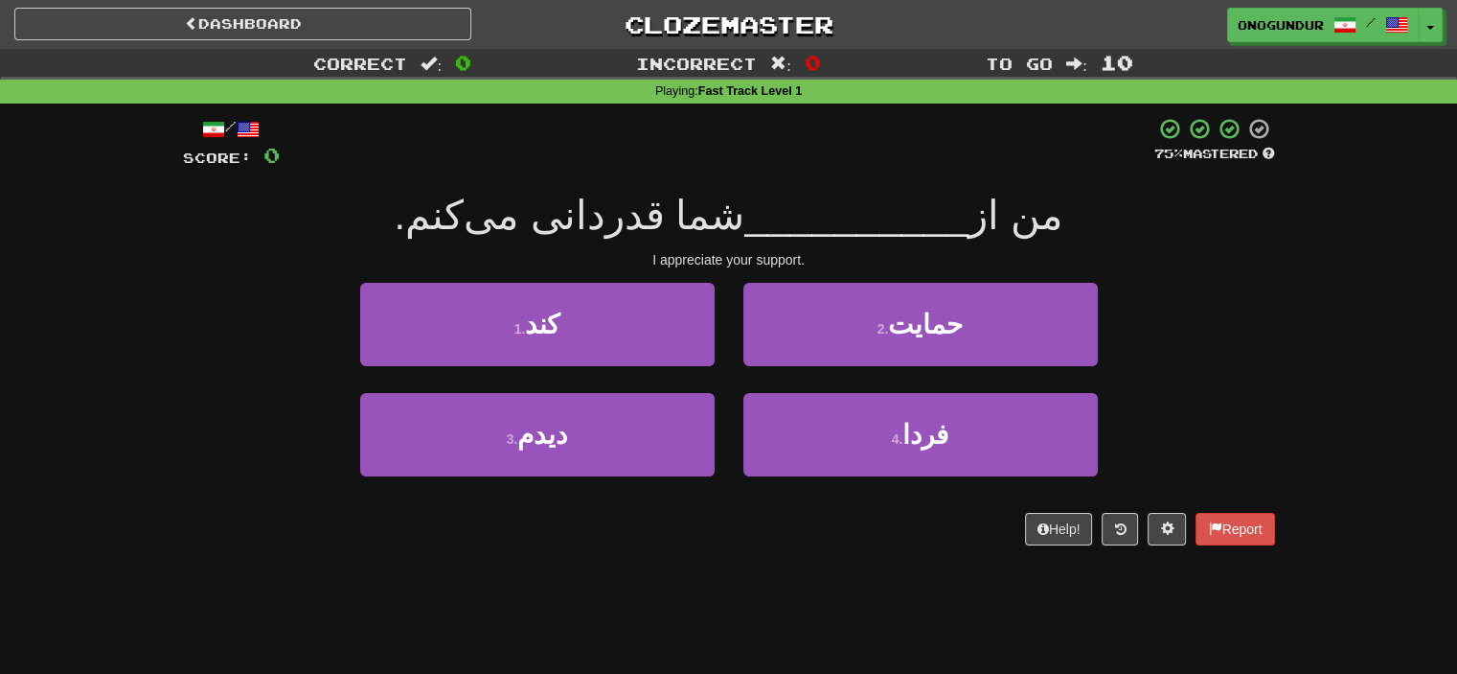
click at [176, 359] on div "/ Score: 0 75 % Mastered من از __________ شما قدردانی می‌کنم. I appreciate your…" at bounding box center [729, 337] width 1121 height 469
drag, startPoint x: 1279, startPoint y: 275, endPoint x: 1121, endPoint y: 269, distance: 158.2
click at [1276, 275] on div "/ Score: 0 75 % Mastered من از __________ شما قدردانی می‌کنم. I appreciate your…" at bounding box center [729, 337] width 1121 height 469
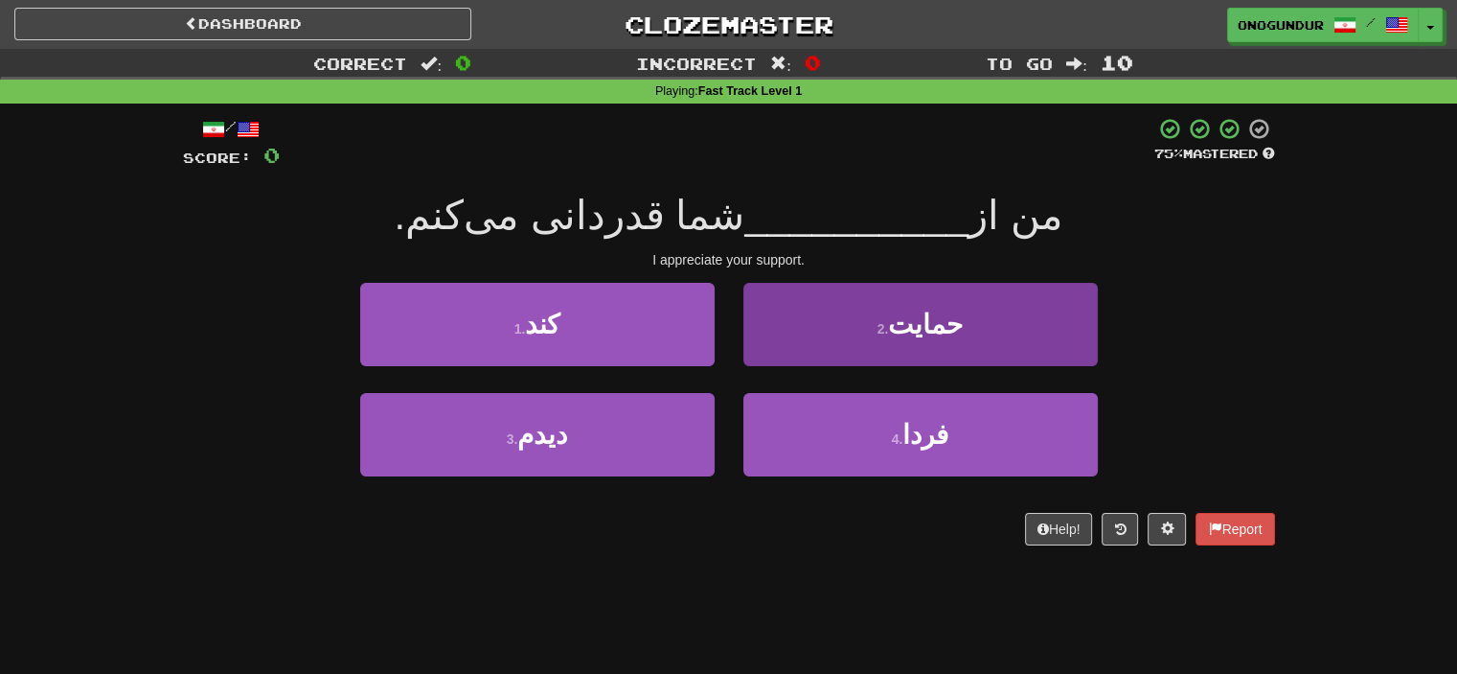
drag, startPoint x: 986, startPoint y: 369, endPoint x: 899, endPoint y: 353, distance: 88.7
click at [983, 367] on div "2 . حمایت" at bounding box center [920, 338] width 383 height 110
click at [879, 348] on button "2 . حمایت" at bounding box center [921, 324] width 355 height 83
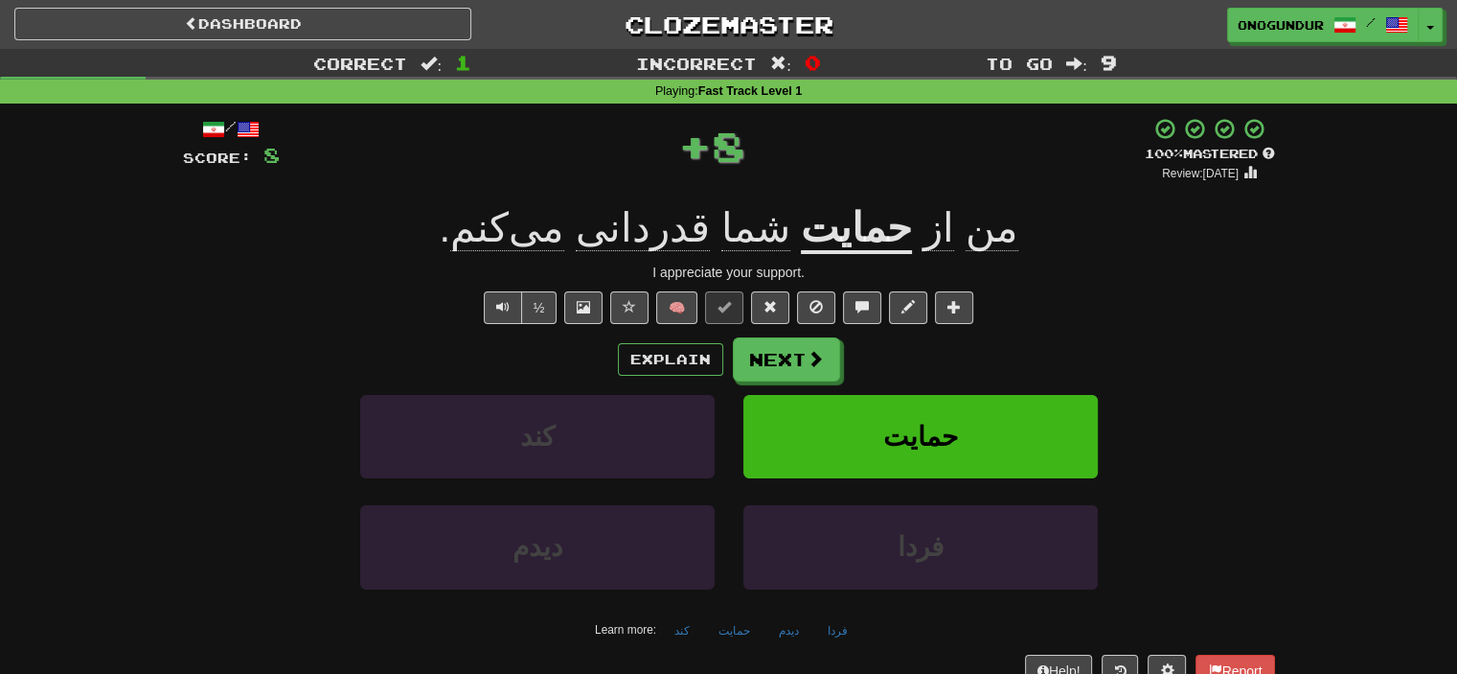
click at [807, 358] on span at bounding box center [815, 358] width 17 height 17
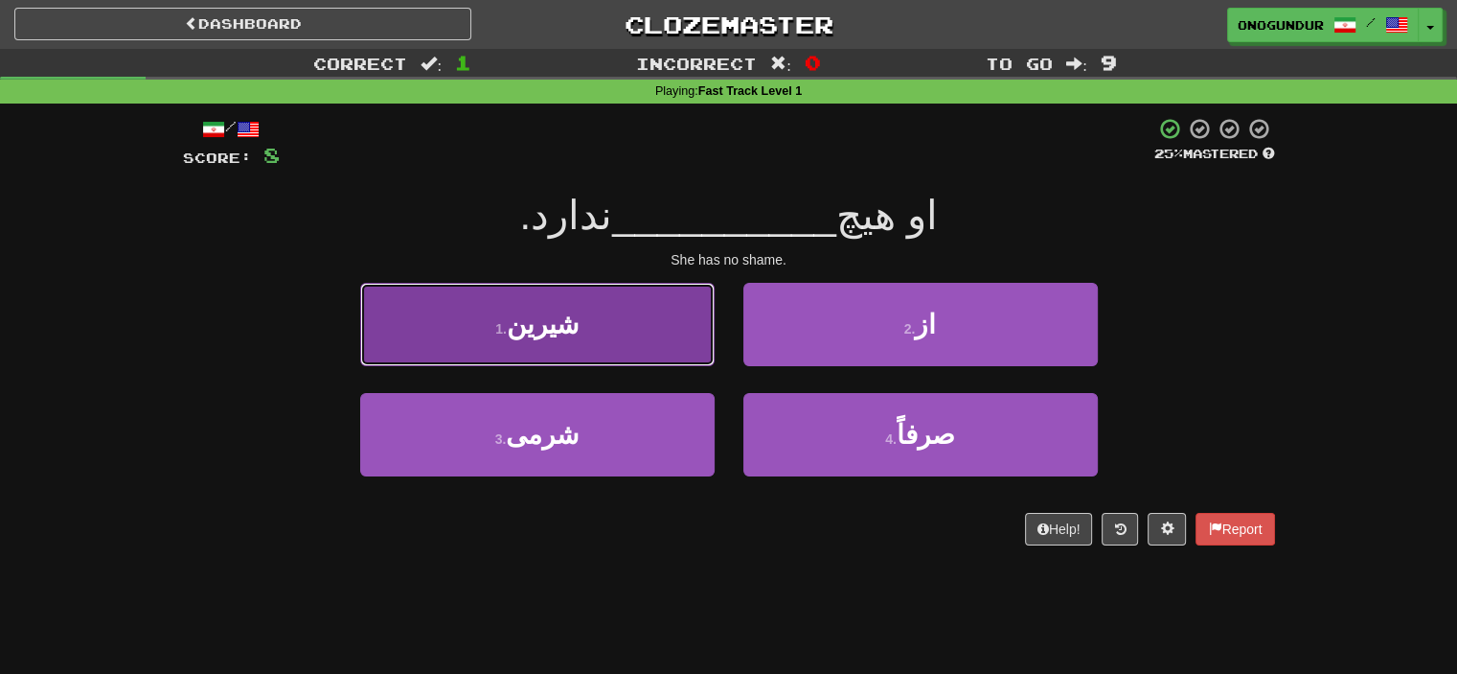
click at [637, 340] on button "1 . شیرین" at bounding box center [537, 324] width 355 height 83
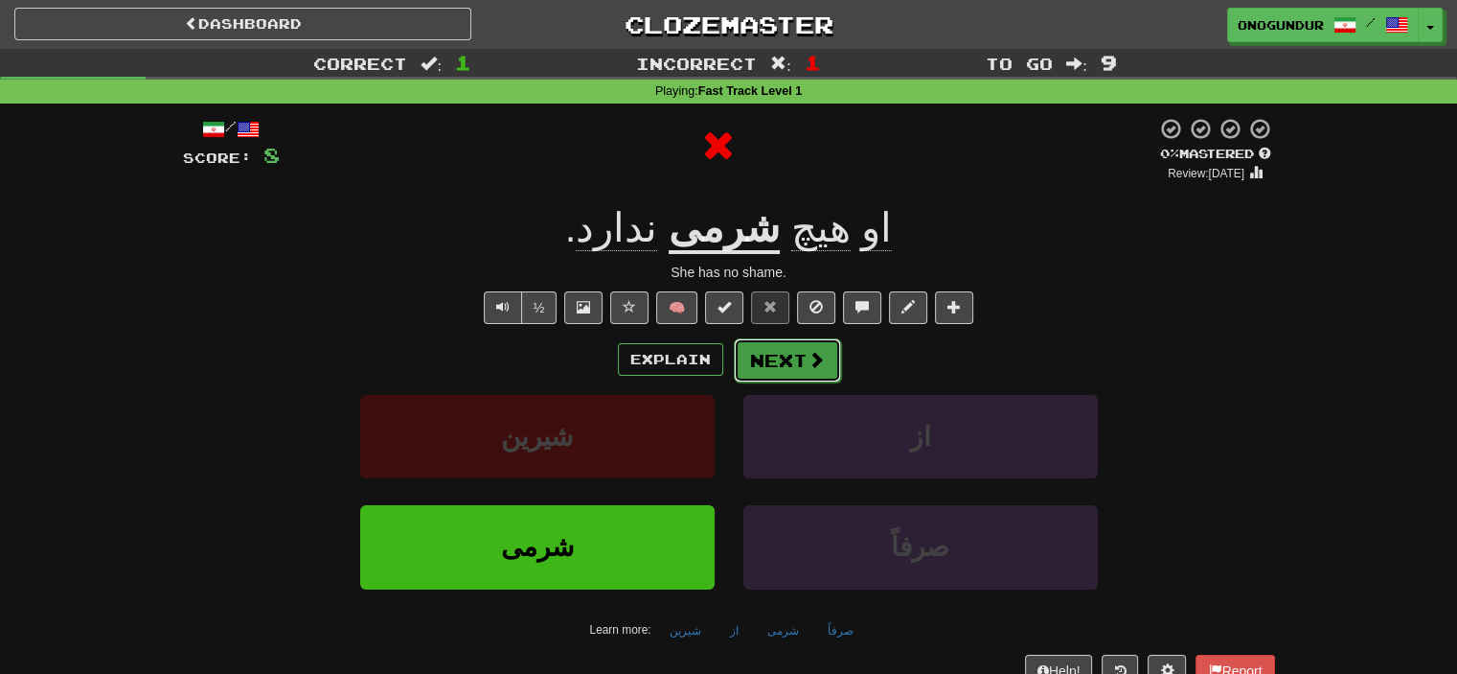
click at [769, 349] on button "Next" at bounding box center [787, 360] width 107 height 44
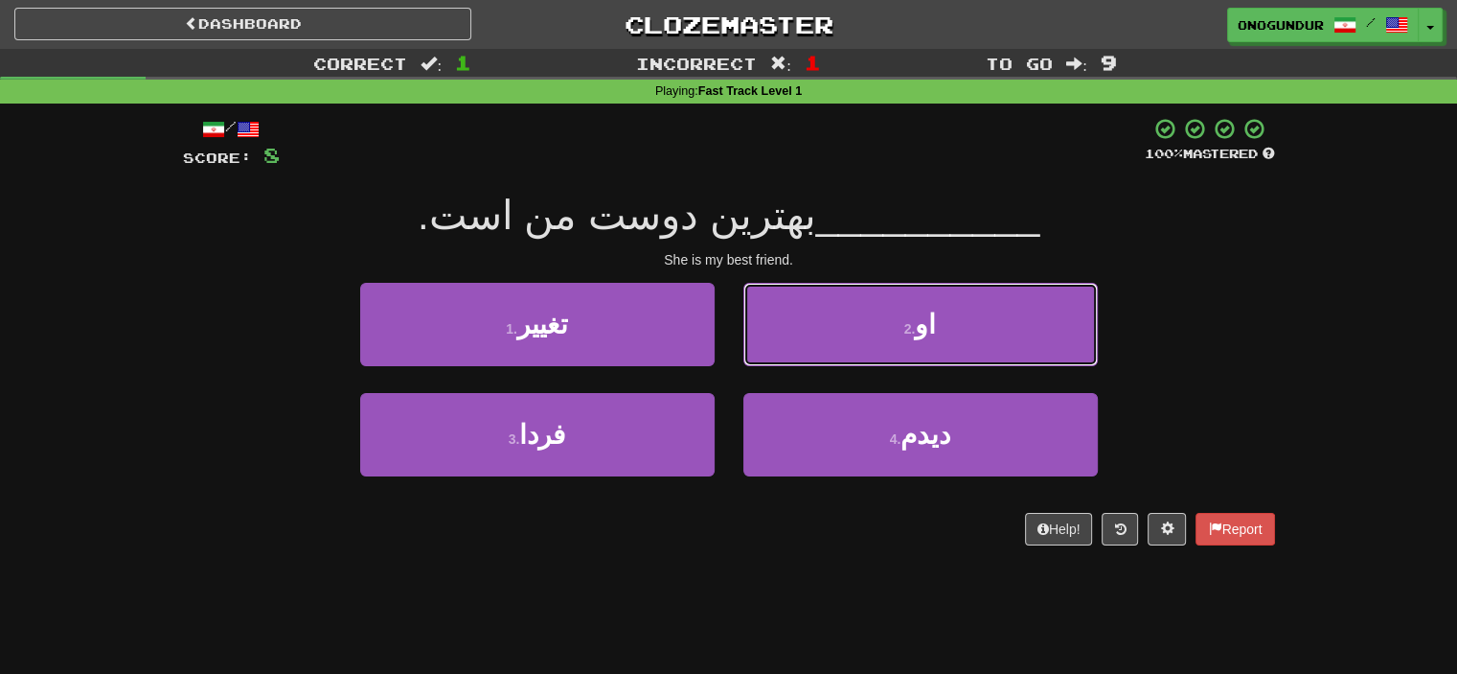
click at [836, 321] on button "2 . او" at bounding box center [921, 324] width 355 height 83
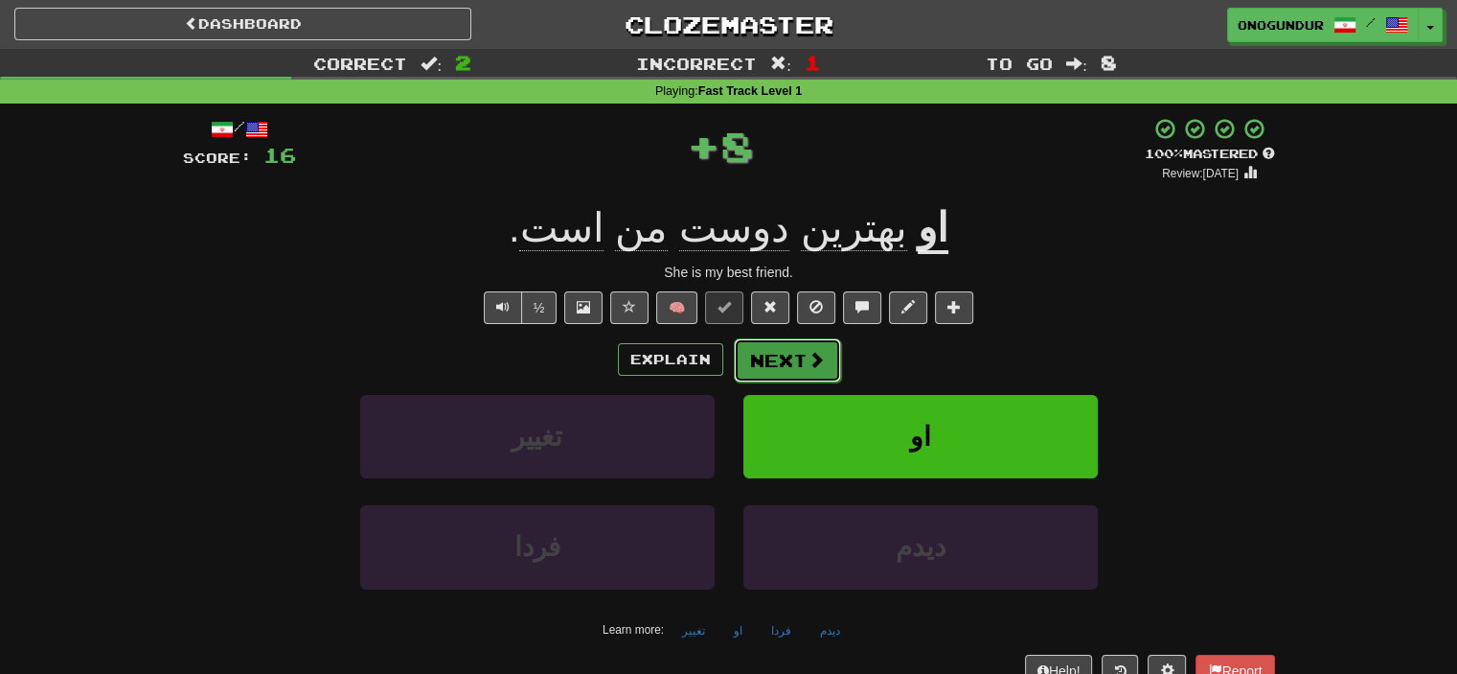
click at [774, 363] on button "Next" at bounding box center [787, 360] width 107 height 44
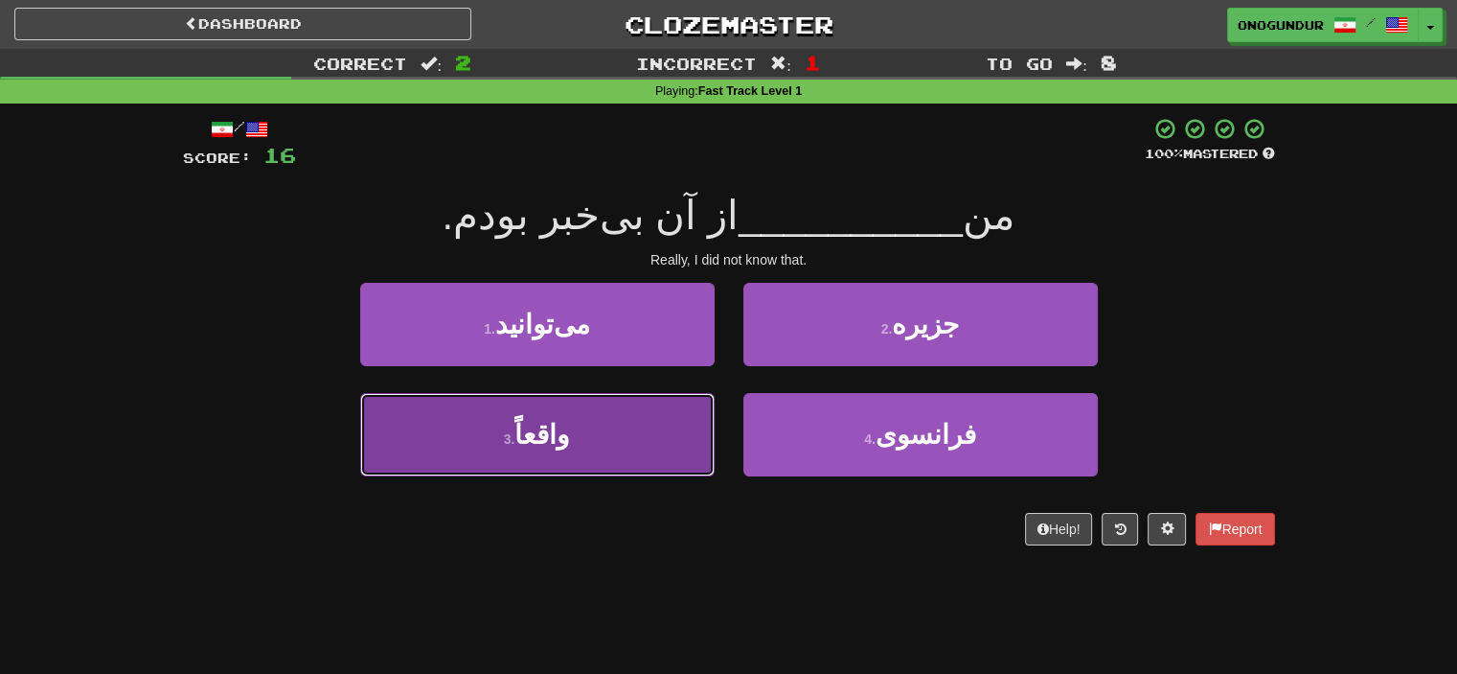
click at [640, 446] on button "3 . واقعاً" at bounding box center [537, 434] width 355 height 83
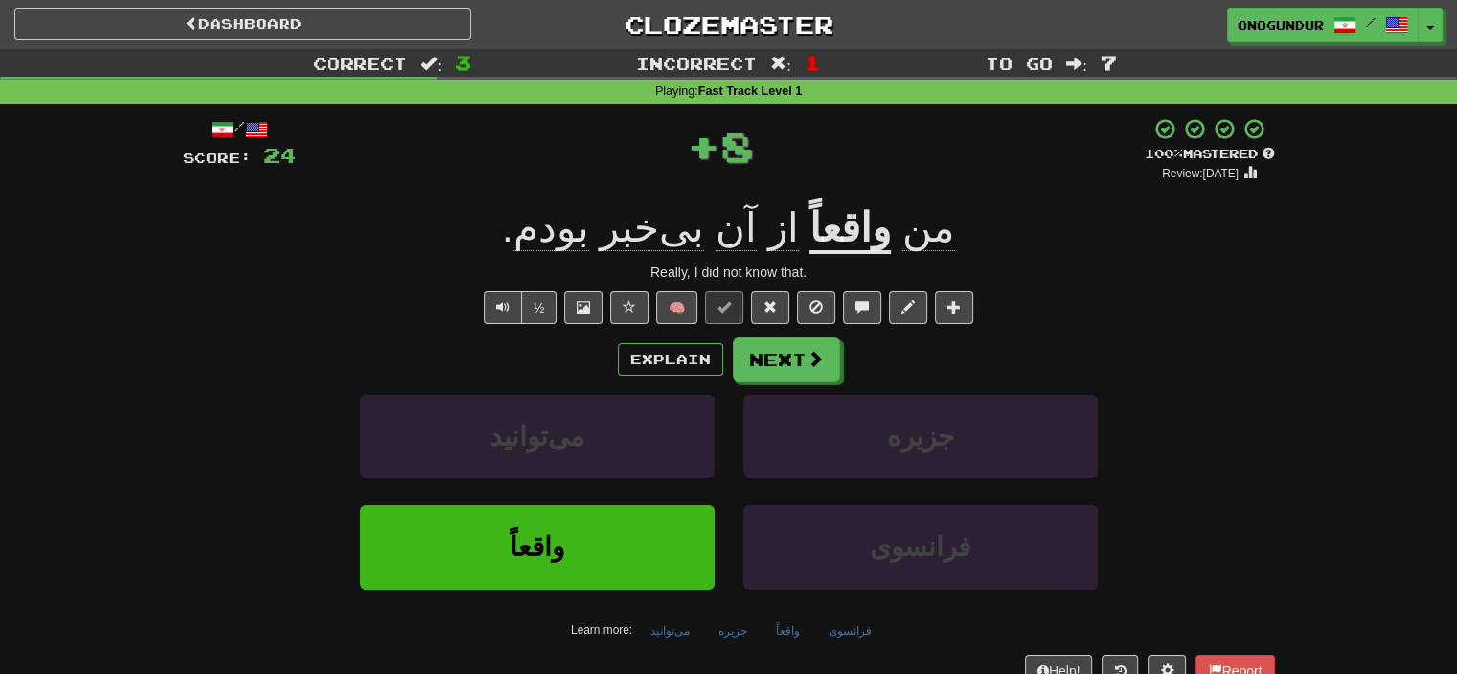
click at [810, 381] on div "Explain Next می‌توانید جزیره واقعاً فرانسوی Learn more: می‌توانید جزیره واقعاً …" at bounding box center [729, 491] width 1092 height 308
click at [809, 364] on span at bounding box center [816, 359] width 17 height 17
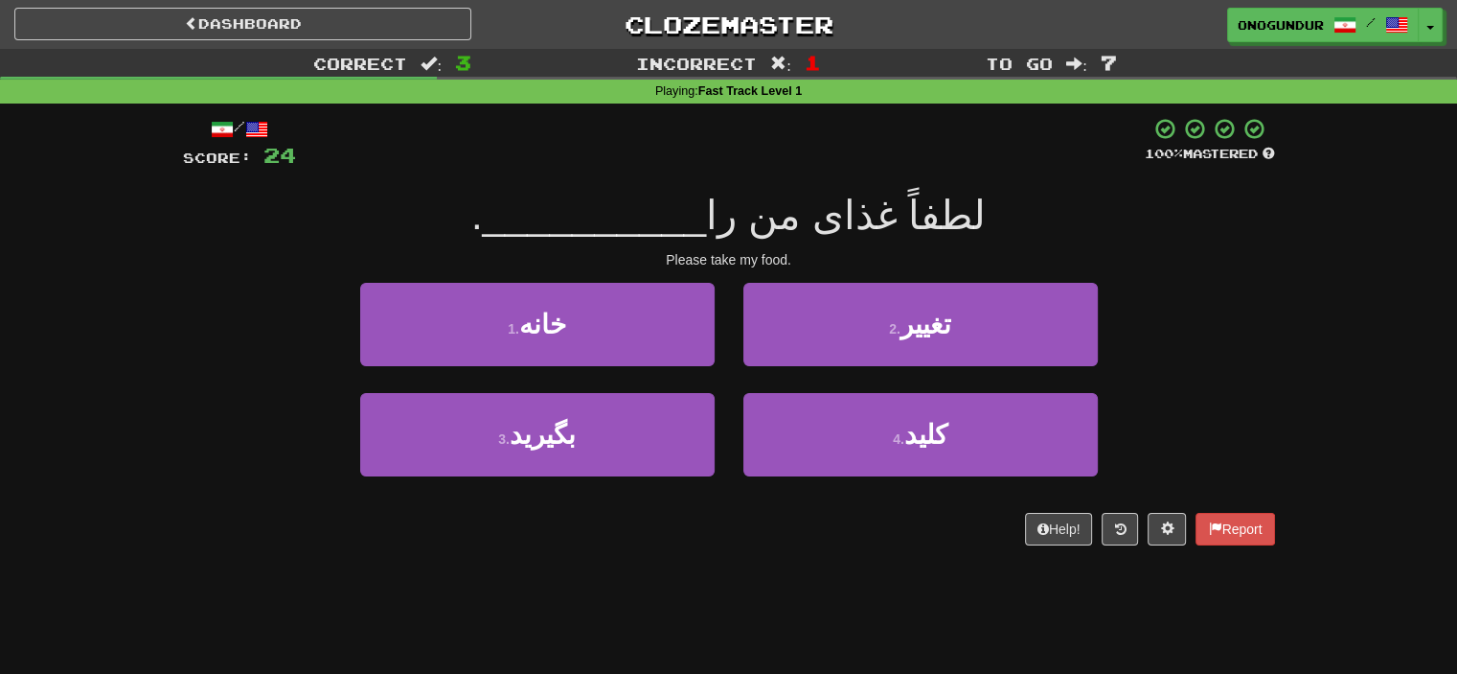
drag, startPoint x: 1207, startPoint y: 181, endPoint x: 1015, endPoint y: 206, distance: 194.2
click at [1180, 187] on div "/ Score: 24 100 % Mastered لطفاً غذای من را __________ . Please take my food. 1…" at bounding box center [729, 331] width 1092 height 428
drag, startPoint x: 988, startPoint y: 216, endPoint x: 765, endPoint y: 200, distance: 223.8
click at [889, 214] on div "لطفاً غذای من را __________ ." at bounding box center [729, 216] width 1092 height 53
click at [1138, 227] on div "لطفاً غذای من را __________ ." at bounding box center [729, 216] width 1092 height 53
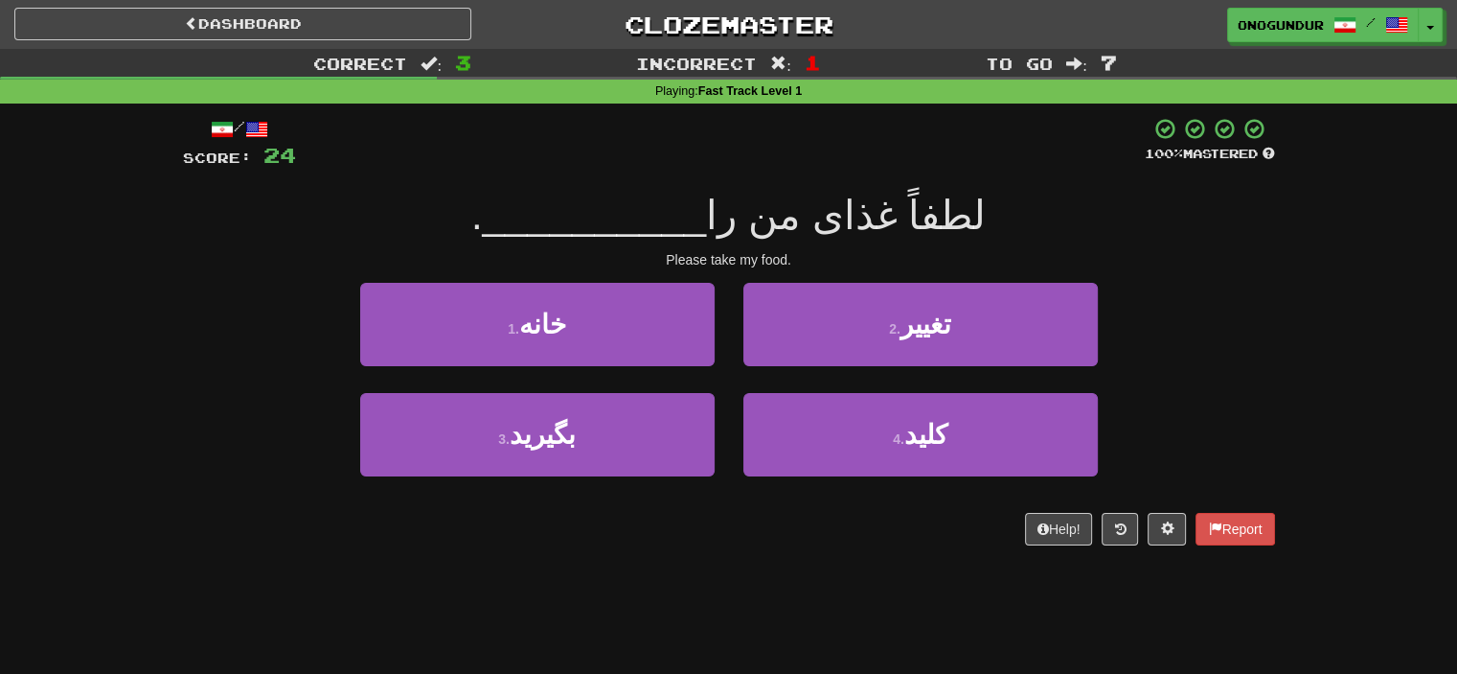
click at [782, 547] on div "/ Score: 24 100 % Mastered لطفاً غذای من را __________ . Please take my food. 1…" at bounding box center [729, 337] width 1092 height 469
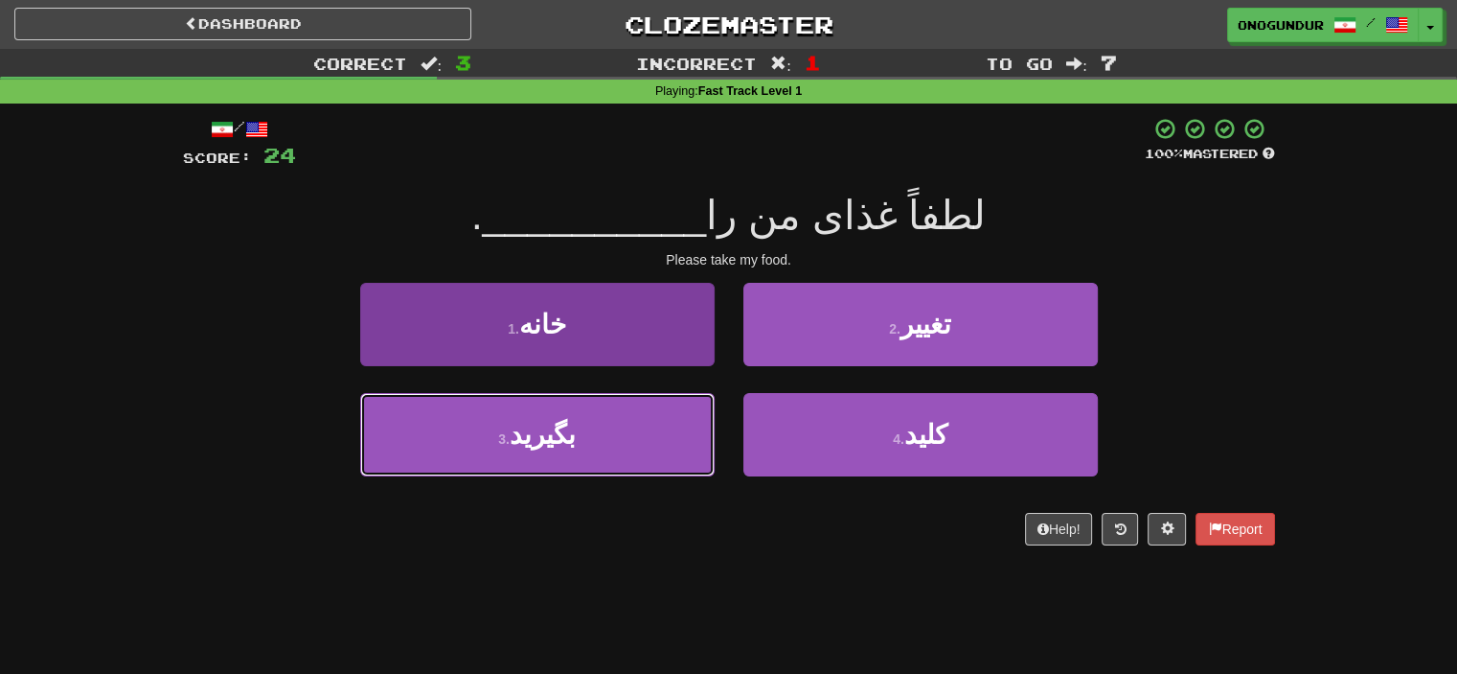
drag, startPoint x: 605, startPoint y: 420, endPoint x: 672, endPoint y: 397, distance: 70.9
click at [608, 423] on button "3 . بگیرید" at bounding box center [537, 434] width 355 height 83
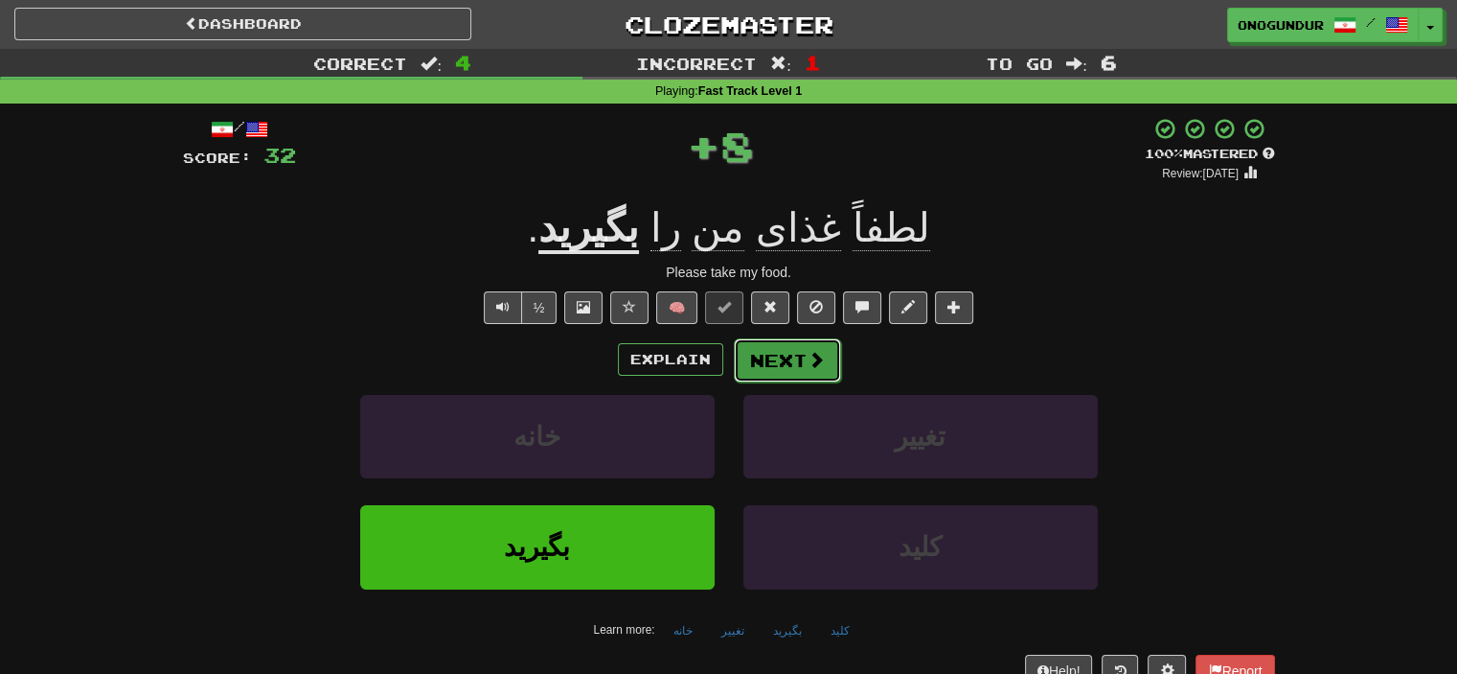
click at [776, 362] on button "Next" at bounding box center [787, 360] width 107 height 44
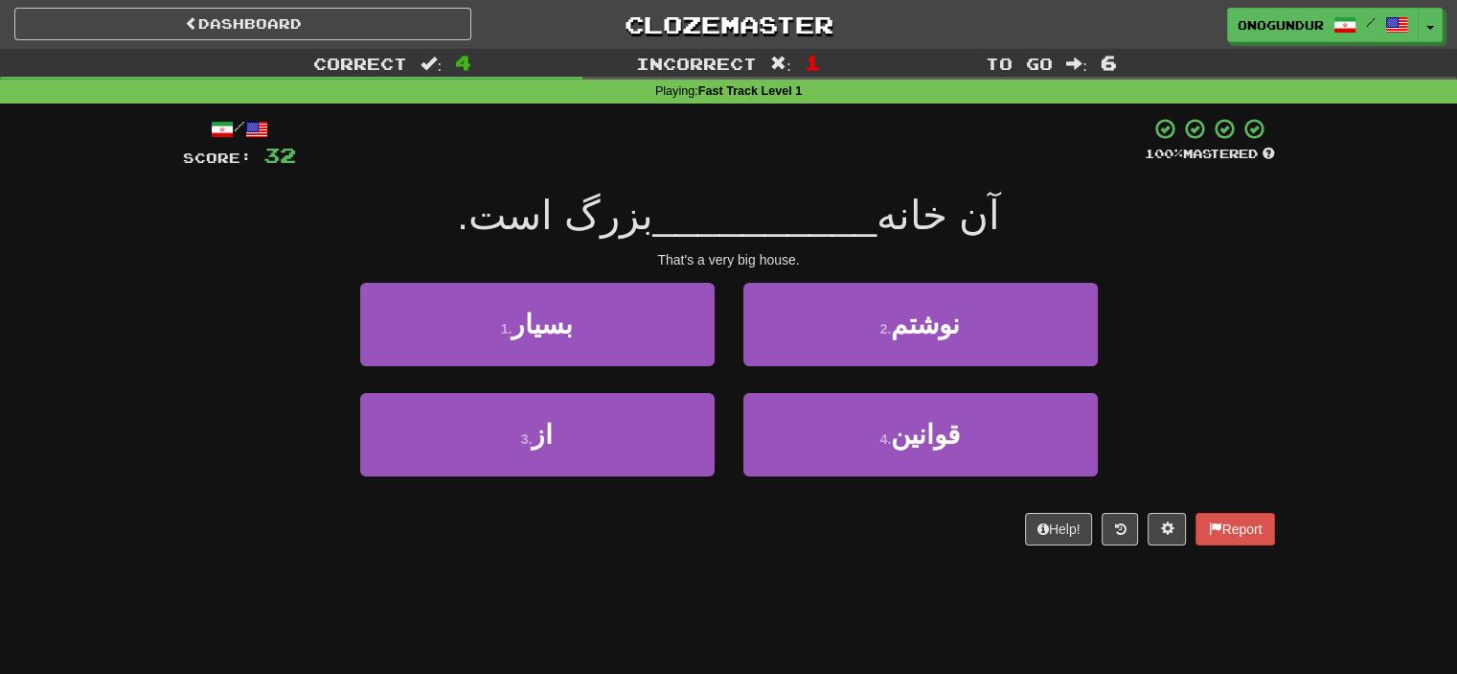
click at [1229, 350] on div "1 . بسیار 2 . نوشتم" at bounding box center [729, 338] width 1150 height 110
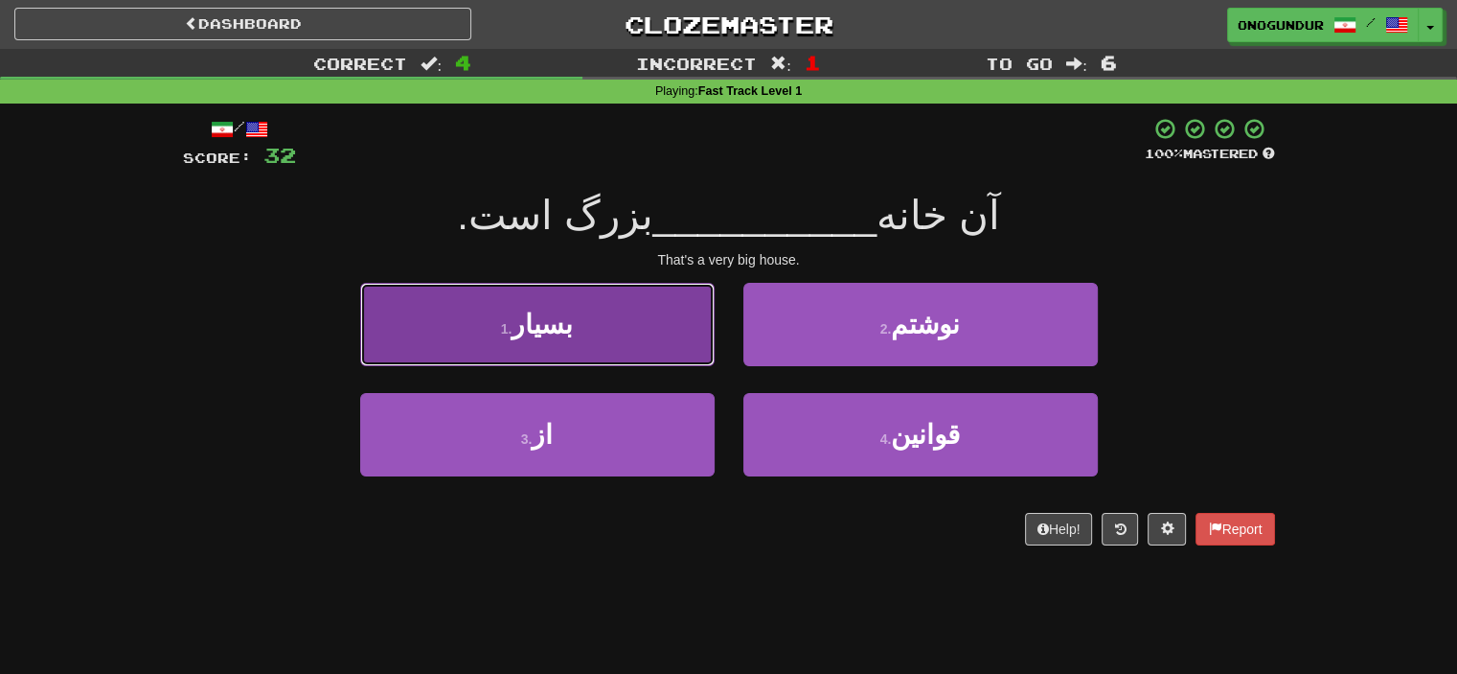
click at [675, 338] on button "1 . بسیار" at bounding box center [537, 324] width 355 height 83
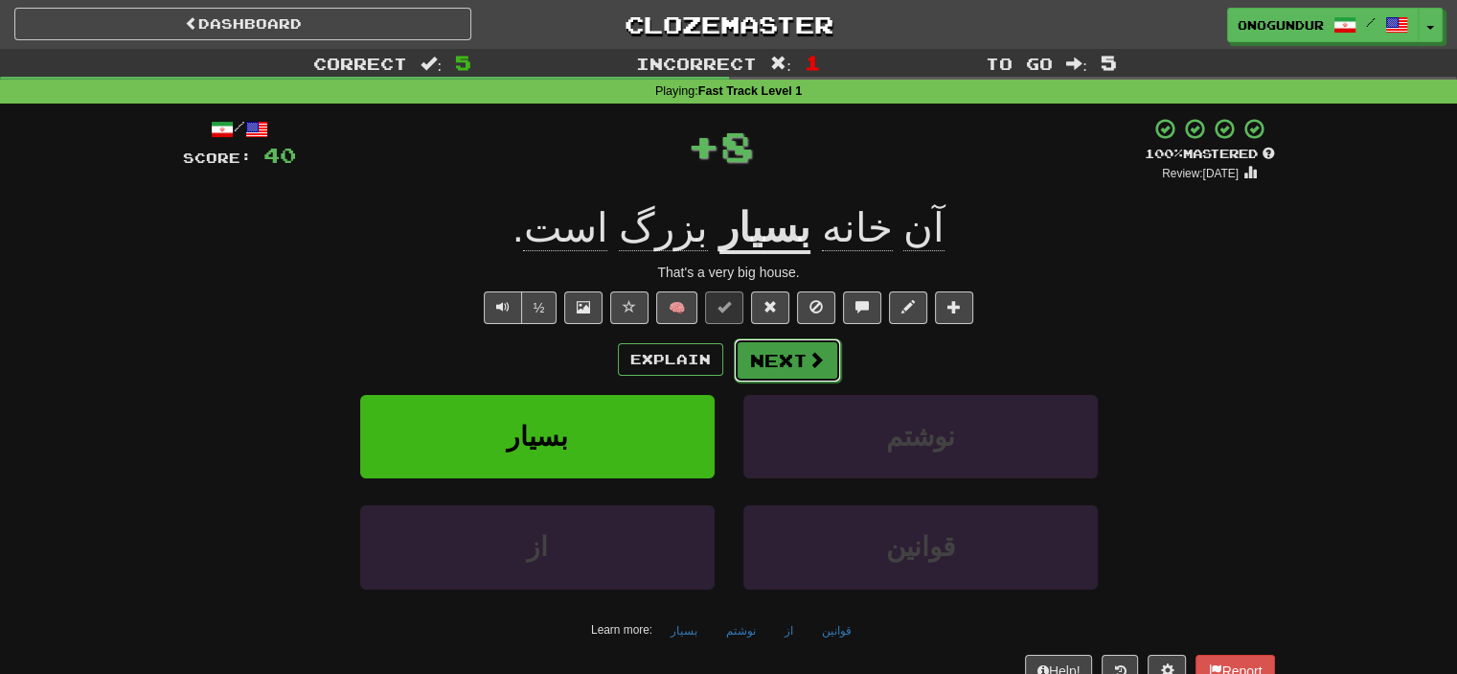
click at [822, 351] on span at bounding box center [816, 359] width 17 height 17
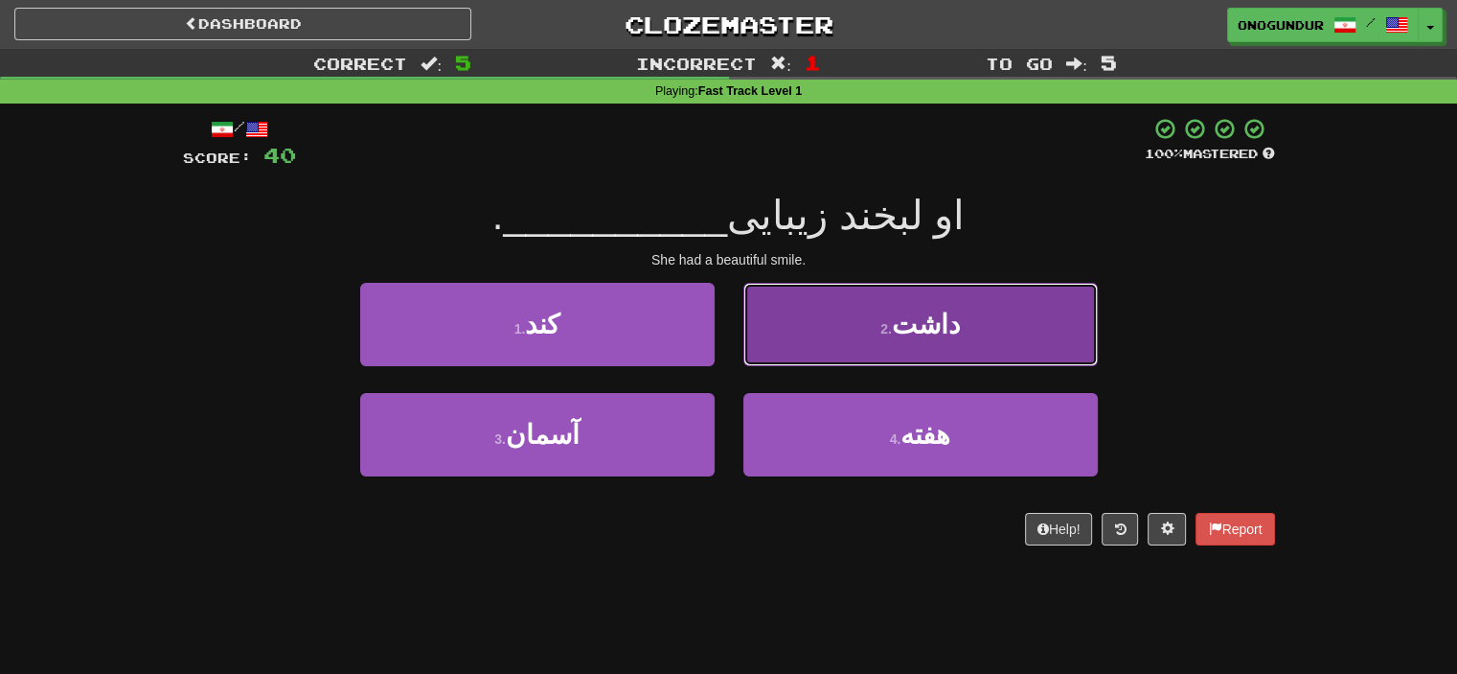
click at [857, 310] on button "2 . داشت" at bounding box center [921, 324] width 355 height 83
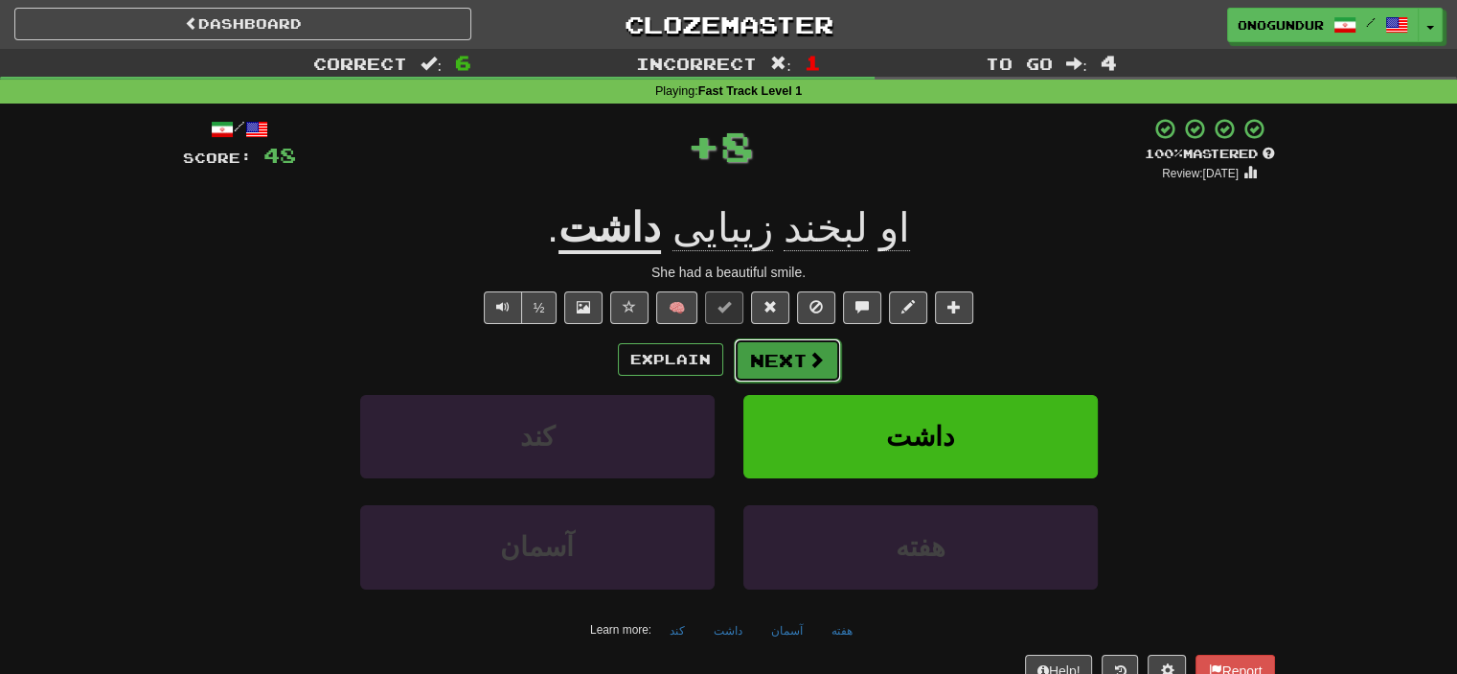
click at [771, 362] on button "Next" at bounding box center [787, 360] width 107 height 44
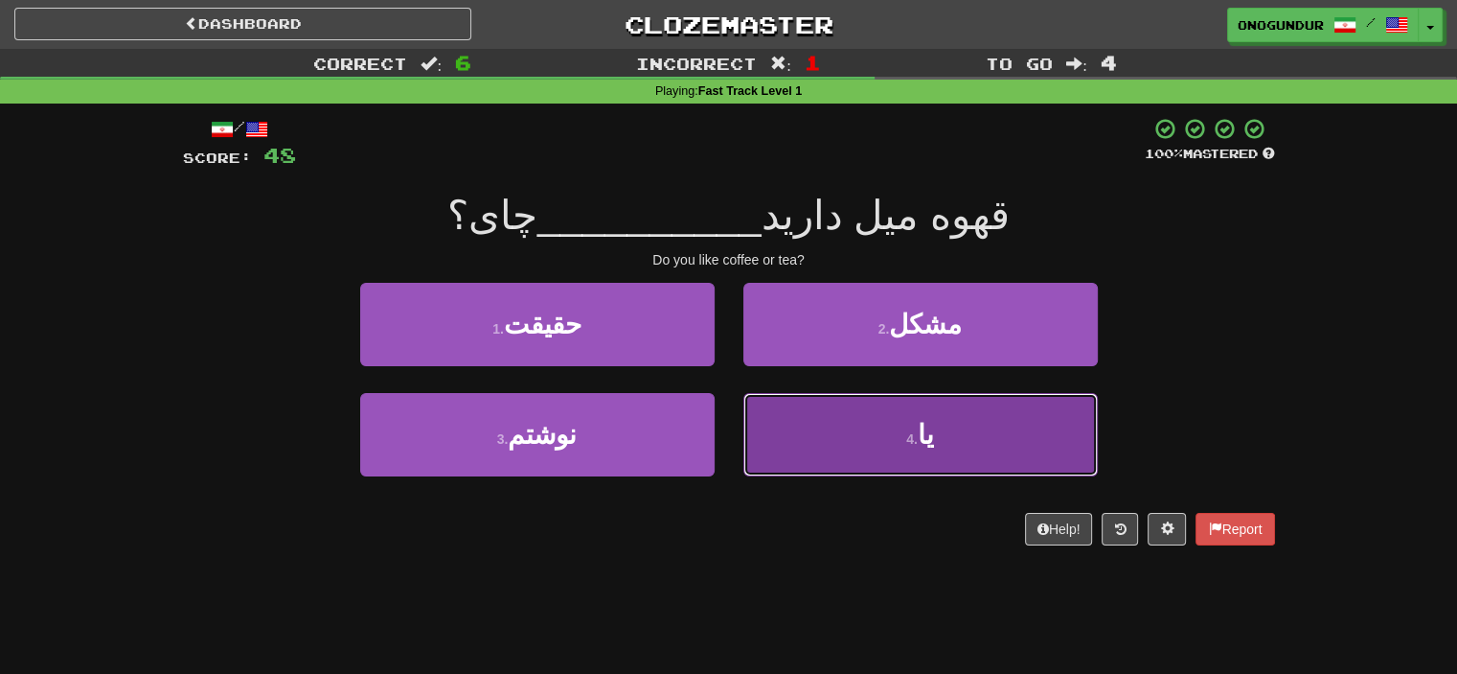
drag, startPoint x: 847, startPoint y: 464, endPoint x: 802, endPoint y: 398, distance: 80.0
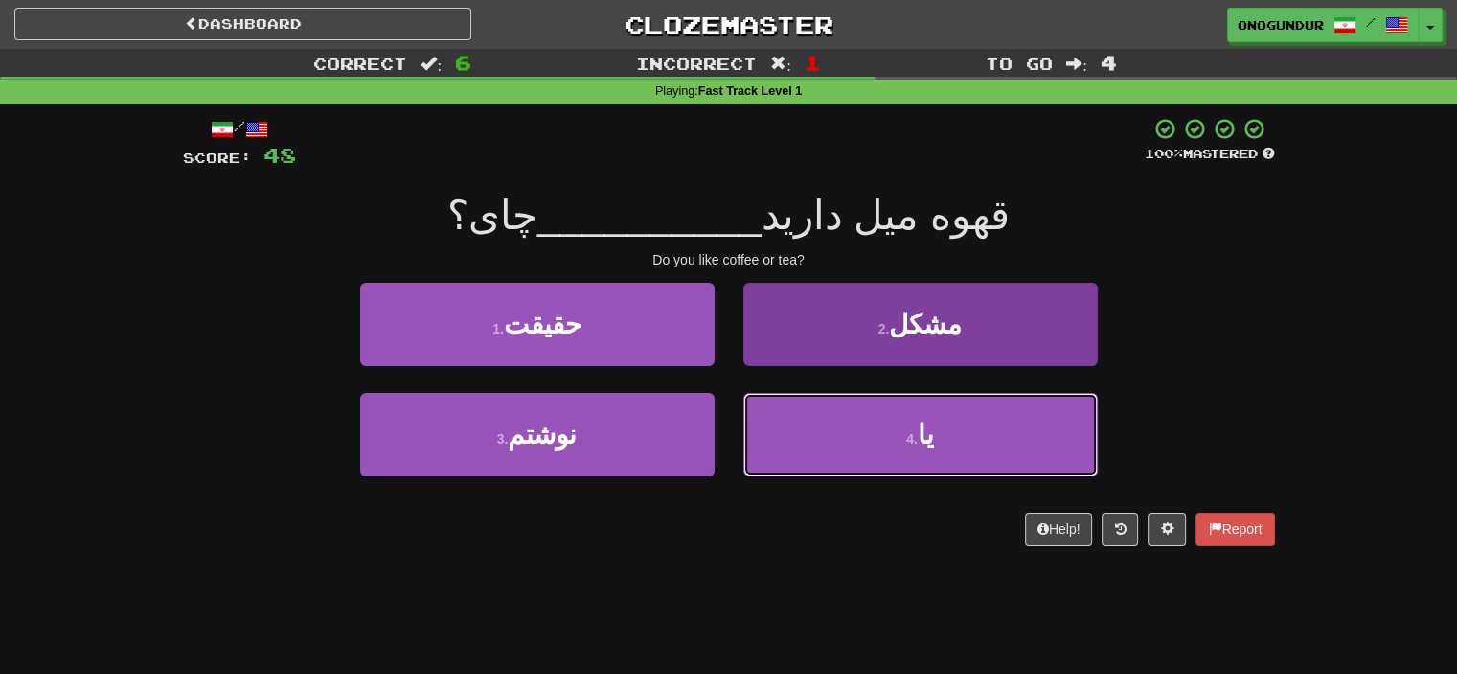
click at [846, 464] on button "4 . یا" at bounding box center [921, 434] width 355 height 83
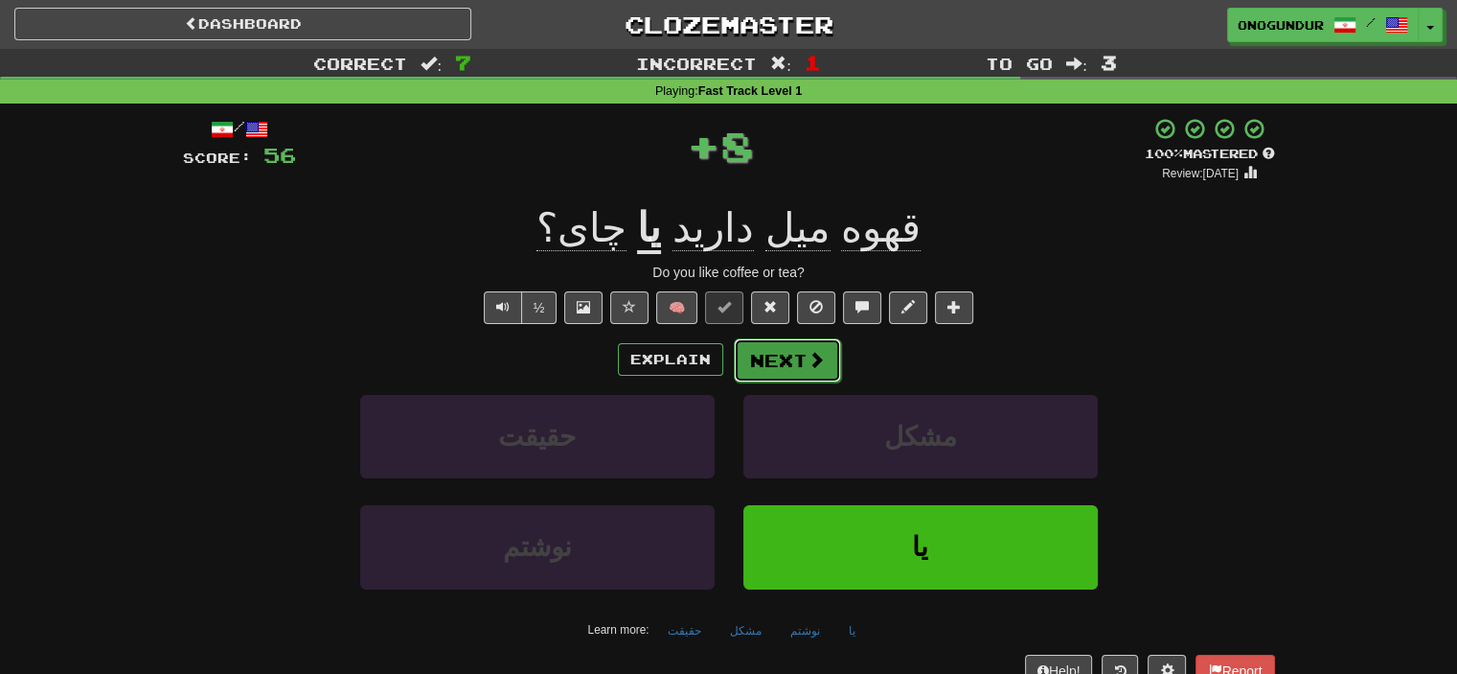
click at [801, 366] on button "Next" at bounding box center [787, 360] width 107 height 44
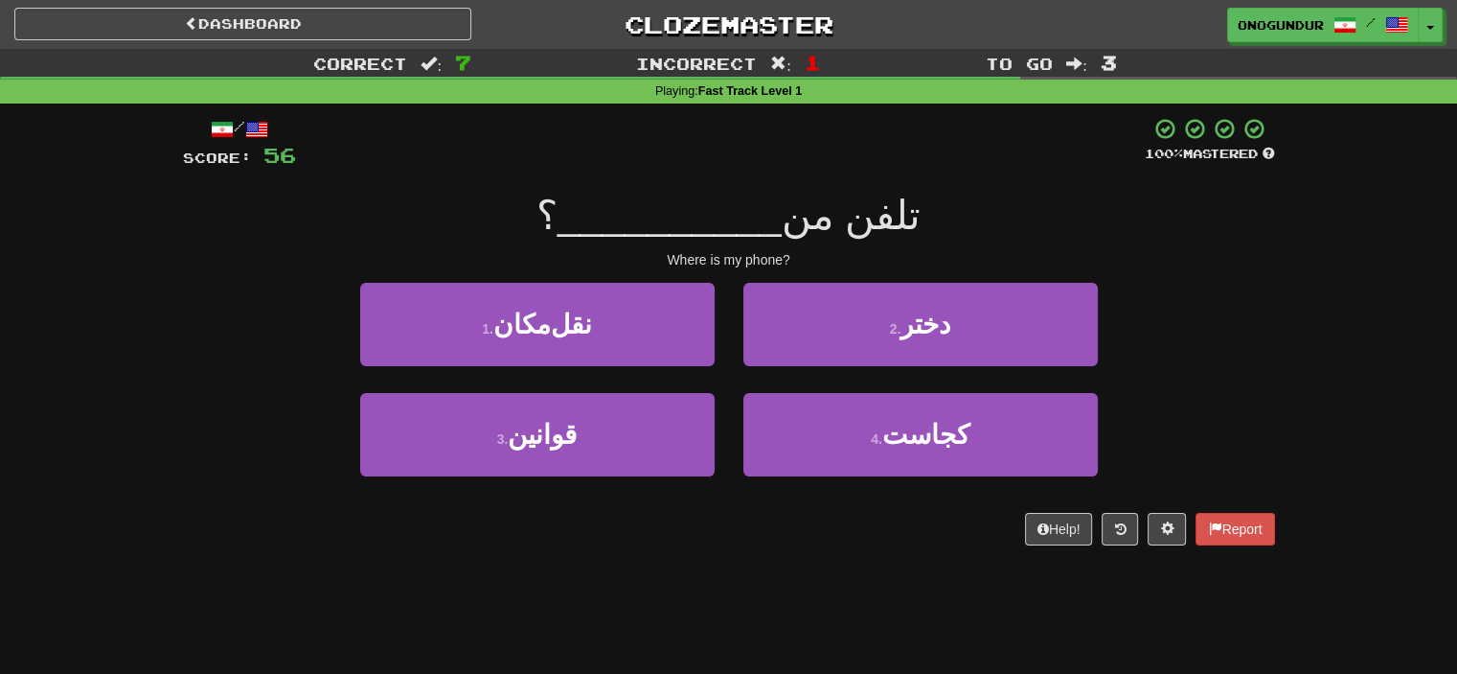
click at [756, 567] on div "/ Score: 56 100 % Mastered تلفن من __________ ؟ Where is my phone? 1 . نقل‌مکان…" at bounding box center [729, 337] width 1092 height 469
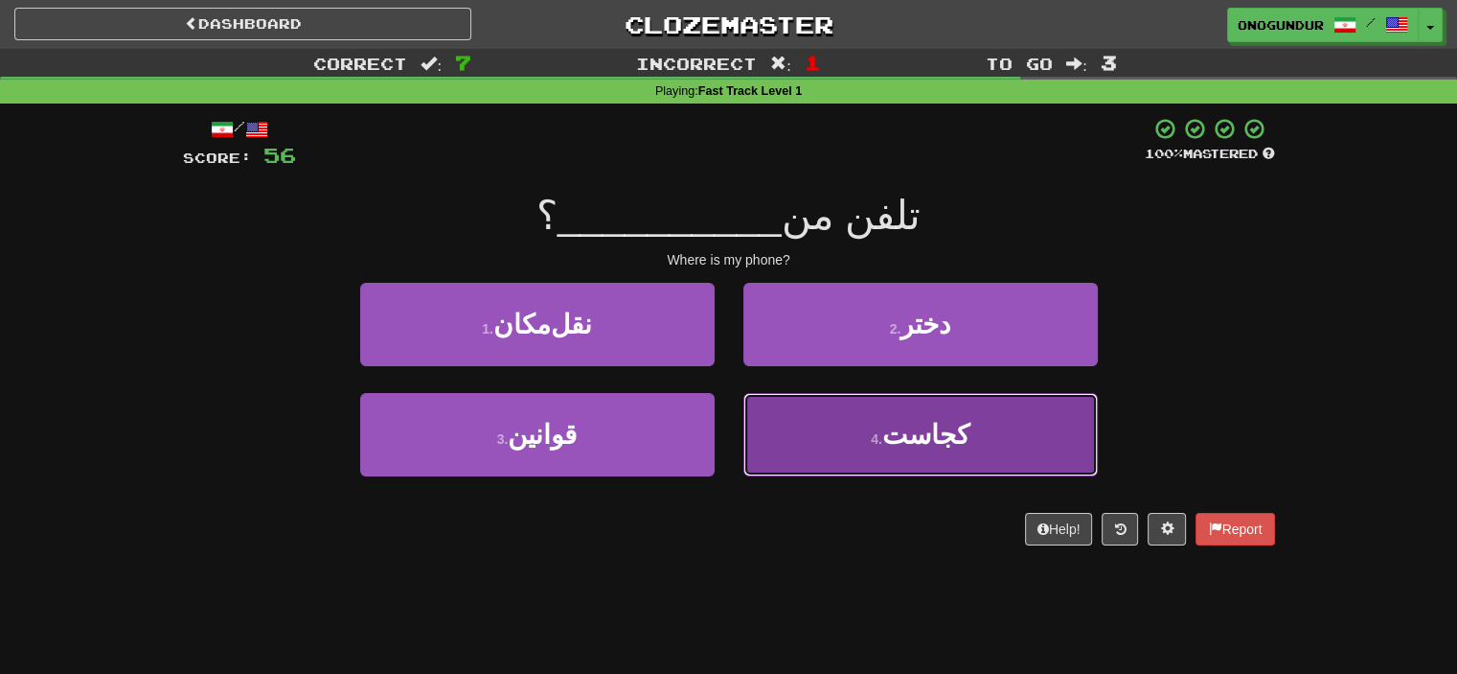
click at [882, 433] on small "4 ." at bounding box center [876, 438] width 11 height 15
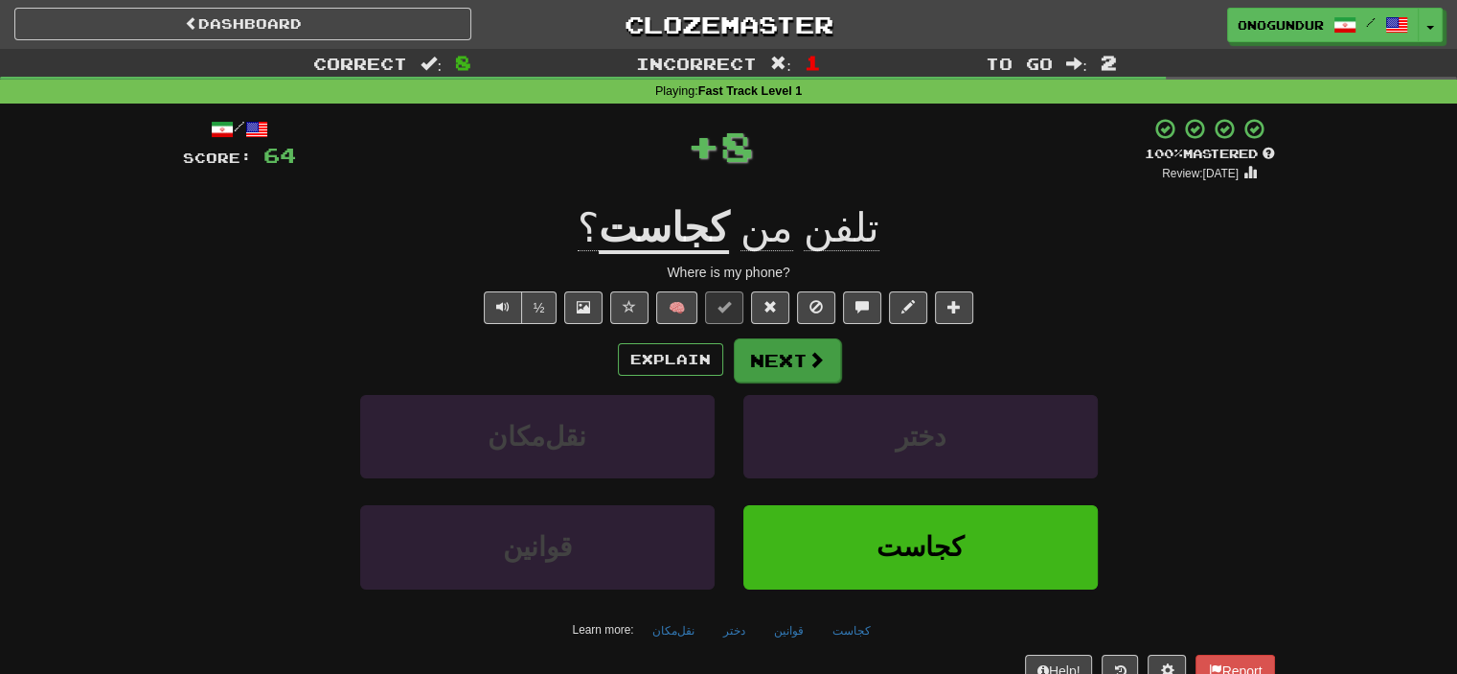
click at [791, 376] on div "Explain Next نقل‌مکان دختر قوانین کجاست Learn more: نقل‌مکان دختر قوانین کجاست" at bounding box center [729, 491] width 1092 height 308
click at [792, 374] on button "Next" at bounding box center [787, 360] width 107 height 44
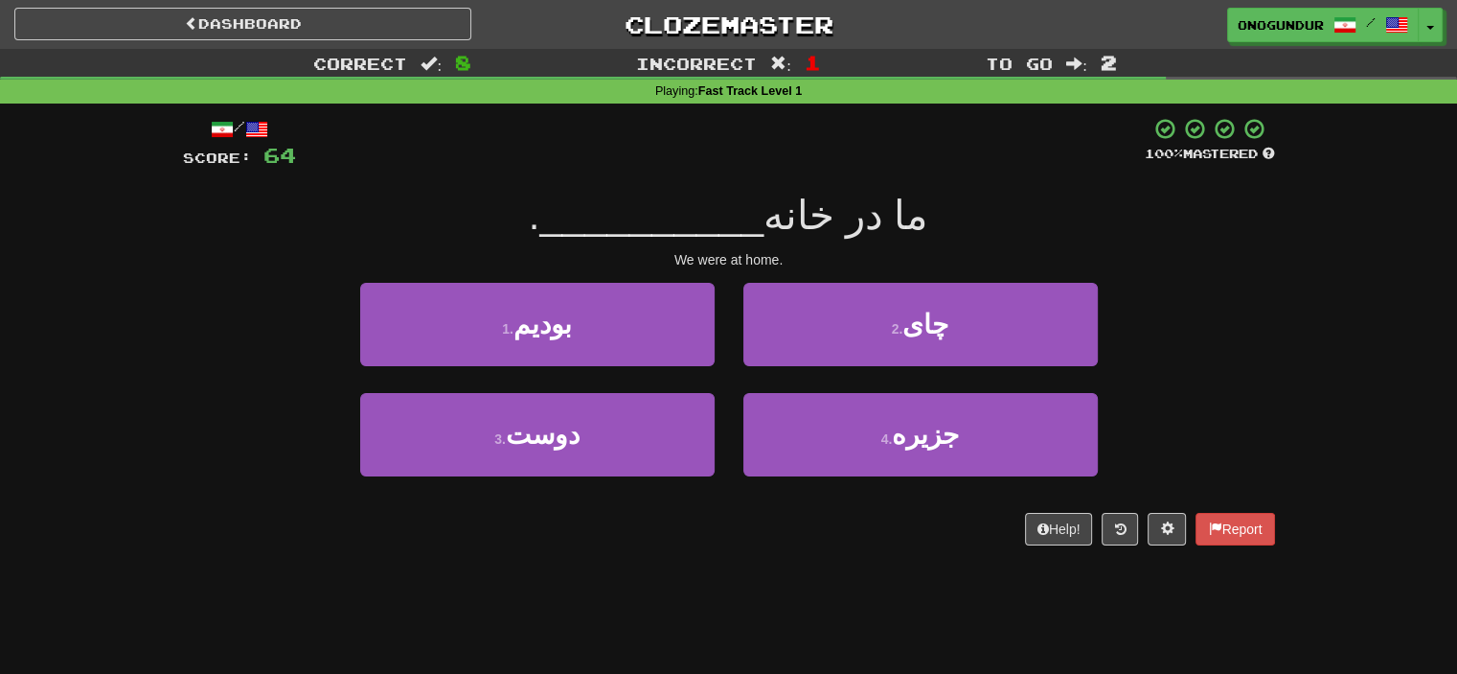
drag, startPoint x: 899, startPoint y: 596, endPoint x: 889, endPoint y: 593, distance: 10.0
click at [896, 594] on div "Dashboard Clozemaster onogundur / Toggle Dropdown Dashboard Leaderboard Activit…" at bounding box center [728, 337] width 1457 height 674
click at [753, 572] on div "Dashboard Clozemaster onogundur / Toggle Dropdown Dashboard Leaderboard Activit…" at bounding box center [728, 337] width 1457 height 674
click at [719, 584] on div "Dashboard Clozemaster onogundur / Toggle Dropdown Dashboard Leaderboard Activit…" at bounding box center [728, 337] width 1457 height 674
drag, startPoint x: 676, startPoint y: 522, endPoint x: 676, endPoint y: 496, distance: 25.9
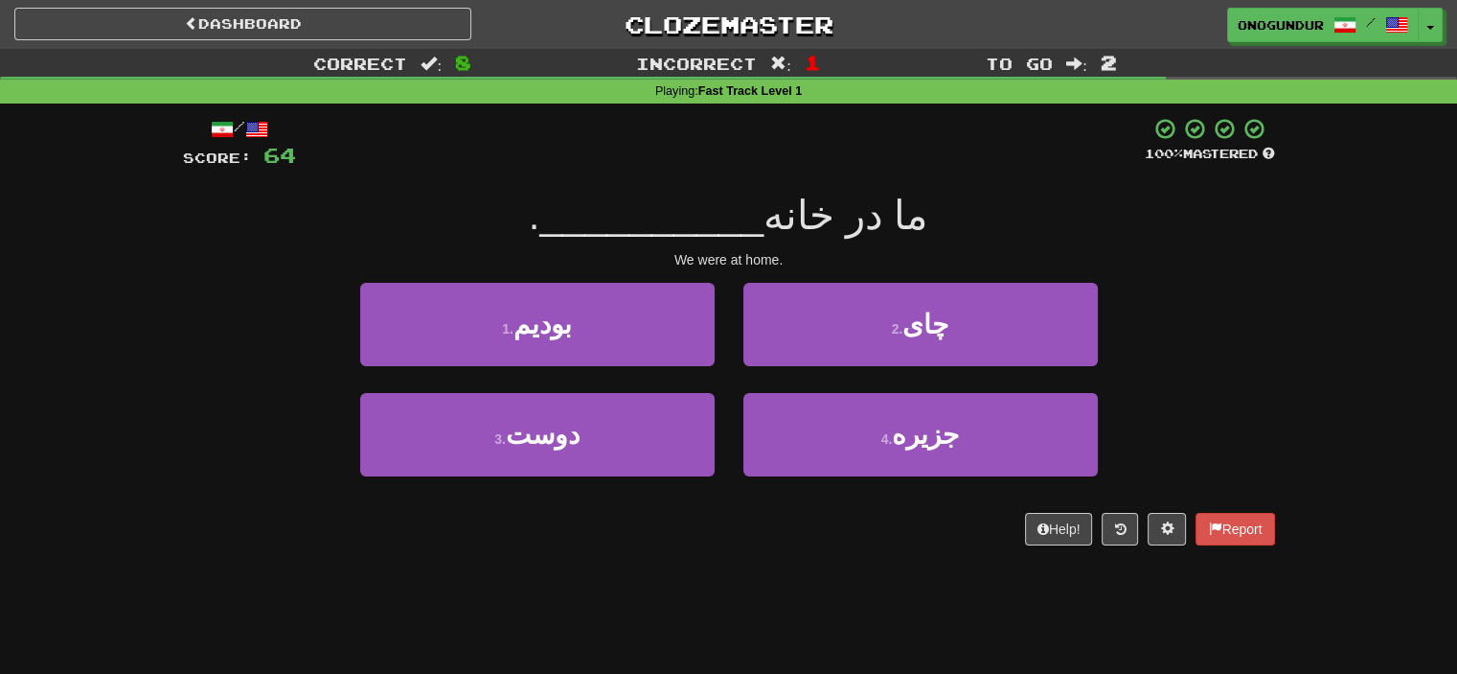
click at [676, 523] on div "Help! Report" at bounding box center [729, 529] width 1092 height 33
drag, startPoint x: 593, startPoint y: 332, endPoint x: 608, endPoint y: 332, distance: 15.4
click at [594, 332] on button "1 . بودیم" at bounding box center [537, 324] width 355 height 83
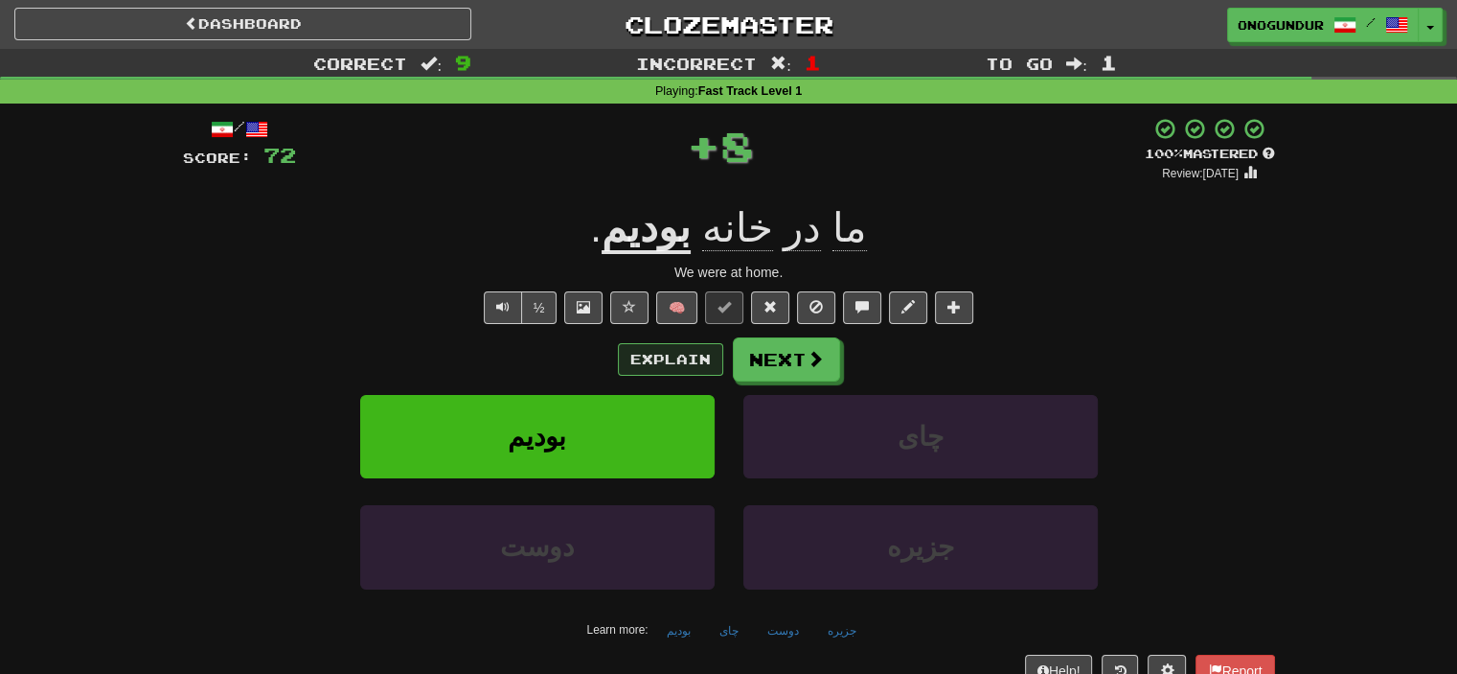
drag, startPoint x: 608, startPoint y: 332, endPoint x: 677, endPoint y: 346, distance: 70.3
click at [887, 374] on div "Explain Next" at bounding box center [729, 359] width 1092 height 44
click at [677, 346] on button "Explain" at bounding box center [670, 359] width 105 height 33
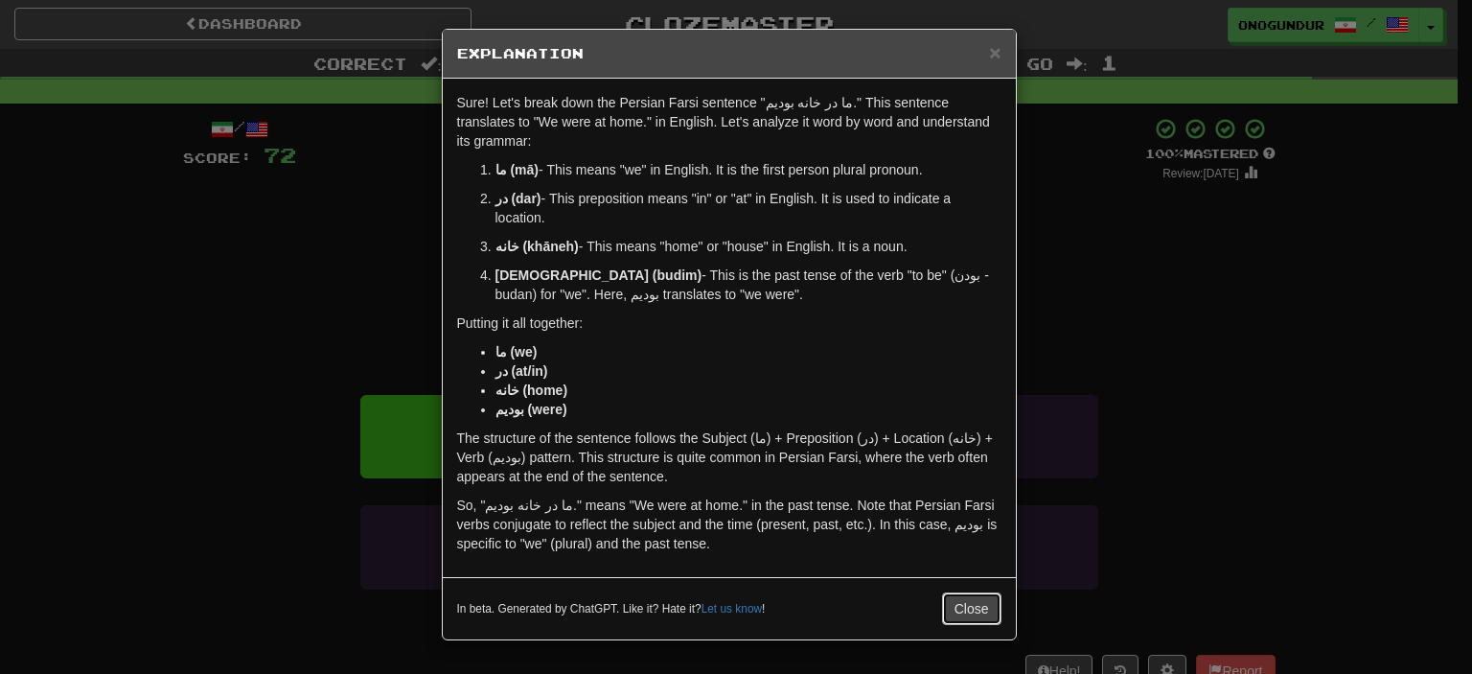
click at [984, 614] on button "Close" at bounding box center [971, 608] width 59 height 33
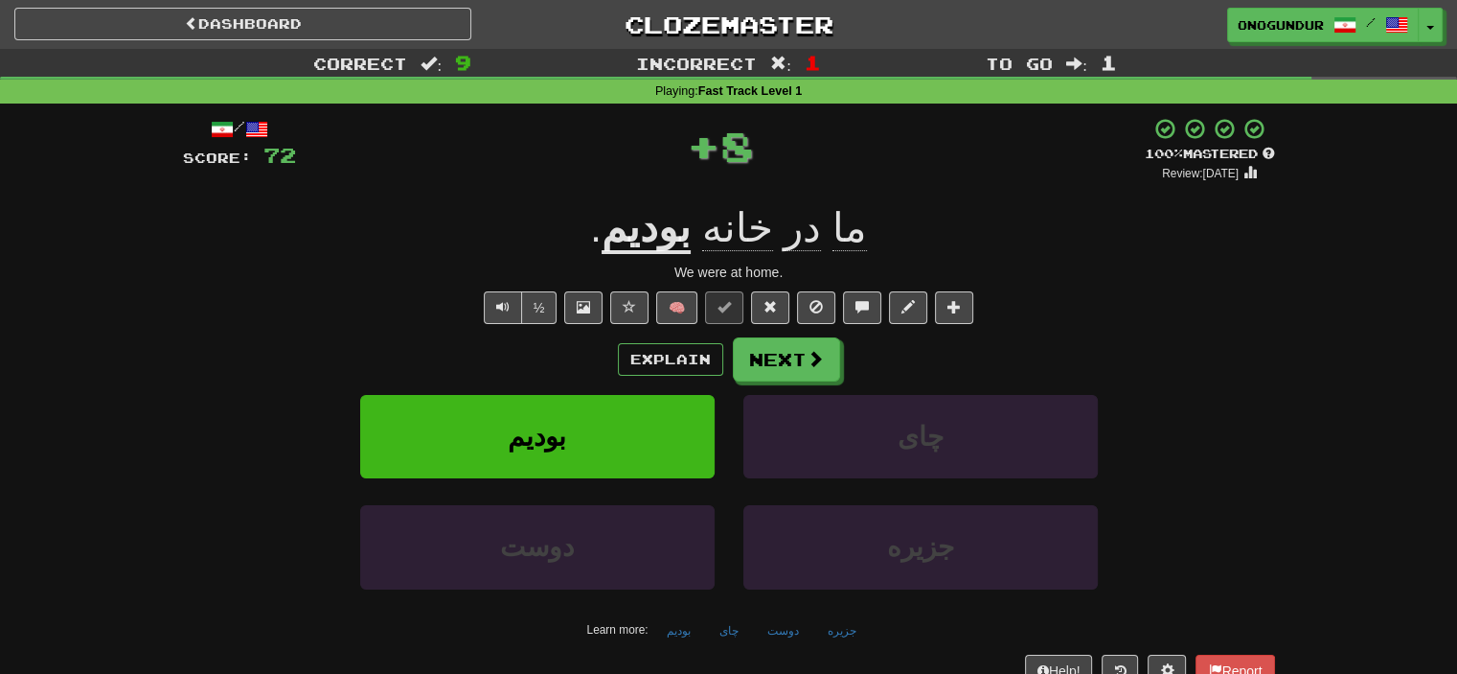
click at [795, 382] on div "Explain Next بودیم چای دوست جزیره Learn more: بودیم چای دوست جزیره" at bounding box center [729, 491] width 1092 height 308
drag, startPoint x: 842, startPoint y: 363, endPoint x: 789, endPoint y: 354, distance: 54.5
click at [832, 363] on div "Explain Next" at bounding box center [729, 359] width 1092 height 44
click at [789, 354] on button "Next" at bounding box center [787, 360] width 107 height 44
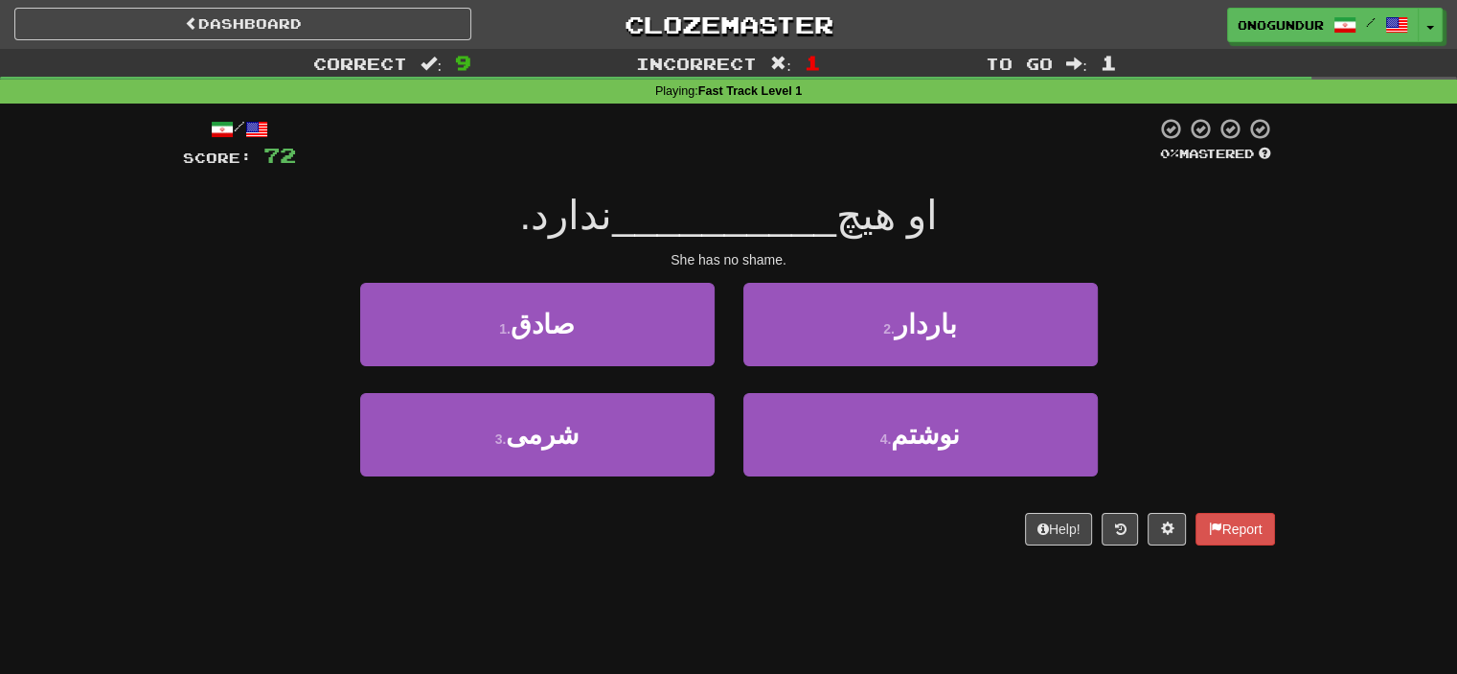
click at [1256, 336] on div "1 . صادق 2 . باردار" at bounding box center [729, 338] width 1150 height 110
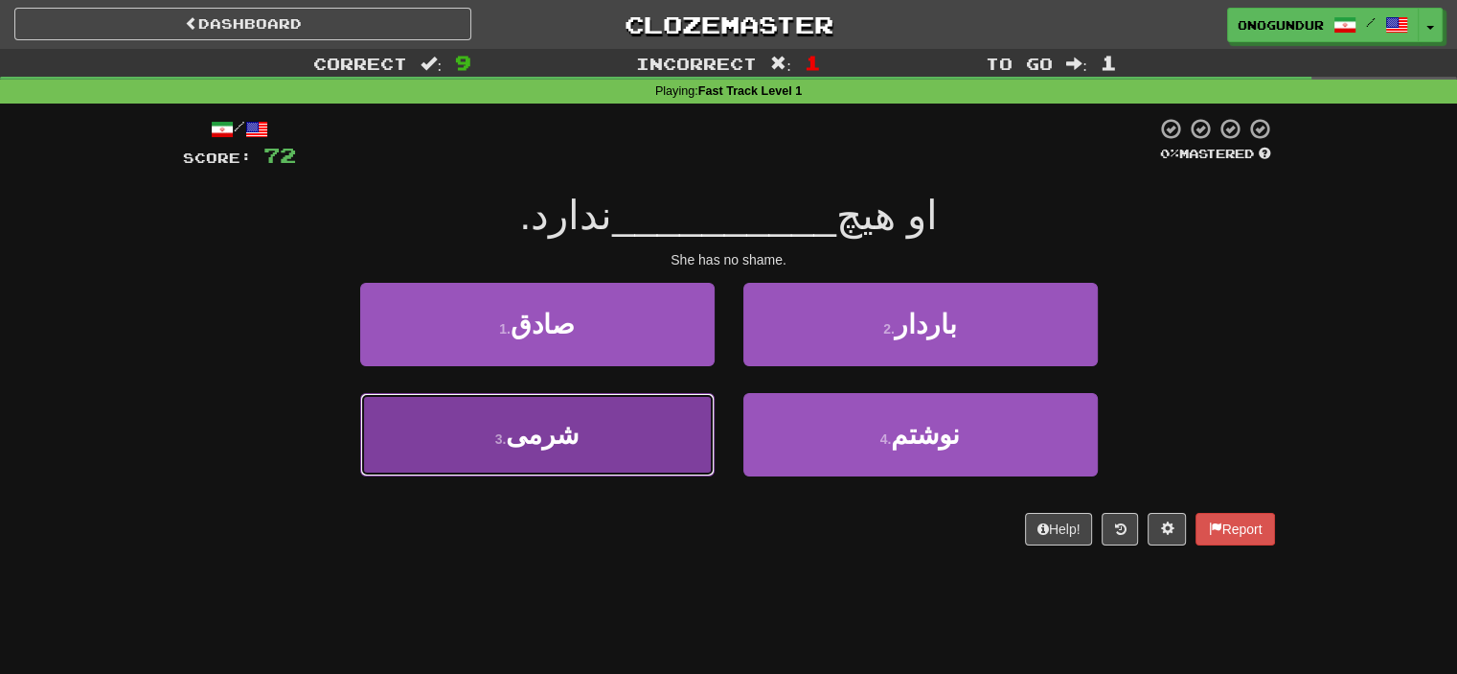
click at [578, 423] on button "3 . شرمی" at bounding box center [537, 434] width 355 height 83
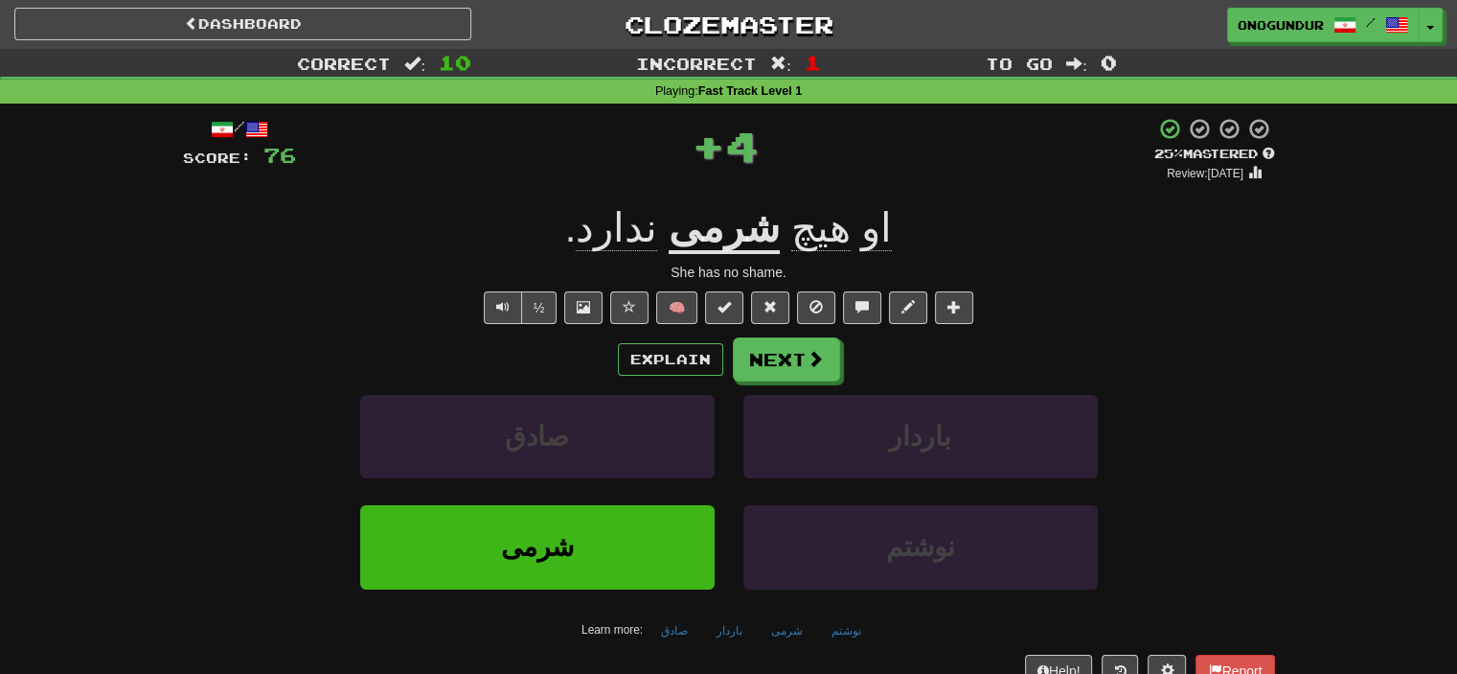
click at [851, 378] on div "Explain Next صادق باردار شرمی نوشتم Learn more: صادق باردار شرمی نوشتم" at bounding box center [729, 491] width 1092 height 308
drag, startPoint x: 778, startPoint y: 345, endPoint x: 790, endPoint y: 359, distance: 19.0
click at [778, 348] on button "Next" at bounding box center [786, 359] width 107 height 44
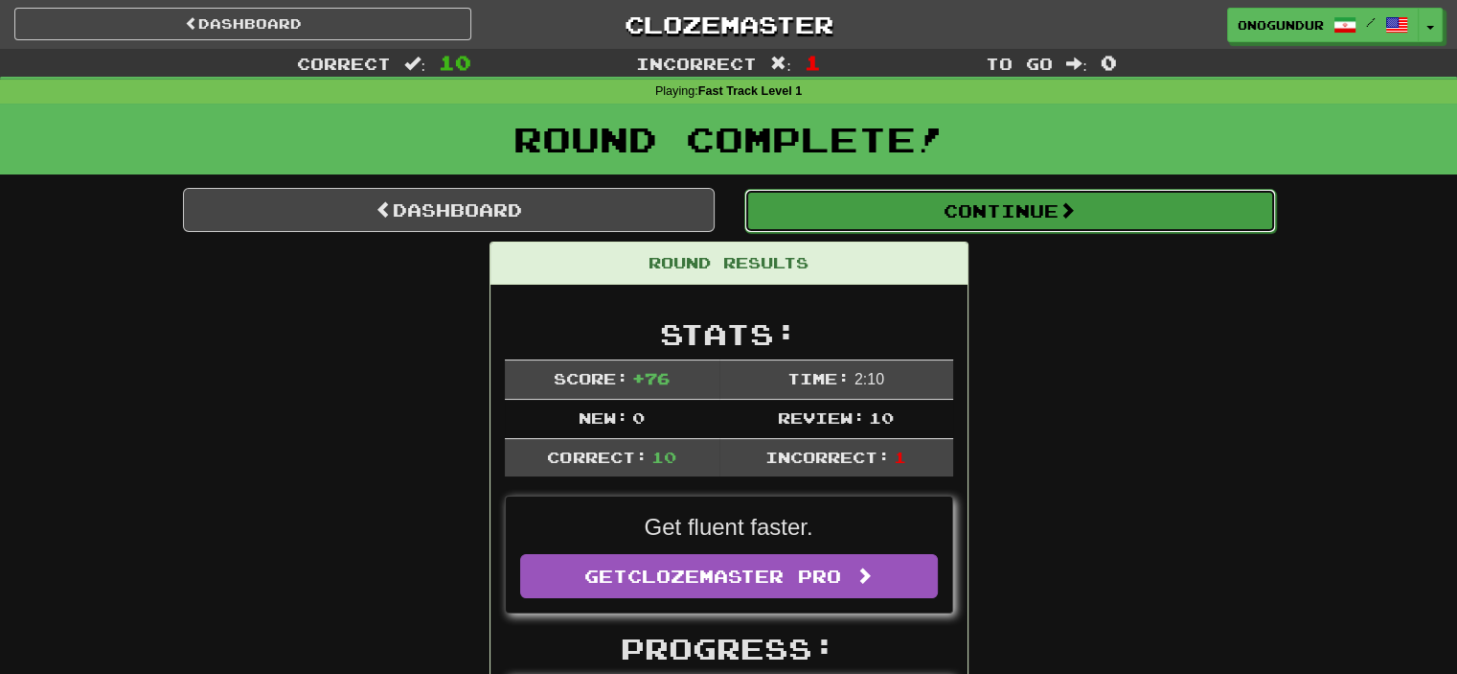
click at [1026, 215] on button "Continue" at bounding box center [1011, 211] width 532 height 44
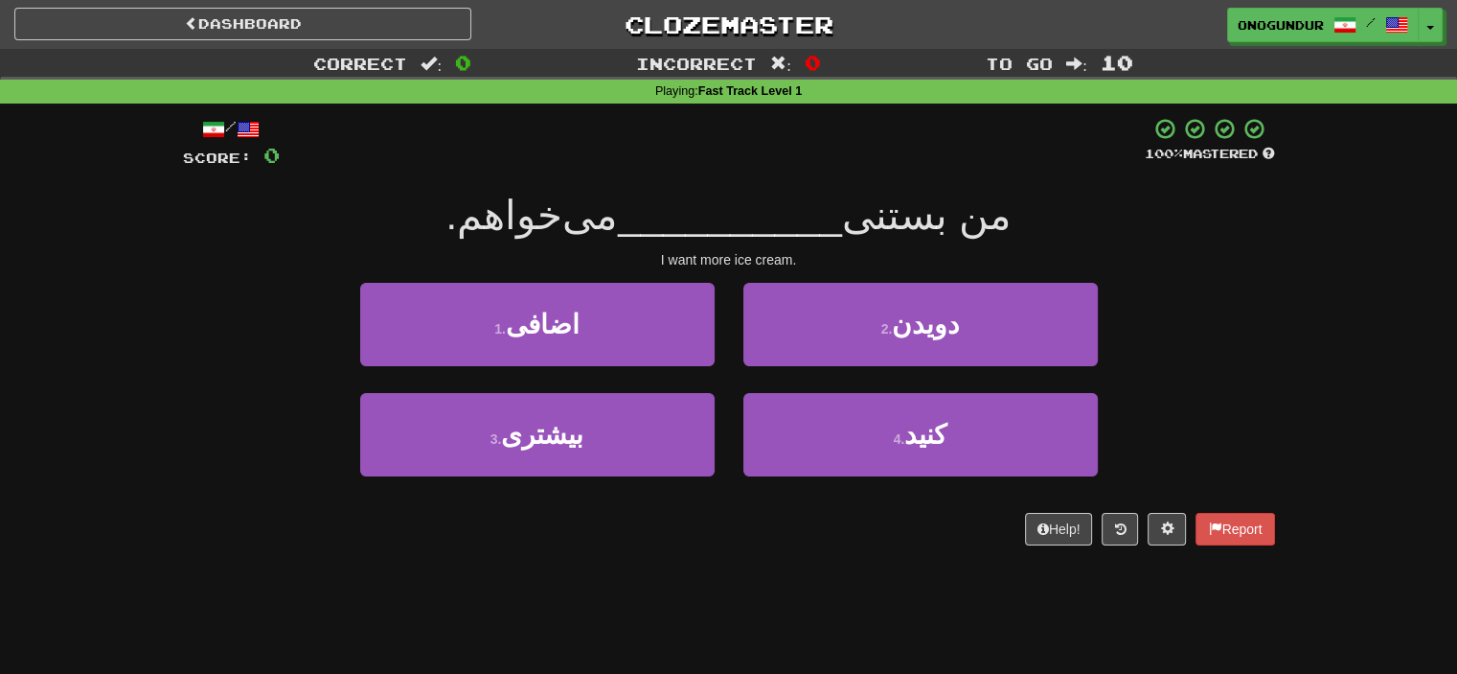
click at [896, 548] on div "/ Score: 0 100 % Mastered من بستنی __________ می‌خواهم. I want more ice cream. …" at bounding box center [729, 337] width 1092 height 469
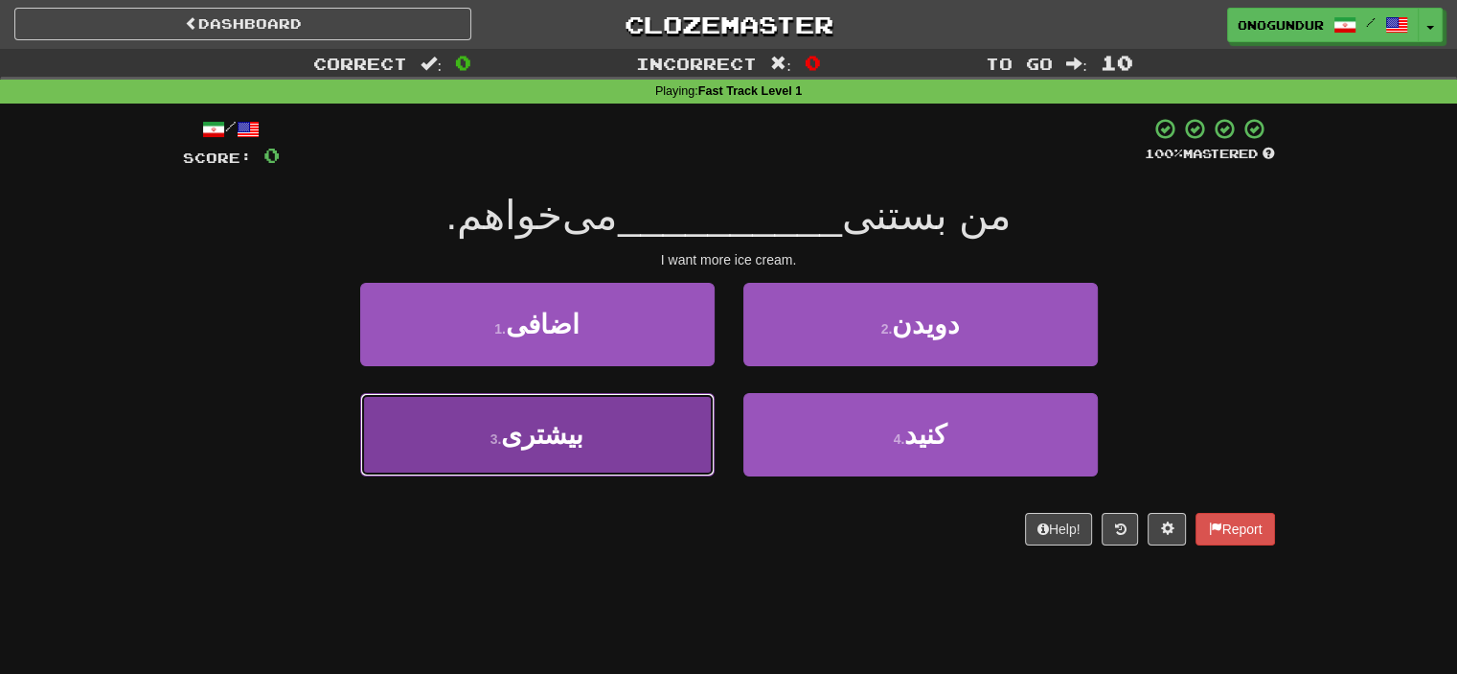
click at [605, 439] on button "3 . بیشتری" at bounding box center [537, 434] width 355 height 83
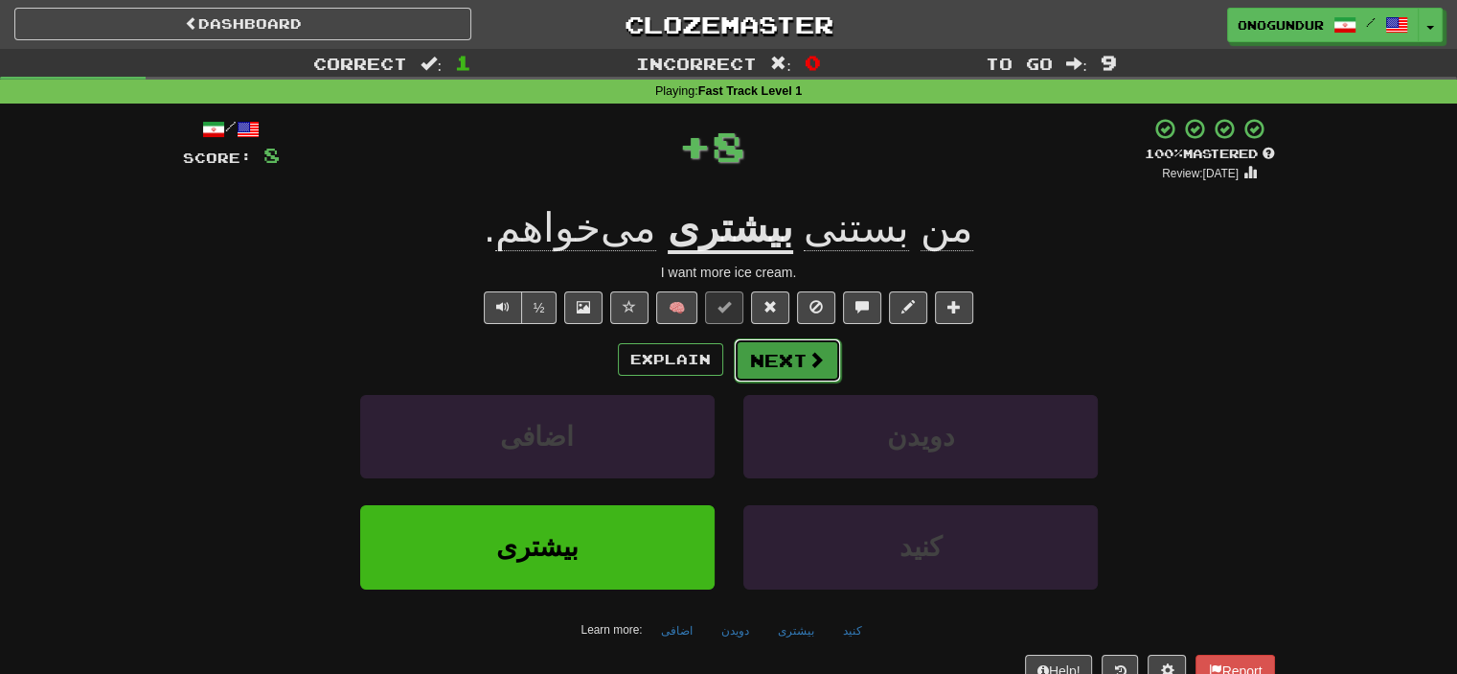
click at [820, 357] on span at bounding box center [816, 359] width 17 height 17
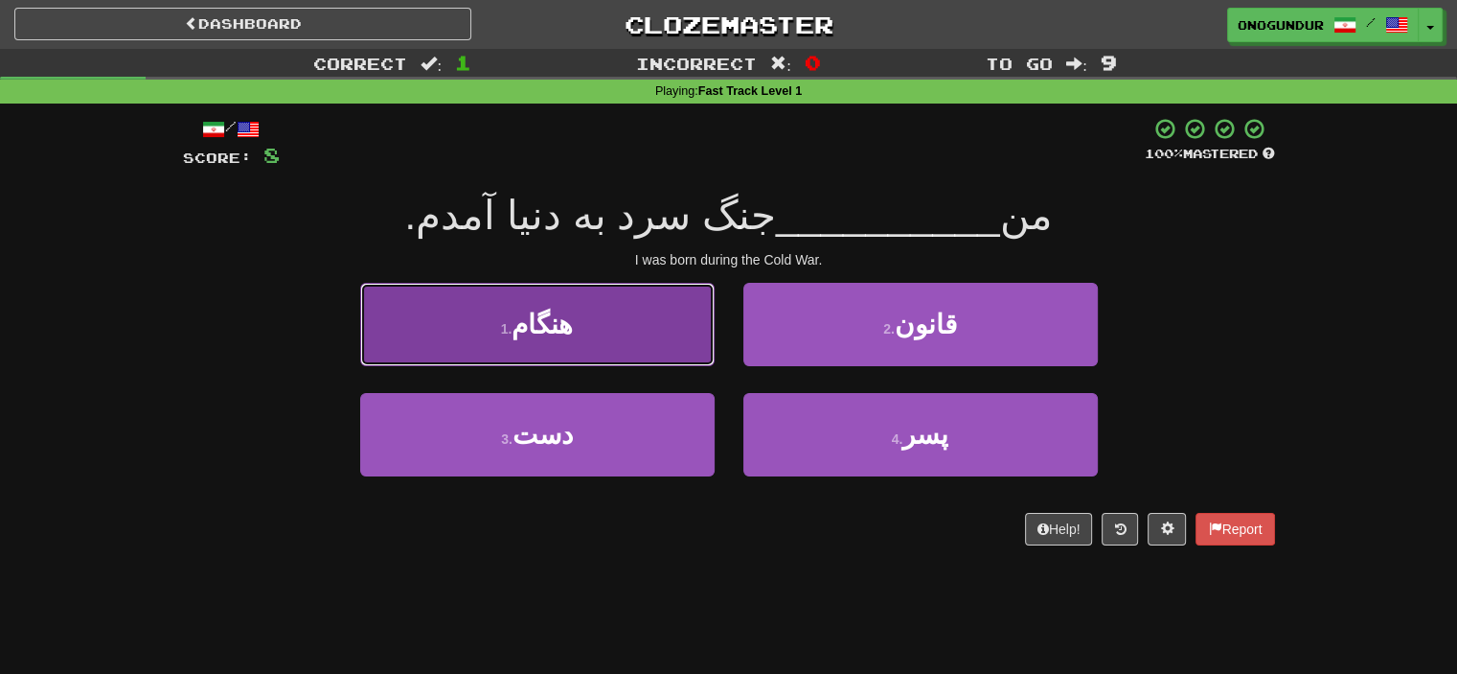
drag, startPoint x: 643, startPoint y: 309, endPoint x: 649, endPoint y: 317, distance: 10.4
click at [649, 317] on button "1 . هنگام" at bounding box center [537, 324] width 355 height 83
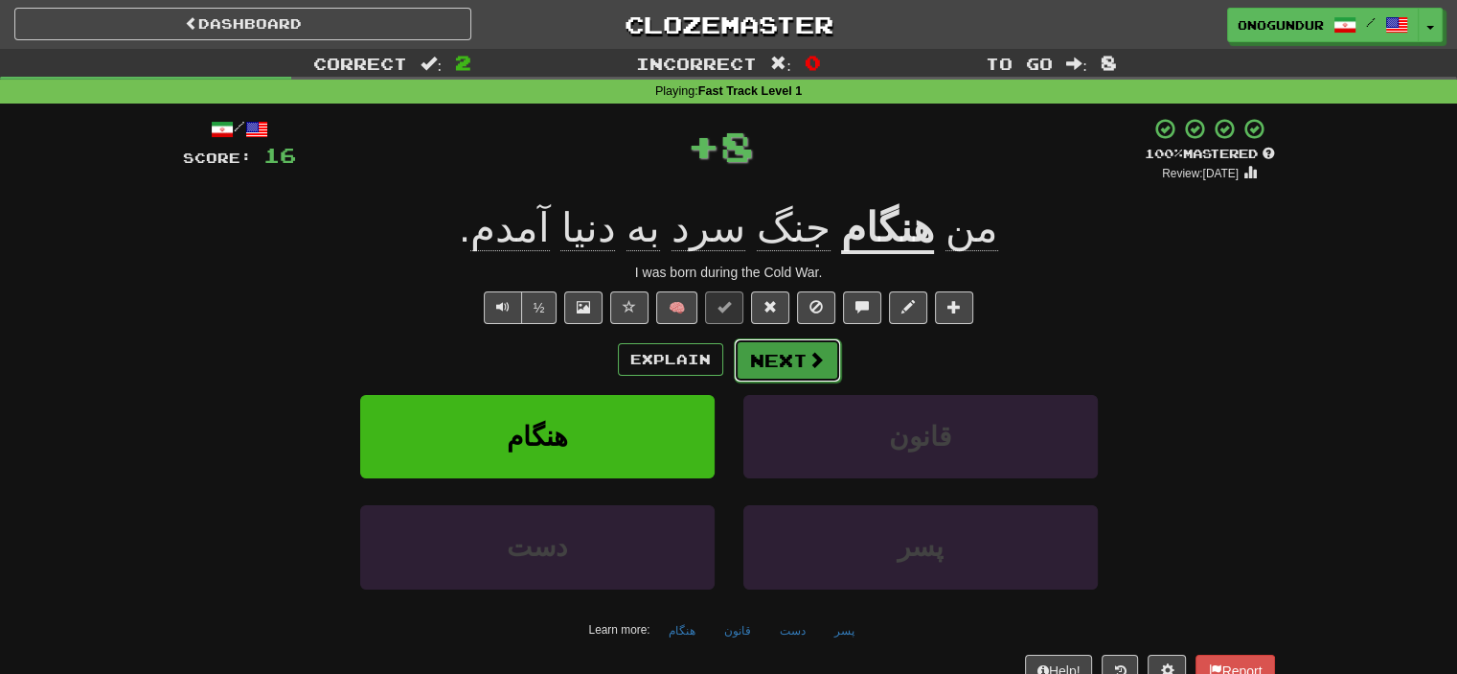
click at [762, 339] on button "Next" at bounding box center [787, 360] width 107 height 44
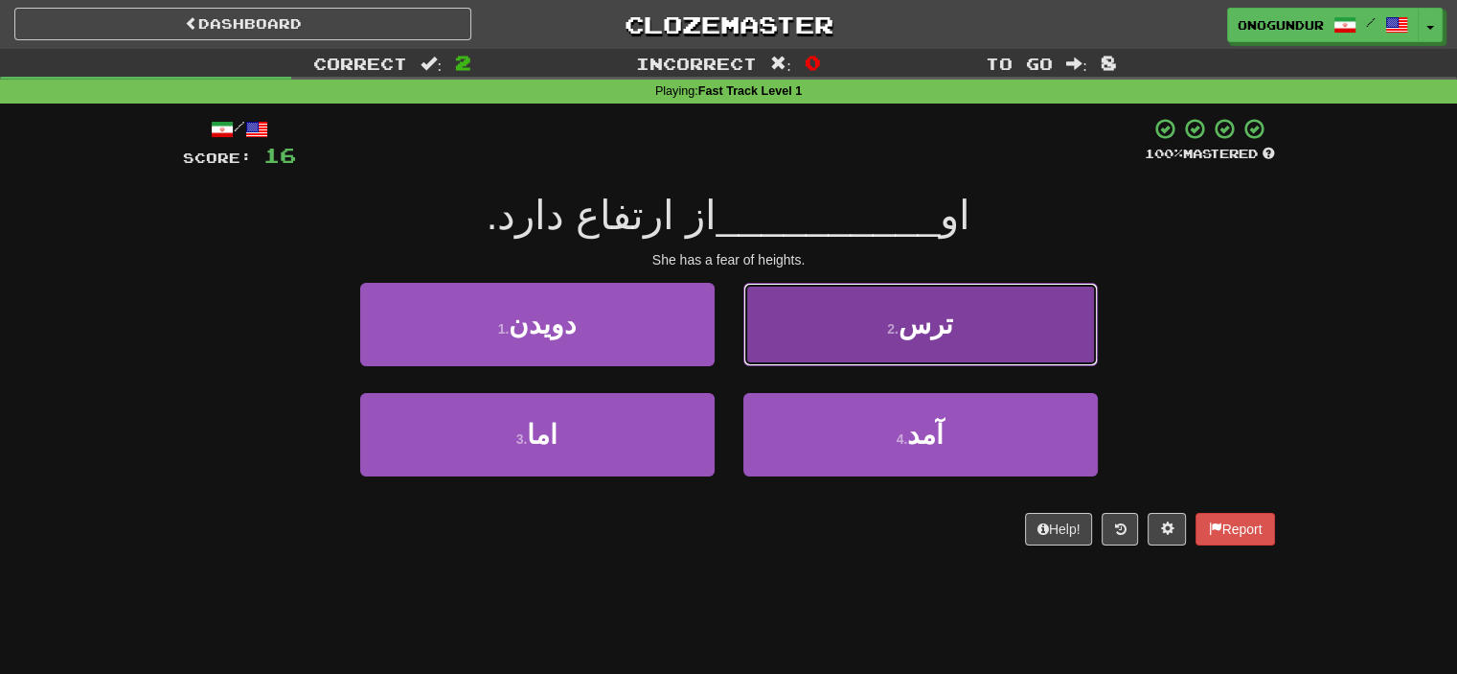
click at [797, 309] on button "2 . ترس" at bounding box center [921, 324] width 355 height 83
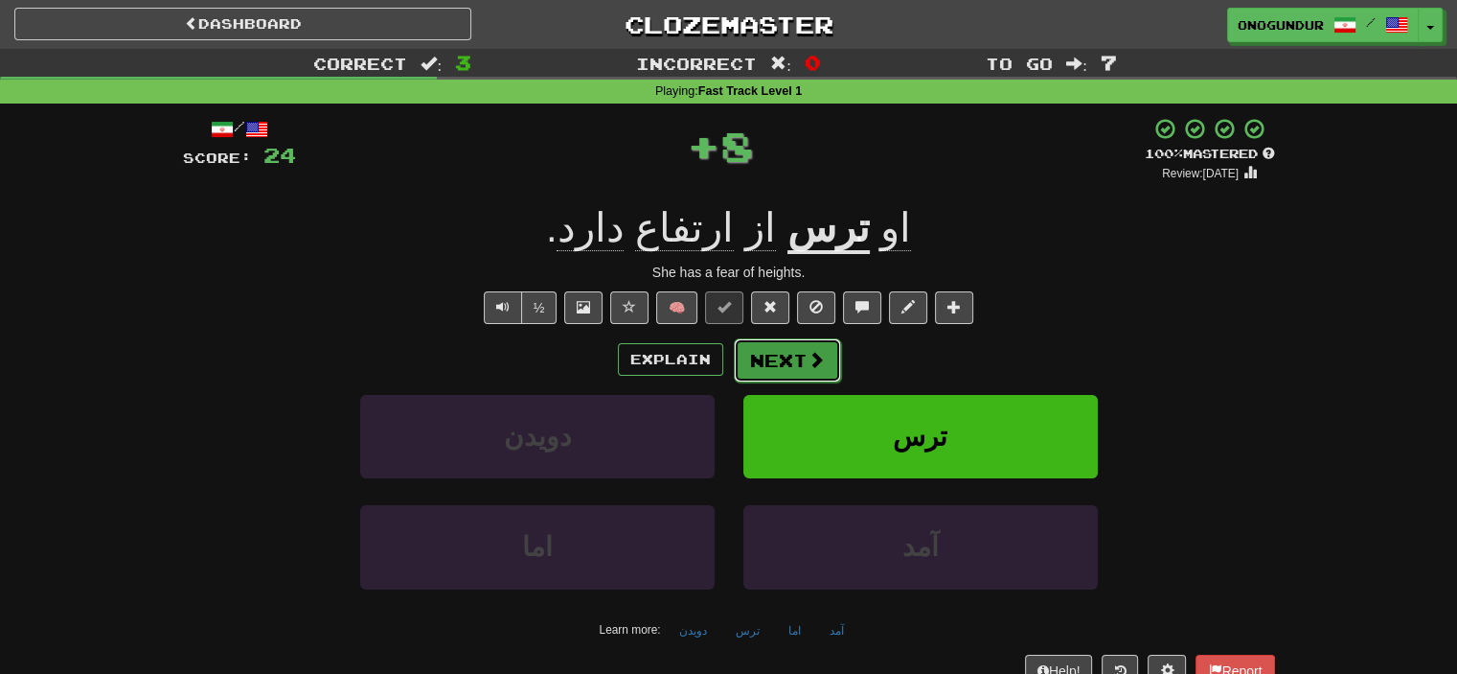
click at [790, 338] on button "Next" at bounding box center [787, 360] width 107 height 44
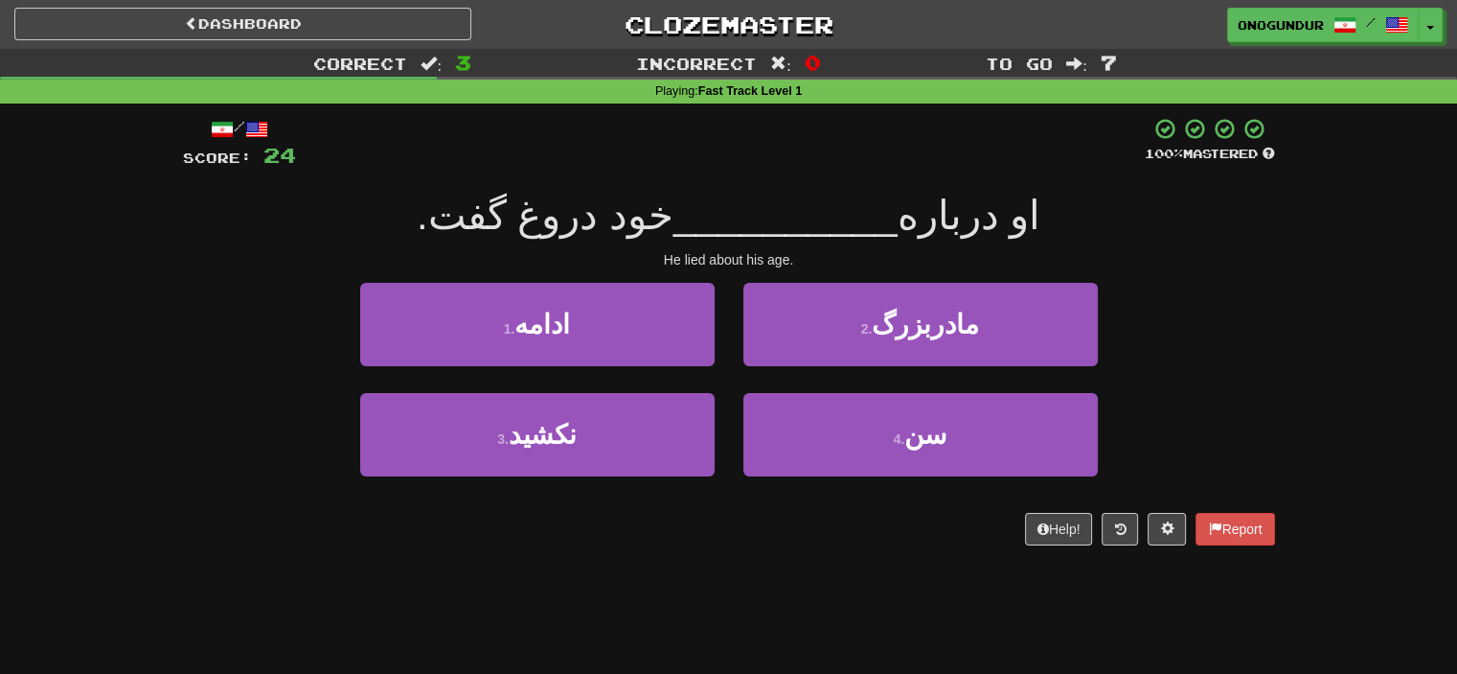
click at [1367, 355] on div "Correct : 3 Incorrect : 0 To go : 7 Playing : Fast Track Level 1 / Score: 24 10…" at bounding box center [728, 310] width 1457 height 523
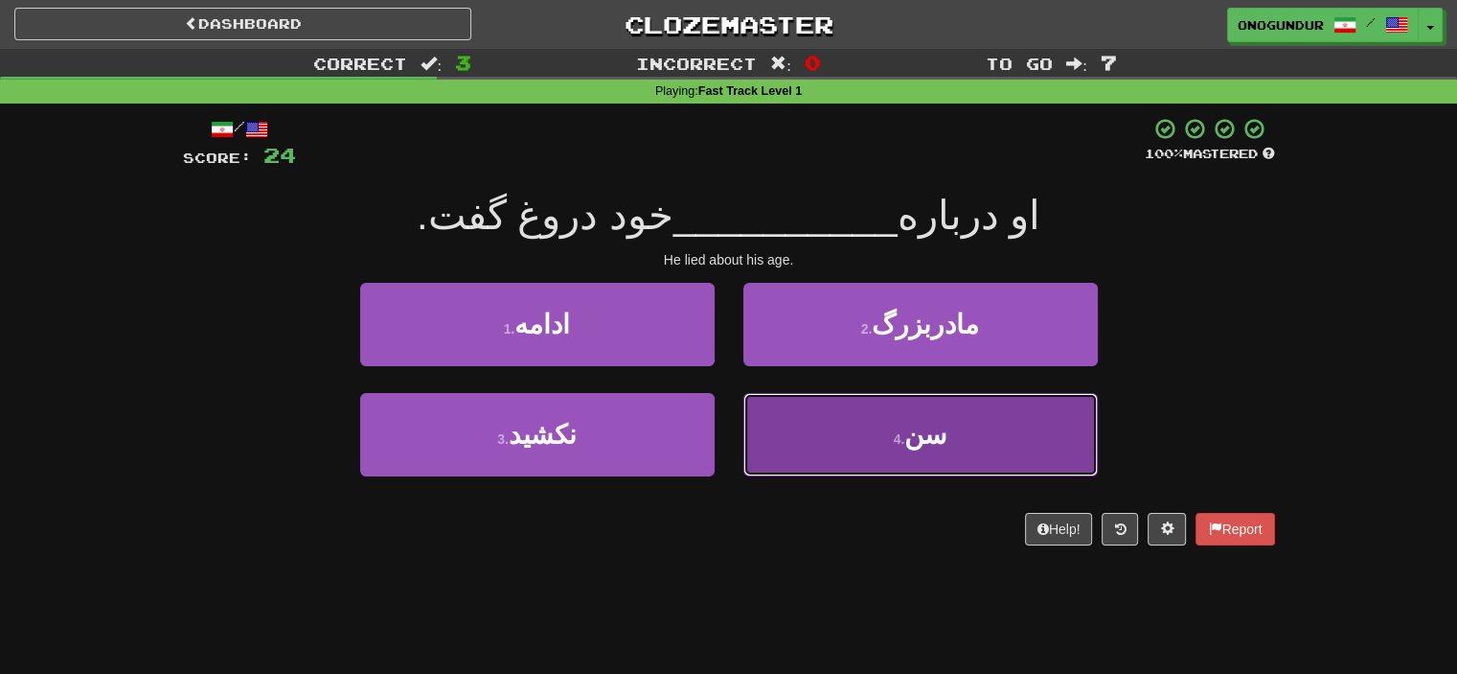
click at [837, 451] on button "4 . سن" at bounding box center [921, 434] width 355 height 83
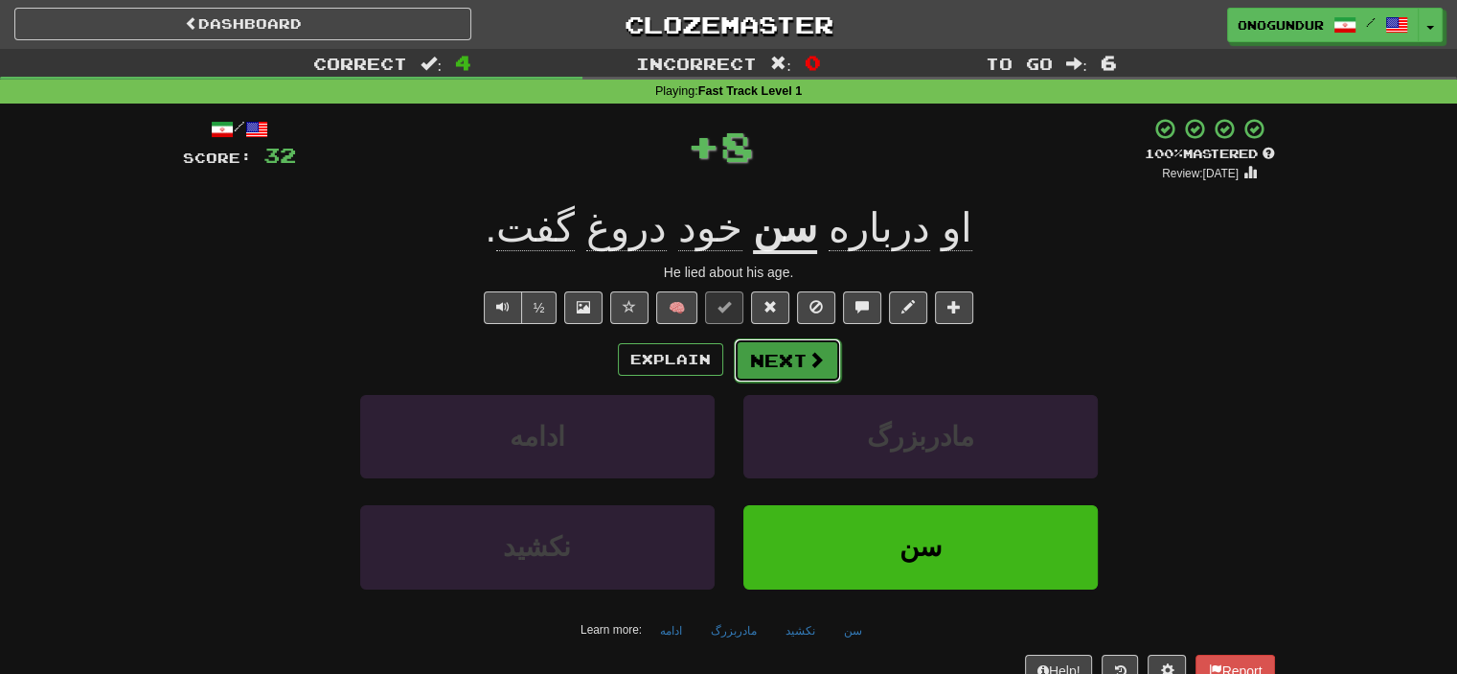
click at [824, 373] on button "Next" at bounding box center [787, 360] width 107 height 44
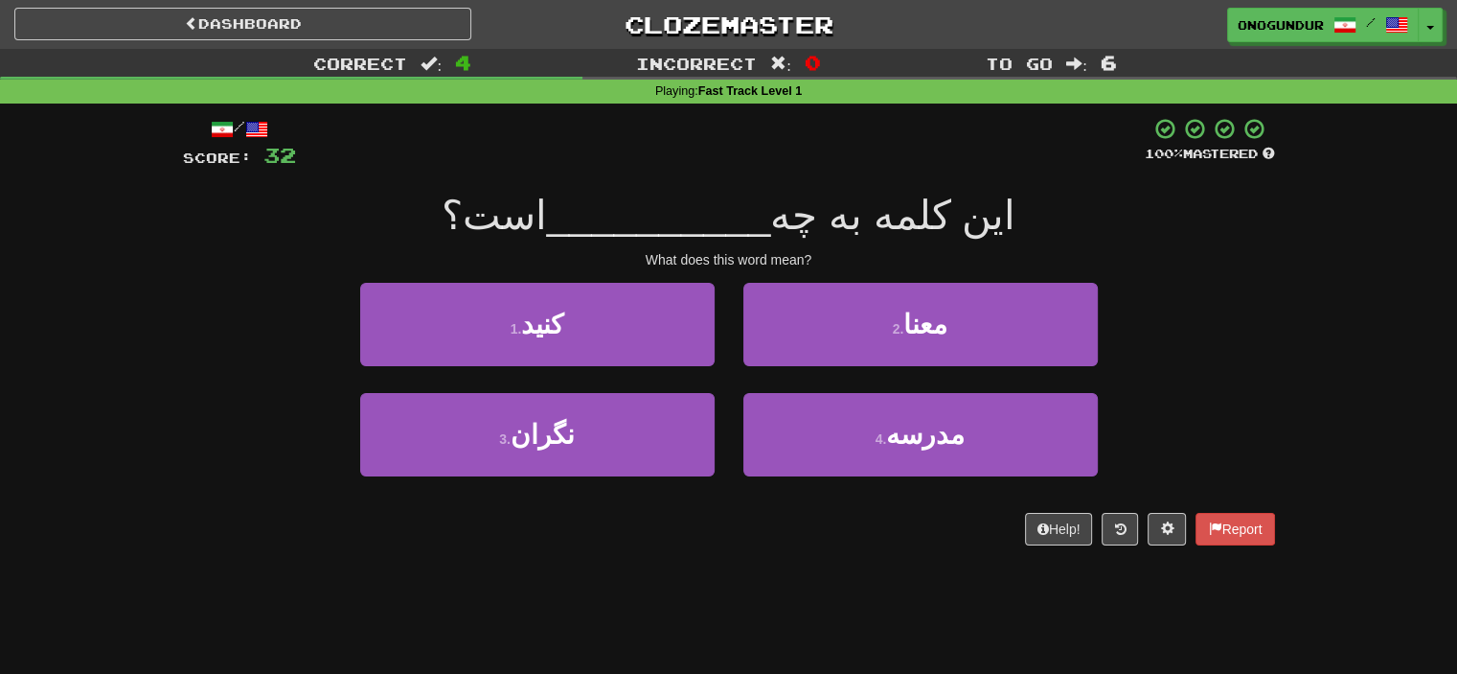
click at [1361, 255] on div "Correct : 4 Incorrect : 0 To go : 6 Playing : Fast Track Level 1 / Score: 32 10…" at bounding box center [728, 310] width 1457 height 523
click at [944, 330] on button "2 . معنا" at bounding box center [921, 324] width 355 height 83
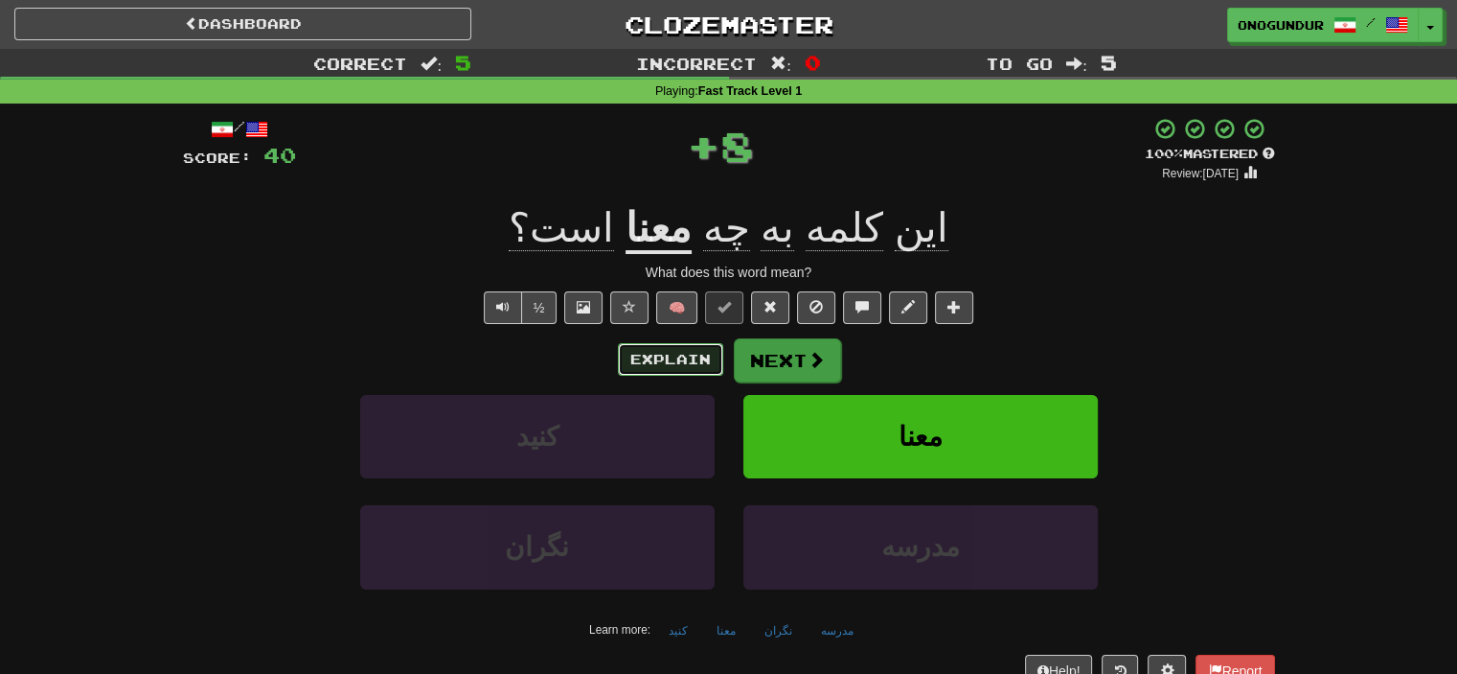
drag, startPoint x: 721, startPoint y: 344, endPoint x: 747, endPoint y: 367, distance: 35.3
click at [741, 364] on div "Explain Next" at bounding box center [729, 359] width 1092 height 44
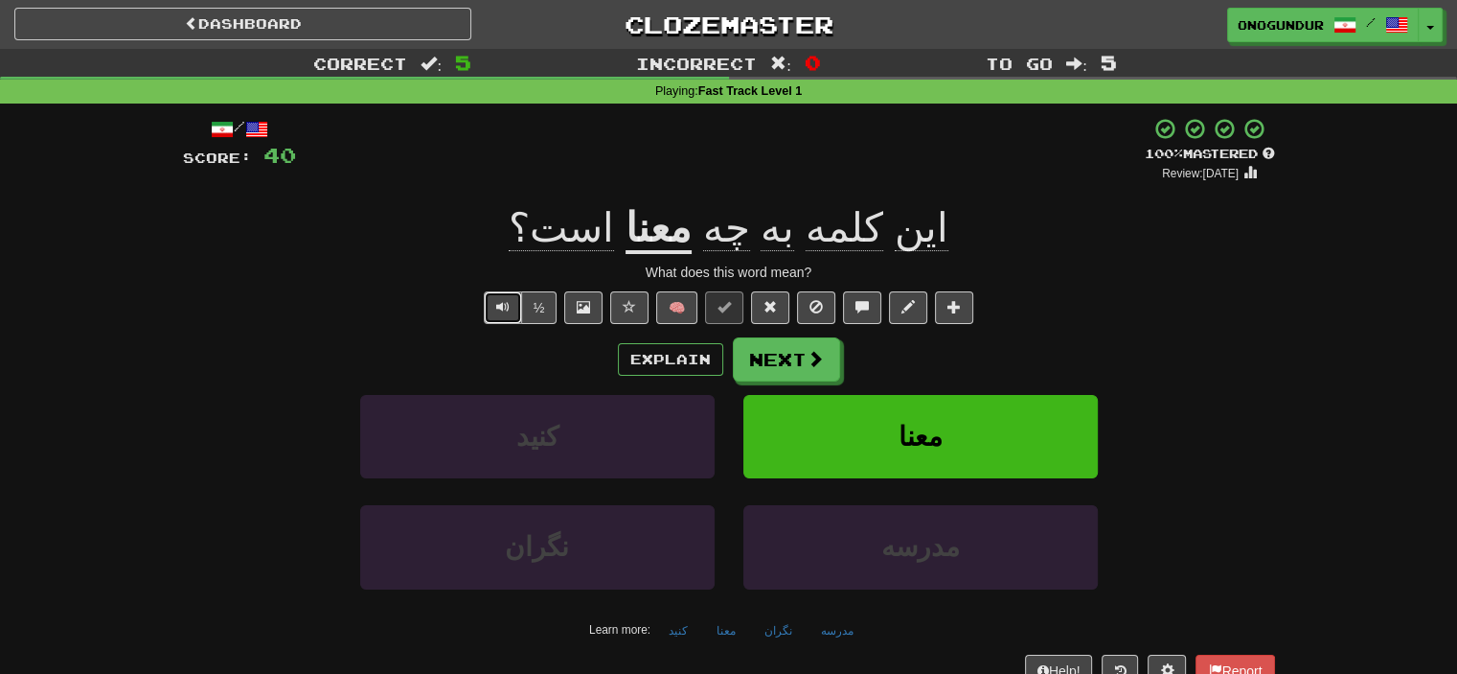
click at [506, 317] on button "Text-to-speech controls" at bounding box center [503, 307] width 38 height 33
click at [499, 309] on span "Text-to-speech controls" at bounding box center [502, 306] width 13 height 13
click at [507, 303] on span "Text-to-speech controls" at bounding box center [502, 306] width 13 height 13
click at [506, 303] on span "Text-to-speech controls" at bounding box center [502, 306] width 13 height 13
click at [506, 307] on span "Text-to-speech controls" at bounding box center [502, 306] width 13 height 13
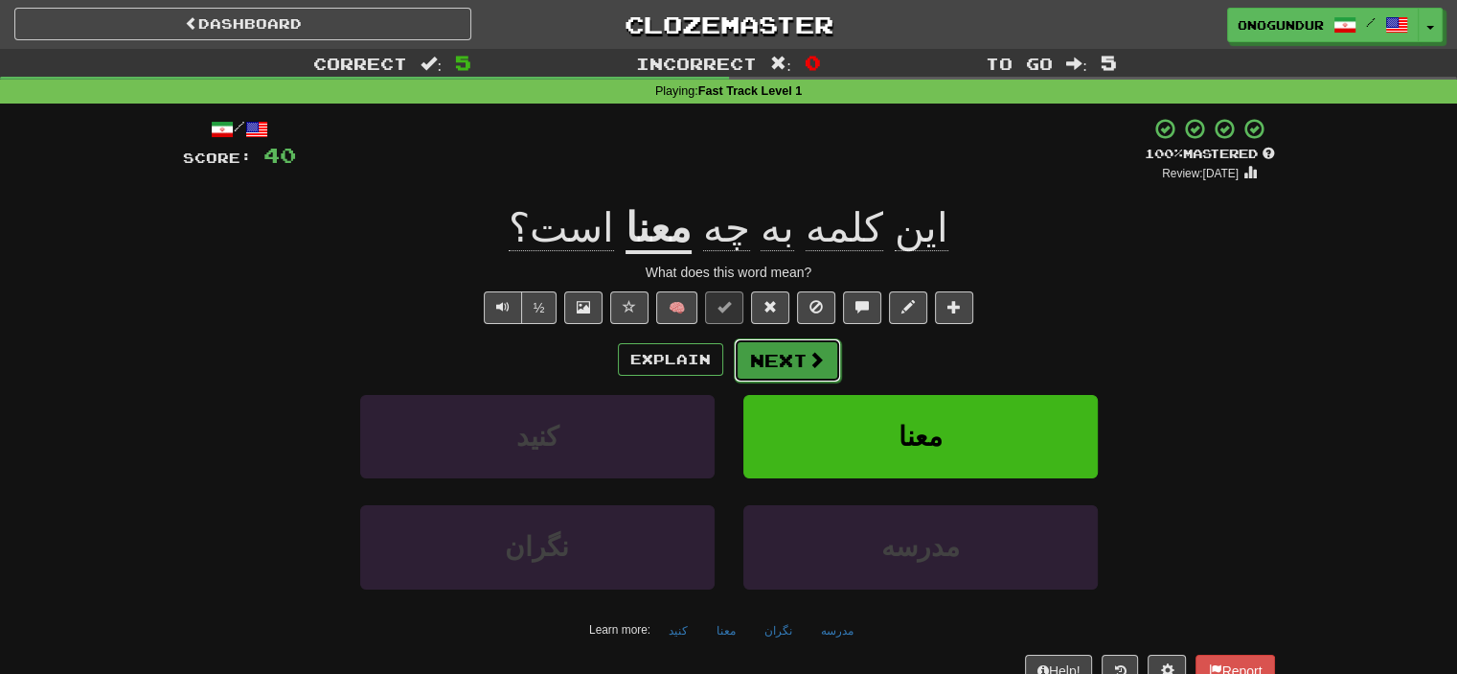
click at [785, 351] on button "Next" at bounding box center [787, 360] width 107 height 44
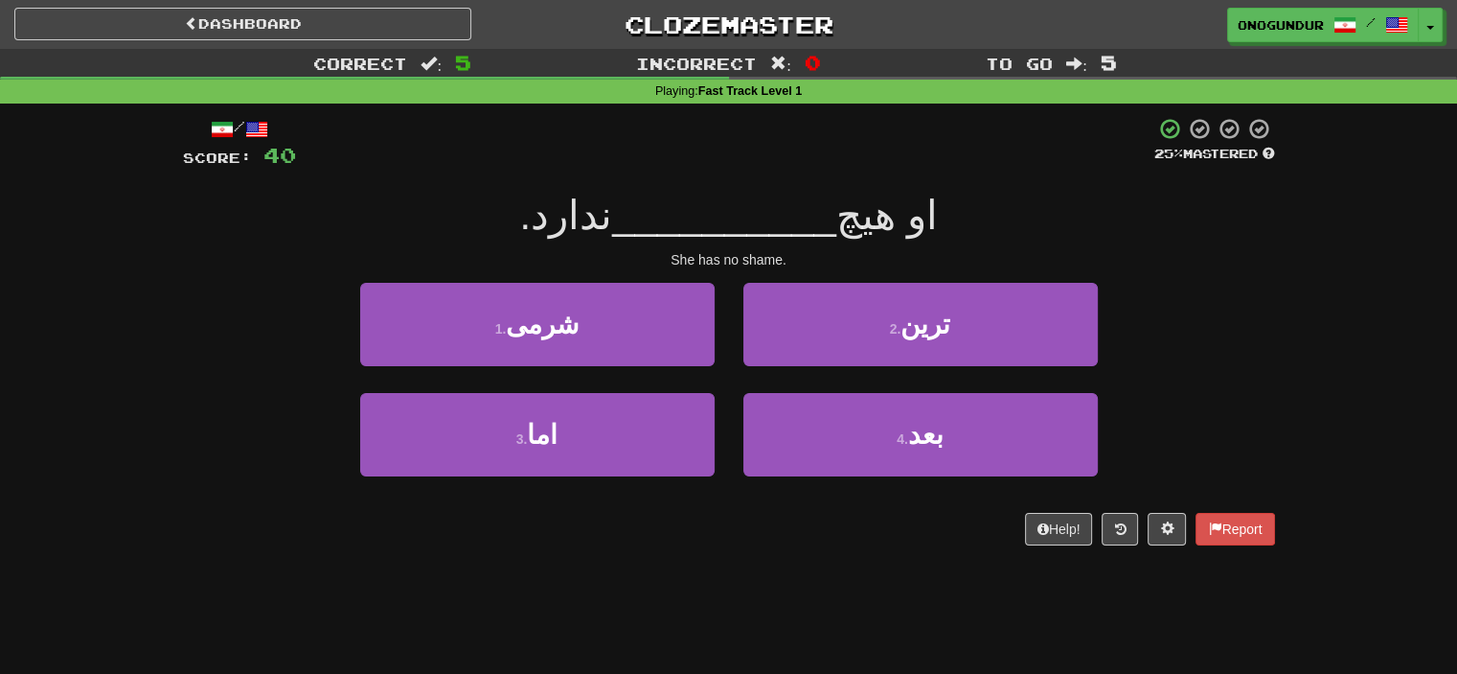
click at [995, 260] on div "She has no shame." at bounding box center [729, 259] width 1092 height 19
drag, startPoint x: 617, startPoint y: 313, endPoint x: 663, endPoint y: 332, distance: 49.5
click at [626, 315] on button "1 . شرمی" at bounding box center [537, 324] width 355 height 83
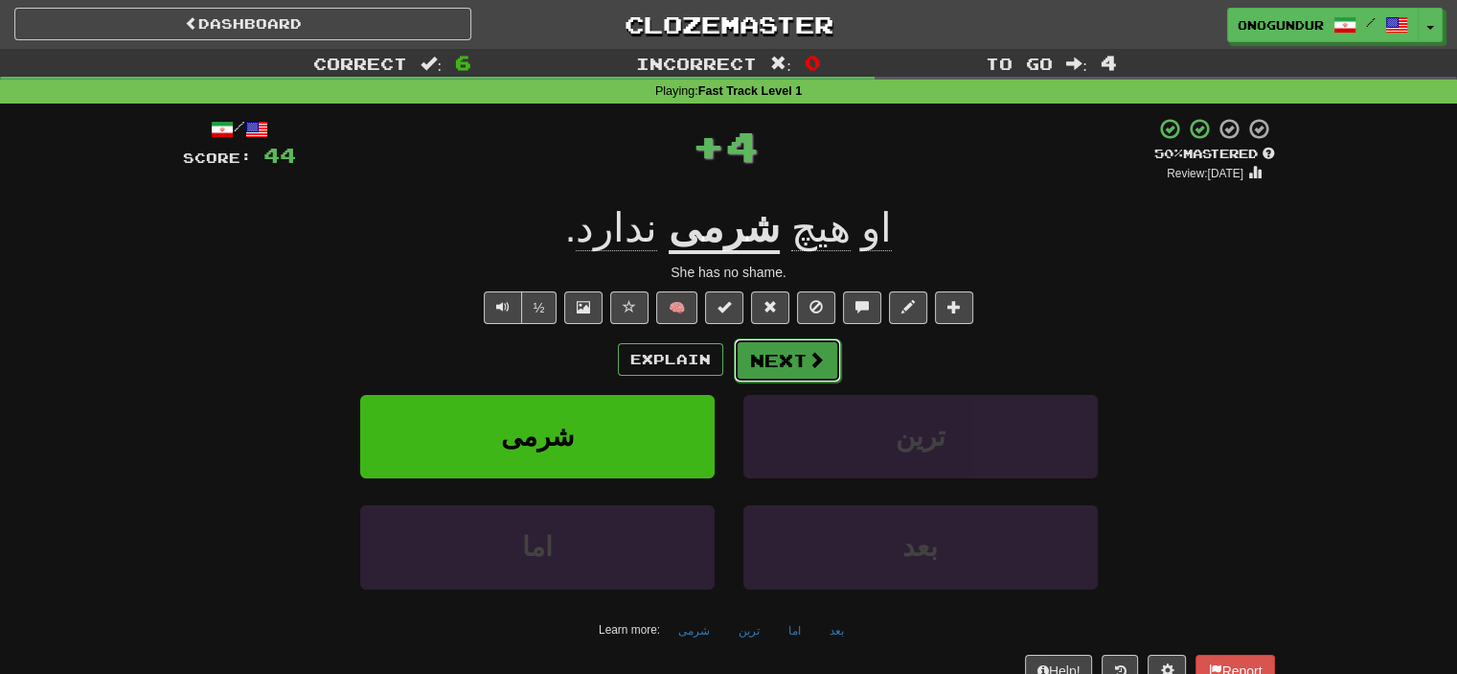
click at [793, 372] on button "Next" at bounding box center [787, 360] width 107 height 44
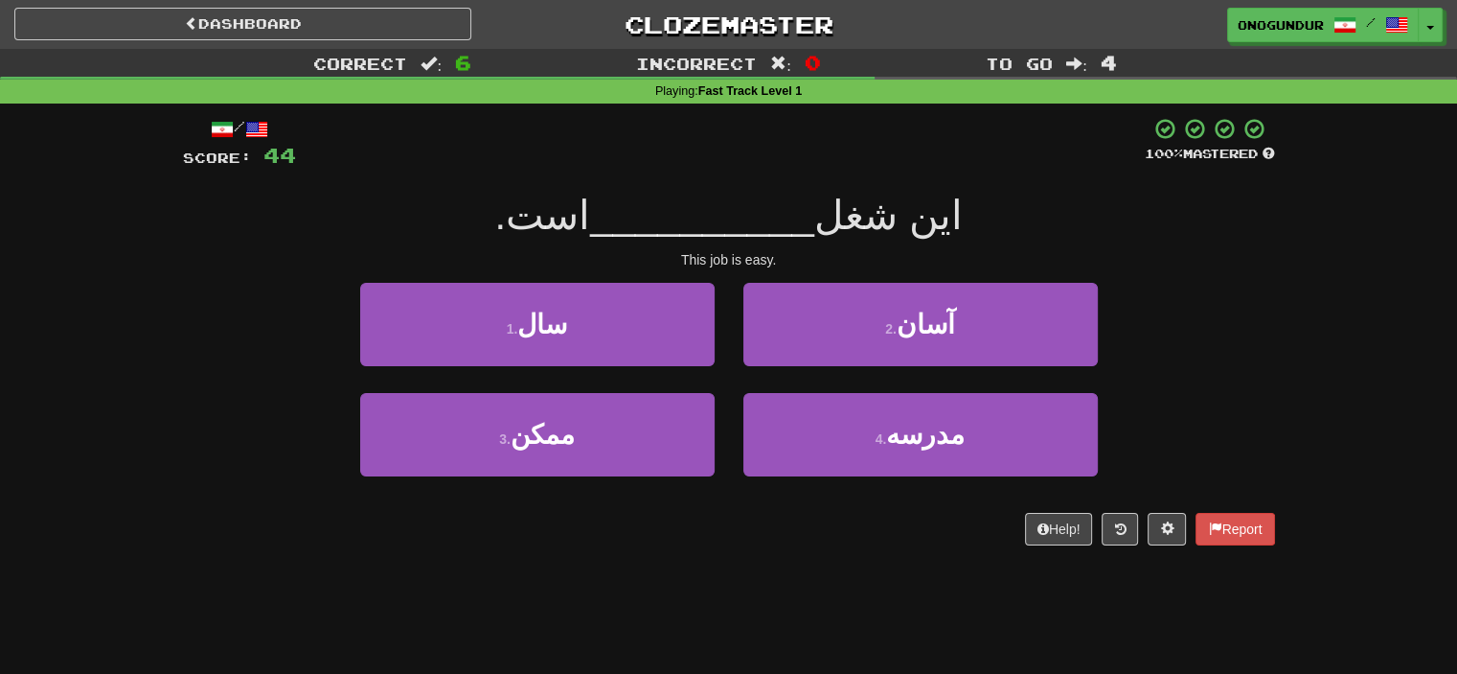
click at [746, 570] on div "/ Score: 44 100 % Mastered این شغل __________ است. This job is easy. 1 . سال 2 …" at bounding box center [729, 337] width 1092 height 469
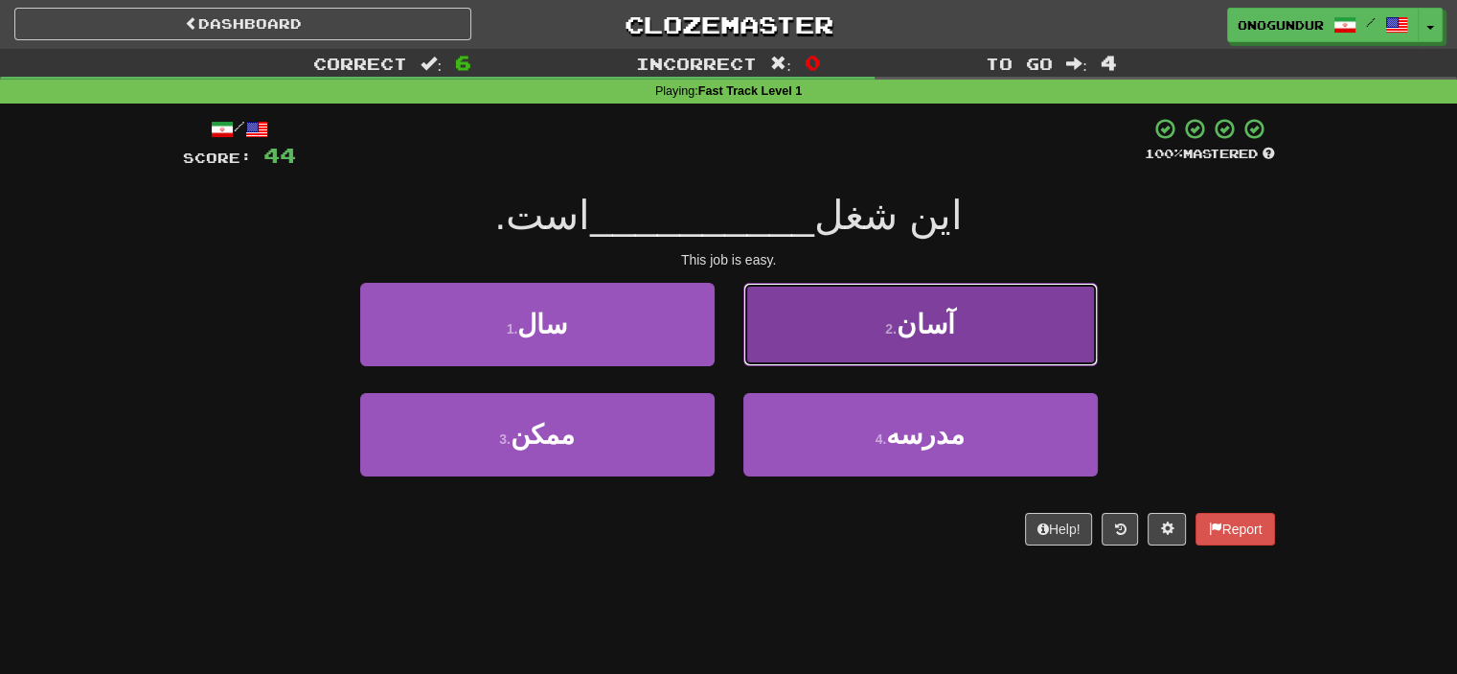
click at [822, 353] on button "2 . آسان" at bounding box center [921, 324] width 355 height 83
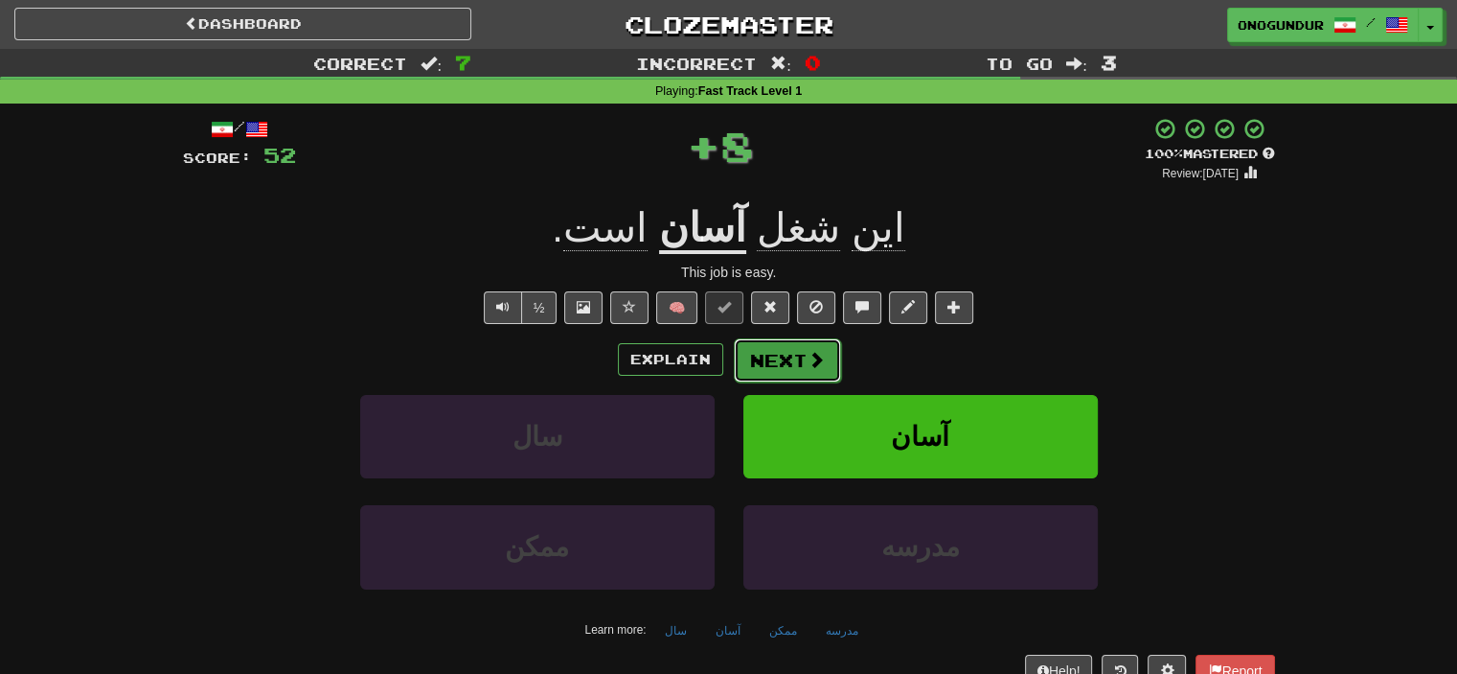
click at [783, 370] on button "Next" at bounding box center [787, 360] width 107 height 44
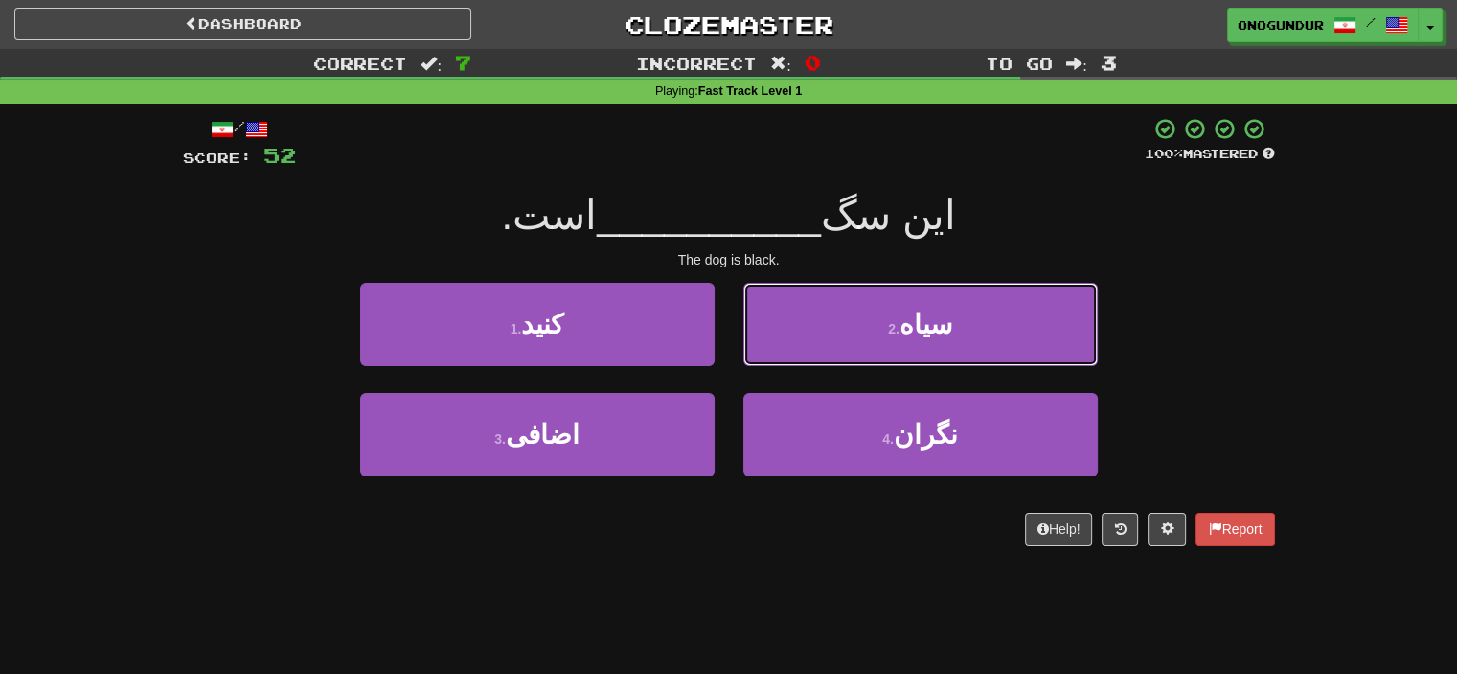
click at [851, 326] on button "2 . سیاه" at bounding box center [921, 324] width 355 height 83
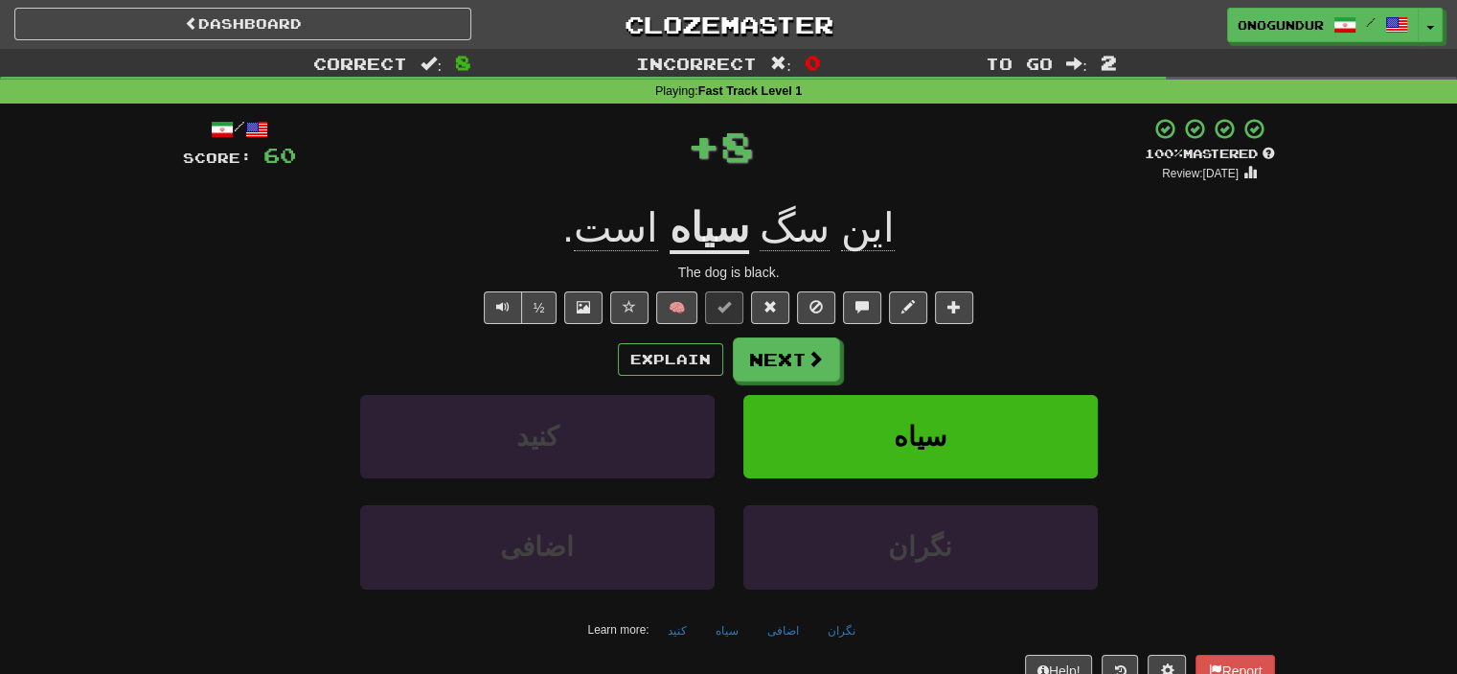
click at [807, 353] on span at bounding box center [815, 358] width 17 height 17
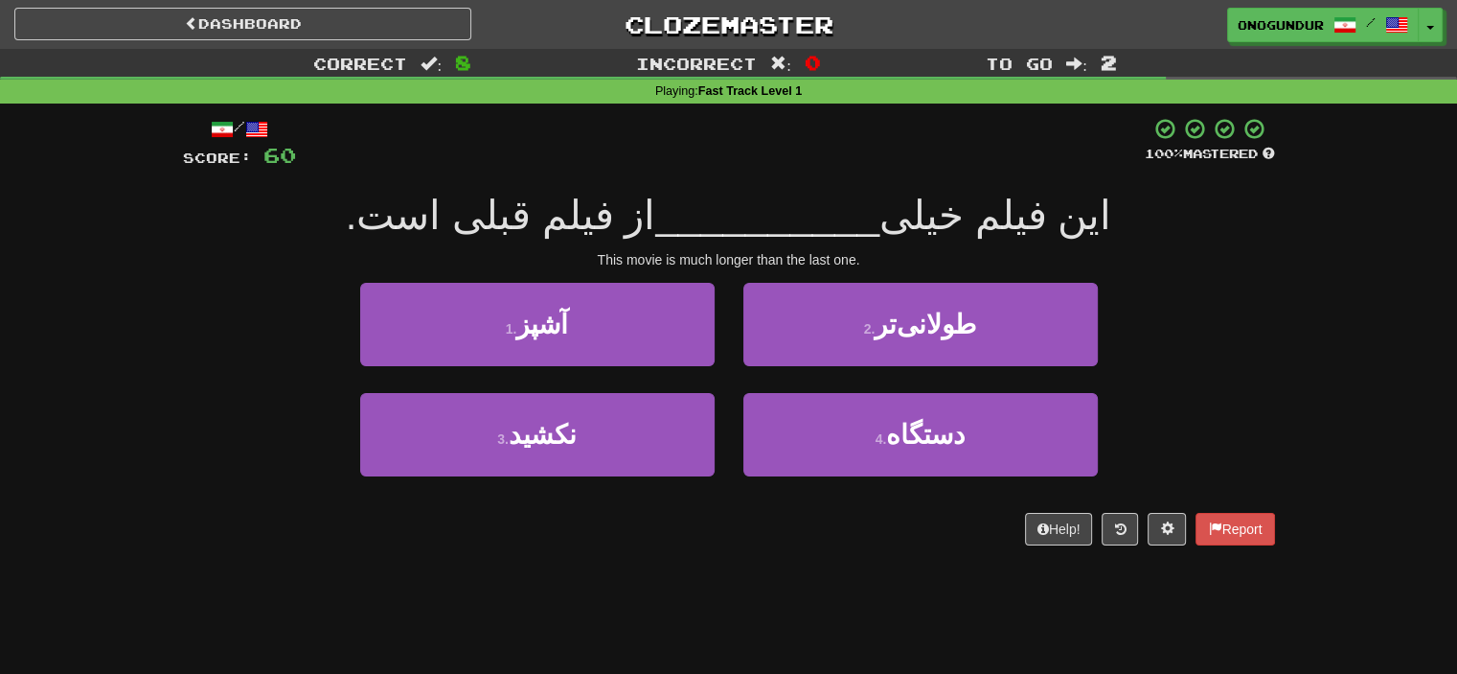
click at [1326, 280] on div "Correct : 8 Incorrect : 0 To go : 2 Playing : Fast Track Level 1 / Score: 60 10…" at bounding box center [728, 310] width 1457 height 523
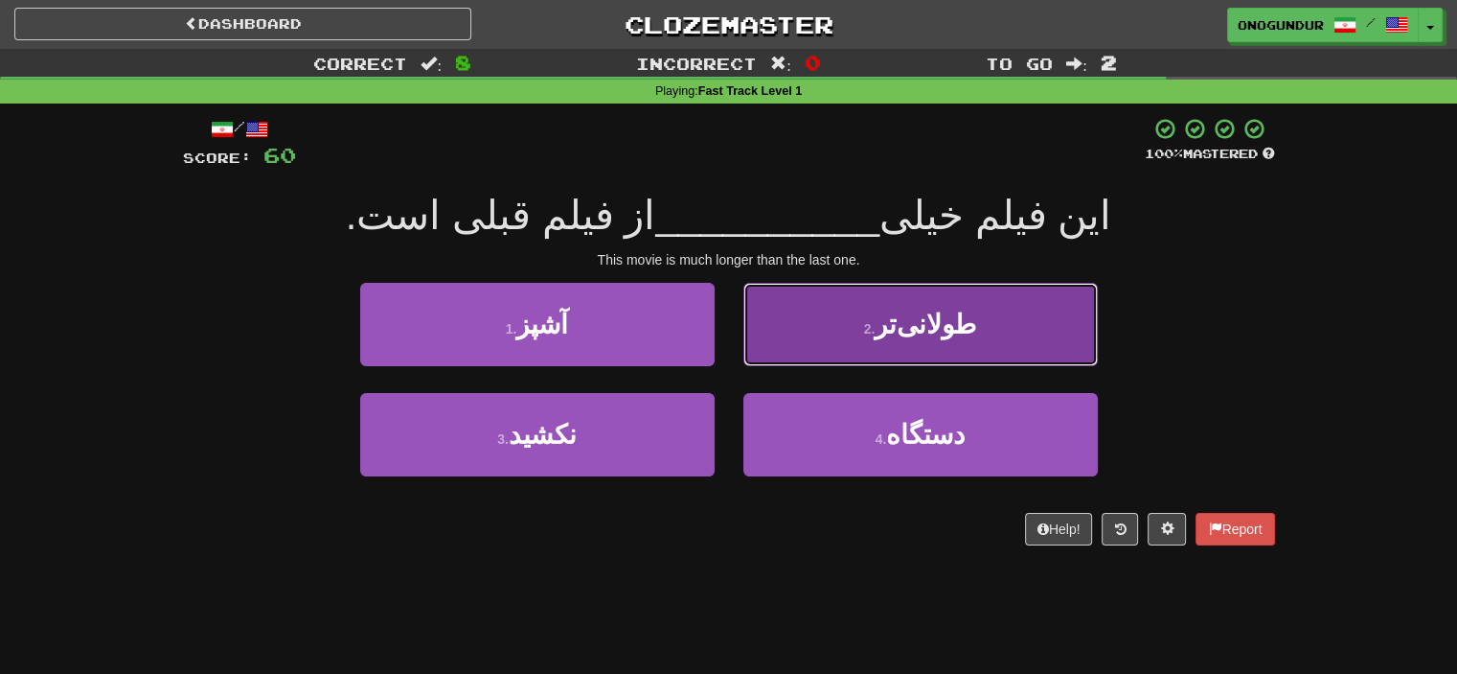
click at [807, 324] on button "2 . طولانی‌تر" at bounding box center [921, 324] width 355 height 83
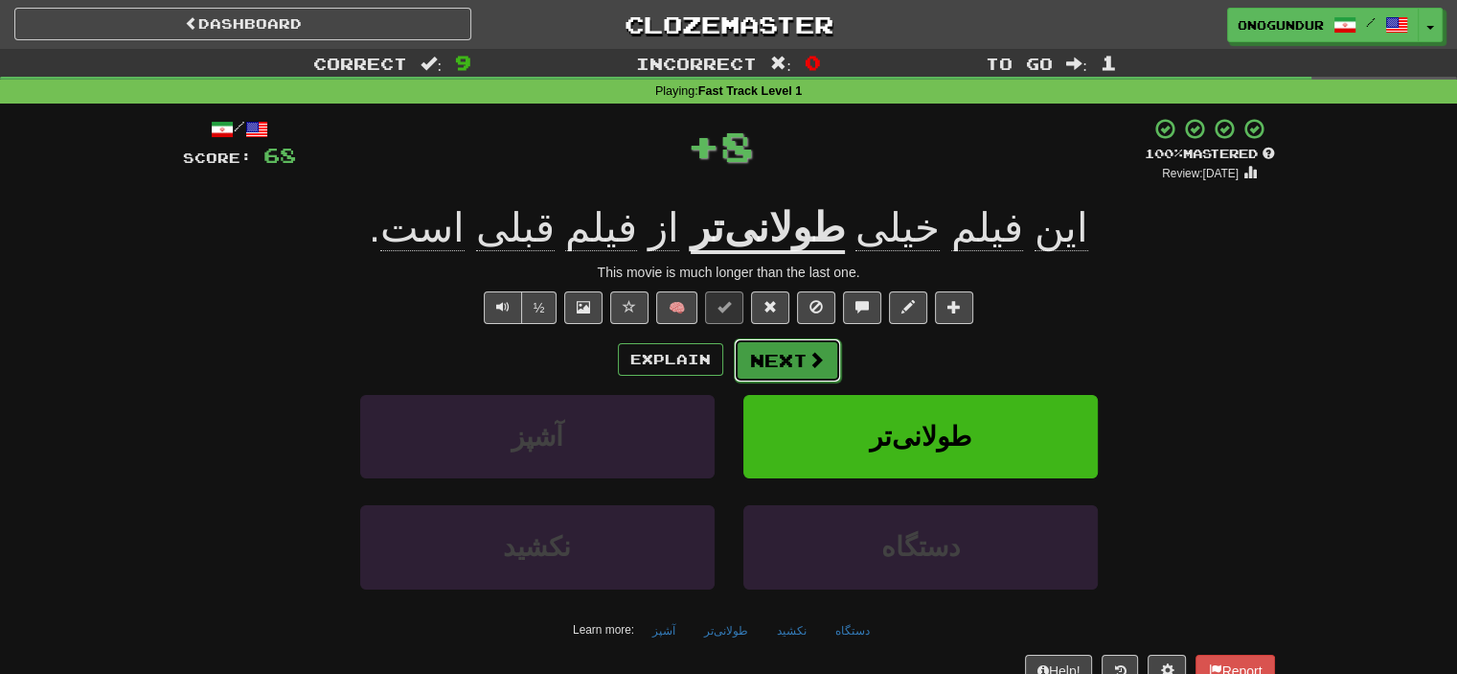
click at [777, 374] on button "Next" at bounding box center [787, 360] width 107 height 44
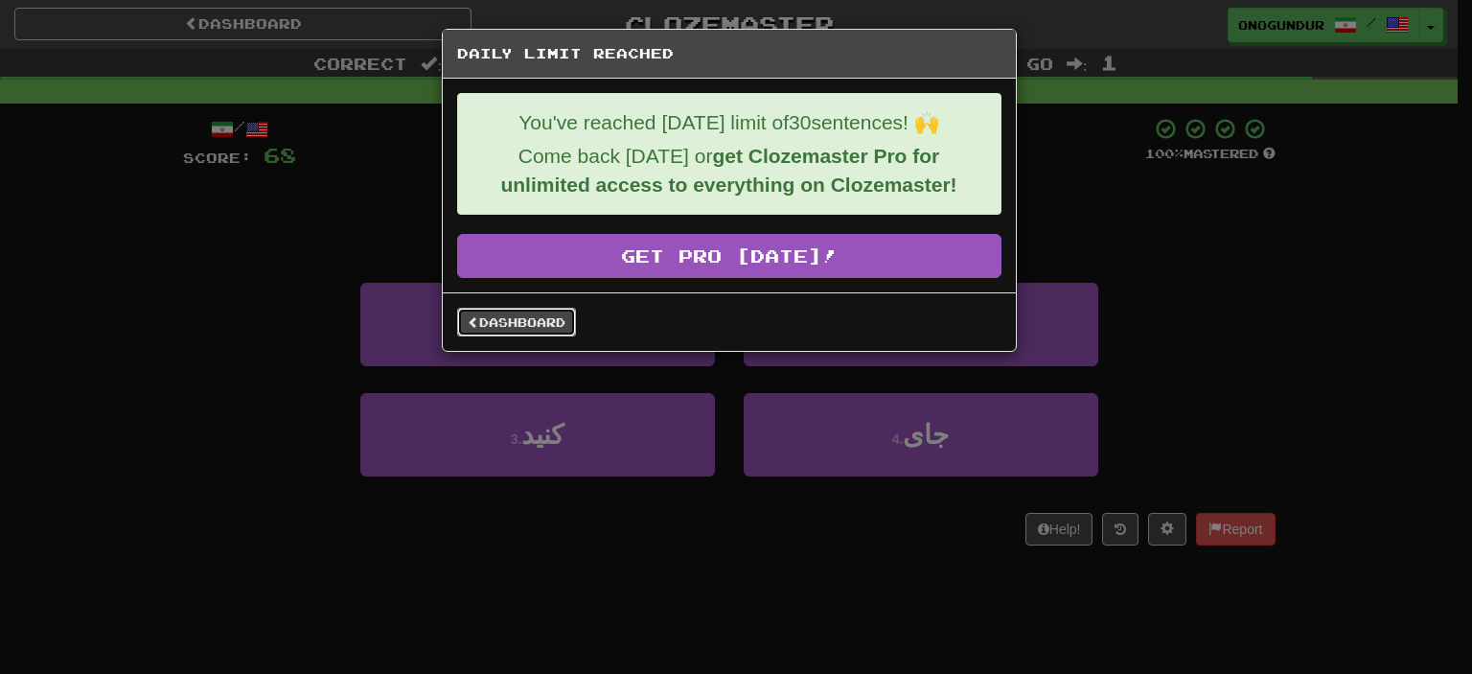
click at [530, 310] on link "Dashboard" at bounding box center [516, 322] width 119 height 29
